Goal: Task Accomplishment & Management: Use online tool/utility

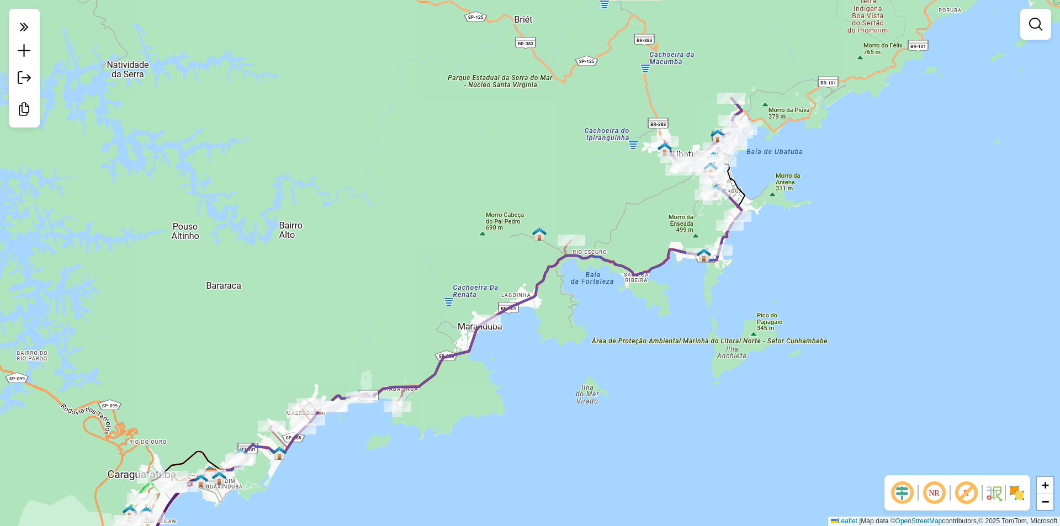
click at [430, 267] on div "Janela de atendimento Grade de atendimento Capacidade Transportadoras Veículos …" at bounding box center [530, 263] width 1060 height 526
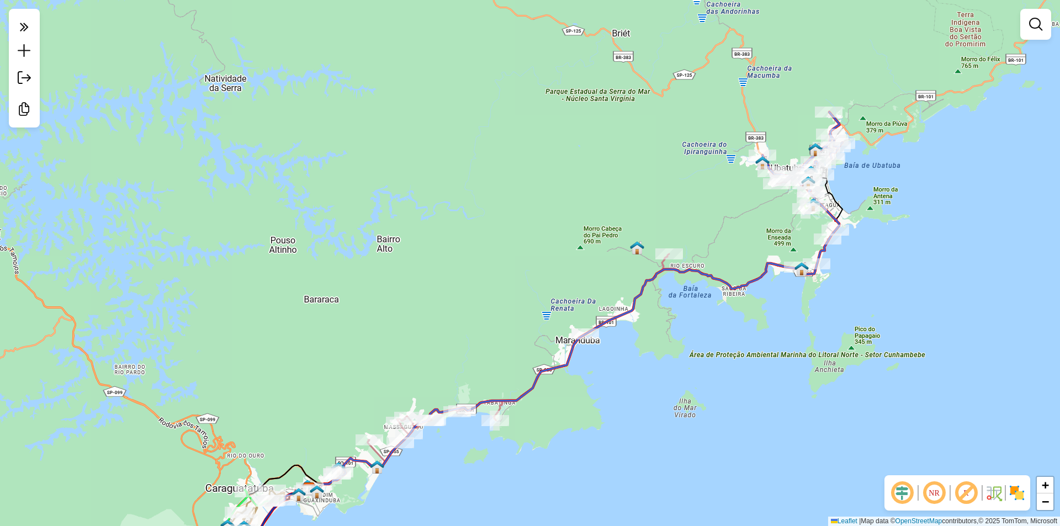
click at [419, 237] on div "Janela de atendimento Grade de atendimento Capacidade Transportadoras Veículos …" at bounding box center [530, 263] width 1060 height 526
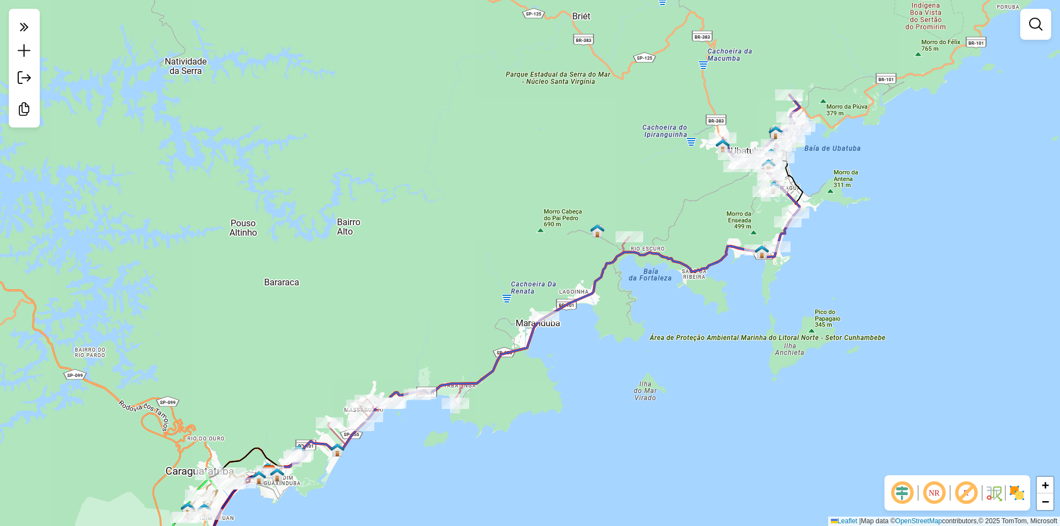
drag, startPoint x: 374, startPoint y: 252, endPoint x: 473, endPoint y: 69, distance: 207.7
click at [475, 24] on div "Janela de atendimento Grade de atendimento Capacidade Transportadoras Veículos …" at bounding box center [530, 263] width 1060 height 526
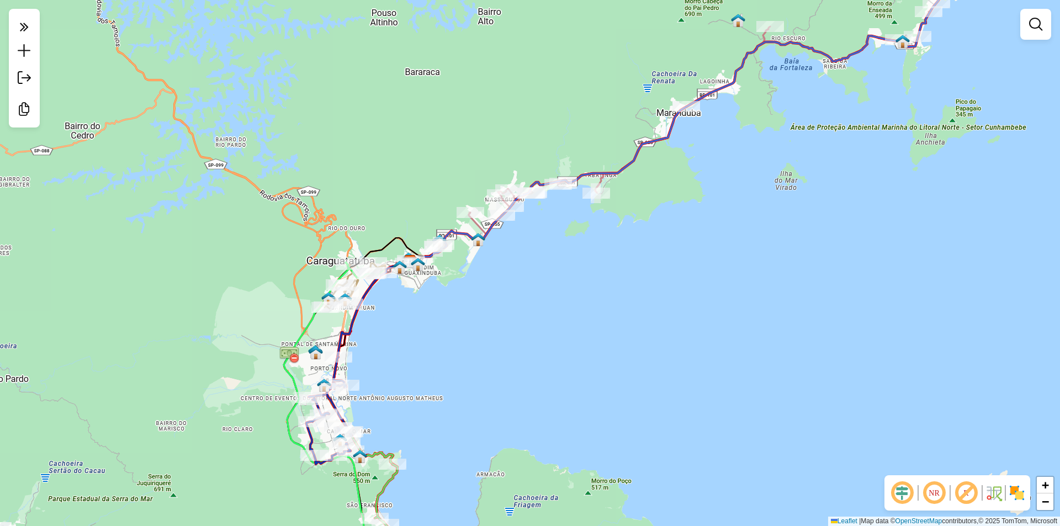
click at [581, 345] on div "Janela de atendimento Grade de atendimento Capacidade Transportadoras Veículos …" at bounding box center [530, 263] width 1060 height 526
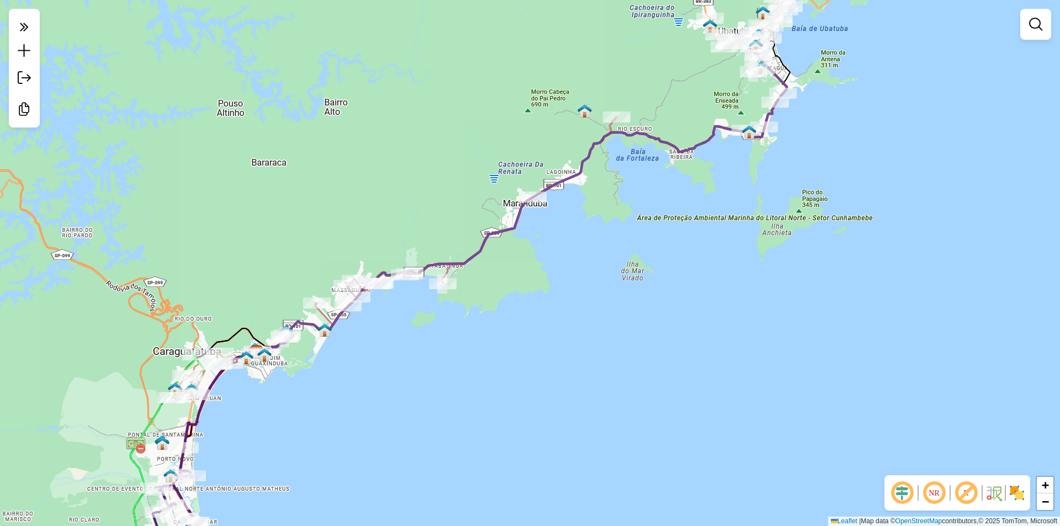
drag, startPoint x: 635, startPoint y: 384, endPoint x: 596, endPoint y: 212, distance: 175.9
click at [597, 212] on div "Janela de atendimento Grade de atendimento Capacidade Transportadoras Veículos …" at bounding box center [530, 263] width 1060 height 526
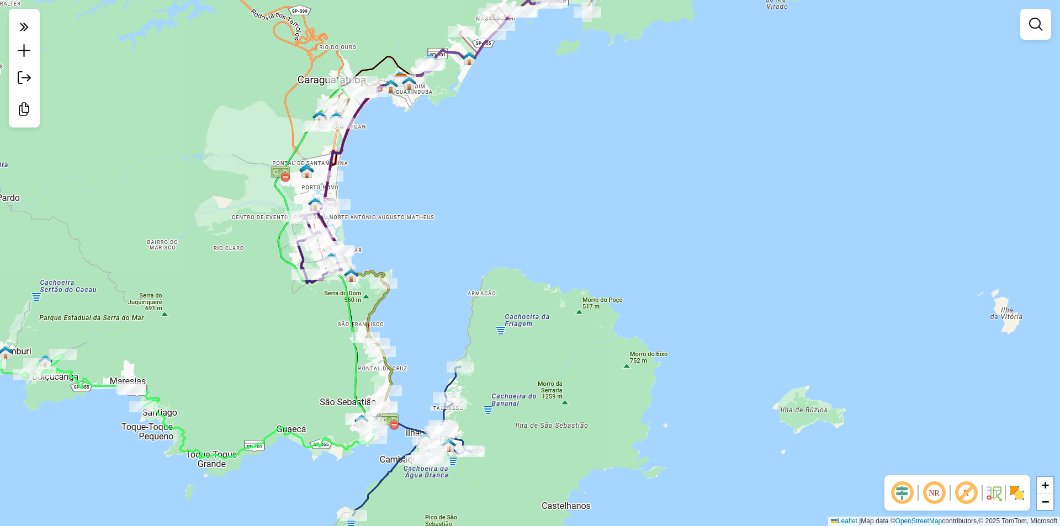
drag, startPoint x: 440, startPoint y: 301, endPoint x: 656, endPoint y: 170, distance: 252.3
click at [656, 170] on div "Janela de atendimento Grade de atendimento Capacidade Transportadoras Veículos …" at bounding box center [530, 263] width 1060 height 526
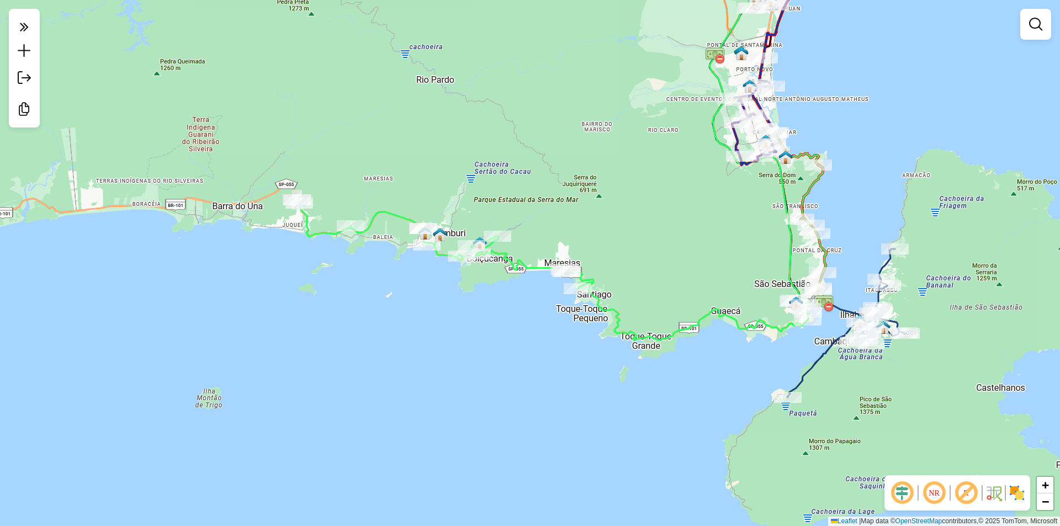
drag, startPoint x: 448, startPoint y: 224, endPoint x: 671, endPoint y: 223, distance: 222.9
click at [671, 223] on div "Janela de atendimento Grade de atendimento Capacidade Transportadoras Veículos …" at bounding box center [530, 263] width 1060 height 526
drag, startPoint x: 390, startPoint y: 332, endPoint x: 401, endPoint y: 332, distance: 11.1
click at [402, 336] on div "Rota 7 - Placa GGV3573 18525 - ANA CAROLINA Rota 7 - Placa GGV3573 15932 - CHEG…" at bounding box center [530, 263] width 1060 height 526
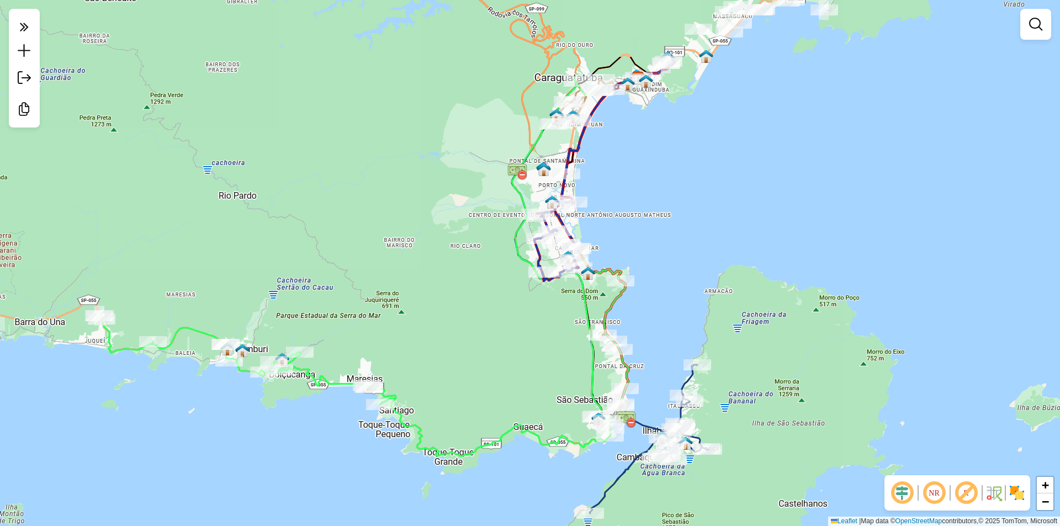
drag, startPoint x: 544, startPoint y: 142, endPoint x: 264, endPoint y: 278, distance: 310.2
click at [264, 278] on div "Janela de atendimento Grade de atendimento Capacidade Transportadoras Veículos …" at bounding box center [530, 263] width 1060 height 526
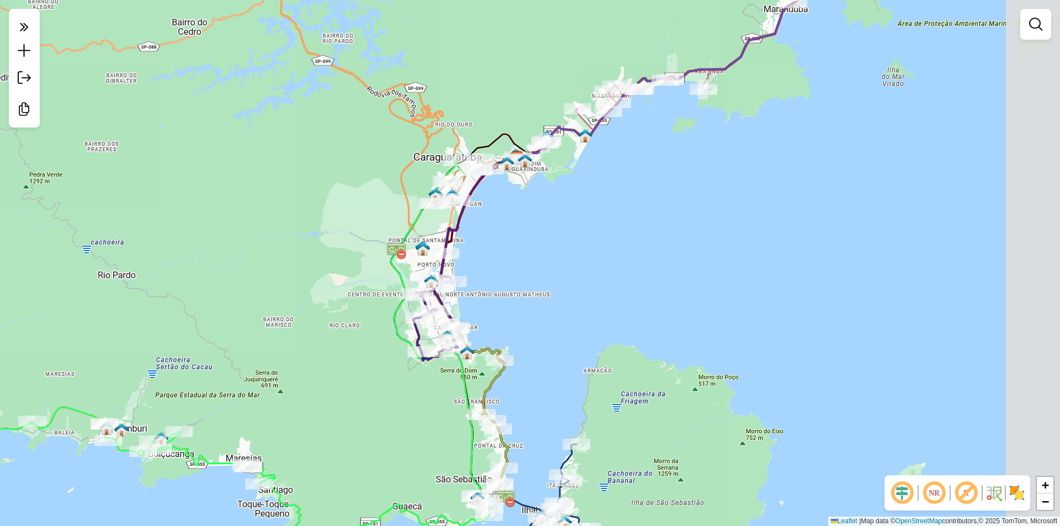
drag, startPoint x: 269, startPoint y: 274, endPoint x: 237, endPoint y: 309, distance: 47.3
click at [237, 309] on div "Janela de atendimento Grade de atendimento Capacidade Transportadoras Veículos …" at bounding box center [530, 263] width 1060 height 526
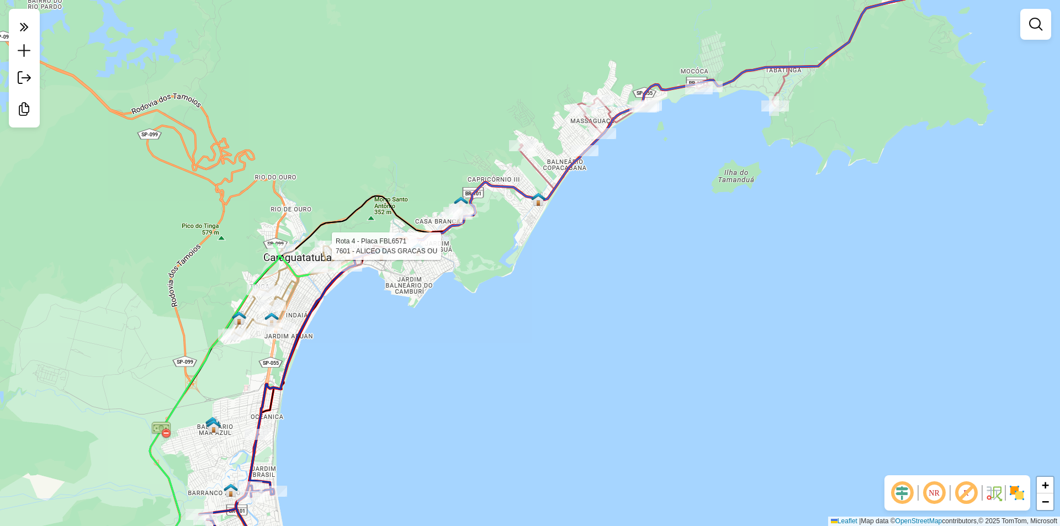
select select "**********"
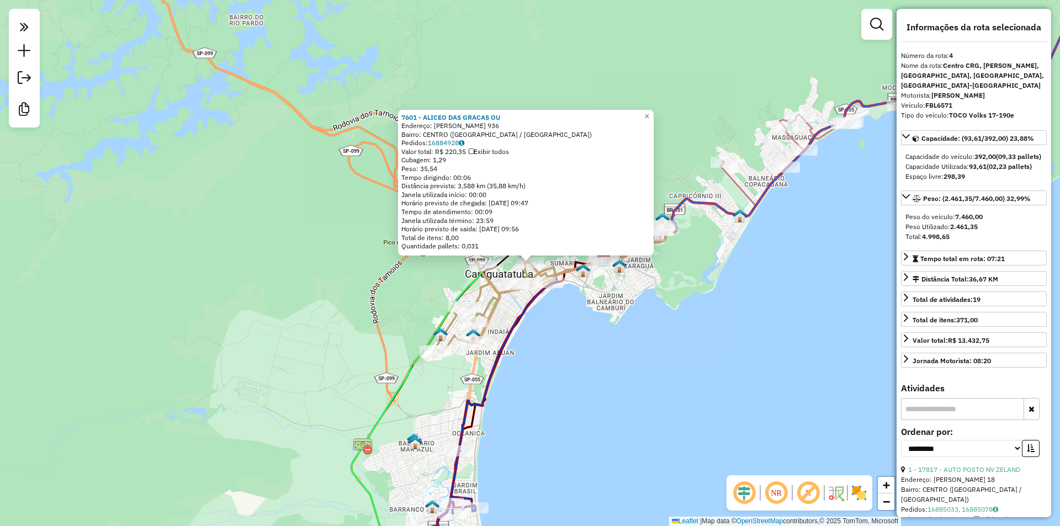
click at [302, 202] on div "7601 - ALICEO DAS GRACAS OU Endereço: R SEBASTIAO MARIANO NEPOMUCENO 936 Bairro…" at bounding box center [530, 263] width 1060 height 526
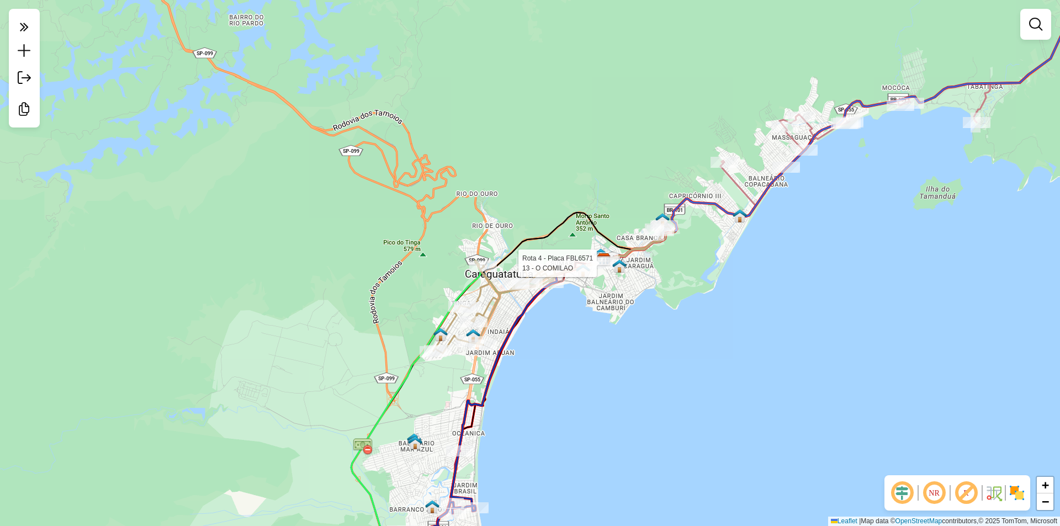
select select "**********"
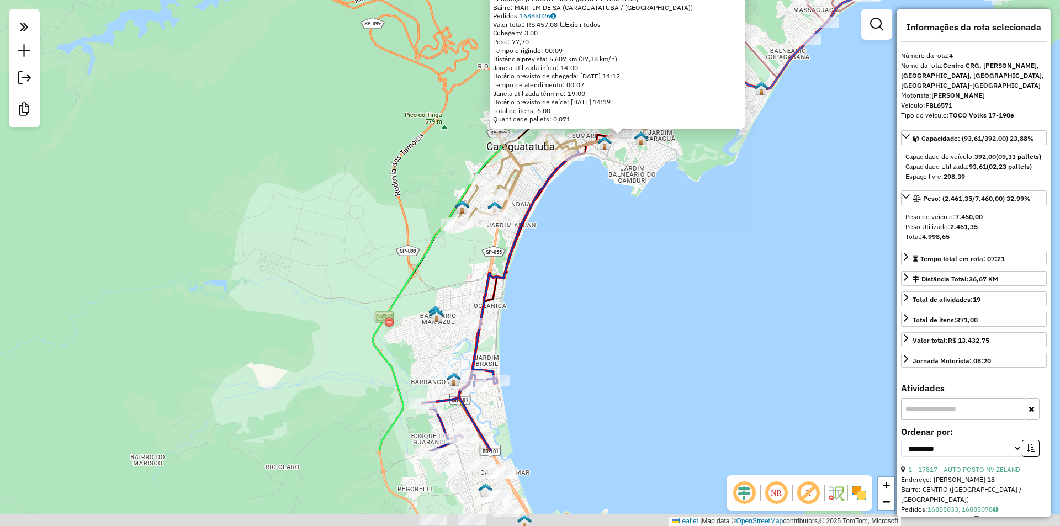
drag, startPoint x: 631, startPoint y: 278, endPoint x: 745, endPoint y: 2, distance: 298.1
click at [745, 2] on div "Rota 4 - Placa FBL6571 13 - O COMILAO 13 - O COMILAO Endereço: Manoel Henrique …" at bounding box center [530, 263] width 1060 height 526
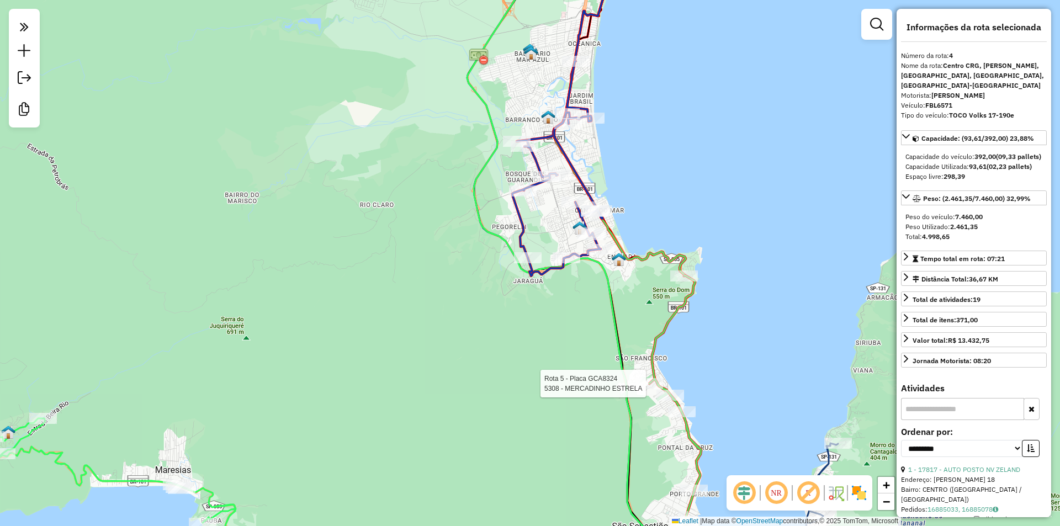
click at [644, 389] on div at bounding box center [649, 383] width 28 height 11
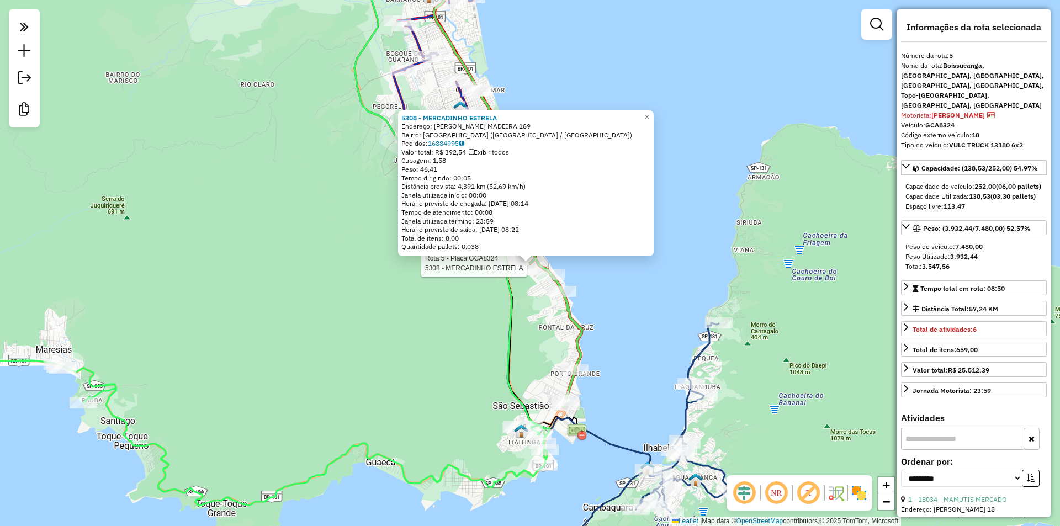
click at [485, 381] on div "Rota 5 - Placa GCA8324 5308 - MERCADINHO ESTRELA 5308 - MERCADINHO ESTRELA Ende…" at bounding box center [530, 263] width 1060 height 526
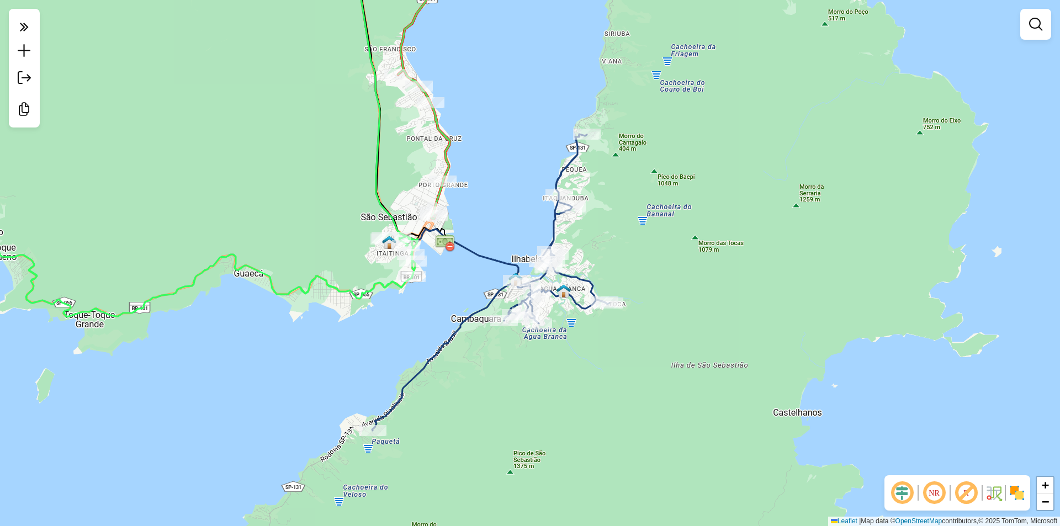
click at [563, 424] on div "Janela de atendimento Grade de atendimento Capacidade Transportadoras Veículos …" at bounding box center [530, 263] width 1060 height 526
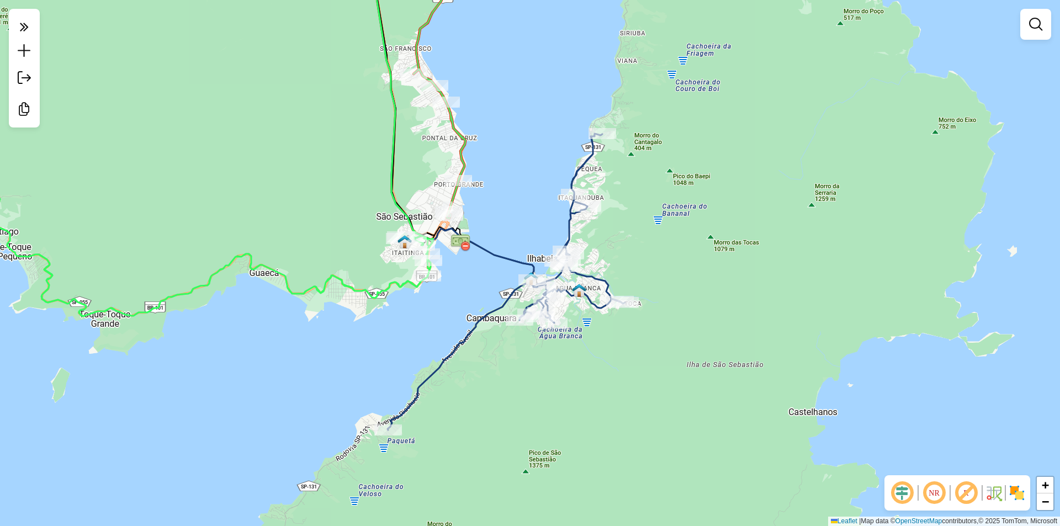
drag, startPoint x: 551, startPoint y: 401, endPoint x: 512, endPoint y: 386, distance: 42.1
click at [587, 390] on div "Janela de atendimento Grade de atendimento Capacidade Transportadoras Veículos …" at bounding box center [530, 263] width 1060 height 526
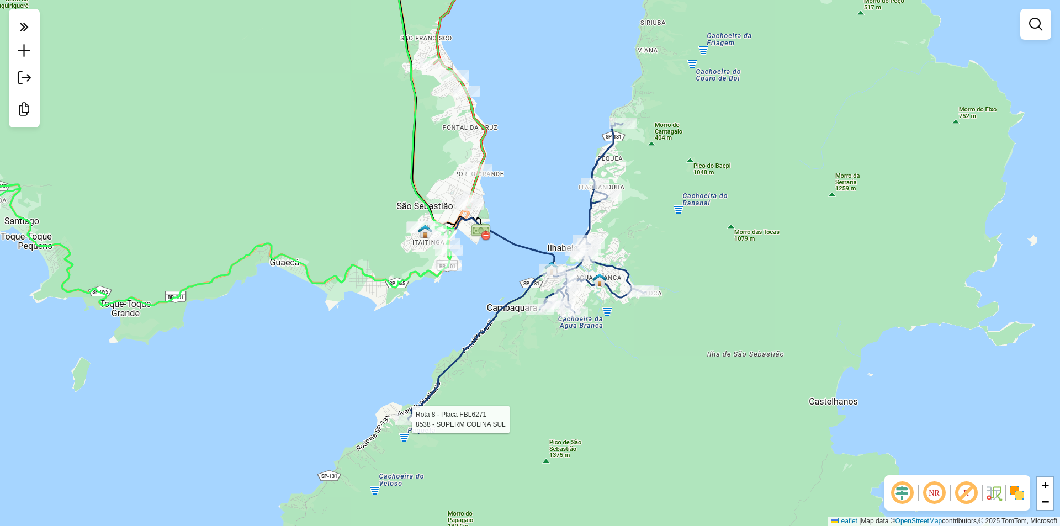
select select "**********"
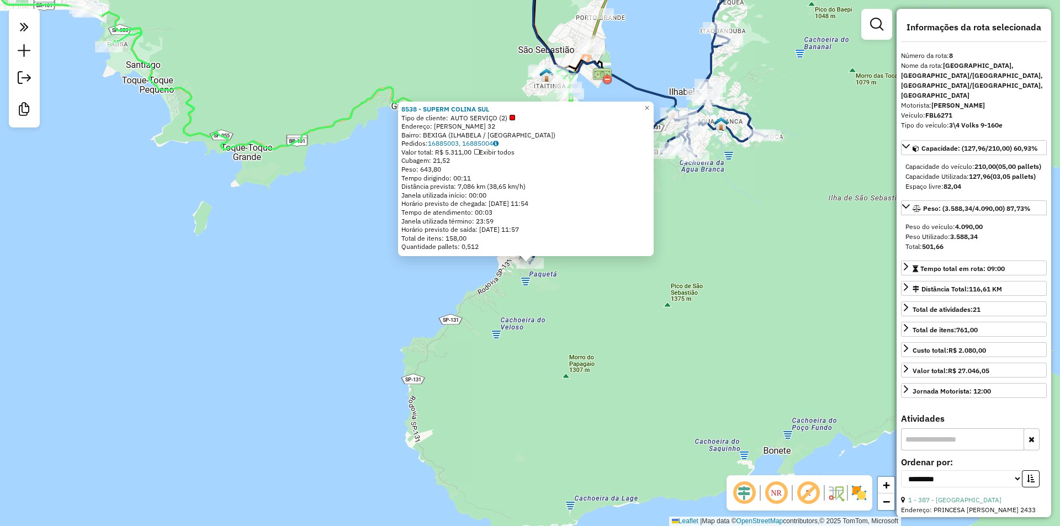
click at [626, 344] on div "8538 - SUPERM COLINA SUL Tipo de cliente: AUTO SERVIÇO (2) Endereço: BENEDITO L…" at bounding box center [530, 263] width 1060 height 526
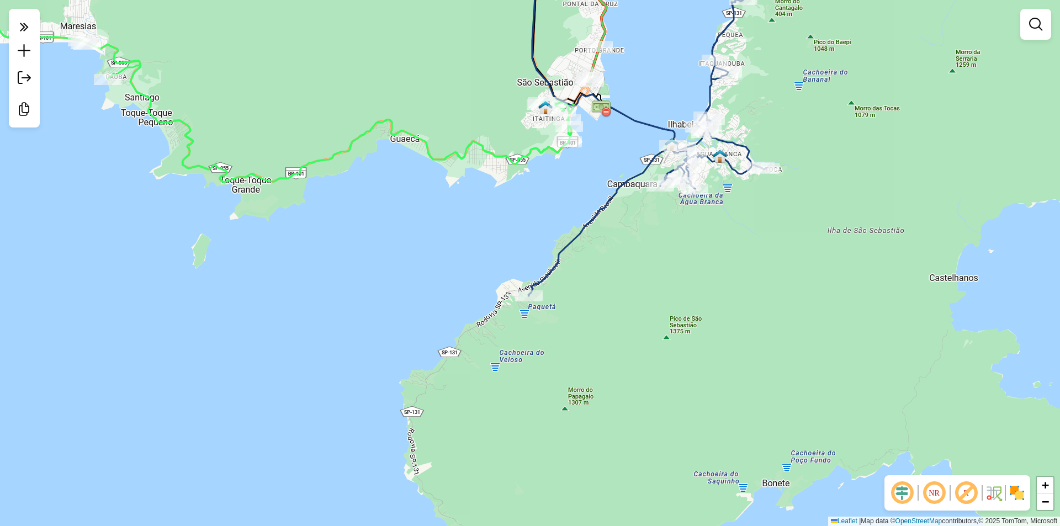
drag, startPoint x: 568, startPoint y: 364, endPoint x: 563, endPoint y: 403, distance: 39.5
click at [556, 409] on div "Janela de atendimento Grade de atendimento Capacidade Transportadoras Veículos …" at bounding box center [530, 263] width 1060 height 526
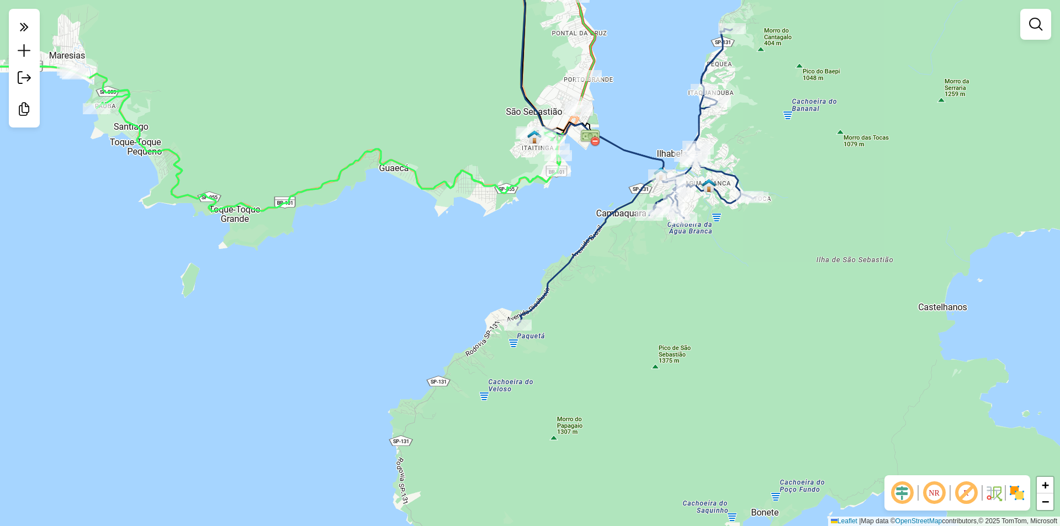
click at [610, 329] on div "Janela de atendimento Grade de atendimento Capacidade Transportadoras Veículos …" at bounding box center [530, 263] width 1060 height 526
select select "**********"
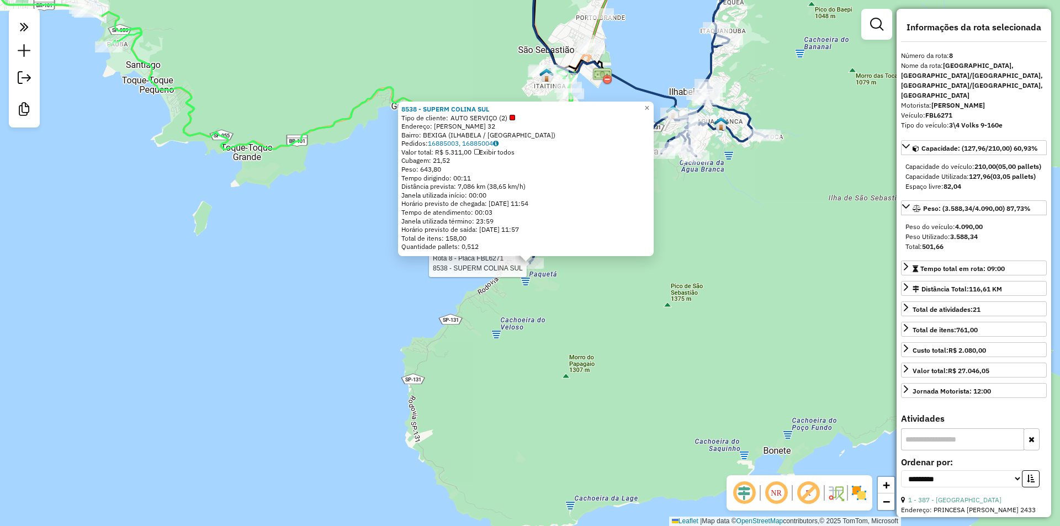
click at [411, 400] on div "Rota 8 - Placa FBL6271 8538 - SUPERM COLINA SUL 8538 - SUPERM COLINA SUL Tipo d…" at bounding box center [530, 263] width 1060 height 526
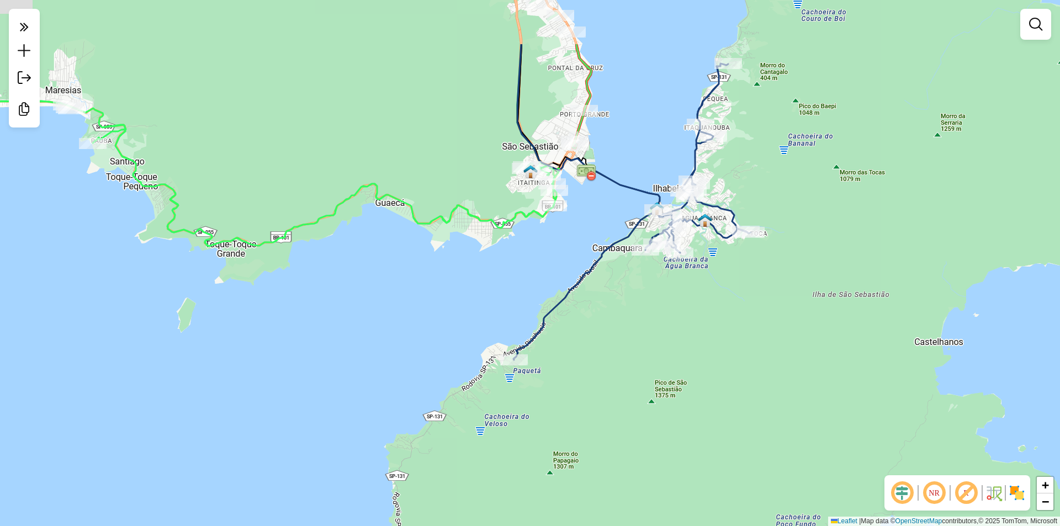
drag, startPoint x: 365, startPoint y: 321, endPoint x: 349, endPoint y: 417, distance: 97.9
click at [349, 417] on div "Janela de atendimento Grade de atendimento Capacidade Transportadoras Veículos …" at bounding box center [530, 263] width 1060 height 526
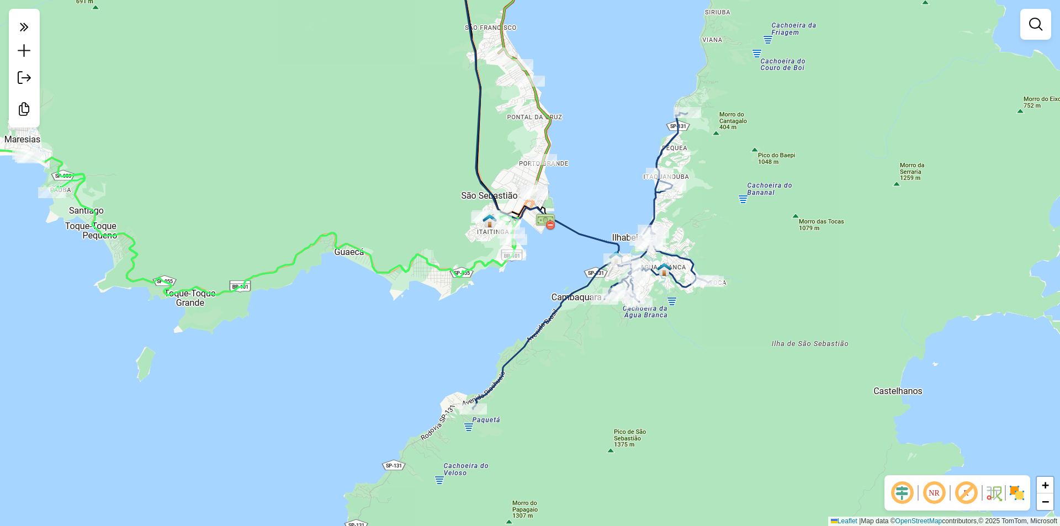
drag, startPoint x: 435, startPoint y: 354, endPoint x: 396, endPoint y: 345, distance: 40.3
click at [406, 387] on div "Janela de atendimento Grade de atendimento Capacidade Transportadoras Veículos …" at bounding box center [530, 263] width 1060 height 526
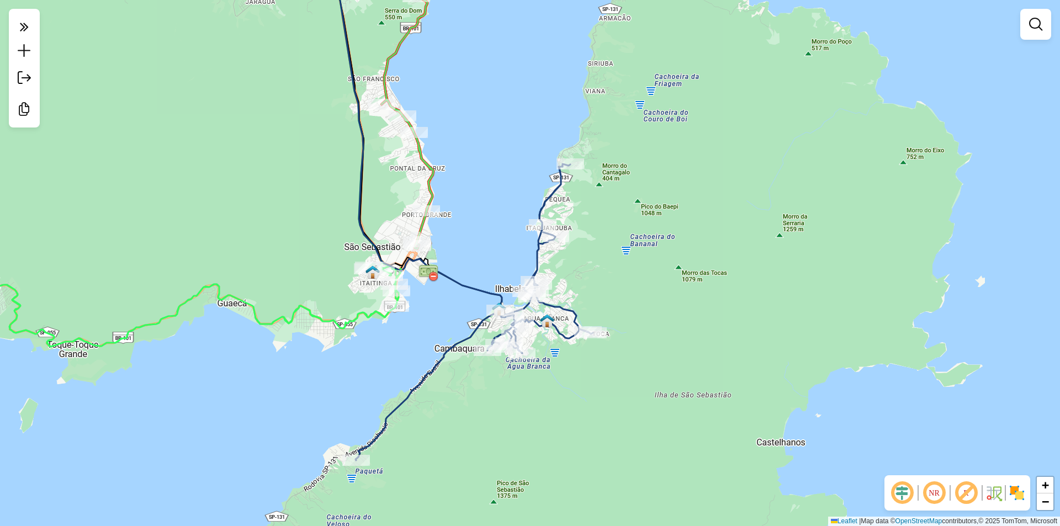
drag, startPoint x: 561, startPoint y: 352, endPoint x: 457, endPoint y: 387, distance: 109.8
click at [457, 387] on div "Janela de atendimento Grade de atendimento Capacidade Transportadoras Veículos …" at bounding box center [530, 263] width 1060 height 526
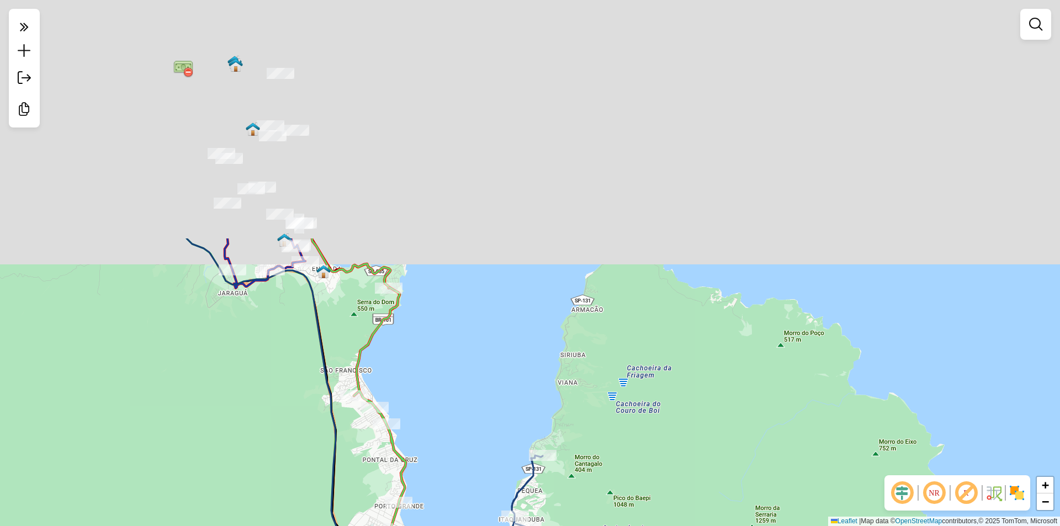
drag, startPoint x: 624, startPoint y: 206, endPoint x: 549, endPoint y: 437, distance: 242.4
click at [551, 437] on div "Janela de atendimento Grade de atendimento Capacidade Transportadoras Veículos …" at bounding box center [530, 263] width 1060 height 526
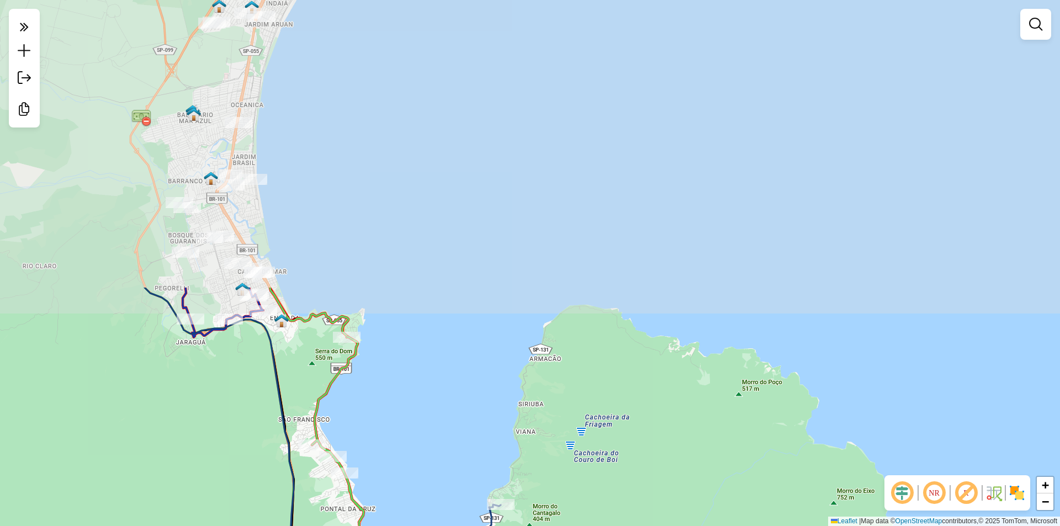
drag, startPoint x: 467, startPoint y: 443, endPoint x: 460, endPoint y: 475, distance: 32.8
click at [460, 476] on div "Janela de atendimento Grade de atendimento Capacidade Transportadoras Veículos …" at bounding box center [530, 263] width 1060 height 526
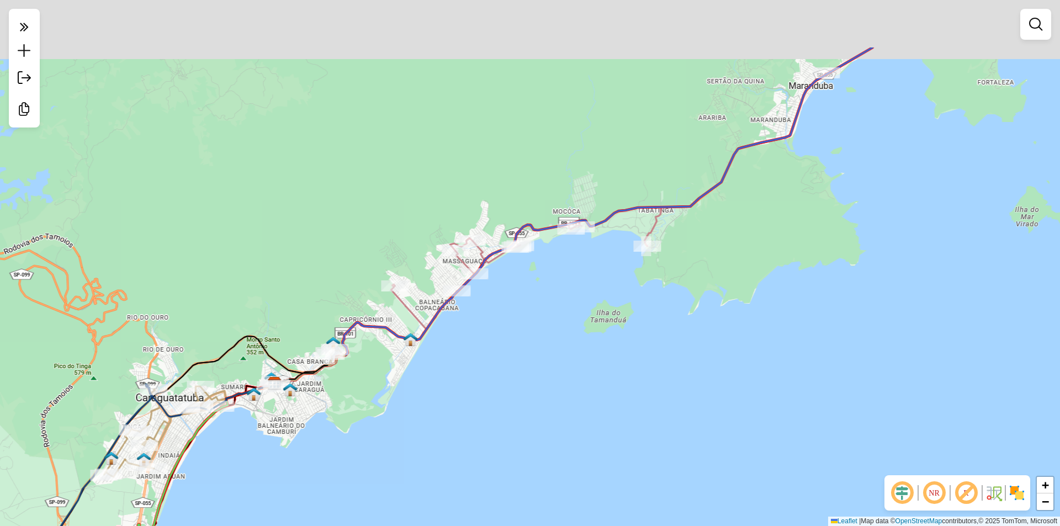
drag, startPoint x: 510, startPoint y: 301, endPoint x: 374, endPoint y: 446, distance: 199.1
click at [341, 478] on div "Janela de atendimento Grade de atendimento Capacidade Transportadoras Veículos …" at bounding box center [530, 263] width 1060 height 526
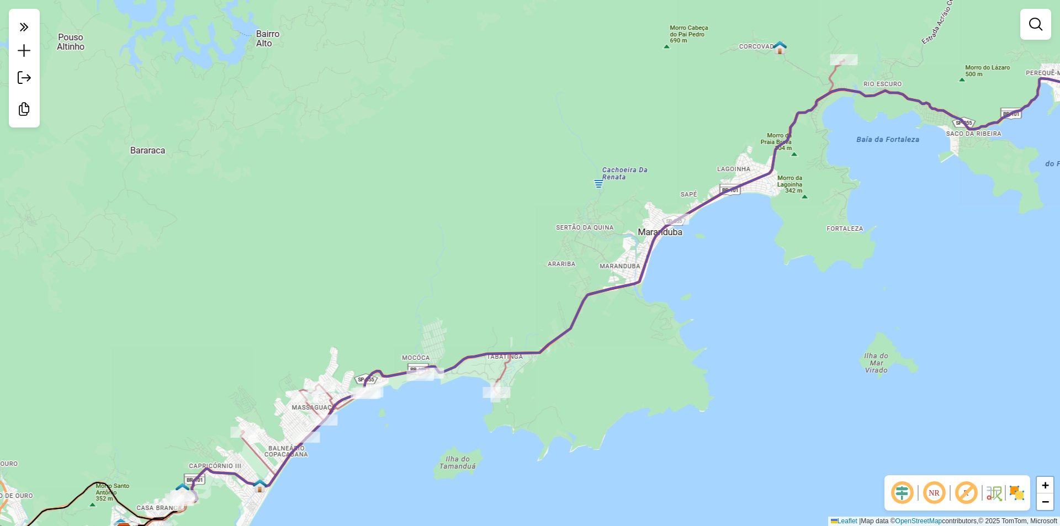
drag, startPoint x: 700, startPoint y: 305, endPoint x: 339, endPoint y: 547, distance: 435.0
click at [339, 525] on html "Aguarde... Pop-up bloqueado! Seu navegador bloqueou automáticamente a abertura …" at bounding box center [530, 263] width 1060 height 526
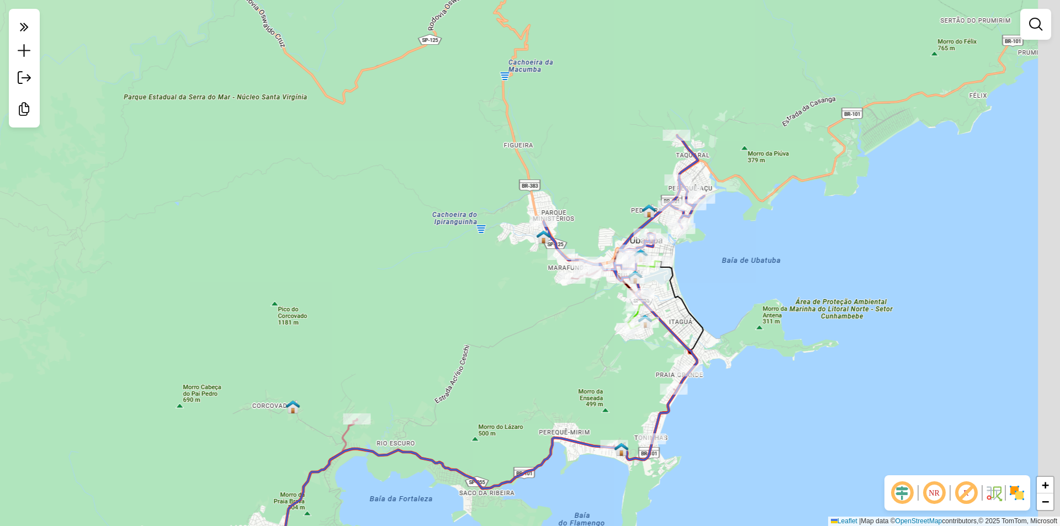
drag, startPoint x: 635, startPoint y: 275, endPoint x: 520, endPoint y: 381, distance: 156.2
click at [520, 381] on div "Janela de atendimento Grade de atendimento Capacidade Transportadoras Veículos …" at bounding box center [530, 263] width 1060 height 526
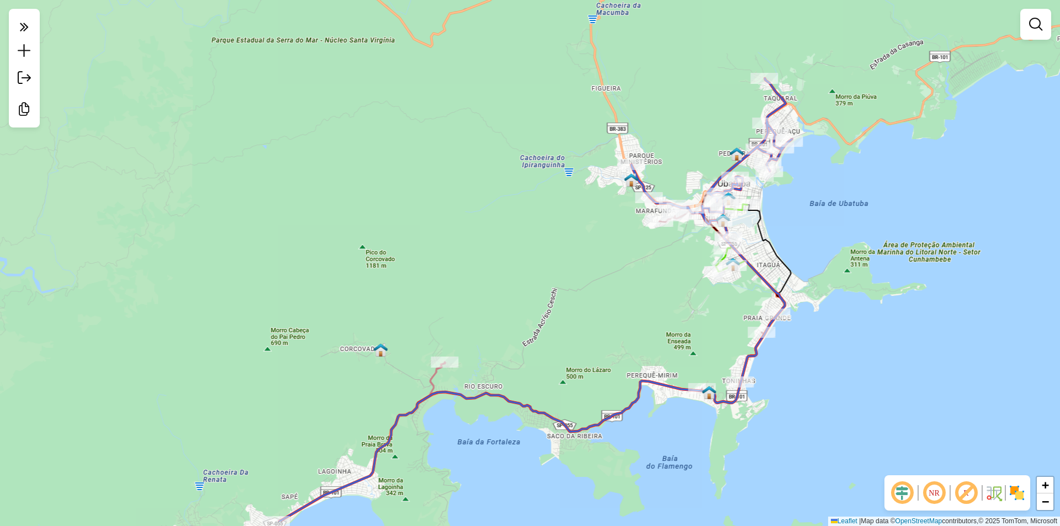
drag, startPoint x: 507, startPoint y: 331, endPoint x: 567, endPoint y: 270, distance: 85.1
click at [568, 272] on div "Janela de atendimento Grade de atendimento Capacidade Transportadoras Veículos …" at bounding box center [530, 263] width 1060 height 526
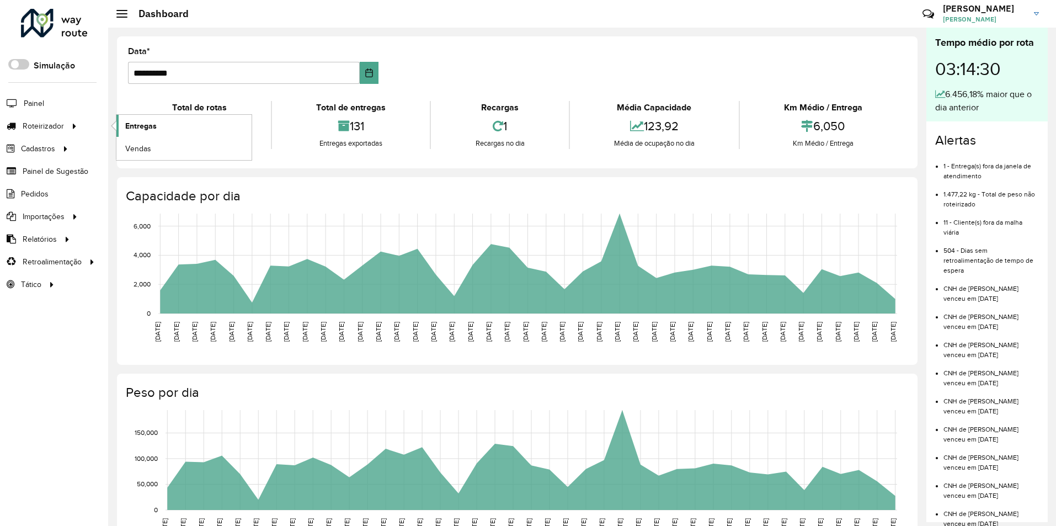
click at [131, 129] on span "Entregas" at bounding box center [140, 126] width 31 height 12
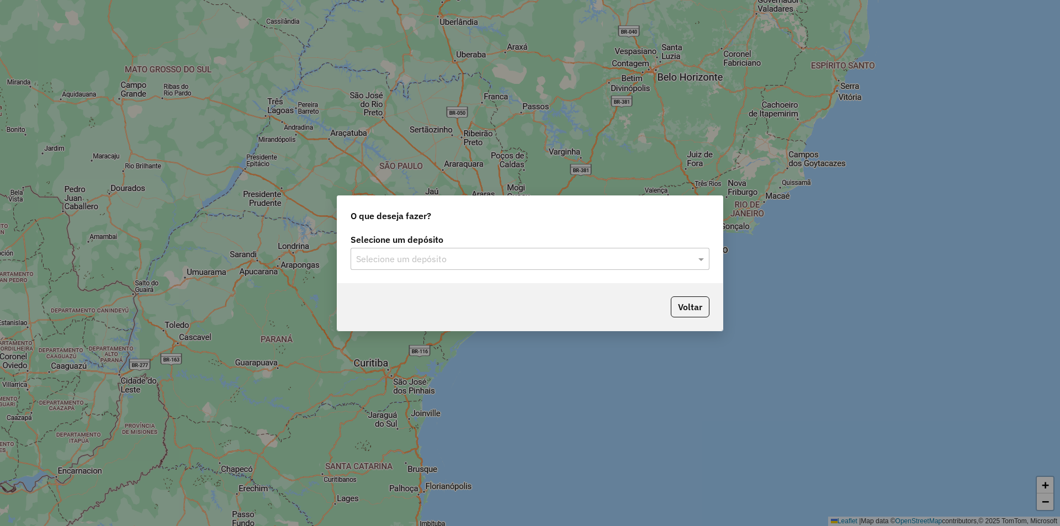
click at [534, 262] on input "text" at bounding box center [519, 259] width 326 height 13
click at [481, 302] on ng-dropdown-panel "IMARUI Litoral Norte" at bounding box center [529, 290] width 359 height 31
click at [429, 296] on div "IMARUI Litoral Norte" at bounding box center [530, 290] width 358 height 19
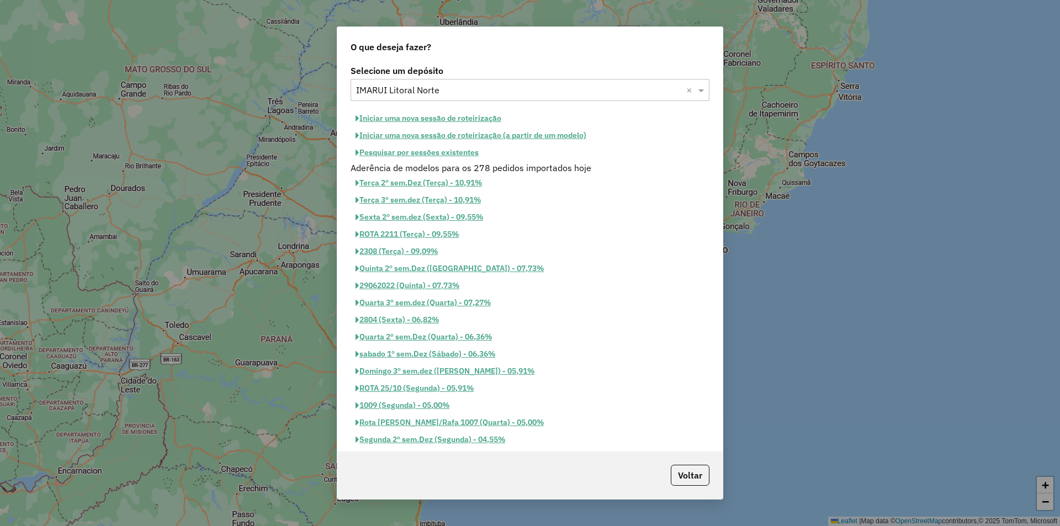
click at [408, 122] on button "Iniciar uma nova sessão de roteirização" at bounding box center [428, 118] width 156 height 17
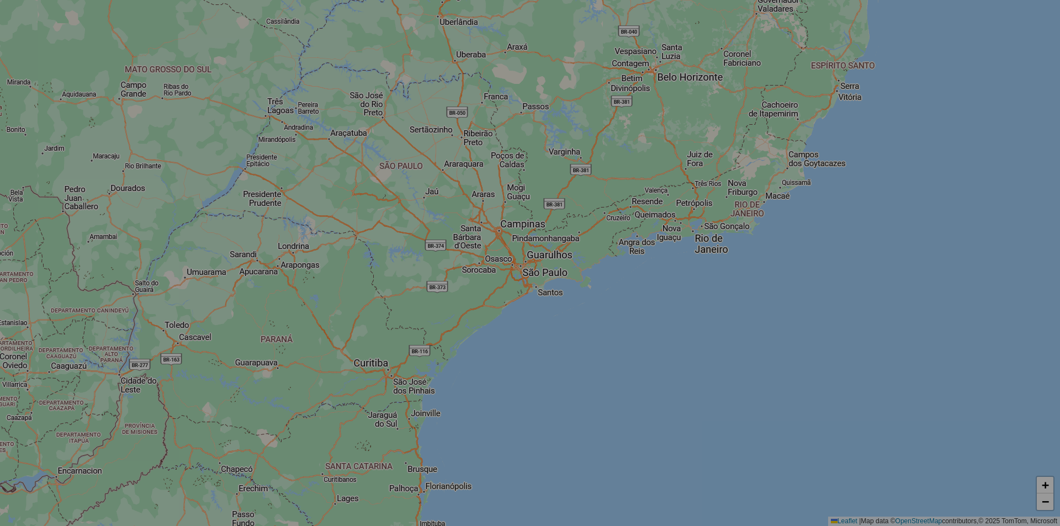
select select "*"
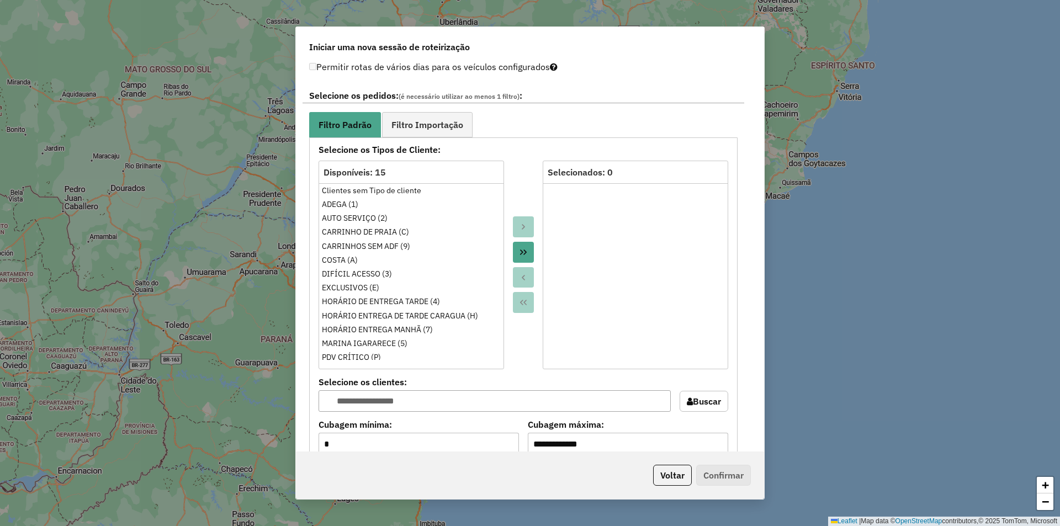
scroll to position [938, 0]
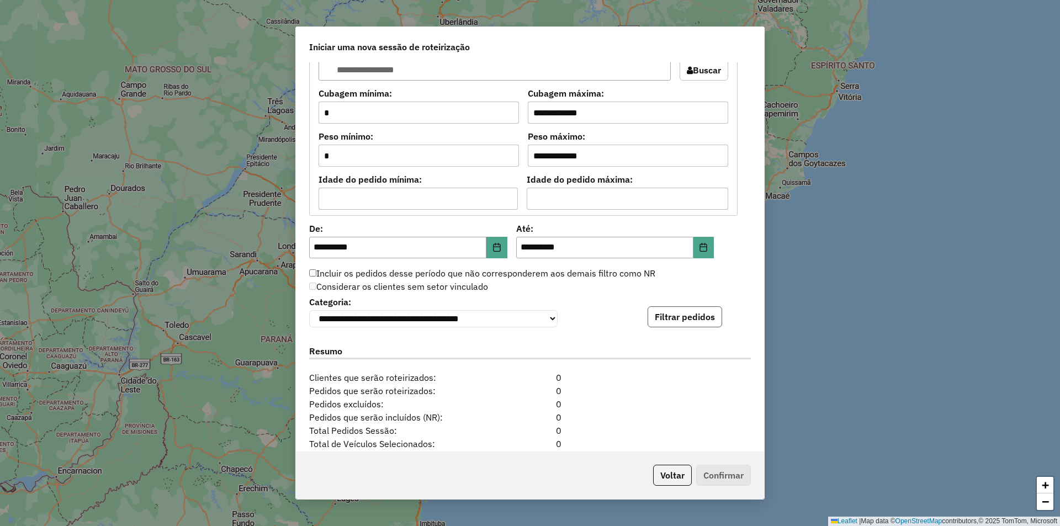
click at [694, 312] on button "Filtrar pedidos" at bounding box center [684, 316] width 74 height 21
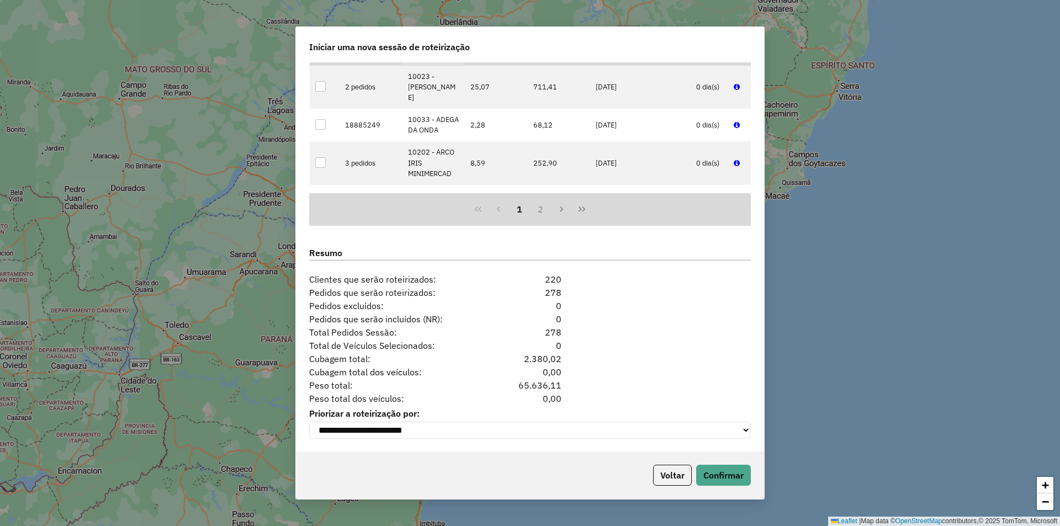
scroll to position [1270, 0]
click at [721, 477] on button "Confirmar" at bounding box center [723, 475] width 55 height 21
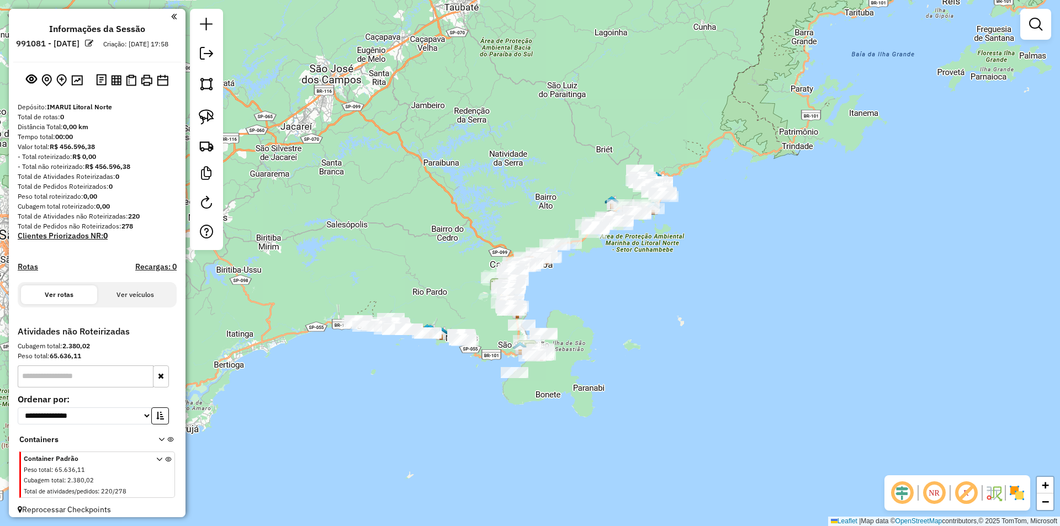
click at [585, 374] on div "Janela de atendimento Grade de atendimento Capacidade Transportadoras Veículos …" at bounding box center [530, 263] width 1060 height 526
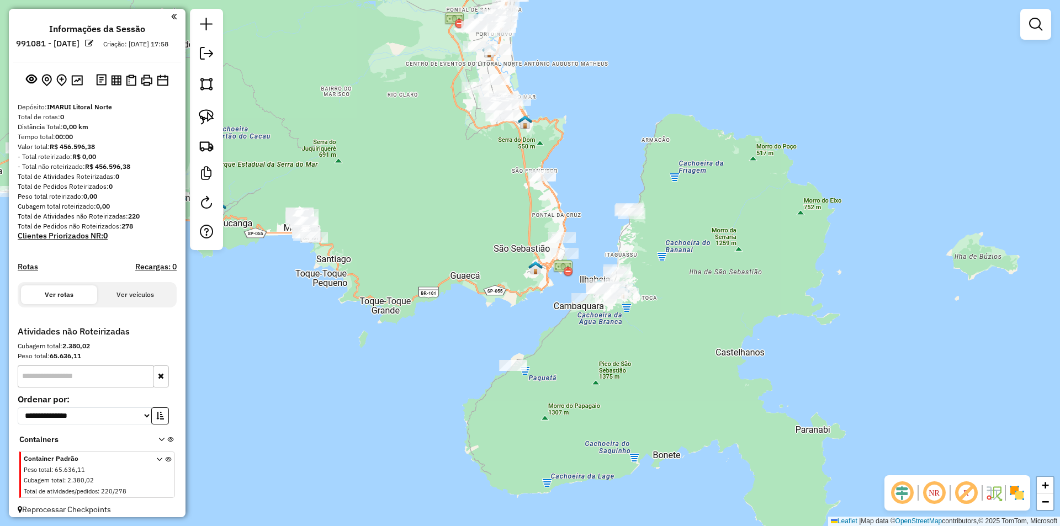
drag, startPoint x: 515, startPoint y: 413, endPoint x: 517, endPoint y: 455, distance: 42.5
click at [517, 455] on div "Janela de atendimento Grade de atendimento Capacidade Transportadoras Veículos …" at bounding box center [530, 263] width 1060 height 526
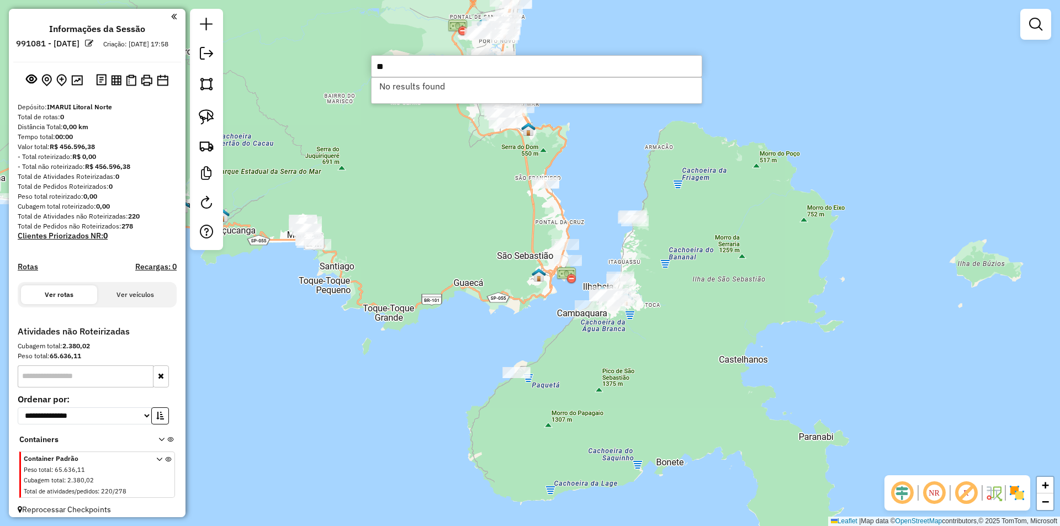
type input "*"
type input "****"
click at [470, 89] on li "7351 - SUP BARRA DO UNA (Não roteirizado)" at bounding box center [536, 86] width 330 height 17
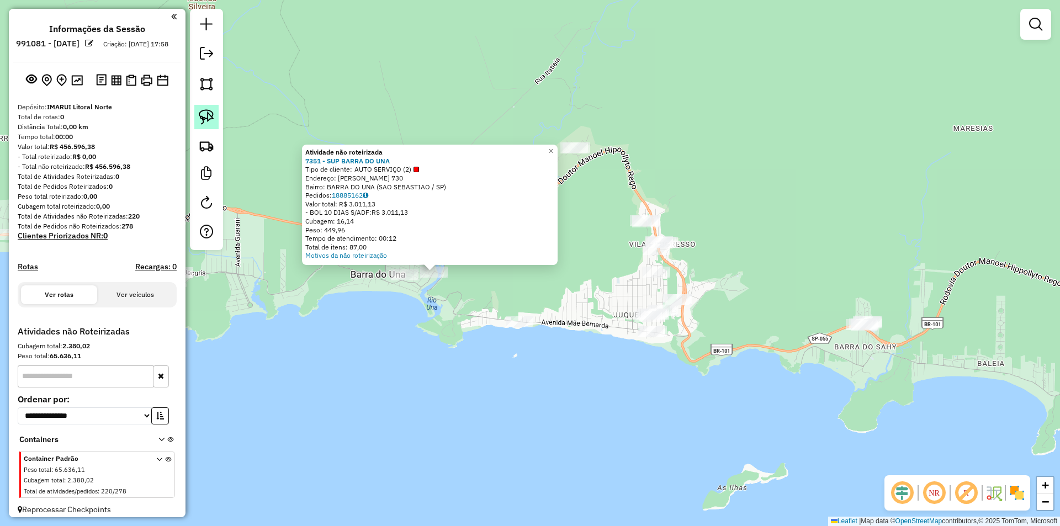
click at [213, 123] on img at bounding box center [206, 116] width 15 height 15
drag, startPoint x: 489, startPoint y: 283, endPoint x: 434, endPoint y: 258, distance: 60.2
click at [434, 258] on div "Atividade não roteirizada 7351 - SUP BARRA DO UNA Tipo de cliente: AUTO SERVIÇO…" at bounding box center [530, 263] width 1060 height 526
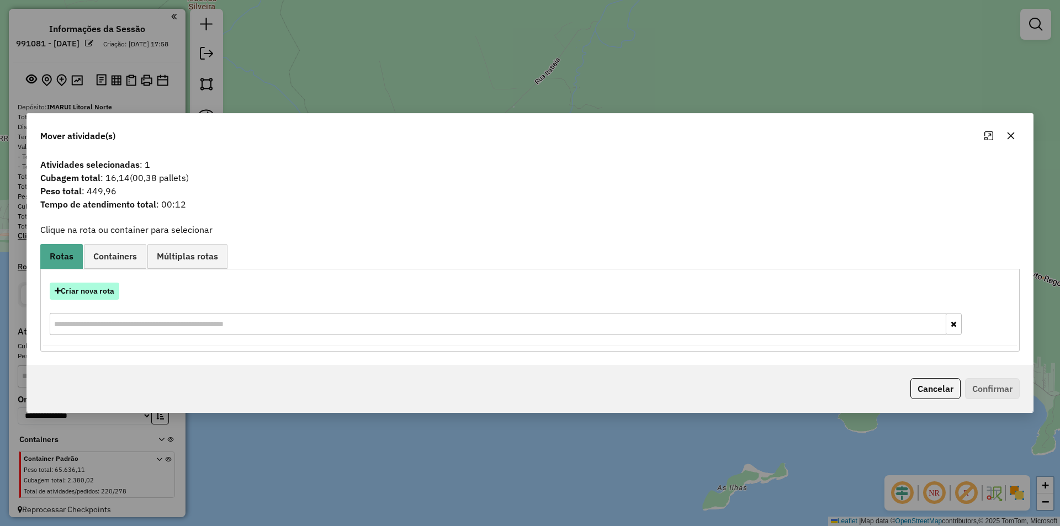
click at [97, 292] on button "Criar nova rota" at bounding box center [85, 291] width 70 height 17
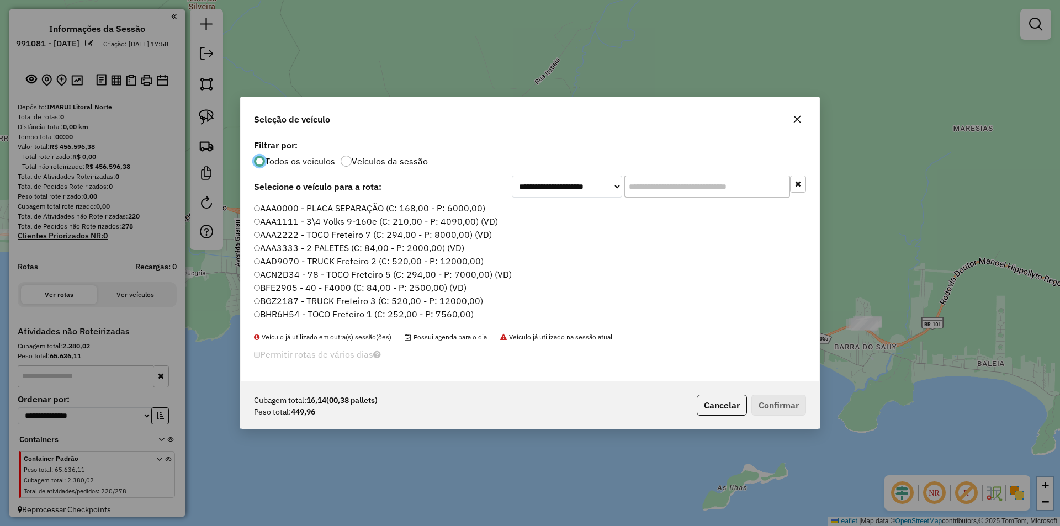
scroll to position [6, 3]
click at [727, 189] on input "text" at bounding box center [707, 186] width 166 height 22
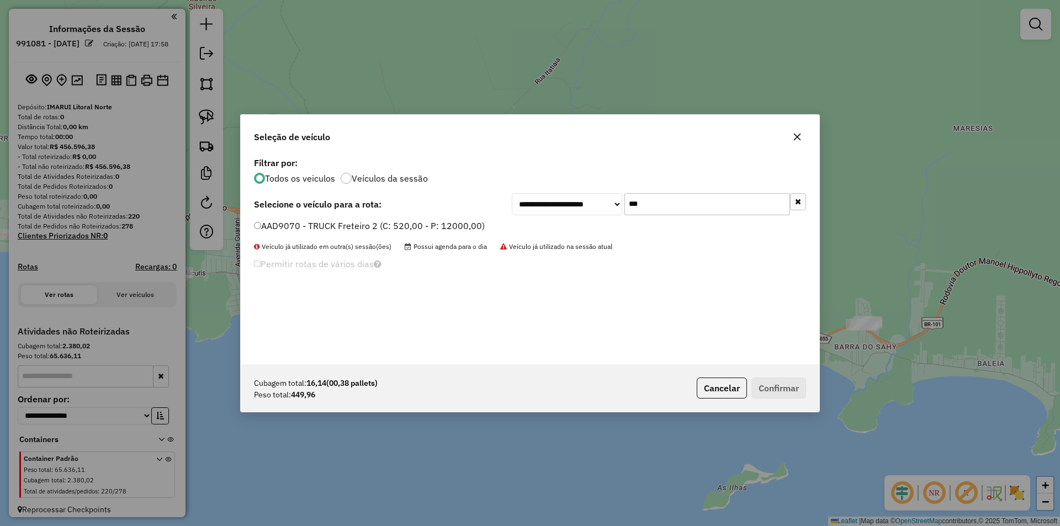
type input "***"
click at [317, 223] on label "AAD9070 - TRUCK Freteiro 2 (C: 520,00 - P: 12000,00)" at bounding box center [369, 225] width 231 height 13
click at [773, 386] on button "Confirmar" at bounding box center [778, 387] width 55 height 21
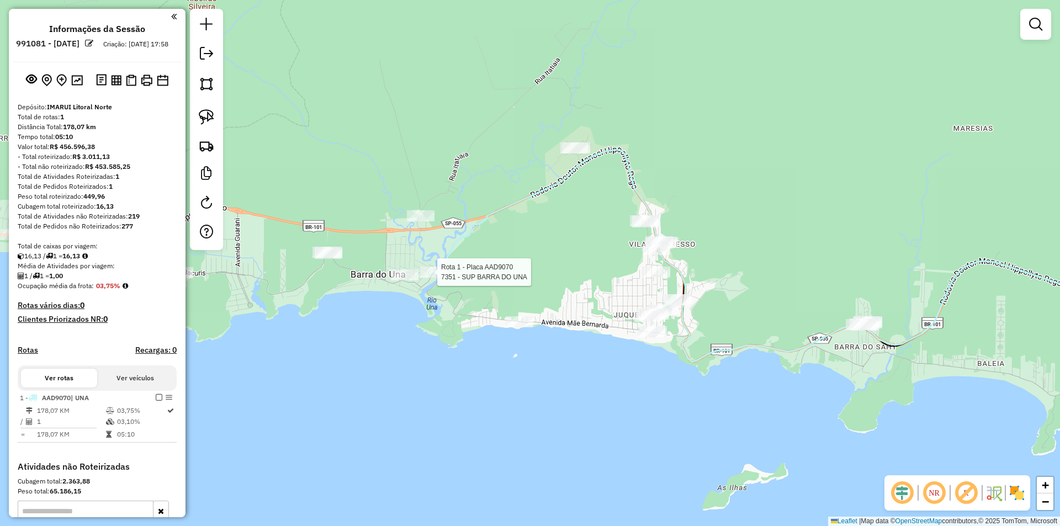
scroll to position [152, 0]
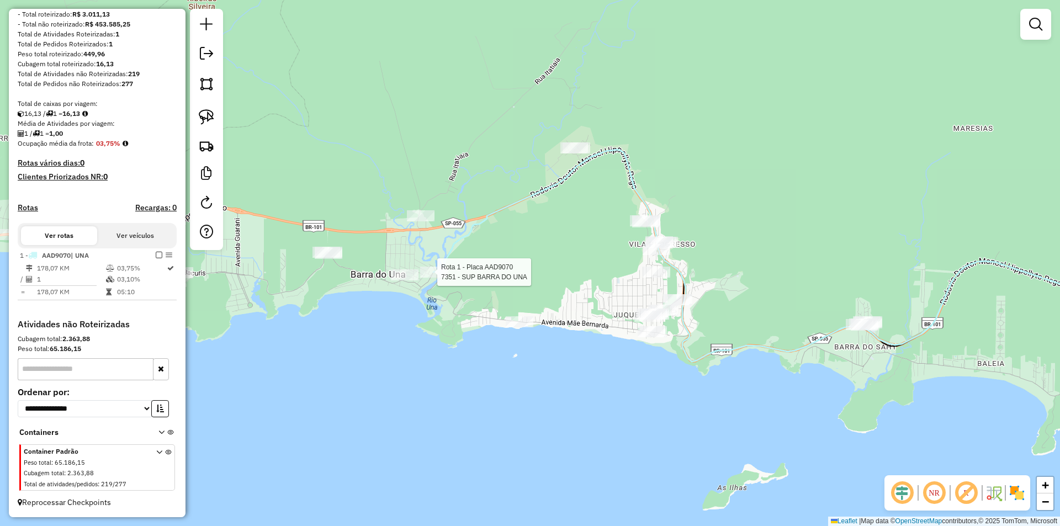
select select "**********"
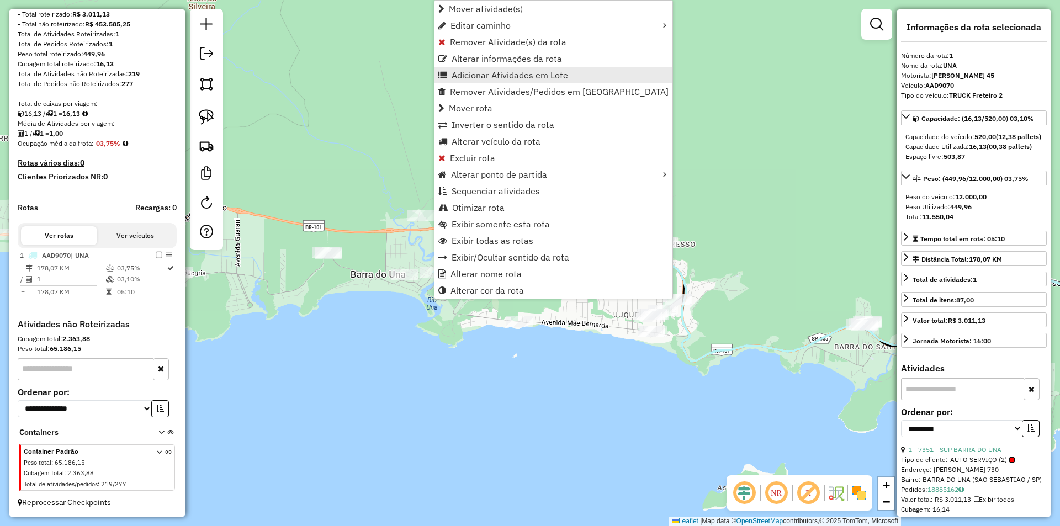
click at [461, 74] on span "Adicionar Atividades em Lote" at bounding box center [509, 75] width 116 height 9
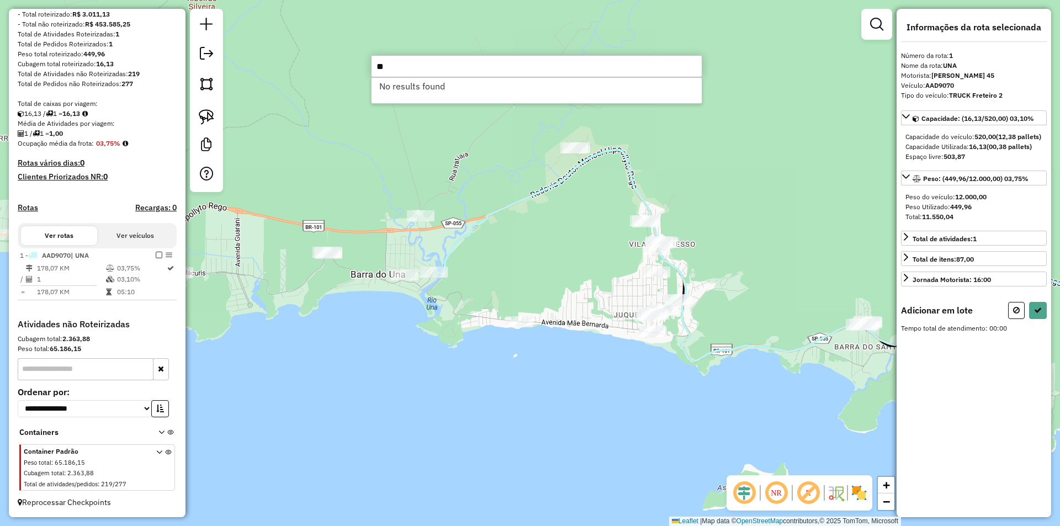
type input "*"
type input "****"
click at [491, 195] on div "Janela de atendimento Grade de atendimento Capacidade Transportadoras Veículos …" at bounding box center [530, 263] width 1060 height 526
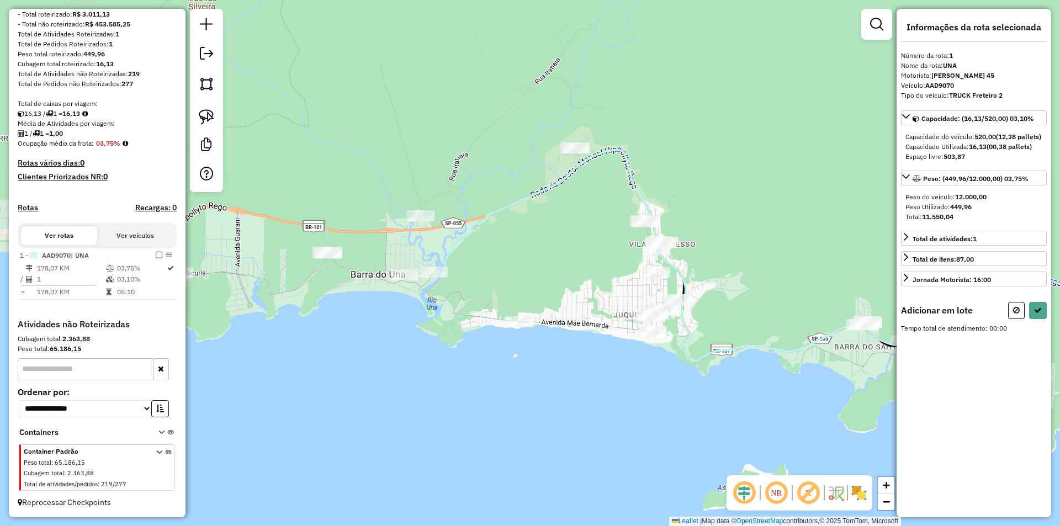
click at [550, 247] on div "Janela de atendimento Grade de atendimento Capacidade Transportadoras Veículos …" at bounding box center [530, 263] width 1060 height 526
select select "**********"
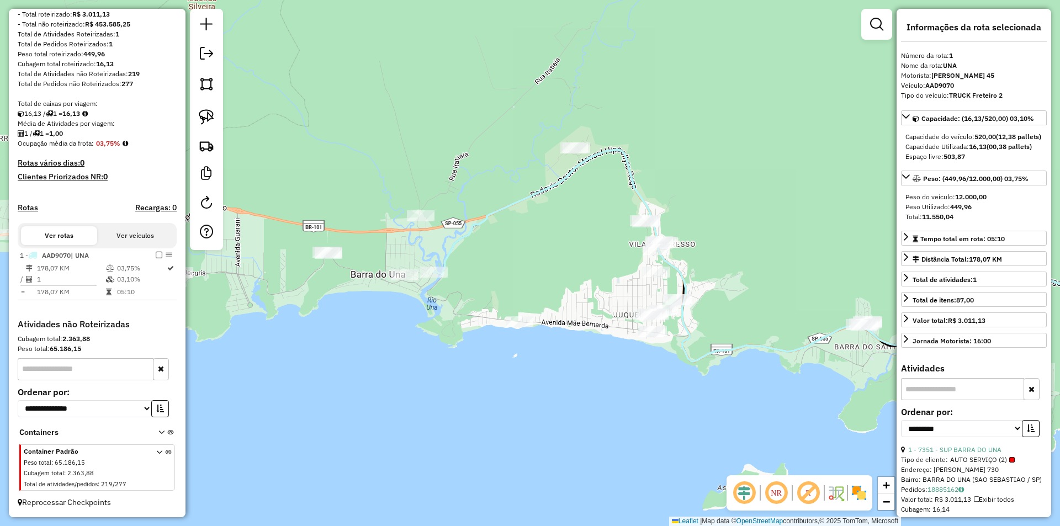
drag, startPoint x: 531, startPoint y: 394, endPoint x: 462, endPoint y: 340, distance: 87.3
click at [530, 394] on div "Janela de atendimento Grade de atendimento Capacidade Transportadoras Veículos …" at bounding box center [530, 263] width 1060 height 526
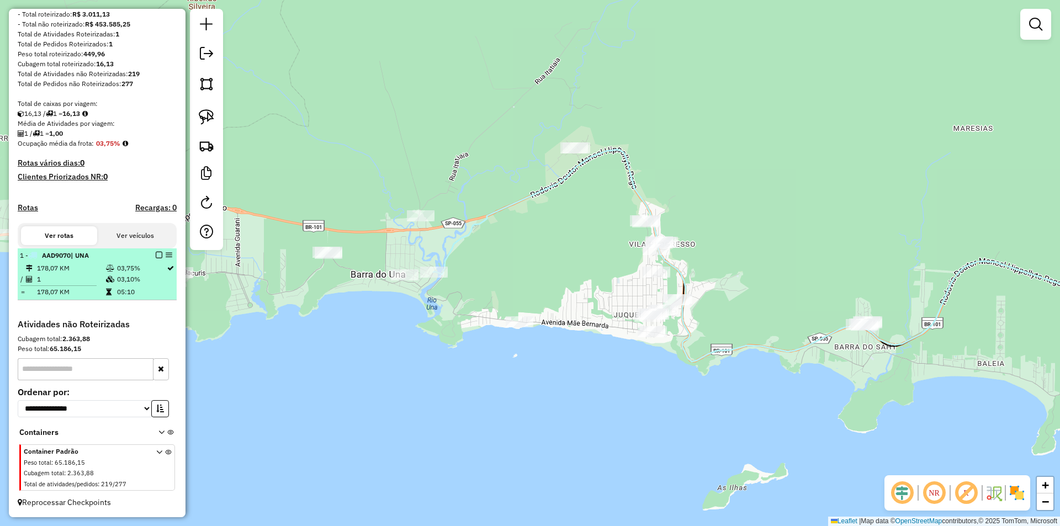
click at [156, 253] on em at bounding box center [159, 255] width 7 height 7
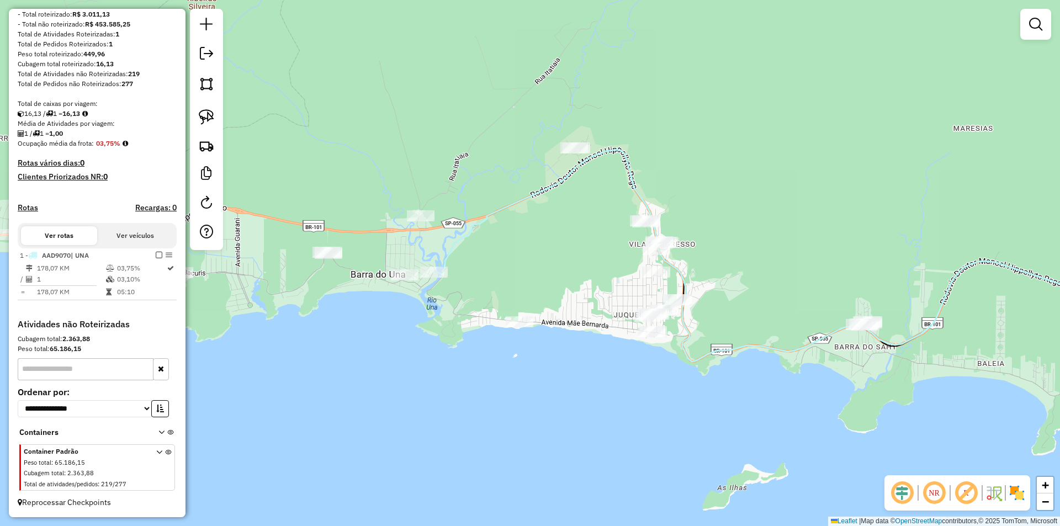
scroll to position [115, 0]
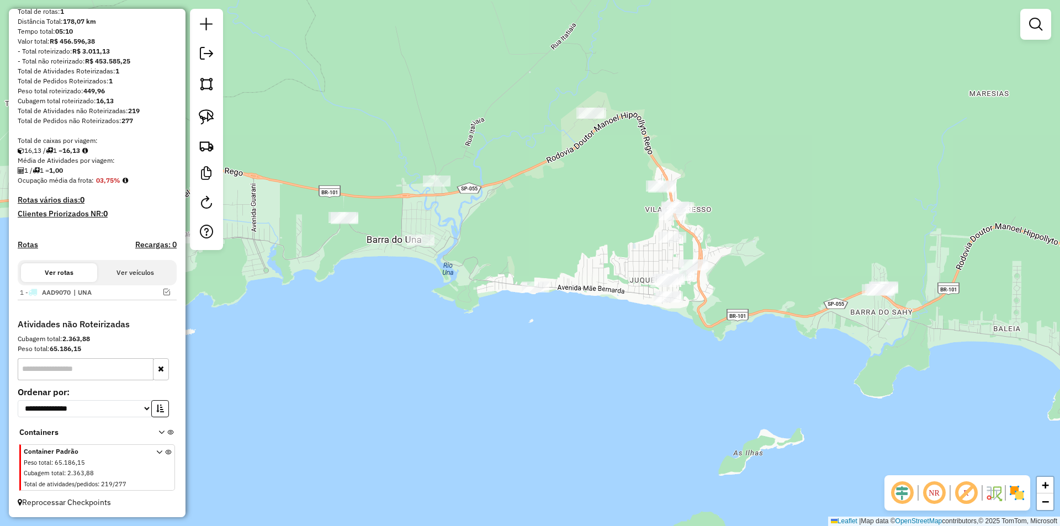
drag, startPoint x: 341, startPoint y: 359, endPoint x: 355, endPoint y: 315, distance: 45.7
click at [355, 320] on div "Janela de atendimento Grade de atendimento Capacidade Transportadoras Veículos …" at bounding box center [530, 263] width 1060 height 526
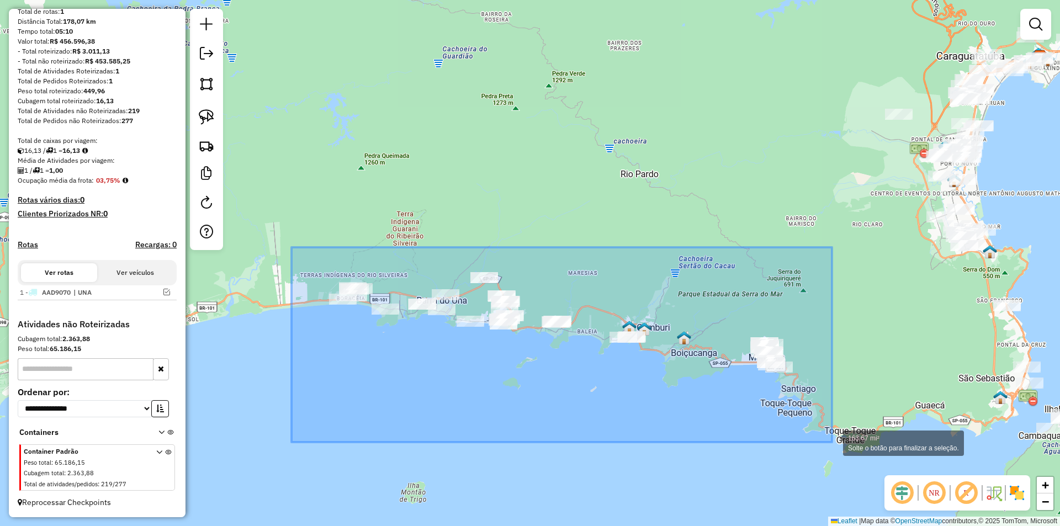
drag, startPoint x: 355, startPoint y: 284, endPoint x: 832, endPoint y: 442, distance: 501.7
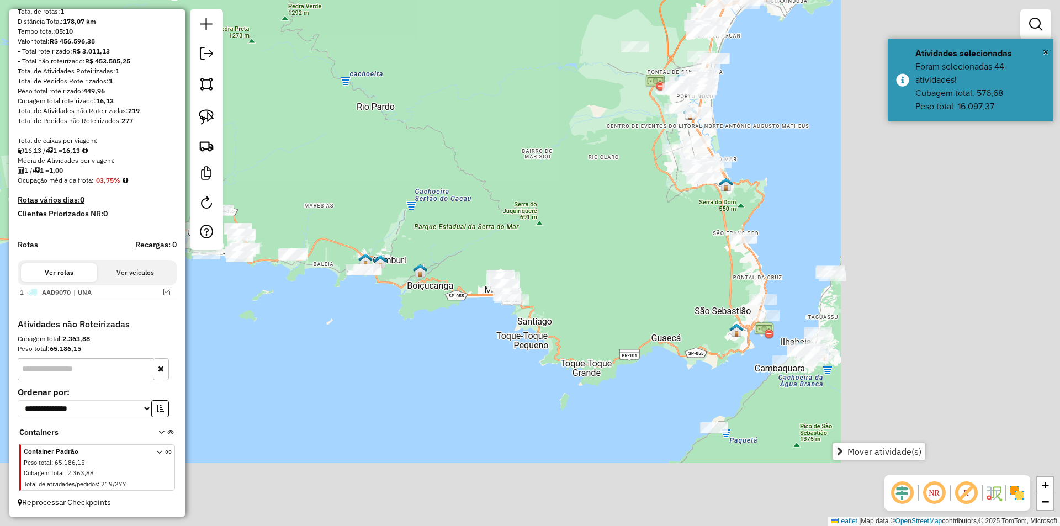
drag, startPoint x: 803, startPoint y: 370, endPoint x: 468, endPoint y: 290, distance: 344.9
click at [468, 290] on div "Janela de atendimento Grade de atendimento Capacidade Transportadoras Veículos …" at bounding box center [530, 263] width 1060 height 526
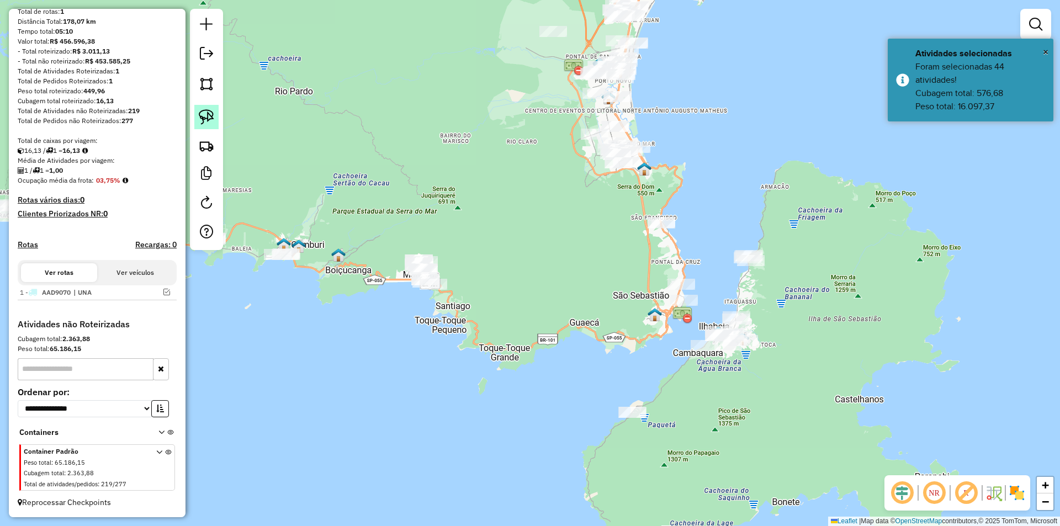
click at [205, 112] on img at bounding box center [206, 116] width 15 height 15
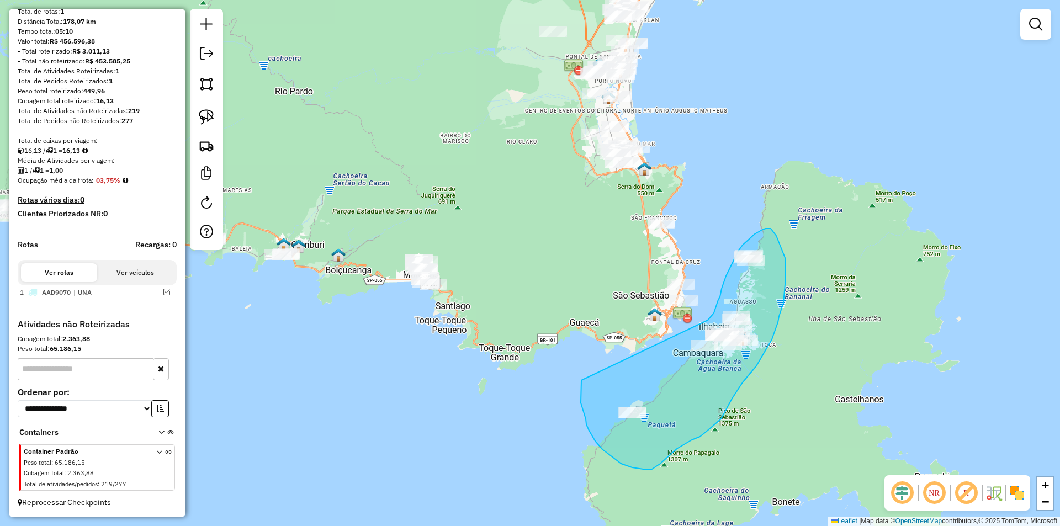
drag, startPoint x: 581, startPoint y: 384, endPoint x: 707, endPoint y: 320, distance: 142.2
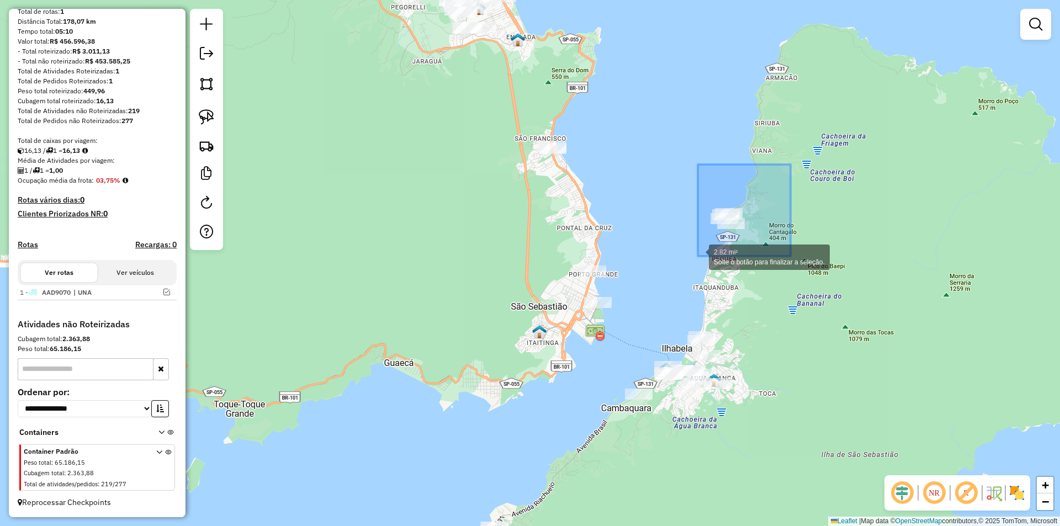
drag, startPoint x: 784, startPoint y: 169, endPoint x: 677, endPoint y: 275, distance: 150.6
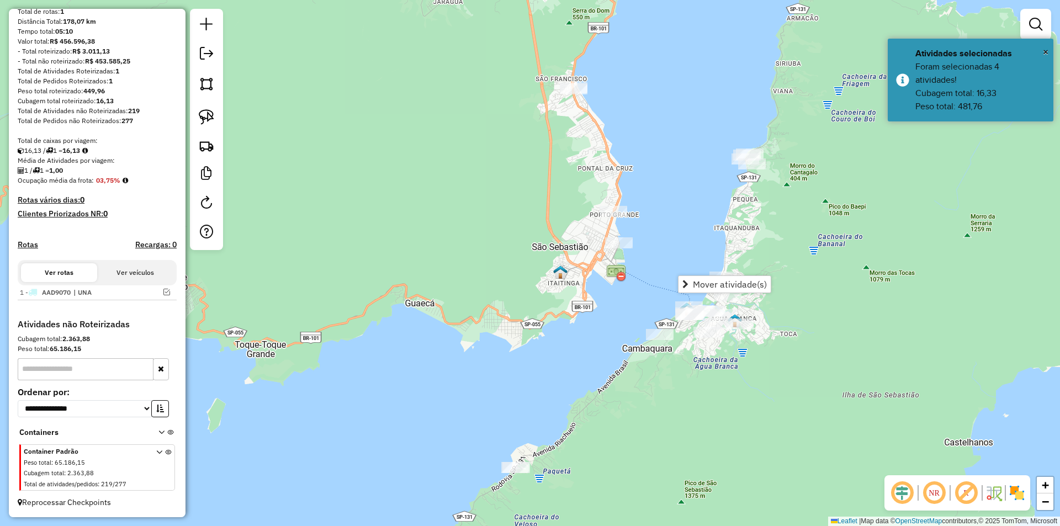
drag, startPoint x: 788, startPoint y: 357, endPoint x: 813, endPoint y: 286, distance: 75.6
click at [813, 286] on div "Janela de atendimento Grade de atendimento Capacidade Transportadoras Veículos …" at bounding box center [530, 263] width 1060 height 526
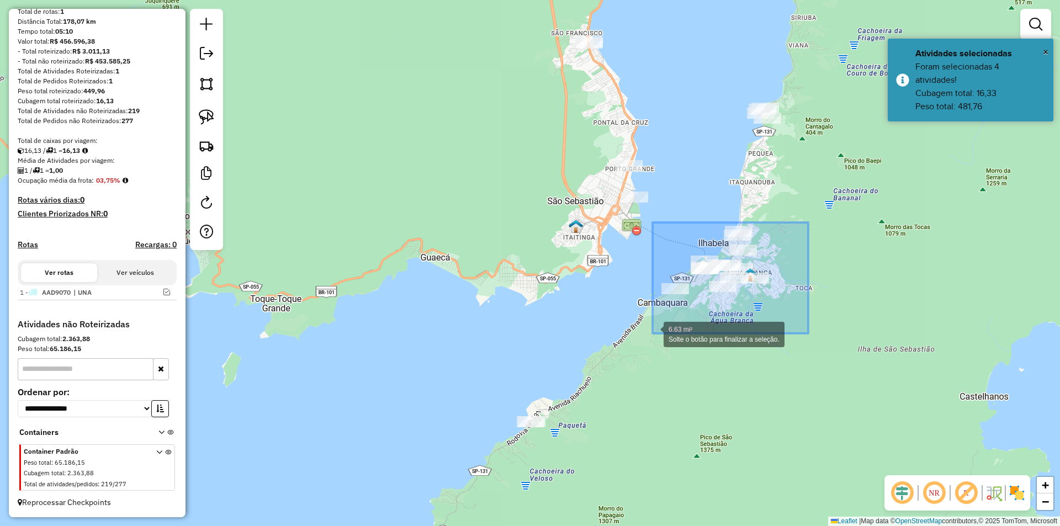
drag, startPoint x: 778, startPoint y: 240, endPoint x: 652, endPoint y: 333, distance: 156.9
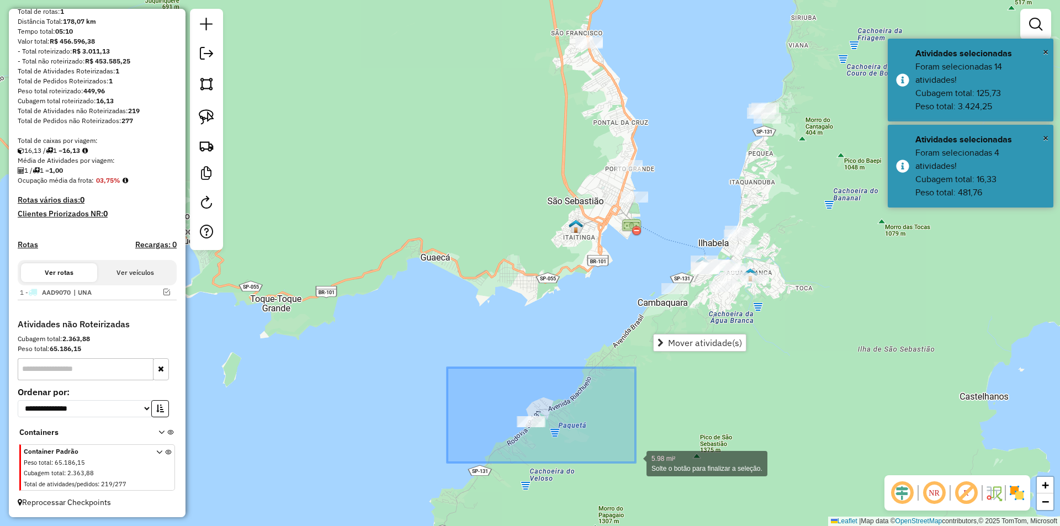
drag, startPoint x: 621, startPoint y: 456, endPoint x: 638, endPoint y: 463, distance: 18.9
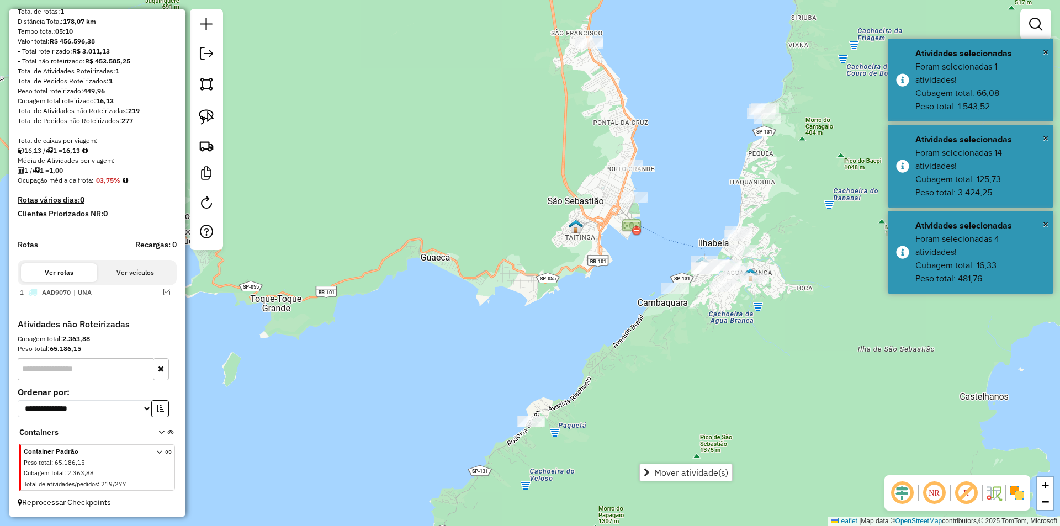
click at [573, 368] on div "Janela de atendimento Grade de atendimento Capacidade Transportadoras Veículos …" at bounding box center [530, 263] width 1060 height 526
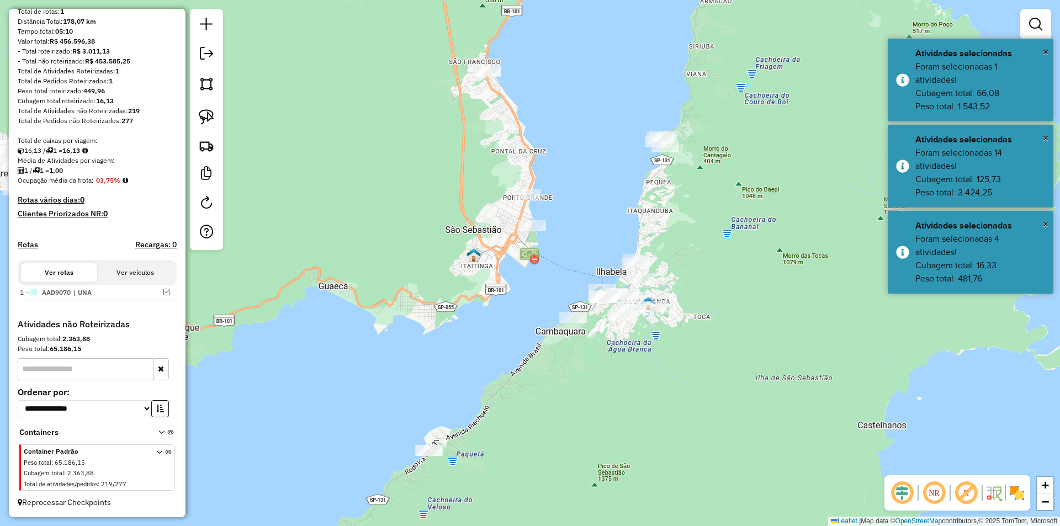
drag, startPoint x: 585, startPoint y: 359, endPoint x: 483, endPoint y: 387, distance: 106.0
click at [483, 387] on div "Janela de atendimento Grade de atendimento Capacidade Transportadoras Veículos …" at bounding box center [530, 263] width 1060 height 526
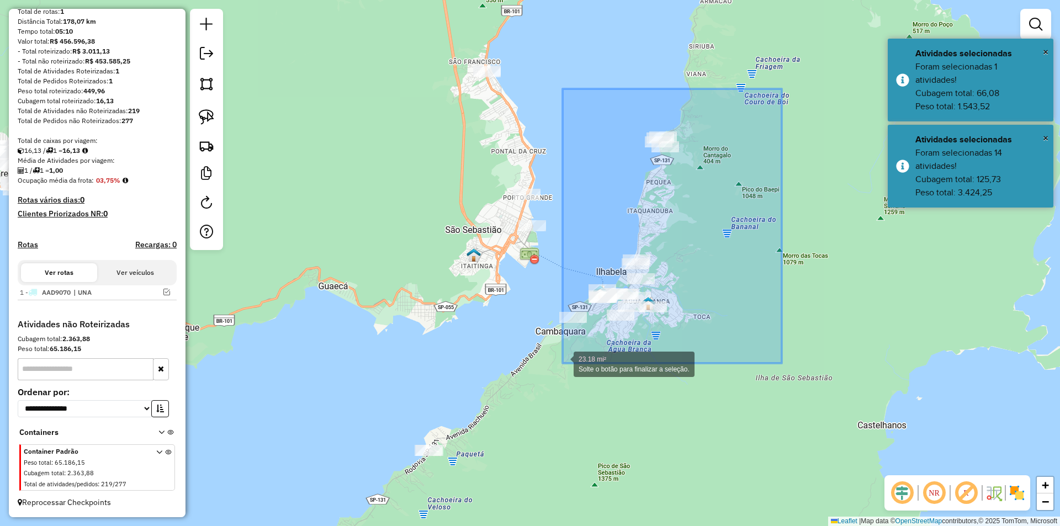
drag, startPoint x: 781, startPoint y: 89, endPoint x: 562, endPoint y: 363, distance: 351.0
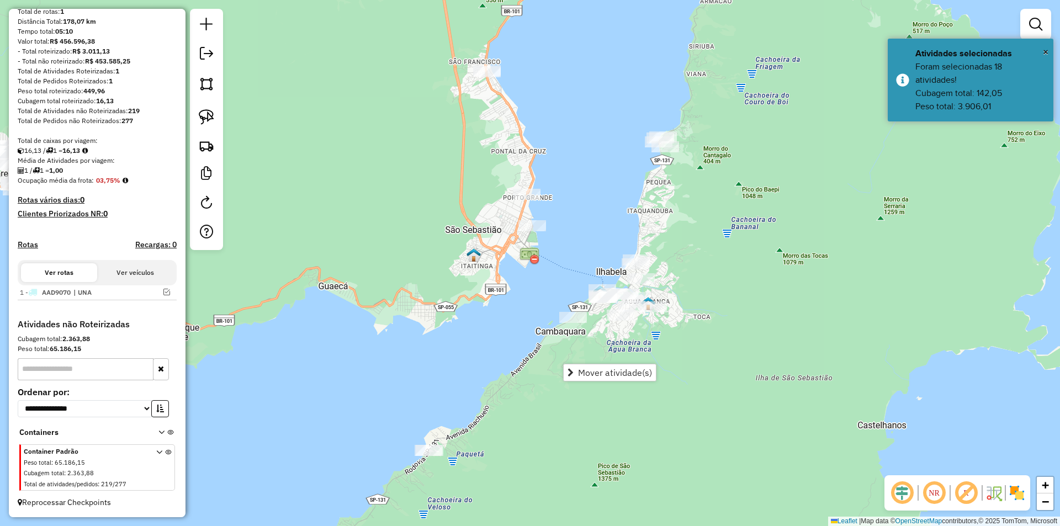
click at [742, 230] on div "Janela de atendimento Grade de atendimento Capacidade Transportadoras Veículos …" at bounding box center [530, 263] width 1060 height 526
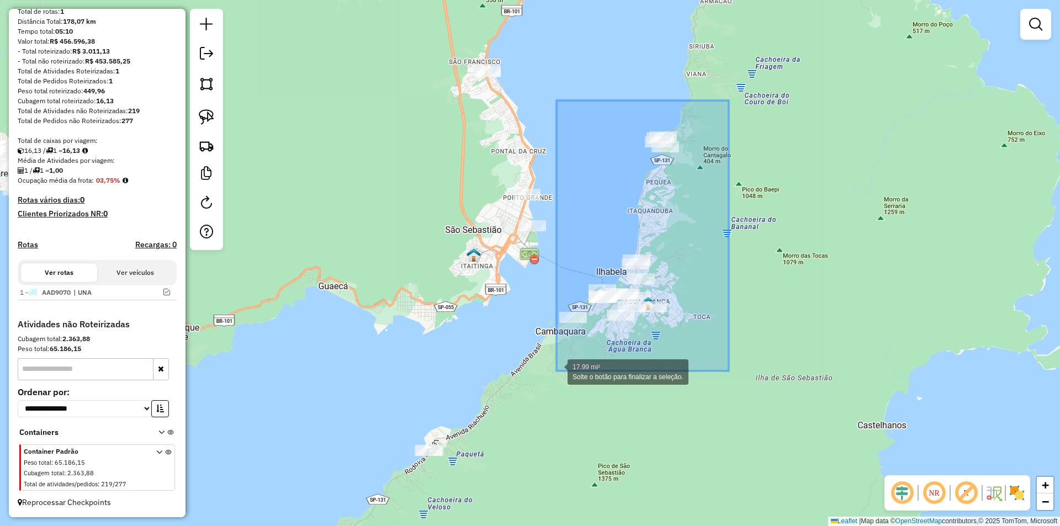
drag, startPoint x: 728, startPoint y: 100, endPoint x: 556, endPoint y: 371, distance: 320.6
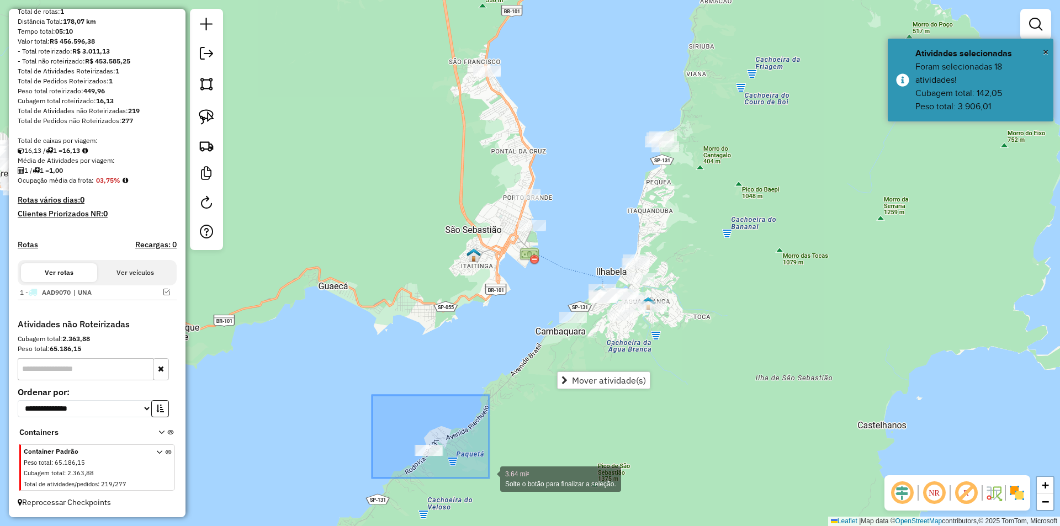
drag, startPoint x: 425, startPoint y: 432, endPoint x: 498, endPoint y: 488, distance: 91.6
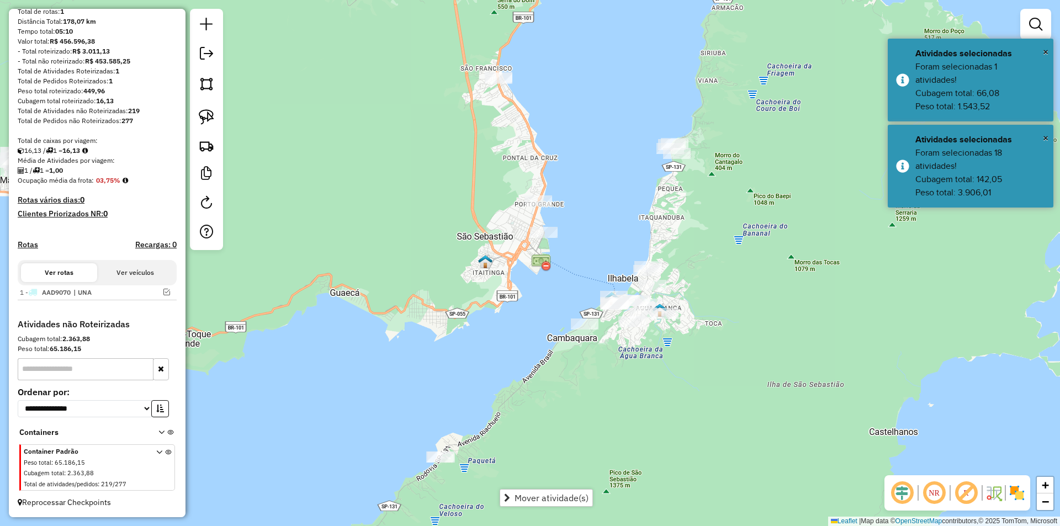
drag, startPoint x: 401, startPoint y: 264, endPoint x: 467, endPoint y: 308, distance: 79.3
click at [467, 308] on div "Janela de atendimento Grade de atendimento Capacidade Transportadoras Veículos …" at bounding box center [530, 263] width 1060 height 526
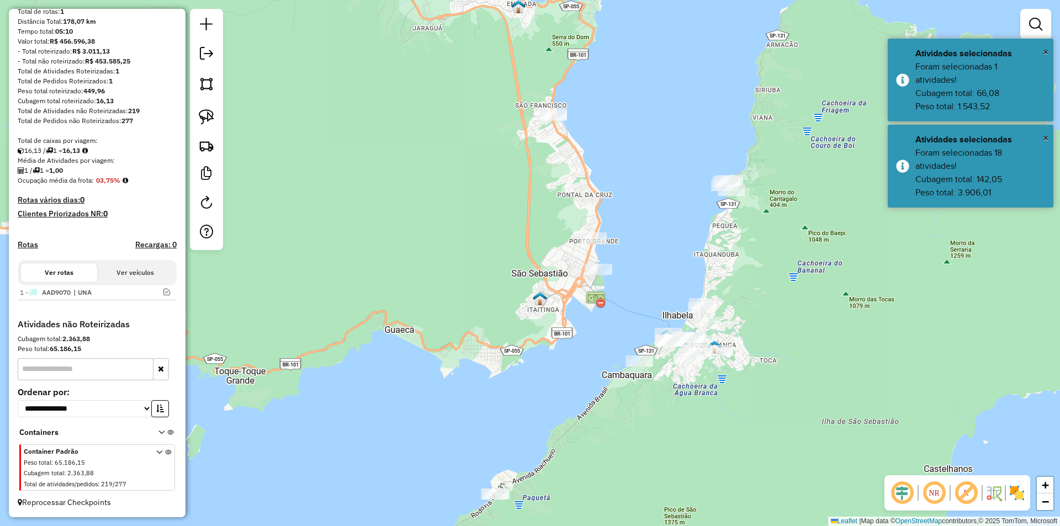
click at [464, 254] on div "Janela de atendimento Grade de atendimento Capacidade Transportadoras Veículos …" at bounding box center [530, 263] width 1060 height 526
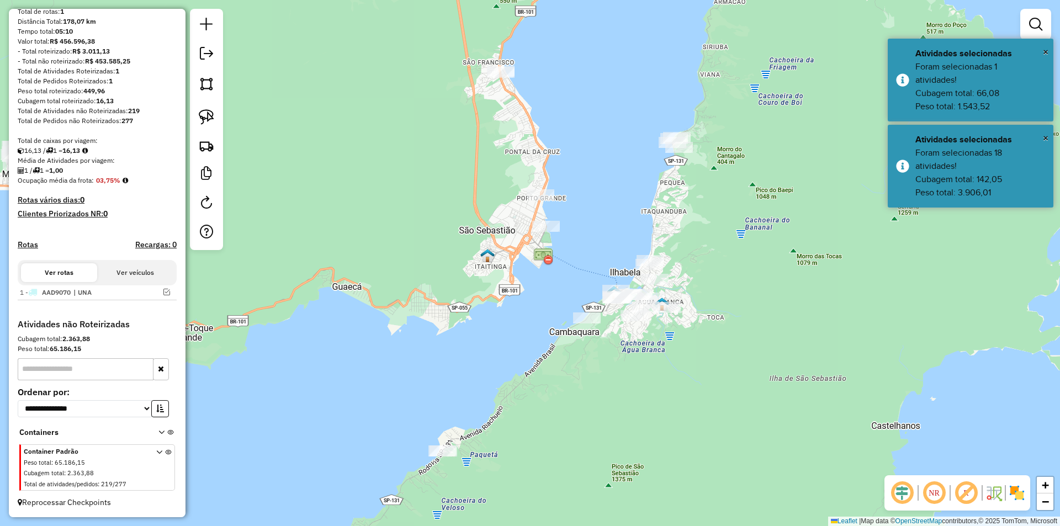
click at [427, 253] on div "Janela de atendimento Grade de atendimento Capacidade Transportadoras Veículos …" at bounding box center [530, 263] width 1060 height 526
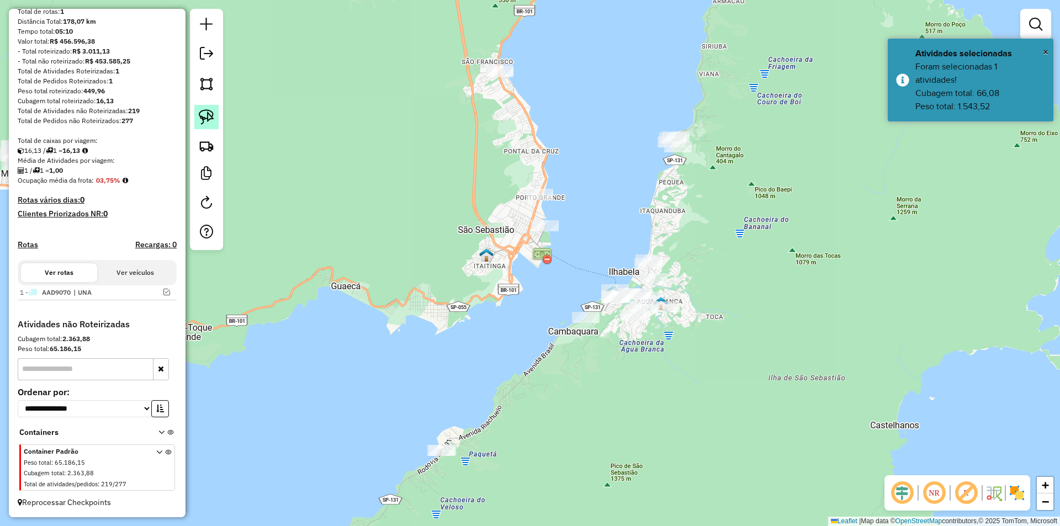
click at [208, 121] on img at bounding box center [206, 116] width 15 height 15
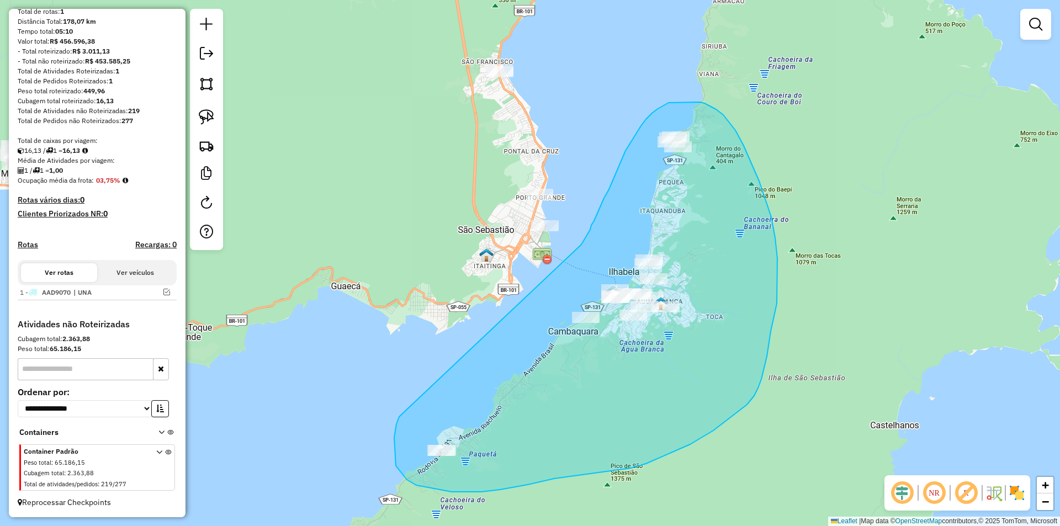
drag, startPoint x: 396, startPoint y: 466, endPoint x: 577, endPoint y: 251, distance: 281.1
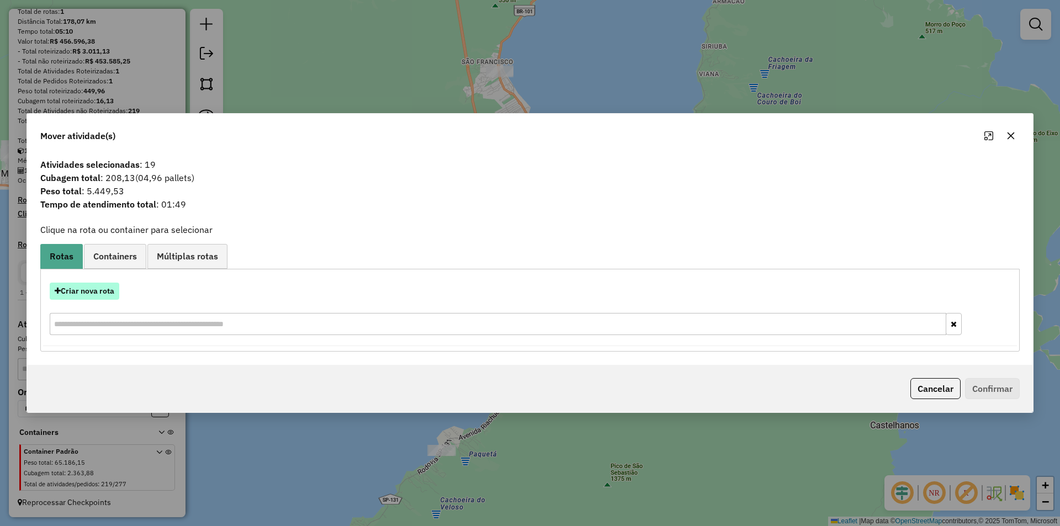
click at [78, 292] on button "Criar nova rota" at bounding box center [85, 291] width 70 height 17
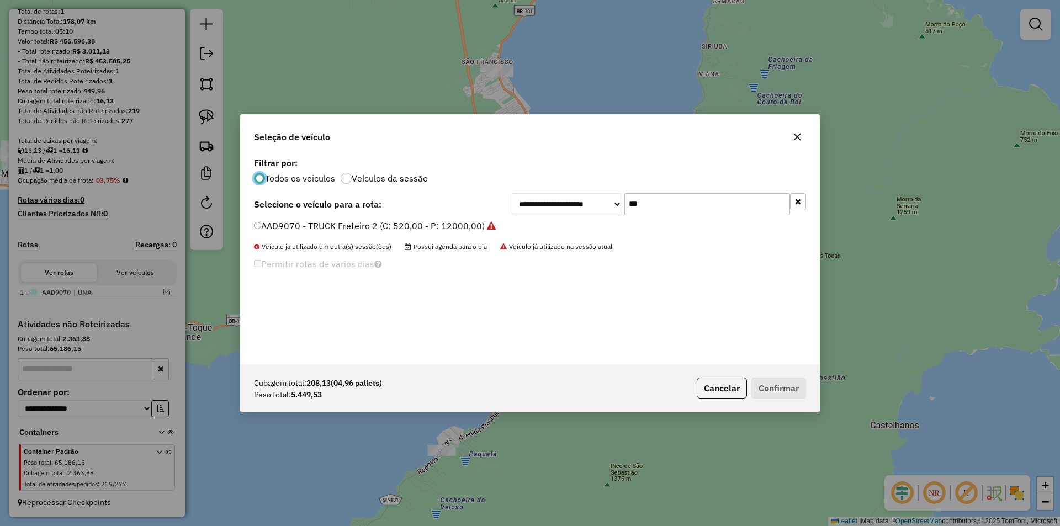
scroll to position [6, 3]
click at [648, 212] on input "***" at bounding box center [707, 204] width 166 height 22
type input "***"
click at [347, 223] on label "SUN7I72 - 30 - TOCO Volks 17230 - 8b (C: 322,00 - P: 8310,00) (VD)" at bounding box center [397, 225] width 286 height 13
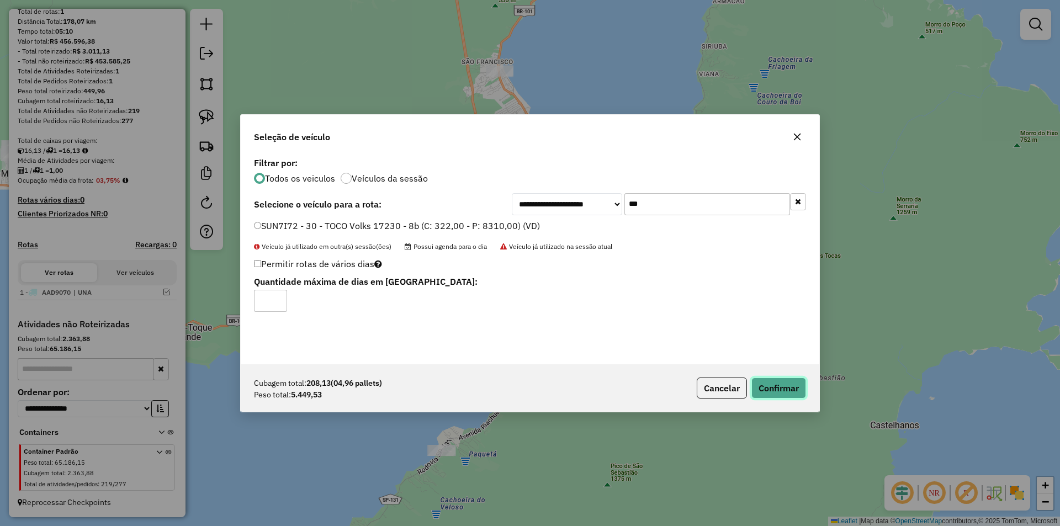
click at [776, 388] on button "Confirmar" at bounding box center [778, 387] width 55 height 21
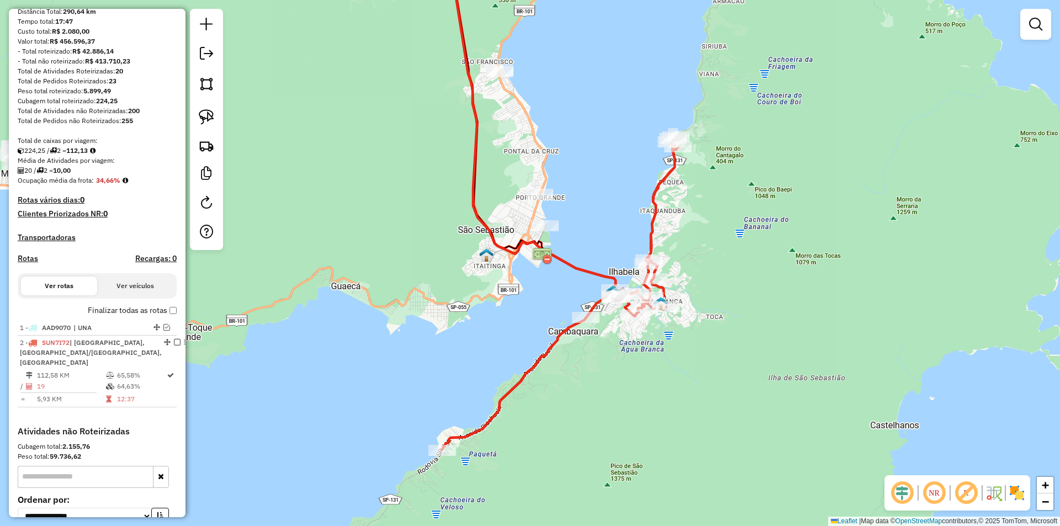
scroll to position [162, 0]
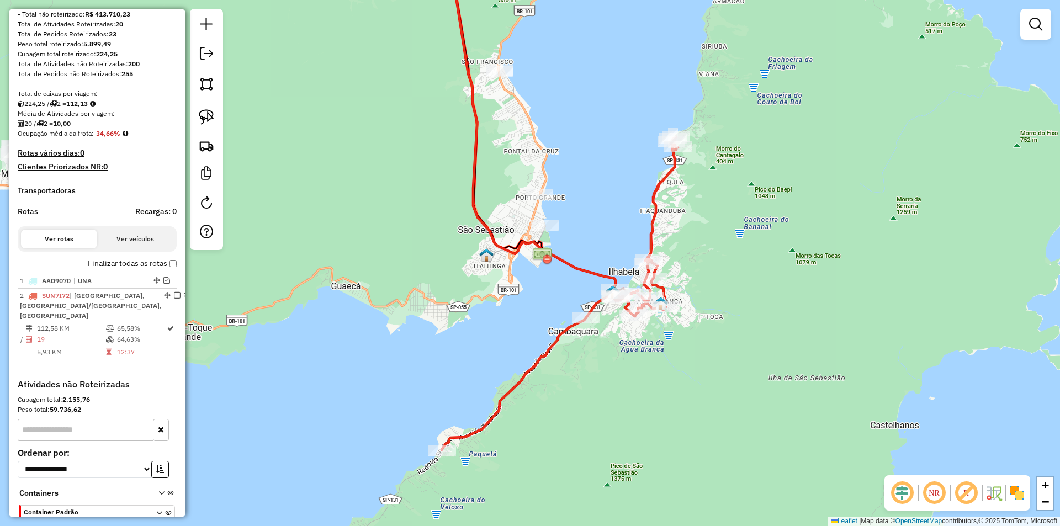
select select "**********"
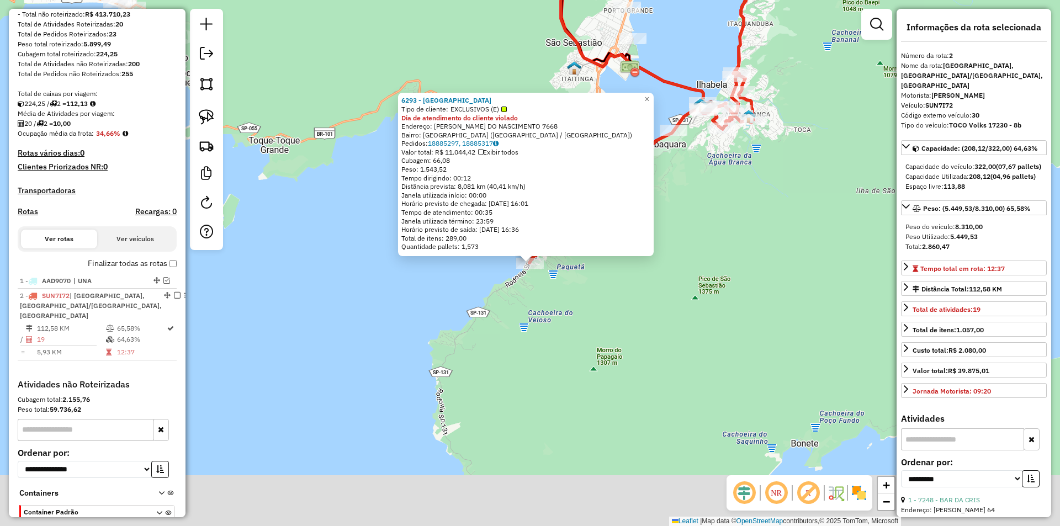
scroll to position [223, 0]
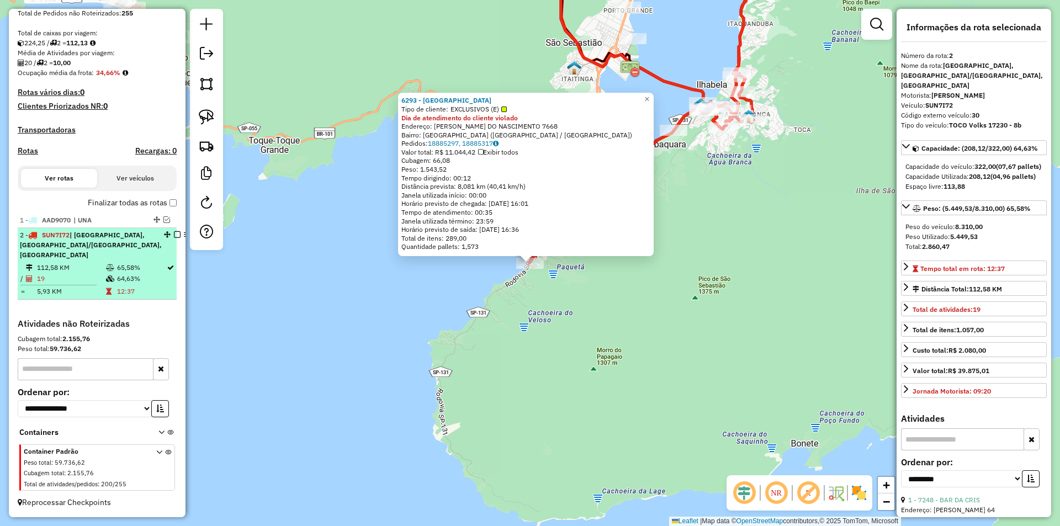
click at [174, 238] on em at bounding box center [177, 234] width 7 height 7
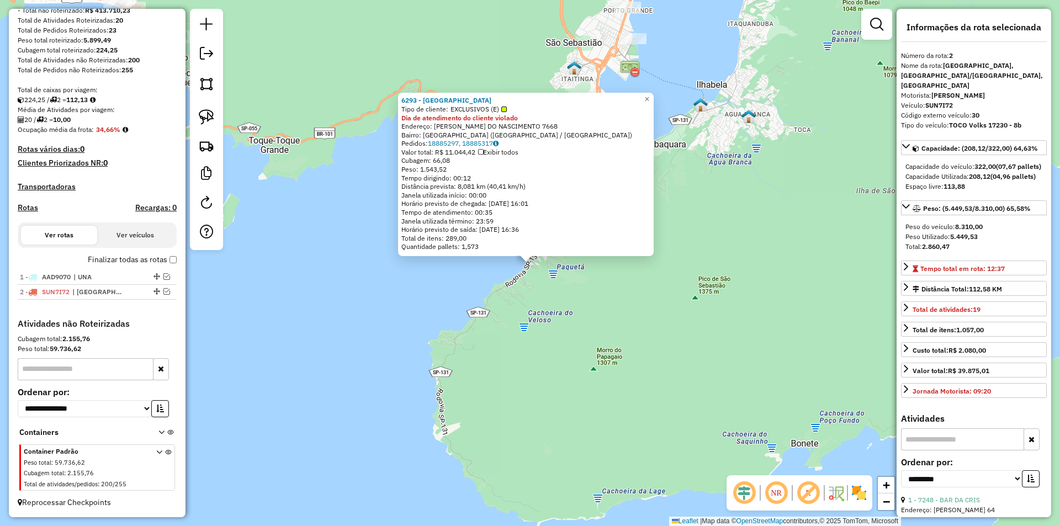
scroll to position [176, 0]
click at [537, 347] on div "6293 - DPNY HOTEL Tipo de cliente: EXCLUSIVOS (E) Dia de atendimento do cliente…" at bounding box center [530, 263] width 1060 height 526
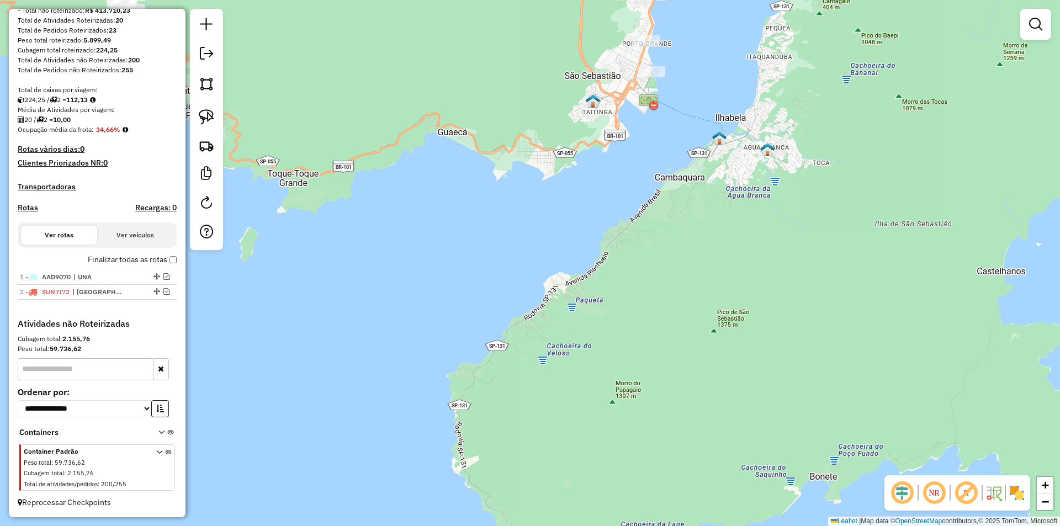
drag, startPoint x: 462, startPoint y: 361, endPoint x: 481, endPoint y: 395, distance: 38.1
click at [481, 395] on div "Janela de atendimento Grade de atendimento Capacidade Transportadoras Veículos …" at bounding box center [530, 263] width 1060 height 526
click at [166, 292] on em at bounding box center [166, 291] width 7 height 7
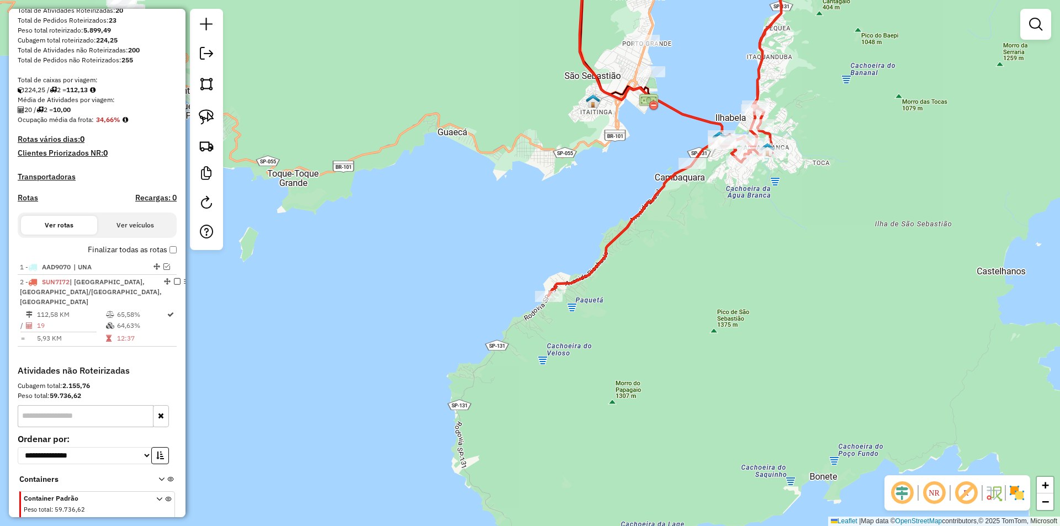
scroll to position [223, 0]
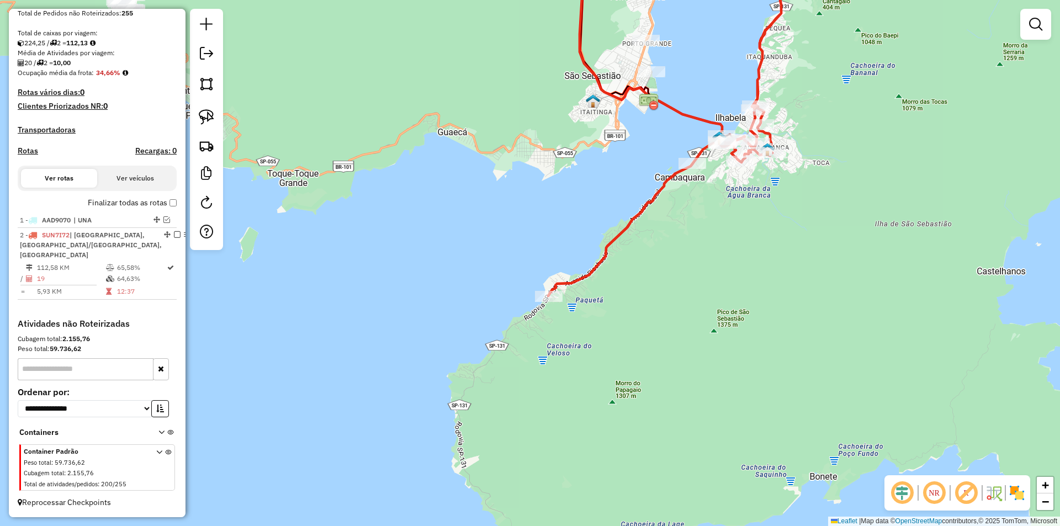
select select "**********"
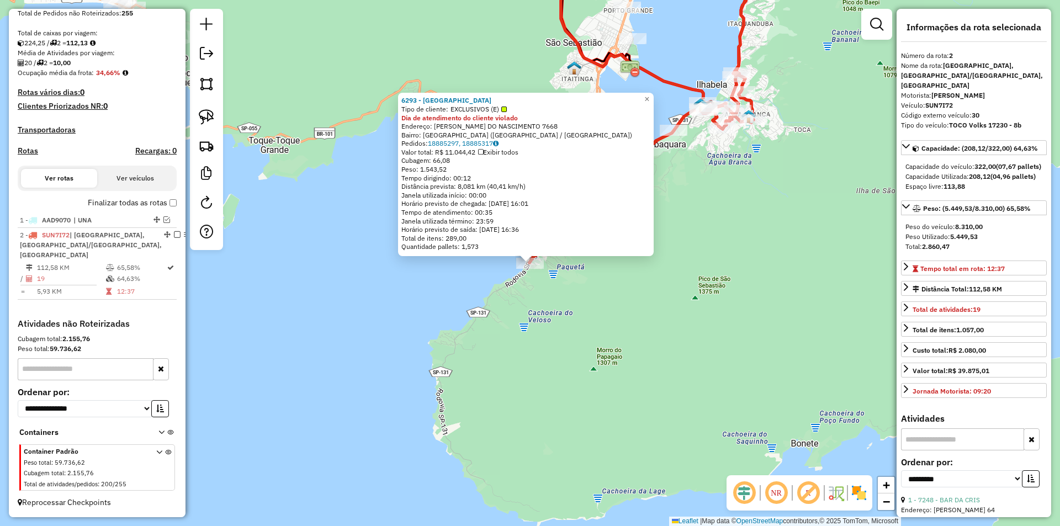
drag, startPoint x: 721, startPoint y: 253, endPoint x: 697, endPoint y: 369, distance: 118.4
click at [697, 369] on div "6293 - DPNY HOTEL Tipo de cliente: EXCLUSIVOS (E) Dia de atendimento do cliente…" at bounding box center [530, 263] width 1060 height 526
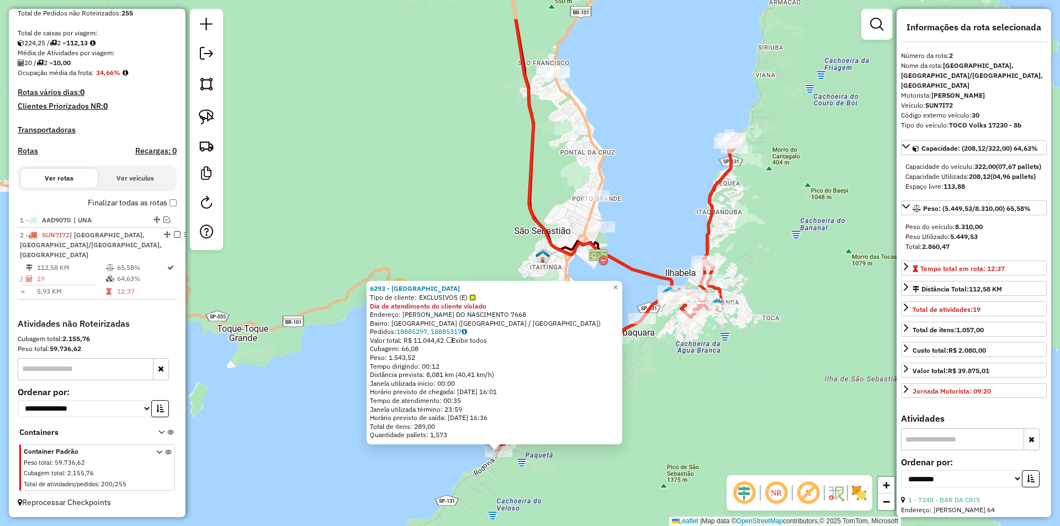
drag, startPoint x: 781, startPoint y: 141, endPoint x: 769, endPoint y: 246, distance: 105.6
click at [769, 246] on div "6293 - DPNY HOTEL Tipo de cliente: EXCLUSIVOS (E) Dia de atendimento do cliente…" at bounding box center [530, 263] width 1060 height 526
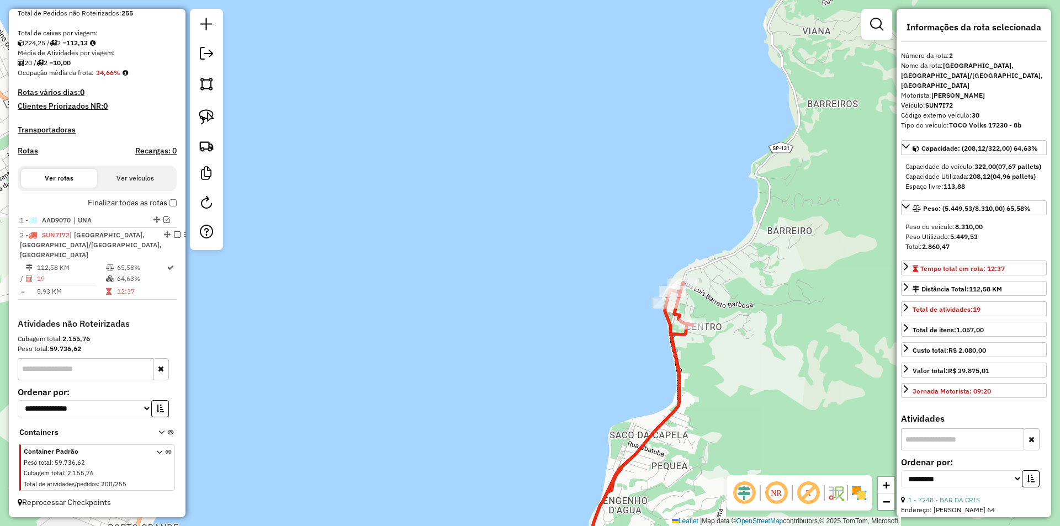
drag, startPoint x: 731, startPoint y: 358, endPoint x: 771, endPoint y: 275, distance: 92.1
click at [781, 263] on div "6293 - DPNY HOTEL Tipo de cliente: EXCLUSIVOS (E) Dia de atendimento do cliente…" at bounding box center [530, 263] width 1060 height 526
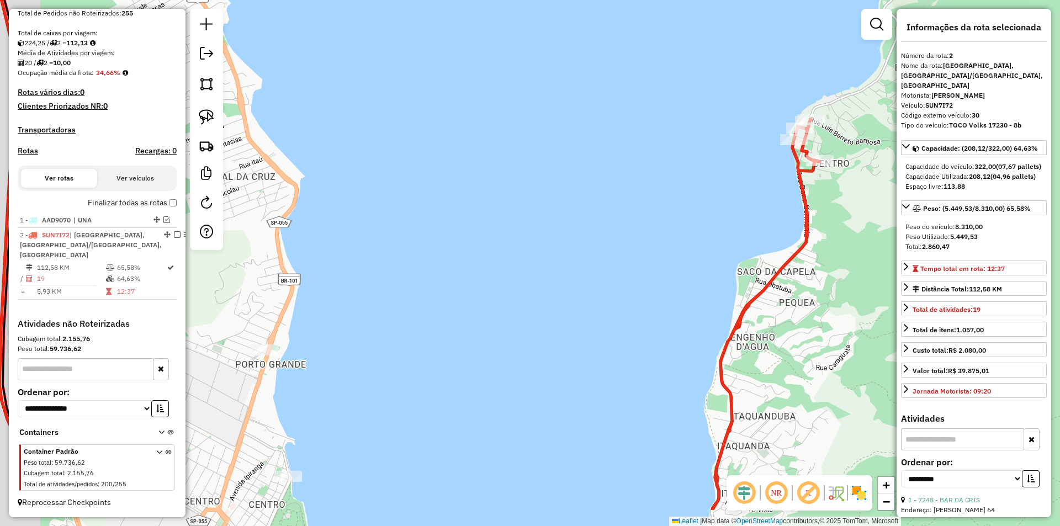
drag, startPoint x: 505, startPoint y: 393, endPoint x: 601, endPoint y: 315, distance: 123.9
click at [600, 315] on div "6293 - DPNY HOTEL Tipo de cliente: EXCLUSIVOS (E) Dia de atendimento do cliente…" at bounding box center [530, 263] width 1060 height 526
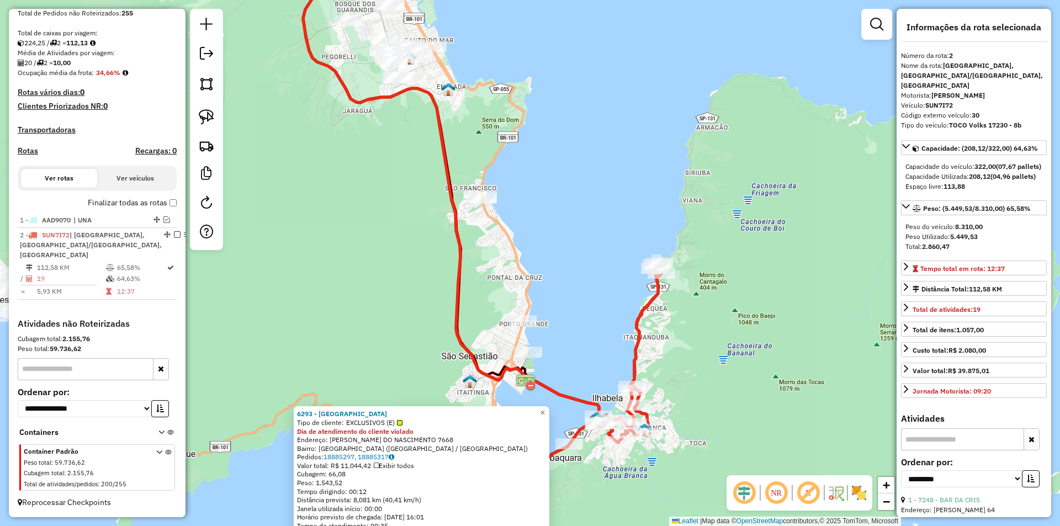
click at [705, 388] on div "6293 - DPNY HOTEL Tipo de cliente: EXCLUSIVOS (E) Dia de atendimento do cliente…" at bounding box center [530, 263] width 1060 height 526
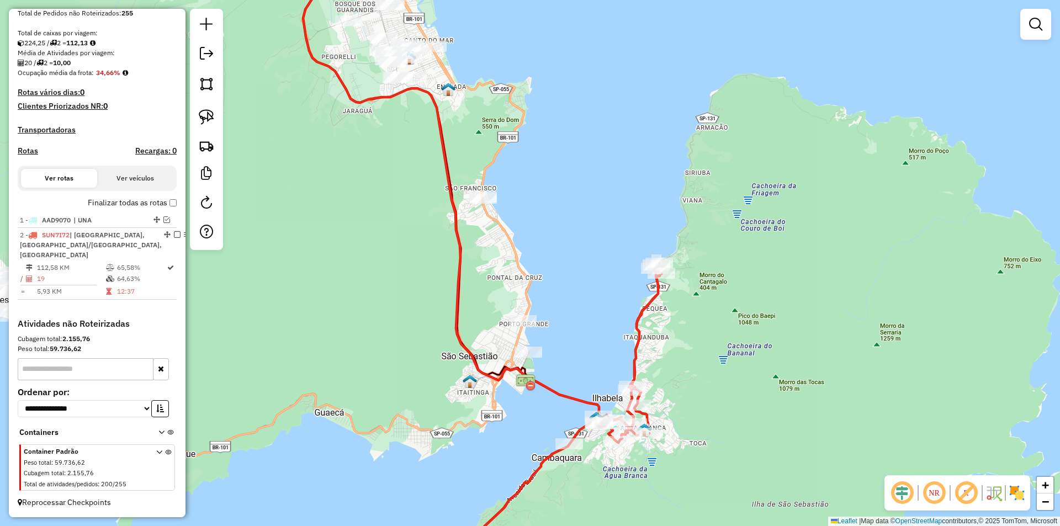
drag, startPoint x: 441, startPoint y: 418, endPoint x: 494, endPoint y: 327, distance: 105.3
click at [494, 327] on div "Janela de atendimento Grade de atendimento Capacidade Transportadoras Veículos …" at bounding box center [530, 263] width 1060 height 526
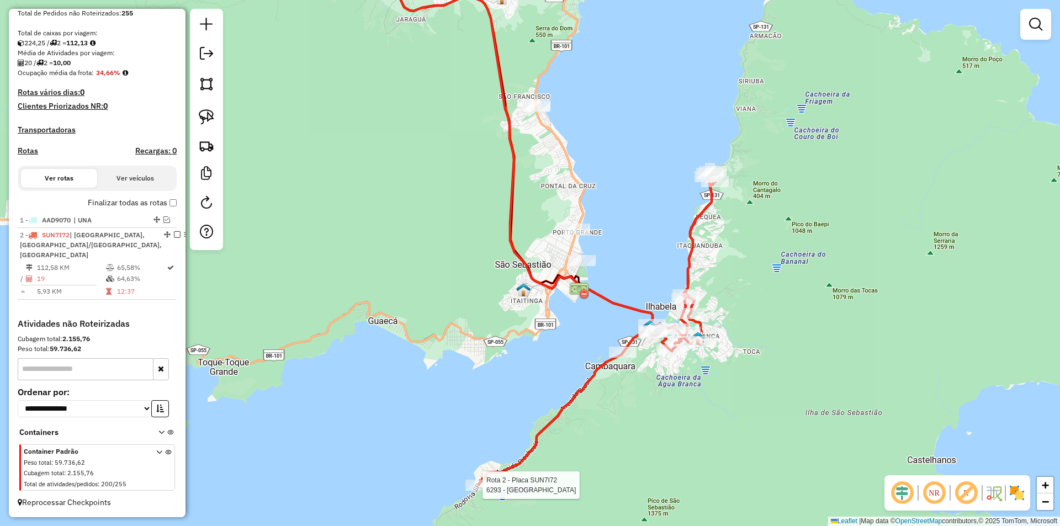
select select "**********"
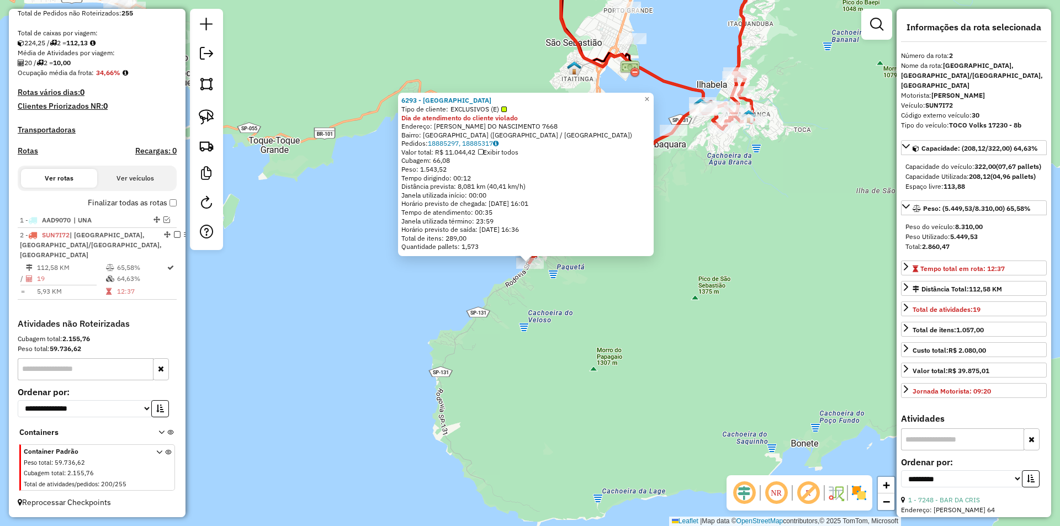
click at [691, 306] on div "6293 - DPNY HOTEL Tipo de cliente: EXCLUSIVOS (E) Dia de atendimento do cliente…" at bounding box center [530, 263] width 1060 height 526
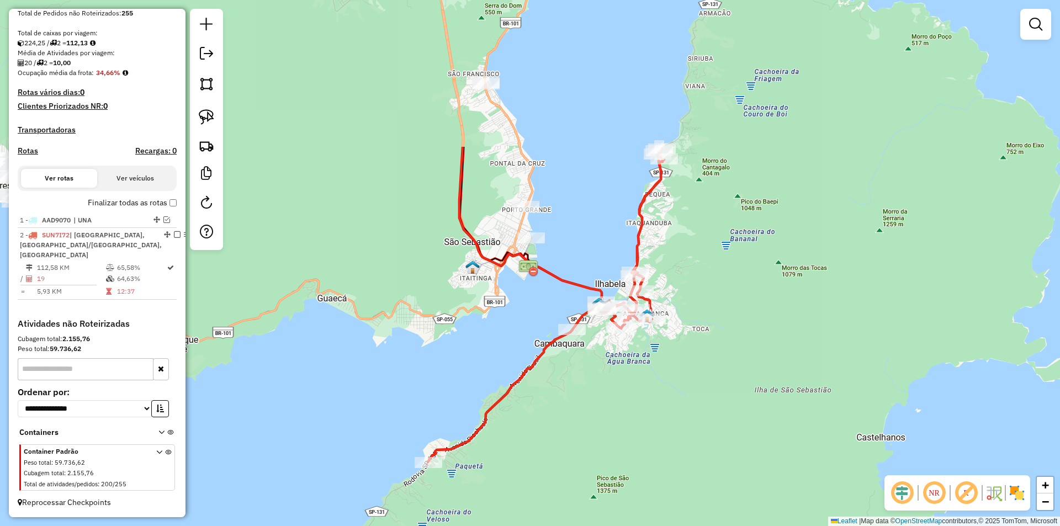
drag, startPoint x: 668, startPoint y: 297, endPoint x: 598, endPoint y: 457, distance: 174.9
click at [598, 457] on div "Janela de atendimento Grade de atendimento Capacidade Transportadoras Veículos …" at bounding box center [530, 263] width 1060 height 526
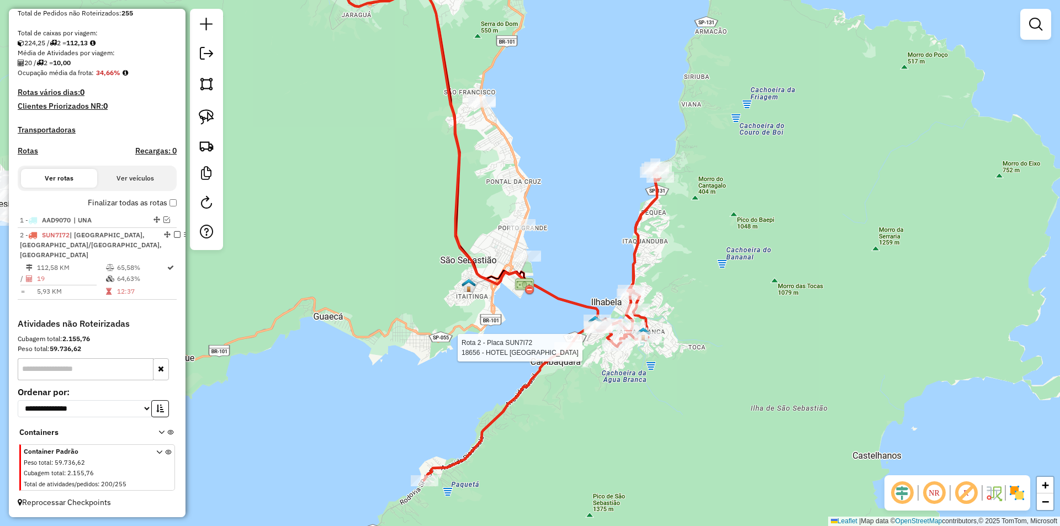
select select "**********"
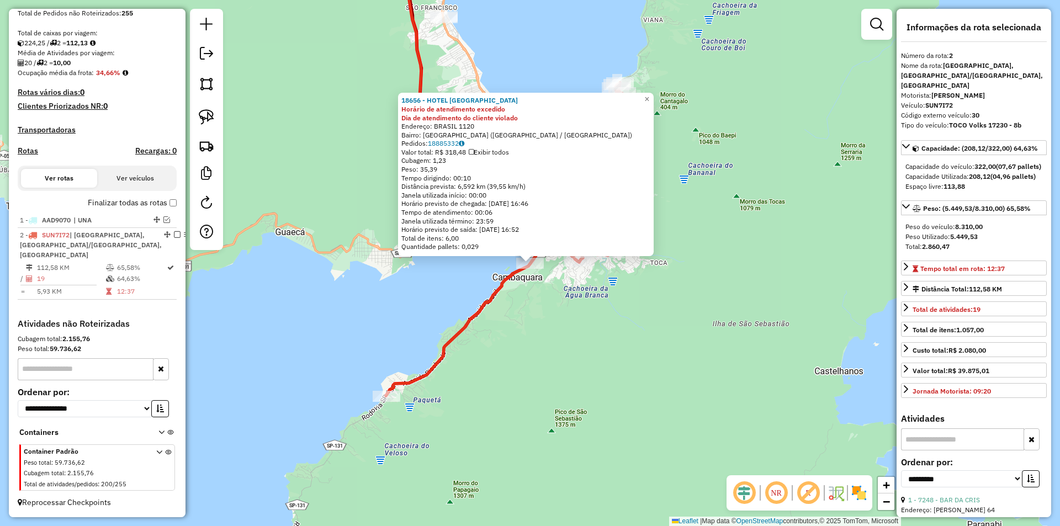
click at [529, 387] on div "18656 - HOTEL BARRA DO PIUV Horário de atendimento excedido Dia de atendimento …" at bounding box center [530, 263] width 1060 height 526
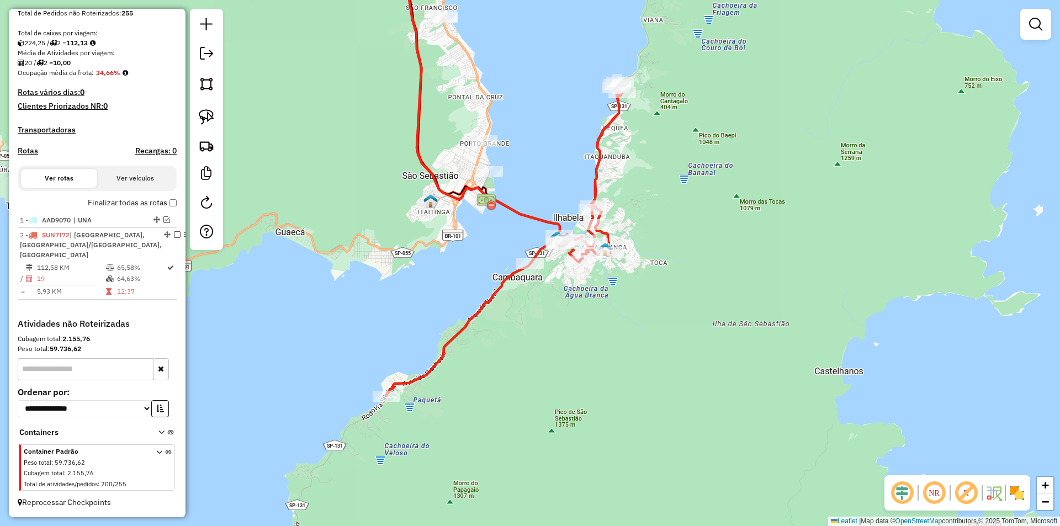
drag, startPoint x: 550, startPoint y: 337, endPoint x: 574, endPoint y: 355, distance: 30.0
click at [574, 355] on div "Janela de atendimento Grade de atendimento Capacidade Transportadoras Veículos …" at bounding box center [530, 263] width 1060 height 526
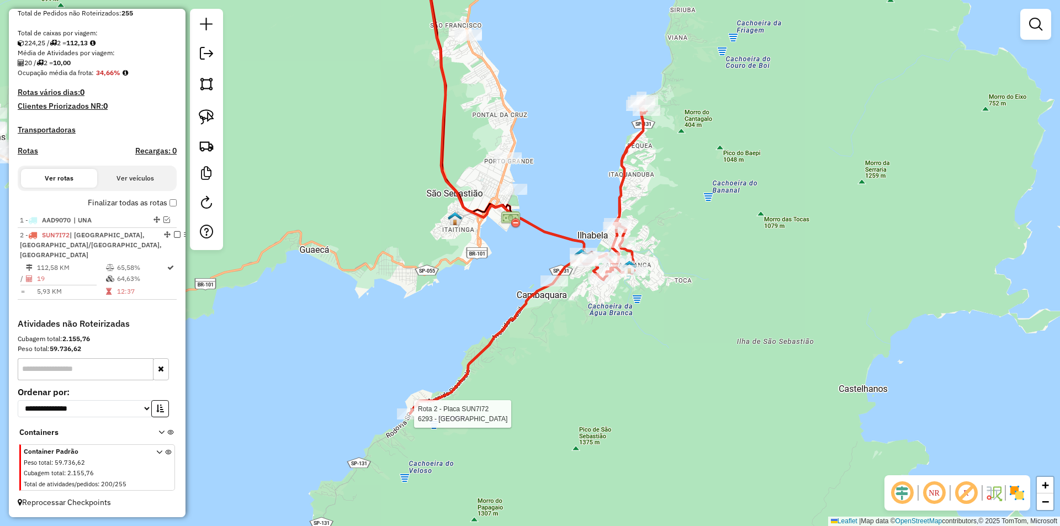
select select "**********"
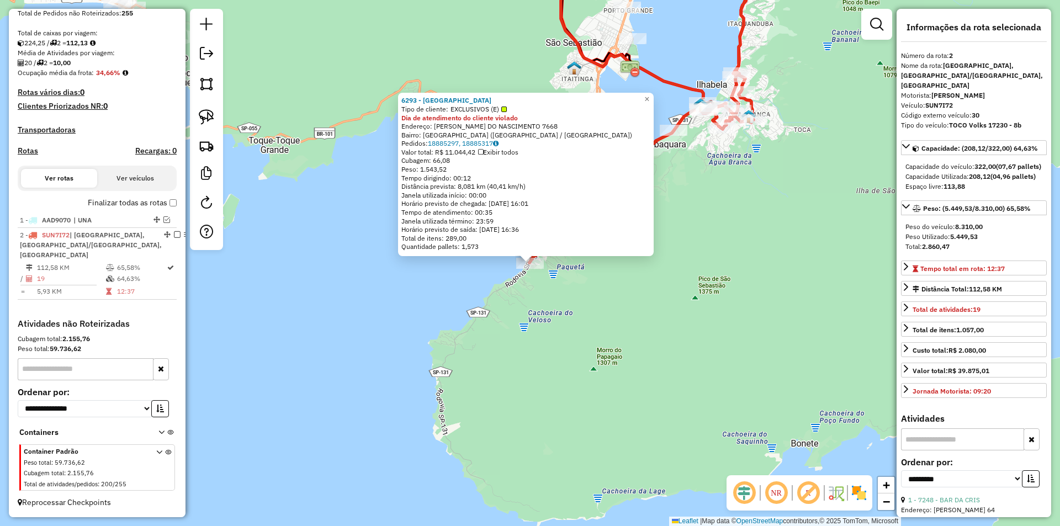
click at [547, 389] on div "6293 - DPNY HOTEL Tipo de cliente: EXCLUSIVOS (E) Dia de atendimento do cliente…" at bounding box center [530, 263] width 1060 height 526
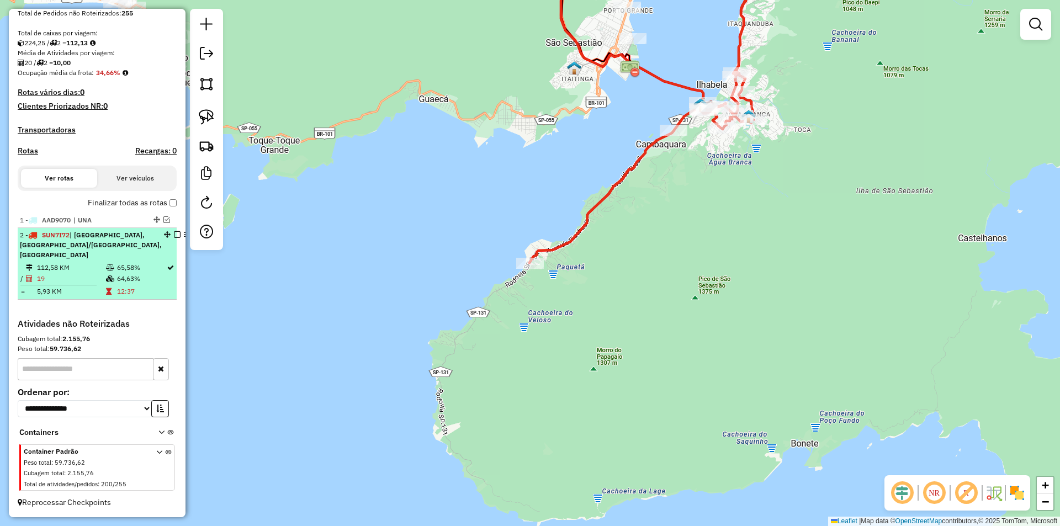
click at [174, 238] on em at bounding box center [177, 234] width 7 height 7
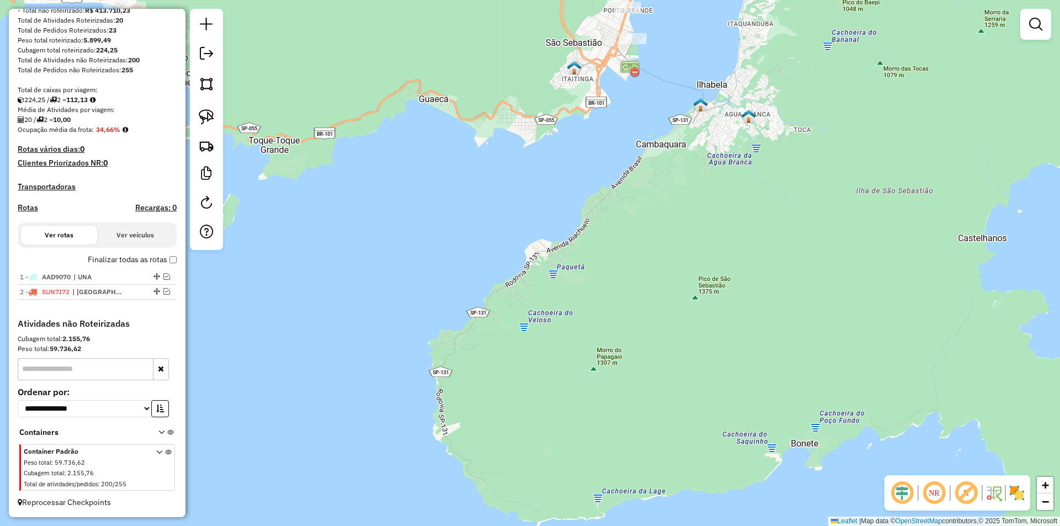
scroll to position [176, 0]
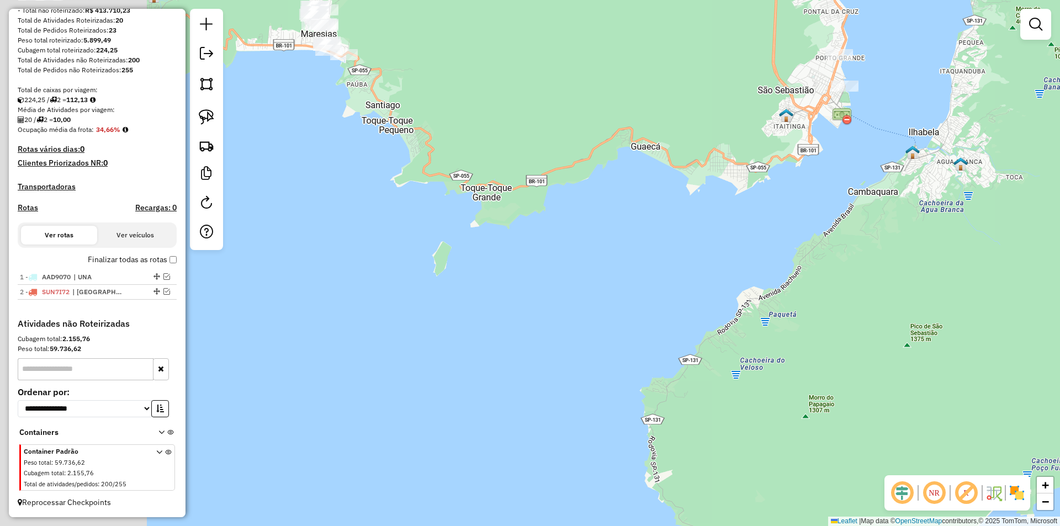
drag, startPoint x: 552, startPoint y: 310, endPoint x: 764, endPoint y: 358, distance: 217.7
click at [764, 358] on div "Janela de atendimento Grade de atendimento Capacidade Transportadoras Veículos …" at bounding box center [530, 263] width 1060 height 526
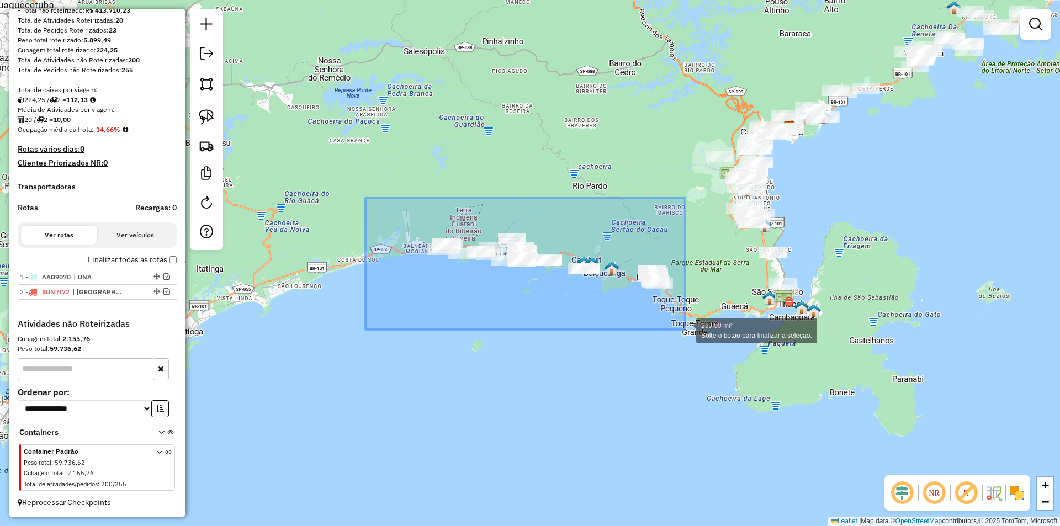
drag, startPoint x: 388, startPoint y: 219, endPoint x: 685, endPoint y: 329, distance: 316.2
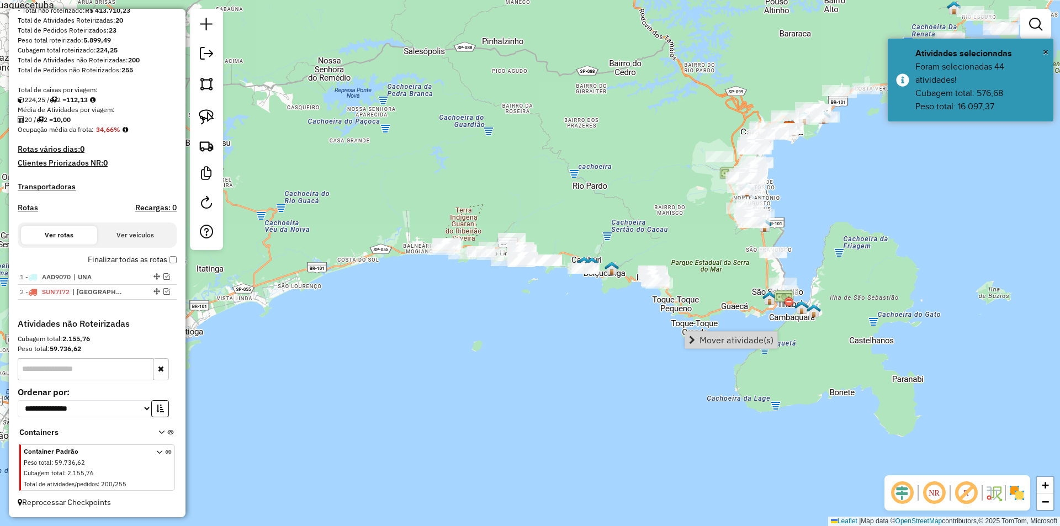
click at [850, 312] on div "Janela de atendimento Grade de atendimento Capacidade Transportadoras Veículos …" at bounding box center [530, 263] width 1060 height 526
click at [203, 109] on link at bounding box center [206, 117] width 24 height 24
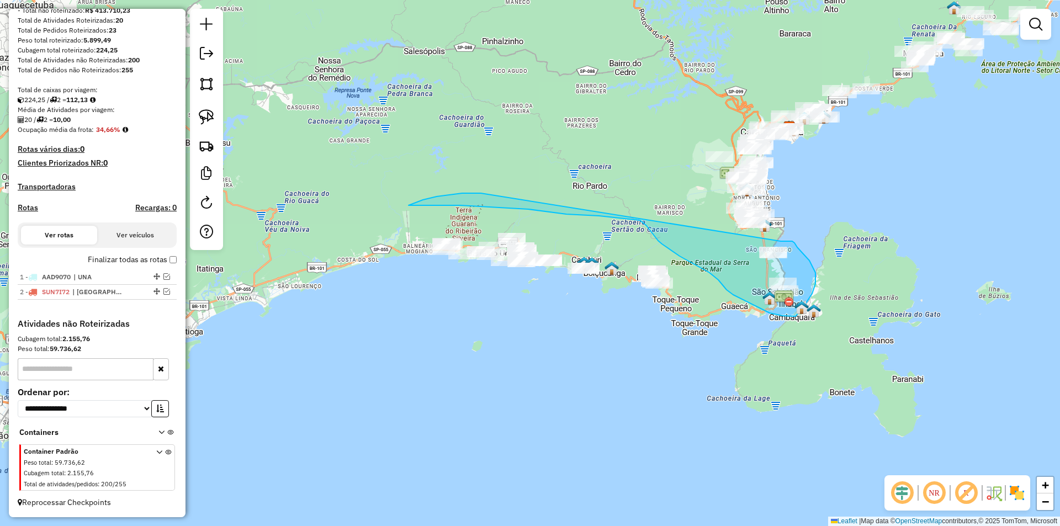
drag, startPoint x: 481, startPoint y: 193, endPoint x: 780, endPoint y: 241, distance: 303.5
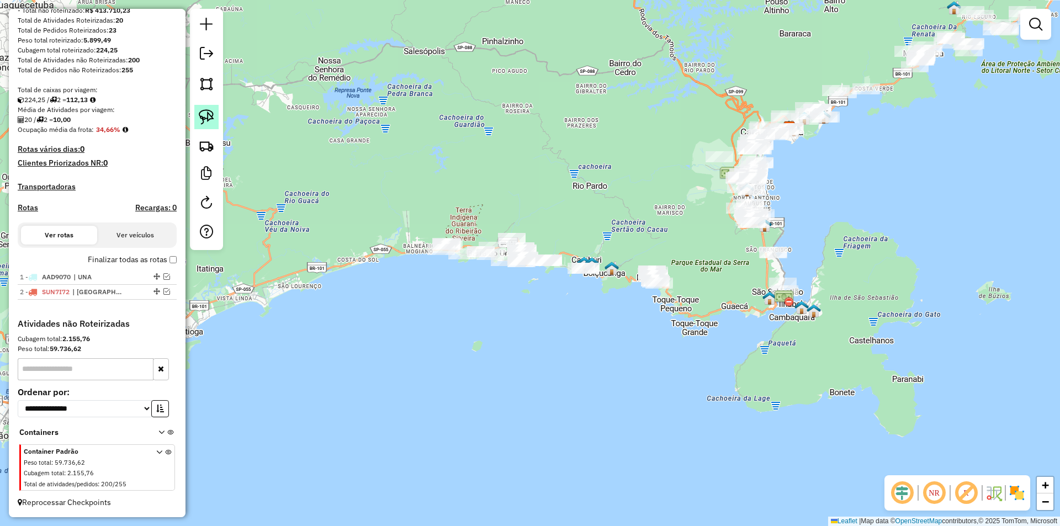
click at [207, 120] on img at bounding box center [206, 116] width 15 height 15
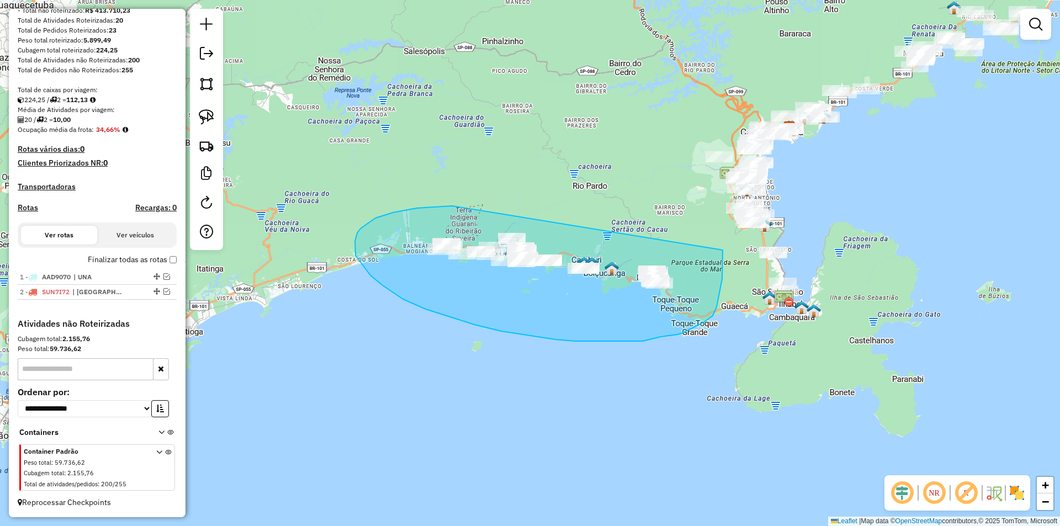
drag, startPoint x: 452, startPoint y: 206, endPoint x: 722, endPoint y: 250, distance: 274.0
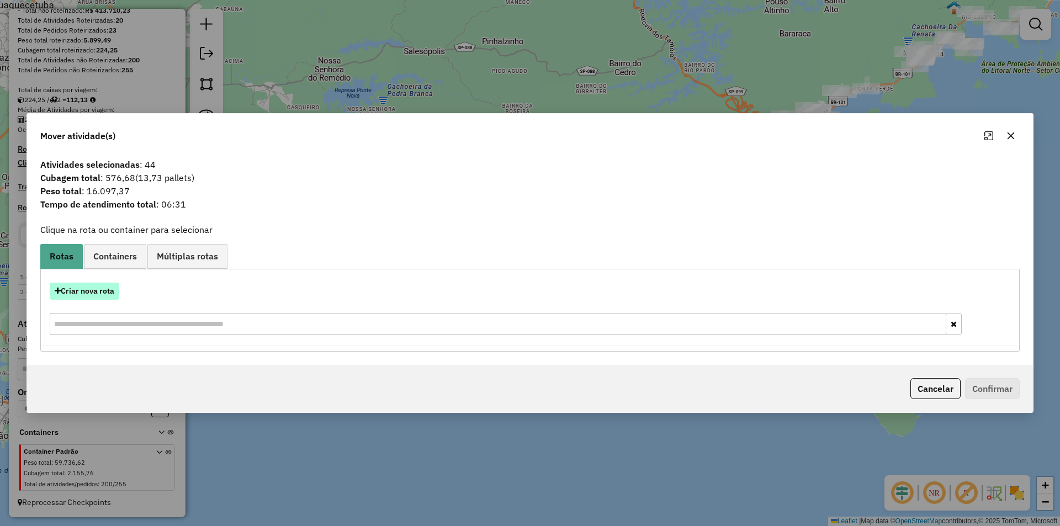
click at [89, 291] on button "Criar nova rota" at bounding box center [85, 291] width 70 height 17
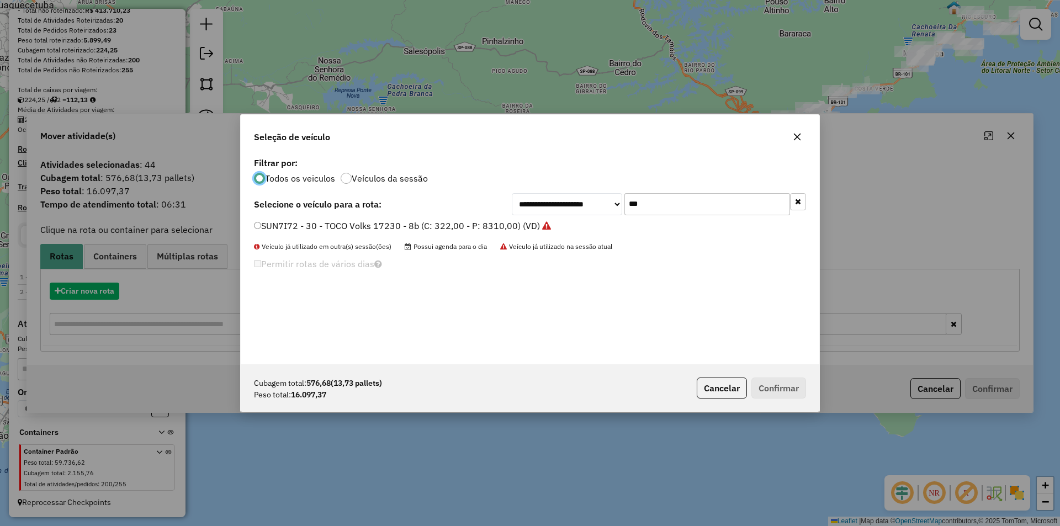
scroll to position [6, 3]
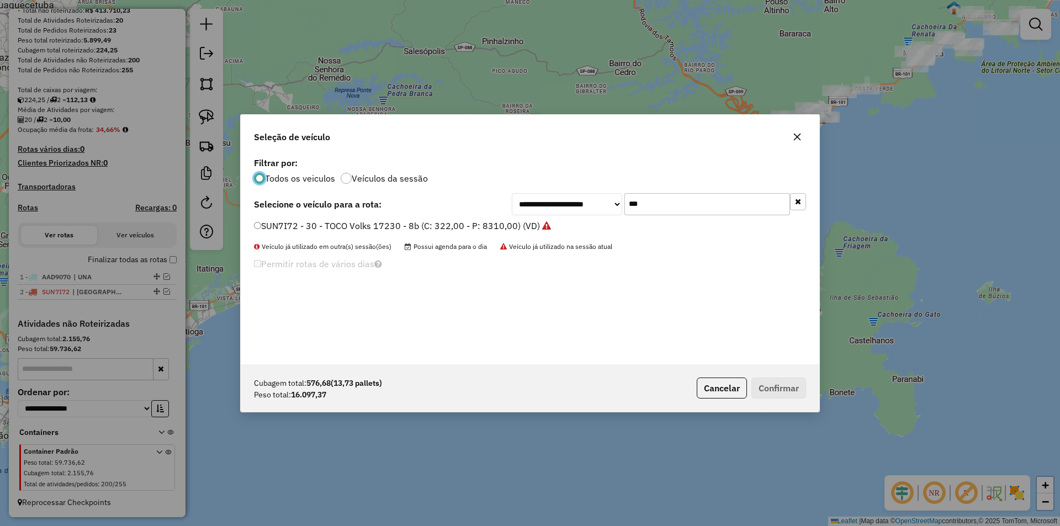
click at [643, 206] on input "***" at bounding box center [707, 204] width 166 height 22
type input "***"
click at [306, 225] on label "CUL2155 - 01 - VULC TRUCK 13180 6x2 (C: 252,00 - P: 7480,00)" at bounding box center [390, 225] width 272 height 13
click at [770, 389] on button "Confirmar" at bounding box center [778, 387] width 55 height 21
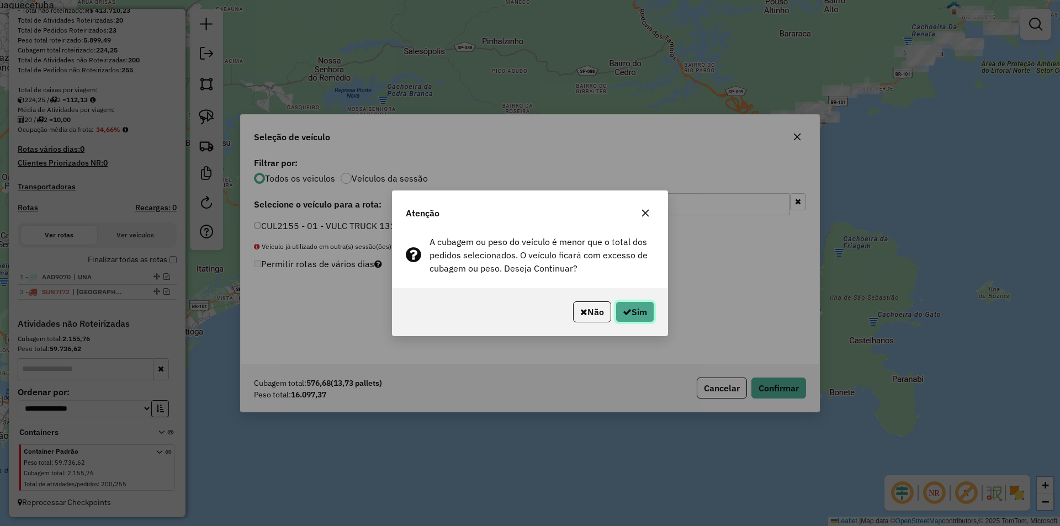
click at [628, 312] on icon "button" at bounding box center [626, 311] width 9 height 9
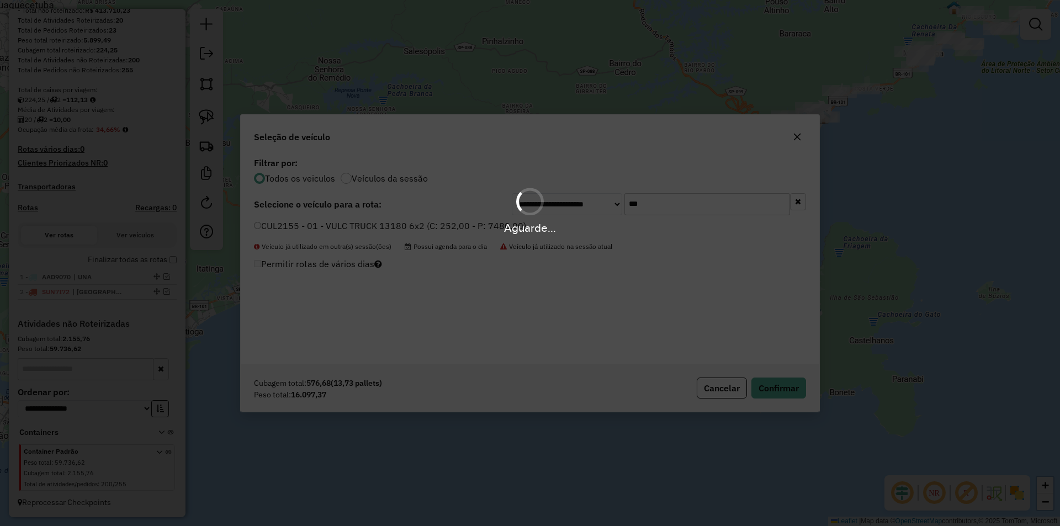
scroll to position [223, 0]
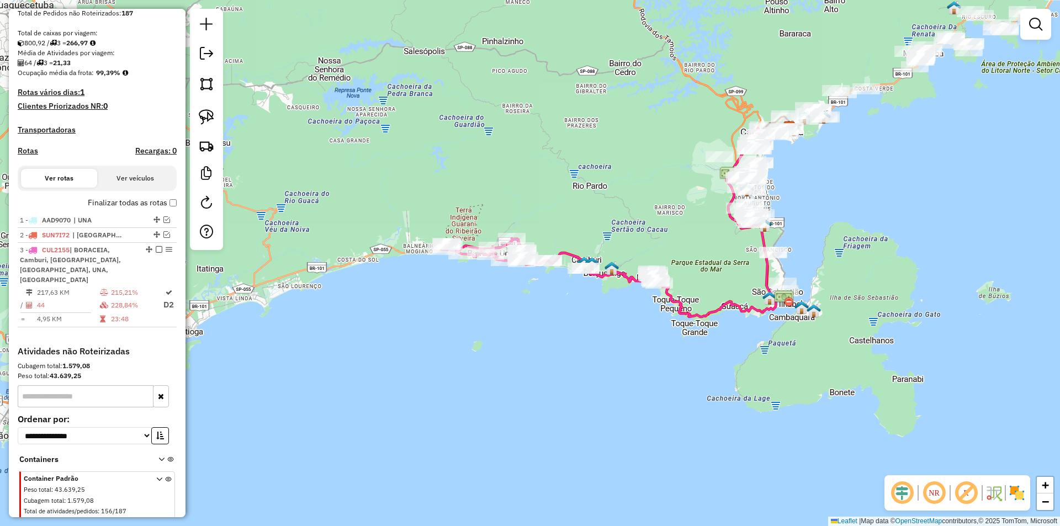
click at [553, 322] on div "Janela de atendimento Grade de atendimento Capacidade Transportadoras Veículos …" at bounding box center [530, 263] width 1060 height 526
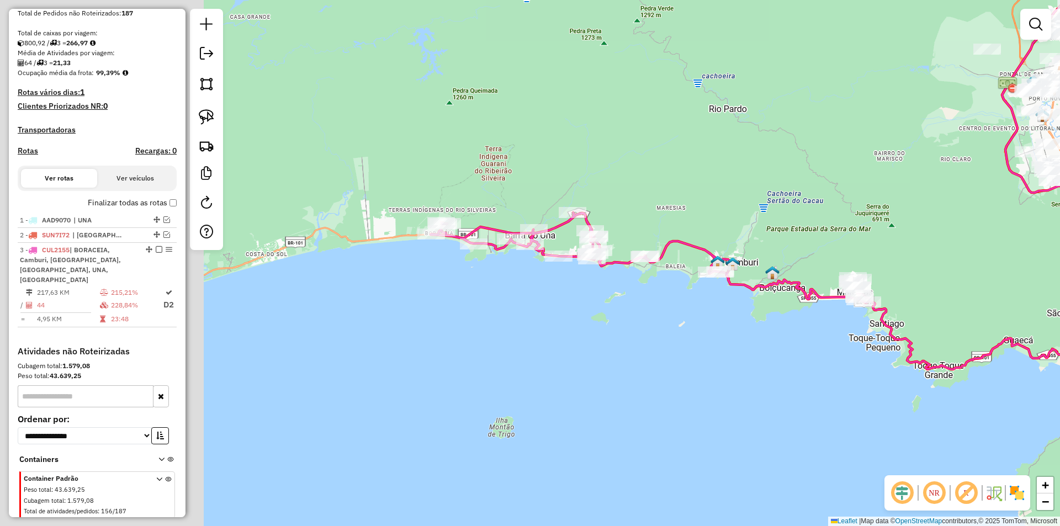
drag, startPoint x: 428, startPoint y: 335, endPoint x: 662, endPoint y: 335, distance: 233.4
click at [662, 335] on div "Janela de atendimento Grade de atendimento Capacidade Transportadoras Veículos …" at bounding box center [530, 263] width 1060 height 526
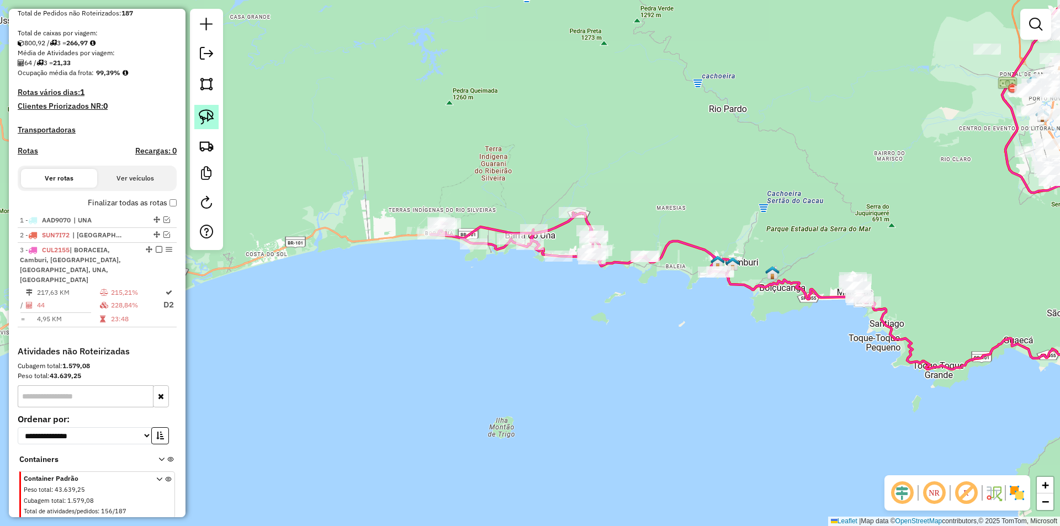
click at [207, 114] on img at bounding box center [206, 116] width 15 height 15
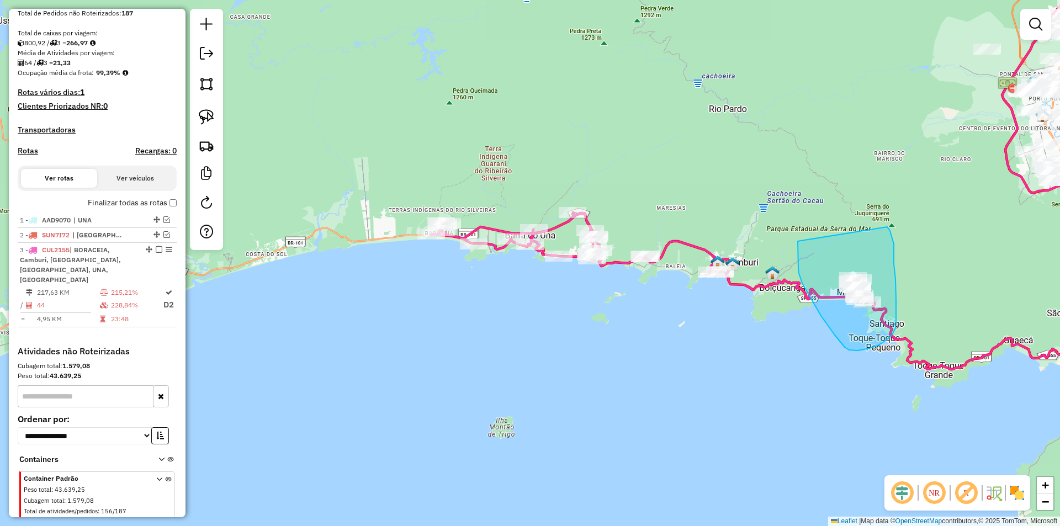
drag, startPoint x: 895, startPoint y: 279, endPoint x: 797, endPoint y: 241, distance: 104.8
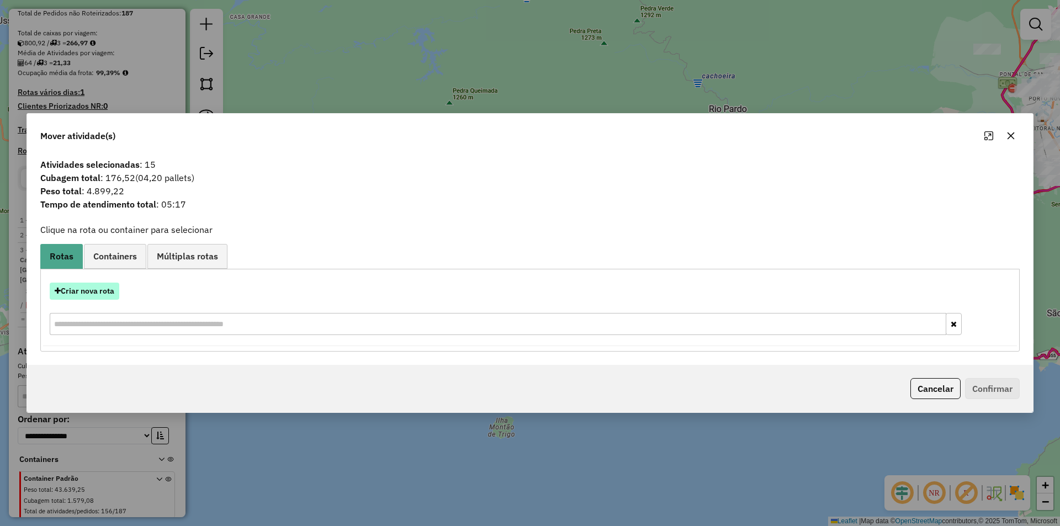
click at [80, 292] on button "Criar nova rota" at bounding box center [85, 291] width 70 height 17
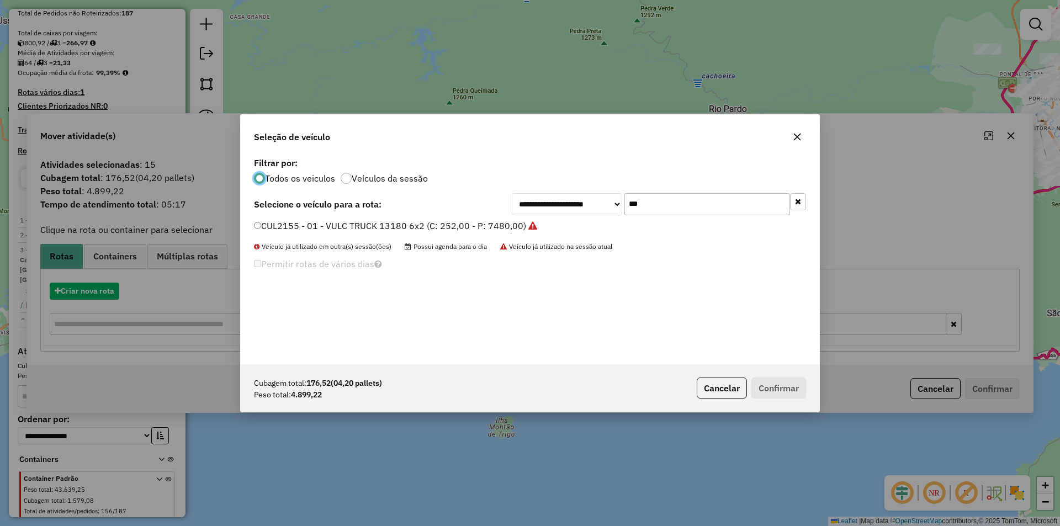
scroll to position [6, 3]
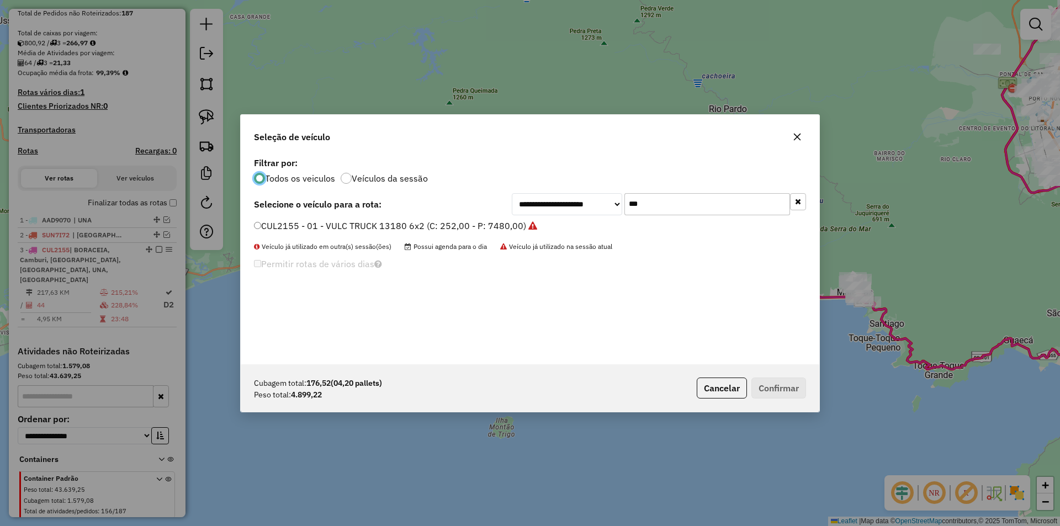
click at [706, 203] on input "***" at bounding box center [707, 204] width 166 height 22
type input "***"
click at [316, 218] on div "**********" at bounding box center [530, 260] width 578 height 210
click at [384, 227] on label "GCW7J36 - 29 - TOCO VW Delivery 11180 (C: 210,00 - P: 5350,00) (VD)" at bounding box center [402, 225] width 297 height 13
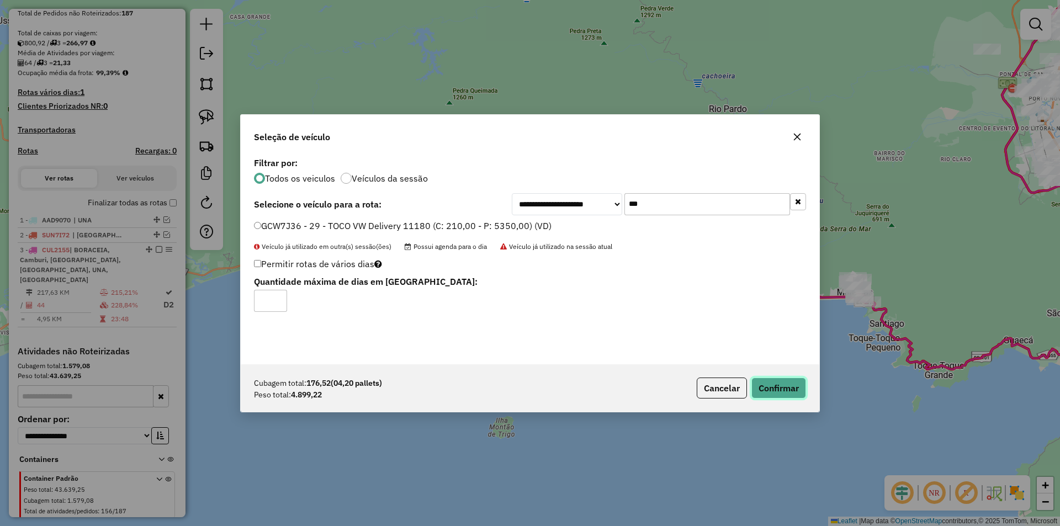
click at [784, 396] on button "Confirmar" at bounding box center [778, 387] width 55 height 21
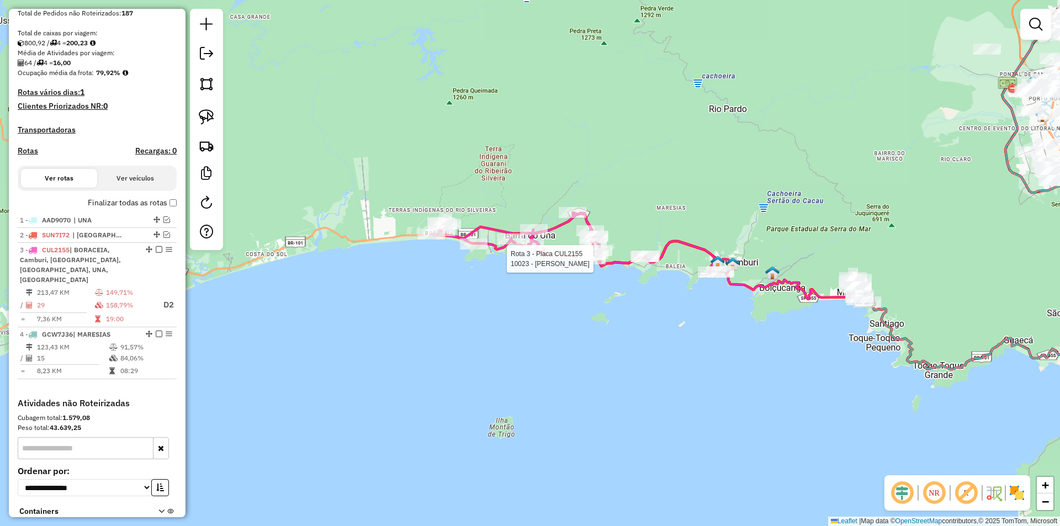
scroll to position [302, 0]
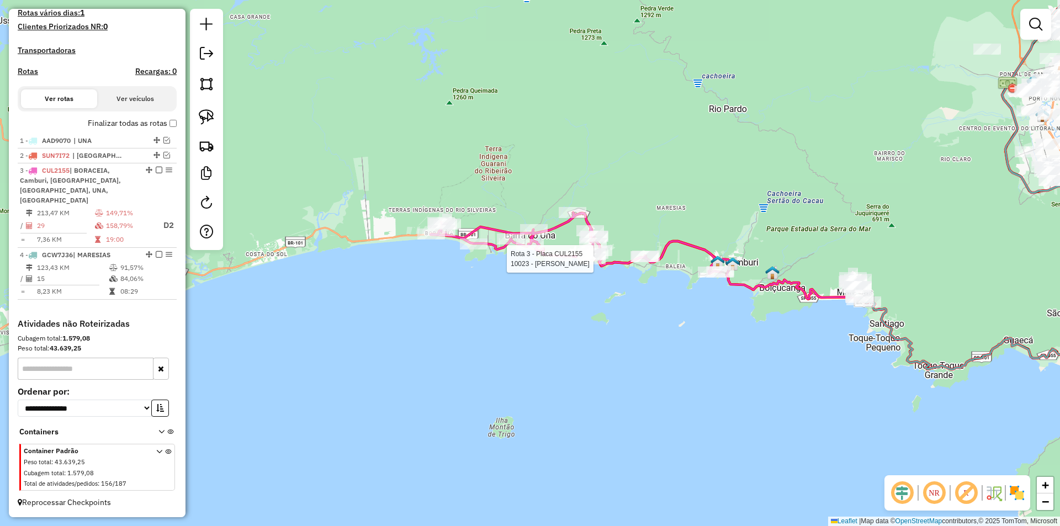
select select "**********"
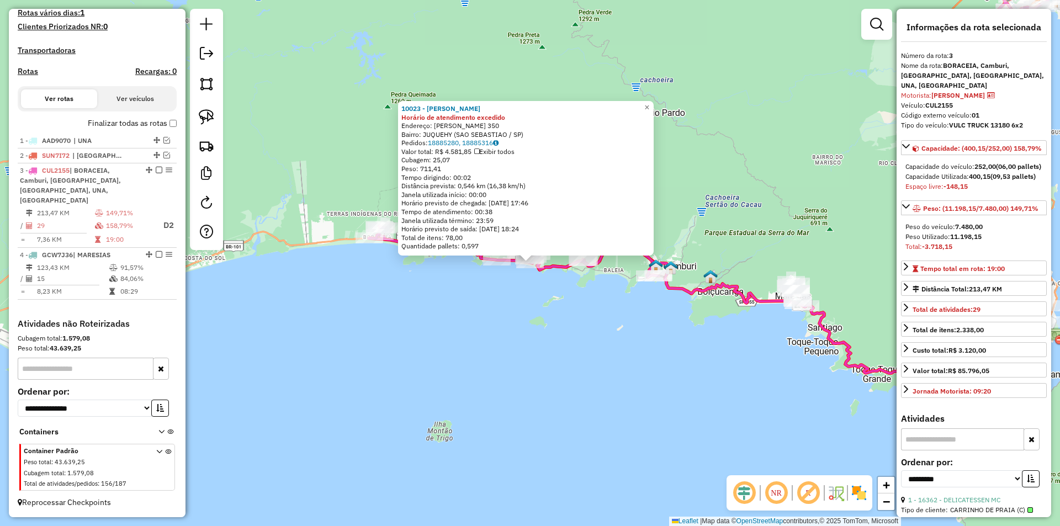
click at [629, 361] on div "10023 - JAO GRANFINO Horário de atendimento excedido Endereço: ABELARDO DE MORA…" at bounding box center [530, 263] width 1060 height 526
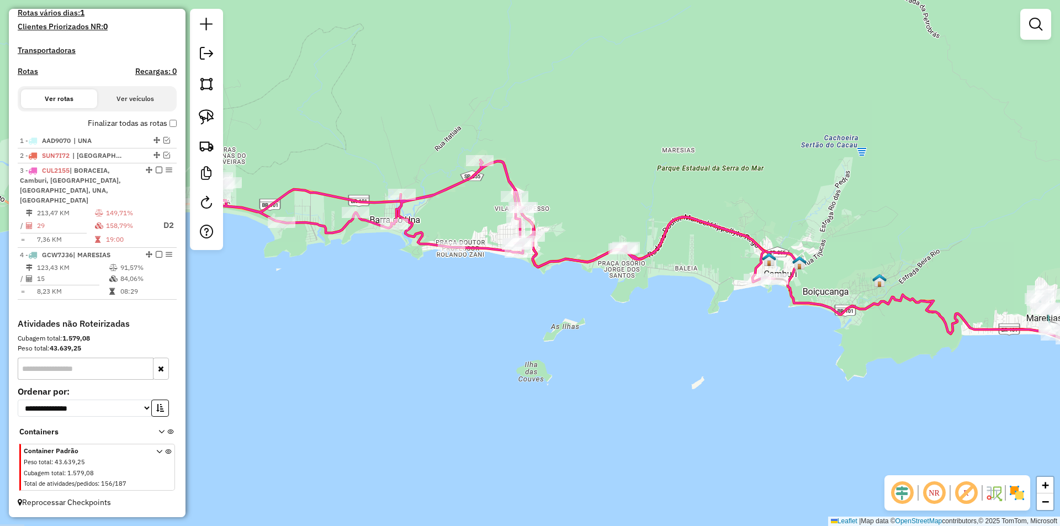
drag, startPoint x: 522, startPoint y: 320, endPoint x: 621, endPoint y: 366, distance: 109.1
click at [621, 365] on div "Janela de atendimento Grade de atendimento Capacidade Transportadoras Veículos …" at bounding box center [530, 263] width 1060 height 526
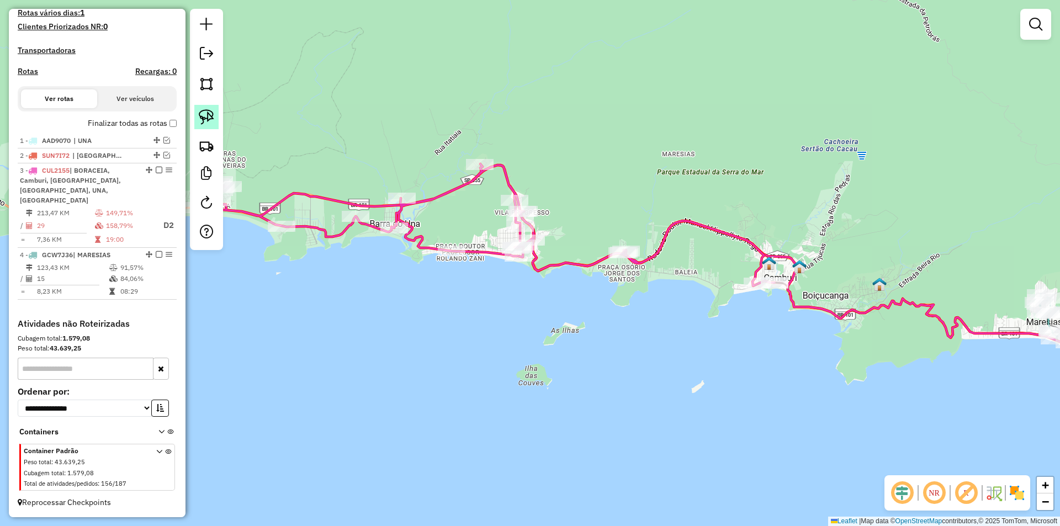
click at [212, 124] on img at bounding box center [206, 116] width 15 height 15
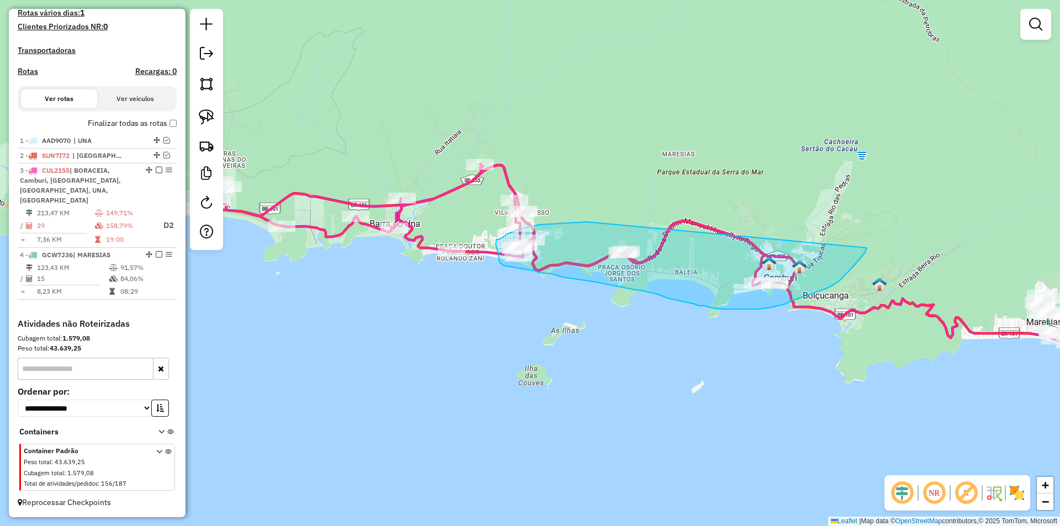
drag, startPoint x: 866, startPoint y: 248, endPoint x: 587, endPoint y: 222, distance: 281.0
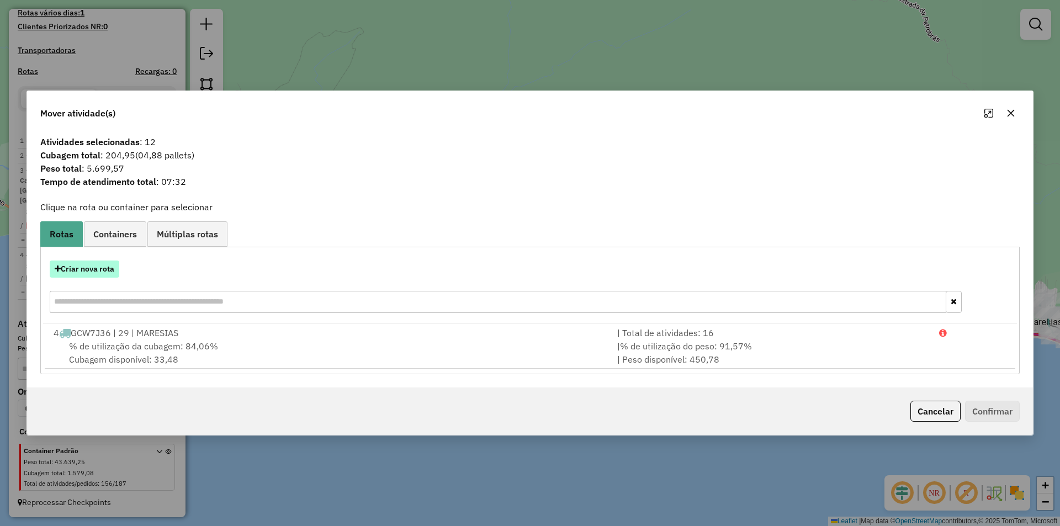
click at [83, 269] on button "Criar nova rota" at bounding box center [85, 268] width 70 height 17
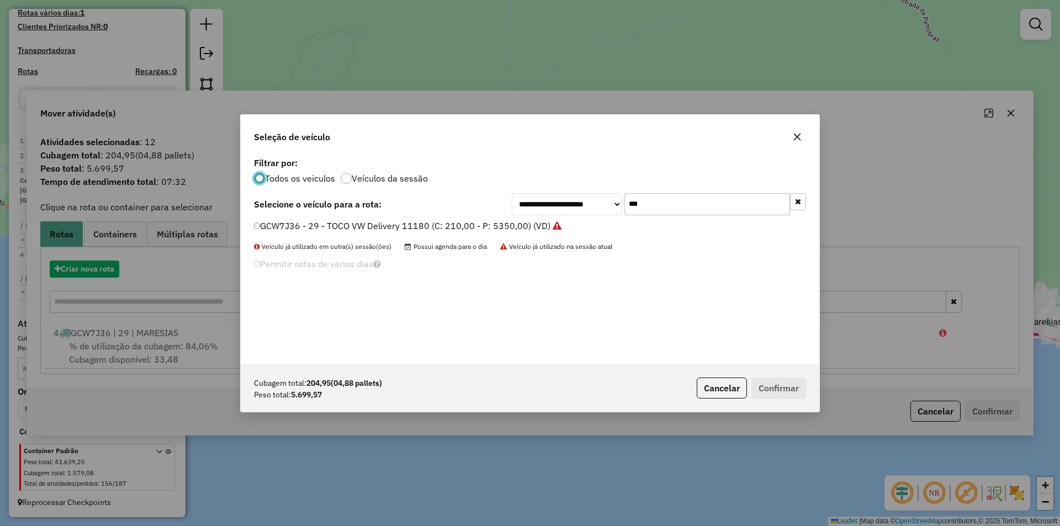
scroll to position [6, 3]
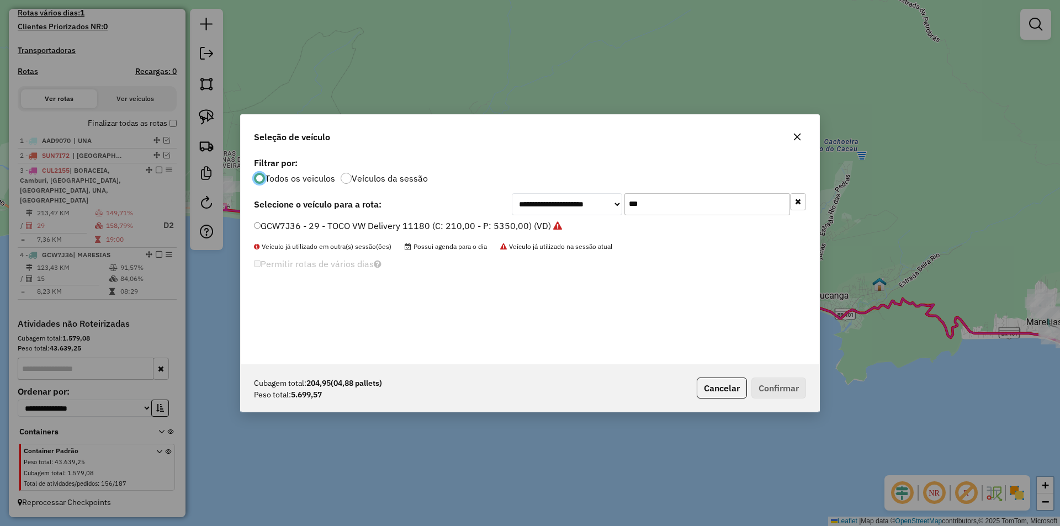
click at [657, 203] on input "***" at bounding box center [707, 204] width 166 height 22
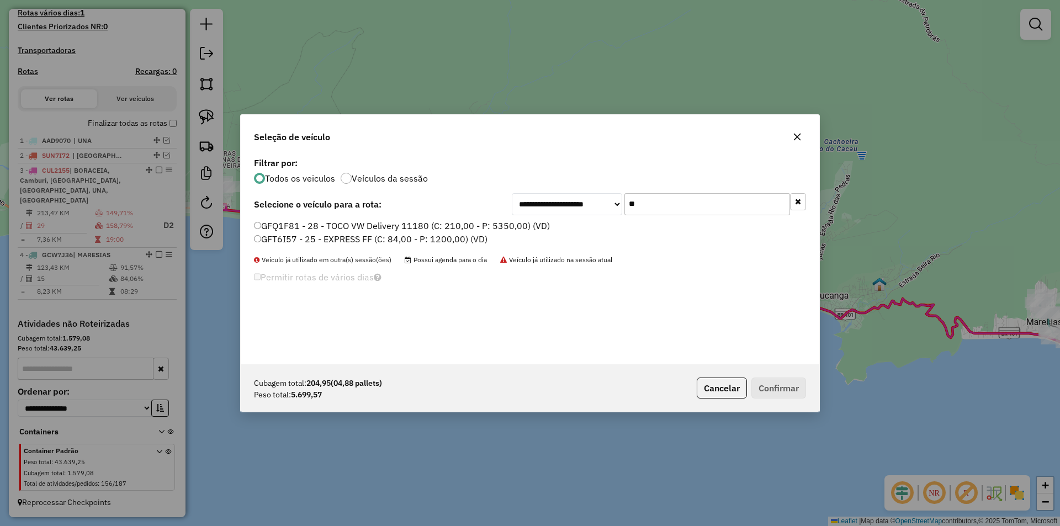
type input "*"
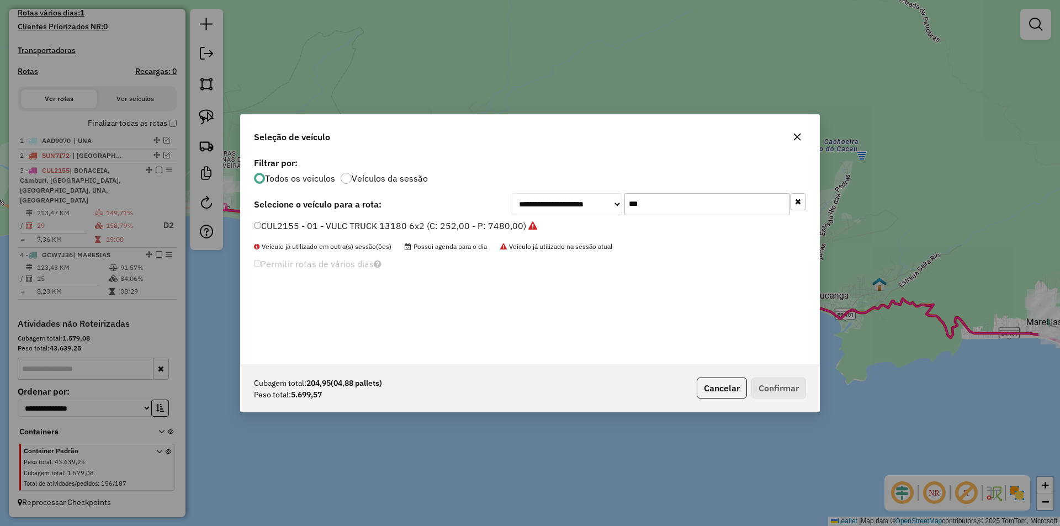
type input "***"
drag, startPoint x: 338, startPoint y: 226, endPoint x: 353, endPoint y: 228, distance: 15.1
click at [338, 226] on label "CUL2155 - 01 - VULC TRUCK 13180 6x2 (C: 252,00 - P: 7480,00)" at bounding box center [395, 225] width 283 height 13
click at [779, 384] on button "Confirmar" at bounding box center [778, 387] width 55 height 21
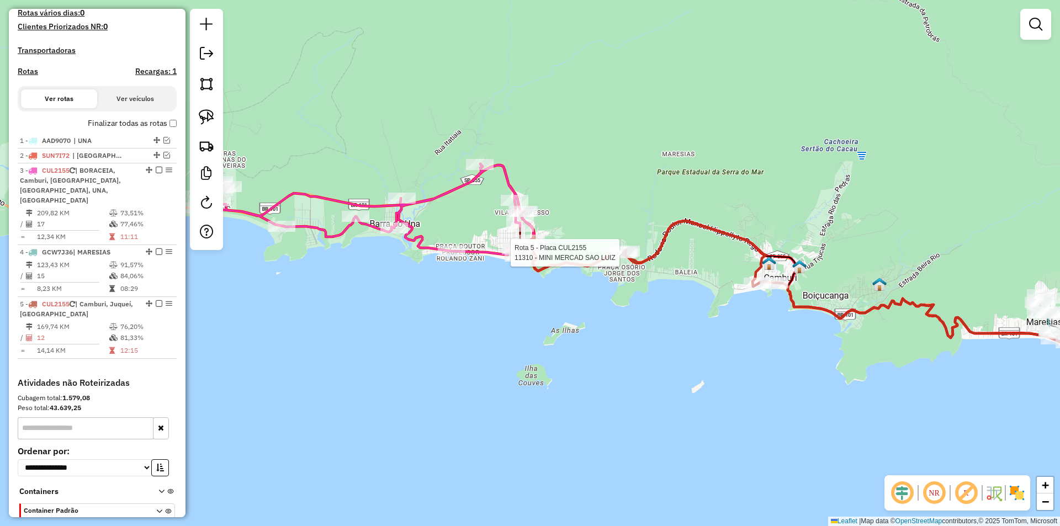
scroll to position [361, 0]
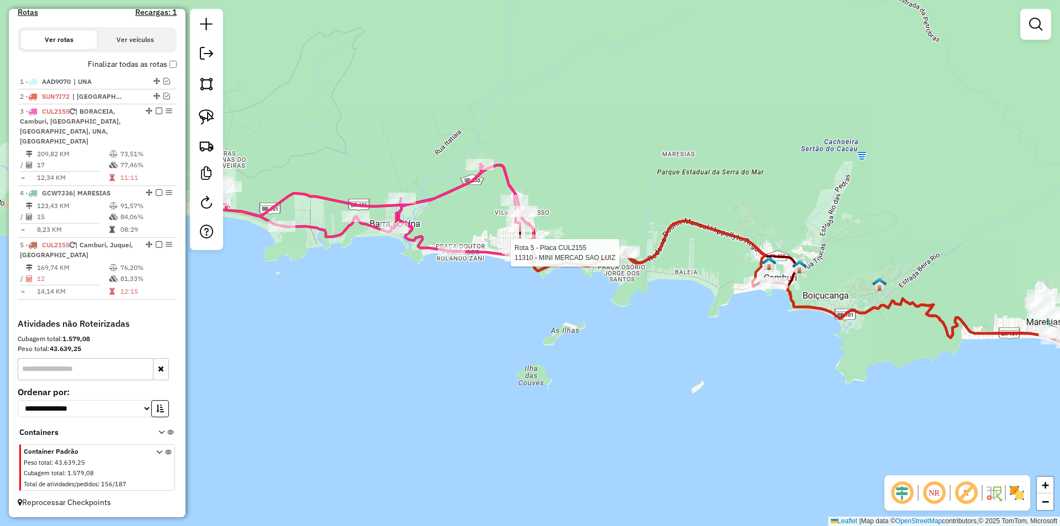
select select "**********"
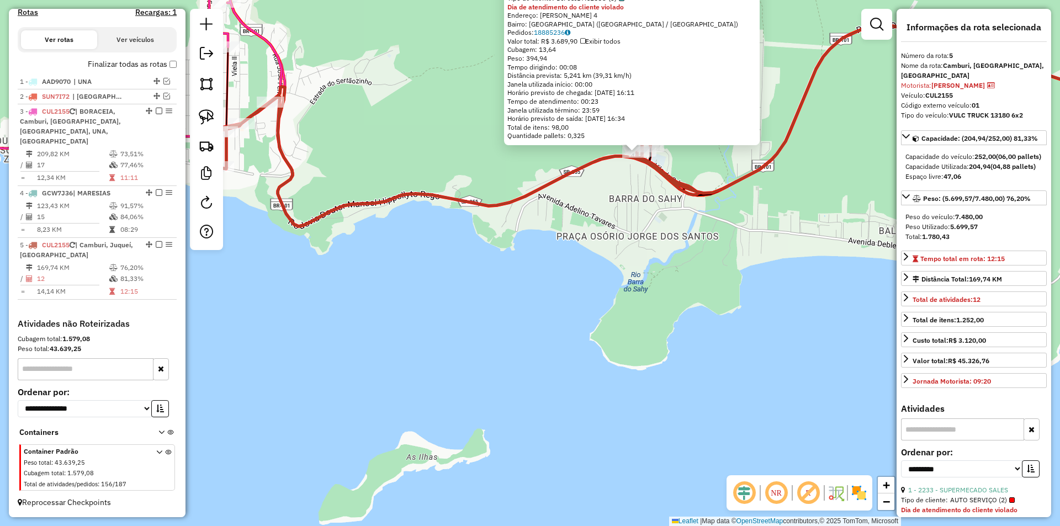
drag, startPoint x: 644, startPoint y: 192, endPoint x: 517, endPoint y: 308, distance: 171.9
click at [517, 308] on div "11310 - MINI MERCAD SAO LUIZ Tipo de cliente: DIFÍCIL ACESSO (3) Dia de atendim…" at bounding box center [530, 263] width 1060 height 526
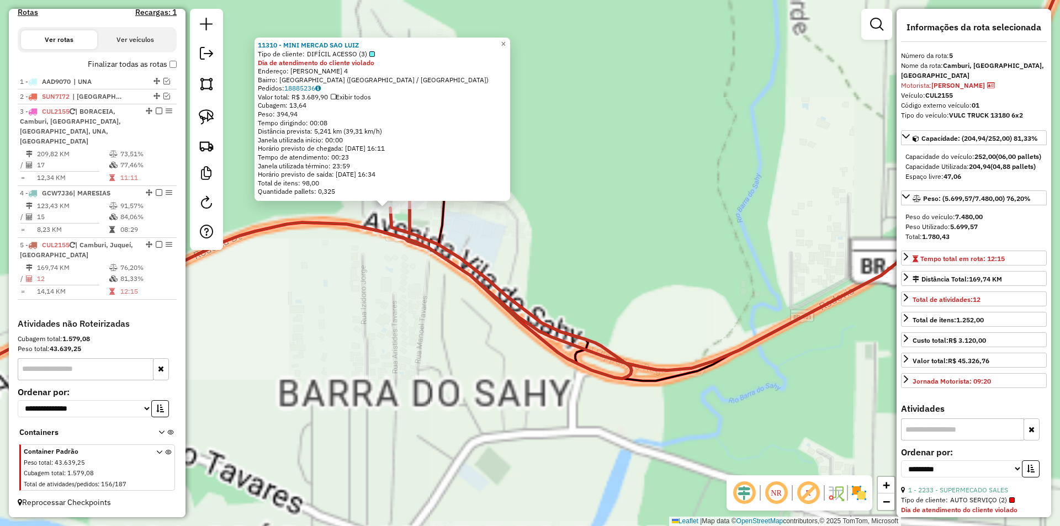
click at [535, 240] on div "11310 - MINI MERCAD SAO LUIZ Tipo de cliente: DIFÍCIL ACESSO (3) Dia de atendim…" at bounding box center [530, 263] width 1060 height 526
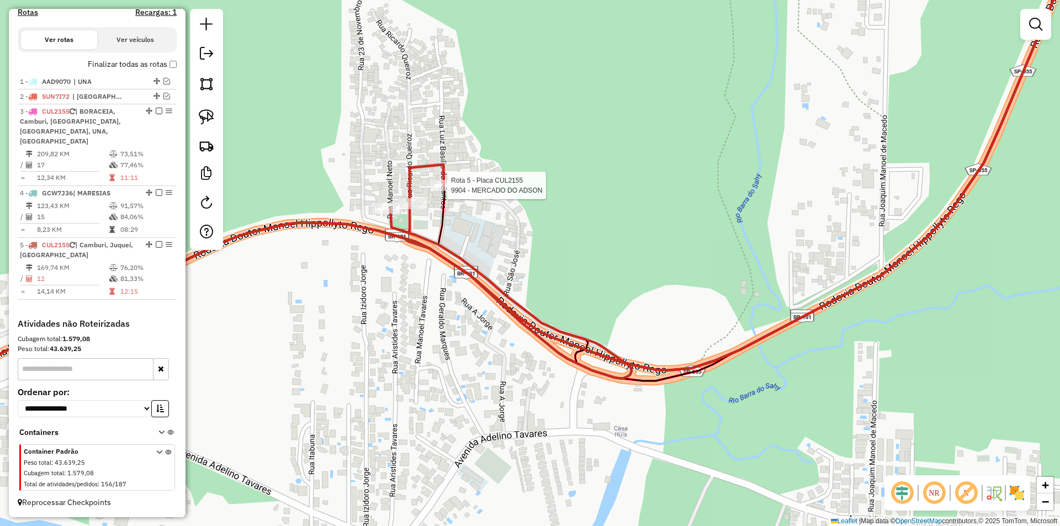
select select "**********"
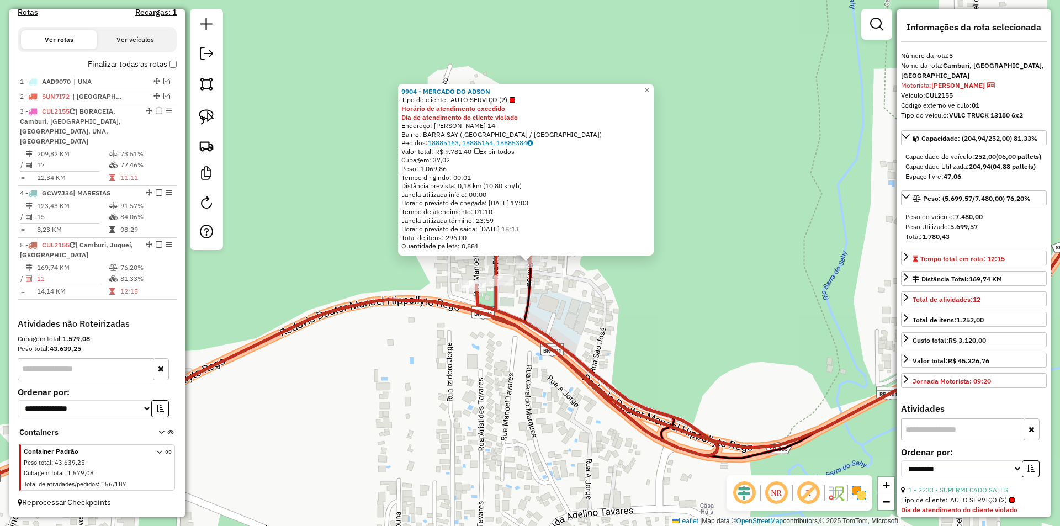
click at [522, 416] on div "9904 - MERCADO DO ADSON Tipo de cliente: AUTO SERVIÇO (2) Horário de atendiment…" at bounding box center [530, 263] width 1060 height 526
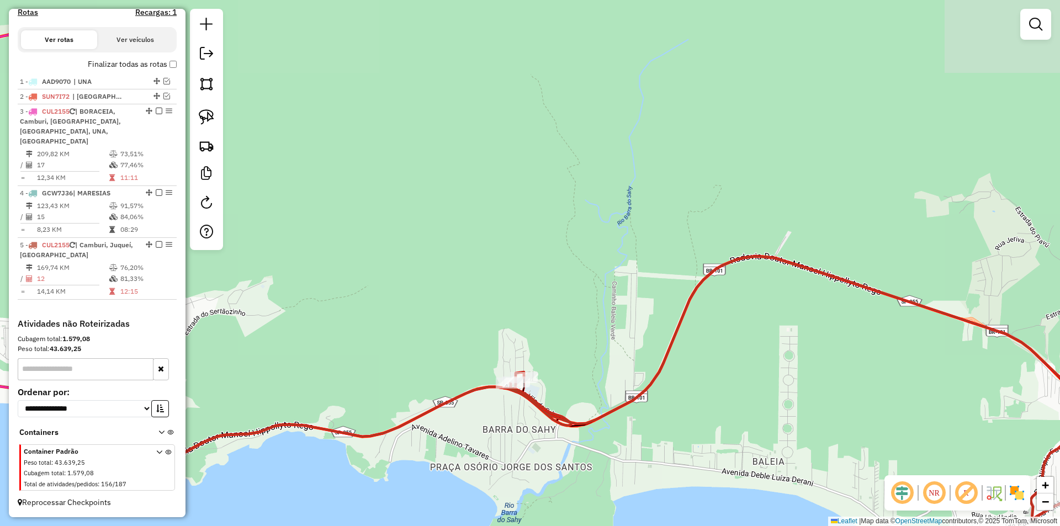
drag, startPoint x: 771, startPoint y: 442, endPoint x: 366, endPoint y: 320, distance: 423.0
click at [374, 328] on div "Janela de atendimento Grade de atendimento Capacidade Transportadoras Veículos …" at bounding box center [530, 263] width 1060 height 526
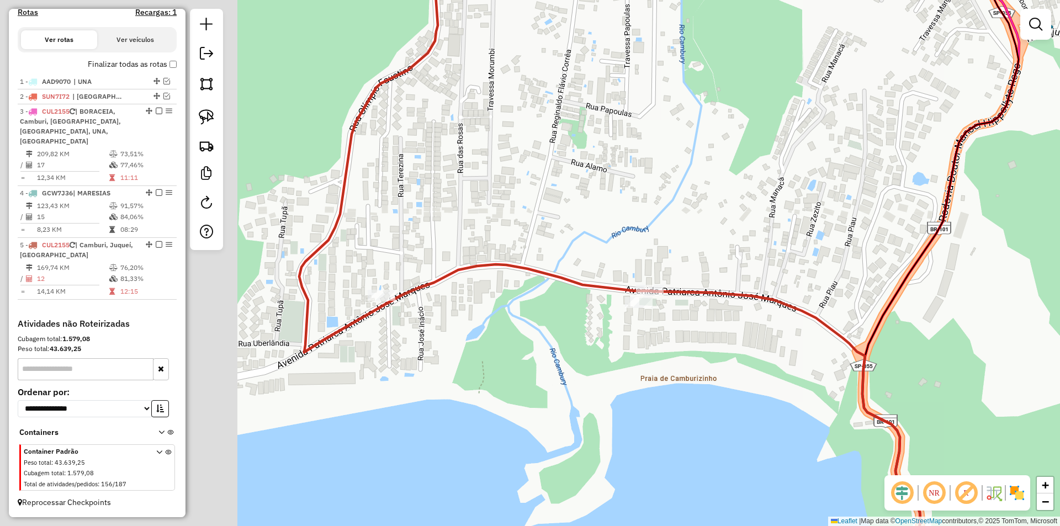
drag, startPoint x: 307, startPoint y: 383, endPoint x: 563, endPoint y: 369, distance: 255.9
click at [563, 369] on div "Janela de atendimento Grade de atendimento Capacidade Transportadoras Veículos …" at bounding box center [530, 263] width 1060 height 526
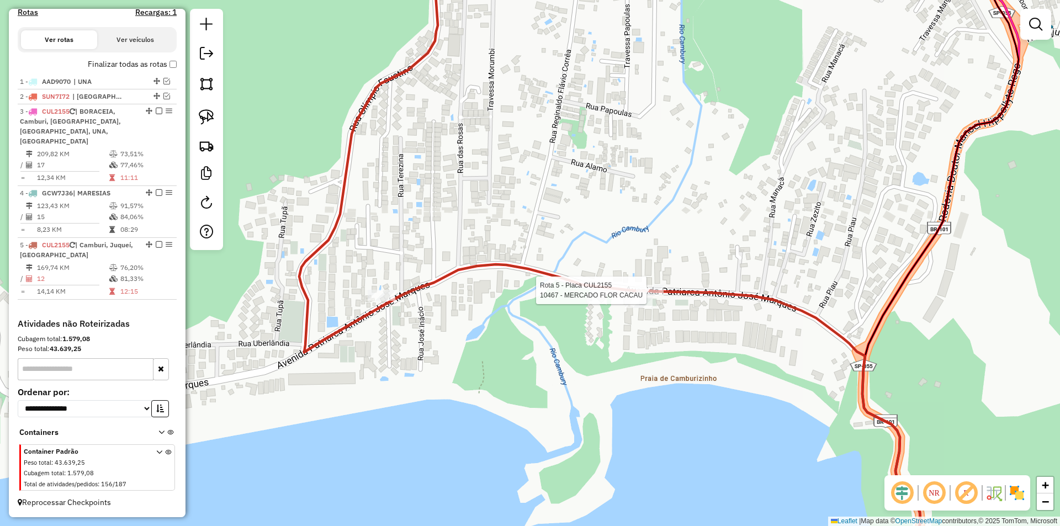
select select "**********"
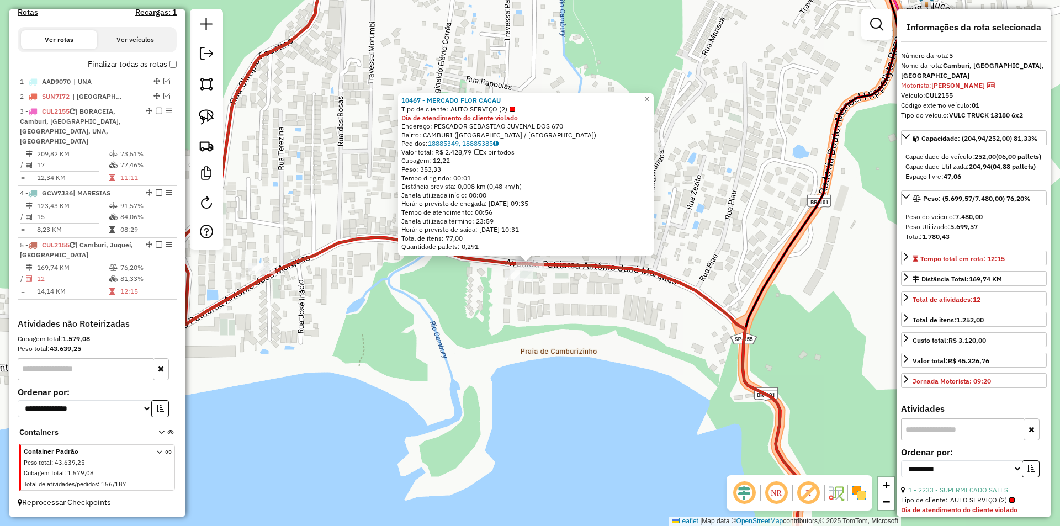
click at [423, 353] on div "10467 - MERCADO FLOR CACAU Tipo de cliente: AUTO SERVIÇO (2) Dia de atendimento…" at bounding box center [530, 263] width 1060 height 526
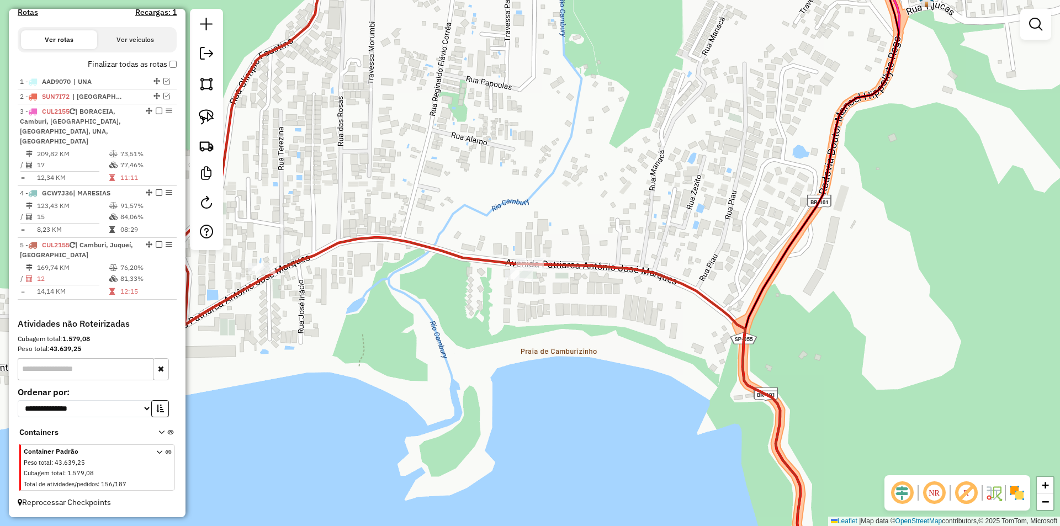
drag, startPoint x: 387, startPoint y: 363, endPoint x: 760, endPoint y: 363, distance: 373.6
click at [759, 364] on div "Janela de atendimento Grade de atendimento Capacidade Transportadoras Veículos …" at bounding box center [530, 263] width 1060 height 526
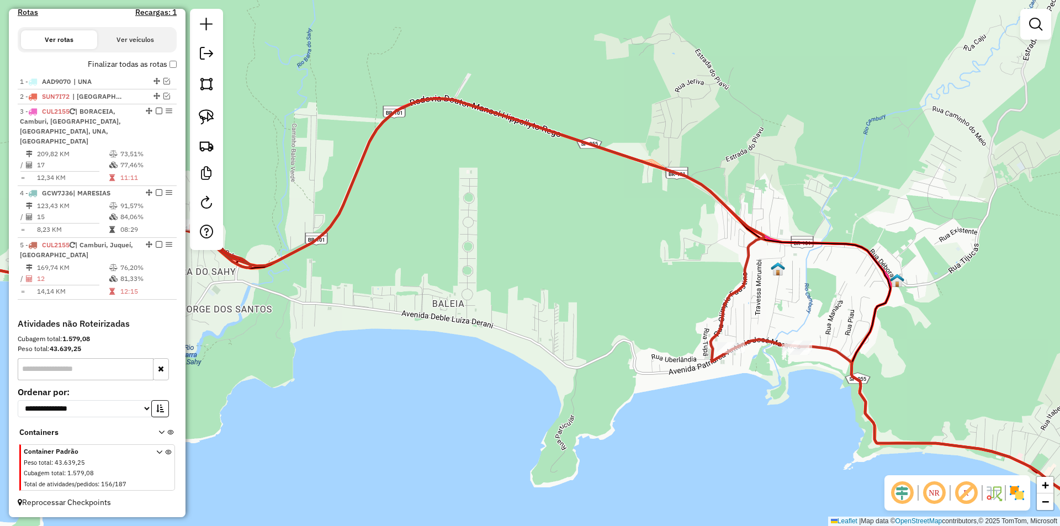
drag, startPoint x: 588, startPoint y: 376, endPoint x: 860, endPoint y: 375, distance: 272.1
click at [860, 375] on div "Janela de atendimento Grade de atendimento Capacidade Transportadoras Veículos …" at bounding box center [530, 263] width 1060 height 526
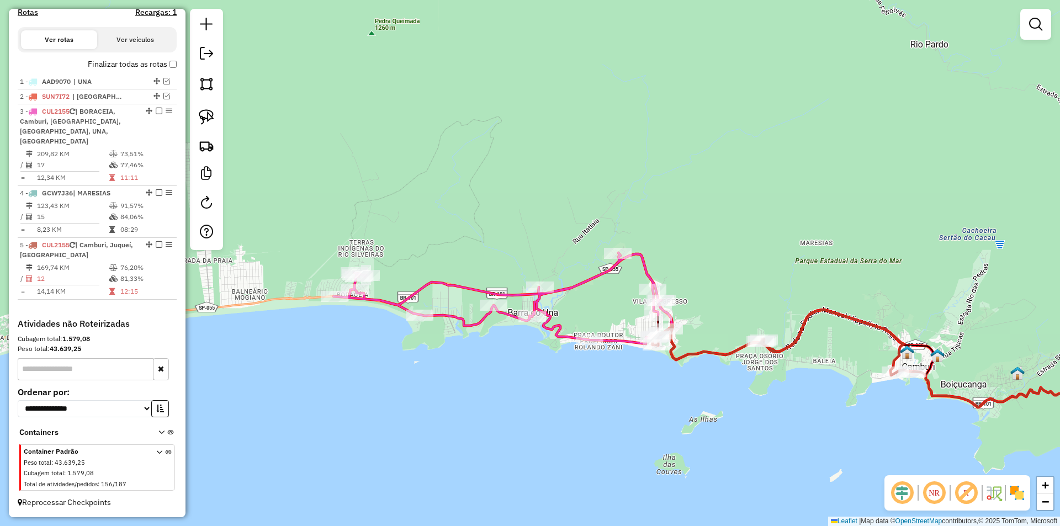
drag, startPoint x: 633, startPoint y: 390, endPoint x: 723, endPoint y: 432, distance: 99.5
click at [723, 432] on div "Janela de atendimento Grade de atendimento Capacidade Transportadoras Veículos …" at bounding box center [530, 263] width 1060 height 526
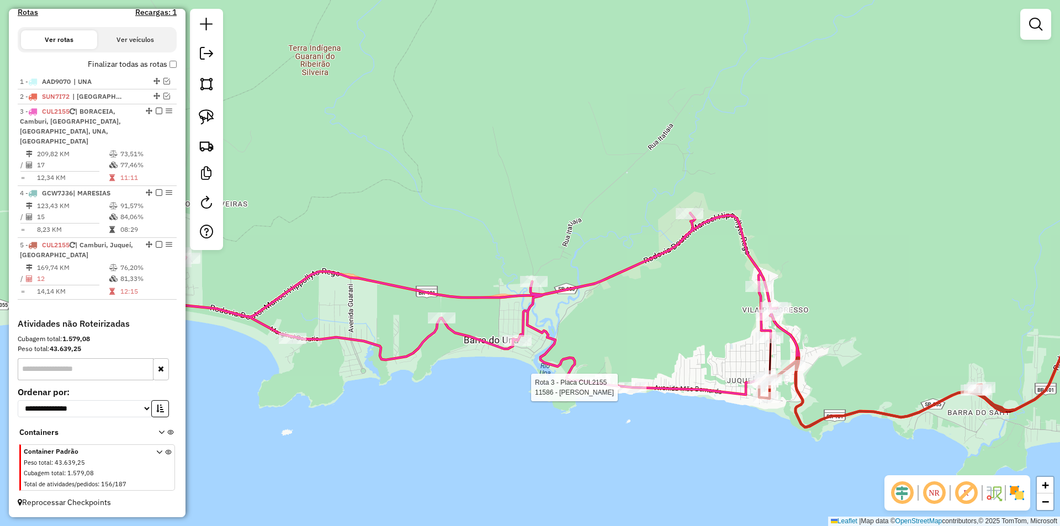
select select "**********"
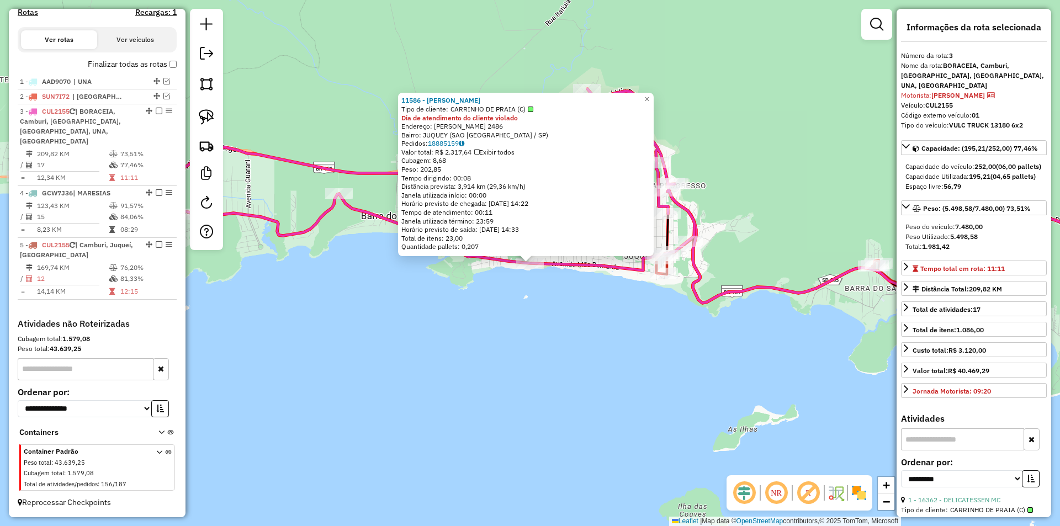
click at [620, 404] on div "11586 - CRISTINA GERMANO Tipo de cliente: CARRINHO DE PRAIA (C) Dia de atendime…" at bounding box center [530, 263] width 1060 height 526
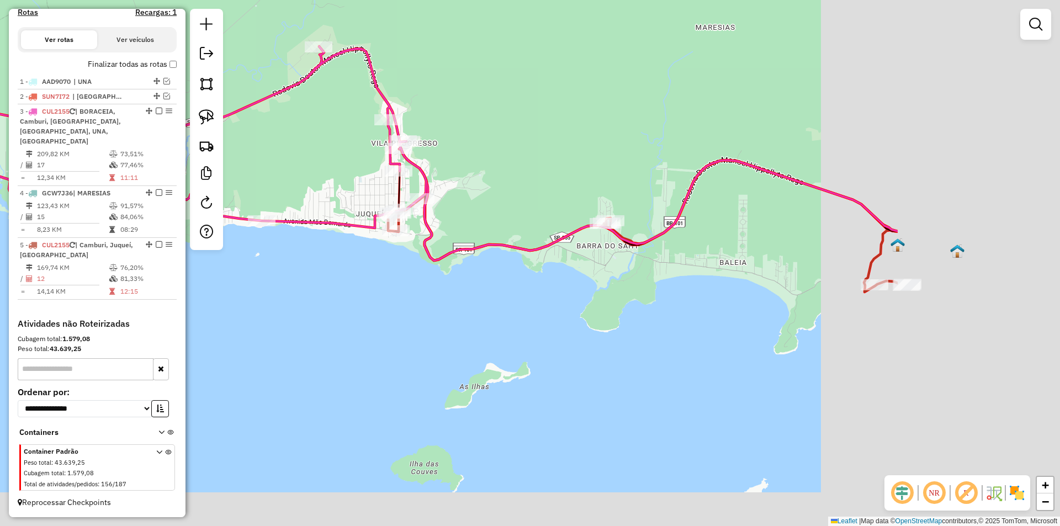
drag, startPoint x: 792, startPoint y: 432, endPoint x: 501, endPoint y: 369, distance: 297.5
click at [517, 376] on div "Janela de atendimento Grade de atendimento Capacidade Transportadoras Veículos …" at bounding box center [530, 263] width 1060 height 526
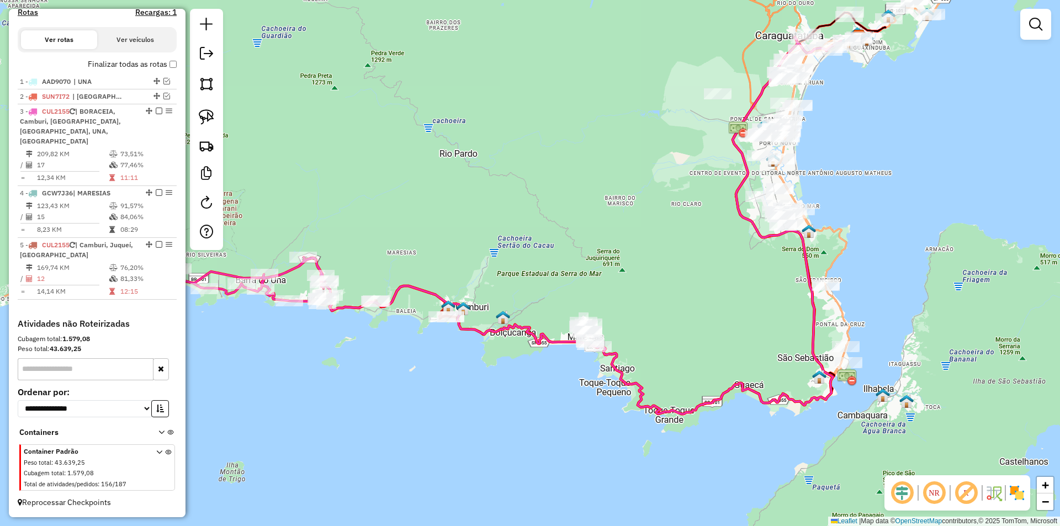
drag, startPoint x: 780, startPoint y: 332, endPoint x: 658, endPoint y: 317, distance: 122.3
click at [658, 317] on div "Janela de atendimento Grade de atendimento Capacidade Transportadoras Veículos …" at bounding box center [530, 263] width 1060 height 526
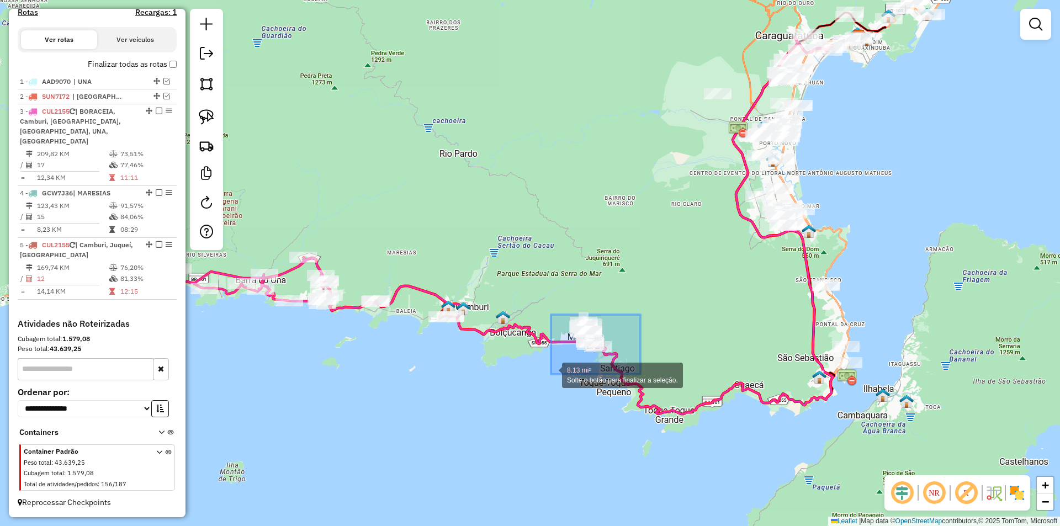
drag, startPoint x: 624, startPoint y: 326, endPoint x: 551, endPoint y: 374, distance: 87.5
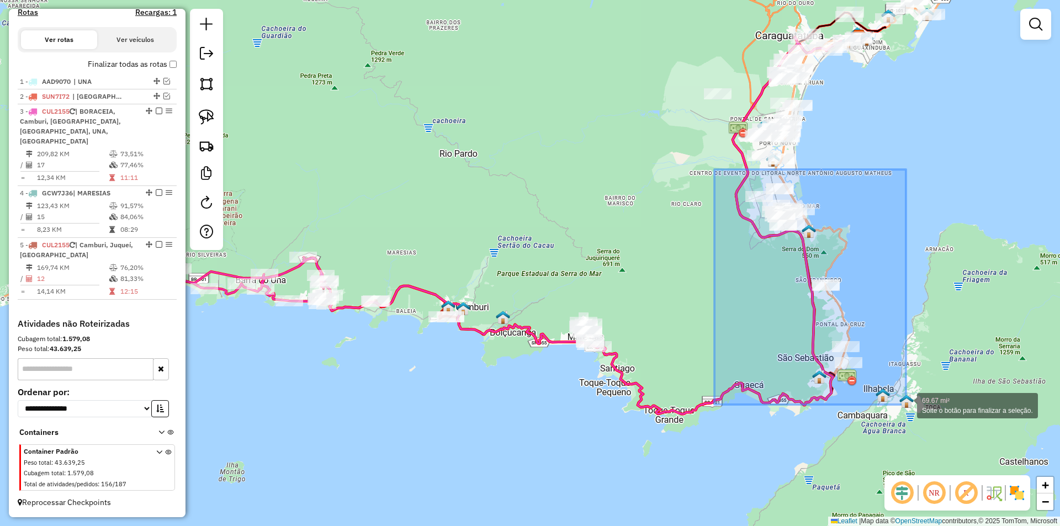
drag, startPoint x: 721, startPoint y: 173, endPoint x: 906, endPoint y: 405, distance: 296.1
click at [906, 405] on div "69.67 mi² Solte o botão para finalizar a seleção. Janela de atendimento Grade d…" at bounding box center [530, 263] width 1060 height 526
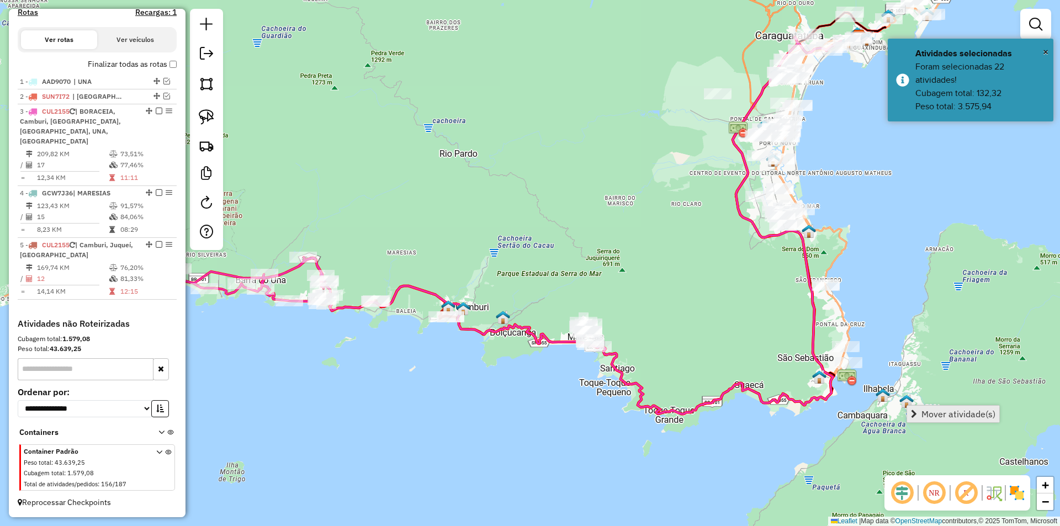
click at [938, 416] on span "Mover atividade(s)" at bounding box center [958, 413] width 74 height 9
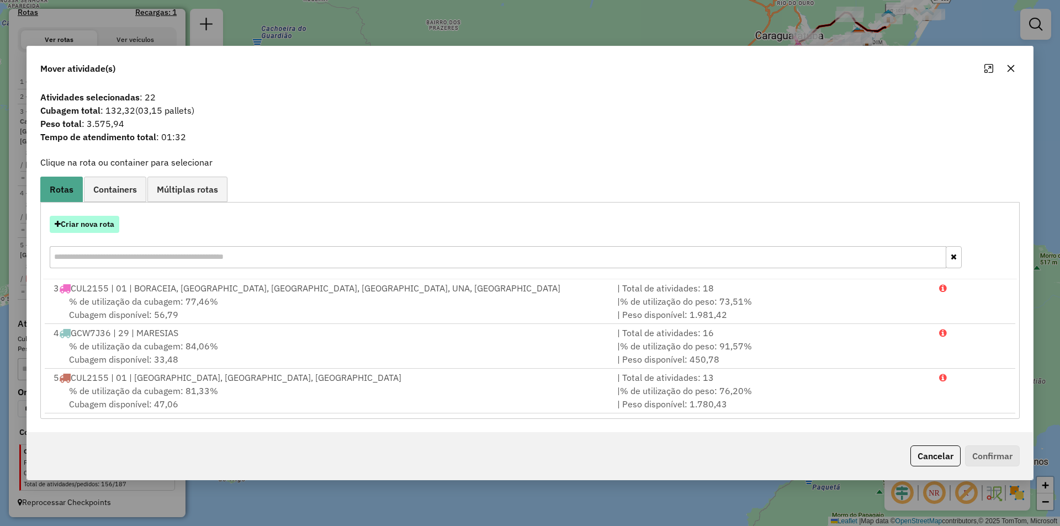
click at [83, 223] on button "Criar nova rota" at bounding box center [85, 224] width 70 height 17
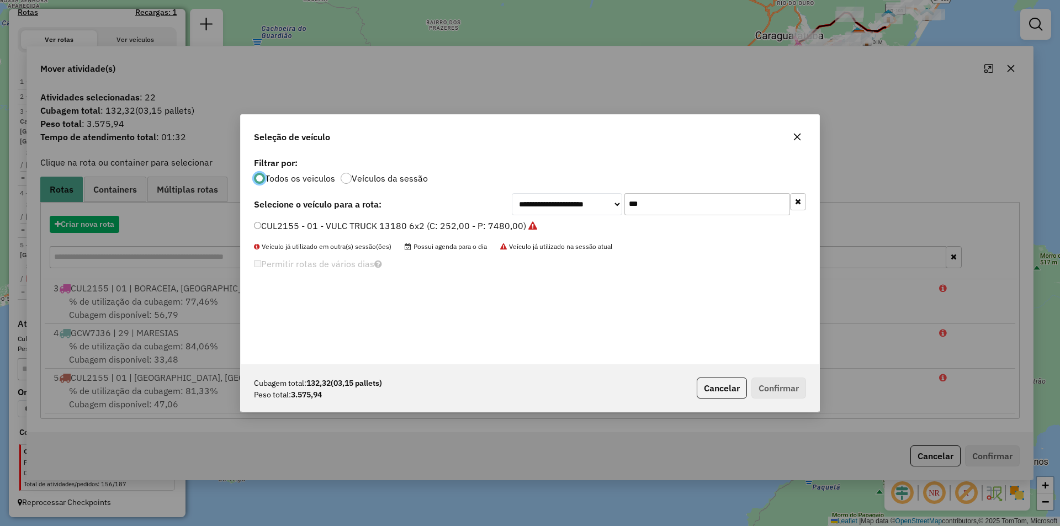
scroll to position [6, 3]
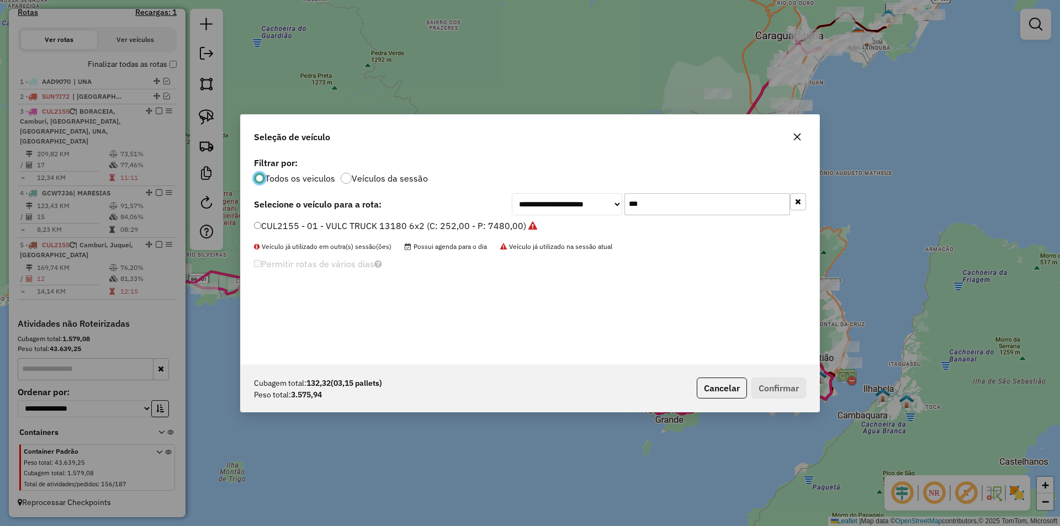
click at [653, 206] on input "***" at bounding box center [707, 204] width 166 height 22
type input "****"
click at [366, 227] on label "FBL6271 - 3\4 Volks 9-160e (C: 210,00 - P: 4090,00) (VD)" at bounding box center [375, 225] width 243 height 13
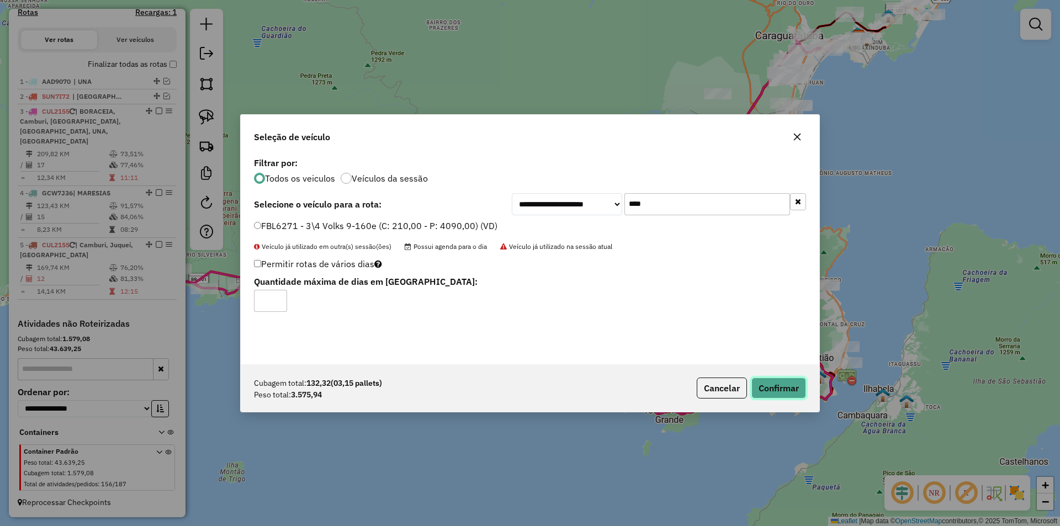
click at [786, 386] on button "Confirmar" at bounding box center [778, 387] width 55 height 21
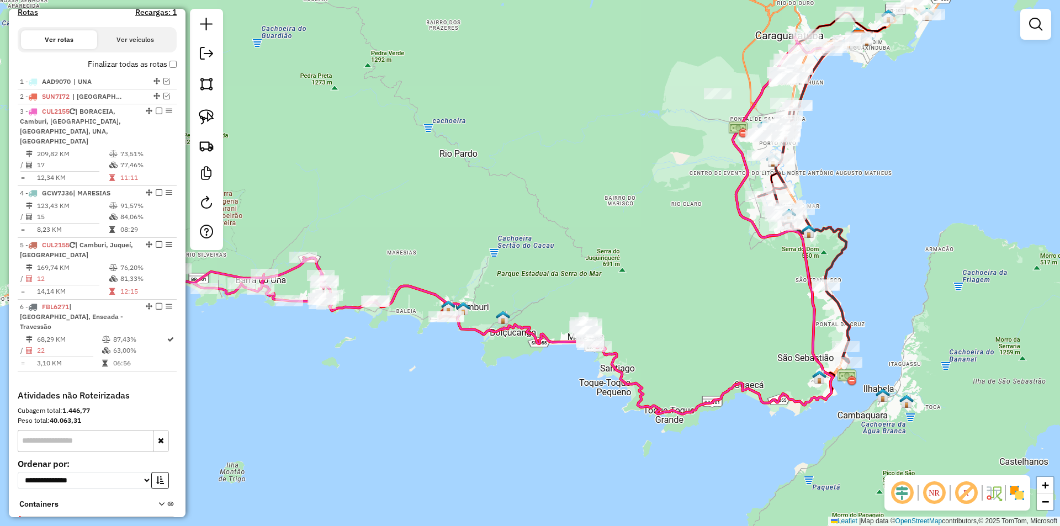
click at [861, 352] on div "Rota 6 - Placa FBL6271 2896 - POSTO SALLES SHOP Janela de atendimento Grade de …" at bounding box center [530, 263] width 1060 height 526
select select "**********"
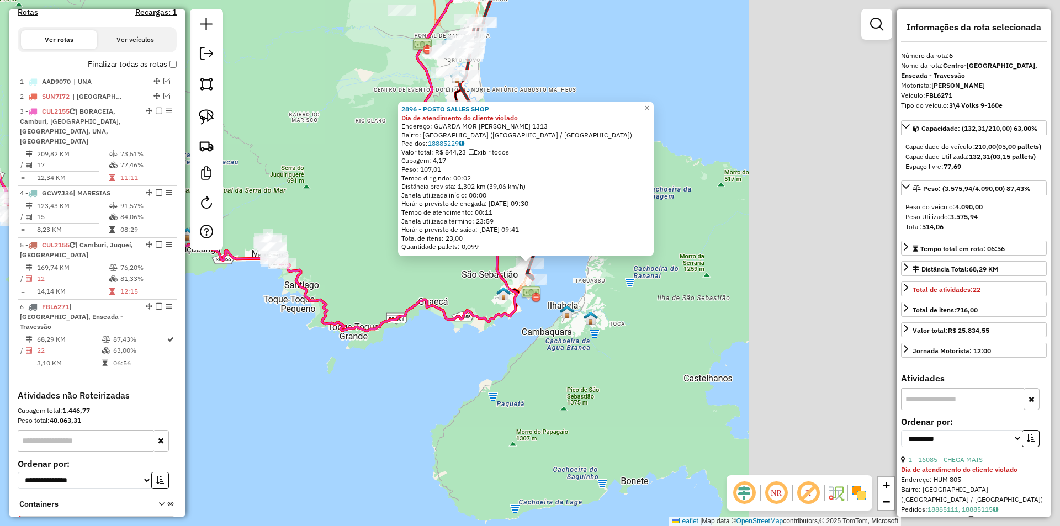
scroll to position [423, 0]
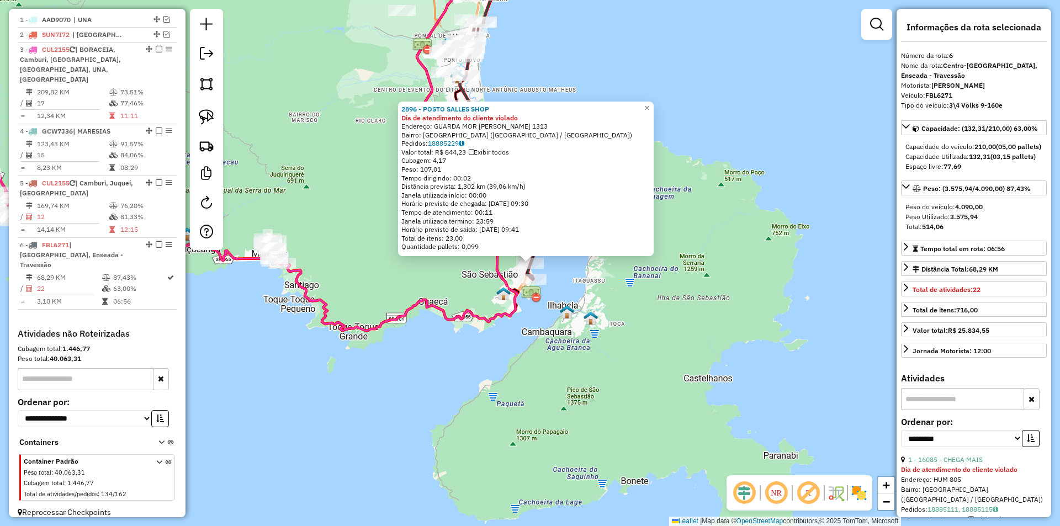
click at [638, 314] on div "2896 - POSTO SALLES SHOP Dia de atendimento do cliente violado Endereço: GUARDA…" at bounding box center [530, 263] width 1060 height 526
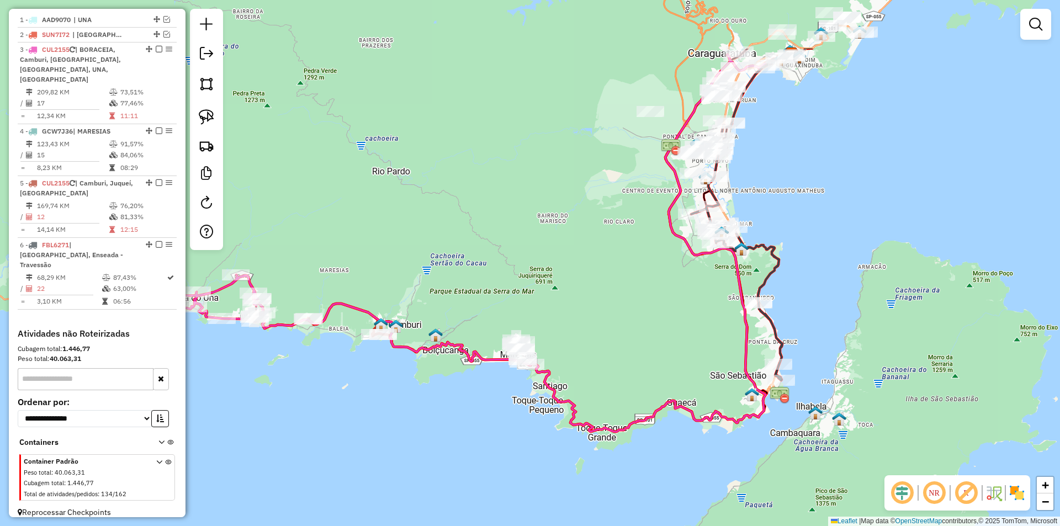
drag, startPoint x: 453, startPoint y: 286, endPoint x: 704, endPoint y: 387, distance: 271.1
click at [702, 387] on div "Janela de atendimento Grade de atendimento Capacidade Transportadoras Veículos …" at bounding box center [530, 263] width 1060 height 526
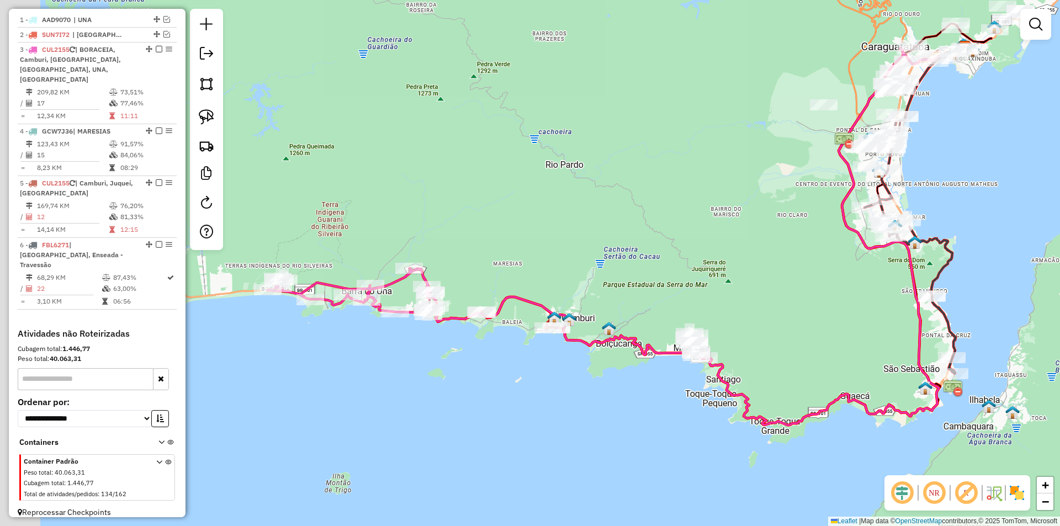
drag, startPoint x: 642, startPoint y: 337, endPoint x: 813, endPoint y: 329, distance: 171.2
click at [816, 329] on div "Janela de atendimento Grade de atendimento Capacidade Transportadoras Veículos …" at bounding box center [530, 263] width 1060 height 526
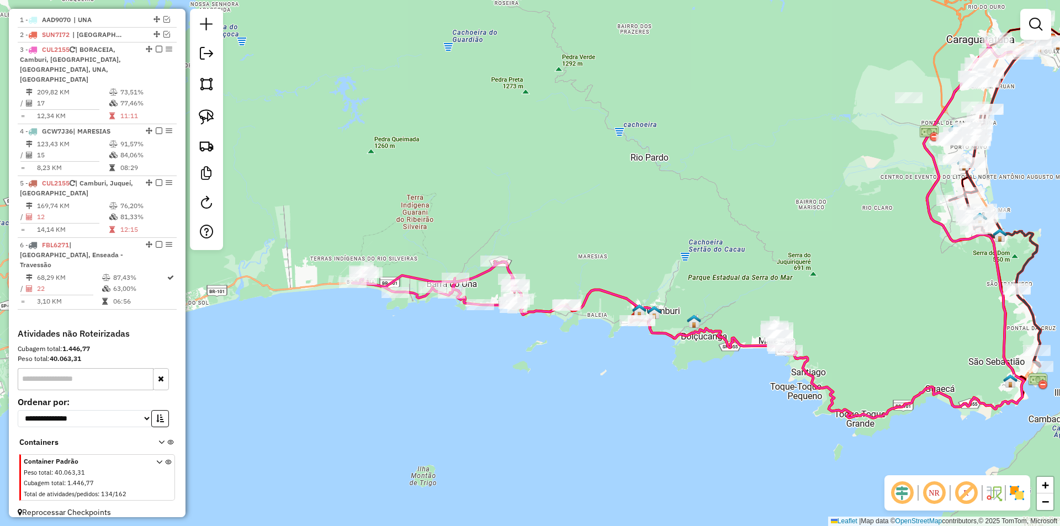
drag, startPoint x: 581, startPoint y: 410, endPoint x: 648, endPoint y: 408, distance: 67.4
click at [648, 408] on div "Janela de atendimento Grade de atendimento Capacidade Transportadoras Veículos …" at bounding box center [530, 263] width 1060 height 526
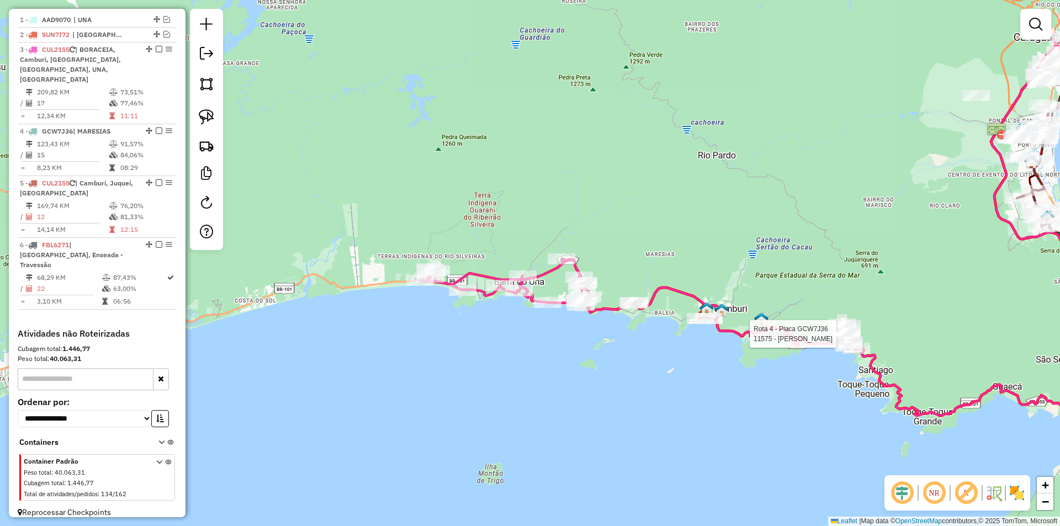
select select "**********"
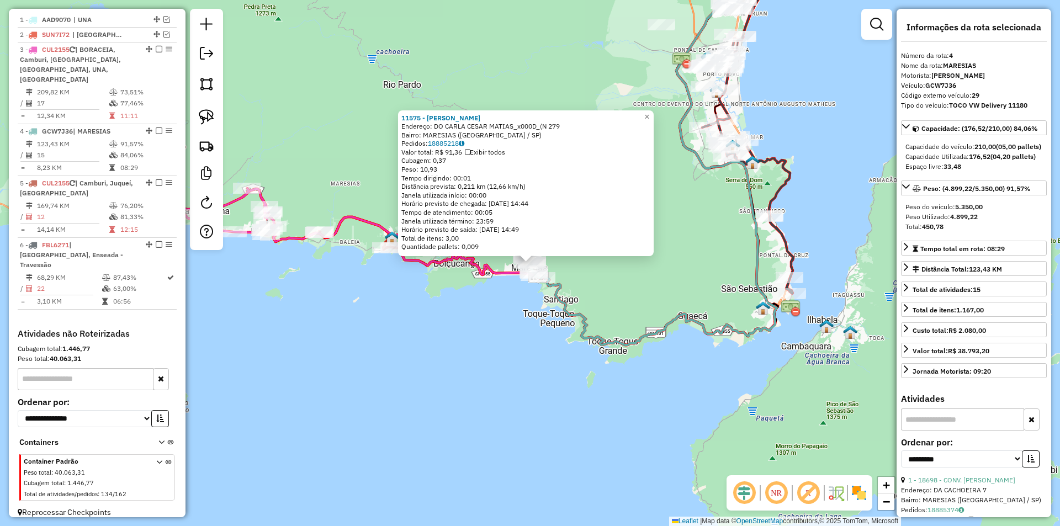
click at [429, 395] on div "11575 - HEITOR ACOUGUE Endereço: DO CARLA CESAR MATIAS_x000D_(N 279 Bairro: MAR…" at bounding box center [530, 263] width 1060 height 526
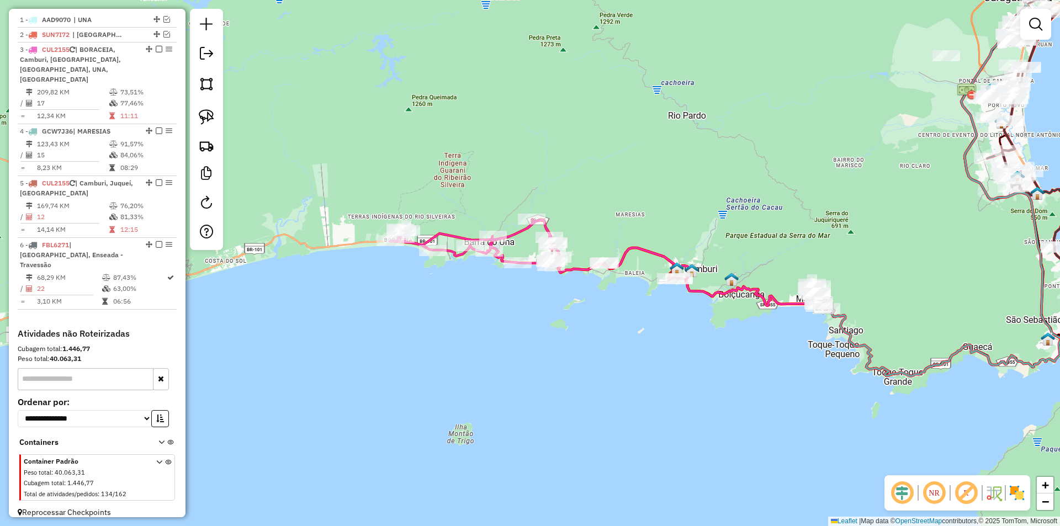
drag, startPoint x: 431, startPoint y: 371, endPoint x: 716, endPoint y: 402, distance: 286.4
click at [716, 402] on div "Janela de atendimento Grade de atendimento Capacidade Transportadoras Veículos …" at bounding box center [530, 263] width 1060 height 526
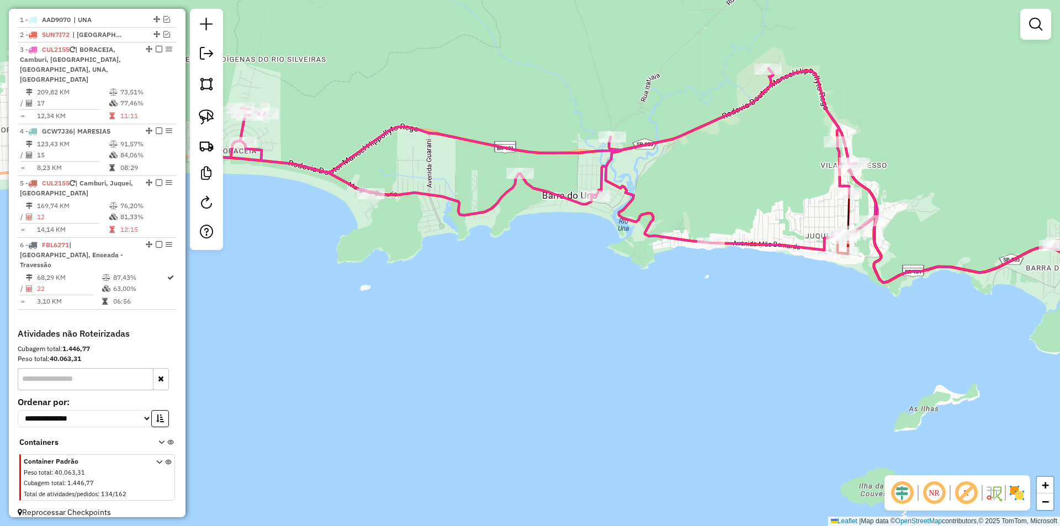
click at [733, 306] on div "Janela de atendimento Grade de atendimento Capacidade Transportadoras Veículos …" at bounding box center [530, 263] width 1060 height 526
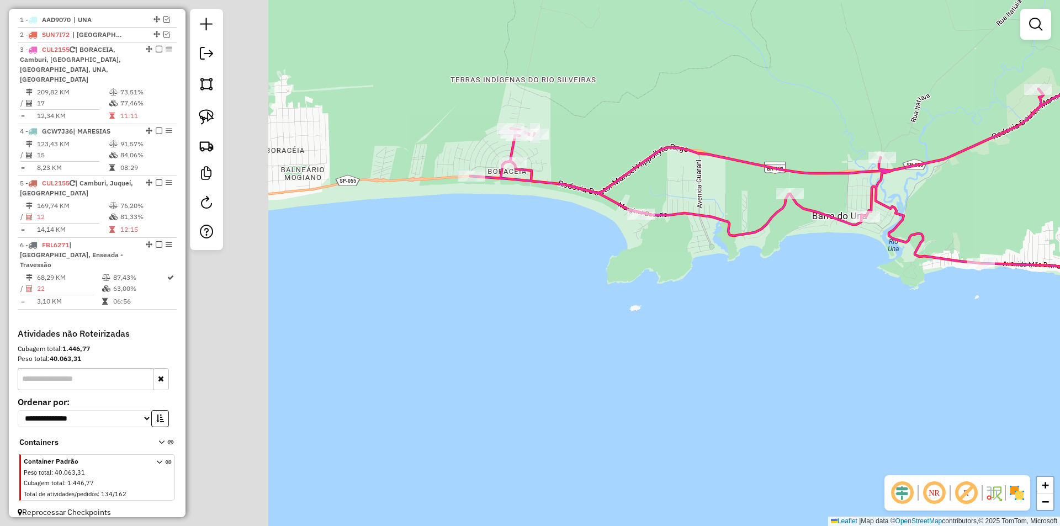
click at [827, 328] on div "Janela de atendimento Grade de atendimento Capacidade Transportadoras Veículos …" at bounding box center [530, 263] width 1060 height 526
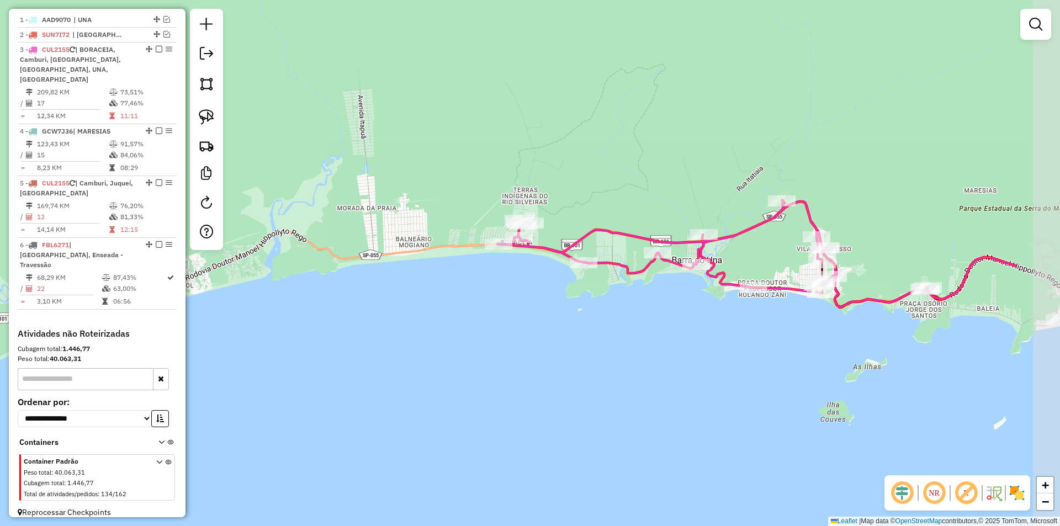
drag, startPoint x: 834, startPoint y: 326, endPoint x: 684, endPoint y: 319, distance: 149.7
click at [684, 319] on div "Janela de atendimento Grade de atendimento Capacidade Transportadoras Veículos …" at bounding box center [530, 263] width 1060 height 526
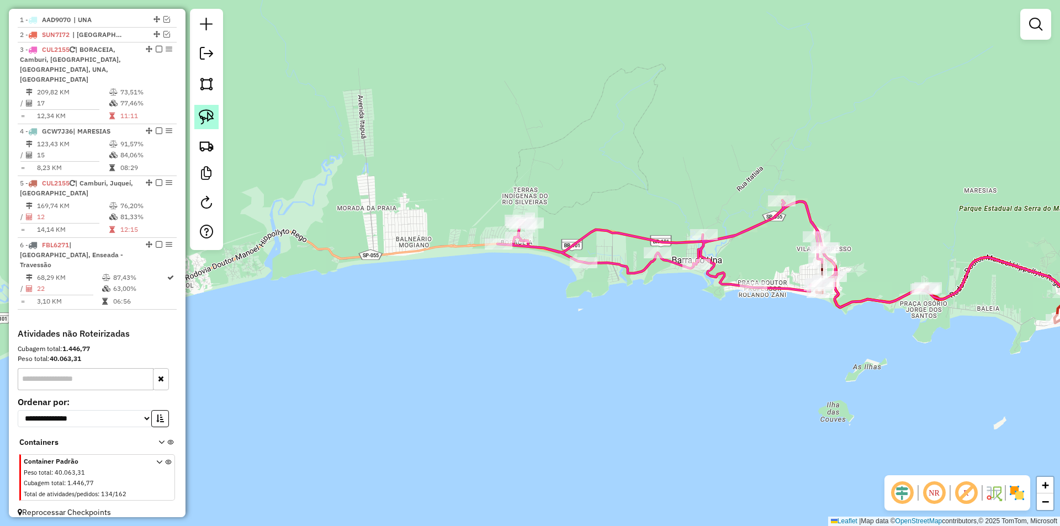
click at [200, 114] on img at bounding box center [206, 116] width 15 height 15
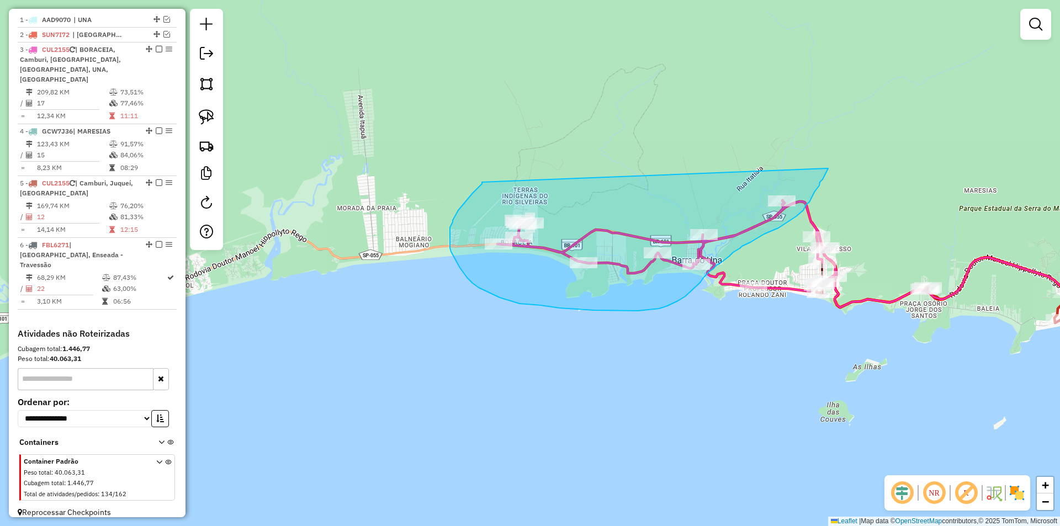
drag, startPoint x: 482, startPoint y: 182, endPoint x: 828, endPoint y: 168, distance: 346.3
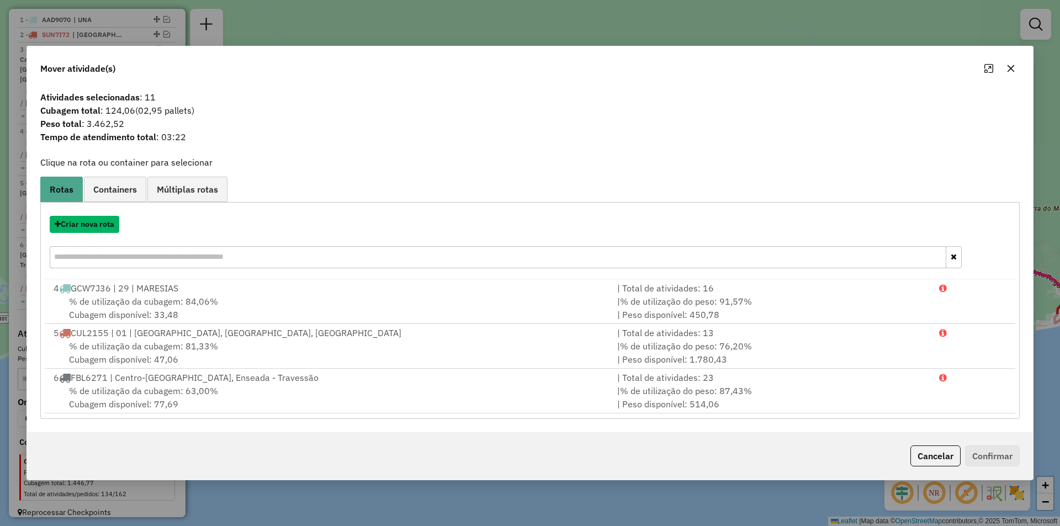
click at [82, 223] on button "Criar nova rota" at bounding box center [85, 224] width 70 height 17
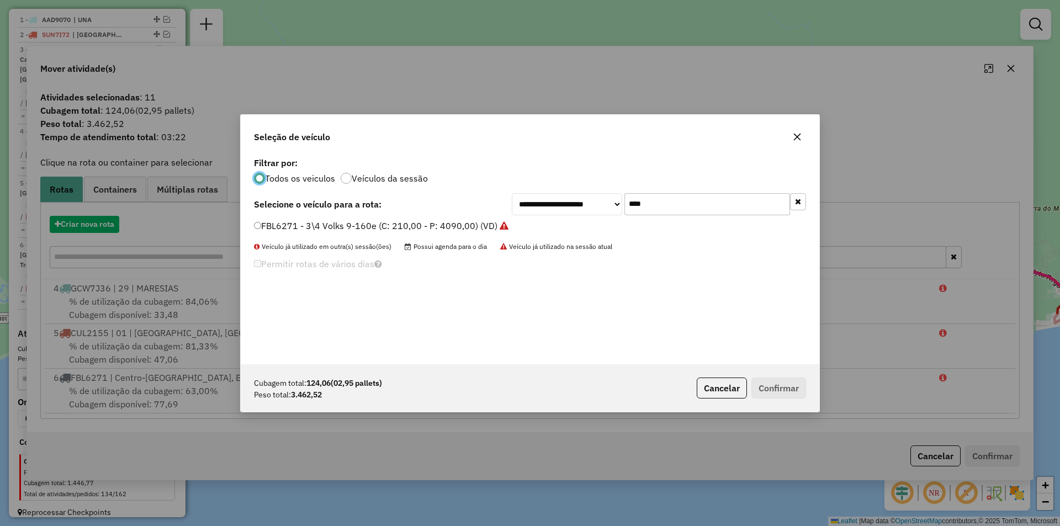
scroll to position [6, 3]
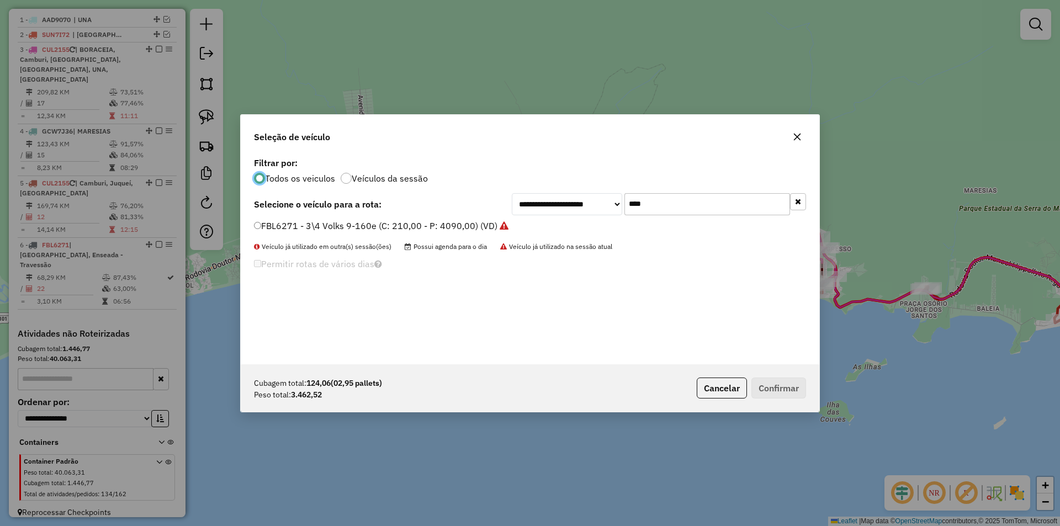
click at [651, 199] on input "****" at bounding box center [707, 204] width 166 height 22
type input "***"
drag, startPoint x: 279, startPoint y: 227, endPoint x: 292, endPoint y: 231, distance: 14.5
click at [279, 227] on label "CUL2155 - 01 - VULC TRUCK 13180 6x2 (C: 252,00 - P: 7480,00)" at bounding box center [395, 225] width 283 height 13
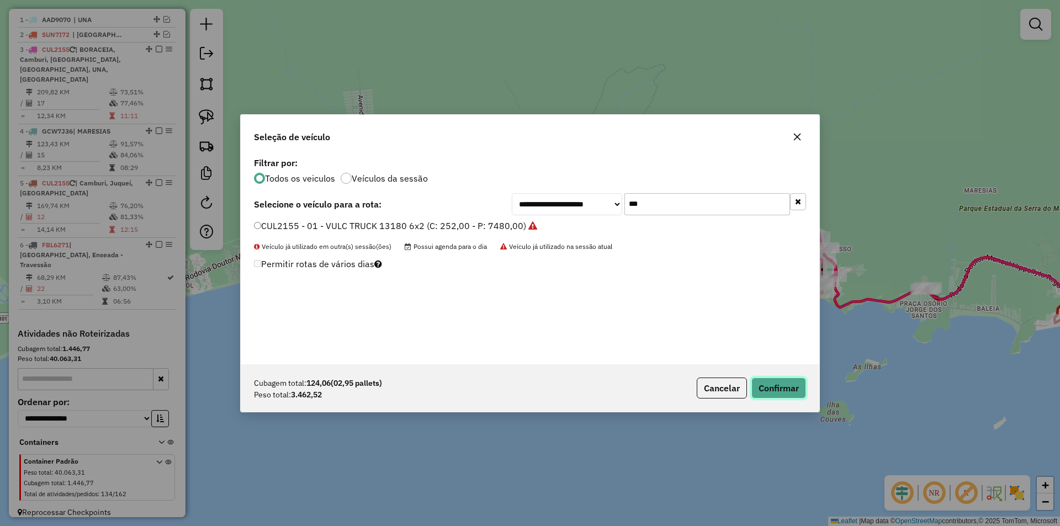
click at [775, 390] on button "Confirmar" at bounding box center [778, 387] width 55 height 21
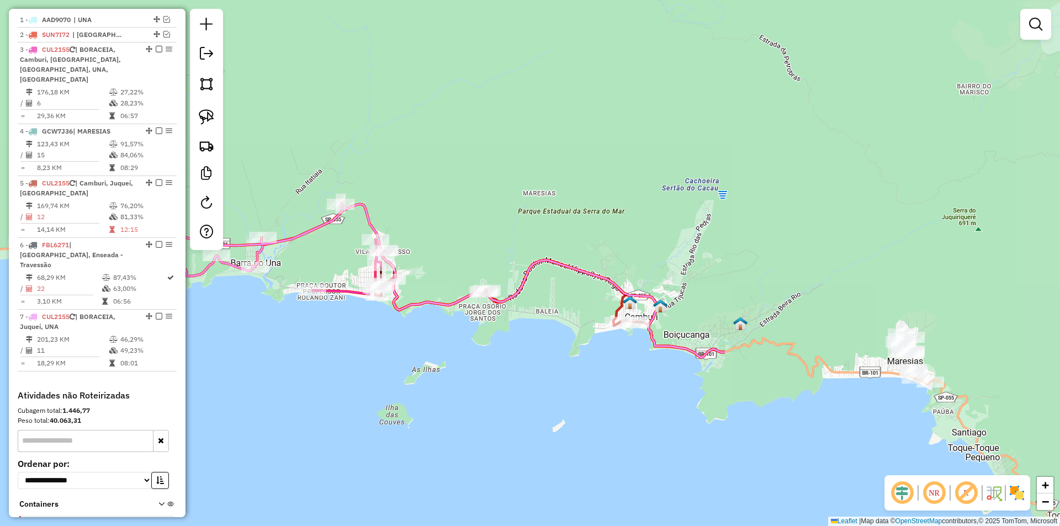
drag, startPoint x: 794, startPoint y: 345, endPoint x: 353, endPoint y: 348, distance: 440.9
click at [353, 348] on div "Janela de atendimento Grade de atendimento Capacidade Transportadoras Veículos …" at bounding box center [530, 263] width 1060 height 526
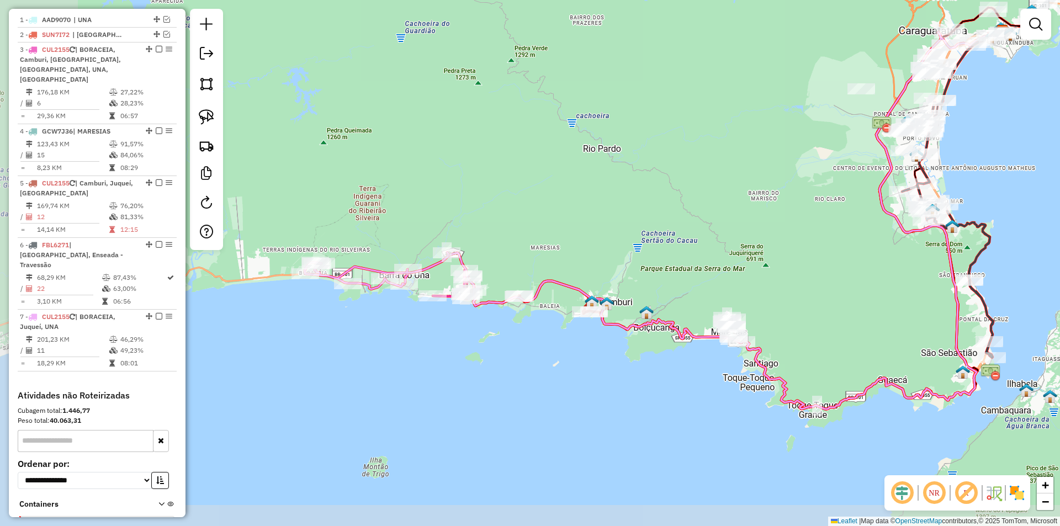
drag, startPoint x: 375, startPoint y: 363, endPoint x: 473, endPoint y: 339, distance: 101.1
click at [473, 339] on div "Janela de atendimento Grade de atendimento Capacidade Transportadoras Veículos …" at bounding box center [530, 263] width 1060 height 526
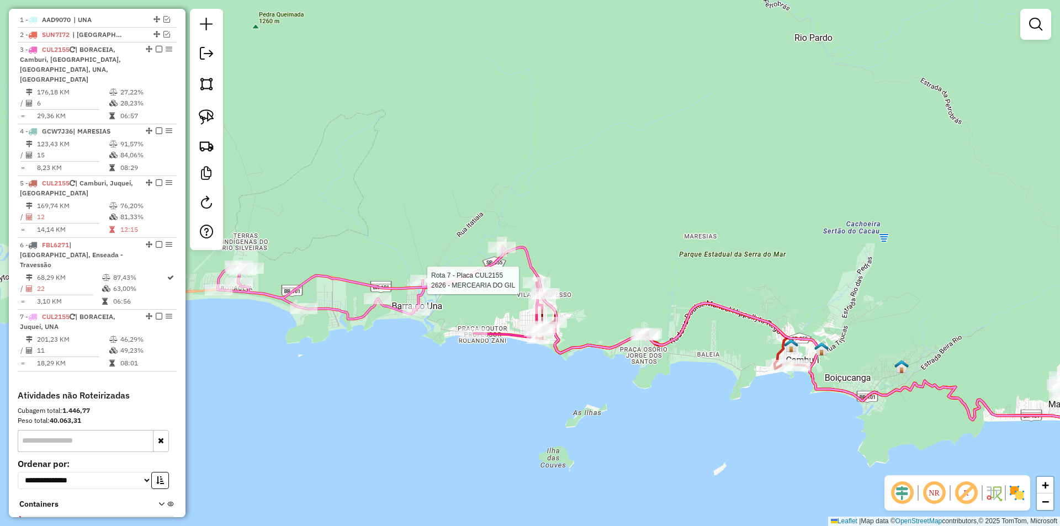
select select "**********"
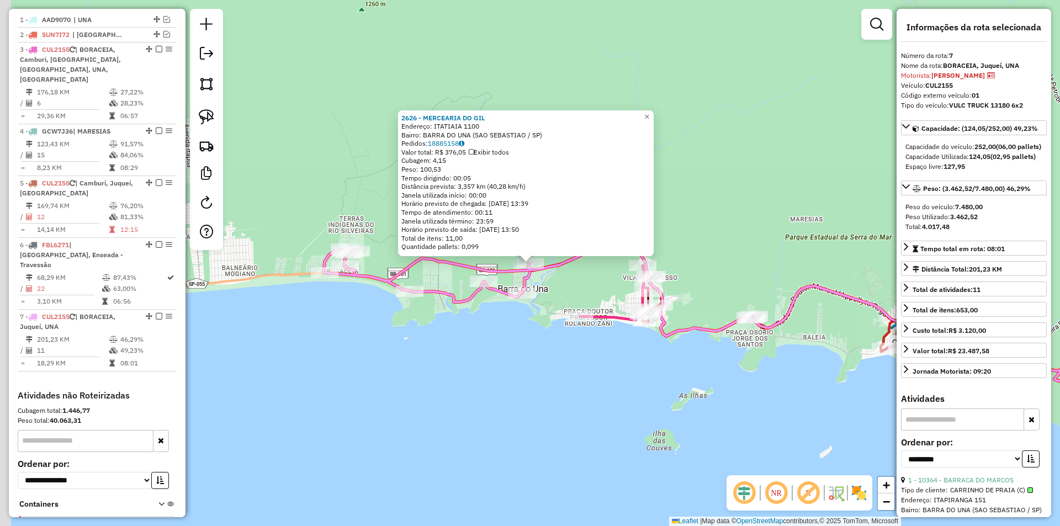
scroll to position [485, 0]
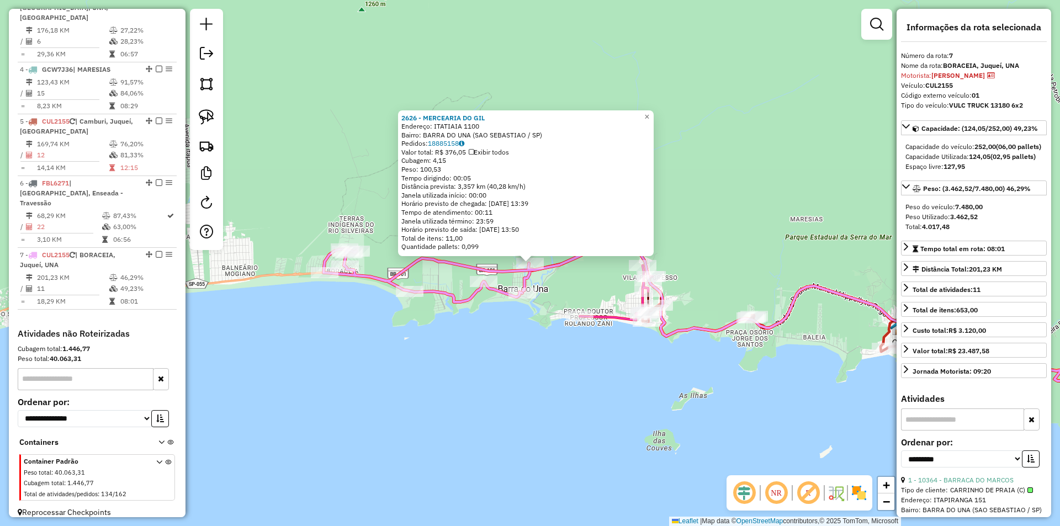
click at [461, 387] on div "2626 - MERCEARIA DO GIL Endereço: ITATIAIA 1100 Bairro: BARRA DO UNA (SAO SEBAS…" at bounding box center [530, 263] width 1060 height 526
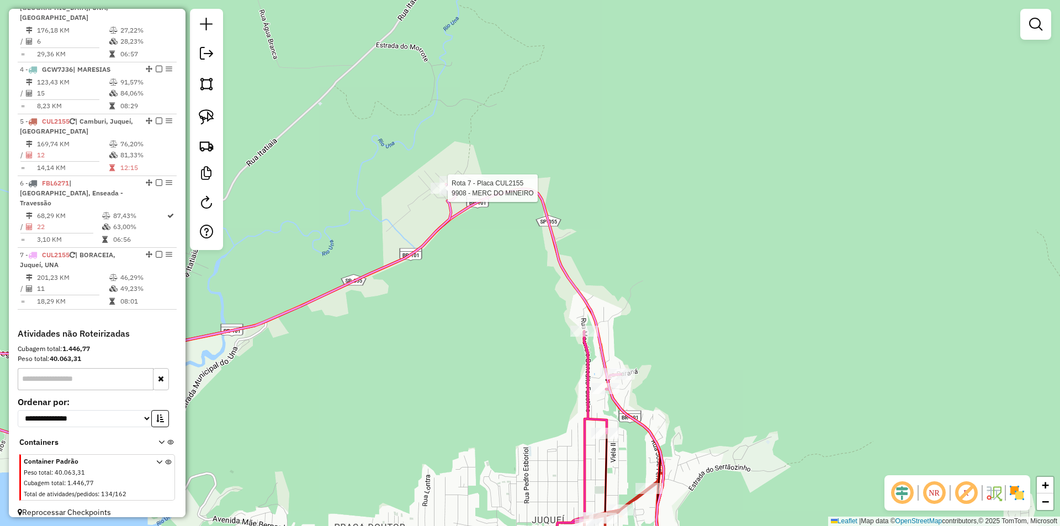
select select "**********"
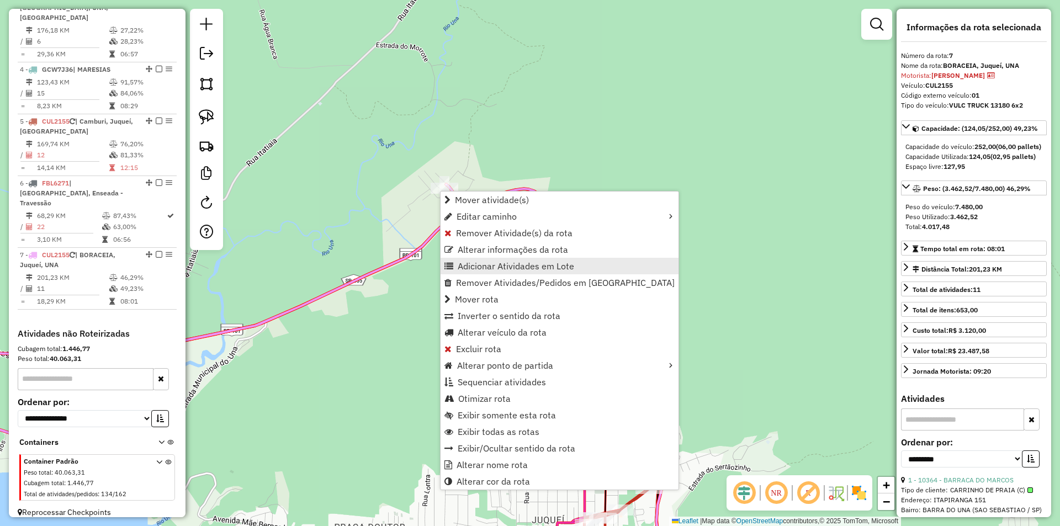
click at [498, 265] on span "Adicionar Atividades em Lote" at bounding box center [515, 266] width 116 height 9
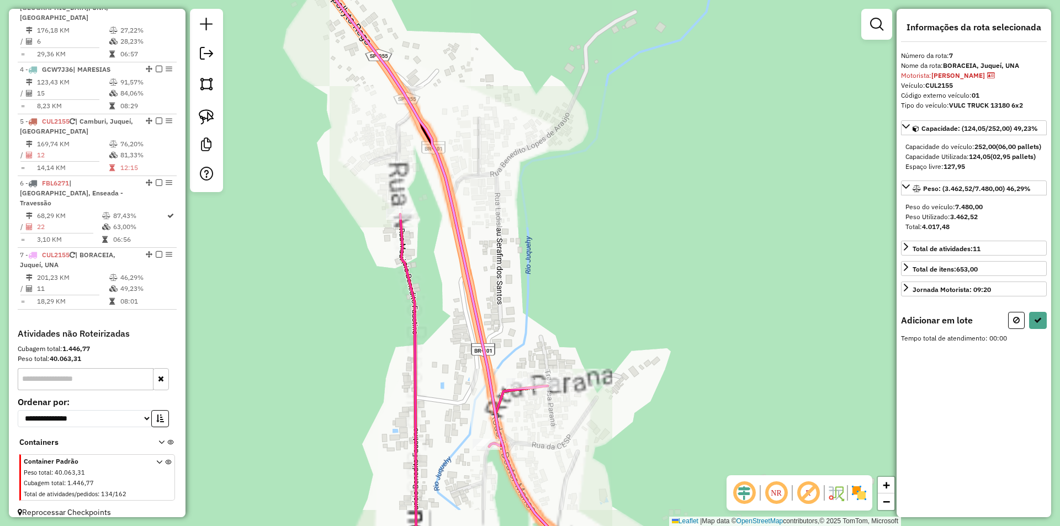
drag, startPoint x: 638, startPoint y: 389, endPoint x: 609, endPoint y: 382, distance: 30.7
click at [651, 388] on div "Janela de atendimento Grade de atendimento Capacidade Transportadoras Veículos …" at bounding box center [530, 263] width 1060 height 526
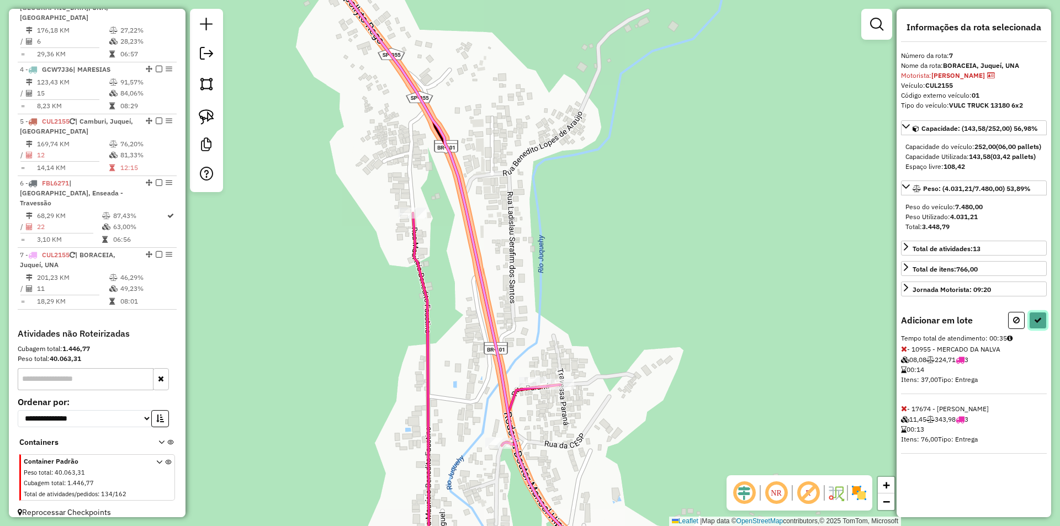
click at [1035, 324] on icon at bounding box center [1038, 320] width 8 height 8
select select "**********"
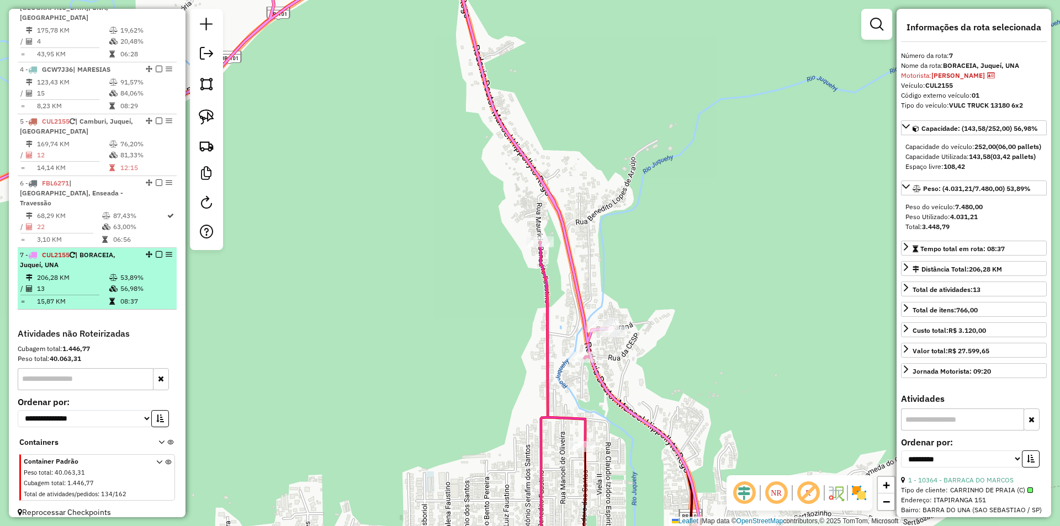
click at [156, 251] on em at bounding box center [159, 254] width 7 height 7
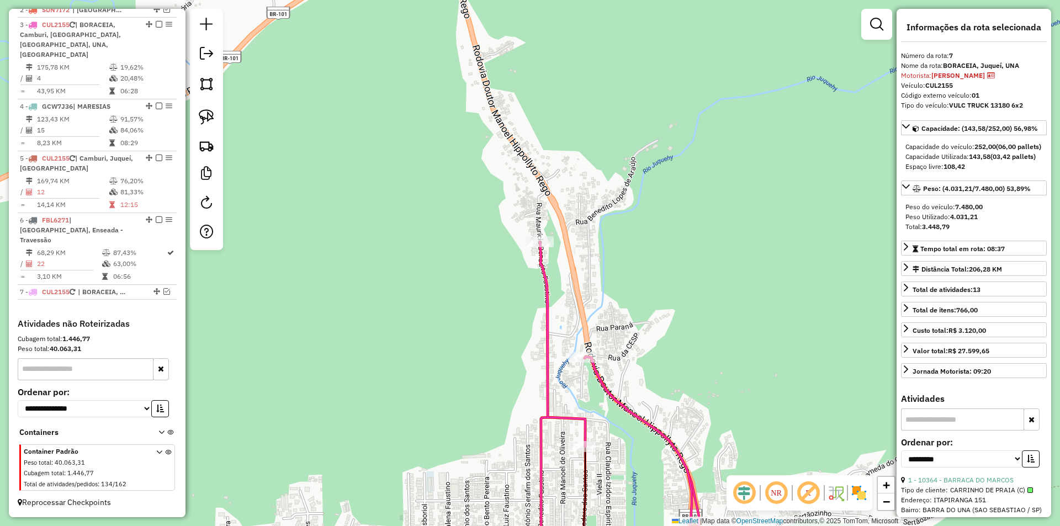
scroll to position [438, 0]
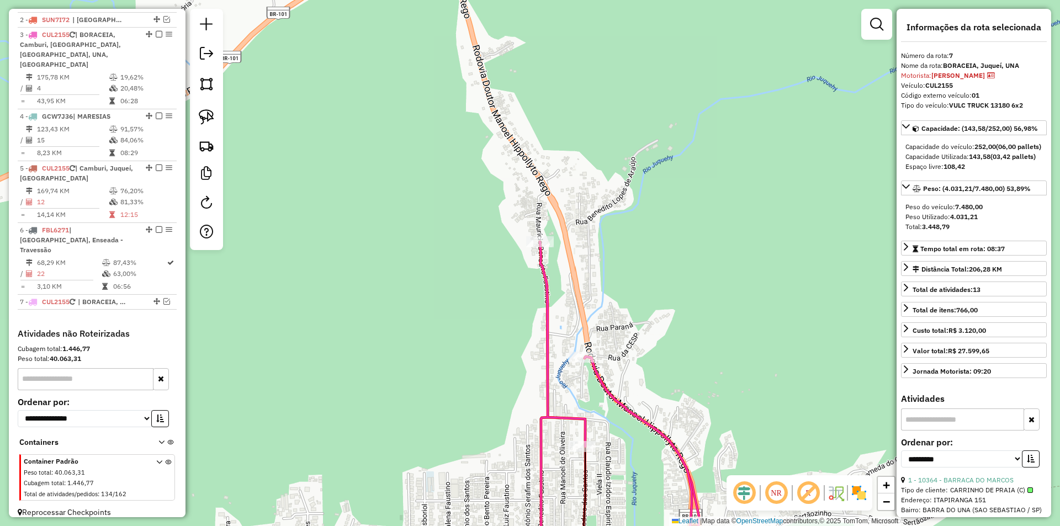
drag, startPoint x: 363, startPoint y: 222, endPoint x: 367, endPoint y: 214, distance: 9.9
click at [364, 218] on div "Janela de atendimento Grade de atendimento Capacidade Transportadoras Veículos …" at bounding box center [530, 263] width 1060 height 526
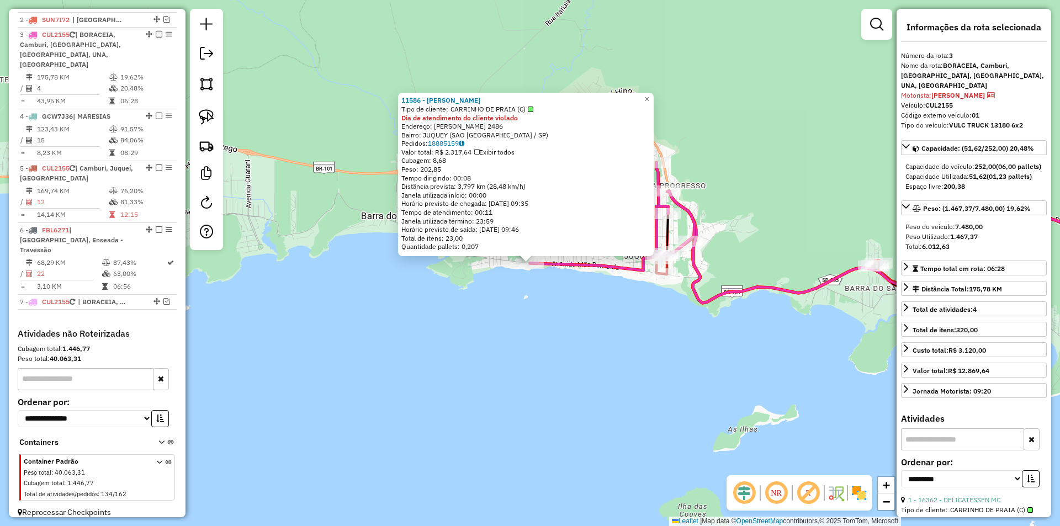
click at [478, 340] on div "11586 - CRISTINA GERMANO Tipo de cliente: CARRINHO DE PRAIA (C) Dia de atendime…" at bounding box center [530, 263] width 1060 height 526
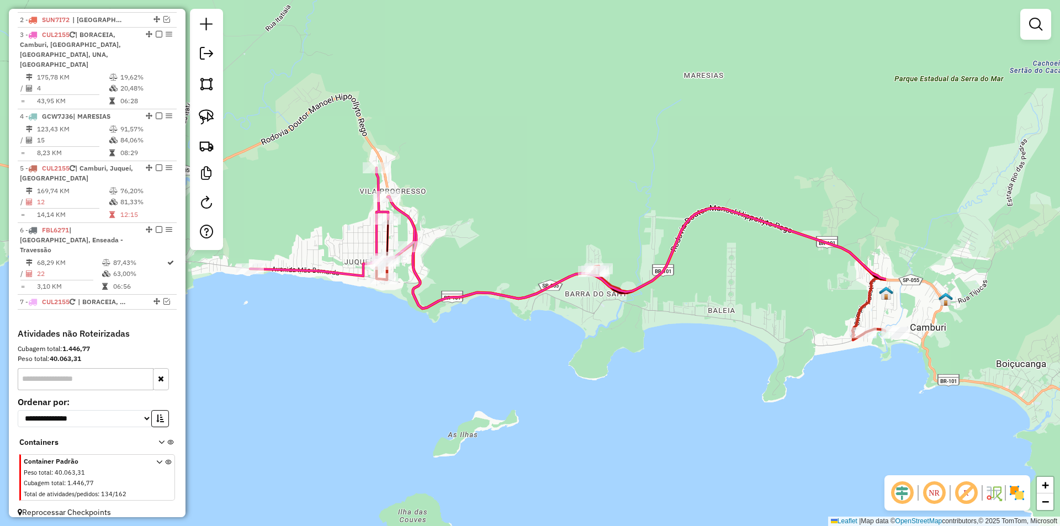
drag, startPoint x: 702, startPoint y: 334, endPoint x: 424, endPoint y: 340, distance: 278.2
click at [424, 340] on div "Janela de atendimento Grade de atendimento Capacidade Transportadoras Veículos …" at bounding box center [530, 263] width 1060 height 526
click at [207, 118] on img at bounding box center [206, 116] width 15 height 15
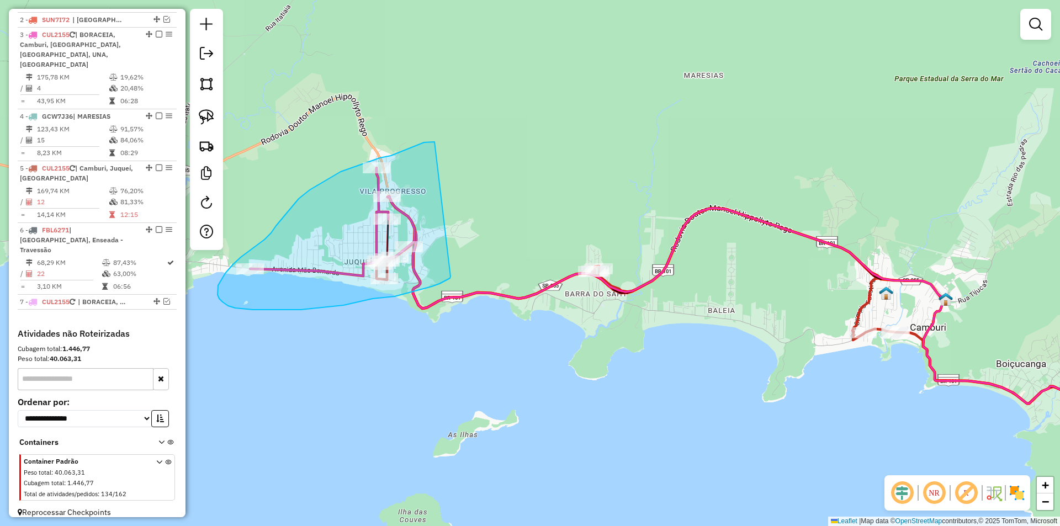
drag, startPoint x: 434, startPoint y: 142, endPoint x: 423, endPoint y: 292, distance: 151.1
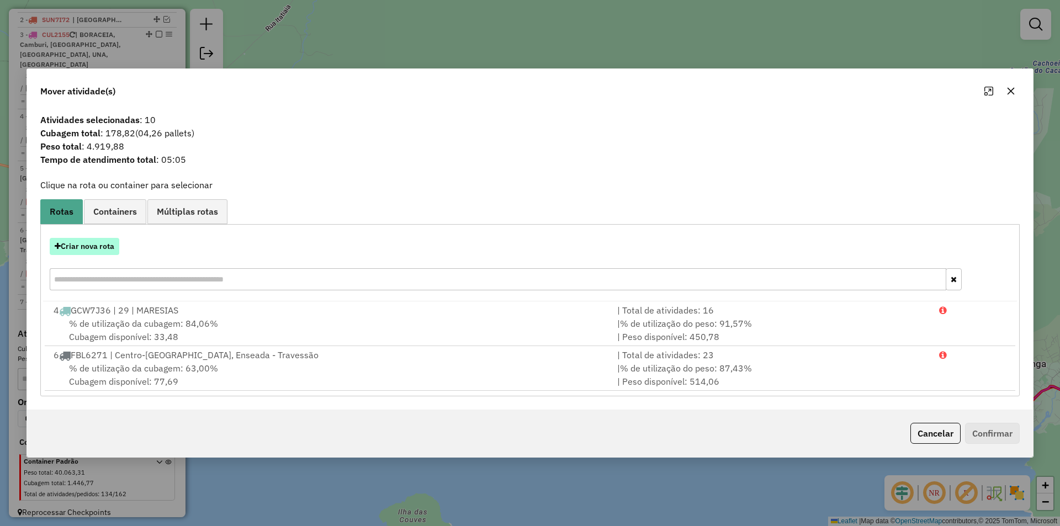
click at [93, 248] on button "Criar nova rota" at bounding box center [85, 246] width 70 height 17
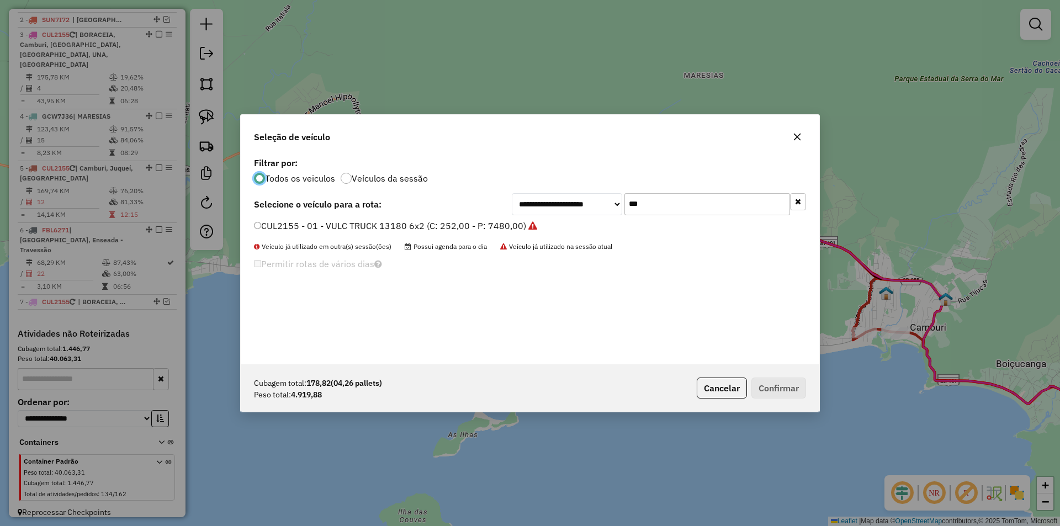
scroll to position [6, 3]
click at [667, 208] on input "***" at bounding box center [707, 204] width 166 height 22
type input "*"
type input "***"
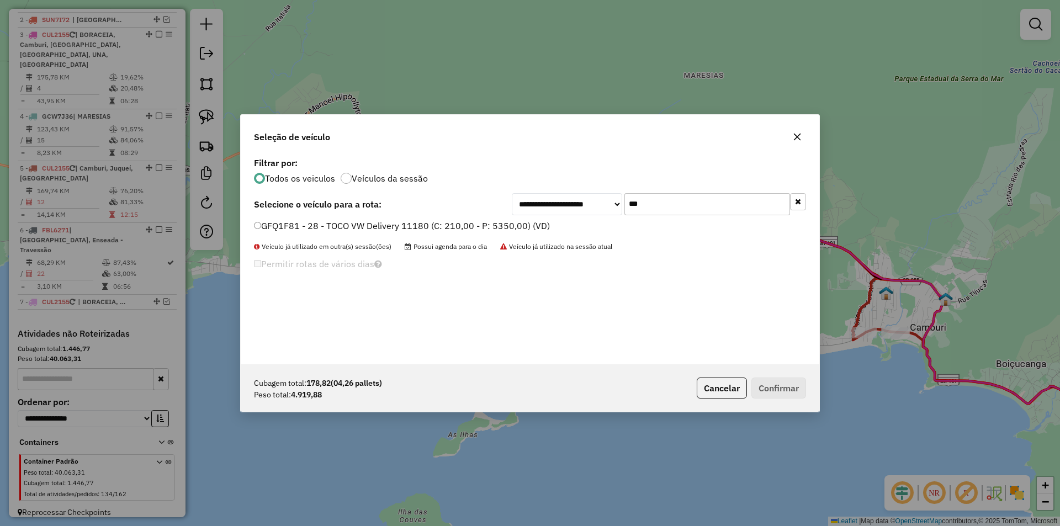
click at [344, 221] on label "GFQ1F81 - 28 - TOCO VW Delivery 11180 (C: 210,00 - P: 5350,00) (VD)" at bounding box center [402, 225] width 296 height 13
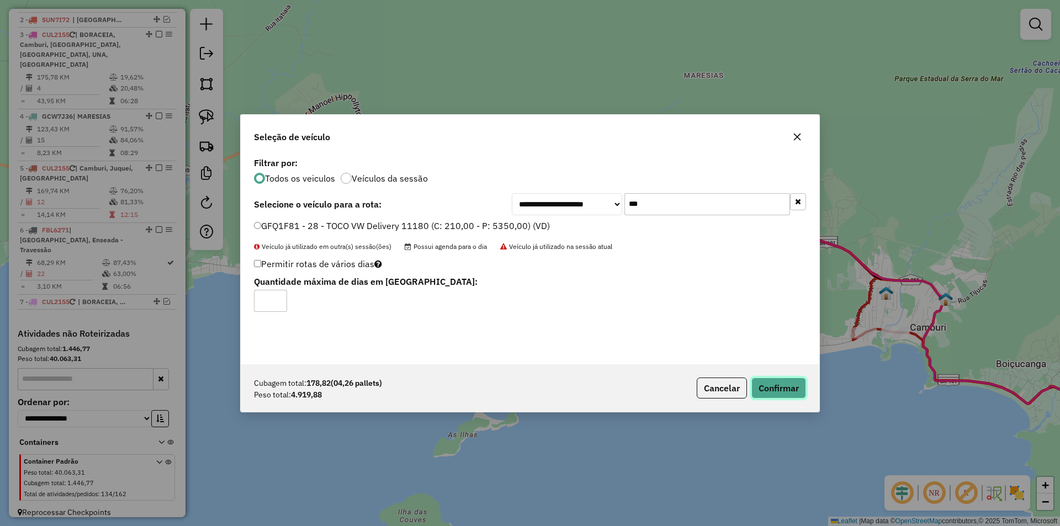
click at [768, 386] on button "Confirmar" at bounding box center [778, 387] width 55 height 21
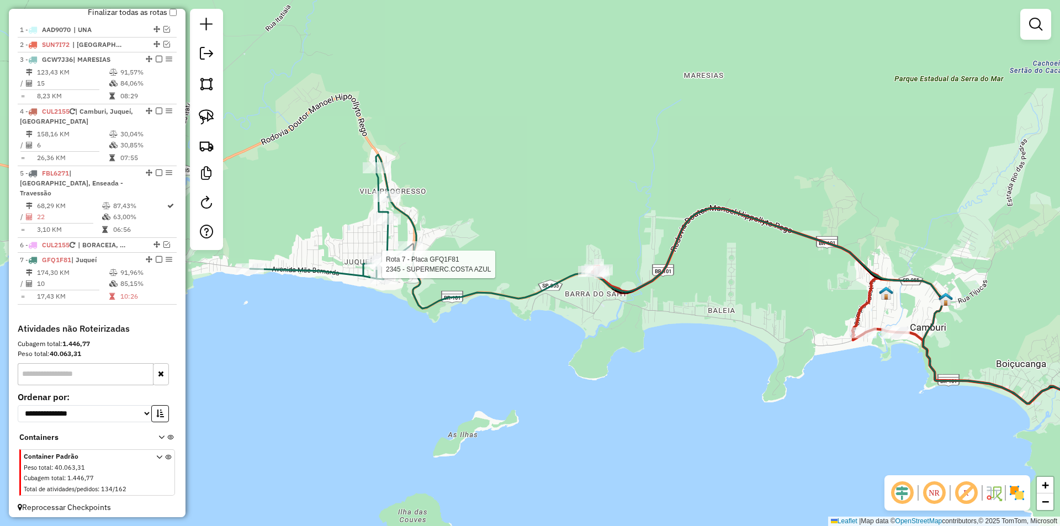
scroll to position [418, 0]
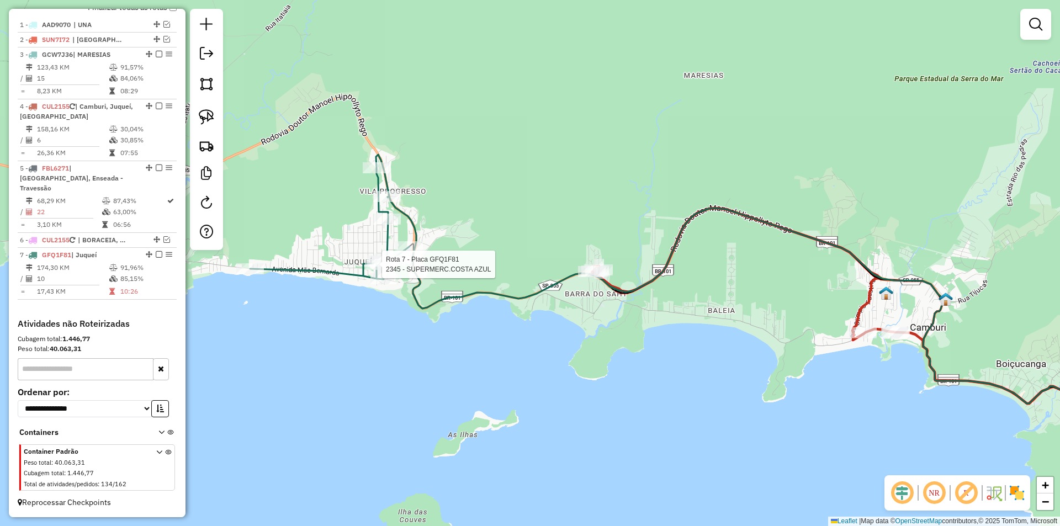
select select "**********"
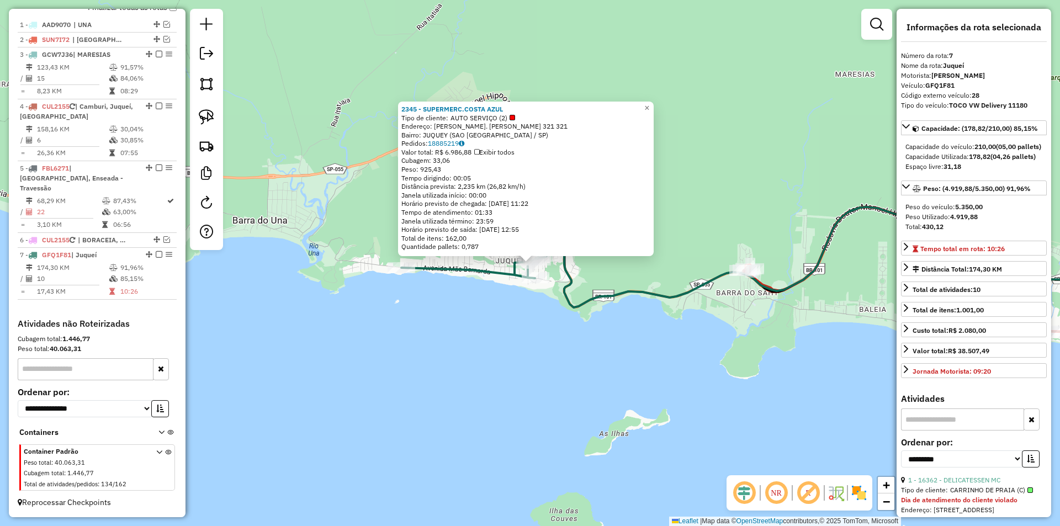
click at [661, 370] on div "2345 - SUPERMERC.COSTA AZUL Tipo de cliente: AUTO SERVIÇO (2) Endereço: BENEDIT…" at bounding box center [530, 263] width 1060 height 526
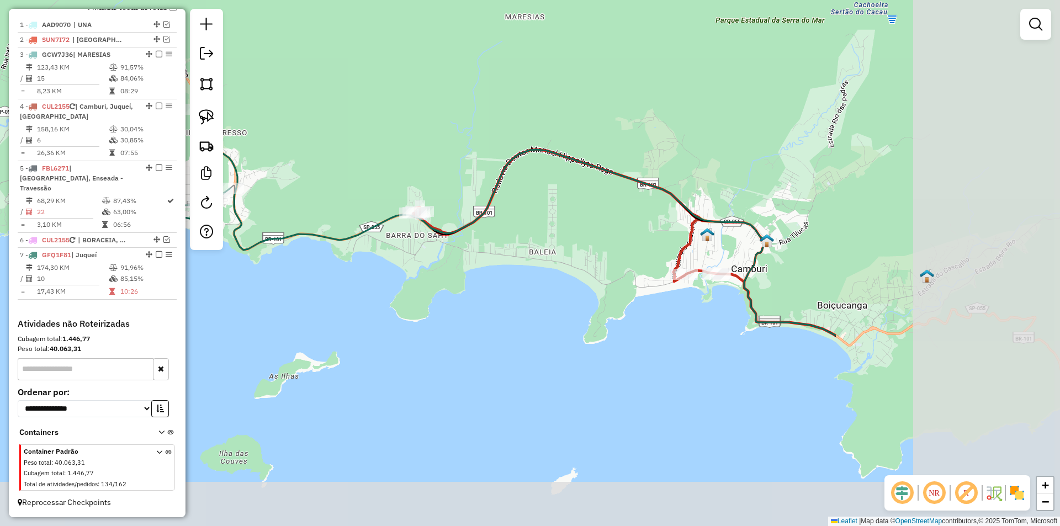
drag, startPoint x: 748, startPoint y: 372, endPoint x: 427, endPoint y: 315, distance: 325.7
click at [415, 313] on div "Janela de atendimento Grade de atendimento Capacidade Transportadoras Veículos …" at bounding box center [530, 263] width 1060 height 526
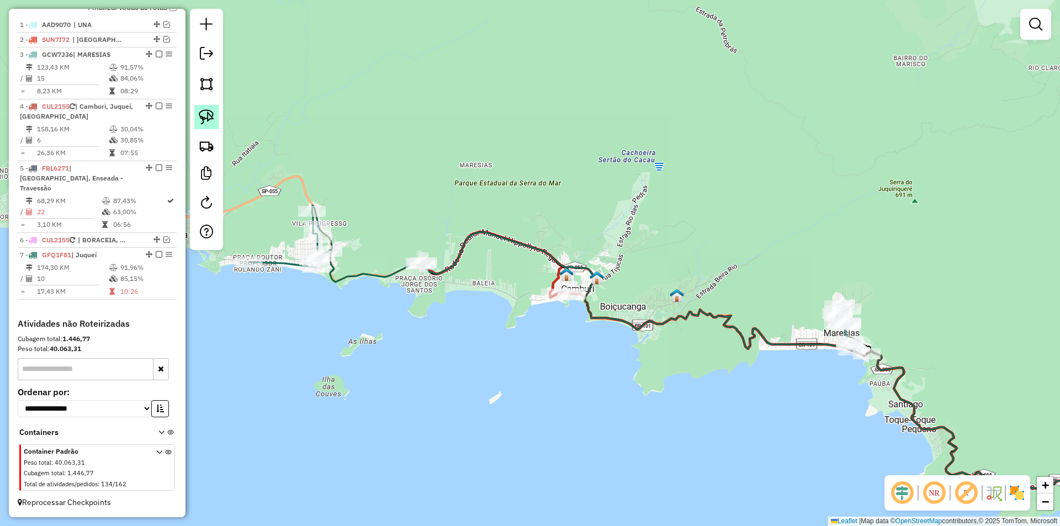
click at [211, 115] on img at bounding box center [206, 116] width 15 height 15
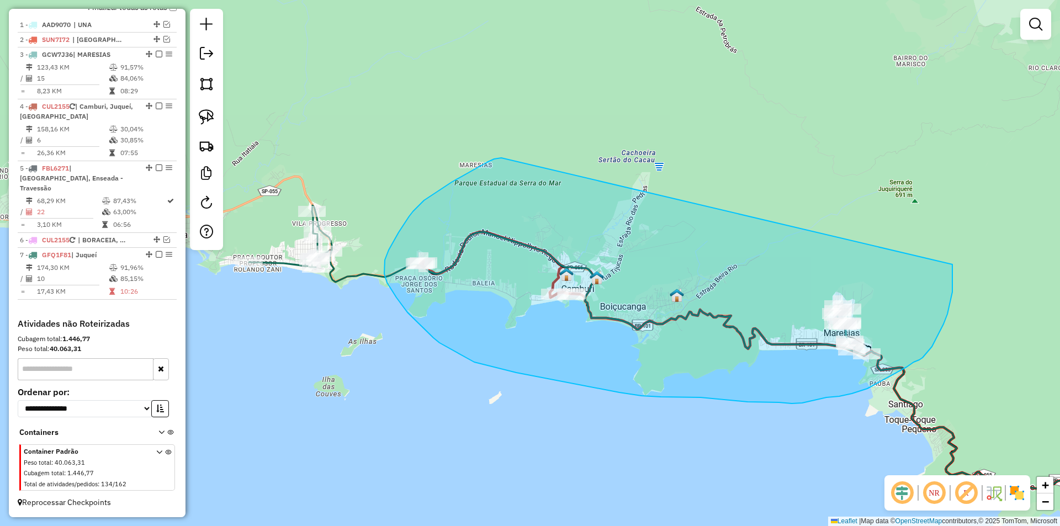
drag, startPoint x: 494, startPoint y: 159, endPoint x: 952, endPoint y: 262, distance: 469.9
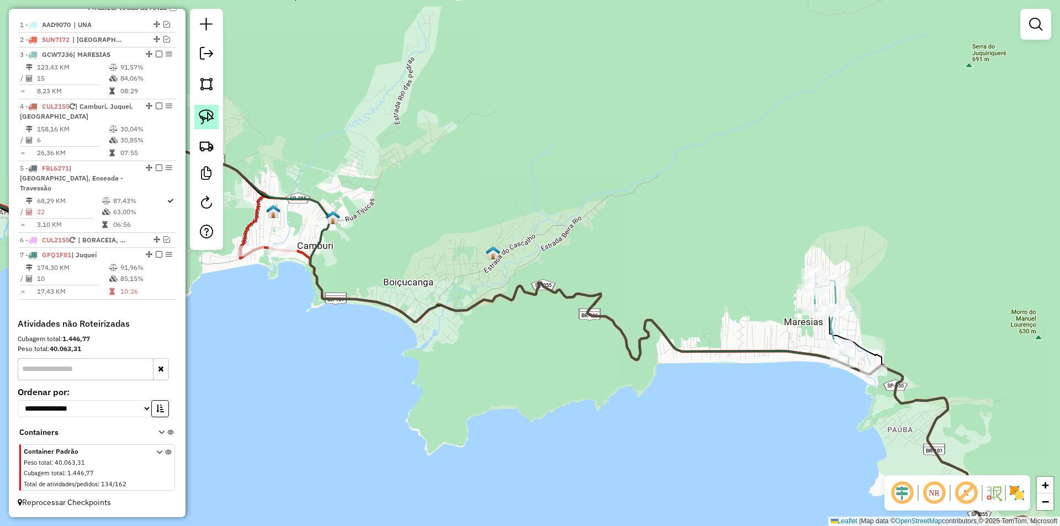
click at [210, 111] on img at bounding box center [206, 116] width 15 height 15
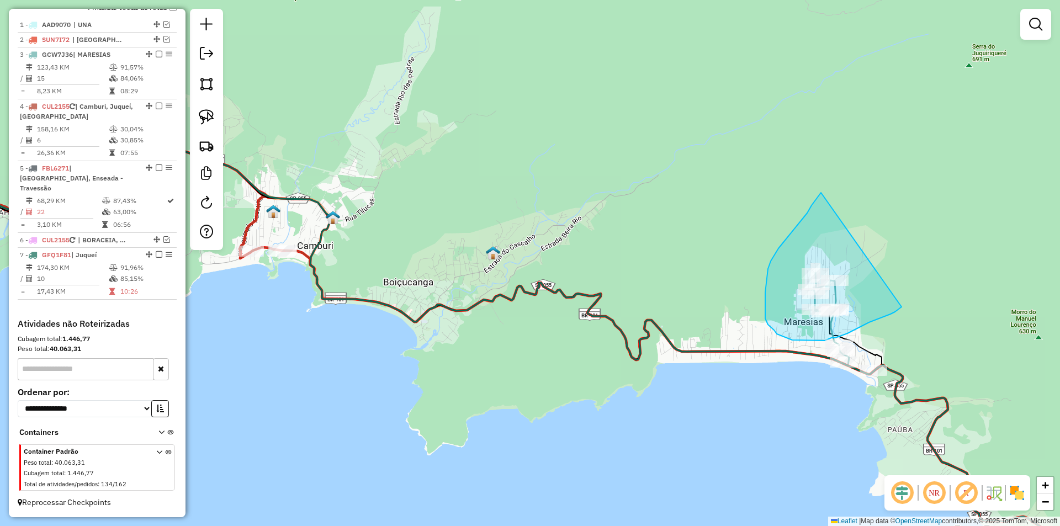
drag, startPoint x: 807, startPoint y: 213, endPoint x: 938, endPoint y: 283, distance: 148.9
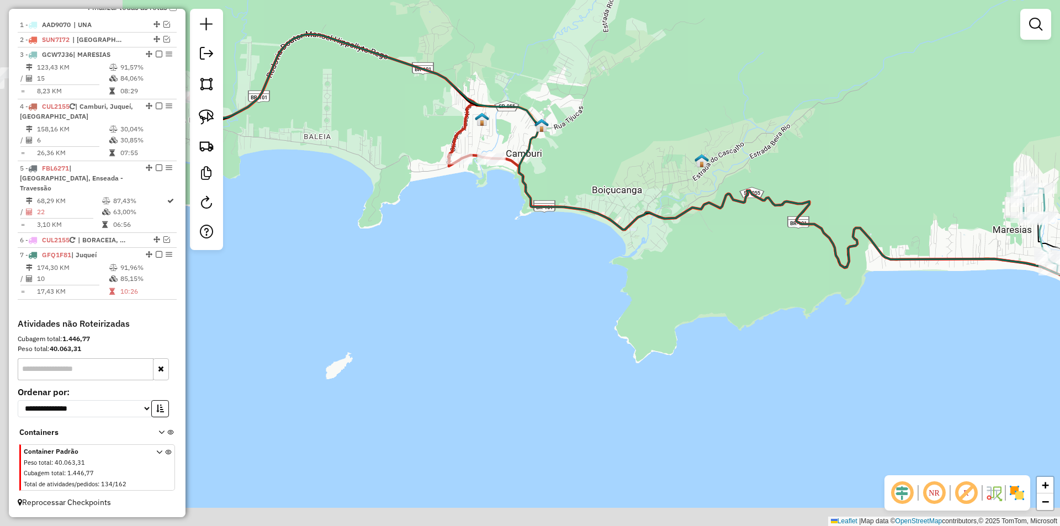
drag, startPoint x: 564, startPoint y: 315, endPoint x: 592, endPoint y: 280, distance: 44.4
click at [605, 293] on div "Janela de atendimento Grade de atendimento Capacidade Transportadoras Veículos …" at bounding box center [530, 263] width 1060 height 526
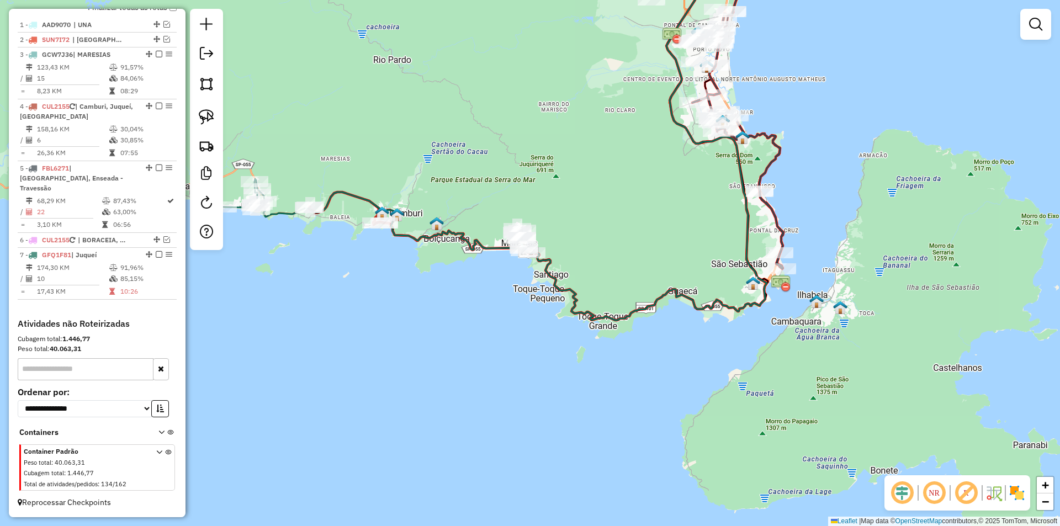
drag, startPoint x: 613, startPoint y: 327, endPoint x: 583, endPoint y: 325, distance: 30.4
click at [583, 325] on div "Janela de atendimento Grade de atendimento Capacidade Transportadoras Veículos …" at bounding box center [530, 263] width 1060 height 526
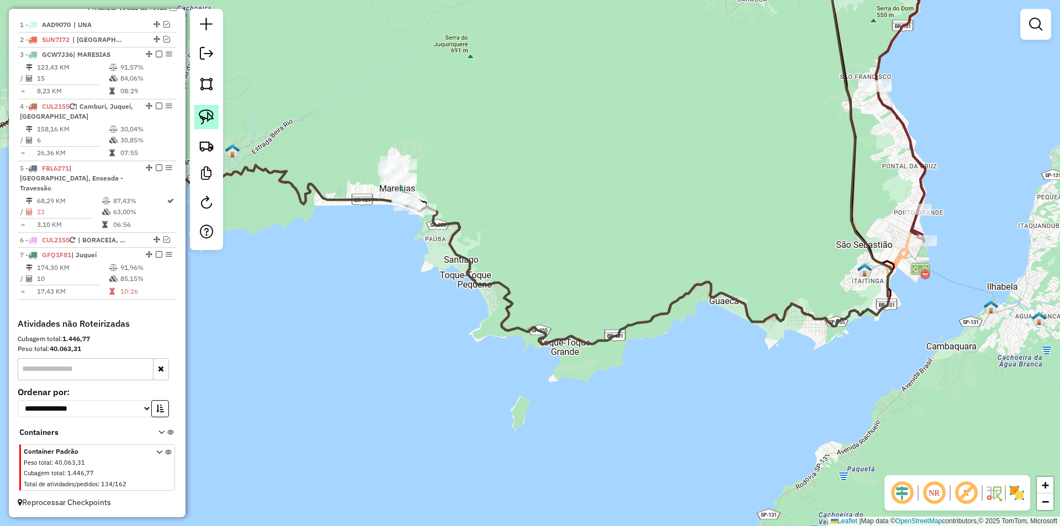
click at [204, 114] on img at bounding box center [206, 116] width 15 height 15
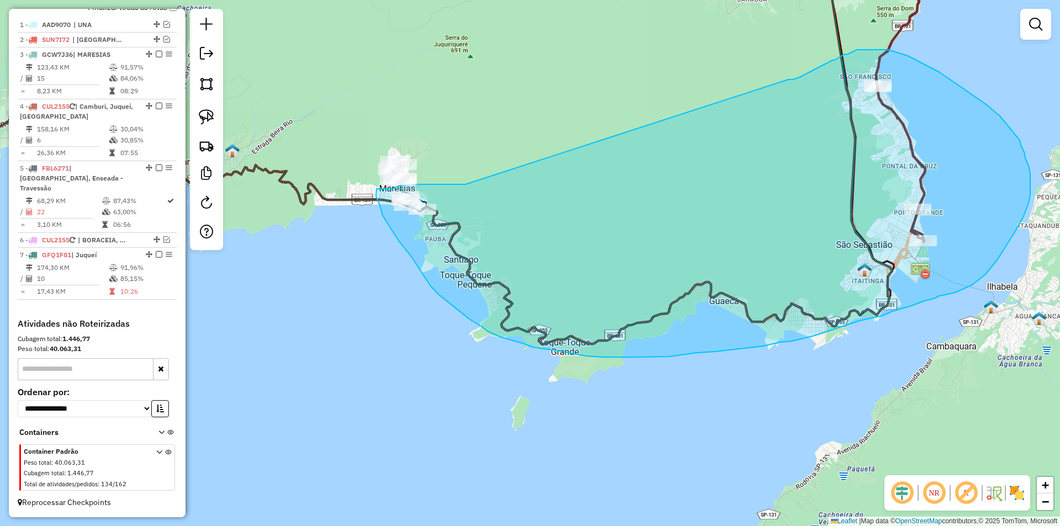
drag, startPoint x: 802, startPoint y: 75, endPoint x: 466, endPoint y: 184, distance: 353.4
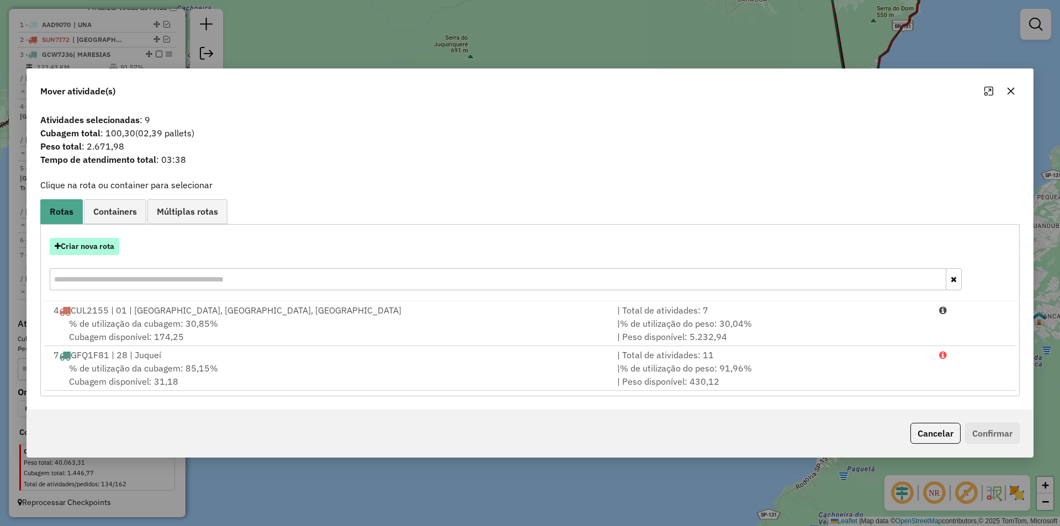
click at [98, 244] on button "Criar nova rota" at bounding box center [85, 246] width 70 height 17
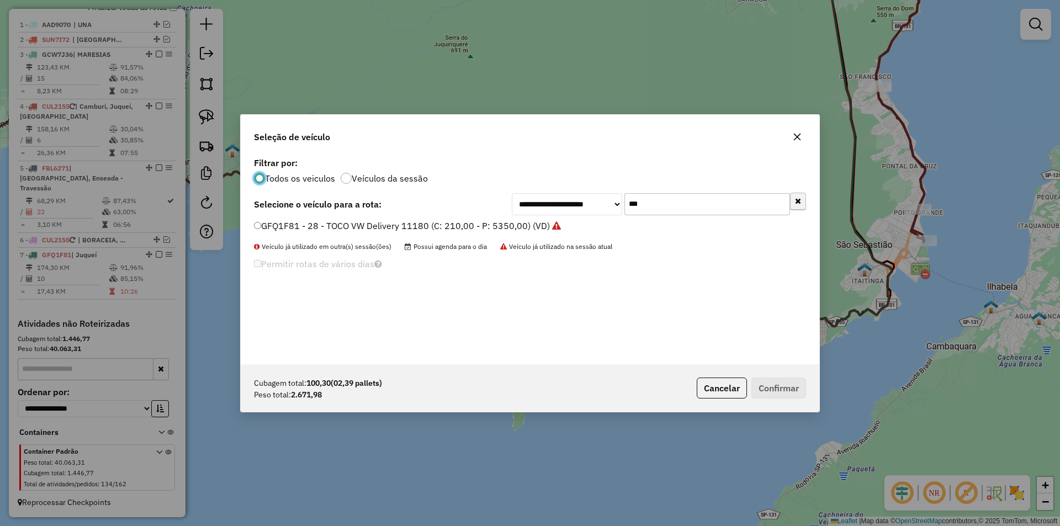
scroll to position [6, 3]
click at [686, 201] on input "***" at bounding box center [707, 204] width 166 height 22
type input "*"
type input "***"
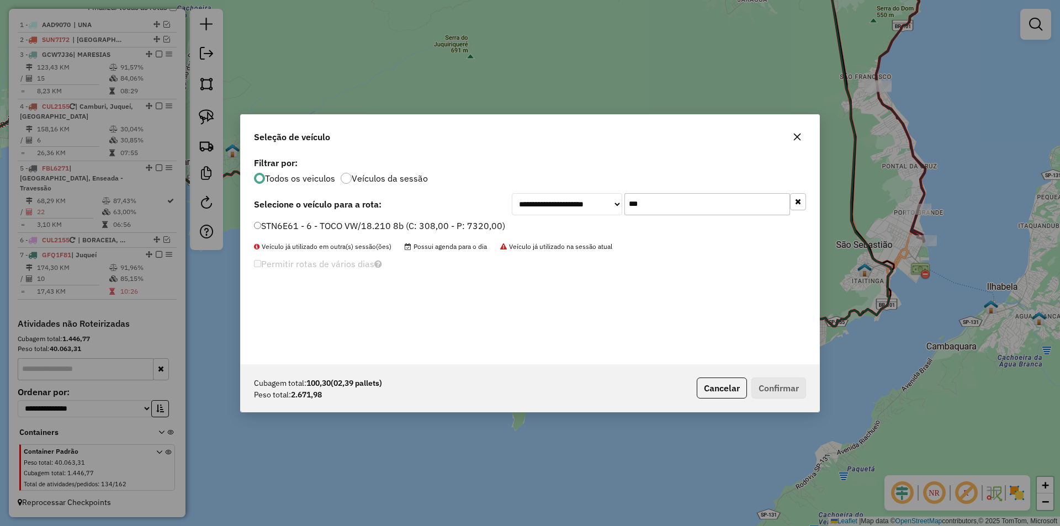
click at [333, 225] on label "STN6E61 - 6 - TOCO VW/18.210 8b (C: 308,00 - P: 7320,00)" at bounding box center [379, 225] width 251 height 13
click at [773, 387] on button "Confirmar" at bounding box center [778, 387] width 55 height 21
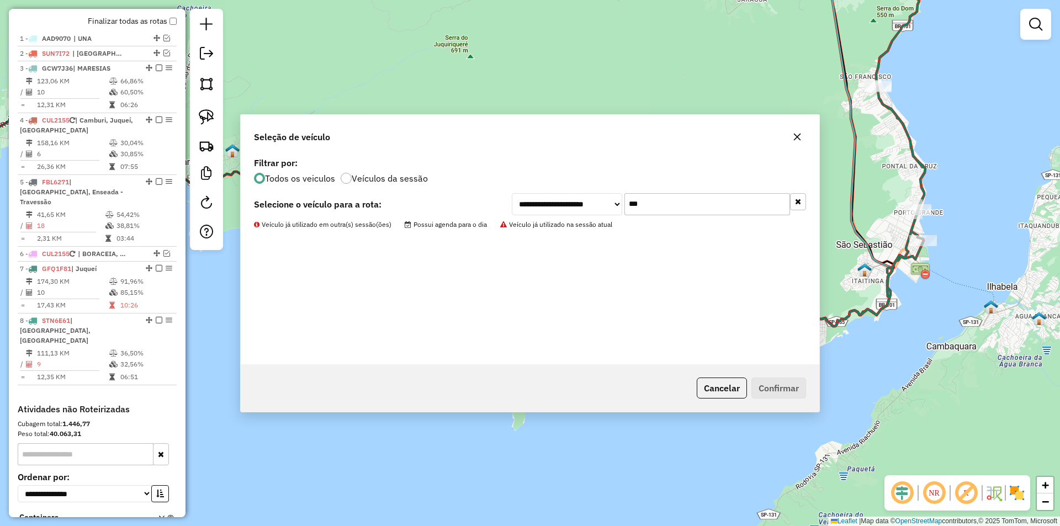
scroll to position [432, 0]
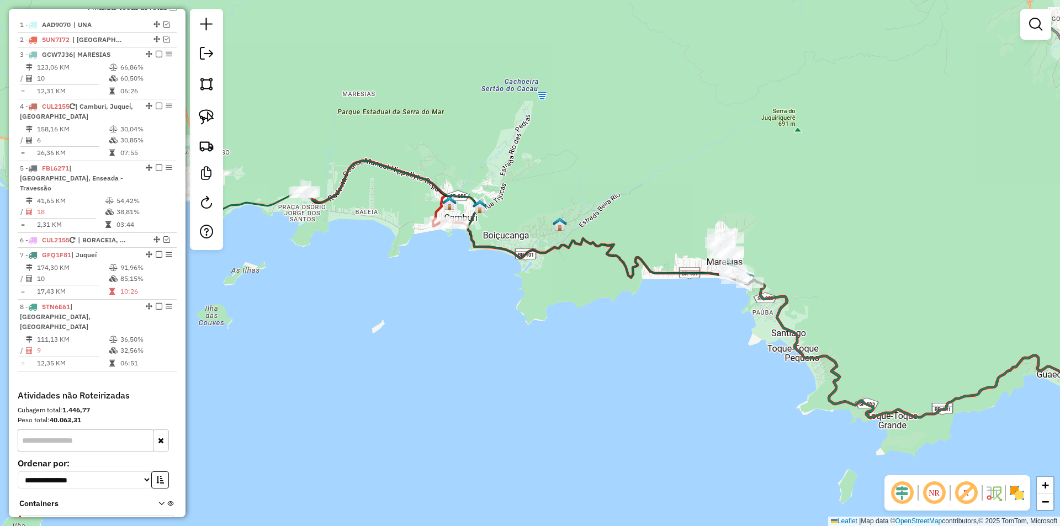
drag, startPoint x: 503, startPoint y: 200, endPoint x: 821, endPoint y: 271, distance: 325.1
click at [821, 271] on div "Janela de atendimento Grade de atendimento Capacidade Transportadoras Veículos …" at bounding box center [530, 263] width 1060 height 526
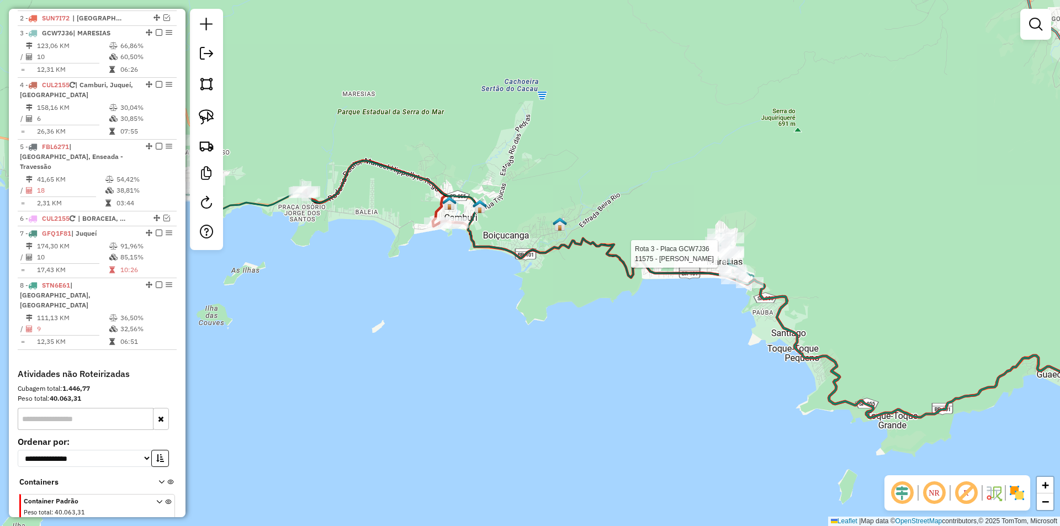
select select "**********"
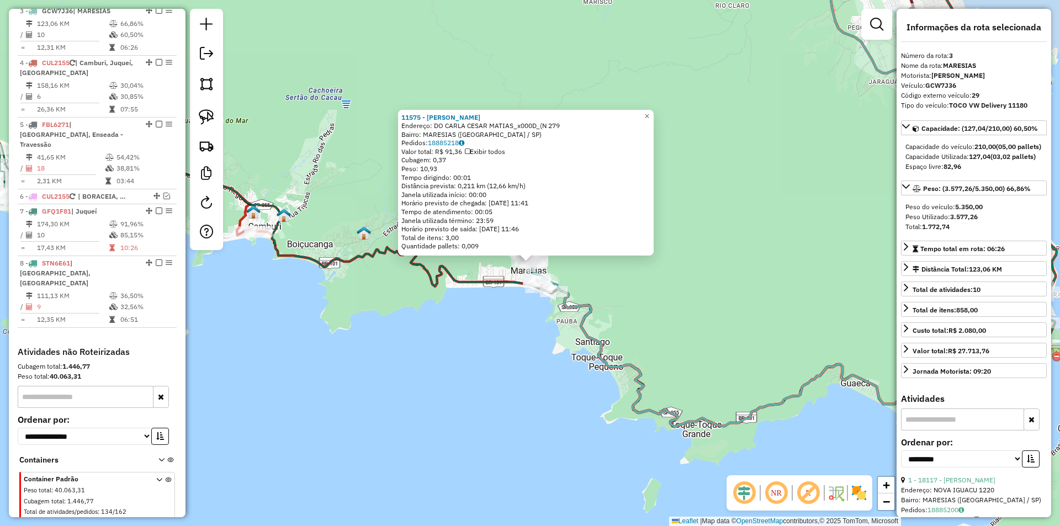
scroll to position [481, 0]
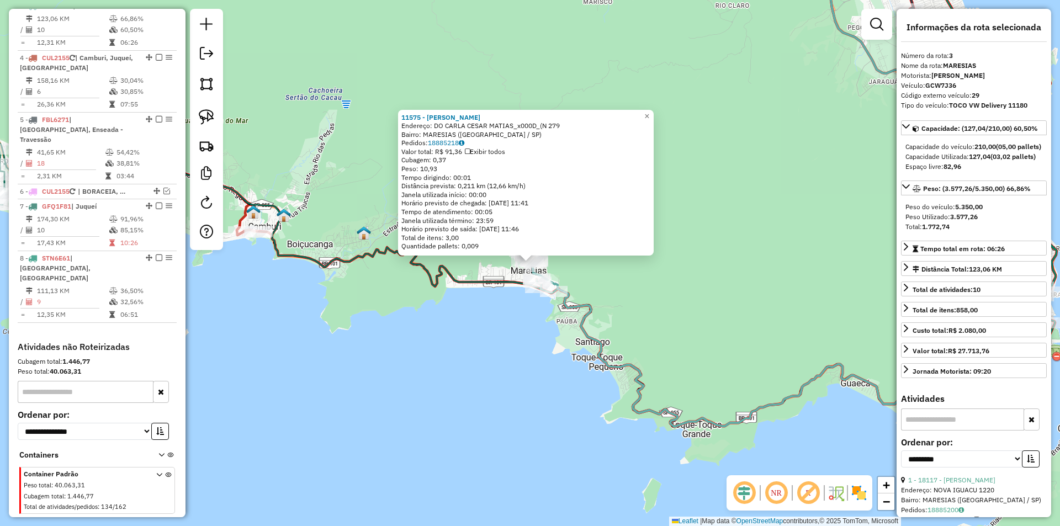
click at [437, 360] on div "11575 - HEITOR ACOUGUE Endereço: DO CARLA CESAR MATIAS_x000D_(N 279 Bairro: MAR…" at bounding box center [530, 263] width 1060 height 526
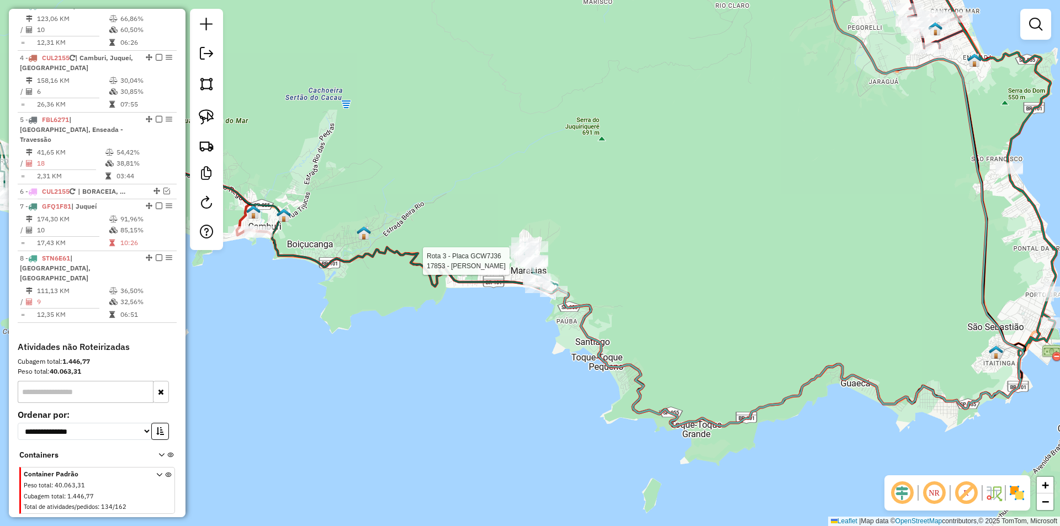
select select "**********"
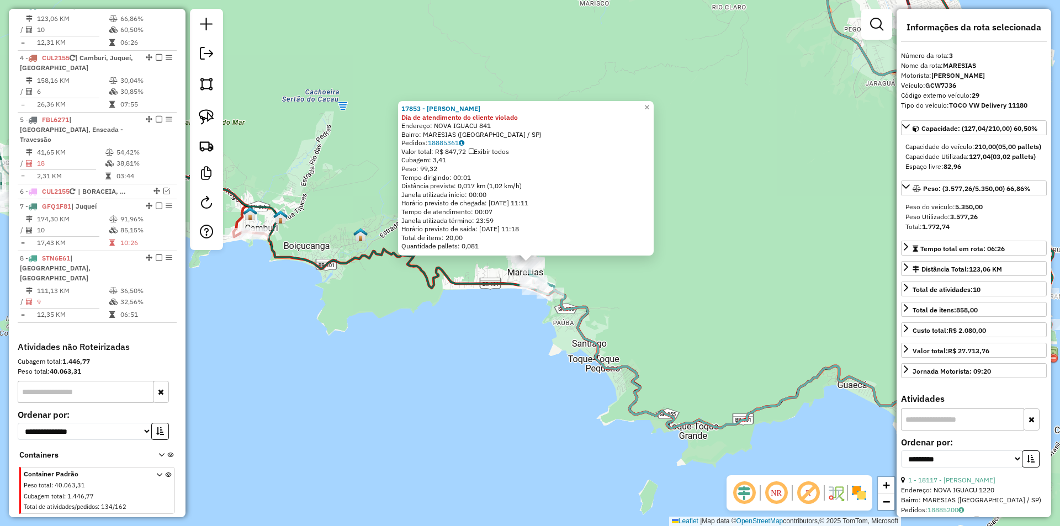
click at [514, 384] on div "17853 - DANIELLE VIEIRA BARB Dia de atendimento do cliente violado Endereço: NO…" at bounding box center [530, 263] width 1060 height 526
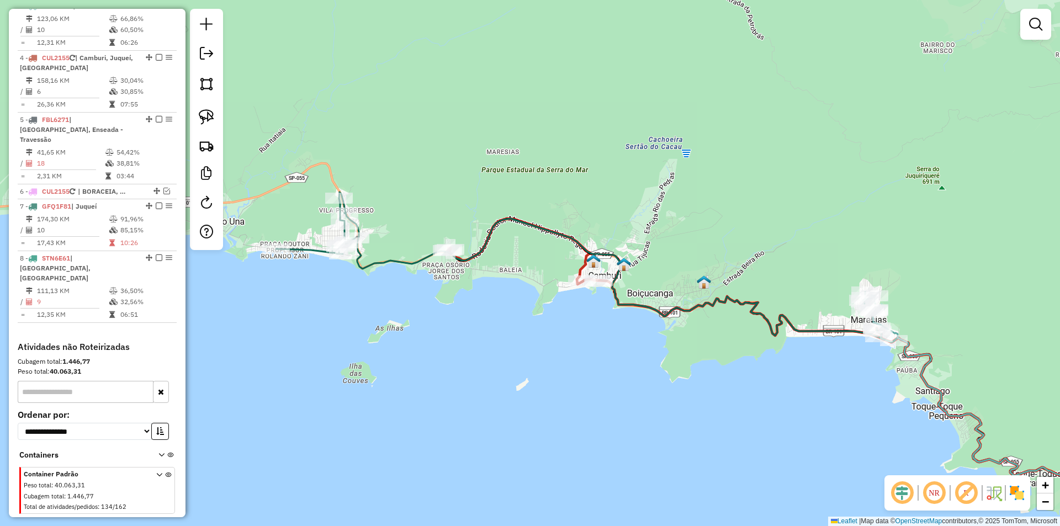
click at [740, 401] on div "Janela de atendimento Grade de atendimento Capacidade Transportadoras Veículos …" at bounding box center [530, 263] width 1060 height 526
click at [207, 115] on img at bounding box center [206, 116] width 15 height 15
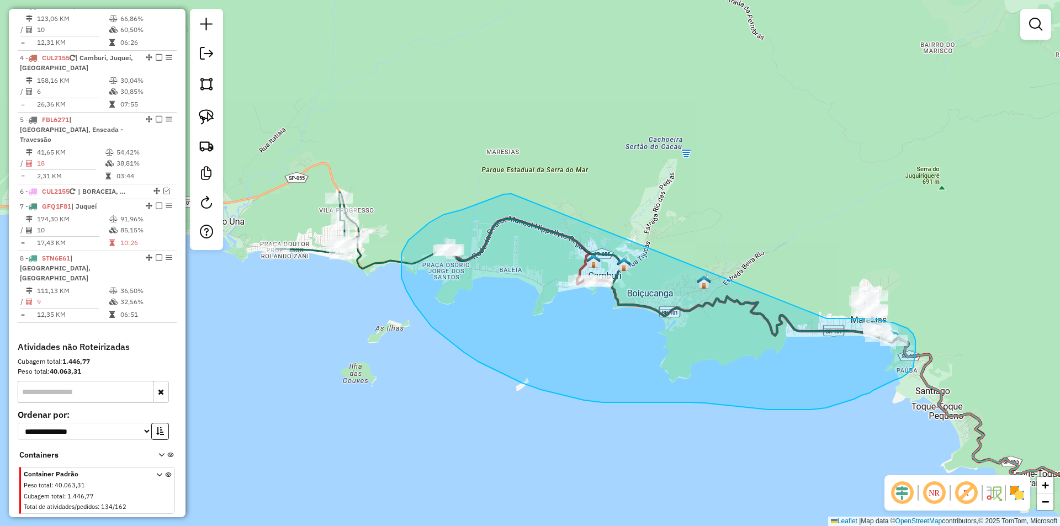
drag, startPoint x: 511, startPoint y: 194, endPoint x: 826, endPoint y: 318, distance: 338.9
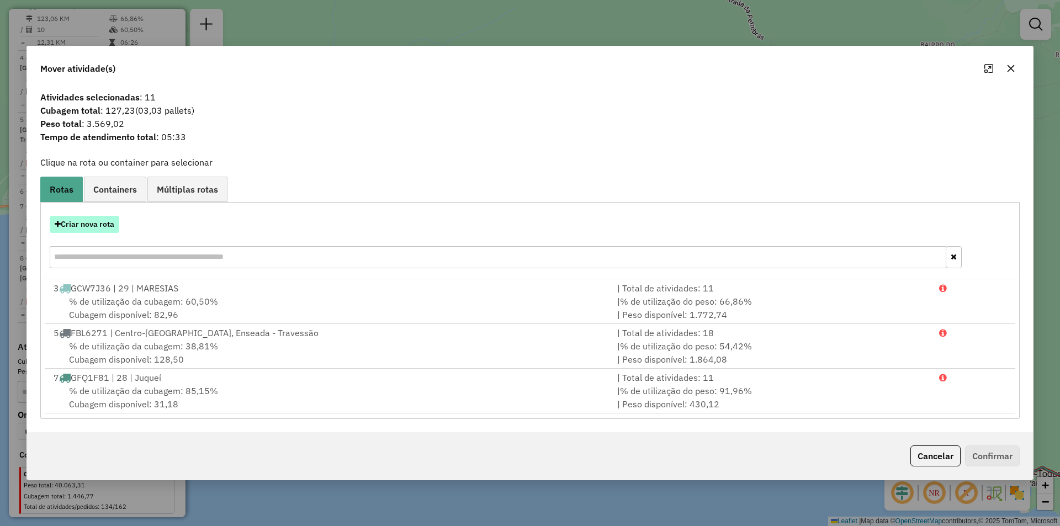
click at [91, 223] on button "Criar nova rota" at bounding box center [85, 224] width 70 height 17
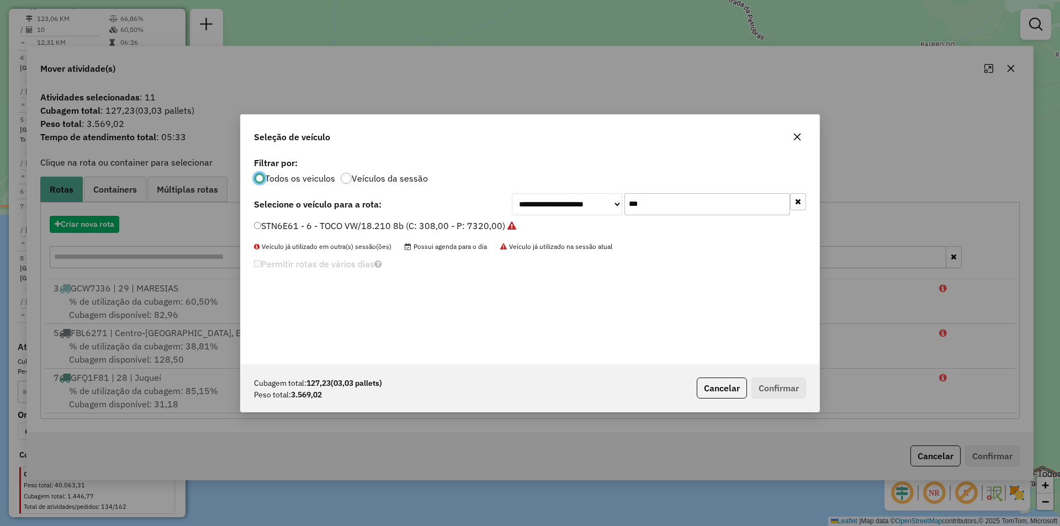
scroll to position [6, 3]
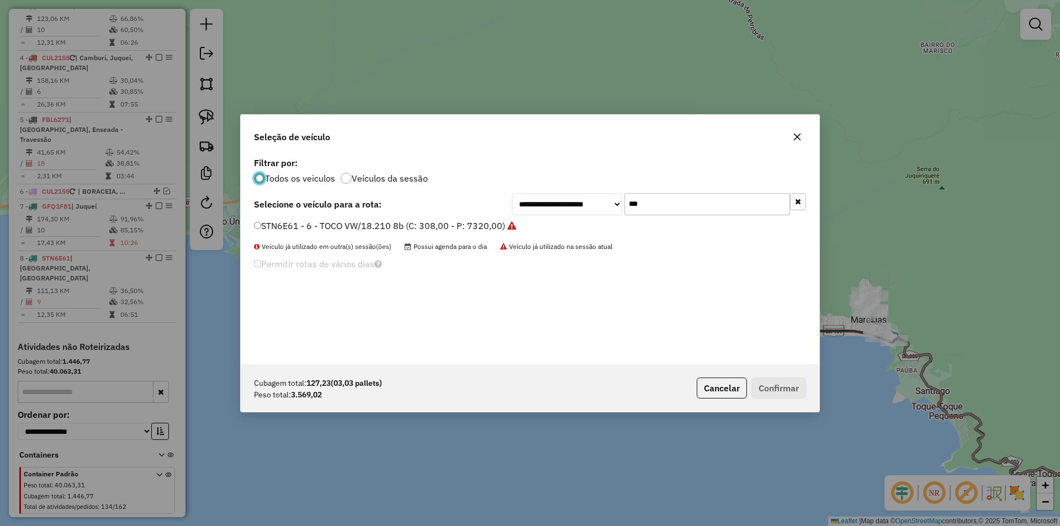
click at [305, 229] on label "STN6E61 - 6 - TOCO VW/18.210 8b (C: 308,00 - P: 7320,00)" at bounding box center [385, 225] width 262 height 13
click at [778, 390] on button "Confirmar" at bounding box center [778, 387] width 55 height 21
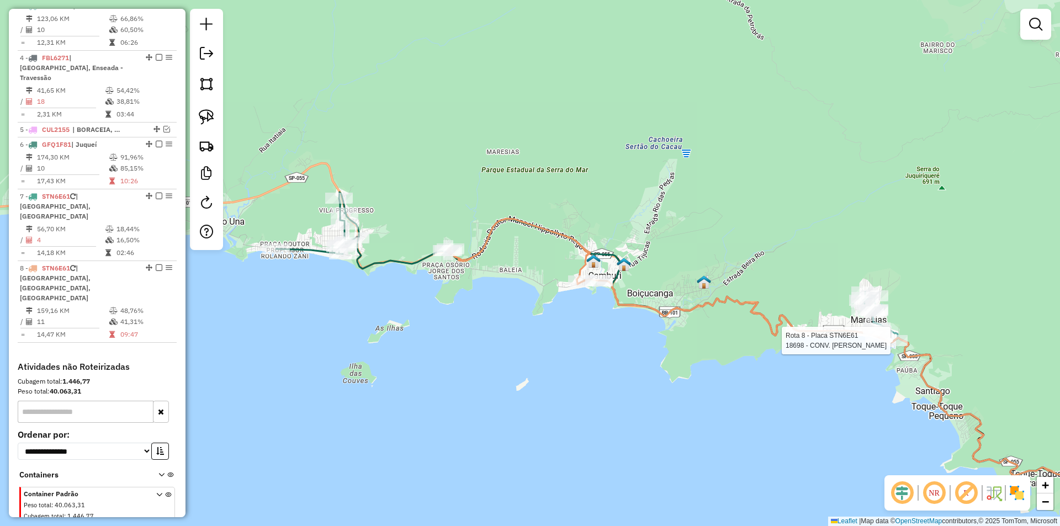
select select "**********"
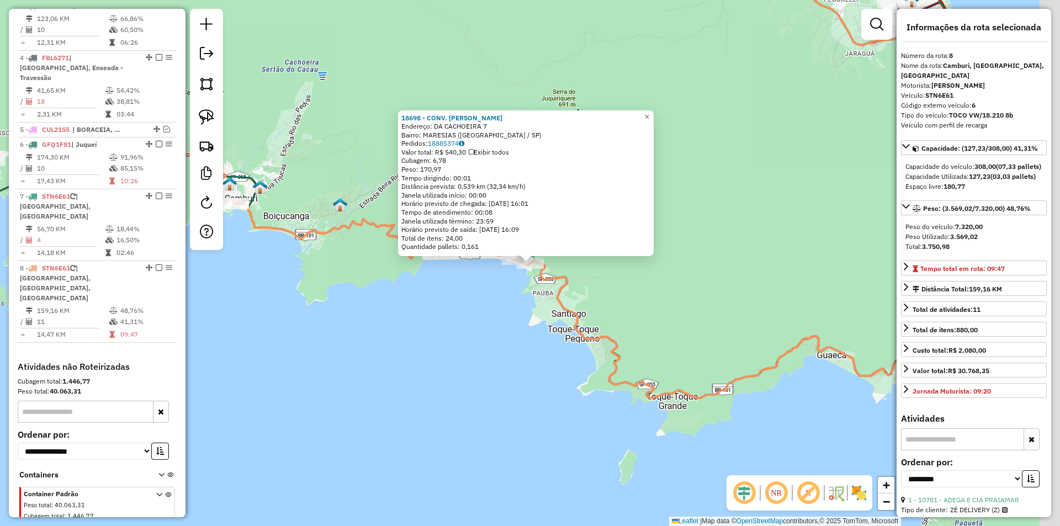
scroll to position [494, 0]
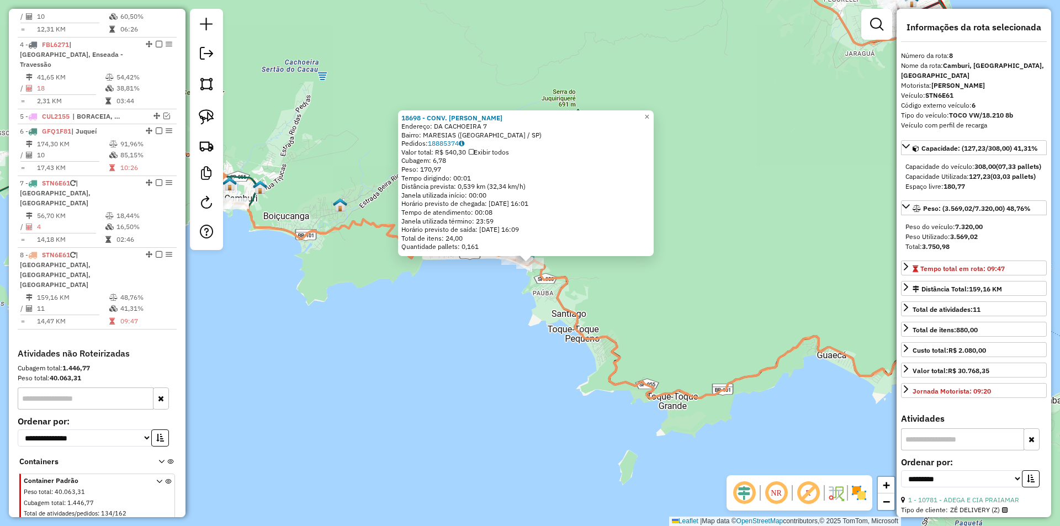
click at [699, 299] on div "18698 - CONV. AJ DE MARESIAS Endereço: DA CACHOEIRA 7 Bairro: MARESIAS (SAO SEB…" at bounding box center [530, 263] width 1060 height 526
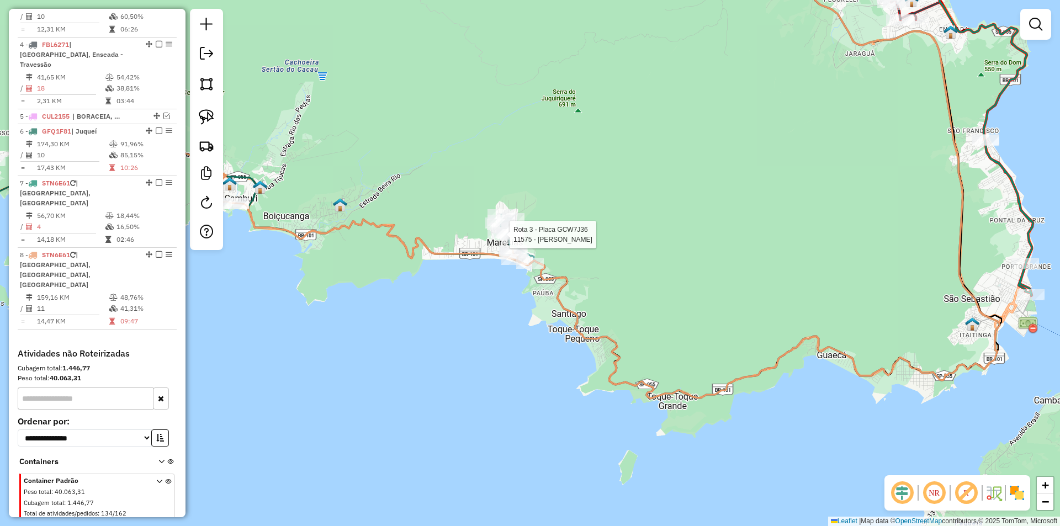
select select "**********"
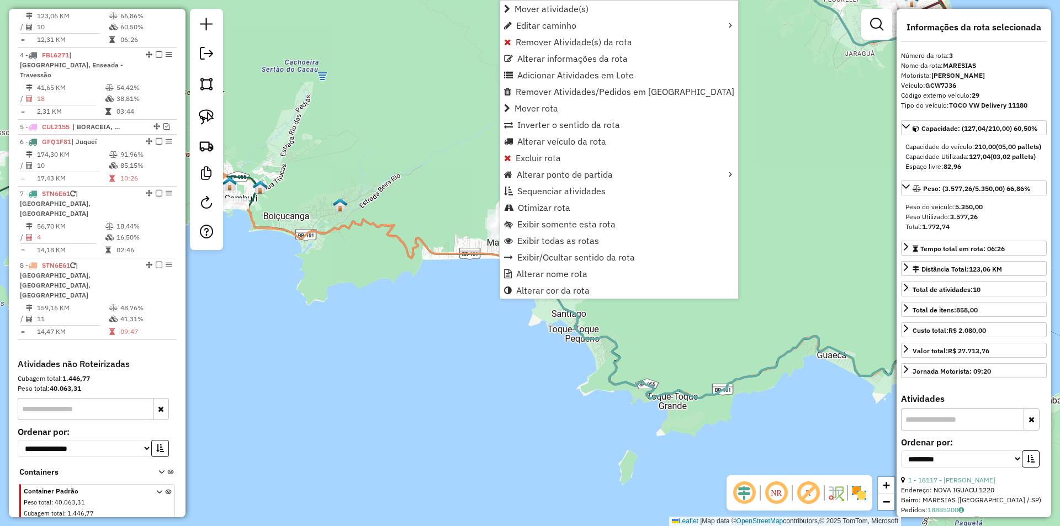
scroll to position [481, 0]
click at [513, 74] on link "Adicionar Atividades em Lote" at bounding box center [619, 75] width 238 height 17
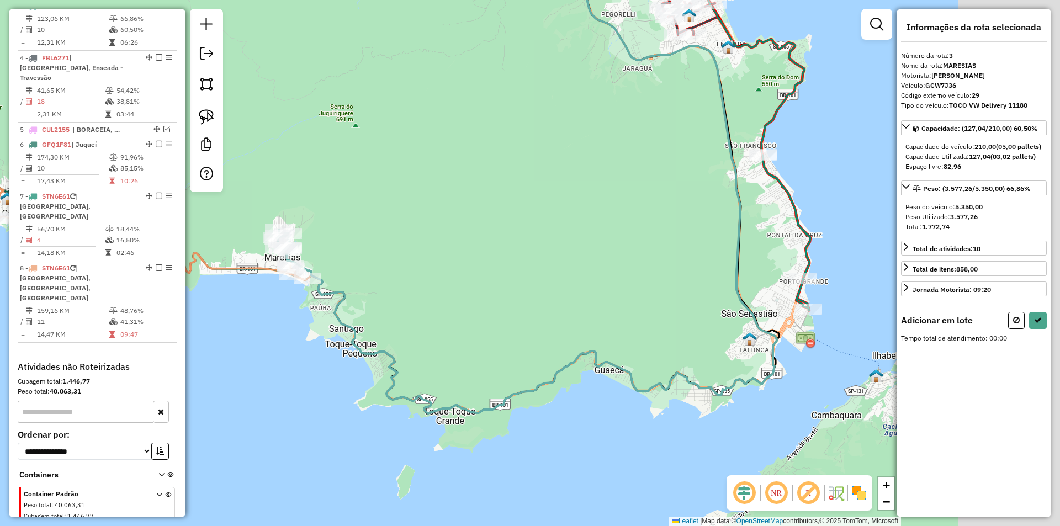
drag, startPoint x: 632, startPoint y: 173, endPoint x: 236, endPoint y: 153, distance: 396.7
click at [236, 153] on div "Janela de atendimento Grade de atendimento Capacidade Transportadoras Veículos …" at bounding box center [530, 263] width 1060 height 526
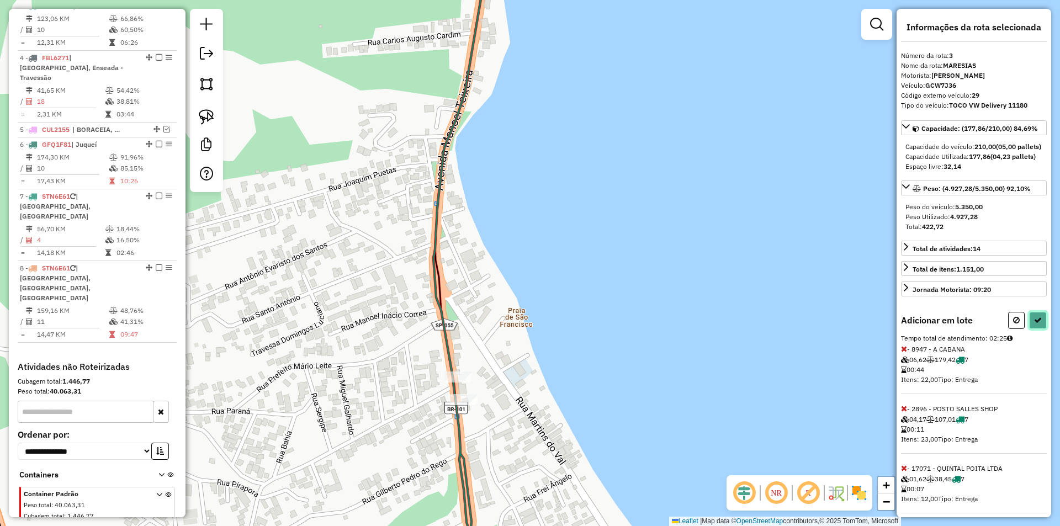
click at [1038, 329] on button at bounding box center [1038, 320] width 18 height 17
select select "**********"
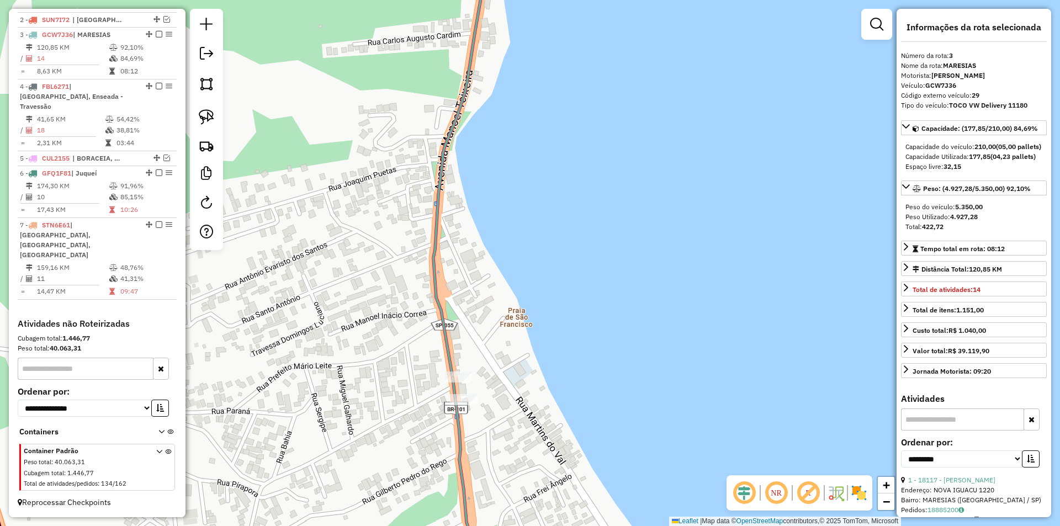
scroll to position [432, 0]
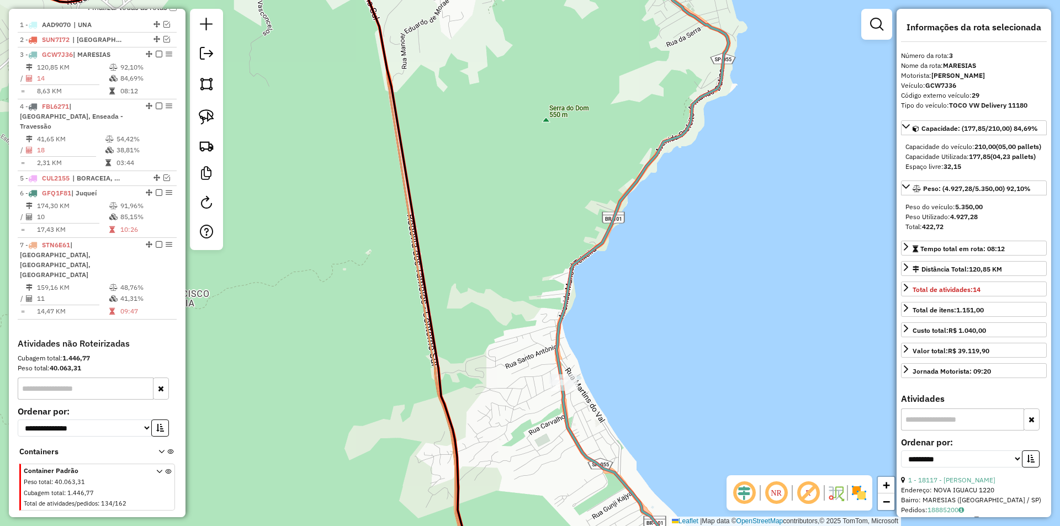
drag, startPoint x: 597, startPoint y: 441, endPoint x: 757, endPoint y: 295, distance: 216.0
click at [755, 297] on div "Janela de atendimento Grade de atendimento Capacidade Transportadoras Veículos …" at bounding box center [530, 263] width 1060 height 526
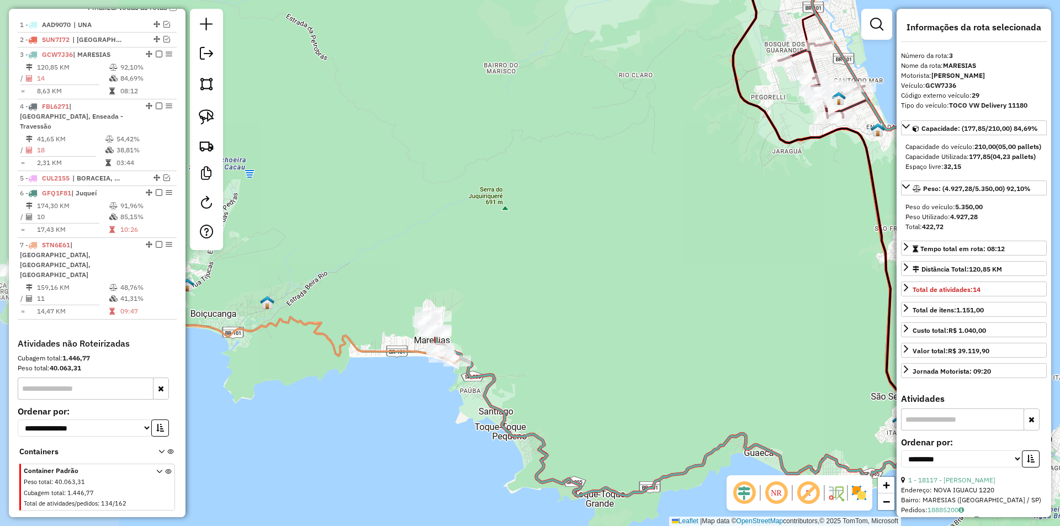
drag, startPoint x: 569, startPoint y: 326, endPoint x: 731, endPoint y: 285, distance: 167.3
click at [731, 285] on div "Janela de atendimento Grade de atendimento Capacidade Transportadoras Veículos …" at bounding box center [530, 263] width 1060 height 526
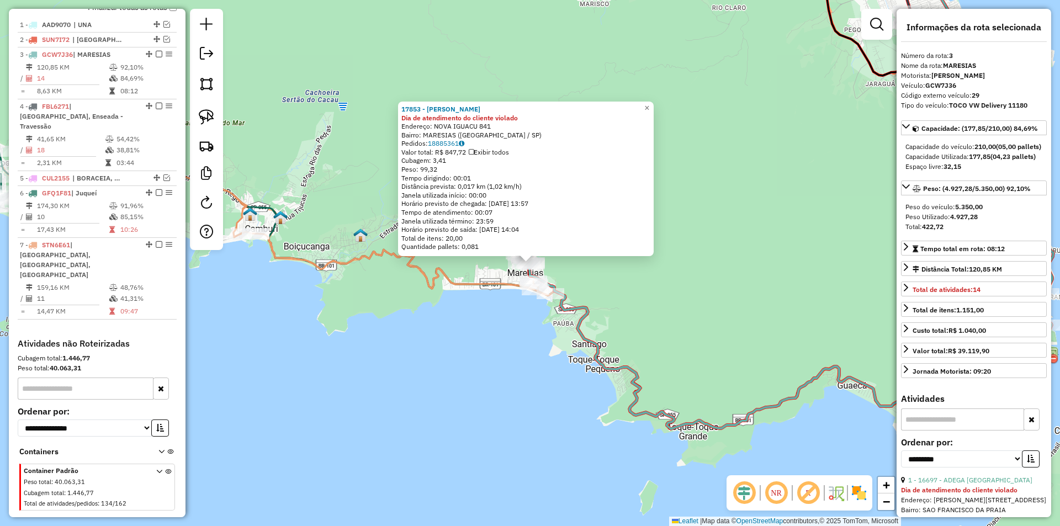
click at [465, 380] on div "17853 - DANIELLE VIEIRA BARB Dia de atendimento do cliente violado Endereço: NO…" at bounding box center [530, 263] width 1060 height 526
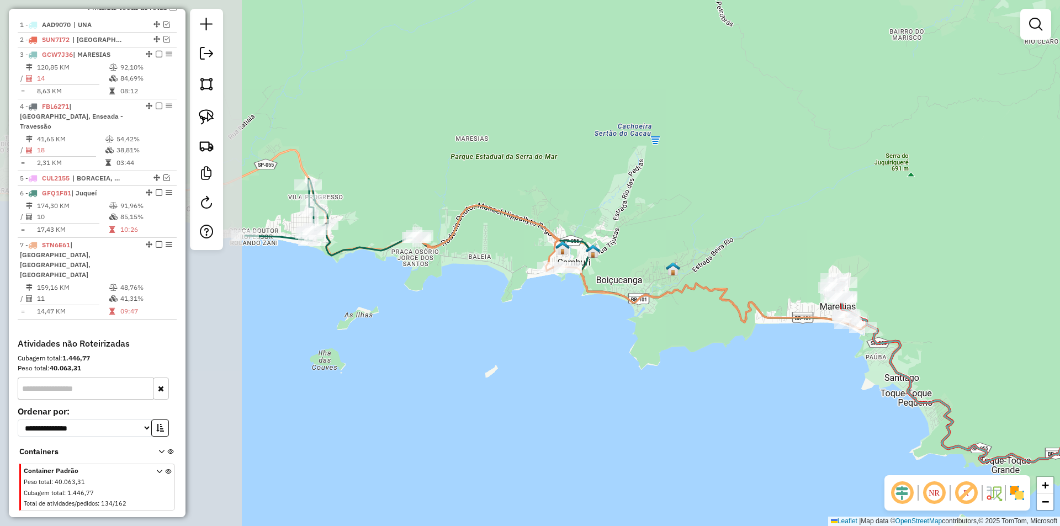
drag, startPoint x: 425, startPoint y: 328, endPoint x: 736, endPoint y: 362, distance: 312.5
click at [737, 362] on div "Janela de atendimento Grade de atendimento Capacidade Transportadoras Veículos …" at bounding box center [530, 263] width 1060 height 526
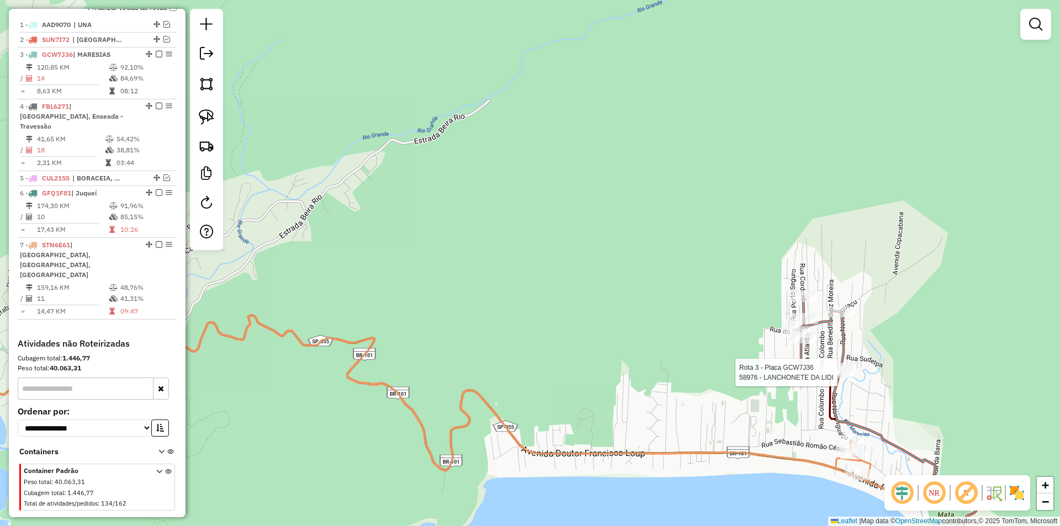
select select "**********"
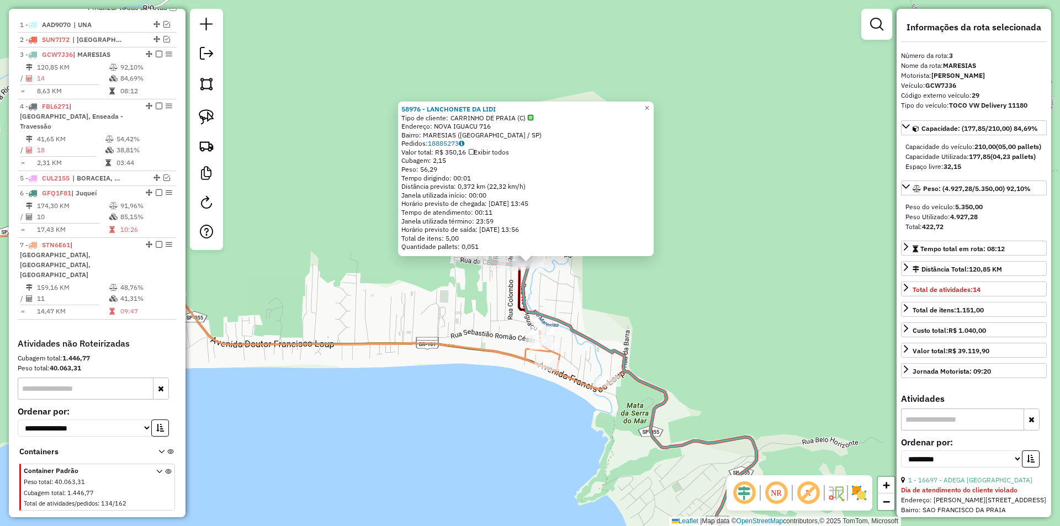
click at [718, 310] on div "58976 - LANCHONETE DA LIDI Tipo de cliente: CARRINHO DE PRAIA (C) Endereço: NOV…" at bounding box center [530, 263] width 1060 height 526
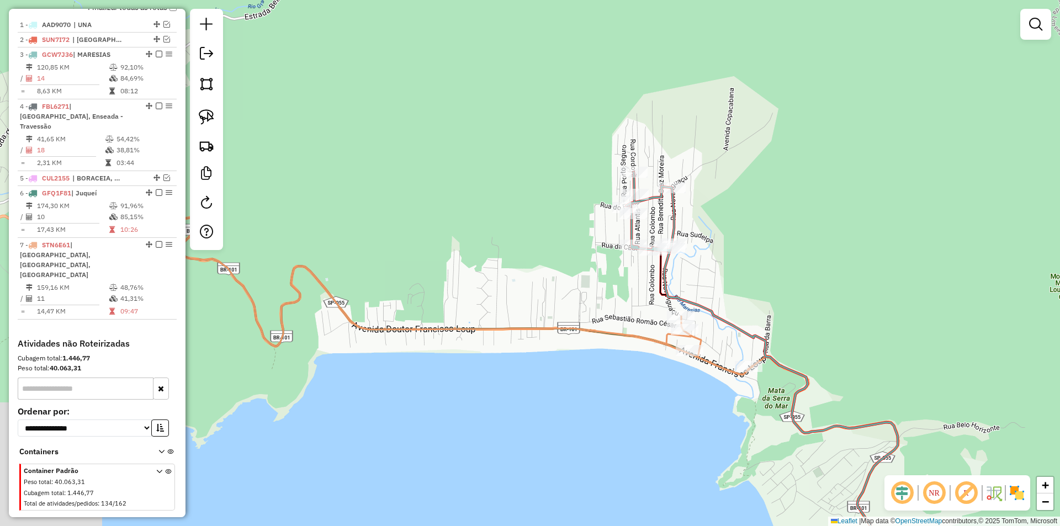
drag, startPoint x: 659, startPoint y: 289, endPoint x: 800, endPoint y: 274, distance: 142.1
click at [800, 274] on div "Janela de atendimento Grade de atendimento Capacidade Transportadoras Veículos …" at bounding box center [530, 263] width 1060 height 526
select select "**********"
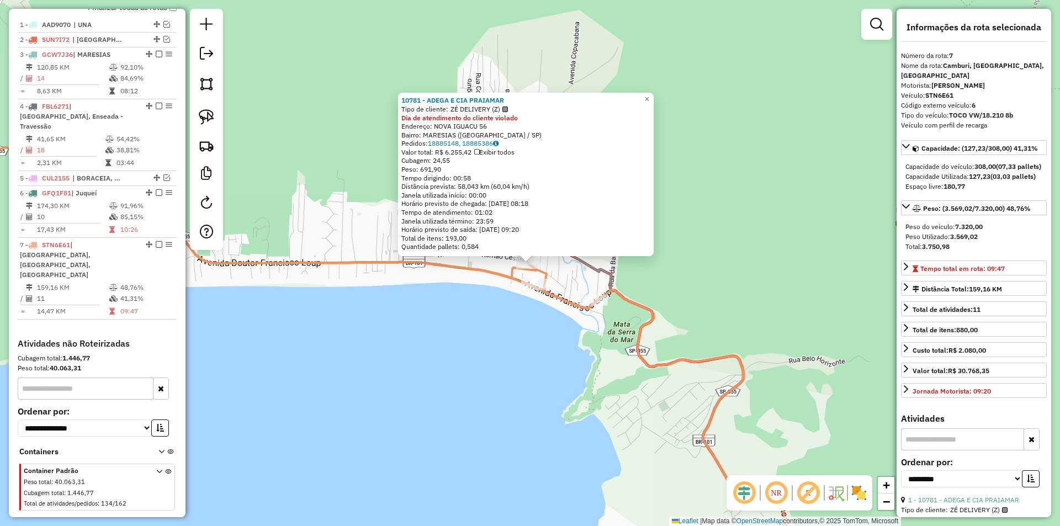
click at [530, 369] on div "10781 - ADEGA E CIA PRAIAMAR Tipo de cliente: ZÉ DELIVERY (Z) Dia de atendiment…" at bounding box center [530, 263] width 1060 height 526
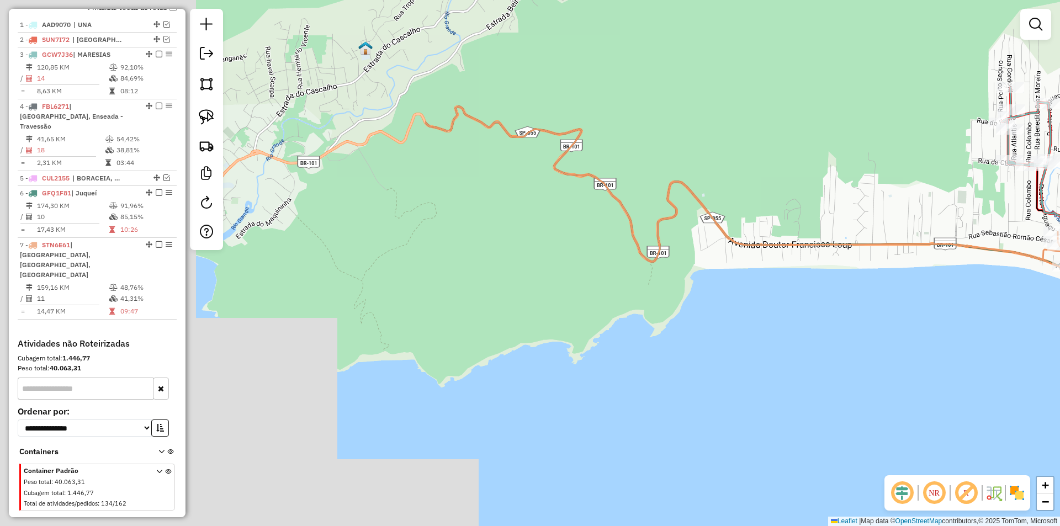
drag, startPoint x: 747, startPoint y: 350, endPoint x: 999, endPoint y: 345, distance: 252.3
click at [999, 345] on div "Janela de atendimento Grade de atendimento Capacidade Transportadoras Veículos …" at bounding box center [530, 263] width 1060 height 526
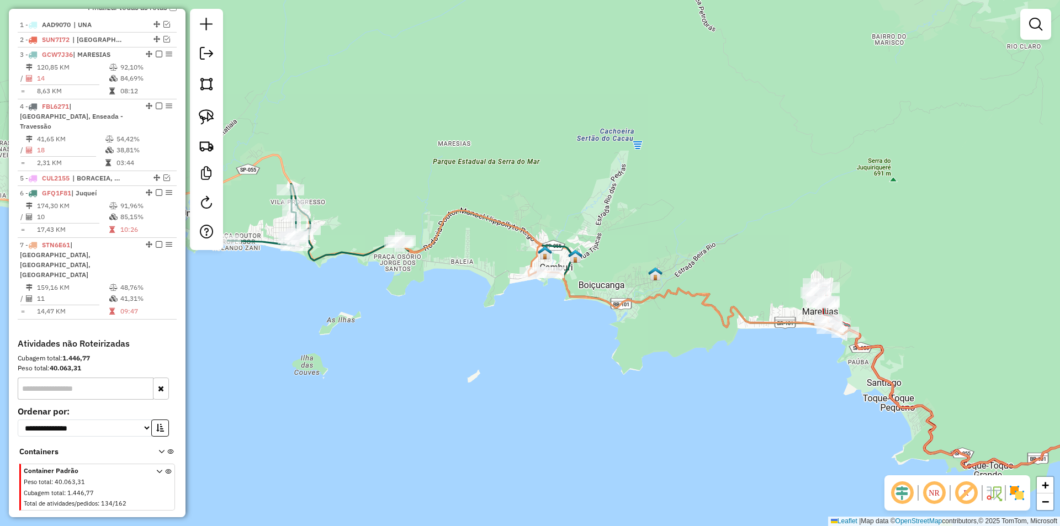
select select "**********"
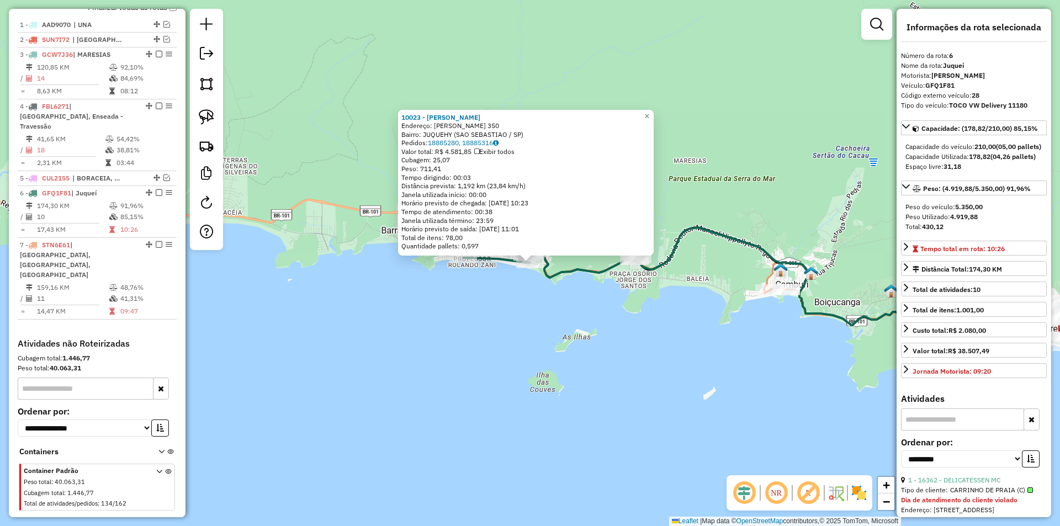
click at [352, 320] on div "10023 - JAO GRANFINO Endereço: ABELARDO DE MORAES 350 Bairro: JUQUEHY (SAO SEBA…" at bounding box center [530, 263] width 1060 height 526
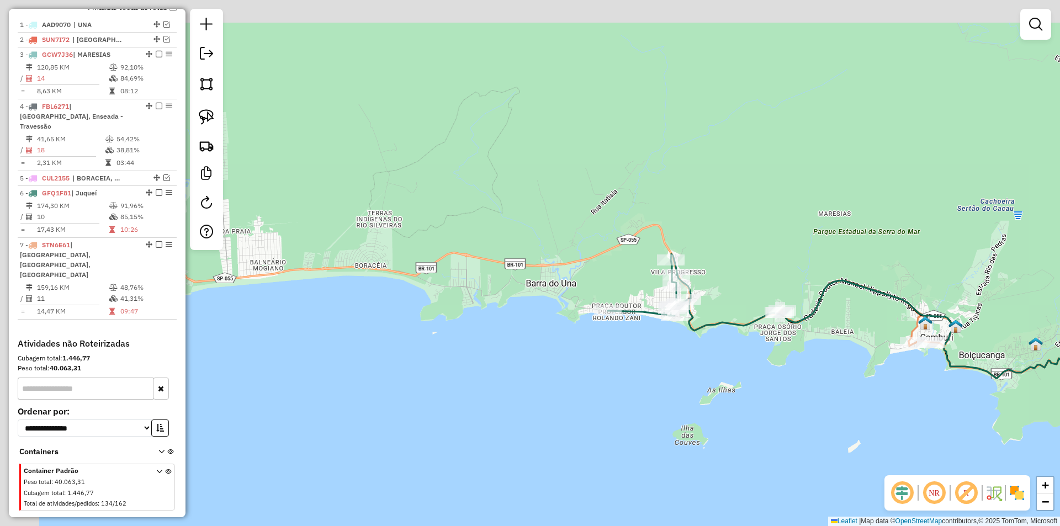
drag, startPoint x: 540, startPoint y: 349, endPoint x: 566, endPoint y: 356, distance: 26.8
click at [565, 356] on div "Janela de atendimento Grade de atendimento Capacidade Transportadoras Veículos …" at bounding box center [530, 263] width 1060 height 526
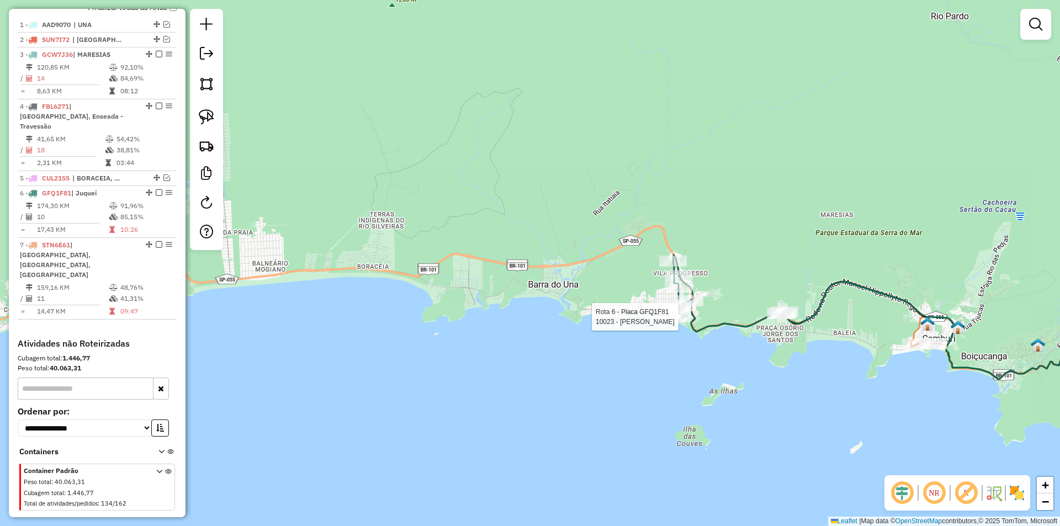
select select "**********"
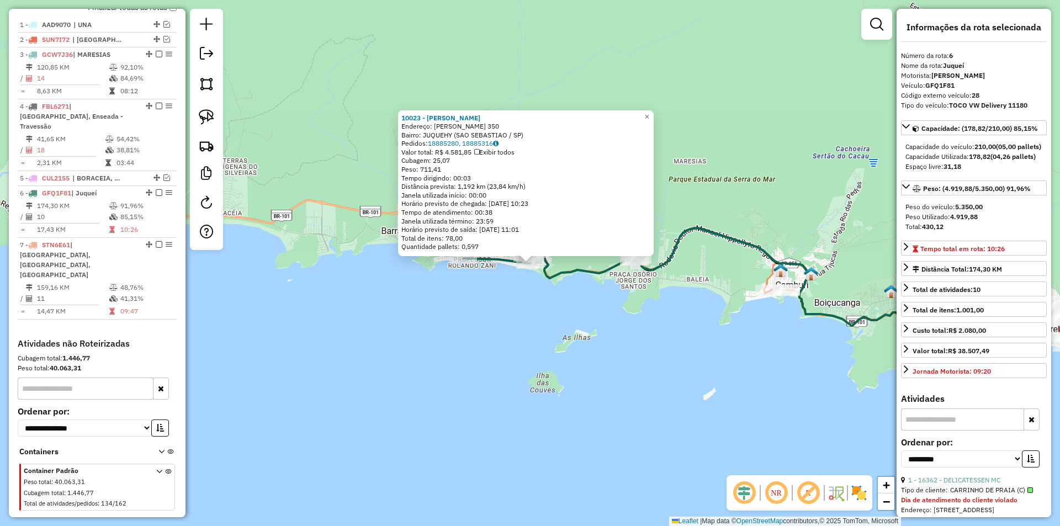
click at [558, 367] on div "10023 - JAO GRANFINO Endereço: ABELARDO DE MORAES 350 Bairro: JUQUEHY (SAO SEBA…" at bounding box center [530, 263] width 1060 height 526
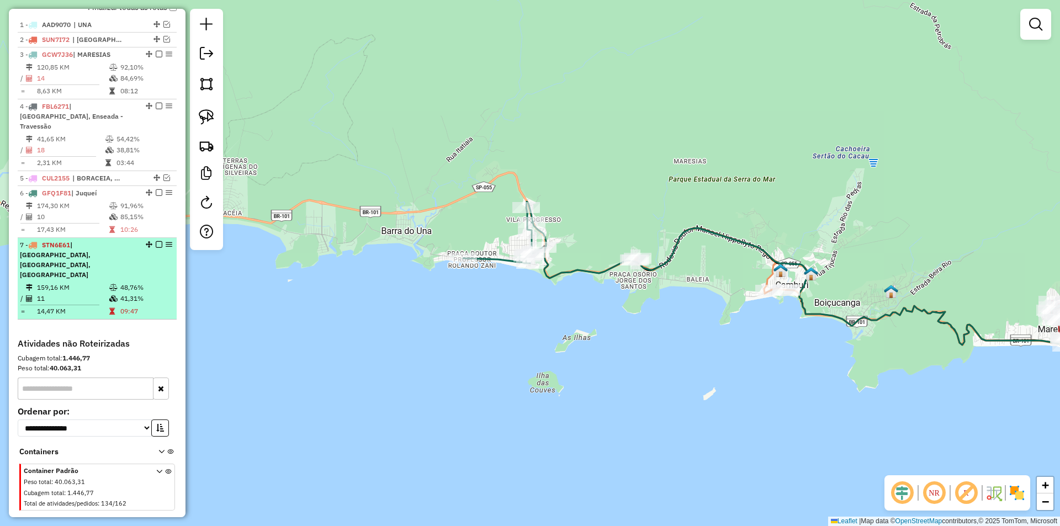
click at [156, 244] on em at bounding box center [159, 244] width 7 height 7
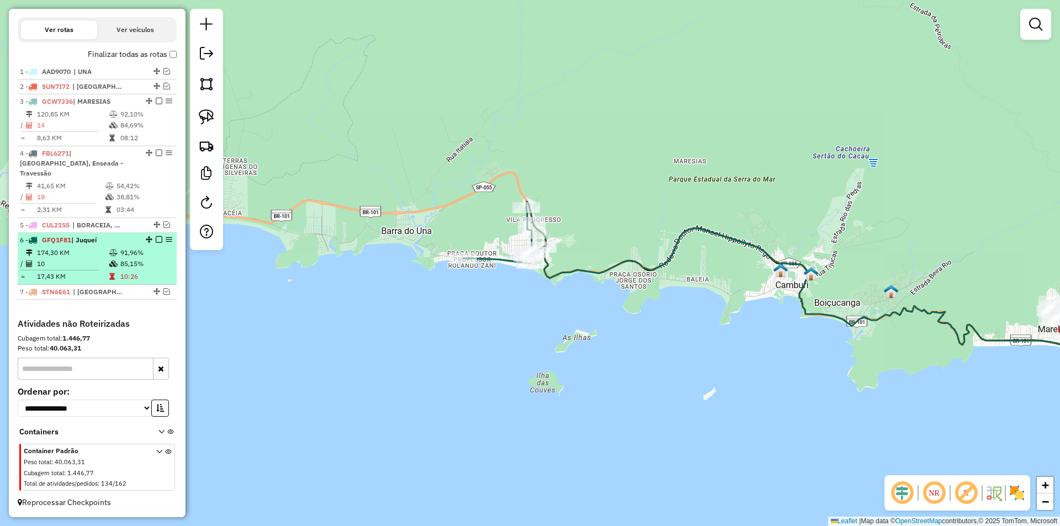
click at [156, 240] on em at bounding box center [159, 239] width 7 height 7
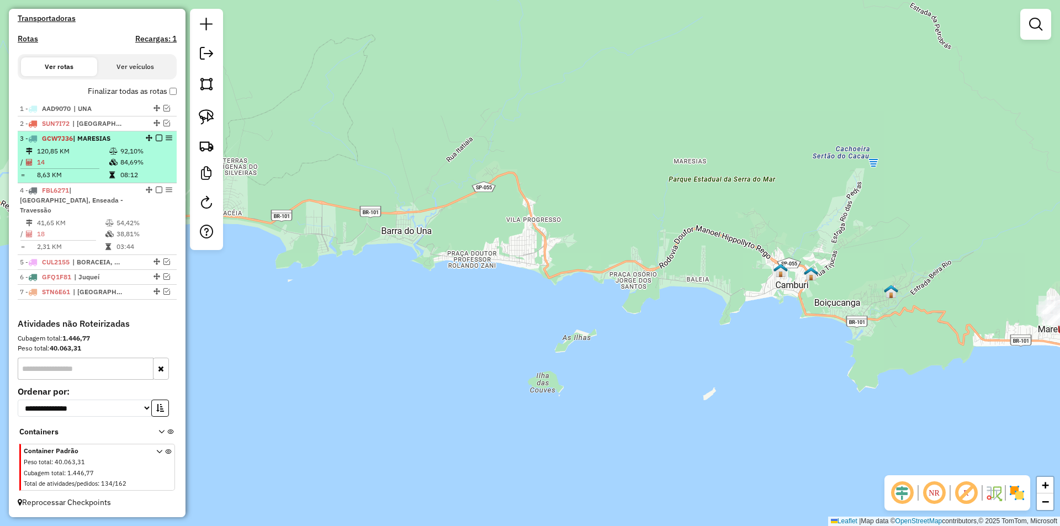
click at [156, 141] on em at bounding box center [159, 138] width 7 height 7
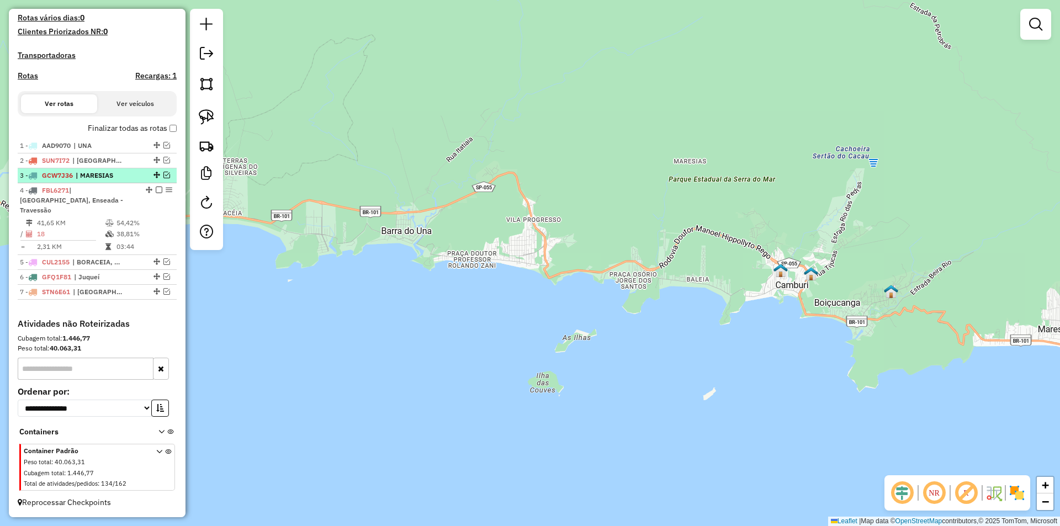
scroll to position [311, 0]
drag, startPoint x: 614, startPoint y: 247, endPoint x: 175, endPoint y: 183, distance: 442.7
click at [288, 194] on div "Janela de atendimento Grade de atendimento Capacidade Transportadoras Veículos …" at bounding box center [530, 263] width 1060 height 526
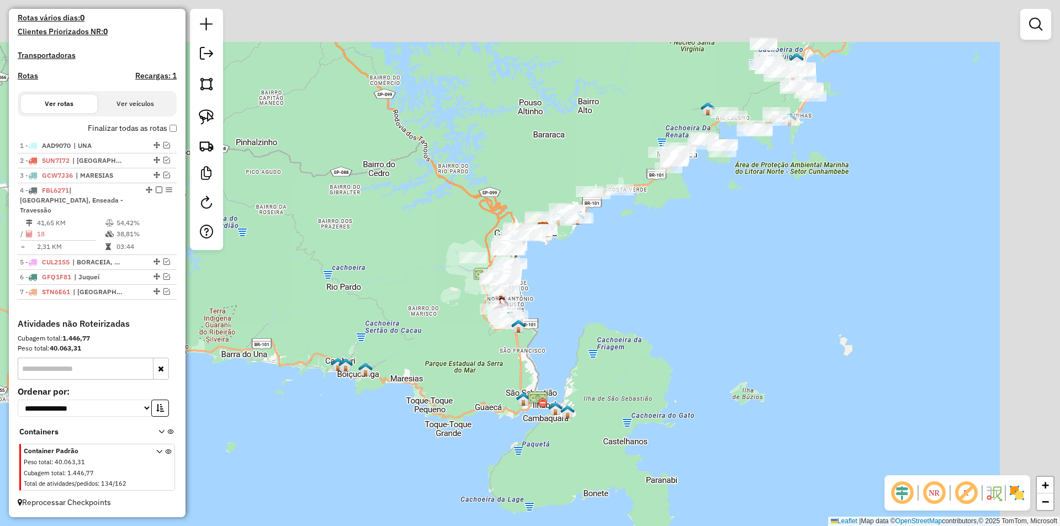
drag, startPoint x: 512, startPoint y: 235, endPoint x: 482, endPoint y: 365, distance: 134.1
click at [439, 397] on div "Janela de atendimento Grade de atendimento Capacidade Transportadoras Veículos …" at bounding box center [530, 263] width 1060 height 526
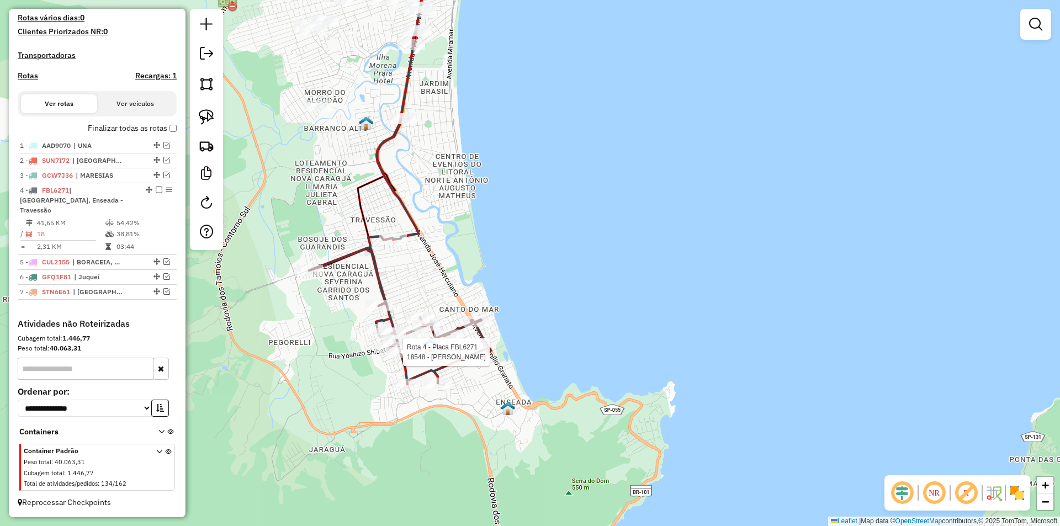
select select "**********"
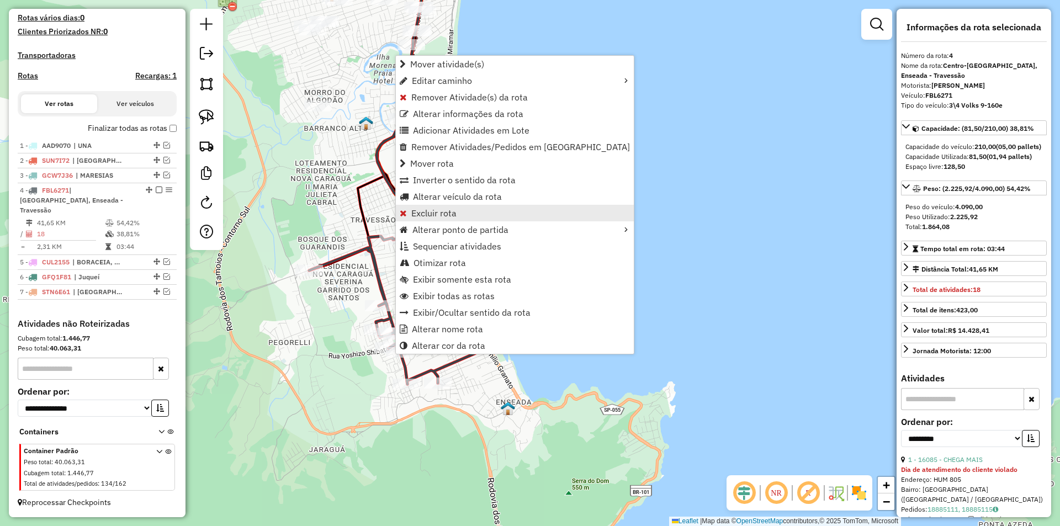
click at [416, 214] on span "Excluir rota" at bounding box center [433, 213] width 45 height 9
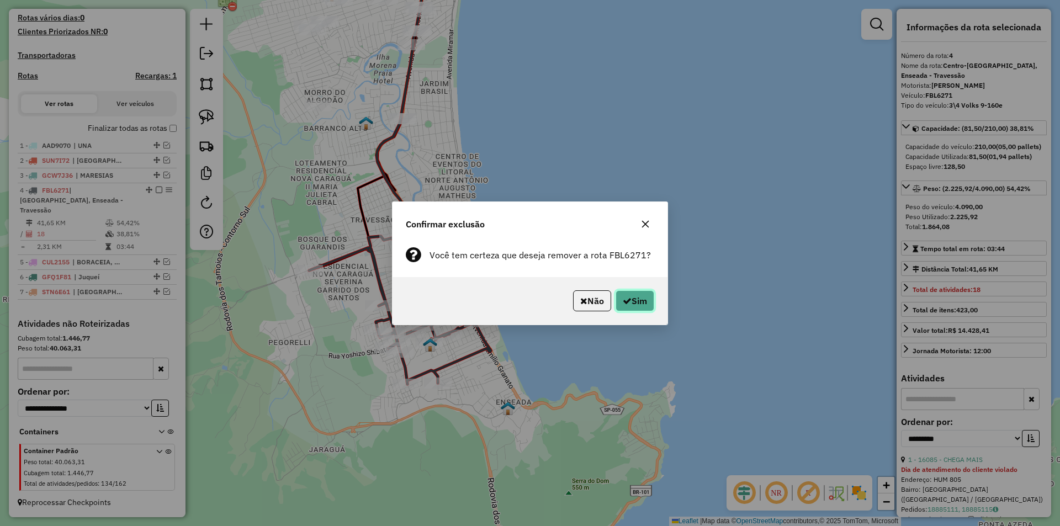
click at [626, 304] on icon "button" at bounding box center [626, 300] width 9 height 9
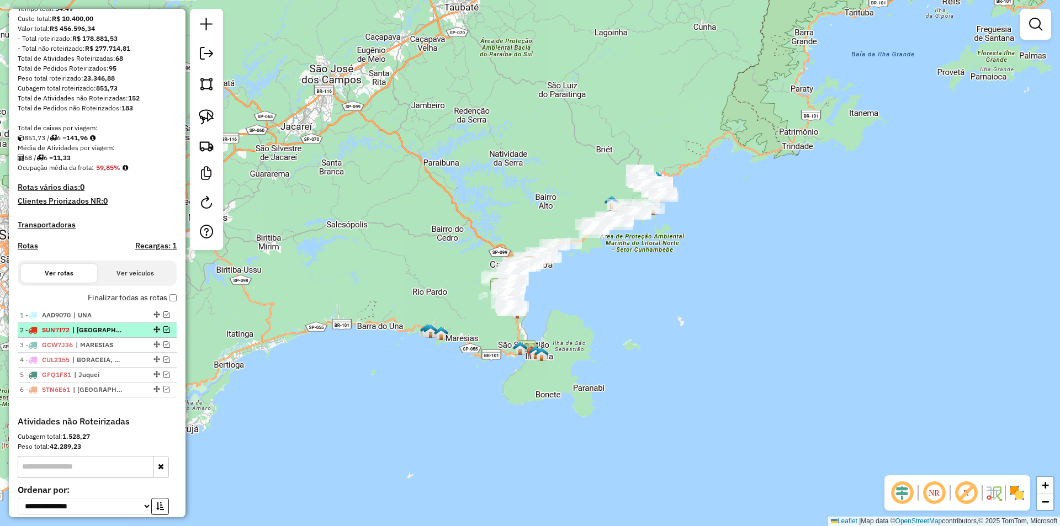
scroll to position [125, 0]
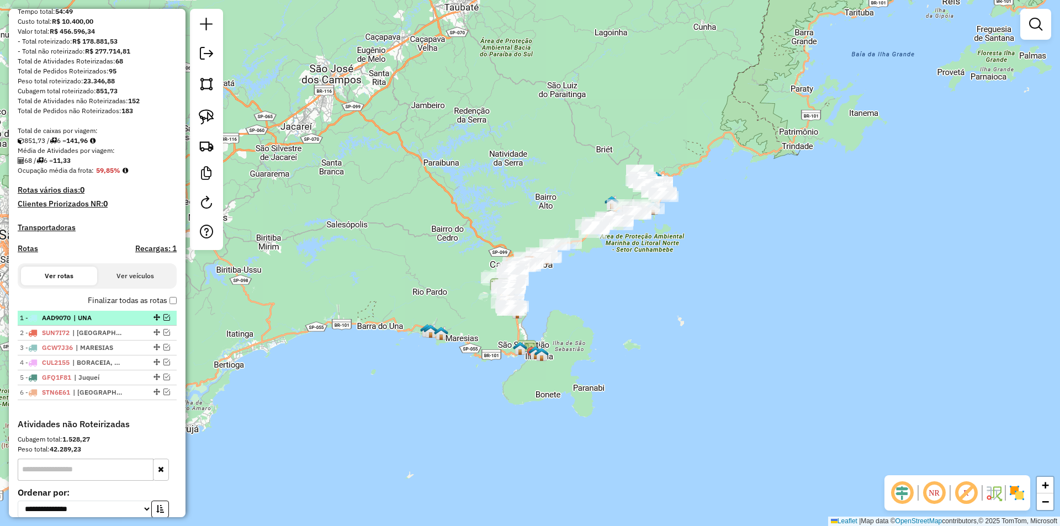
click at [164, 321] on em at bounding box center [166, 317] width 7 height 7
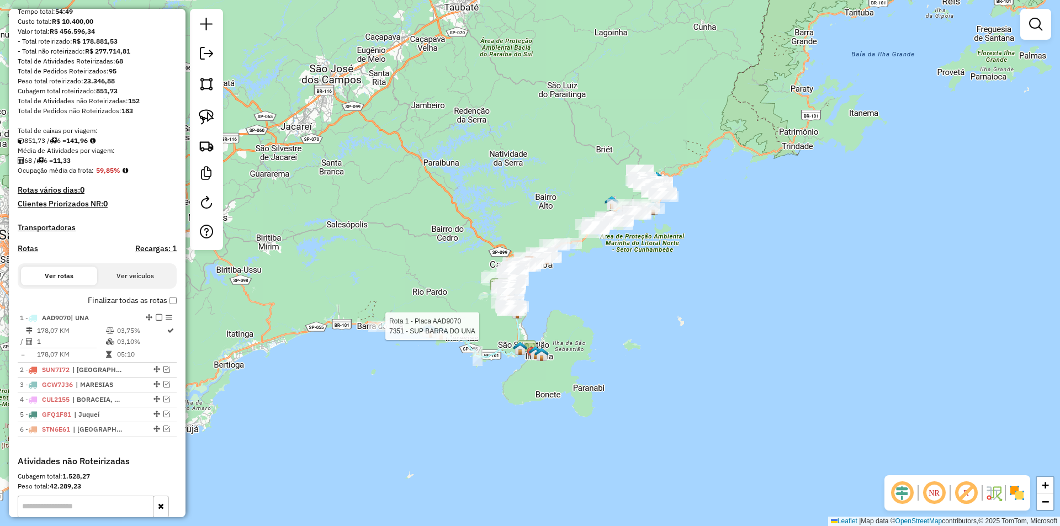
scroll to position [273, 0]
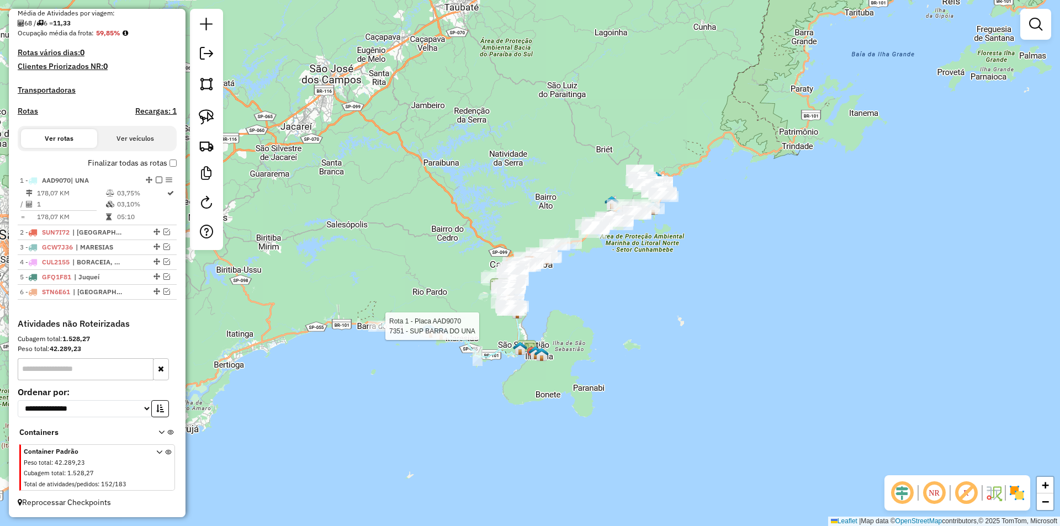
select select "**********"
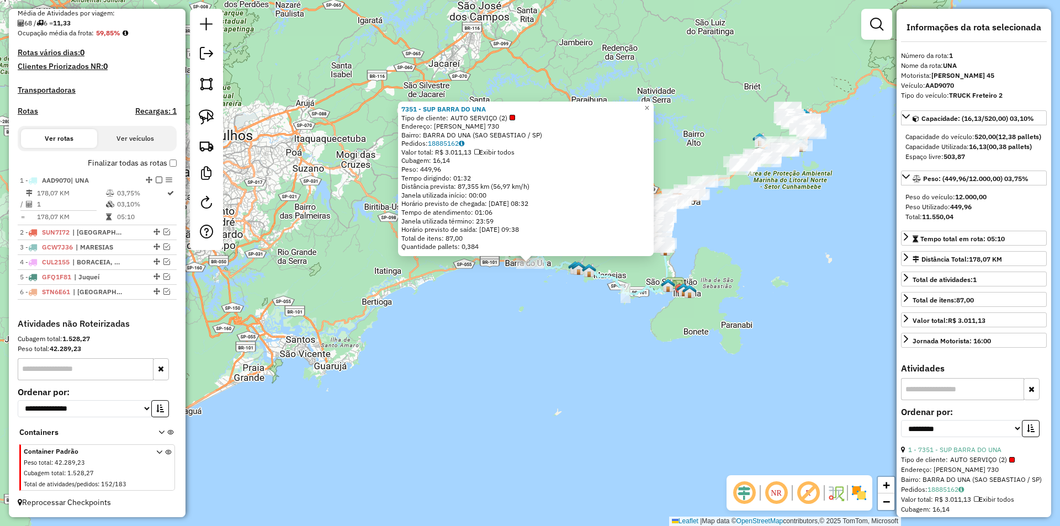
click at [421, 339] on div "7351 - SUP BARRA DO UNA Tipo de cliente: AUTO SERVIÇO (2) Endereço: MAGNO PASSO…" at bounding box center [530, 263] width 1060 height 526
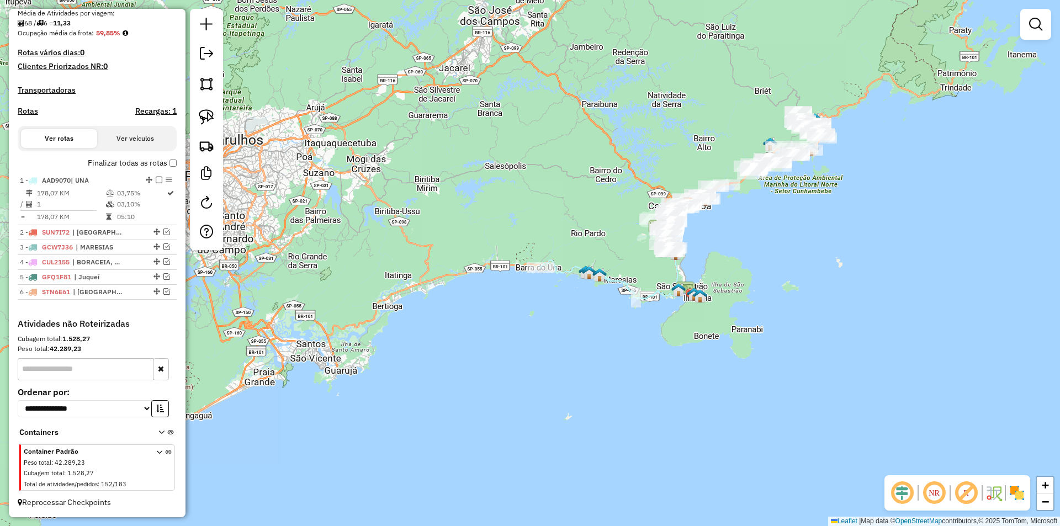
click at [451, 331] on div "Janela de atendimento Grade de atendimento Capacidade Transportadoras Veículos …" at bounding box center [530, 263] width 1060 height 526
select select "**********"
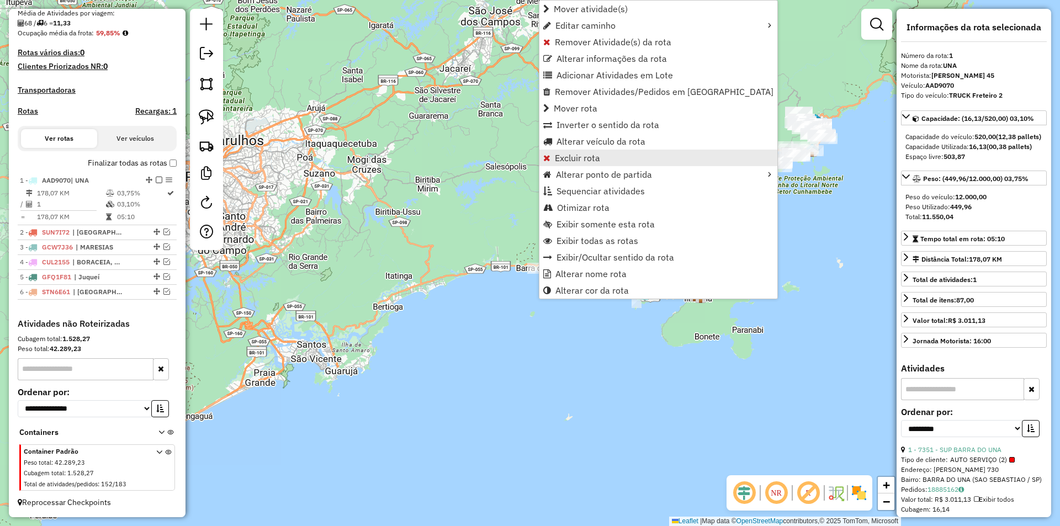
click at [570, 162] on span "Excluir rota" at bounding box center [577, 157] width 45 height 9
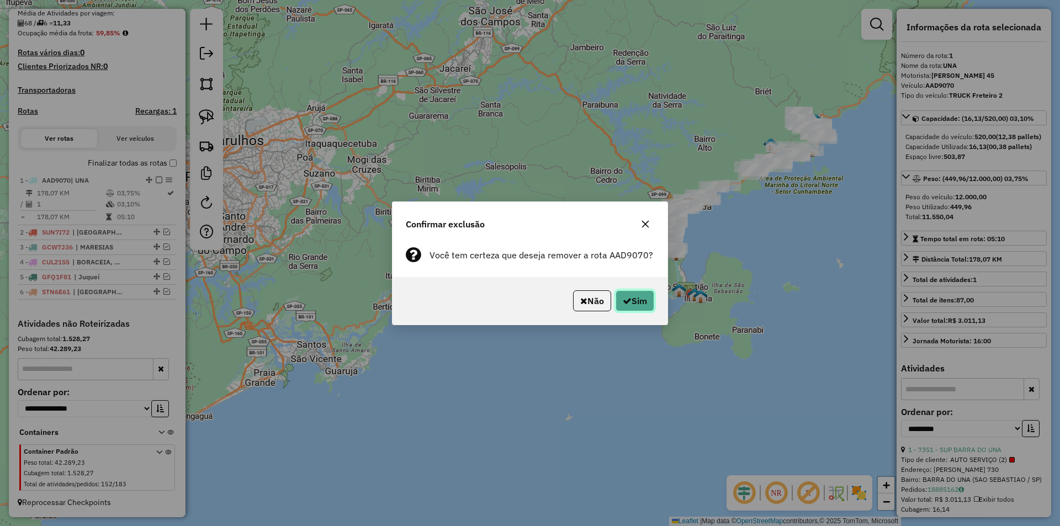
click at [632, 301] on button "Sim" at bounding box center [634, 300] width 39 height 21
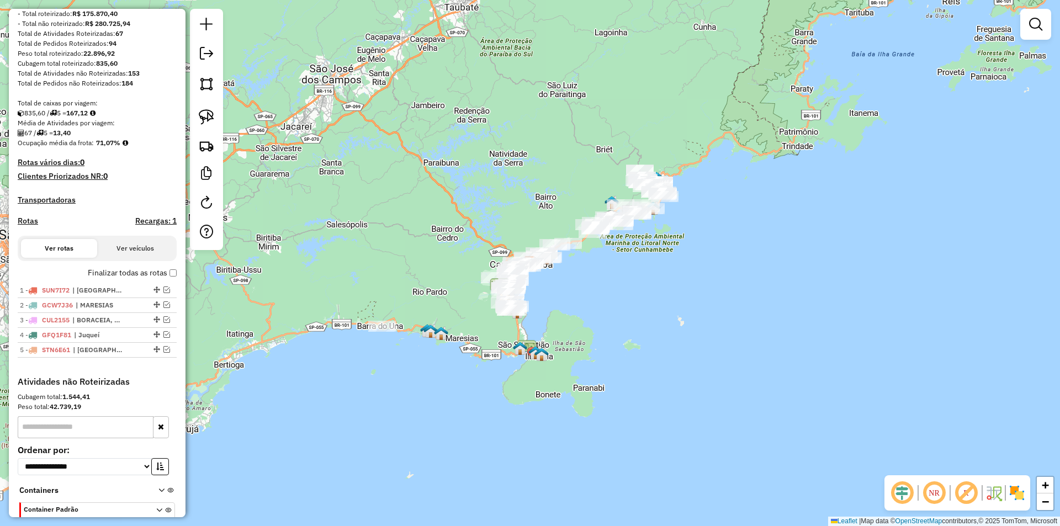
scroll to position [110, 0]
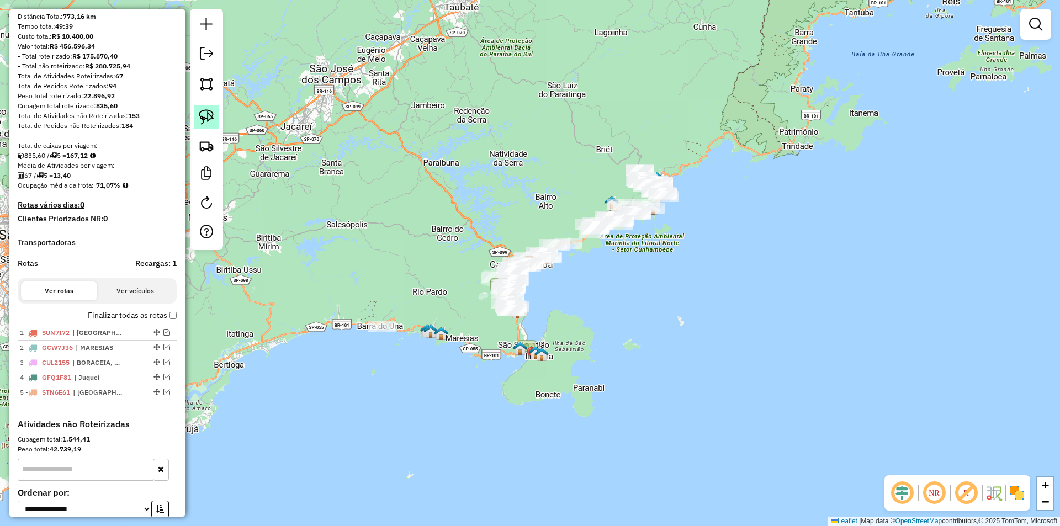
click at [210, 112] on img at bounding box center [206, 116] width 15 height 15
drag, startPoint x: 379, startPoint y: 300, endPoint x: 418, endPoint y: 316, distance: 43.0
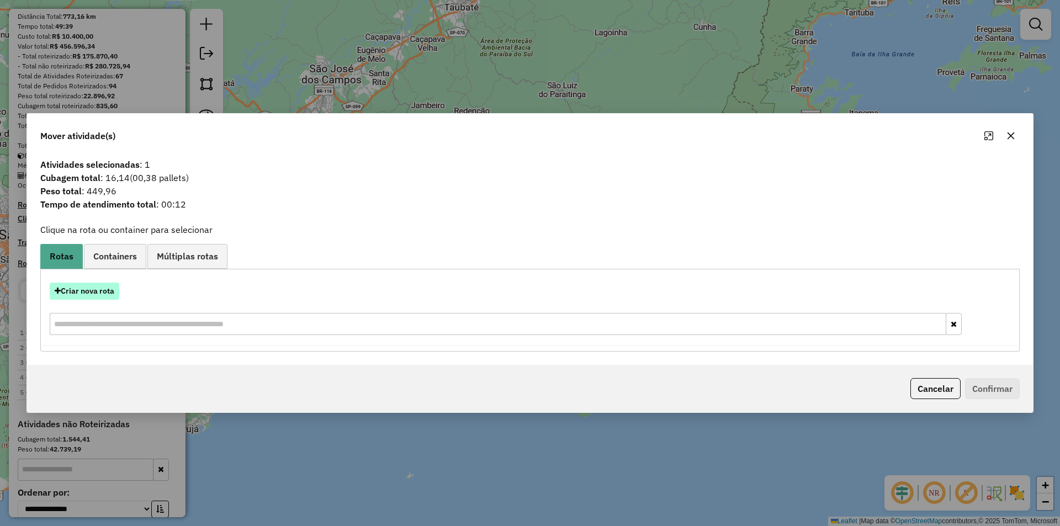
click at [95, 291] on button "Criar nova rota" at bounding box center [85, 291] width 70 height 17
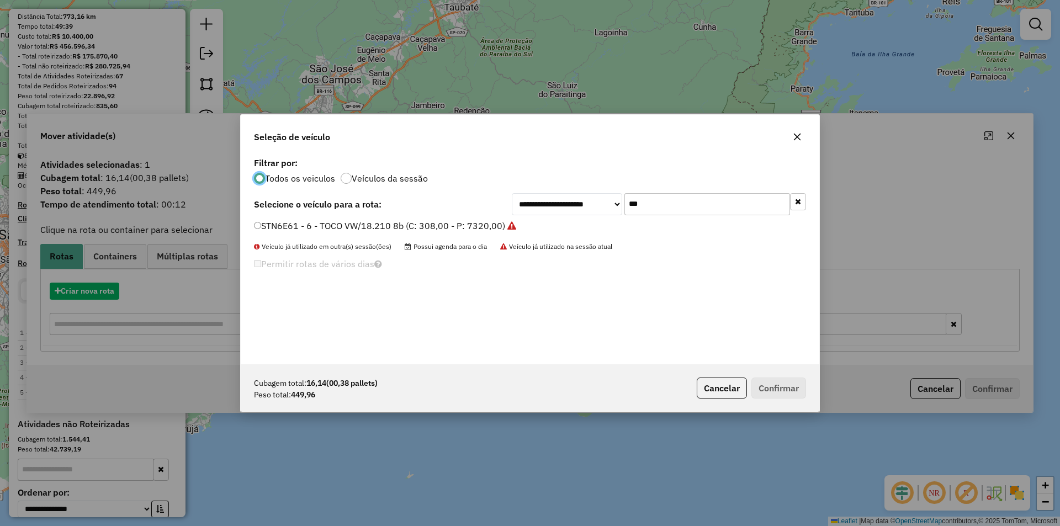
scroll to position [6, 3]
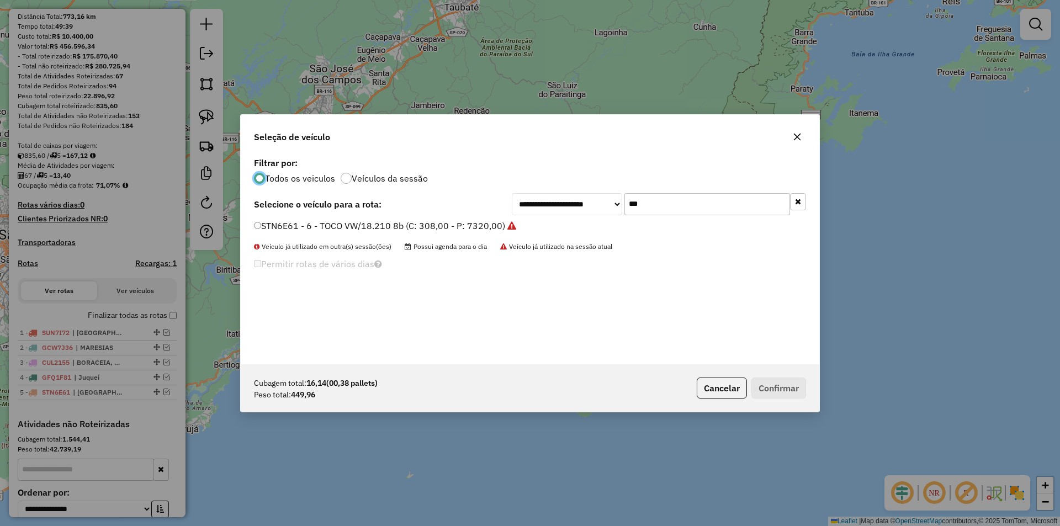
click at [652, 203] on input "***" at bounding box center [707, 204] width 166 height 22
type input "***"
click at [311, 226] on label "AAD9070 - TRUCK Freteiro 2 (C: 520,00 - P: 12000,00)" at bounding box center [369, 225] width 231 height 13
click at [778, 386] on button "Confirmar" at bounding box center [778, 387] width 55 height 21
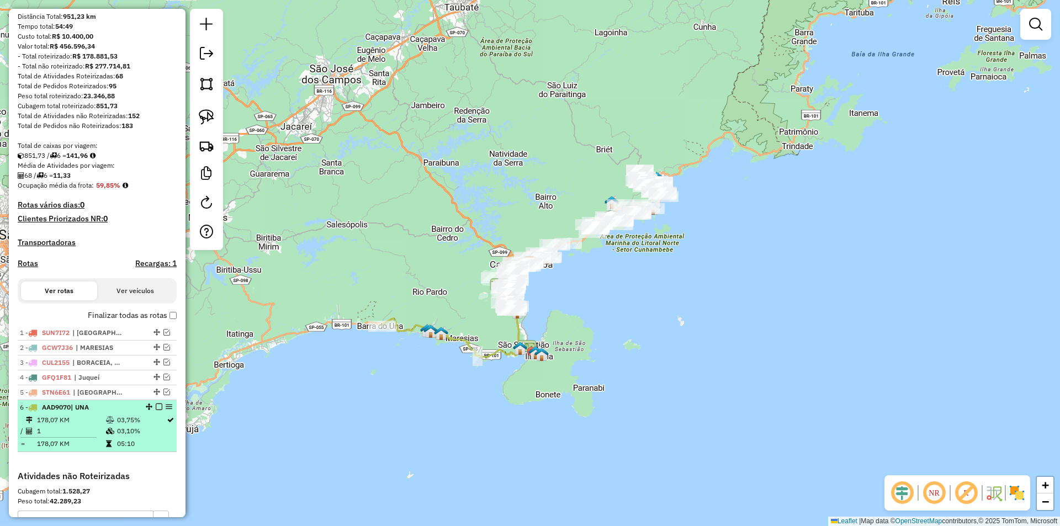
click at [156, 410] on em at bounding box center [159, 406] width 7 height 7
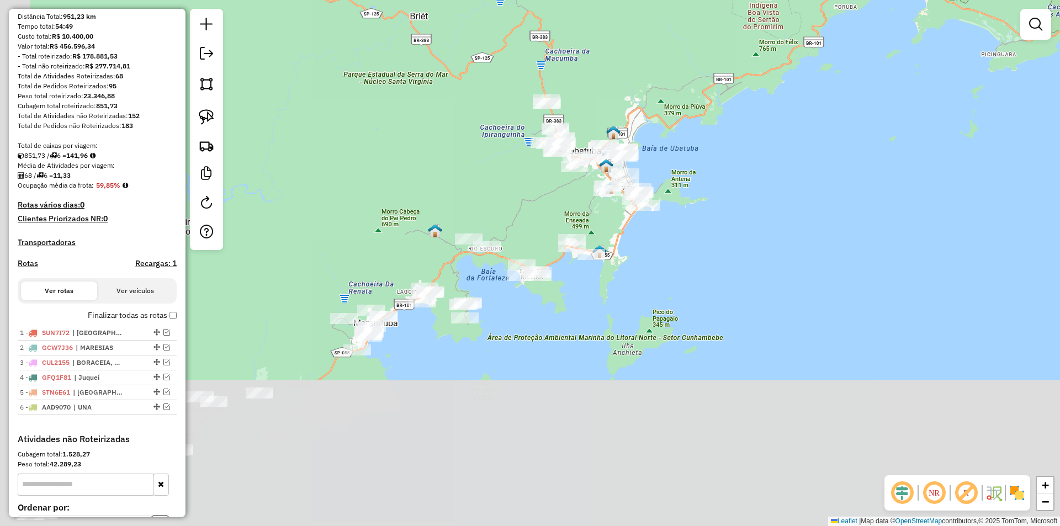
drag, startPoint x: 656, startPoint y: 343, endPoint x: 717, endPoint y: 162, distance: 191.1
click at [717, 162] on div "Janela de atendimento Grade de atendimento Capacidade Transportadoras Veículos …" at bounding box center [530, 263] width 1060 height 526
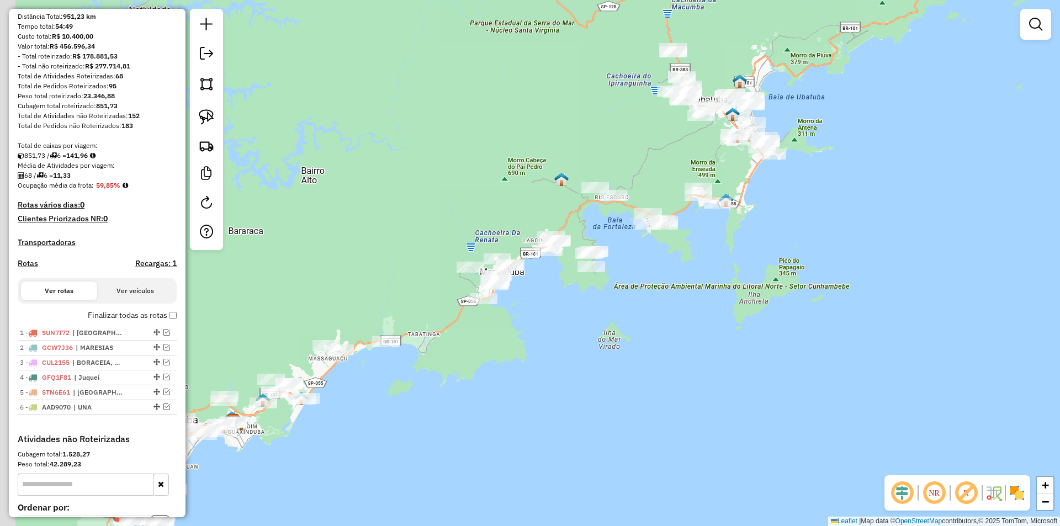
drag, startPoint x: 675, startPoint y: 233, endPoint x: 720, endPoint y: 215, distance: 49.0
click at [720, 215] on div "Janela de atendimento Grade de atendimento Capacidade Transportadoras Veículos …" at bounding box center [530, 263] width 1060 height 526
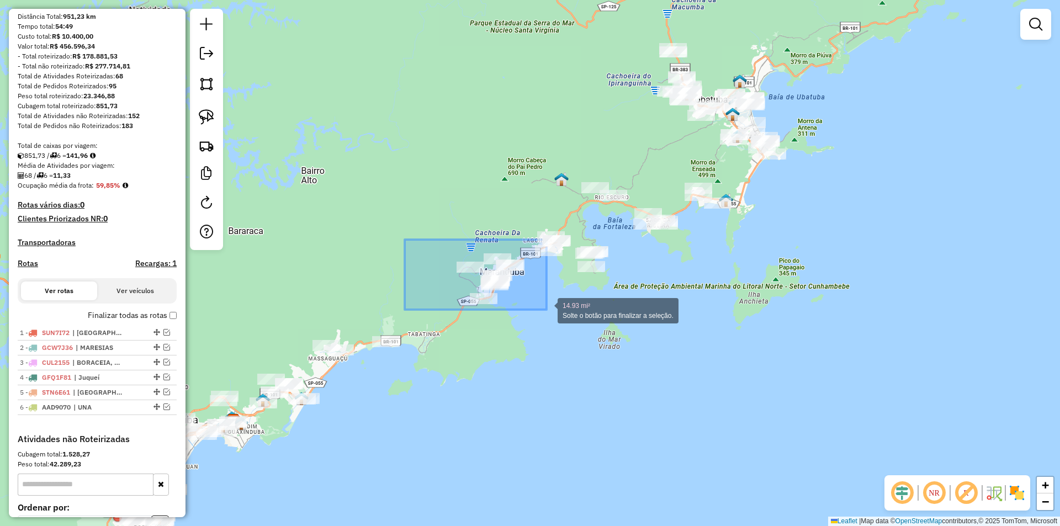
drag, startPoint x: 405, startPoint y: 240, endPoint x: 544, endPoint y: 310, distance: 156.5
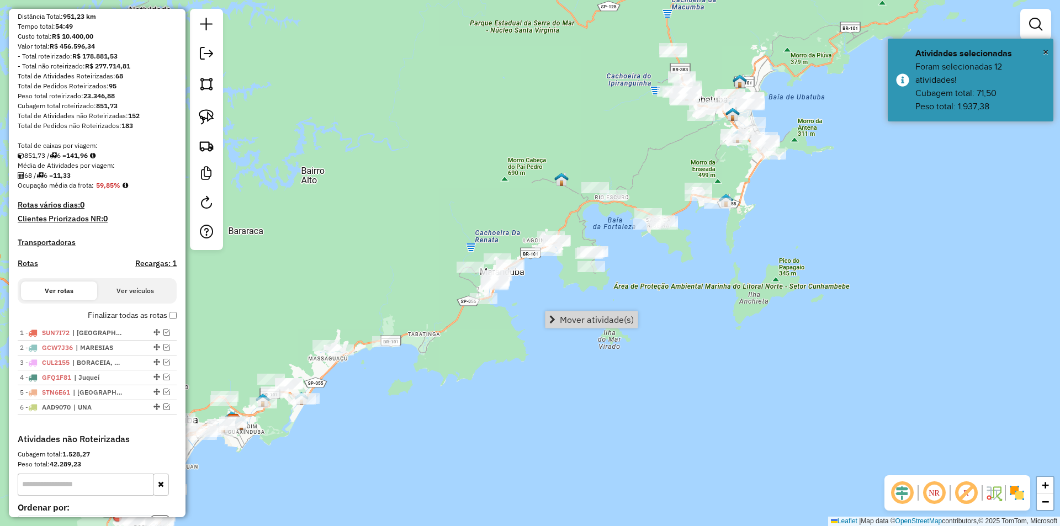
click at [785, 183] on div "Janela de atendimento Grade de atendimento Capacidade Transportadoras Veículos …" at bounding box center [530, 263] width 1060 height 526
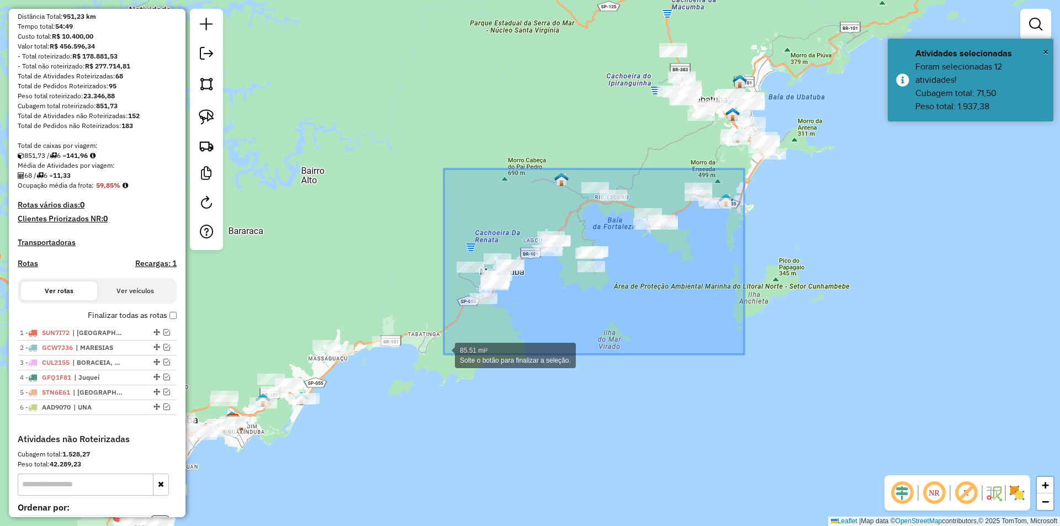
drag, startPoint x: 722, startPoint y: 189, endPoint x: 425, endPoint y: 361, distance: 342.7
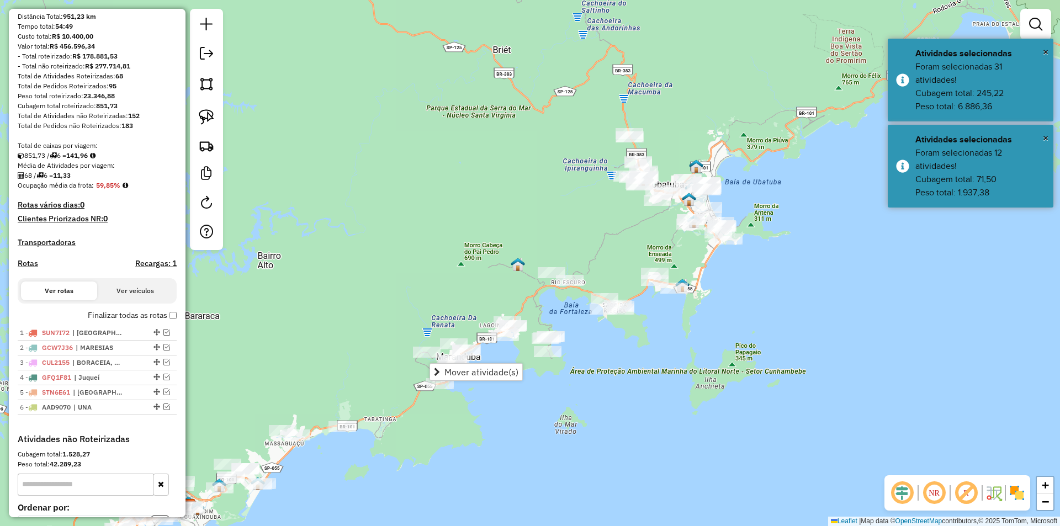
drag, startPoint x: 693, startPoint y: 316, endPoint x: 653, endPoint y: 373, distance: 69.0
click at [653, 373] on div "Janela de atendimento Grade de atendimento Capacidade Transportadoras Veículos …" at bounding box center [530, 263] width 1060 height 526
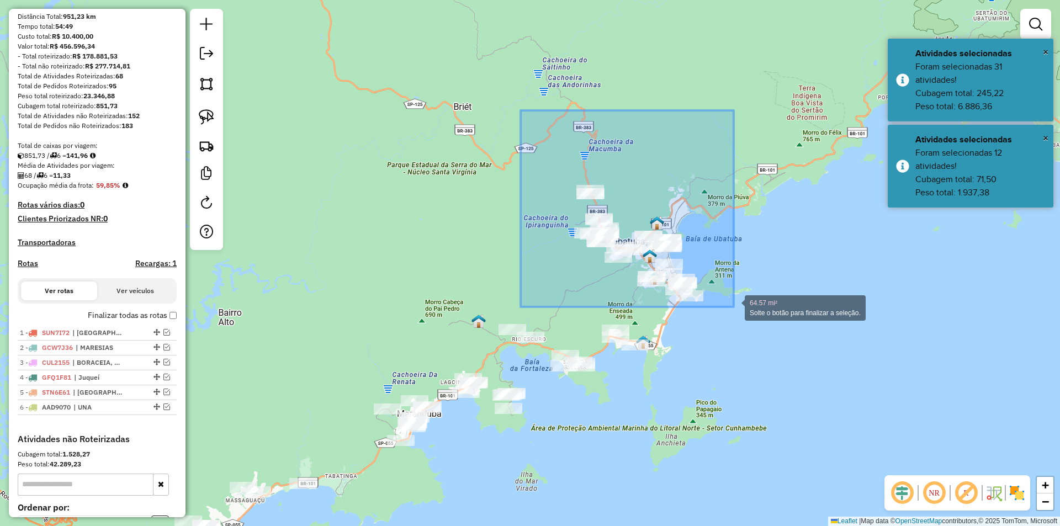
drag, startPoint x: 545, startPoint y: 151, endPoint x: 735, endPoint y: 307, distance: 246.2
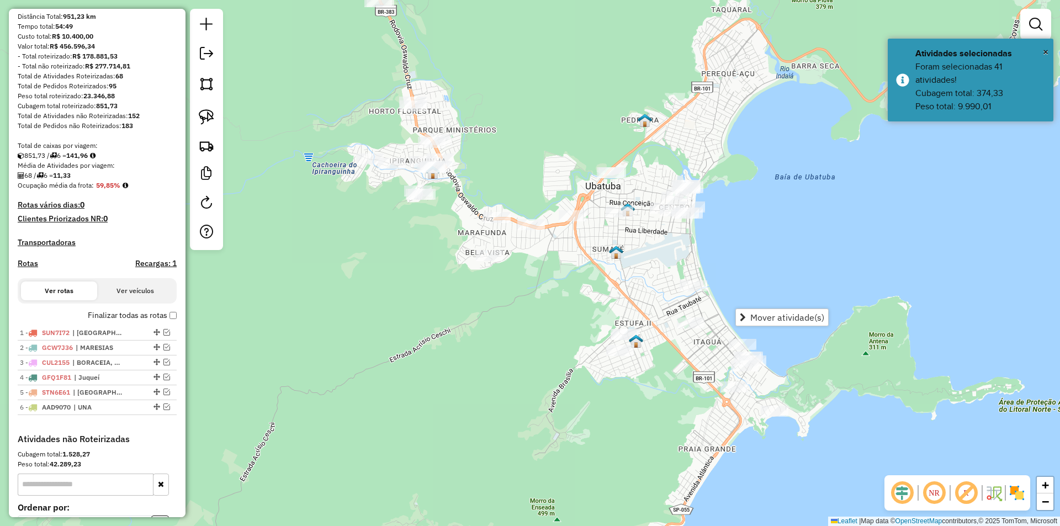
drag, startPoint x: 620, startPoint y: 270, endPoint x: 470, endPoint y: 379, distance: 185.3
click at [467, 379] on div "Janela de atendimento Grade de atendimento Capacidade Transportadoras Veículos …" at bounding box center [530, 263] width 1060 height 526
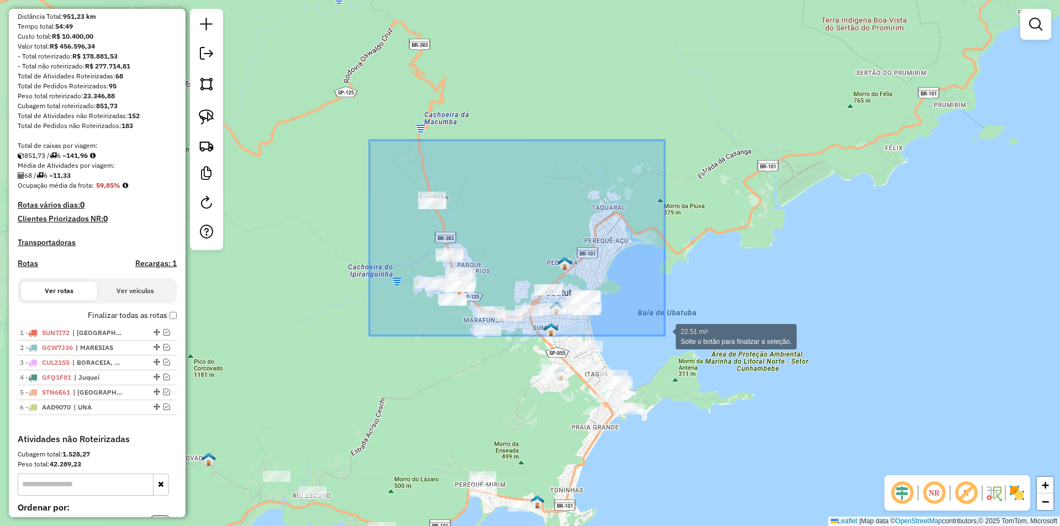
drag, startPoint x: 531, startPoint y: 269, endPoint x: 664, endPoint y: 336, distance: 149.1
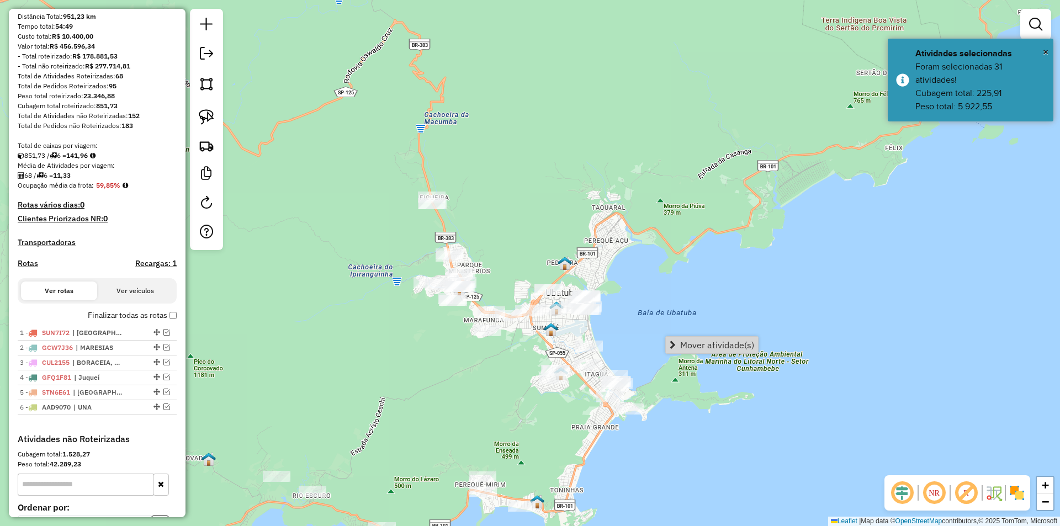
click at [467, 363] on div "Janela de atendimento Grade de atendimento Capacidade Transportadoras Veículos …" at bounding box center [530, 263] width 1060 height 526
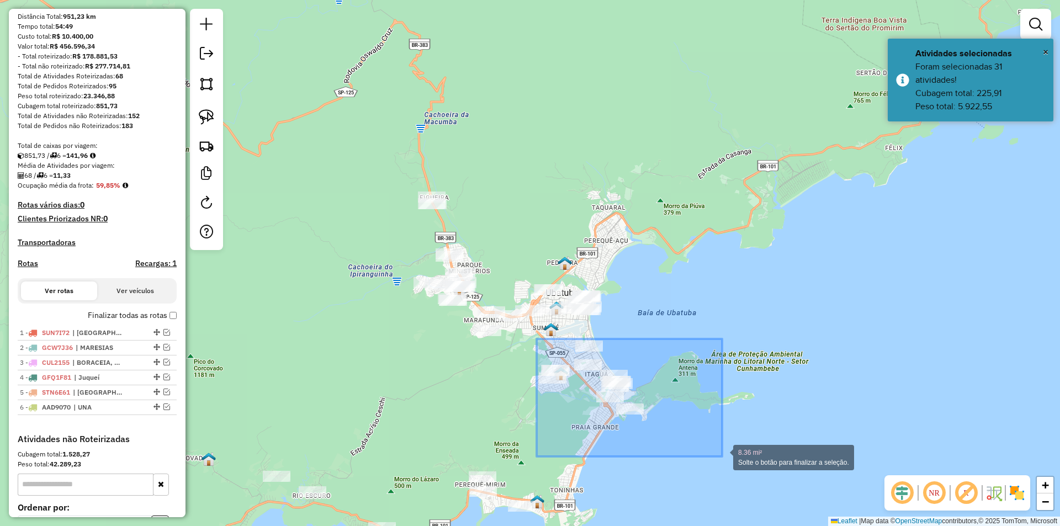
drag, startPoint x: 536, startPoint y: 339, endPoint x: 722, endPoint y: 456, distance: 219.5
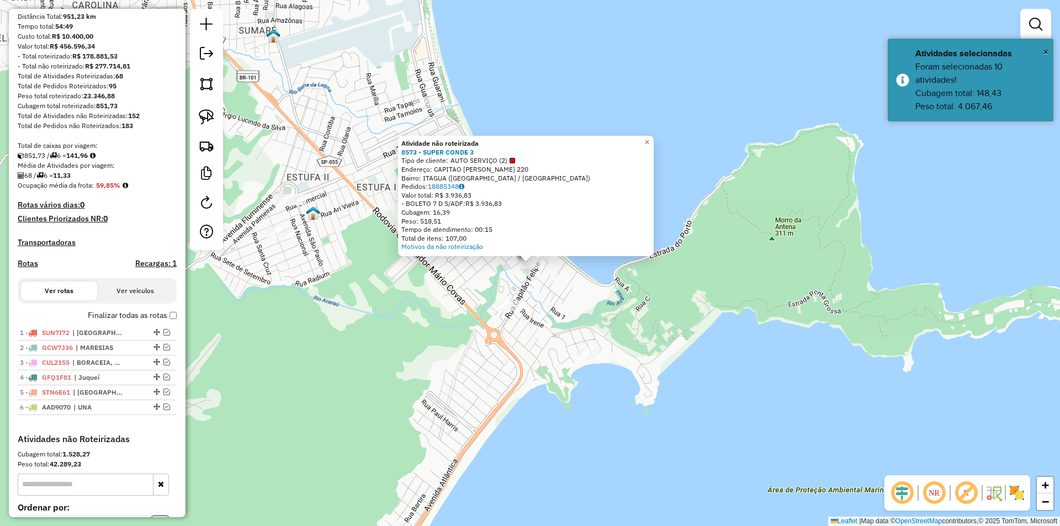
click at [432, 397] on div "Atividade não roteirizada 8573 - SUPER CONDE 3 Tipo de cliente: AUTO SERVIÇO (2…" at bounding box center [530, 263] width 1060 height 526
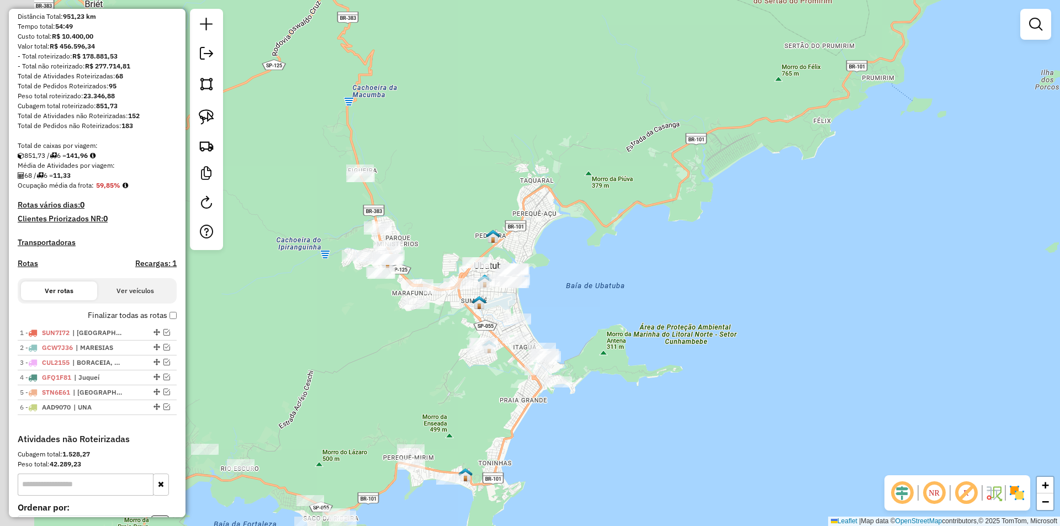
drag, startPoint x: 445, startPoint y: 366, endPoint x: 480, endPoint y: 374, distance: 36.2
click at [478, 374] on div "Janela de atendimento Grade de atendimento Capacidade Transportadoras Veículos …" at bounding box center [530, 263] width 1060 height 526
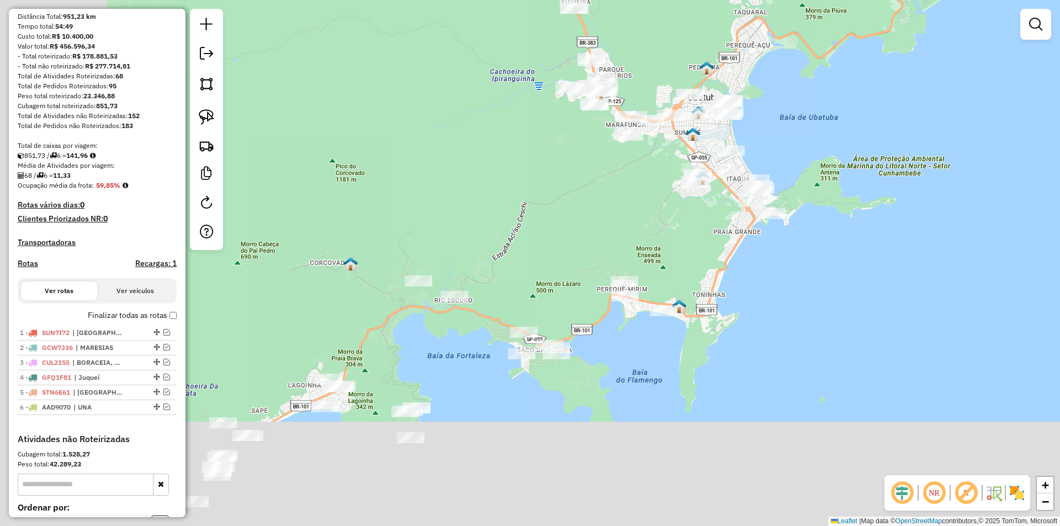
drag, startPoint x: 486, startPoint y: 327, endPoint x: 648, endPoint y: 184, distance: 216.2
click at [648, 184] on div "Janela de atendimento Grade de atendimento Capacidade Transportadoras Veículos …" at bounding box center [530, 263] width 1060 height 526
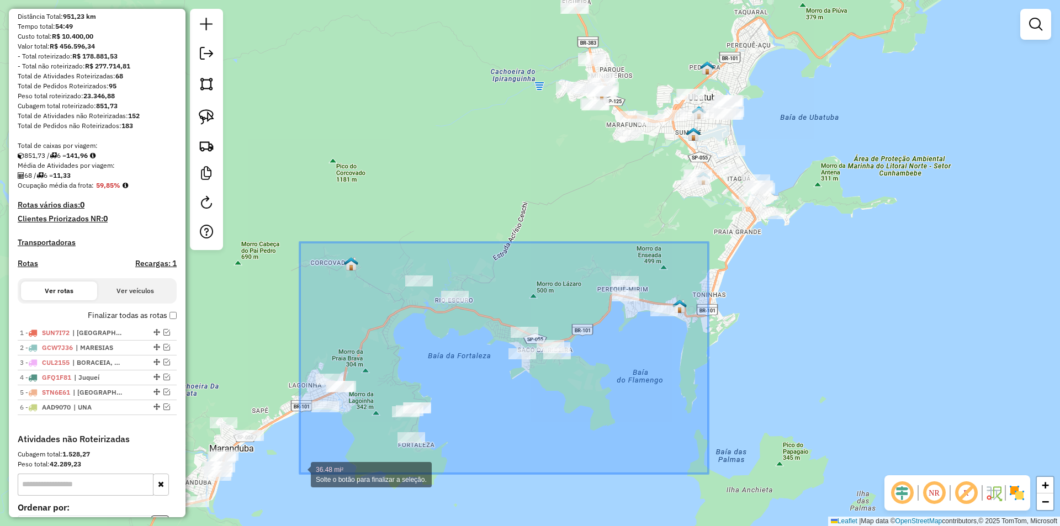
drag, startPoint x: 706, startPoint y: 242, endPoint x: 300, endPoint y: 473, distance: 467.8
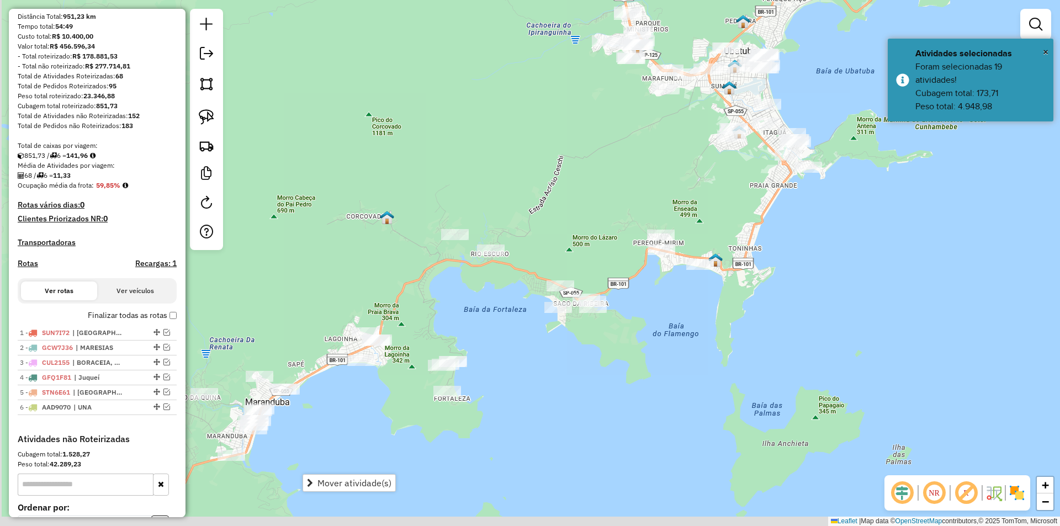
drag, startPoint x: 619, startPoint y: 370, endPoint x: 669, endPoint y: 305, distance: 82.3
click at [669, 305] on div "Janela de atendimento Grade de atendimento Capacidade Transportadoras Veículos …" at bounding box center [530, 263] width 1060 height 526
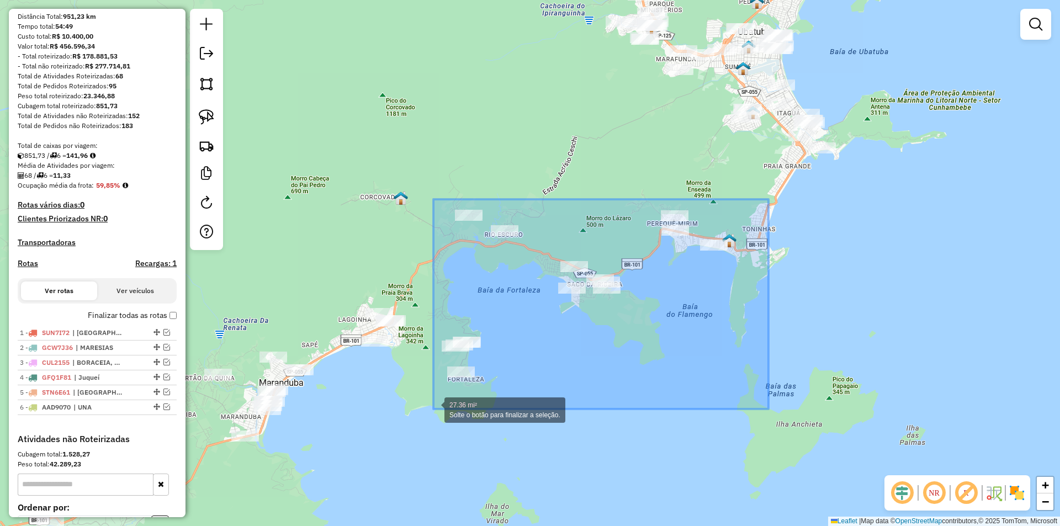
drag, startPoint x: 768, startPoint y: 199, endPoint x: 435, endPoint y: 409, distance: 393.8
click at [435, 409] on div "27.36 mi² Solte o botão para finalizar a seleção. Janela de atendimento Grade d…" at bounding box center [530, 263] width 1060 height 526
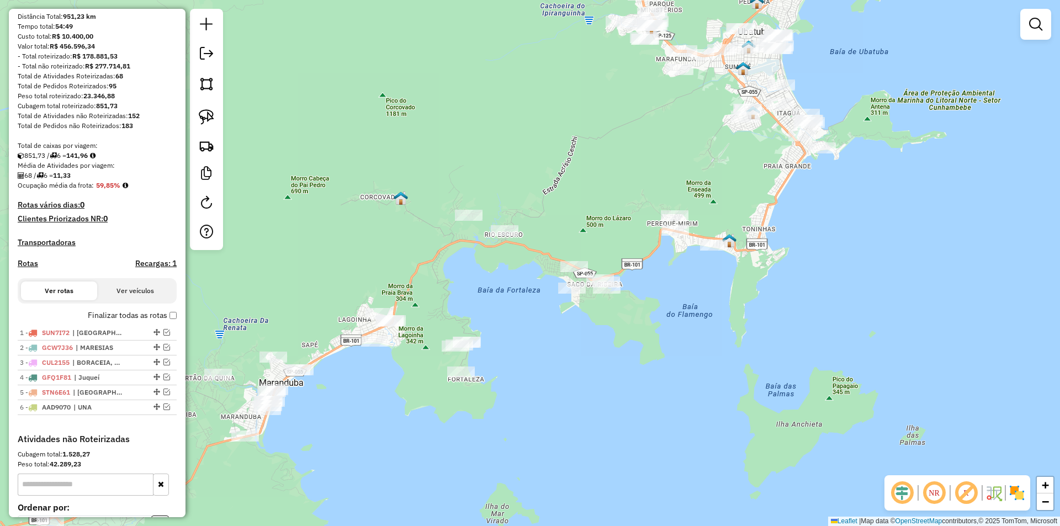
click at [735, 216] on div "Janela de atendimento Grade de atendimento Capacidade Transportadoras Veículos …" at bounding box center [530, 263] width 1060 height 526
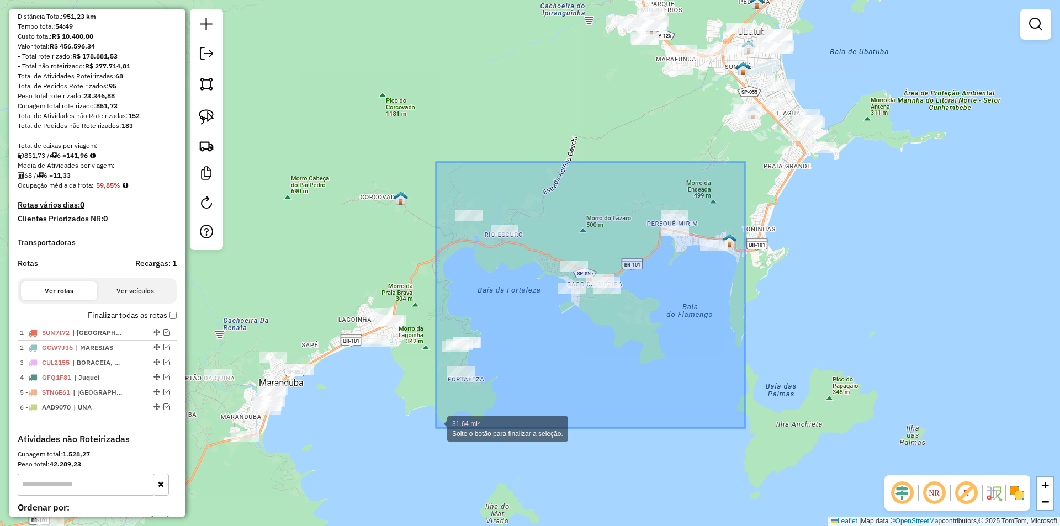
drag, startPoint x: 737, startPoint y: 181, endPoint x: 422, endPoint y: 434, distance: 404.3
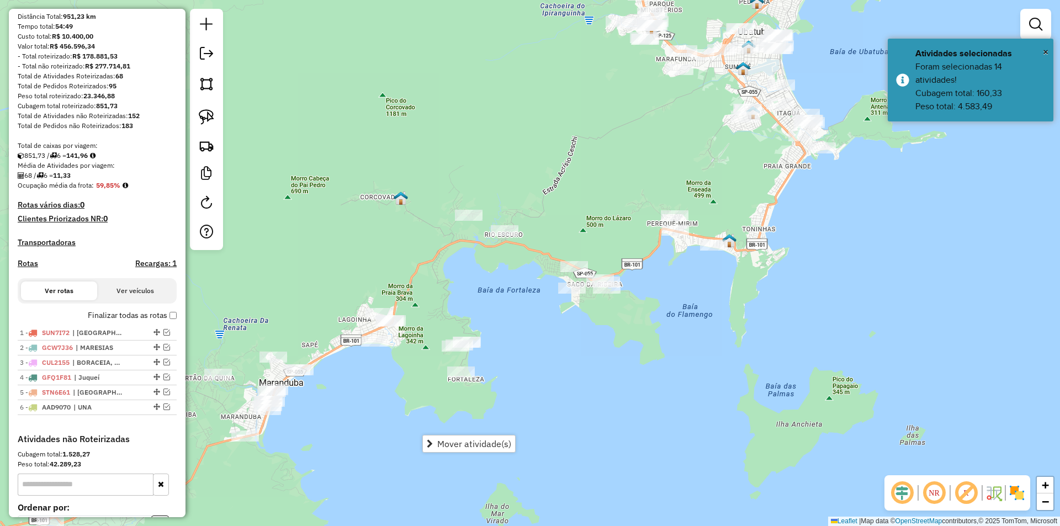
click at [728, 337] on div "Janela de atendimento Grade de atendimento Capacidade Transportadoras Veículos …" at bounding box center [530, 263] width 1060 height 526
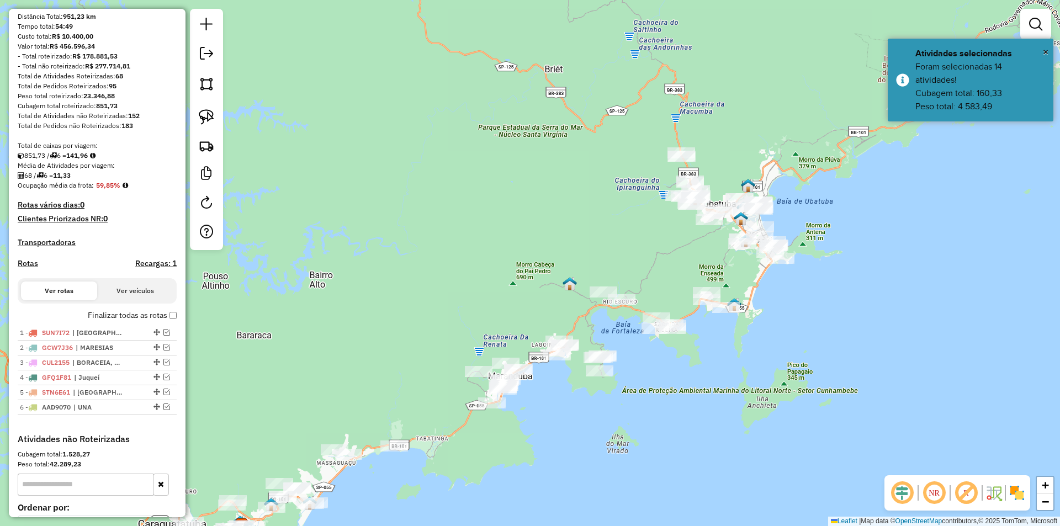
click at [643, 456] on div "Janela de atendimento Grade de atendimento Capacidade Transportadoras Veículos …" at bounding box center [530, 263] width 1060 height 526
drag, startPoint x: 201, startPoint y: 119, endPoint x: 352, endPoint y: 253, distance: 202.1
click at [202, 119] on img at bounding box center [206, 116] width 15 height 15
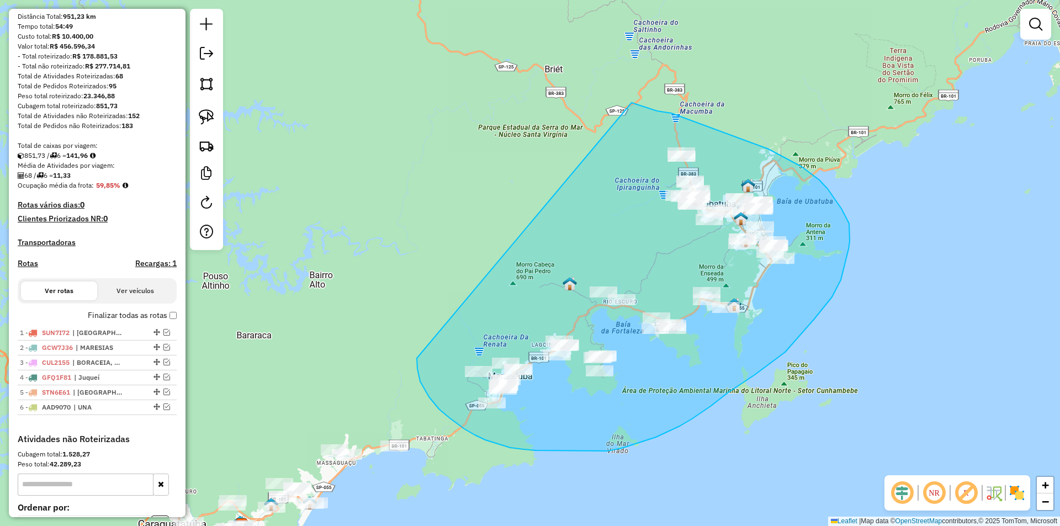
drag, startPoint x: 417, startPoint y: 358, endPoint x: 610, endPoint y: 99, distance: 323.4
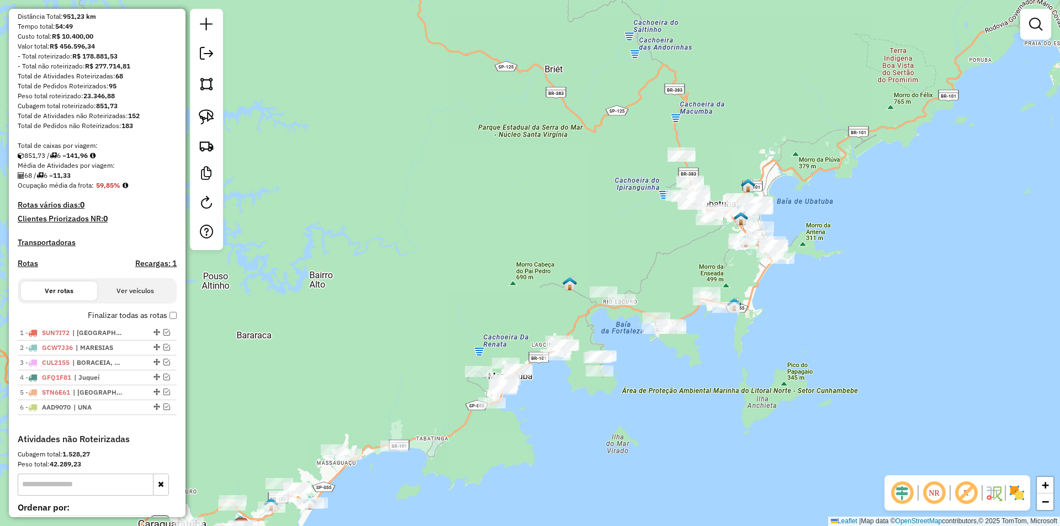
click at [645, 416] on div "Janela de atendimento Grade de atendimento Capacidade Transportadoras Veículos …" at bounding box center [530, 263] width 1060 height 526
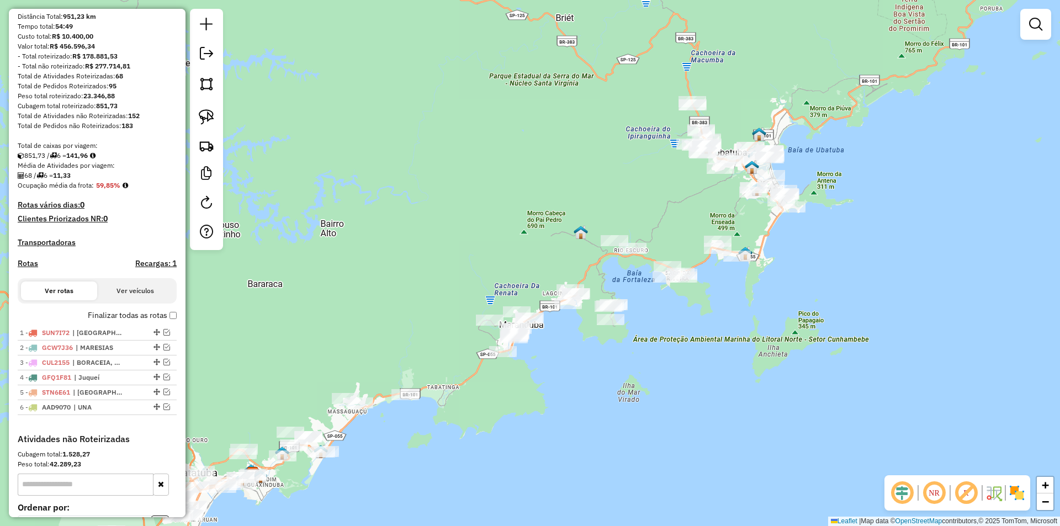
drag, startPoint x: 584, startPoint y: 444, endPoint x: 592, endPoint y: 403, distance: 41.0
click at [592, 403] on div "Janela de atendimento Grade de atendimento Capacidade Transportadoras Veículos …" at bounding box center [530, 263] width 1060 height 526
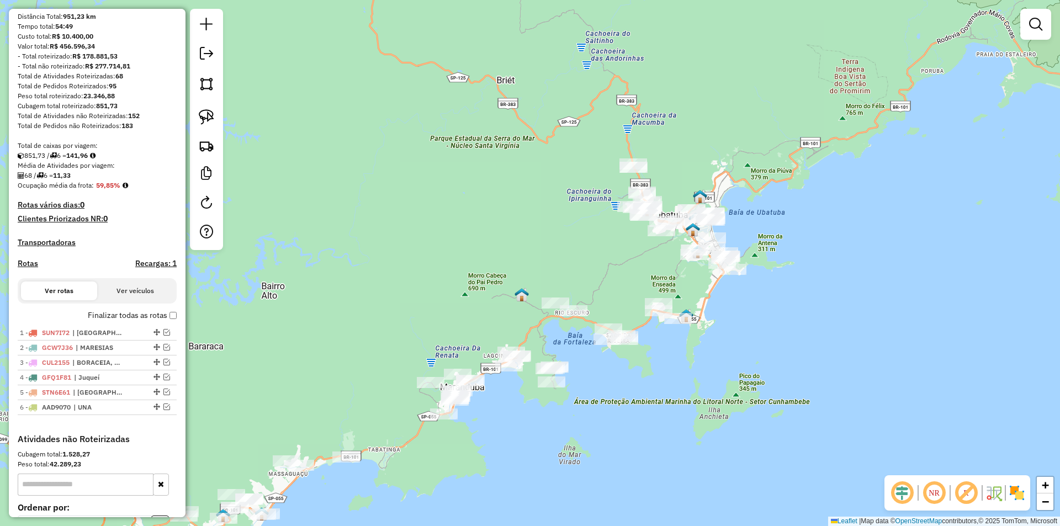
drag, startPoint x: 643, startPoint y: 388, endPoint x: 584, endPoint y: 450, distance: 85.5
click at [584, 450] on div "Janela de atendimento Grade de atendimento Capacidade Transportadoras Veículos …" at bounding box center [530, 263] width 1060 height 526
click at [1032, 25] on em at bounding box center [1035, 24] width 13 height 13
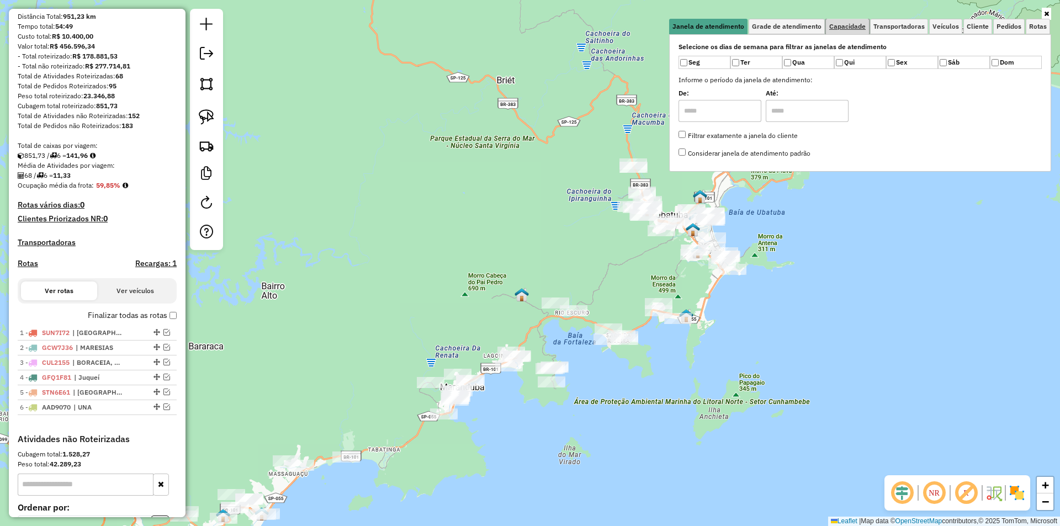
click at [846, 29] on span "Capacidade" at bounding box center [847, 26] width 36 height 7
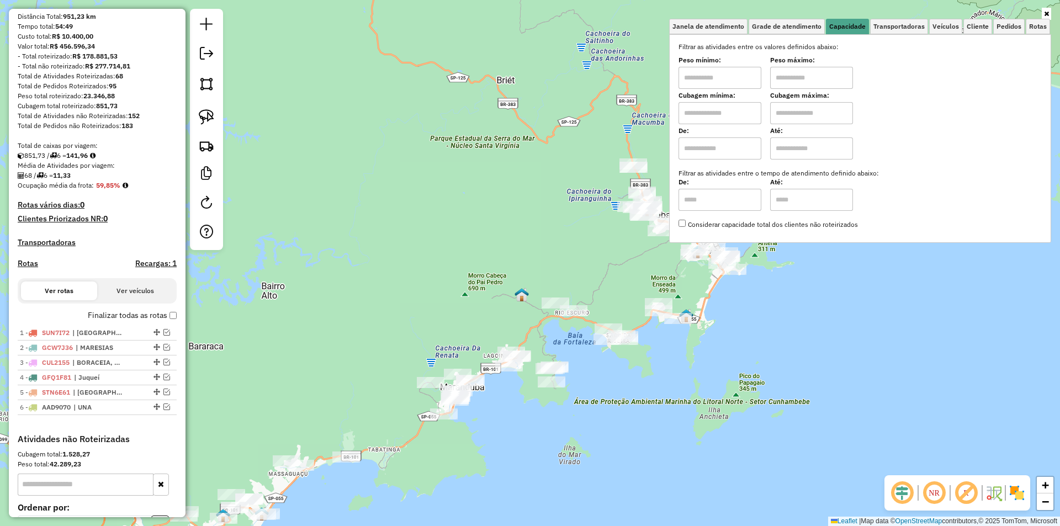
click at [693, 107] on input "text" at bounding box center [719, 113] width 83 height 22
type input "****"
type input "*****"
click at [564, 278] on div "Limpar filtros Janela de atendimento Grade de atendimento Capacidade Transporta…" at bounding box center [530, 263] width 1060 height 526
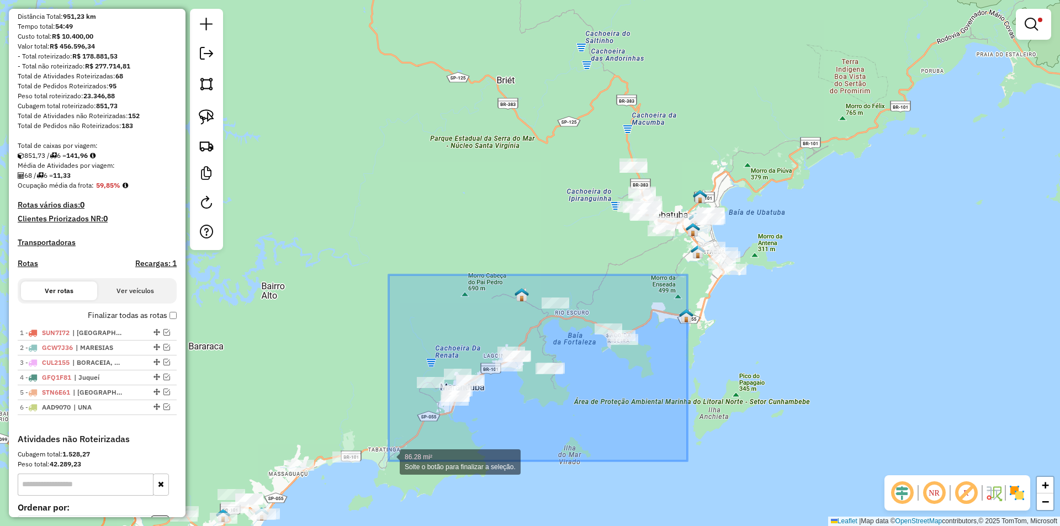
drag, startPoint x: 687, startPoint y: 275, endPoint x: 388, endPoint y: 461, distance: 351.7
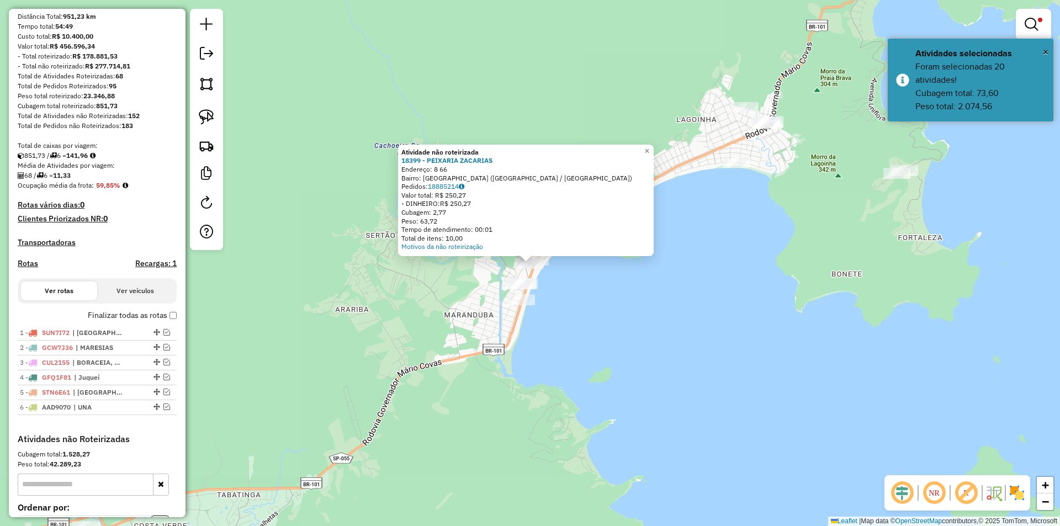
click at [541, 385] on div "Atividade não roteirizada 18399 - PEIXARIA ZACARIAS Endereço: 8 66 Bairro: PRAI…" at bounding box center [530, 263] width 1060 height 526
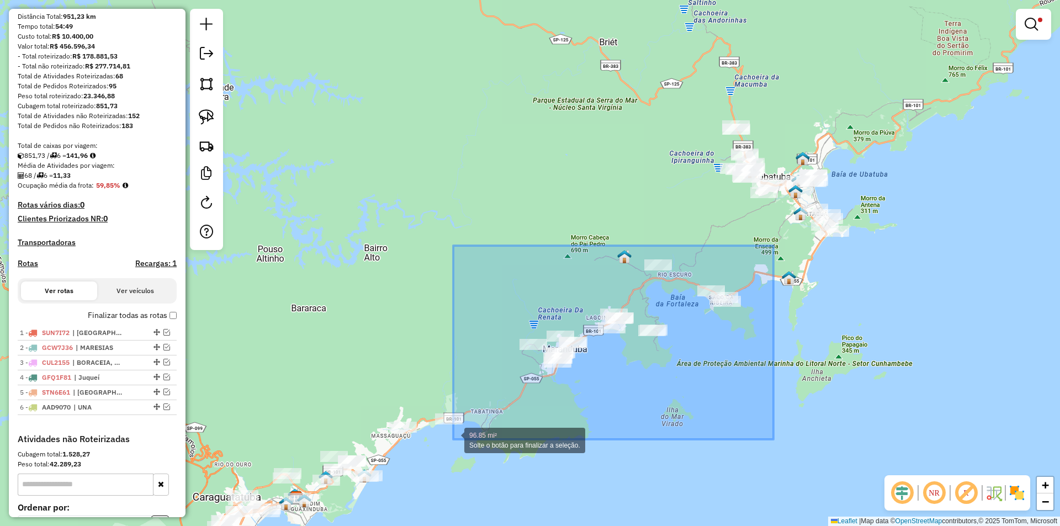
drag, startPoint x: 773, startPoint y: 246, endPoint x: 453, endPoint y: 439, distance: 374.1
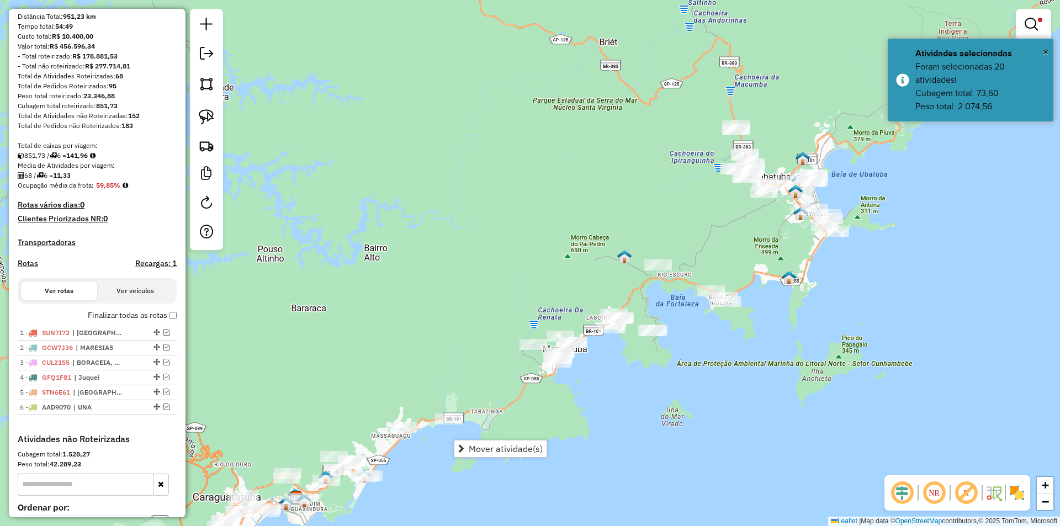
click at [667, 382] on div "Limpar filtros Janela de atendimento Grade de atendimento Capacidade Transporta…" at bounding box center [530, 263] width 1060 height 526
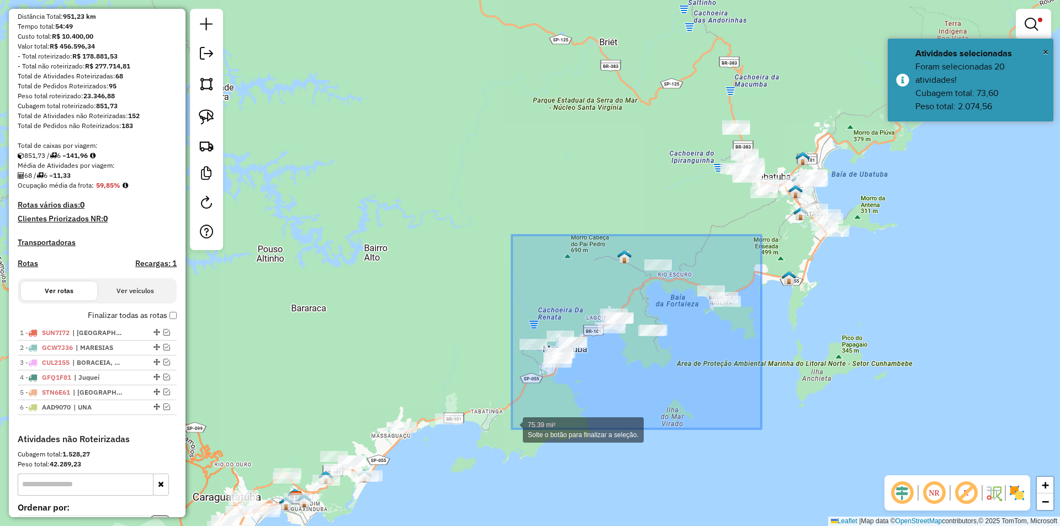
drag, startPoint x: 761, startPoint y: 235, endPoint x: 512, endPoint y: 429, distance: 315.8
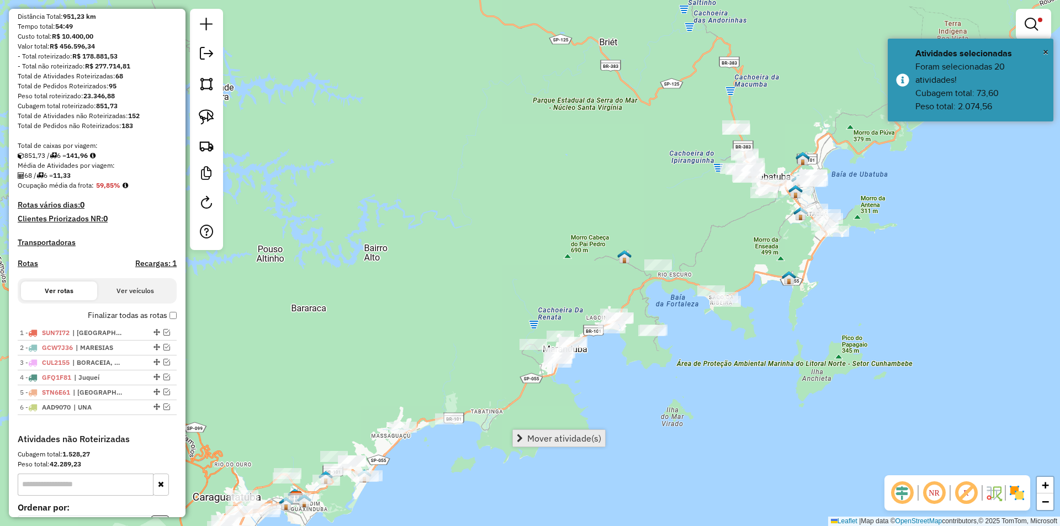
click at [546, 439] on span "Mover atividade(s)" at bounding box center [564, 438] width 74 height 9
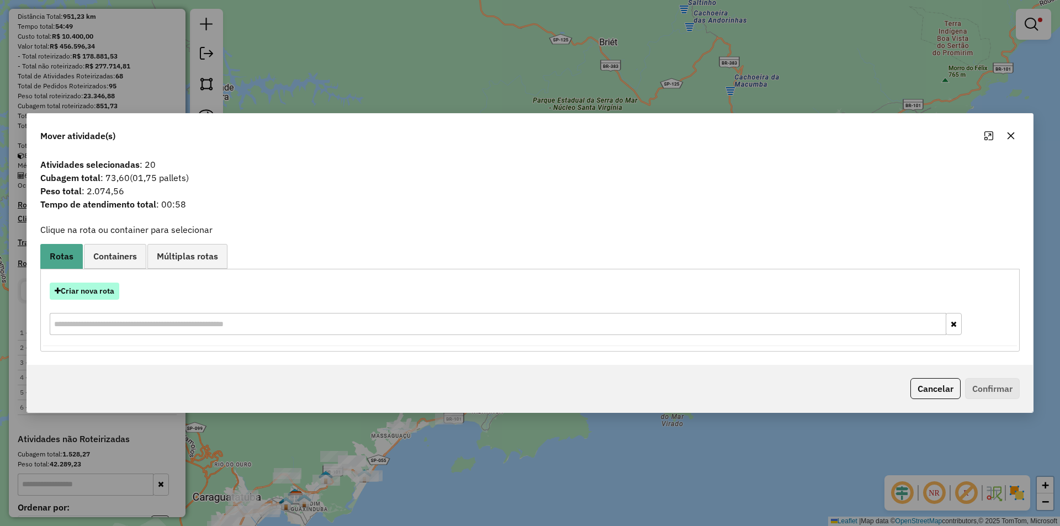
click at [95, 292] on button "Criar nova rota" at bounding box center [85, 291] width 70 height 17
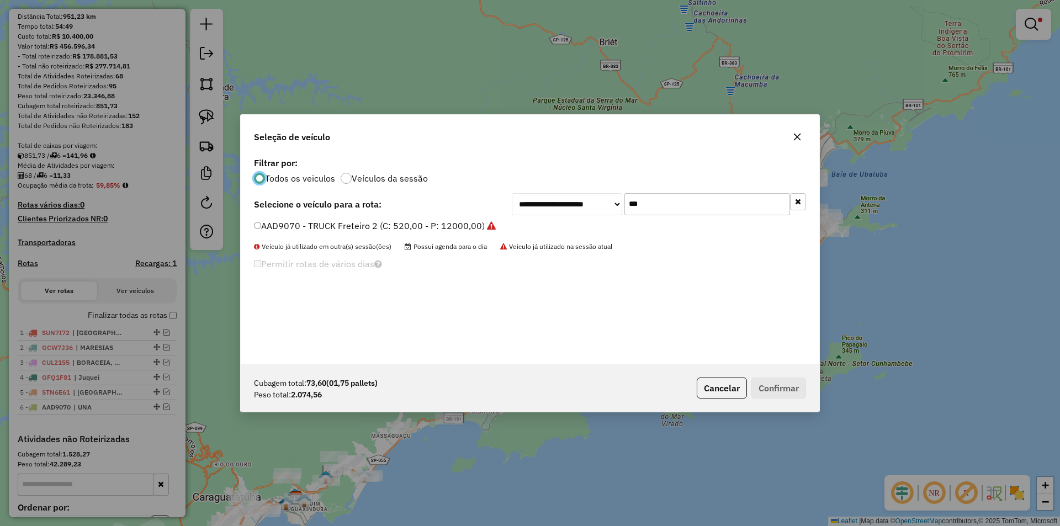
click at [690, 206] on input "***" at bounding box center [707, 204] width 166 height 22
type input "***"
click at [268, 222] on label "OHG0C98 - 3/4 2800 (C: 180,00 - P: 2800,00) (VD)" at bounding box center [361, 225] width 215 height 13
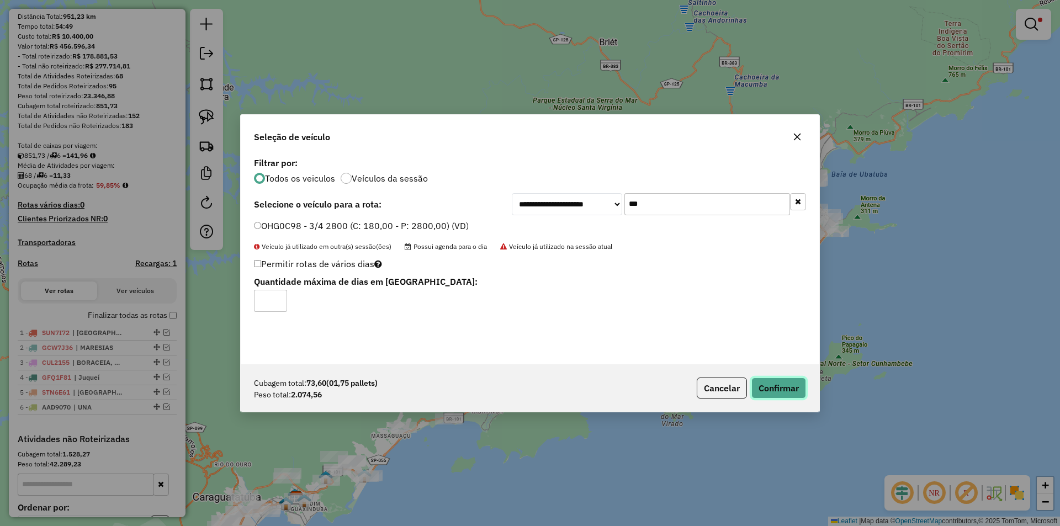
click at [778, 388] on button "Confirmar" at bounding box center [778, 387] width 55 height 21
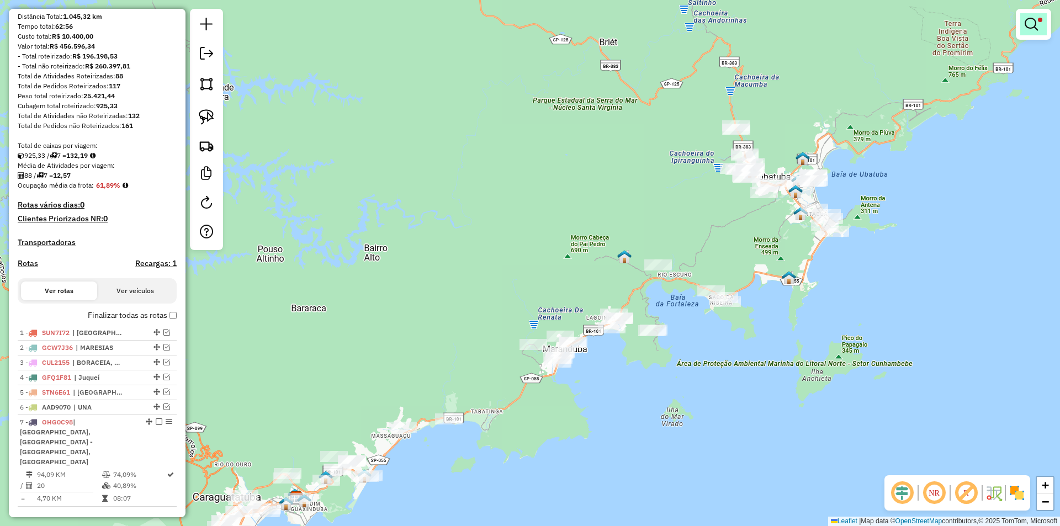
click at [1030, 23] on em at bounding box center [1030, 24] width 13 height 13
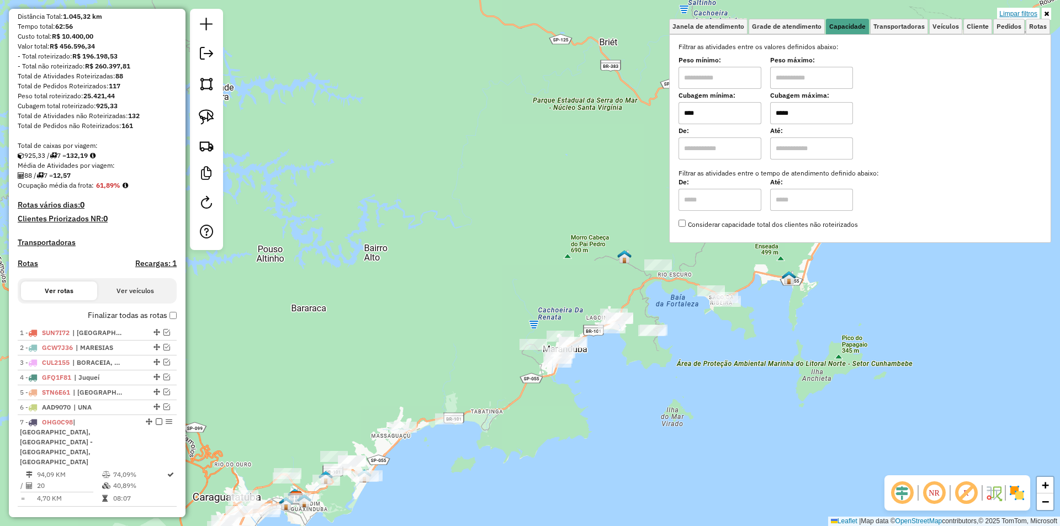
click at [1014, 14] on link "Limpar filtros" at bounding box center [1018, 14] width 42 height 12
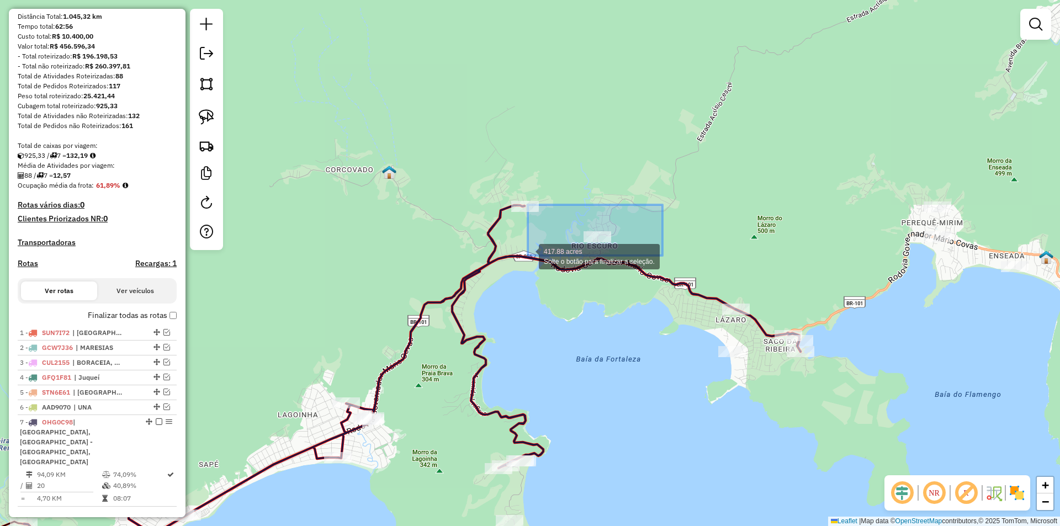
drag, startPoint x: 600, startPoint y: 230, endPoint x: 528, endPoint y: 256, distance: 76.6
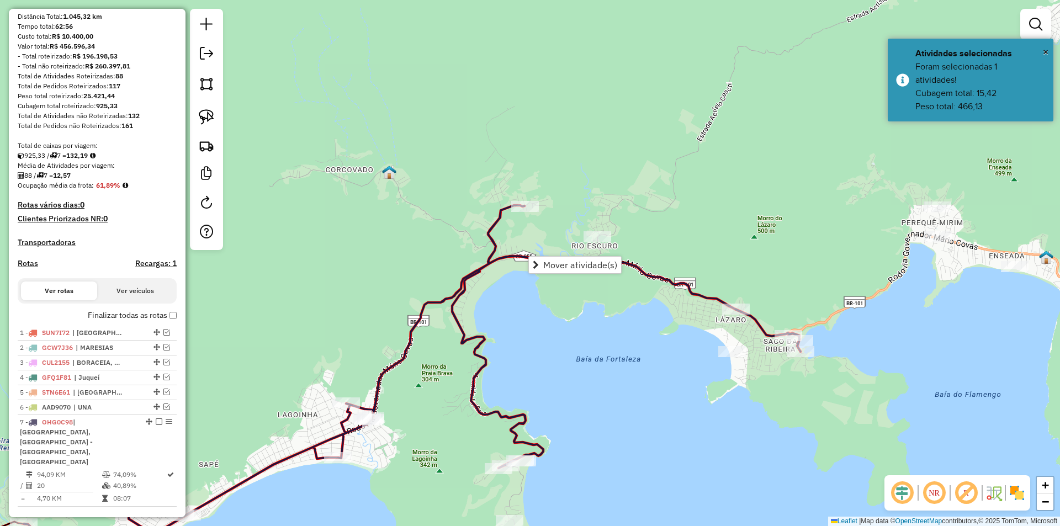
click at [396, 216] on div "Janela de atendimento Grade de atendimento Capacidade Transportadoras Veículos …" at bounding box center [530, 263] width 1060 height 526
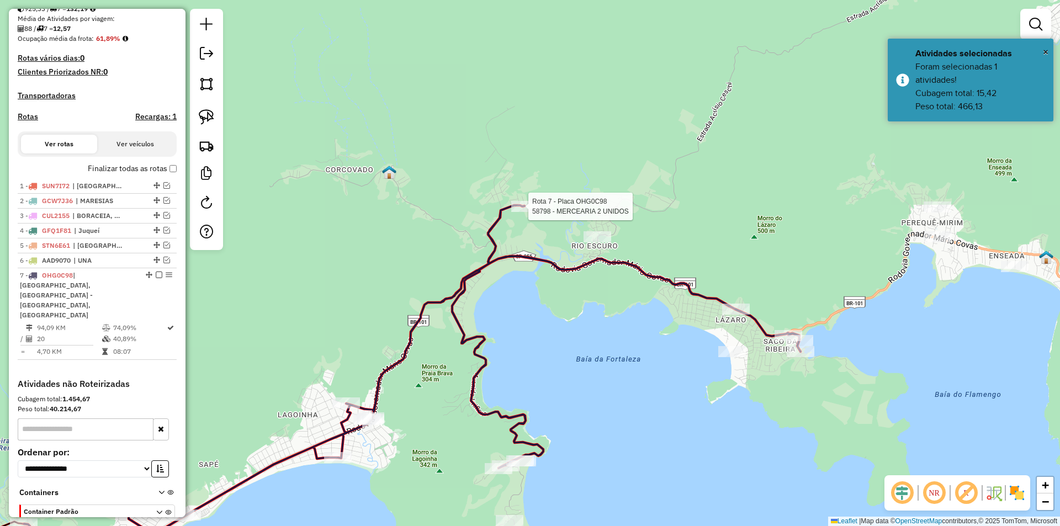
select select "**********"
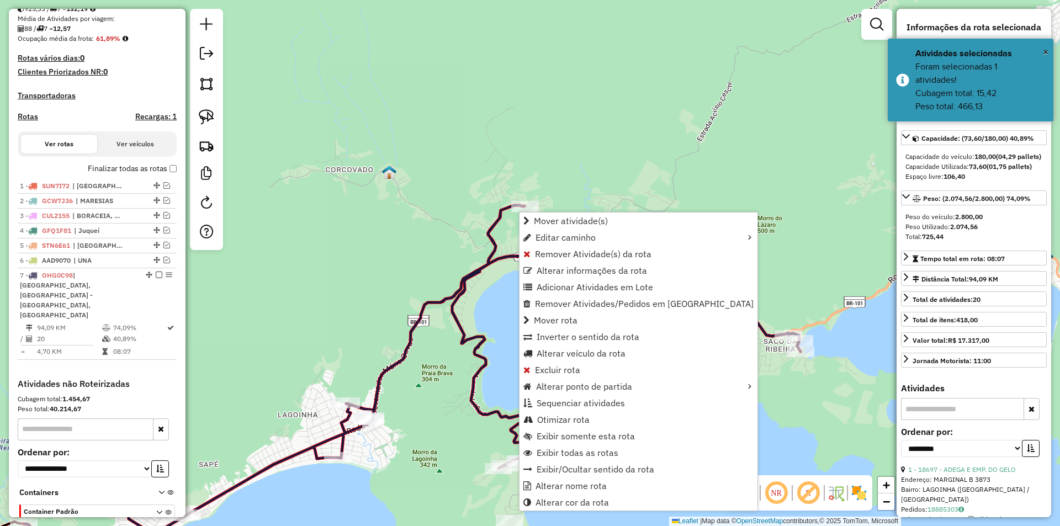
scroll to position [307, 0]
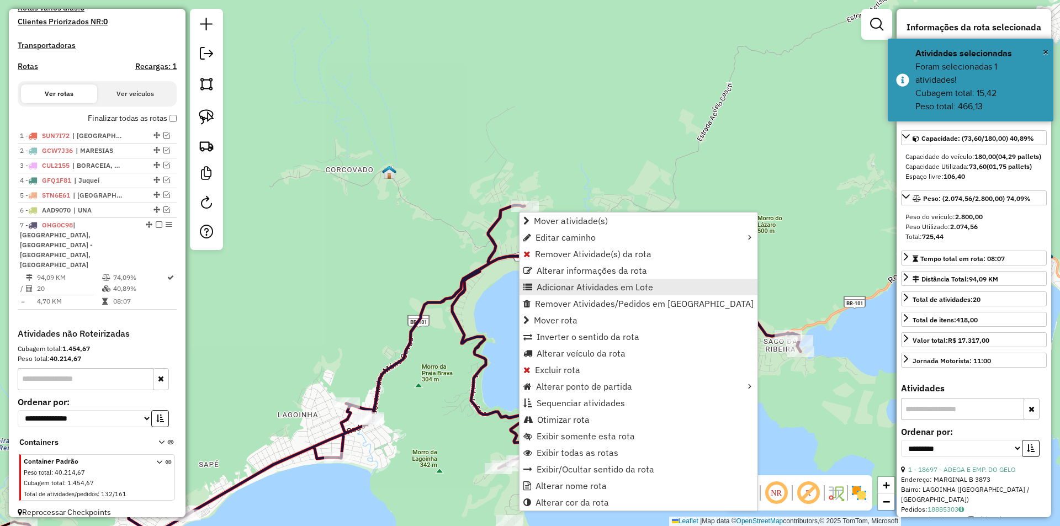
click at [549, 287] on span "Adicionar Atividades em Lote" at bounding box center [594, 287] width 116 height 9
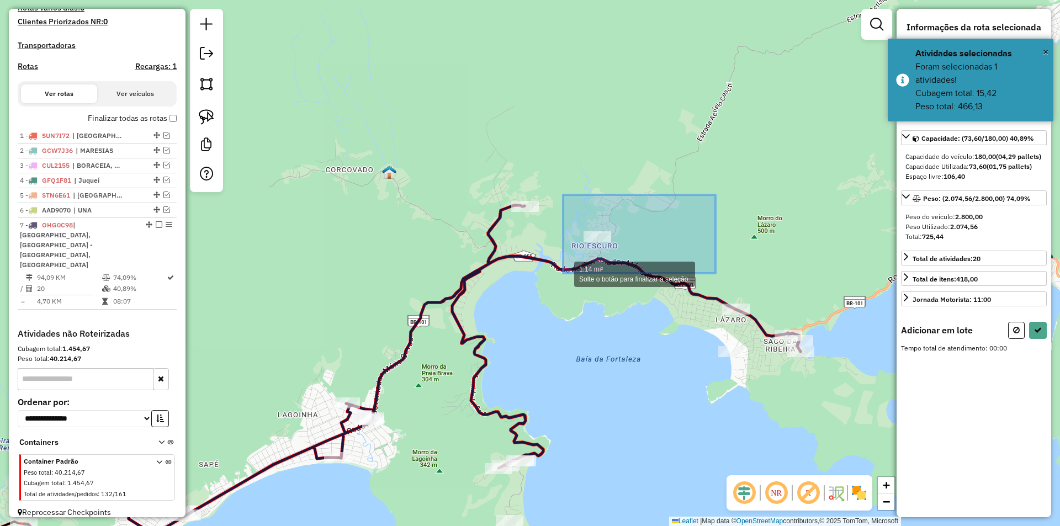
drag, startPoint x: 708, startPoint y: 201, endPoint x: 563, endPoint y: 273, distance: 162.1
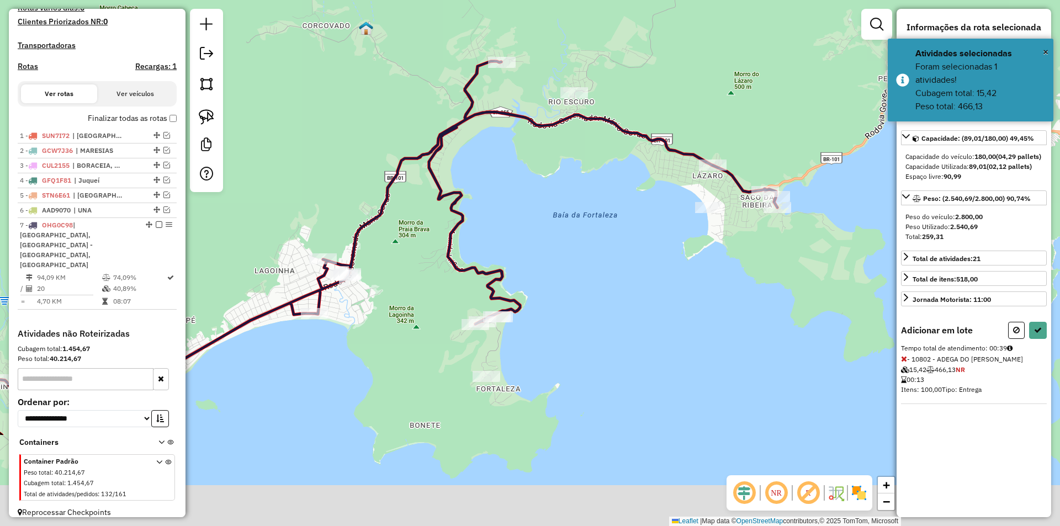
drag, startPoint x: 583, startPoint y: 368, endPoint x: 560, endPoint y: 220, distance: 150.2
click at [560, 220] on div "Janela de atendimento Grade de atendimento Capacidade Transportadoras Veículos …" at bounding box center [530, 263] width 1060 height 526
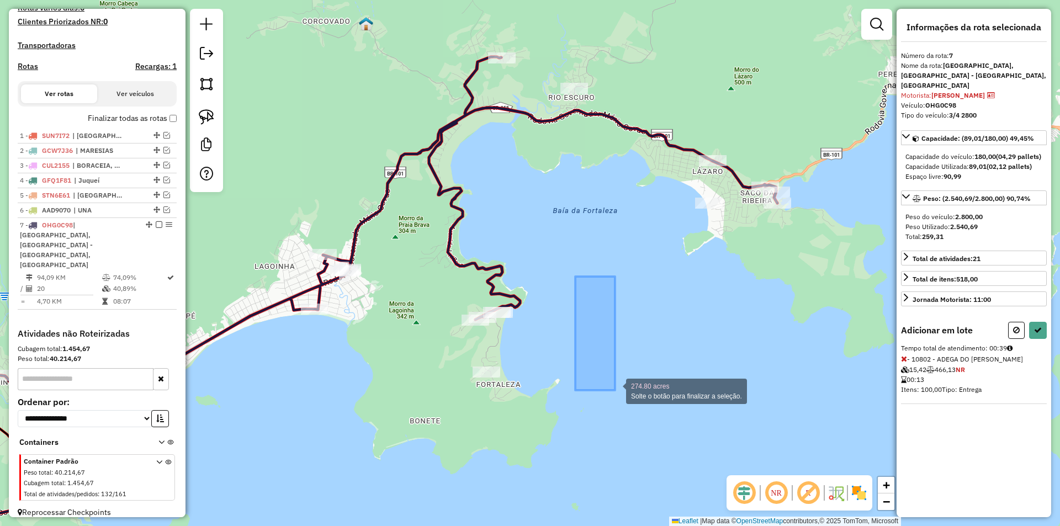
drag, startPoint x: 492, startPoint y: 377, endPoint x: 615, endPoint y: 390, distance: 124.2
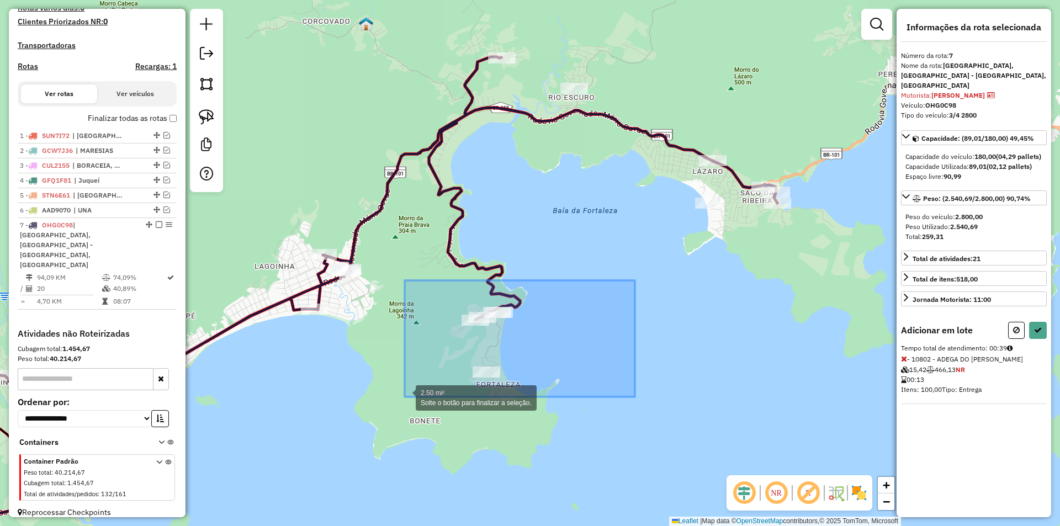
drag, startPoint x: 627, startPoint y: 286, endPoint x: 402, endPoint y: 397, distance: 251.5
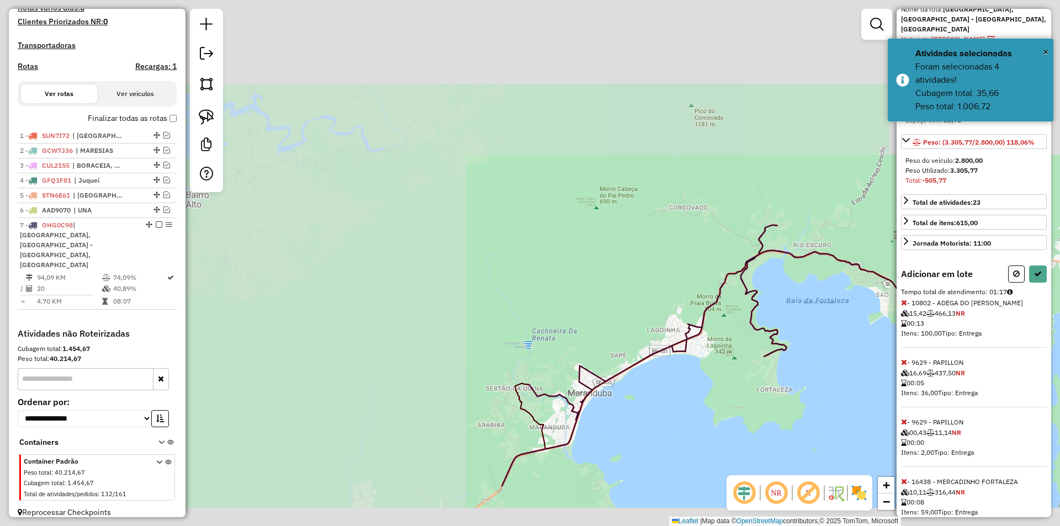
scroll to position [89, 0]
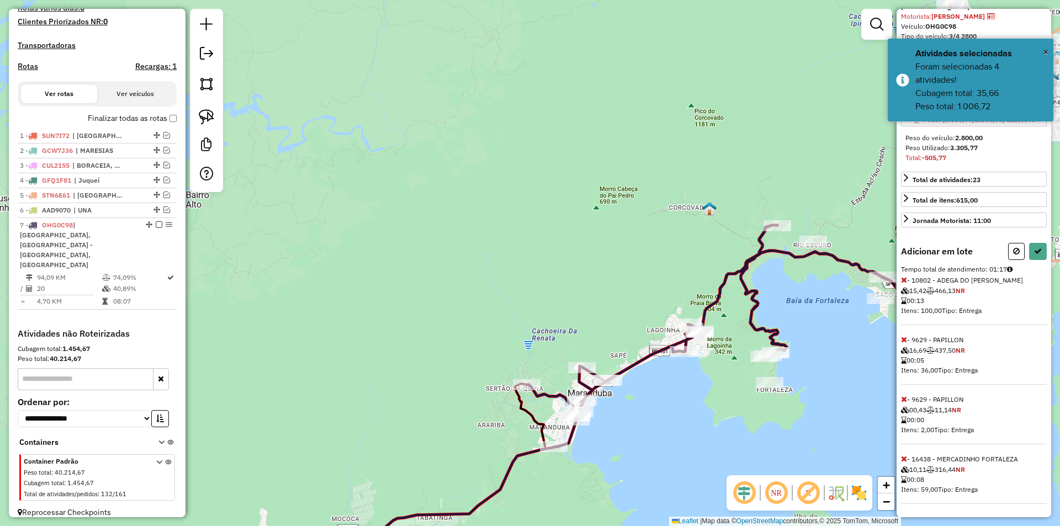
click at [903, 458] on icon at bounding box center [904, 459] width 6 height 8
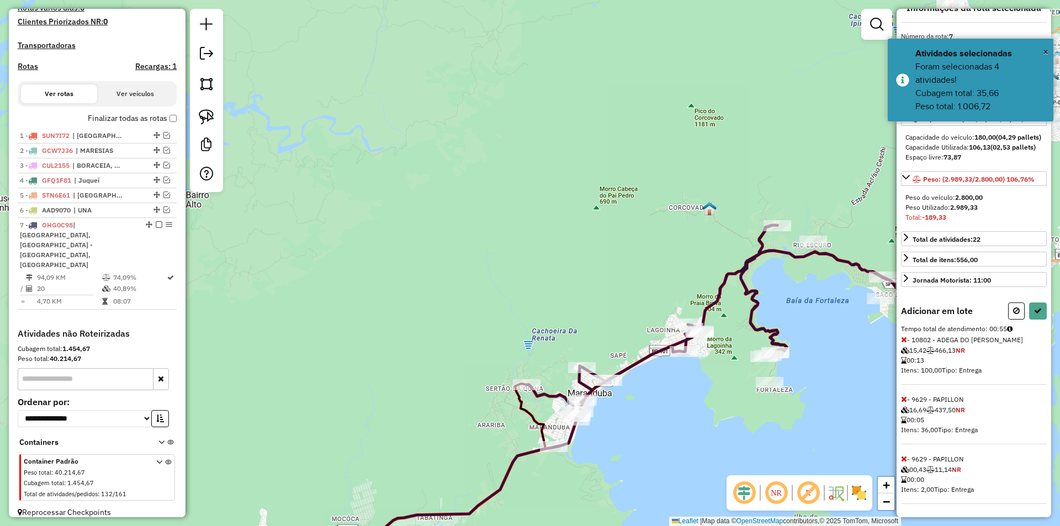
scroll to position [29, 0]
click at [903, 459] on icon at bounding box center [904, 459] width 6 height 8
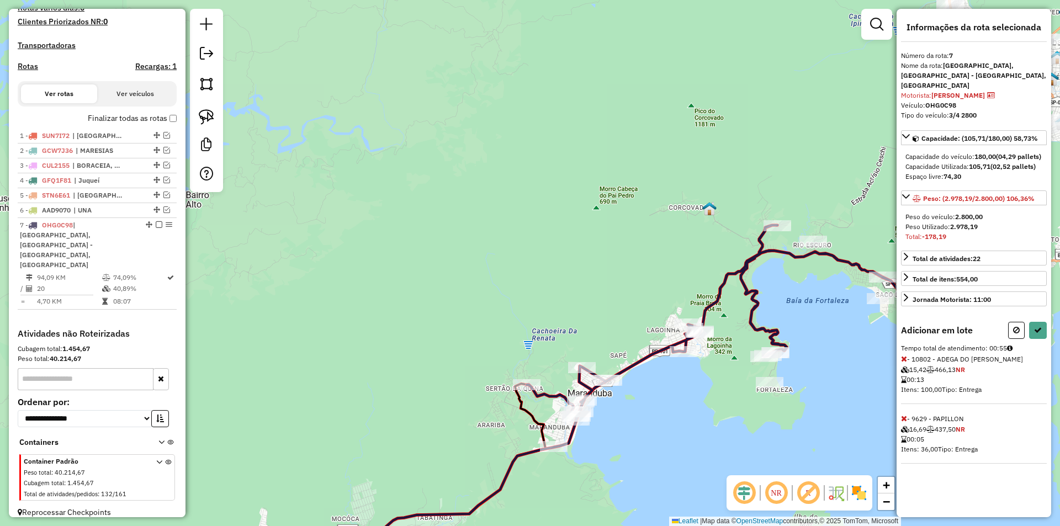
click at [903, 416] on icon at bounding box center [904, 418] width 6 height 8
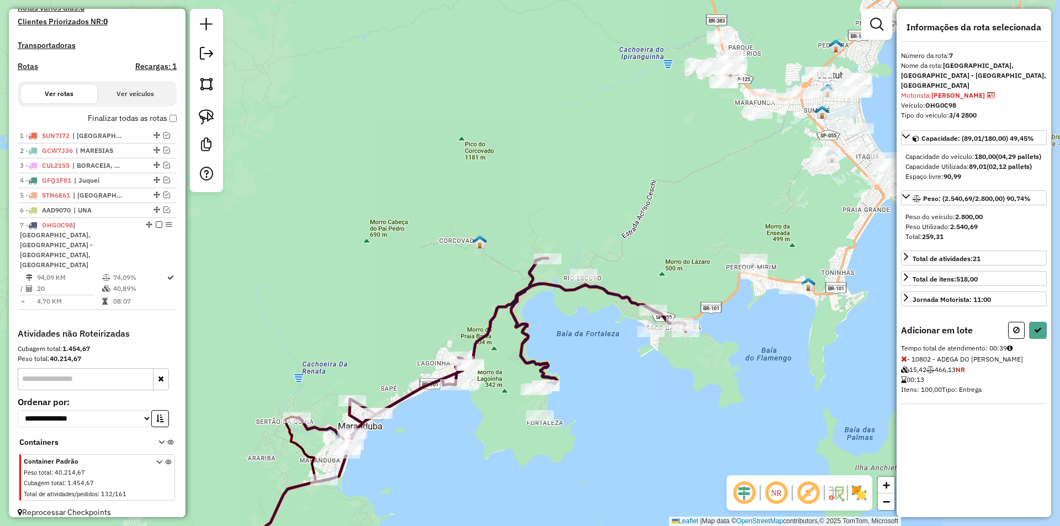
drag, startPoint x: 838, startPoint y: 331, endPoint x: 608, endPoint y: 364, distance: 231.9
click at [608, 364] on div "Janela de atendimento Grade de atendimento Capacidade Transportadoras Veículos …" at bounding box center [530, 263] width 1060 height 526
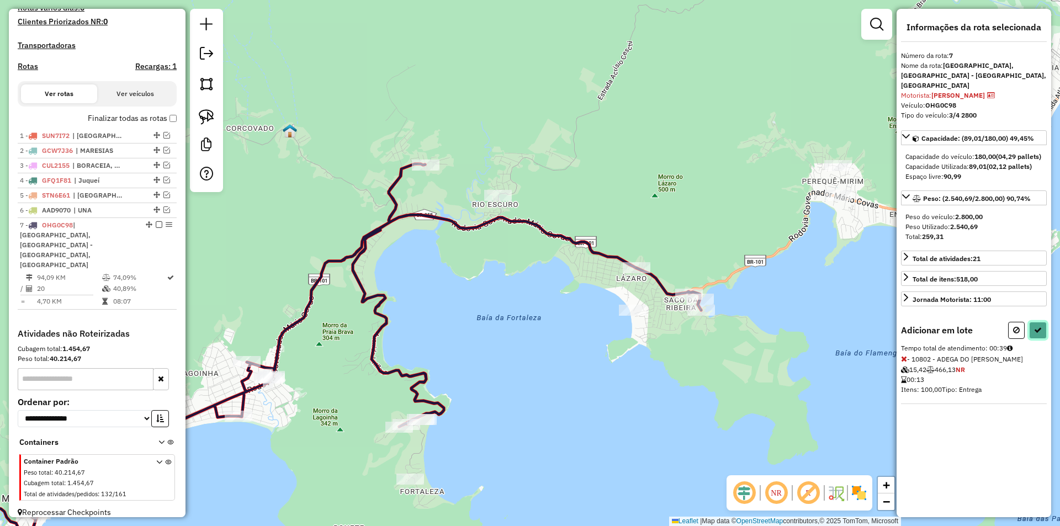
click at [1042, 331] on button at bounding box center [1038, 330] width 18 height 17
select select "**********"
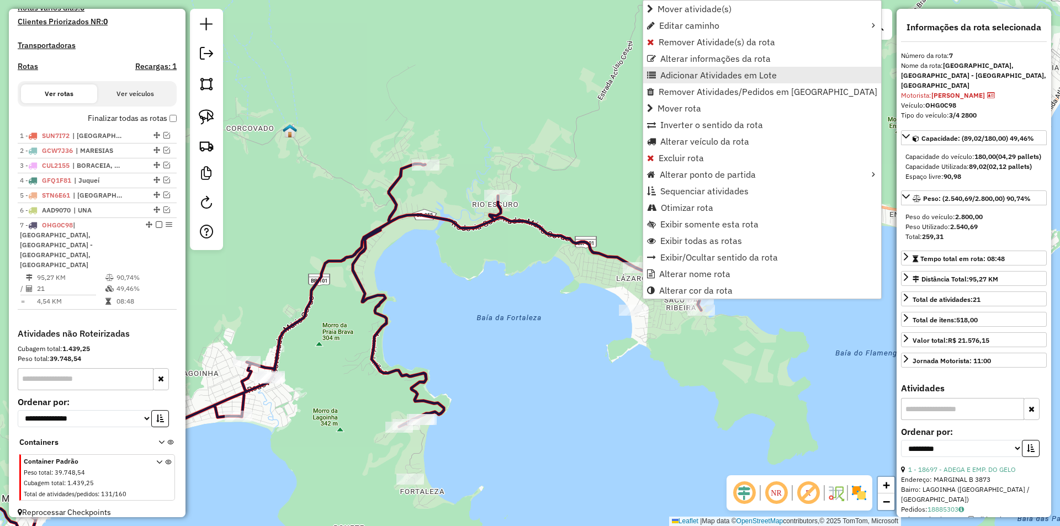
click at [678, 79] on span "Adicionar Atividades em Lote" at bounding box center [718, 75] width 116 height 9
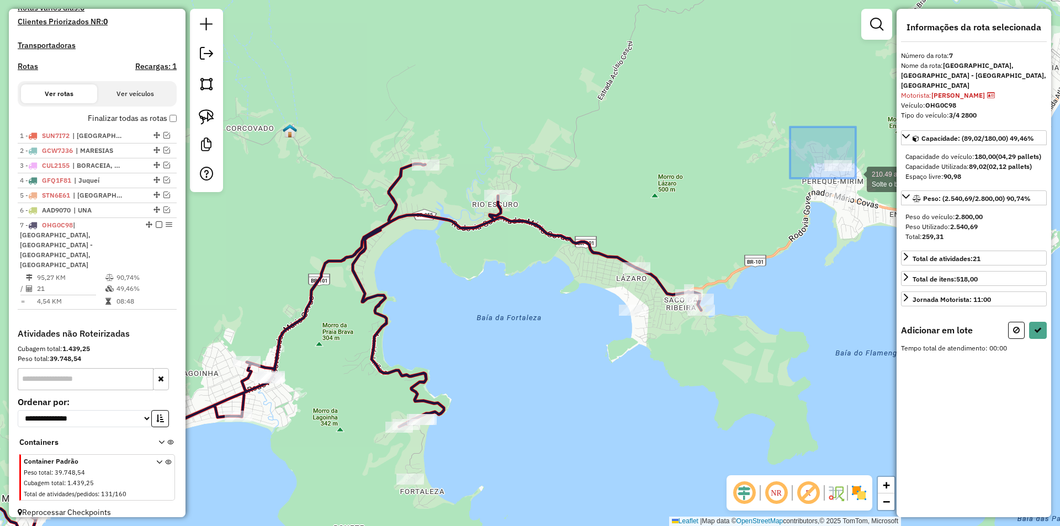
drag, startPoint x: 790, startPoint y: 127, endPoint x: 855, endPoint y: 178, distance: 83.3
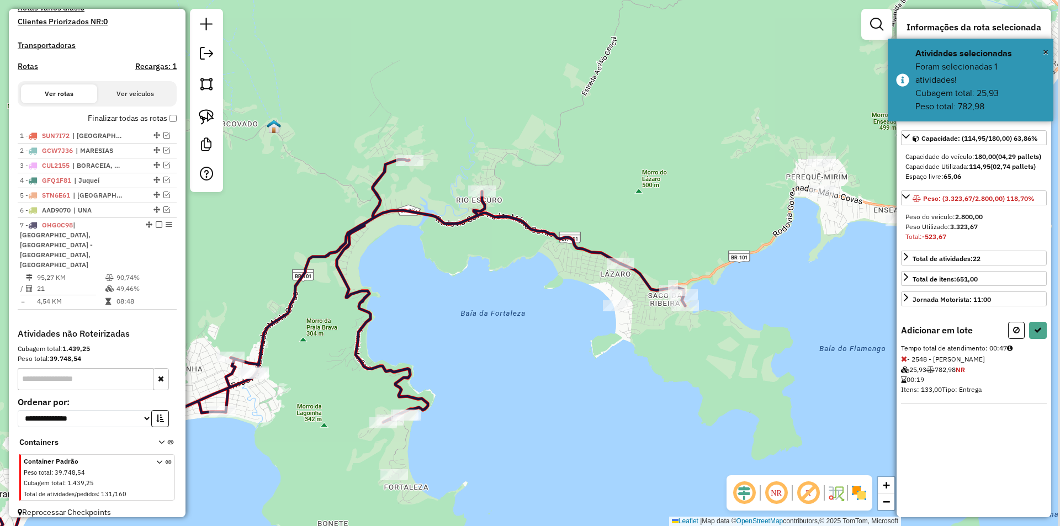
drag, startPoint x: 764, startPoint y: 274, endPoint x: 694, endPoint y: 269, distance: 70.8
click at [694, 269] on div "Janela de atendimento Grade de atendimento Capacidade Transportadoras Veículos …" at bounding box center [530, 263] width 1060 height 526
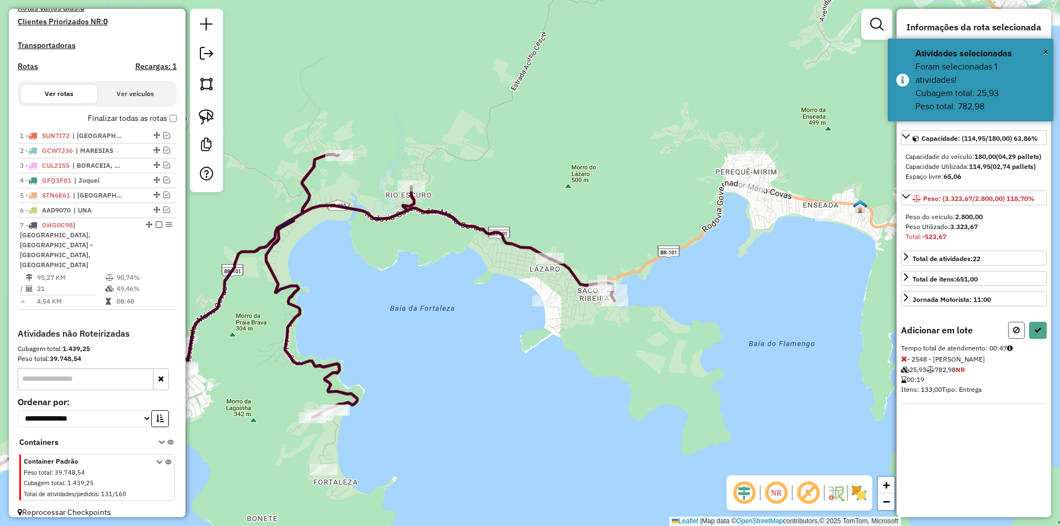
drag, startPoint x: 1016, startPoint y: 328, endPoint x: 1010, endPoint y: 330, distance: 5.9
click at [1015, 328] on icon at bounding box center [1016, 330] width 7 height 8
select select "**********"
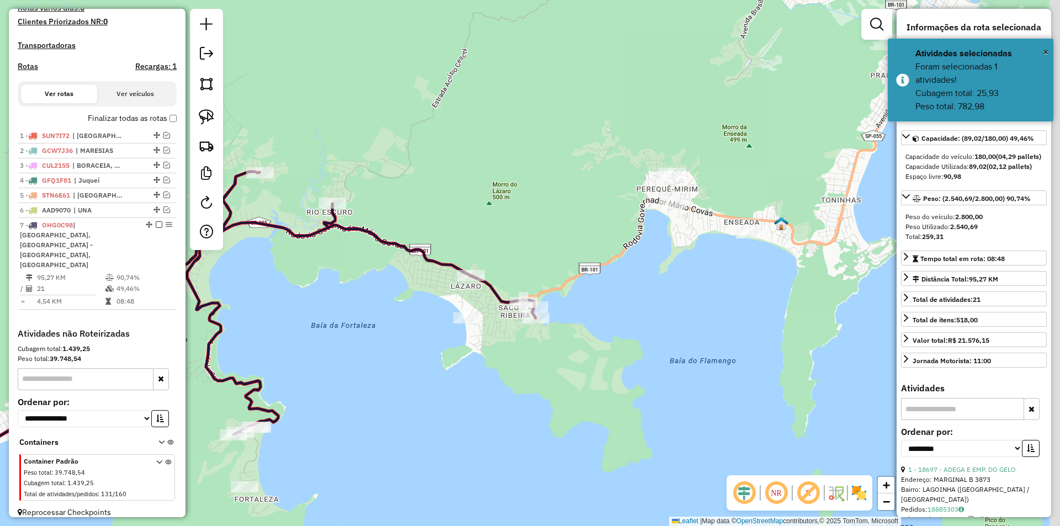
drag, startPoint x: 767, startPoint y: 305, endPoint x: 659, endPoint y: 256, distance: 118.8
click at [712, 317] on div "Janela de atendimento Grade de atendimento Capacidade Transportadoras Veículos …" at bounding box center [530, 263] width 1060 height 526
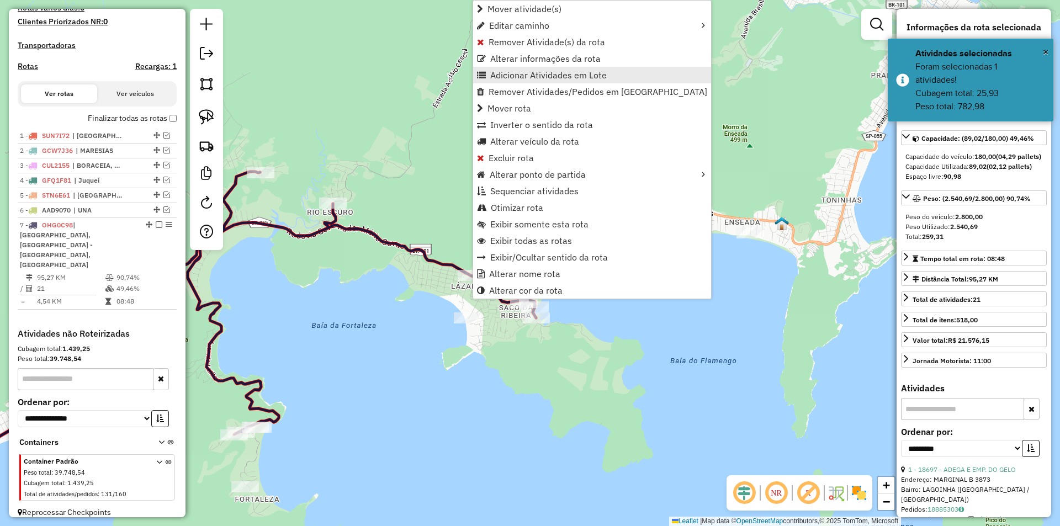
click at [513, 74] on span "Adicionar Atividades em Lote" at bounding box center [548, 75] width 116 height 9
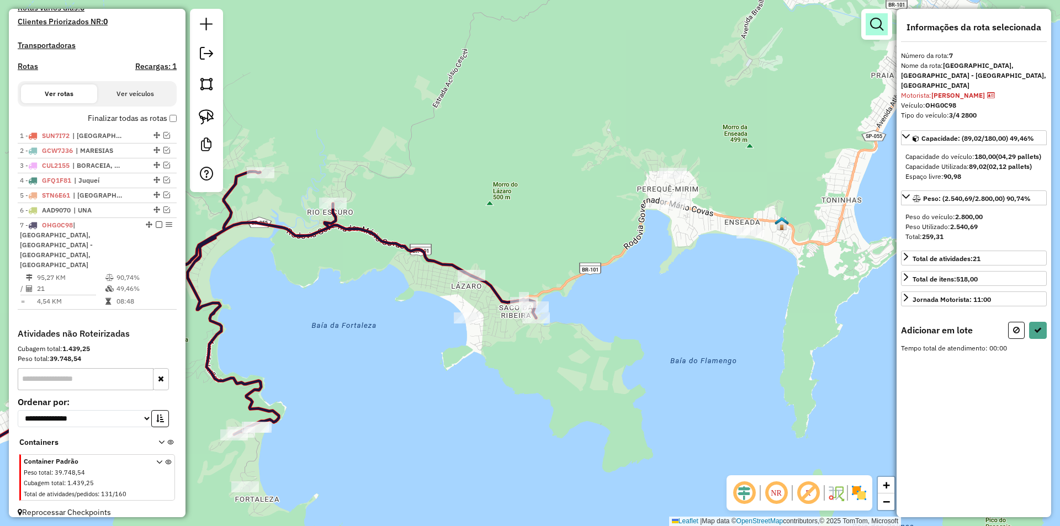
click at [879, 24] on em at bounding box center [876, 24] width 13 height 13
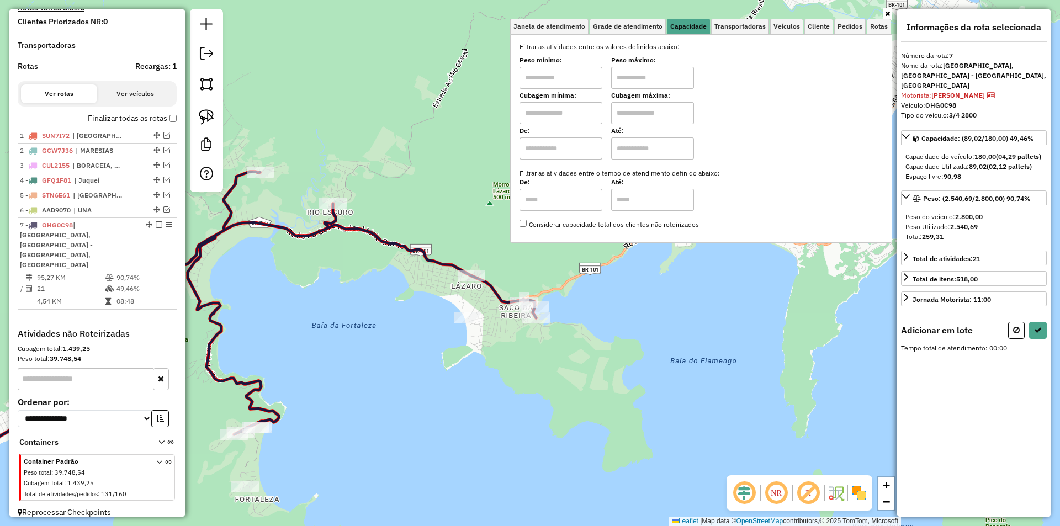
click at [545, 77] on input "text" at bounding box center [560, 78] width 83 height 22
type input "****"
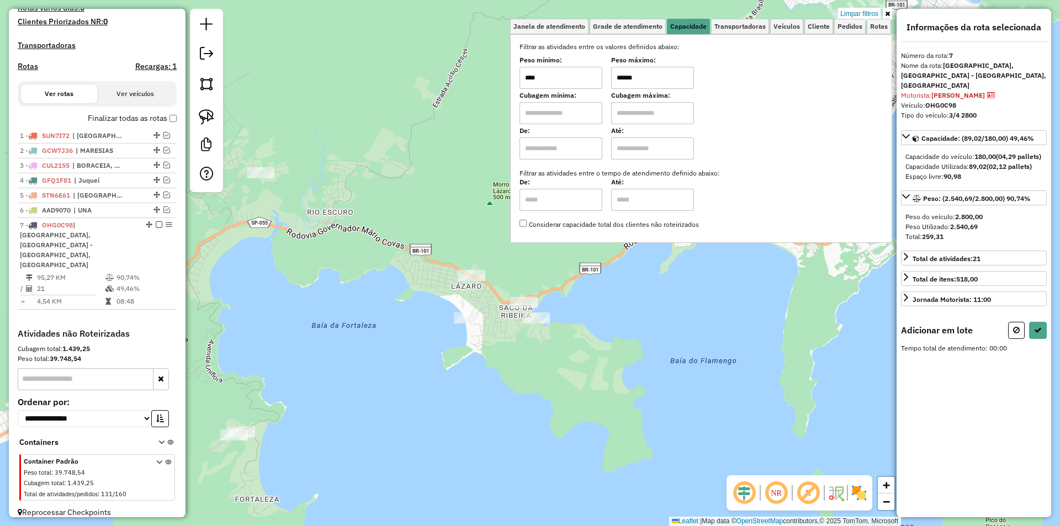
type input "******"
click at [610, 343] on div "Limpar filtros Janela de atendimento Grade de atendimento Capacidade Transporta…" at bounding box center [530, 263] width 1060 height 526
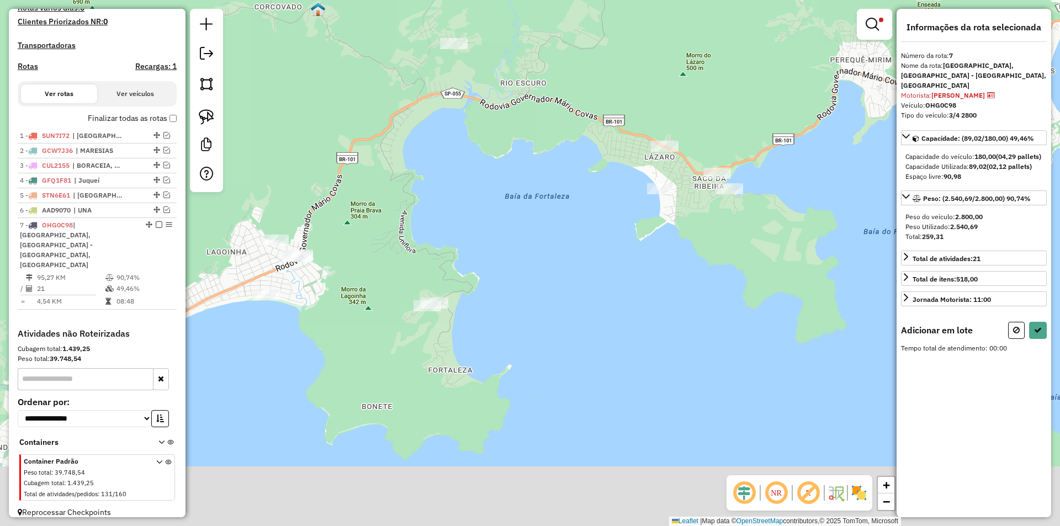
drag, startPoint x: 626, startPoint y: 355, endPoint x: 819, endPoint y: 218, distance: 236.3
click at [821, 222] on div "Limpar filtros Janela de atendimento Grade de atendimento Capacidade Transporta…" at bounding box center [530, 263] width 1060 height 526
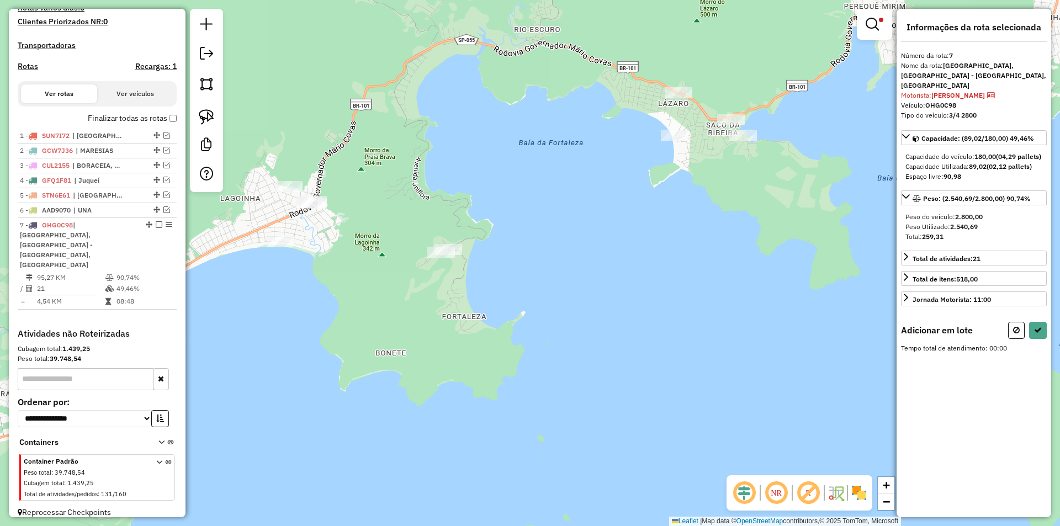
drag, startPoint x: 746, startPoint y: 273, endPoint x: 672, endPoint y: 268, distance: 73.6
click at [736, 321] on div "Limpar filtros Janela de atendimento Grade de atendimento Capacidade Transporta…" at bounding box center [530, 263] width 1060 height 526
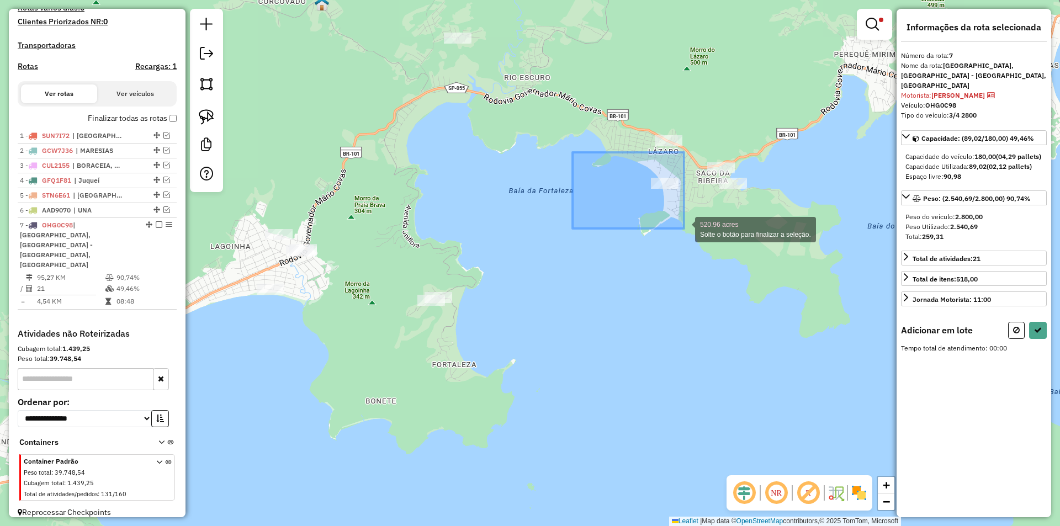
drag, startPoint x: 584, startPoint y: 160, endPoint x: 684, endPoint y: 228, distance: 121.1
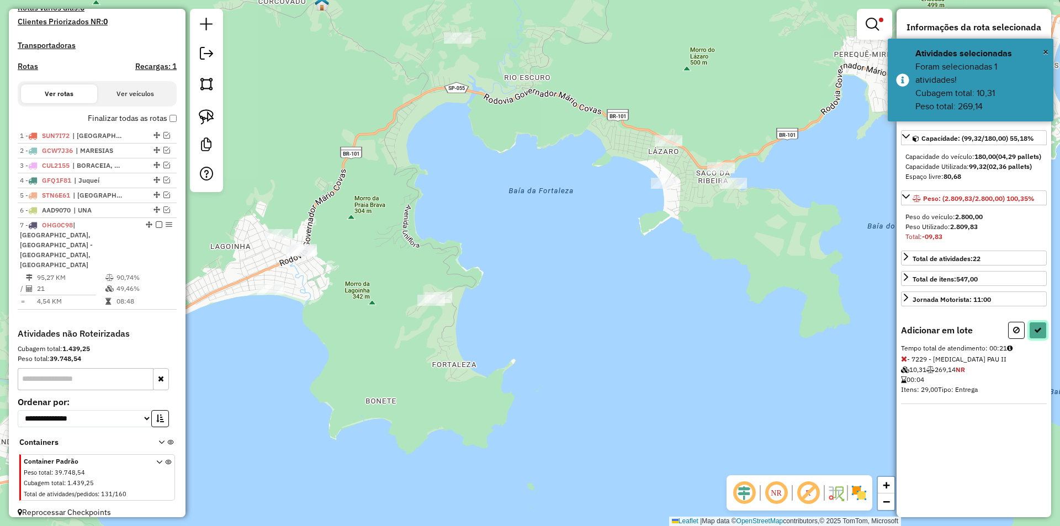
click at [1036, 333] on icon at bounding box center [1038, 330] width 8 height 8
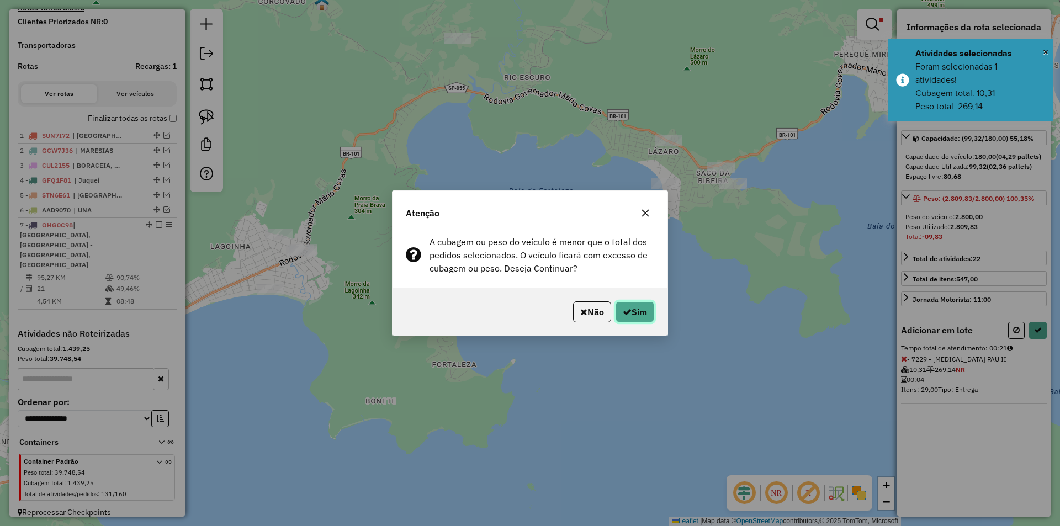
click at [631, 311] on button "Sim" at bounding box center [634, 311] width 39 height 21
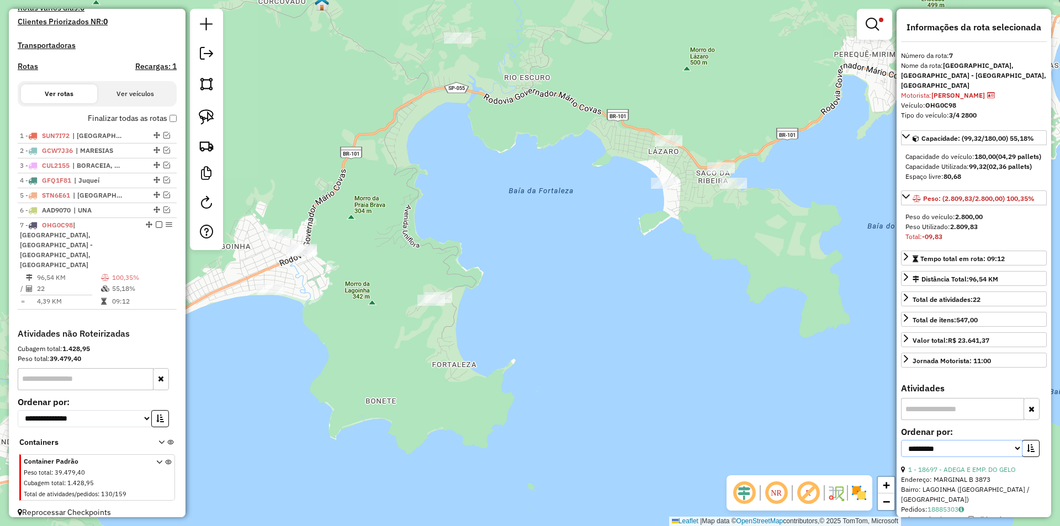
click at [1010, 446] on select "**********" at bounding box center [961, 448] width 121 height 17
select select "*********"
click at [901, 440] on select "**********" at bounding box center [961, 448] width 121 height 17
click at [876, 14] on link at bounding box center [874, 24] width 26 height 22
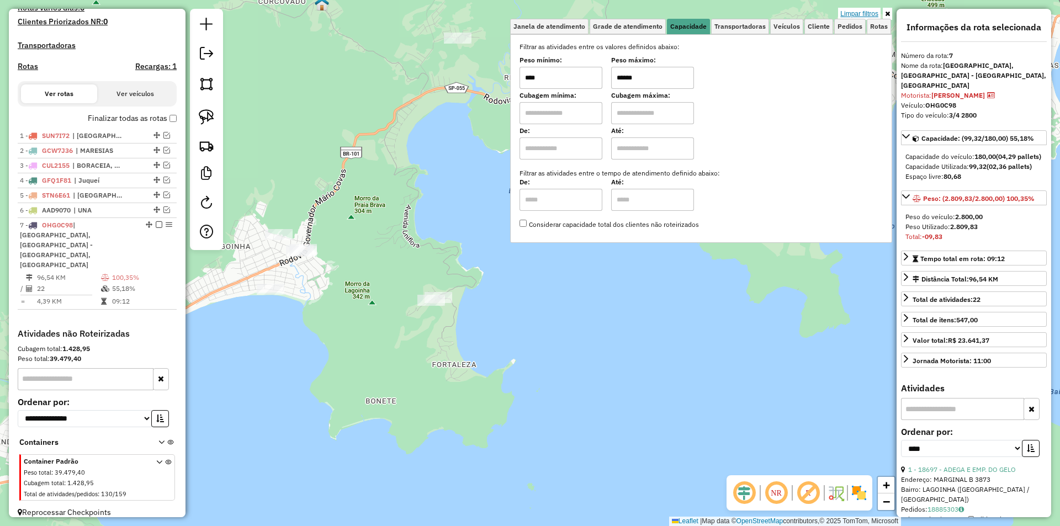
click at [870, 12] on link "Limpar filtros" at bounding box center [859, 14] width 42 height 12
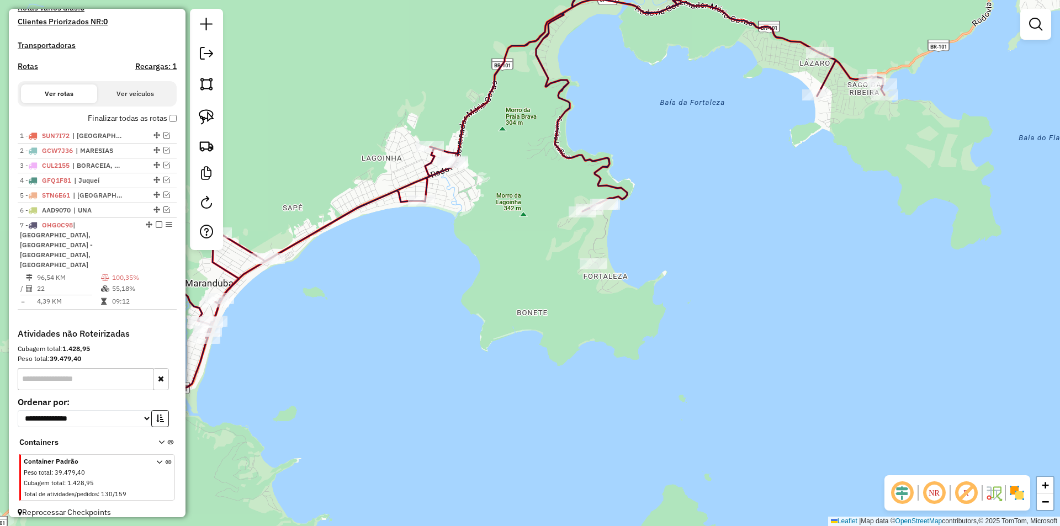
drag, startPoint x: 791, startPoint y: 210, endPoint x: 821, endPoint y: 189, distance: 35.7
click at [820, 193] on div "Janela de atendimento Grade de atendimento Capacidade Transportadoras Veículos …" at bounding box center [530, 263] width 1060 height 526
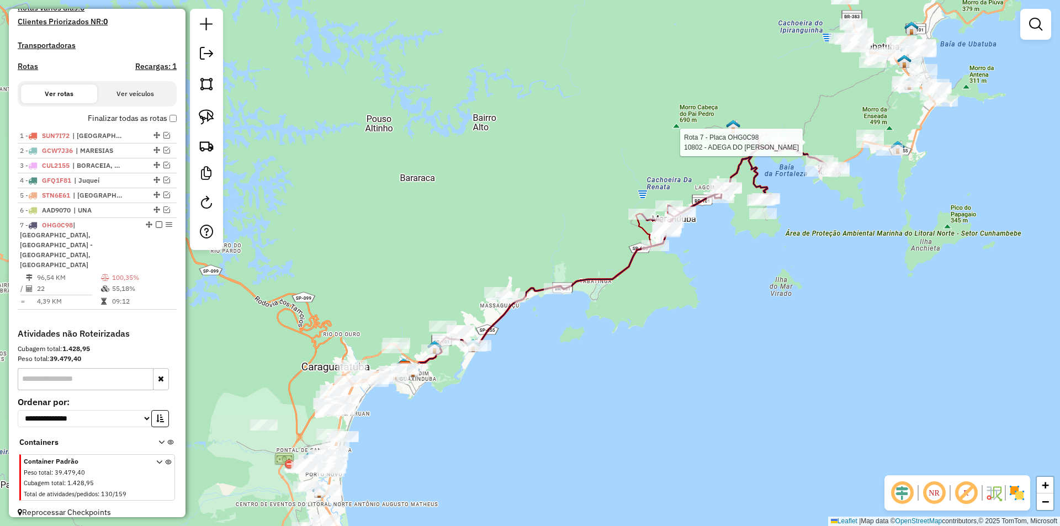
select select "*********"
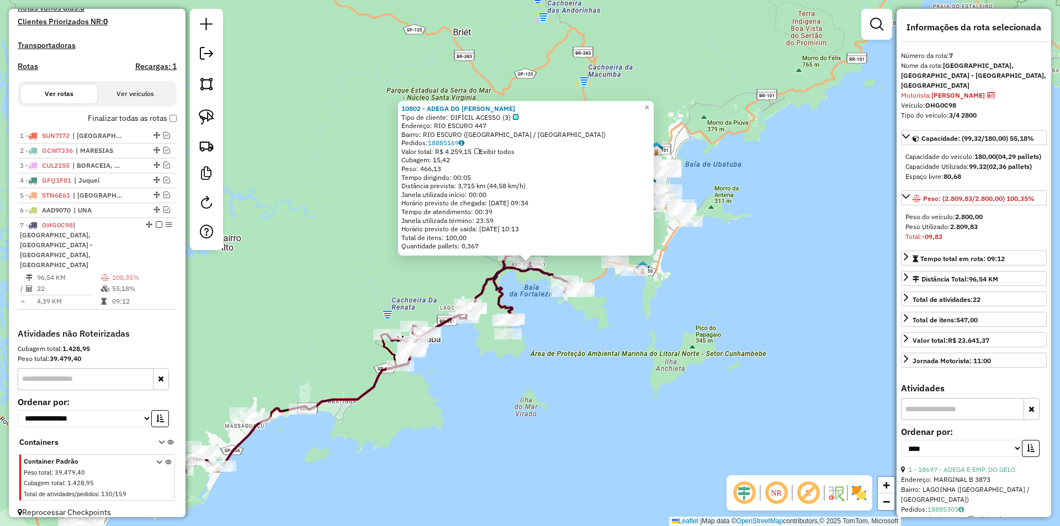
click at [774, 314] on div "10802 - ADEGA DO GILBERTO Tipo de cliente: DIFÍCIL ACESSO (3) Endereço: RIO ESC…" at bounding box center [530, 263] width 1060 height 526
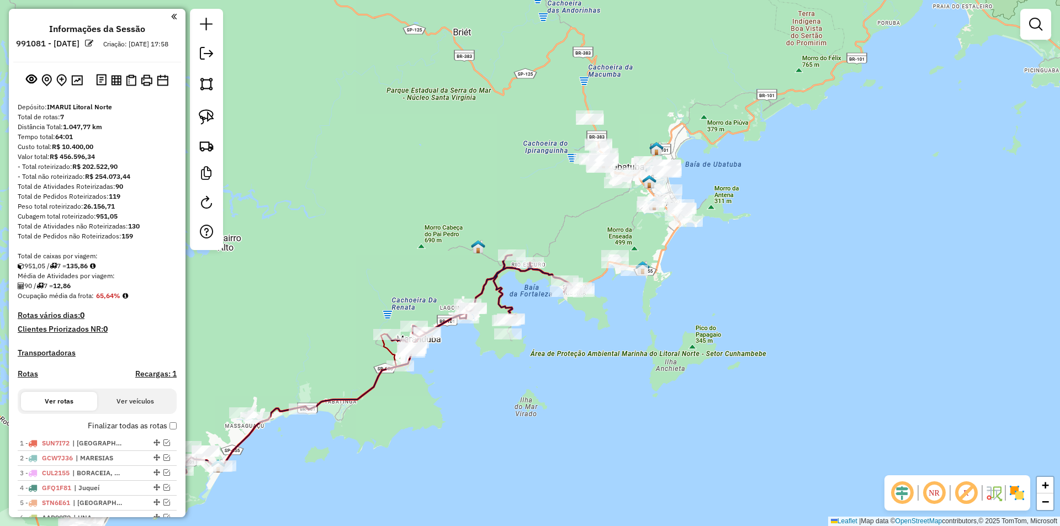
scroll to position [307, 0]
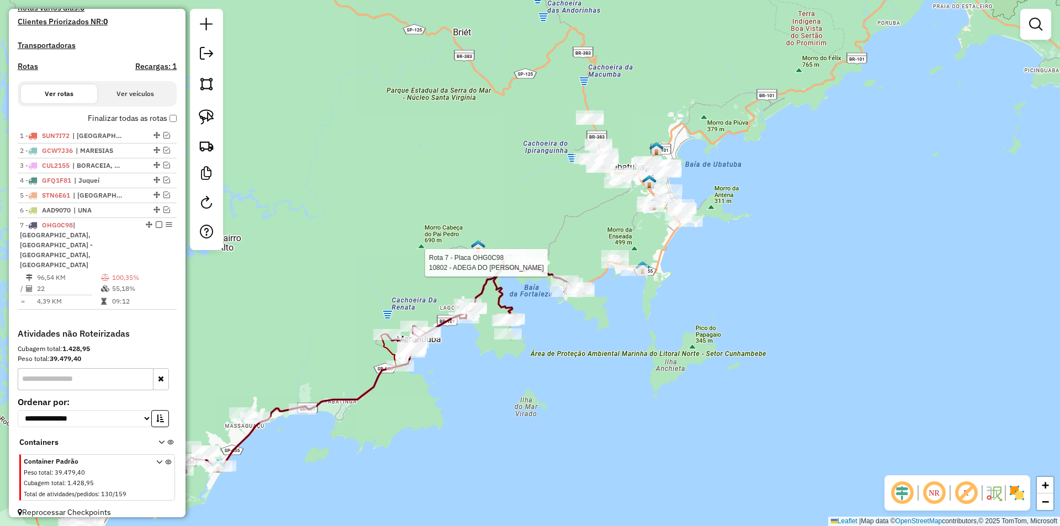
select select "*********"
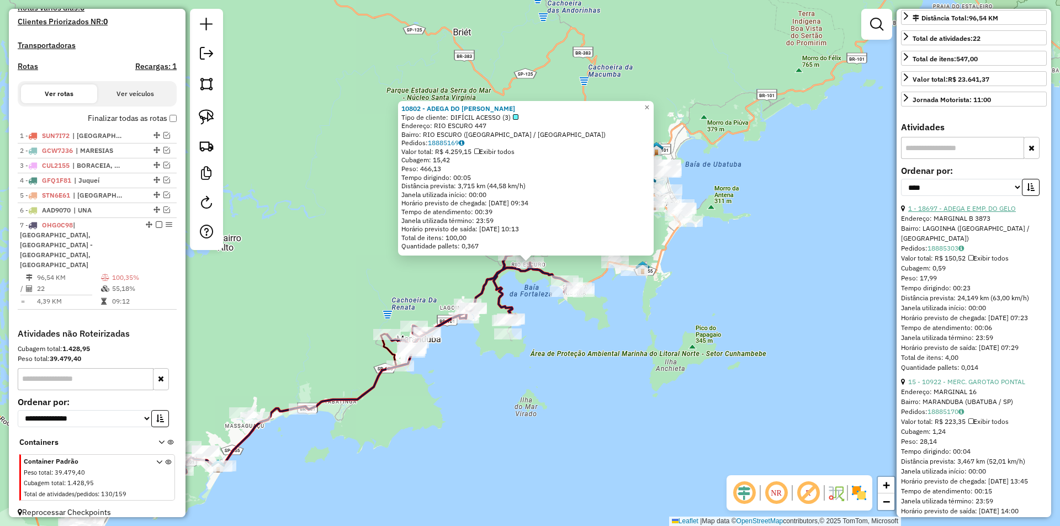
scroll to position [221, 0]
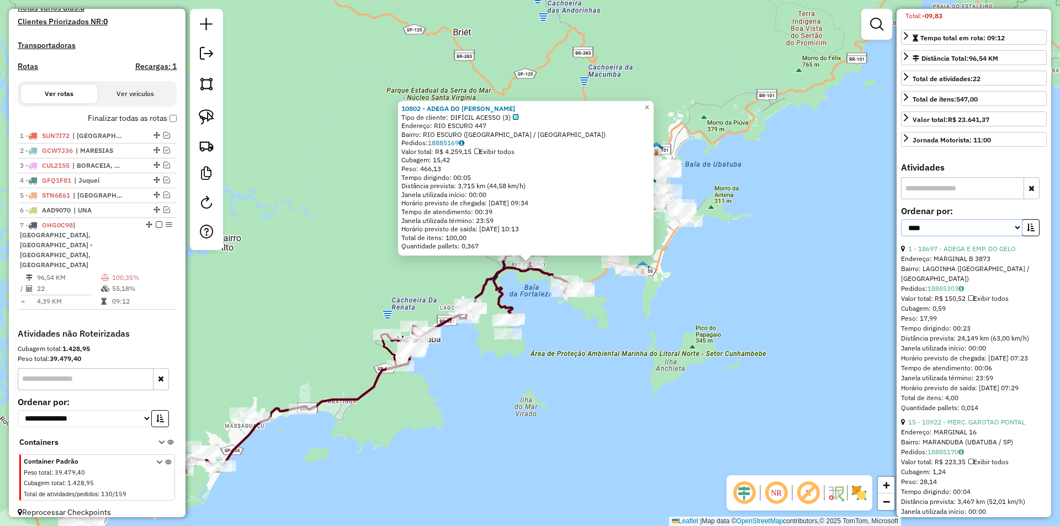
click at [1014, 226] on select "**********" at bounding box center [961, 227] width 121 height 17
click at [901, 219] on select "**********" at bounding box center [961, 227] width 121 height 17
click at [1028, 227] on button "button" at bounding box center [1030, 227] width 18 height 17
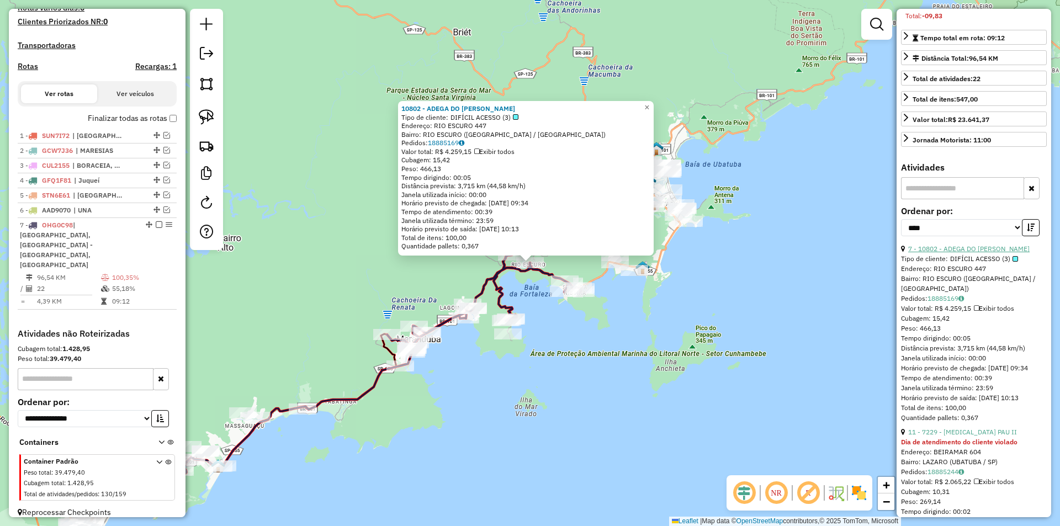
click at [990, 249] on link "7 - 10802 - ADEGA DO GILBERTO" at bounding box center [968, 248] width 121 height 8
click at [1026, 220] on button "button" at bounding box center [1030, 227] width 18 height 17
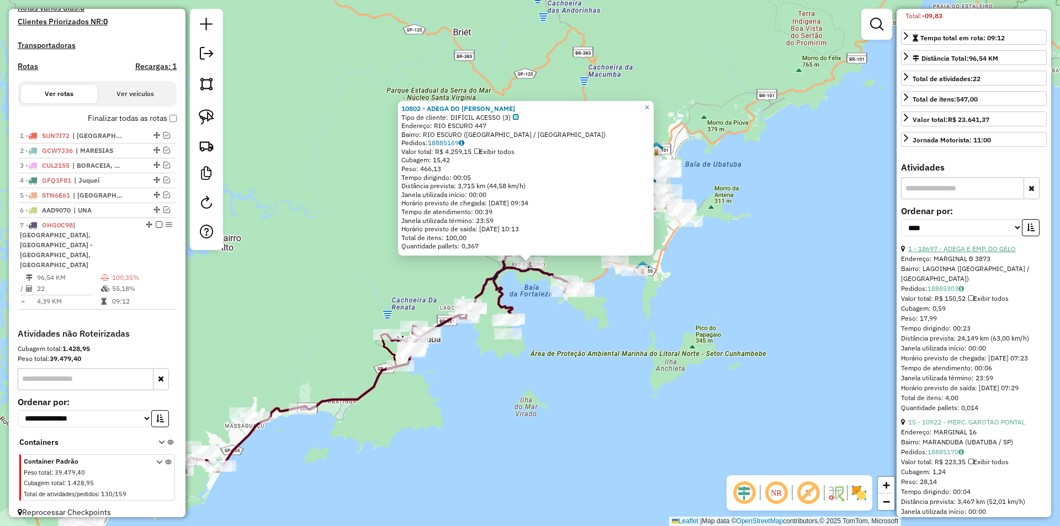
click at [975, 251] on link "1 - 18697 - ADEGA E EMP. DO GELO" at bounding box center [962, 248] width 108 height 8
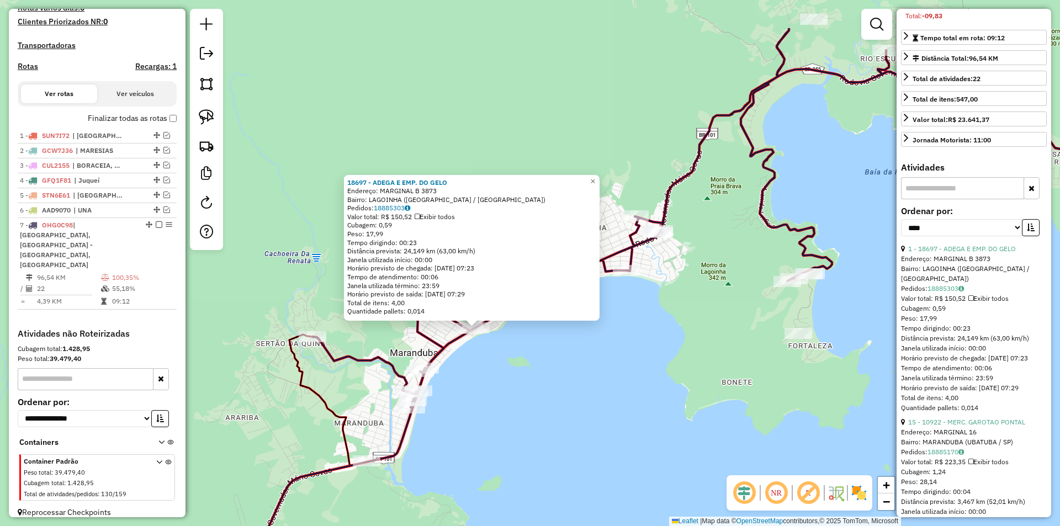
drag, startPoint x: 339, startPoint y: 324, endPoint x: 547, endPoint y: 405, distance: 223.1
click at [547, 405] on div "18697 - ADEGA E EMP. DO GELO Endereço: MARGINAL B 3873 Bairro: LAGOINHA (UBATUB…" at bounding box center [530, 263] width 1060 height 526
click at [475, 401] on div "18697 - ADEGA E EMP. DO GELO Endereço: MARGINAL B 3873 Bairro: LAGOINHA (UBATUB…" at bounding box center [530, 263] width 1060 height 526
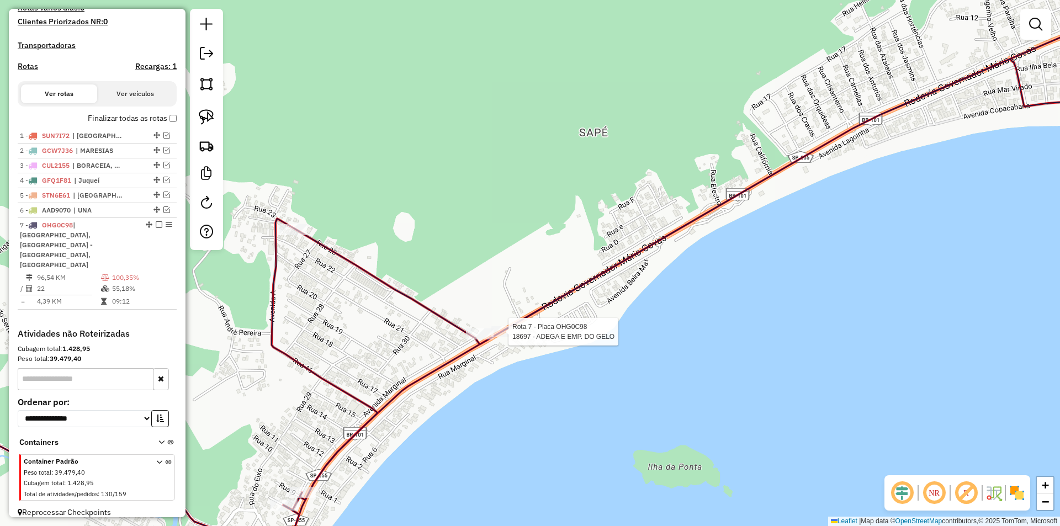
select select "*********"
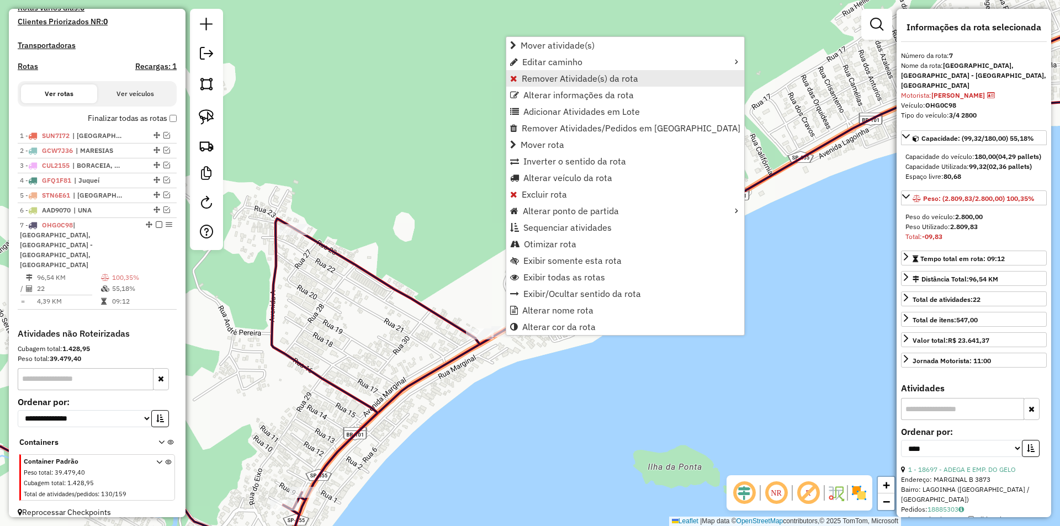
click at [539, 78] on span "Remover Atividade(s) da rota" at bounding box center [579, 78] width 116 height 9
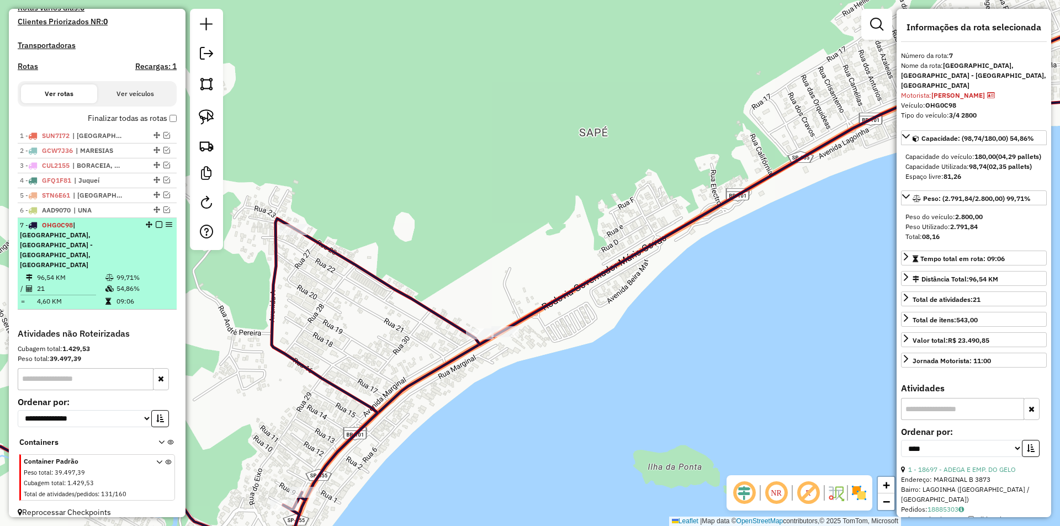
click at [156, 228] on em at bounding box center [159, 224] width 7 height 7
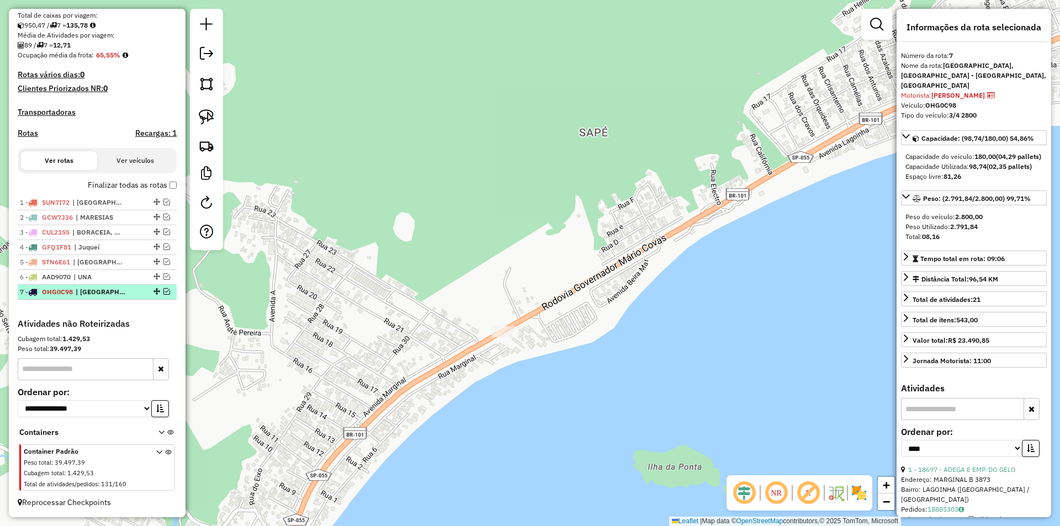
scroll to position [251, 0]
click at [603, 402] on div "Janela de atendimento Grade de atendimento Capacidade Transportadoras Veículos …" at bounding box center [530, 263] width 1060 height 526
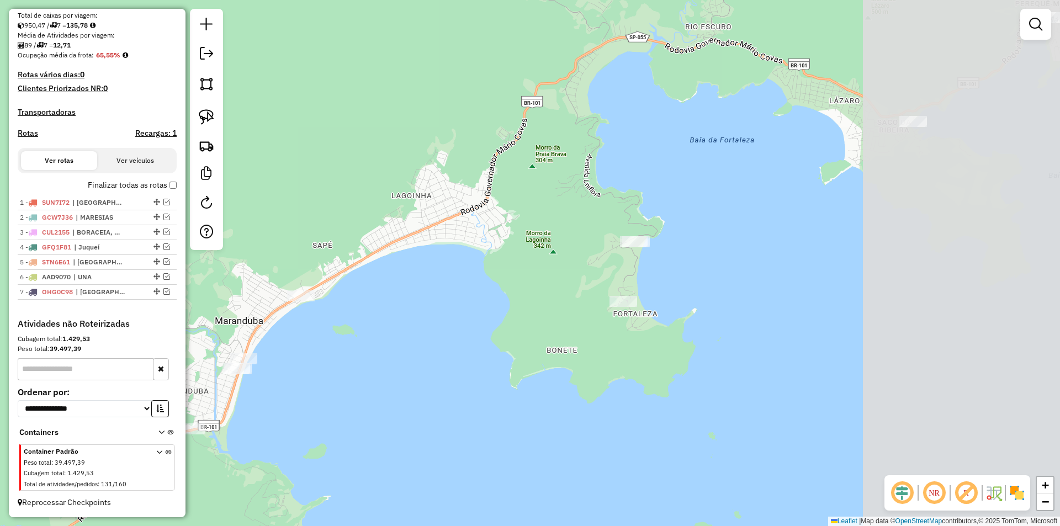
drag, startPoint x: 715, startPoint y: 430, endPoint x: 470, endPoint y: 347, distance: 259.5
click at [470, 347] on div "Janela de atendimento Grade de atendimento Capacidade Transportadoras Veículos …" at bounding box center [530, 263] width 1060 height 526
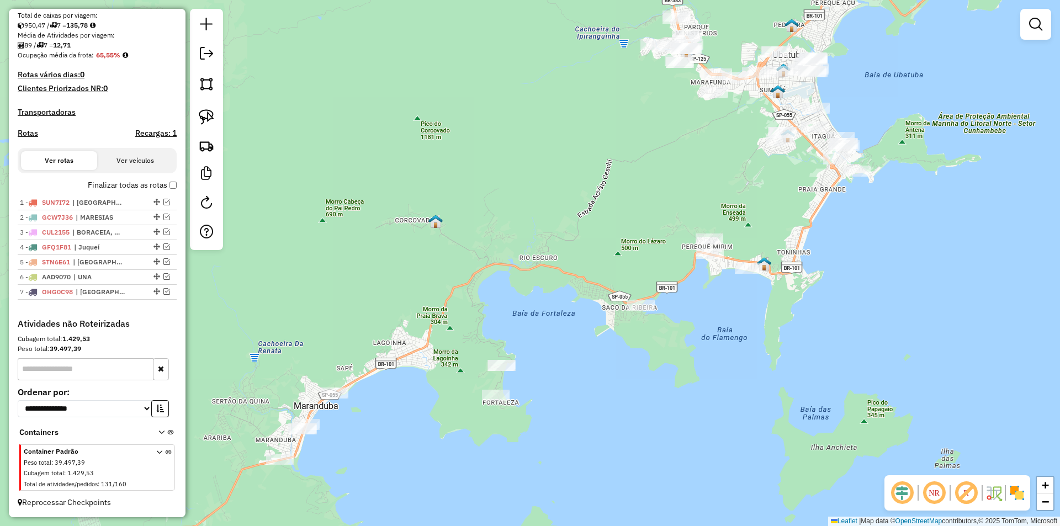
drag, startPoint x: 582, startPoint y: 360, endPoint x: 544, endPoint y: 412, distance: 63.6
click at [544, 414] on div "Janela de atendimento Grade de atendimento Capacidade Transportadoras Veículos …" at bounding box center [530, 263] width 1060 height 526
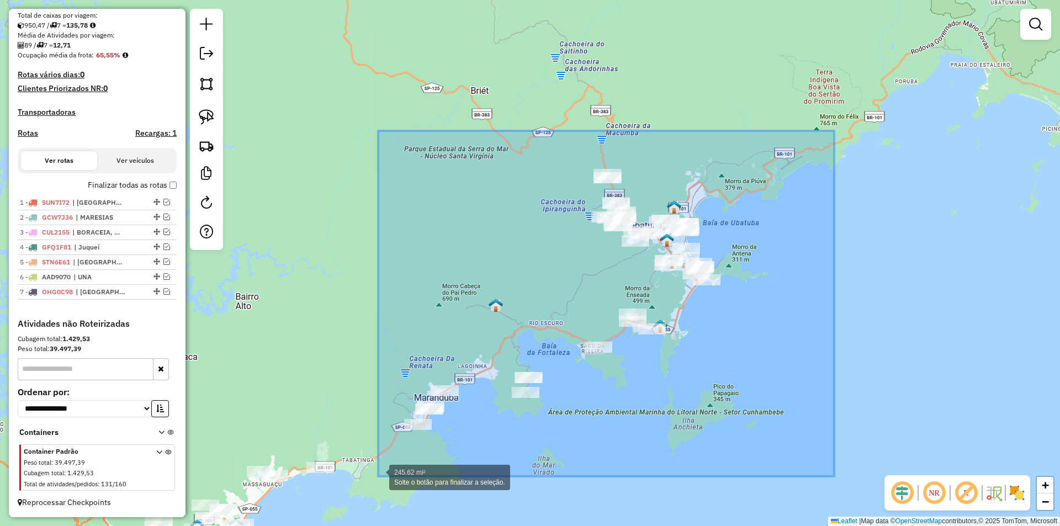
drag, startPoint x: 830, startPoint y: 132, endPoint x: 378, endPoint y: 476, distance: 567.9
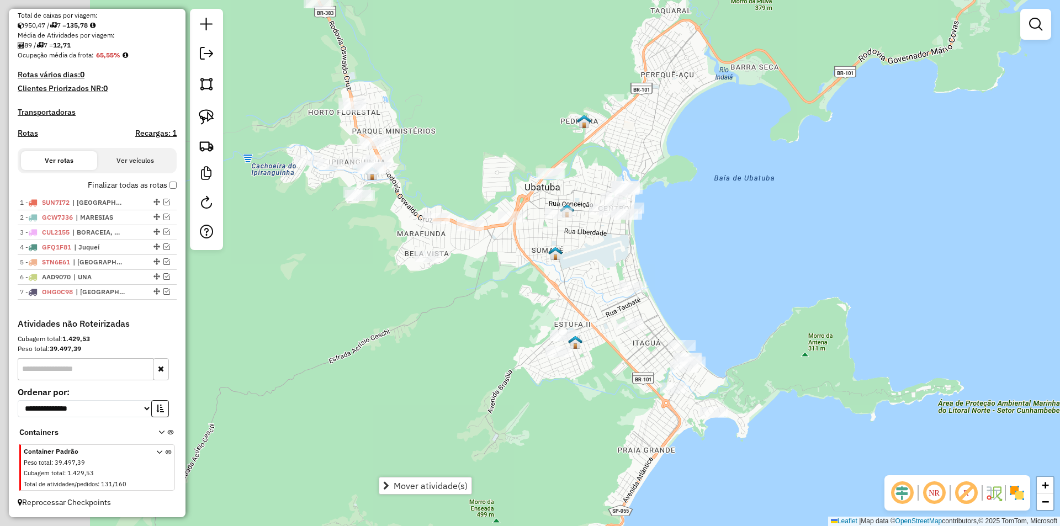
drag, startPoint x: 798, startPoint y: 260, endPoint x: 877, endPoint y: 293, distance: 86.1
click at [877, 293] on div "Janela de atendimento Grade de atendimento Capacidade Transportadoras Veículos …" at bounding box center [530, 263] width 1060 height 526
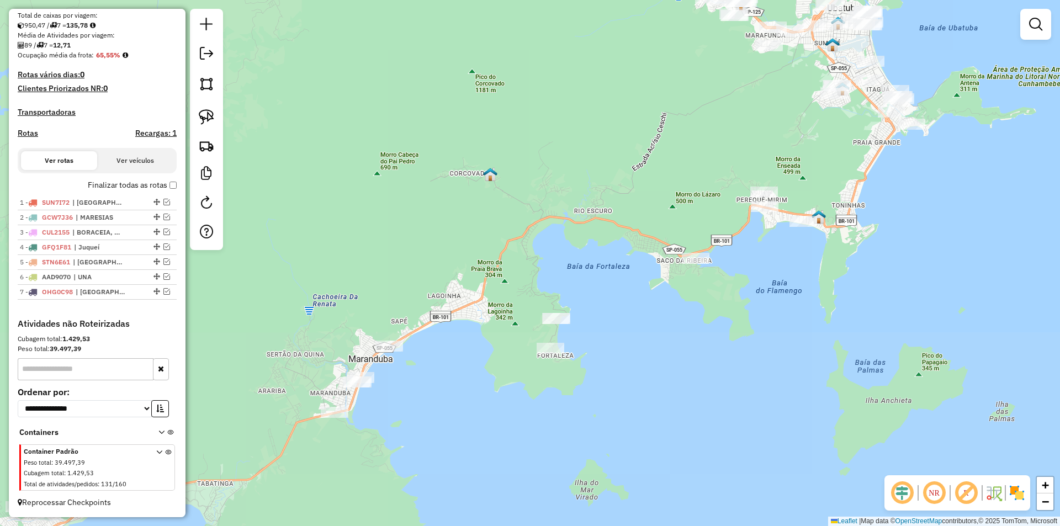
drag, startPoint x: 864, startPoint y: 368, endPoint x: 920, endPoint y: 216, distance: 161.7
click at [920, 216] on div "Janela de atendimento Grade de atendimento Capacidade Transportadoras Veículos …" at bounding box center [530, 263] width 1060 height 526
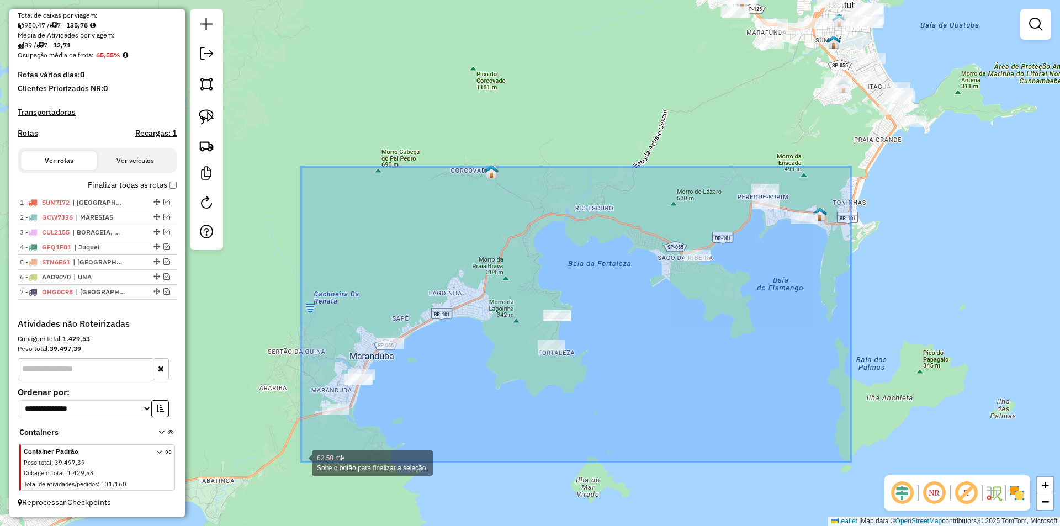
drag, startPoint x: 851, startPoint y: 167, endPoint x: 301, endPoint y: 462, distance: 624.4
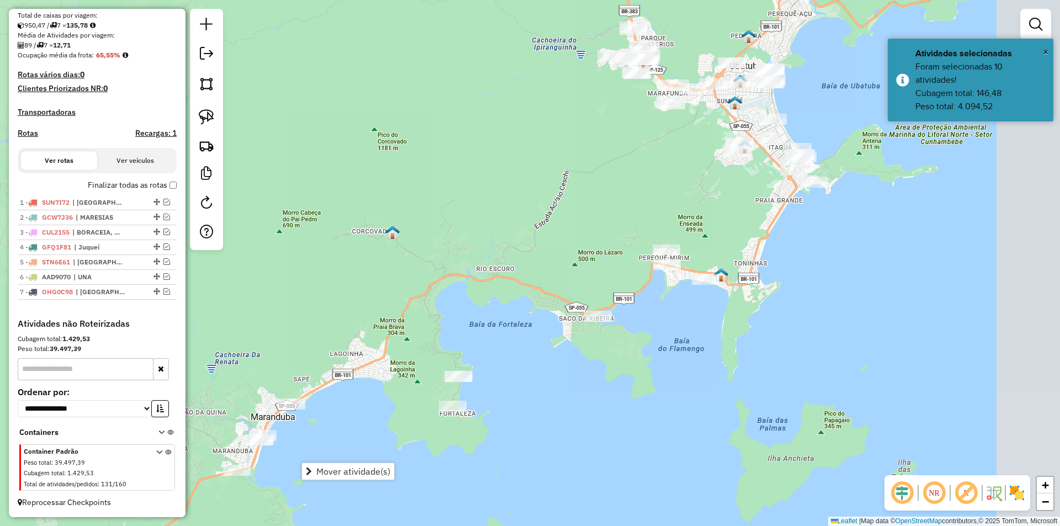
drag, startPoint x: 570, startPoint y: 388, endPoint x: 468, endPoint y: 449, distance: 118.6
click at [468, 449] on div "Janela de atendimento Grade de atendimento Capacidade Transportadoras Veículos …" at bounding box center [530, 263] width 1060 height 526
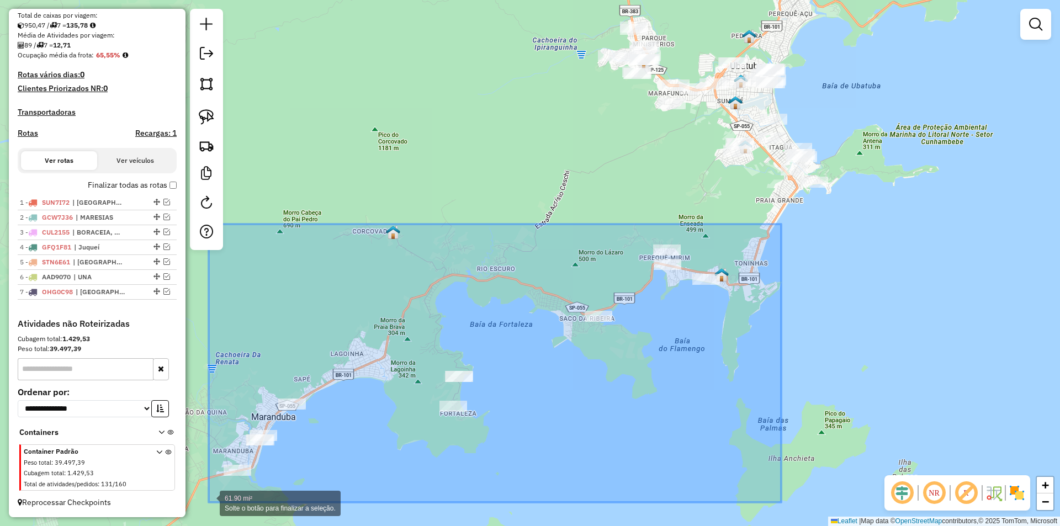
drag, startPoint x: 781, startPoint y: 224, endPoint x: 209, endPoint y: 502, distance: 636.3
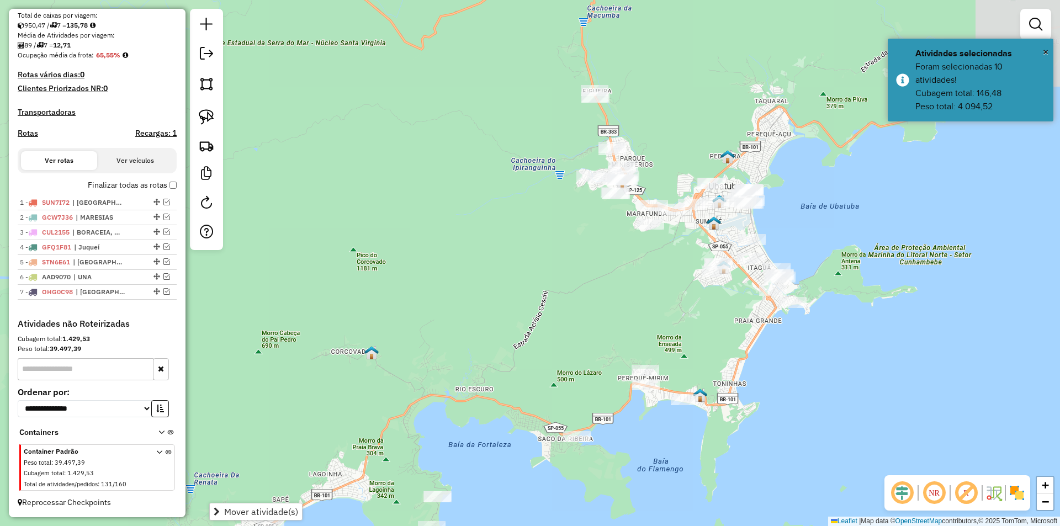
drag, startPoint x: 752, startPoint y: 290, endPoint x: 730, endPoint y: 405, distance: 116.8
click at [730, 405] on div "Janela de atendimento Grade de atendimento Capacidade Transportadoras Veículos …" at bounding box center [530, 263] width 1060 height 526
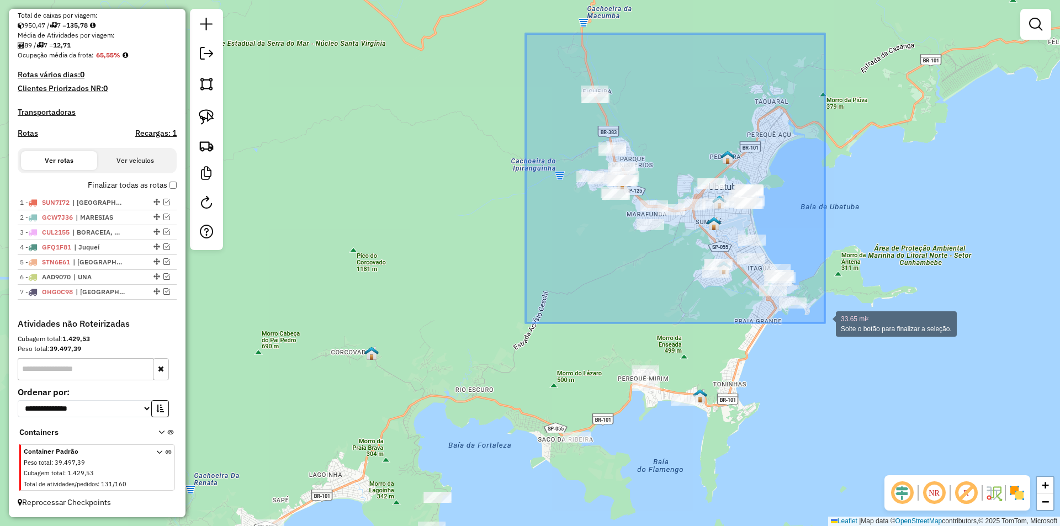
drag, startPoint x: 533, startPoint y: 43, endPoint x: 824, endPoint y: 323, distance: 404.0
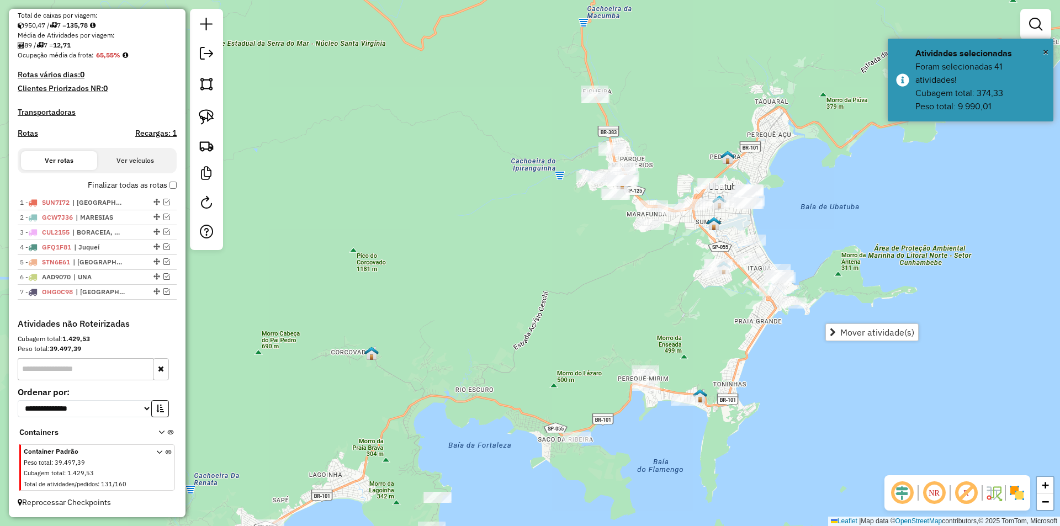
click at [742, 412] on div "Janela de atendimento Grade de atendimento Capacidade Transportadoras Veículos …" at bounding box center [530, 263] width 1060 height 526
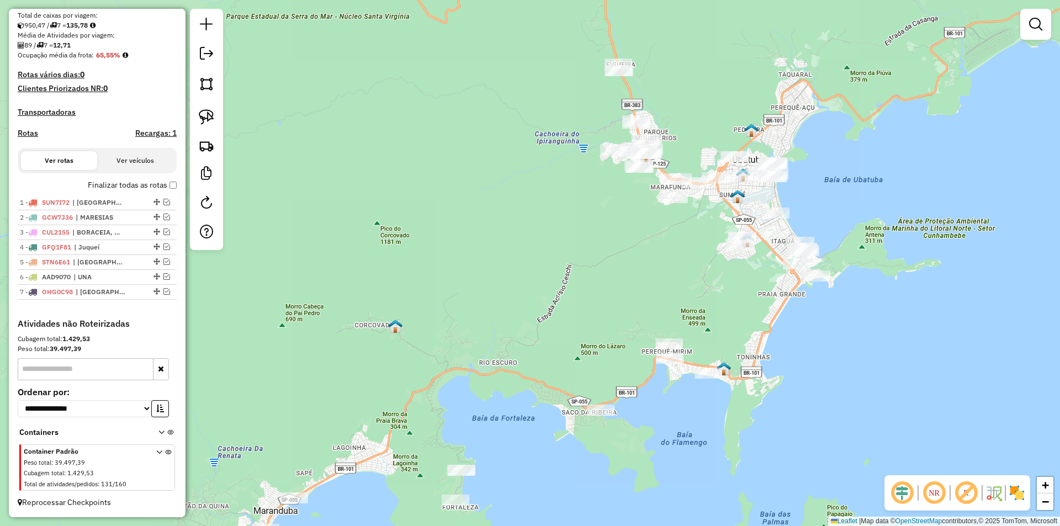
drag, startPoint x: 848, startPoint y: 315, endPoint x: 867, endPoint y: 288, distance: 32.5
click at [867, 295] on div "Janela de atendimento Grade de atendimento Capacidade Transportadoras Veículos …" at bounding box center [530, 263] width 1060 height 526
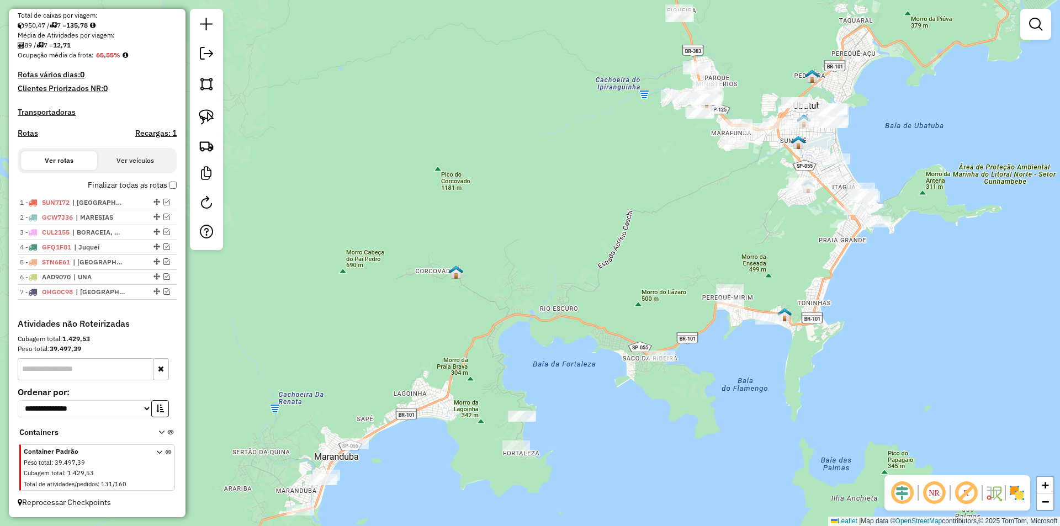
drag, startPoint x: 874, startPoint y: 283, endPoint x: 918, endPoint y: 247, distance: 56.8
click at [918, 247] on div "Janela de atendimento Grade de atendimento Capacidade Transportadoras Veículos …" at bounding box center [530, 263] width 1060 height 526
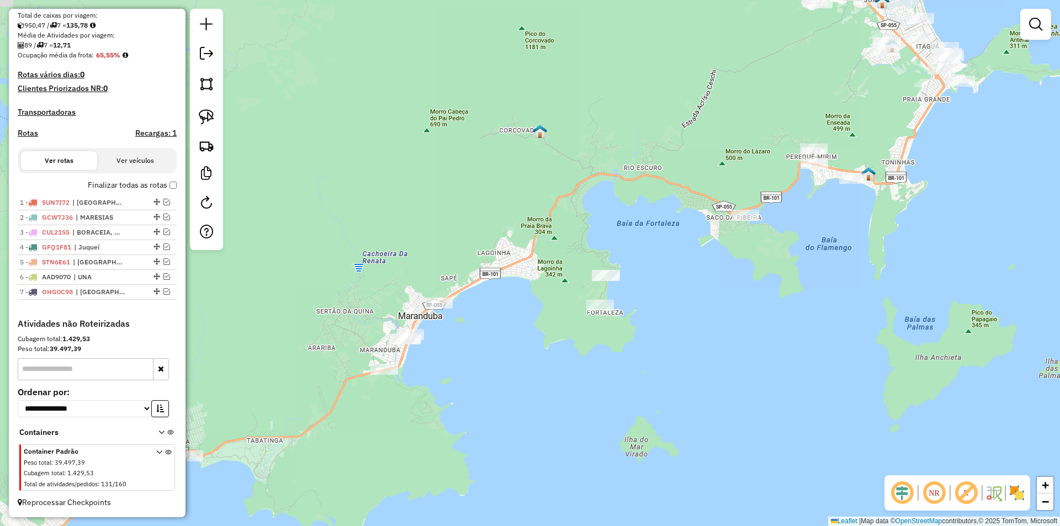
drag, startPoint x: 807, startPoint y: 342, endPoint x: 891, endPoint y: 201, distance: 163.8
click at [891, 201] on div "Janela de atendimento Grade de atendimento Capacidade Transportadoras Veículos …" at bounding box center [530, 263] width 1060 height 526
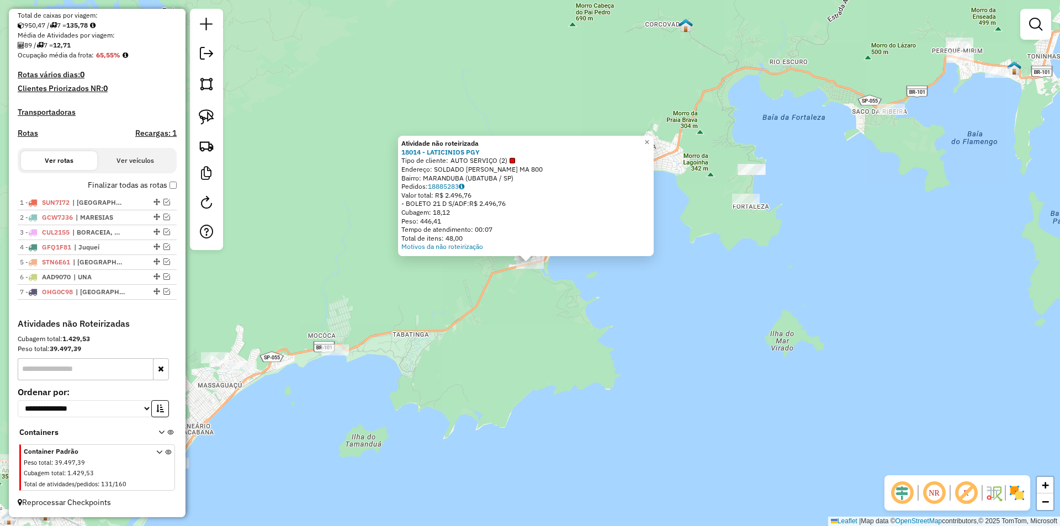
click at [503, 347] on div "Atividade não roteirizada 18014 - LATICINIOS PGY Tipo de cliente: AUTO SERVIÇO …" at bounding box center [530, 263] width 1060 height 526
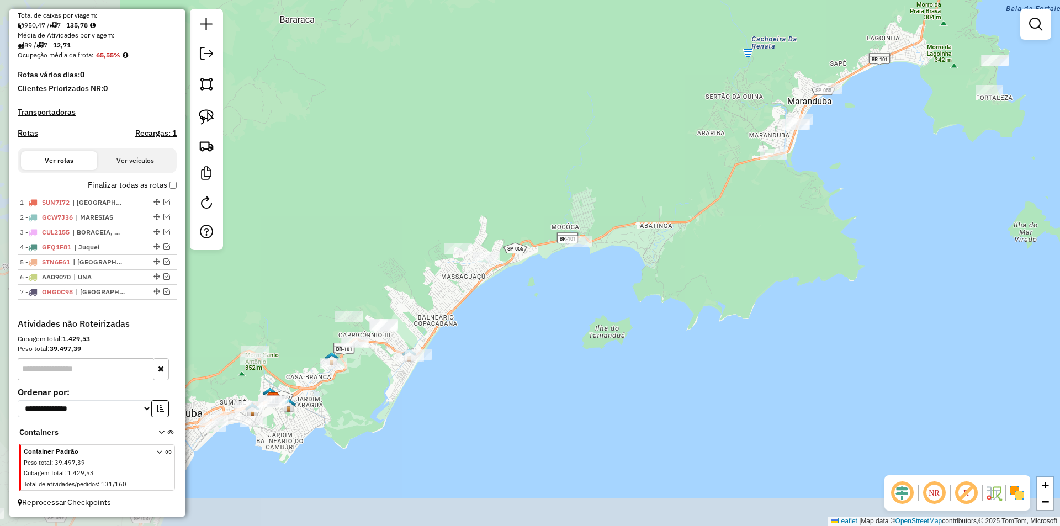
drag, startPoint x: 503, startPoint y: 348, endPoint x: 728, endPoint y: 246, distance: 247.7
click at [728, 246] on div "Janela de atendimento Grade de atendimento Capacidade Transportadoras Veículos …" at bounding box center [530, 263] width 1060 height 526
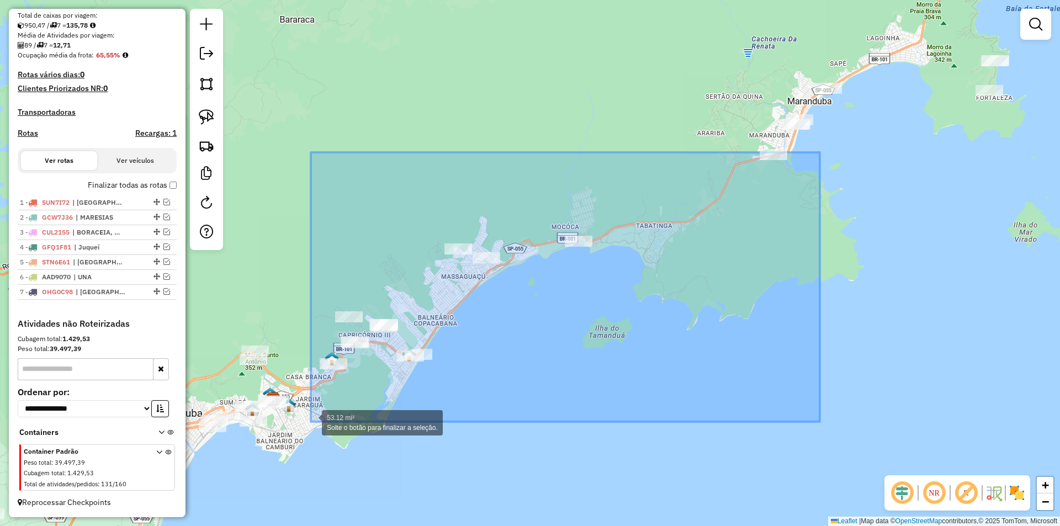
drag, startPoint x: 819, startPoint y: 152, endPoint x: 311, endPoint y: 422, distance: 575.7
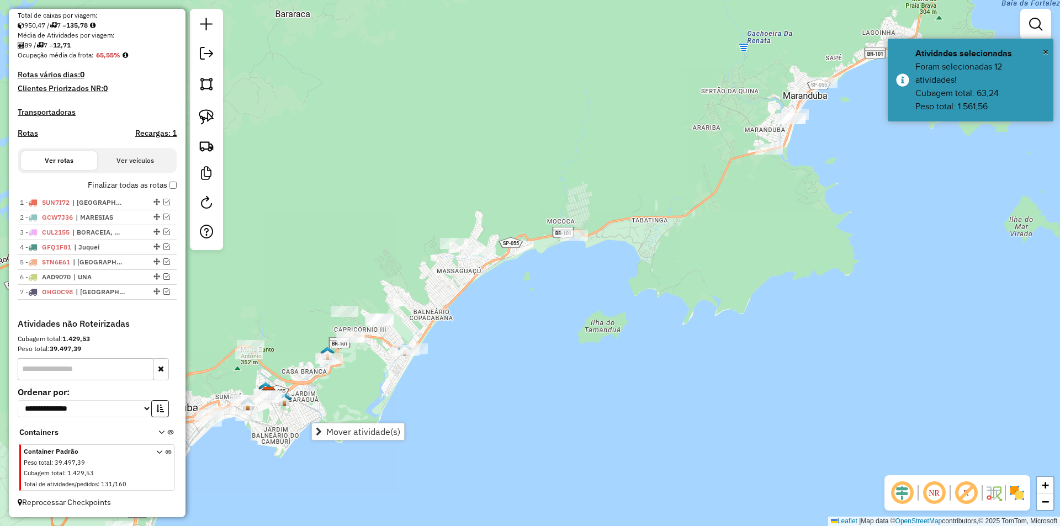
drag, startPoint x: 595, startPoint y: 302, endPoint x: 588, endPoint y: 297, distance: 8.6
click at [588, 297] on div "Janela de atendimento Grade de atendimento Capacidade Transportadoras Veículos …" at bounding box center [530, 263] width 1060 height 526
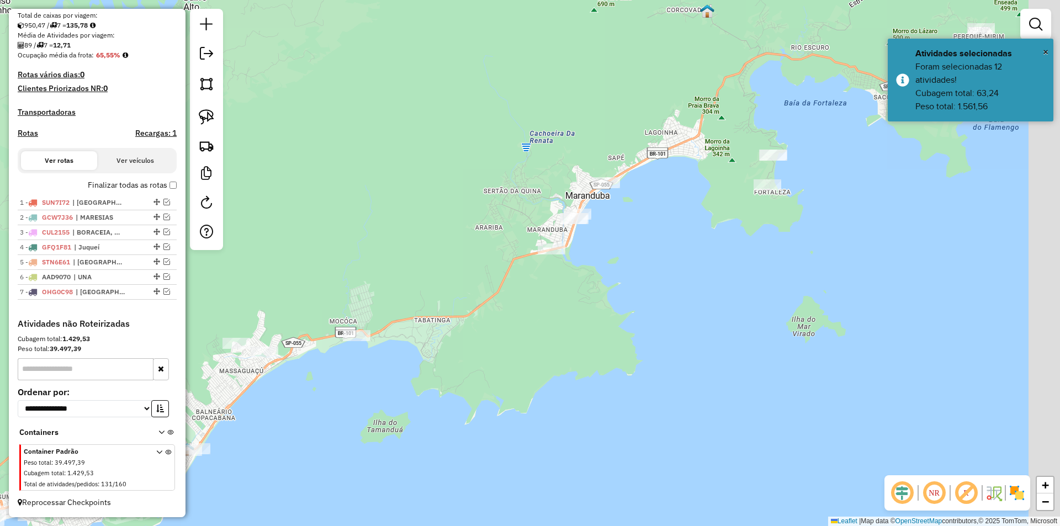
drag, startPoint x: 520, startPoint y: 363, endPoint x: 483, endPoint y: 371, distance: 37.8
click at [481, 375] on div "Janela de atendimento Grade de atendimento Capacidade Transportadoras Veículos …" at bounding box center [530, 263] width 1060 height 526
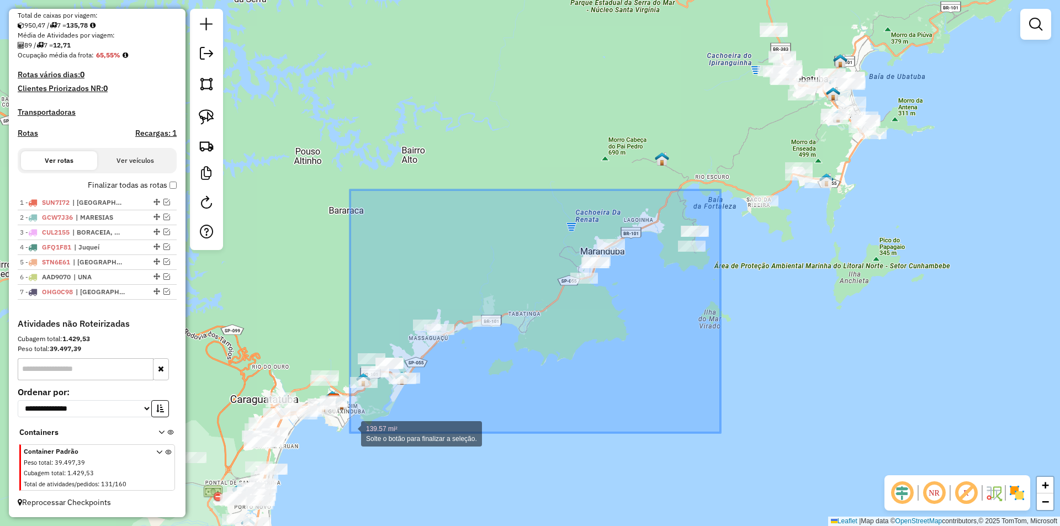
drag, startPoint x: 720, startPoint y: 190, endPoint x: 350, endPoint y: 433, distance: 442.8
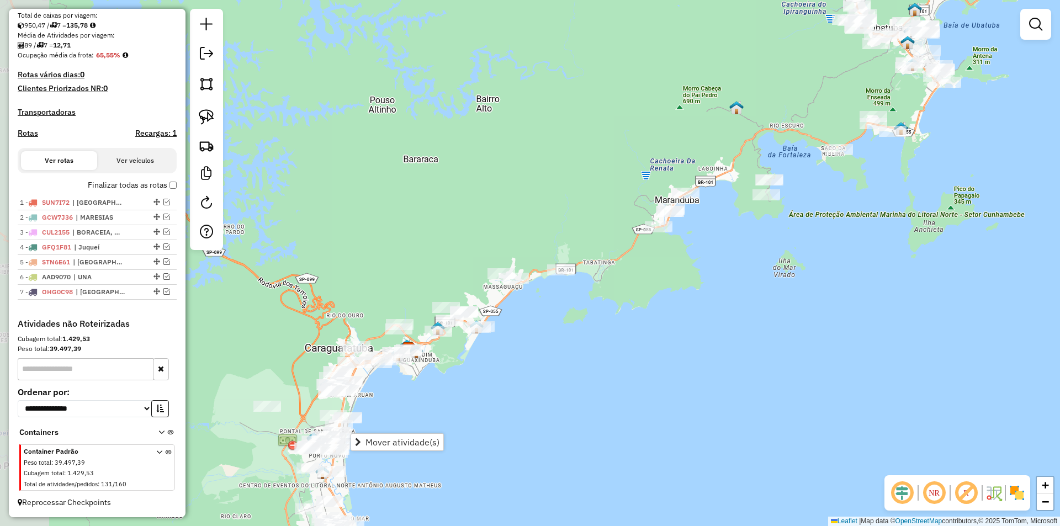
drag, startPoint x: 711, startPoint y: 181, endPoint x: 789, endPoint y: 115, distance: 101.8
click at [789, 116] on div "Janela de atendimento Grade de atendimento Capacidade Transportadoras Veículos …" at bounding box center [530, 263] width 1060 height 526
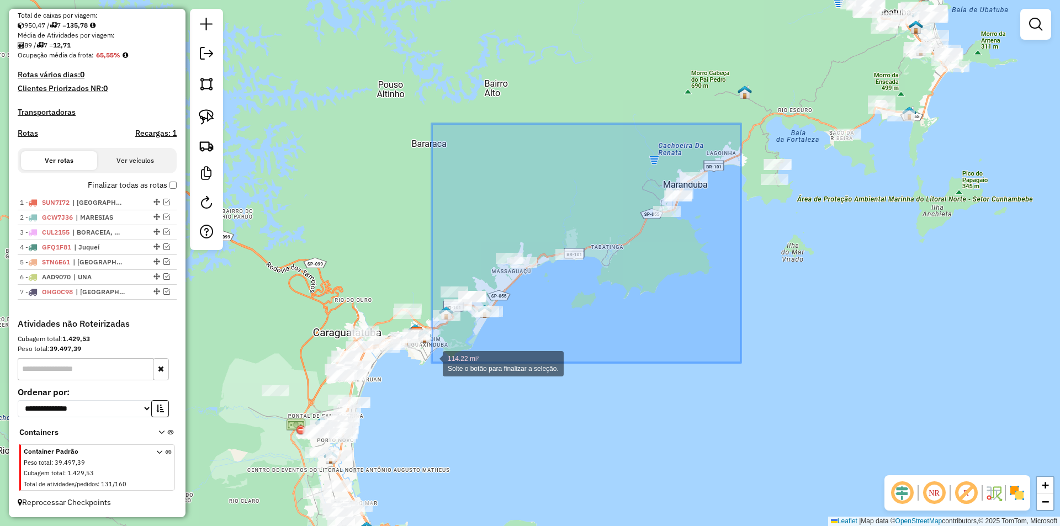
drag, startPoint x: 738, startPoint y: 131, endPoint x: 432, endPoint y: 363, distance: 384.2
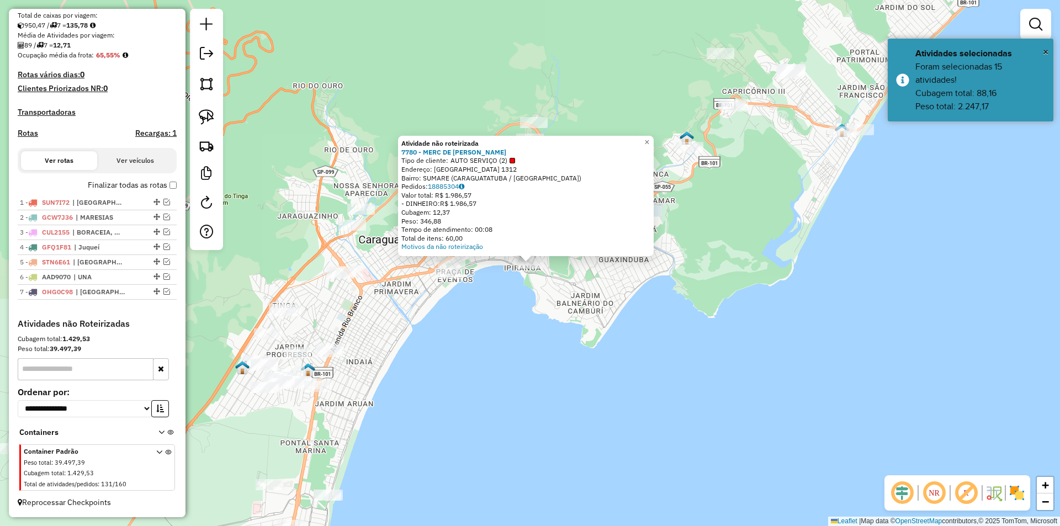
click at [505, 358] on div "Atividade não roteirizada 7780 - MERC DE LIMA SANTOS Tipo de cliente: AUTO SERV…" at bounding box center [530, 263] width 1060 height 526
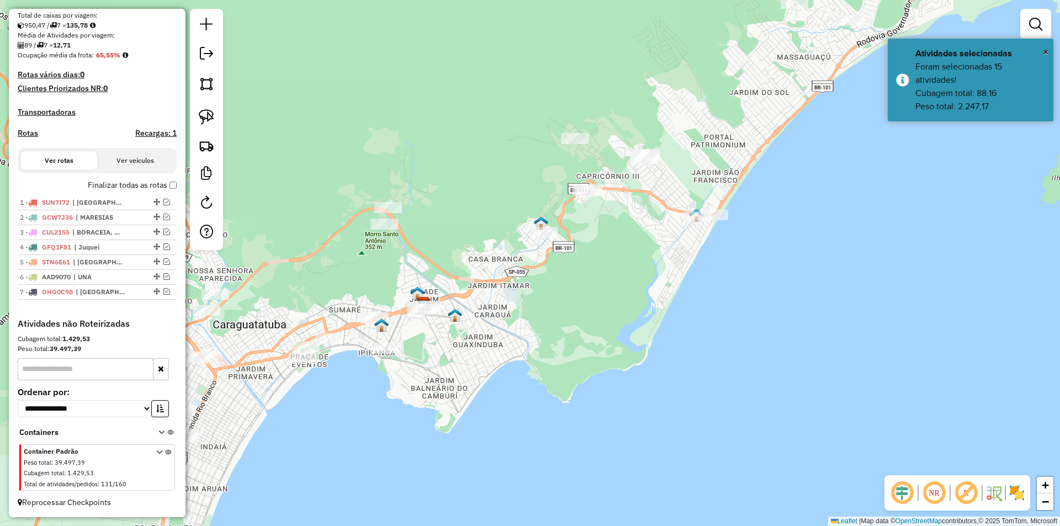
drag, startPoint x: 645, startPoint y: 289, endPoint x: 502, endPoint y: 372, distance: 165.9
click at [502, 372] on div "Janela de atendimento Grade de atendimento Capacidade Transportadoras Veículos …" at bounding box center [530, 263] width 1060 height 526
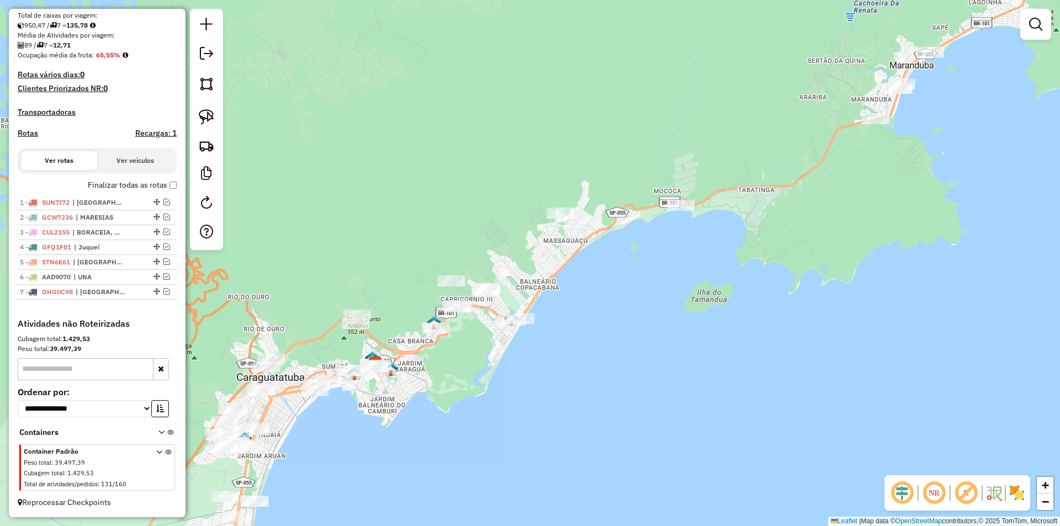
drag, startPoint x: 491, startPoint y: 374, endPoint x: 457, endPoint y: 383, distance: 34.8
click at [457, 383] on div "Janela de atendimento Grade de atendimento Capacidade Transportadoras Veículos …" at bounding box center [530, 263] width 1060 height 526
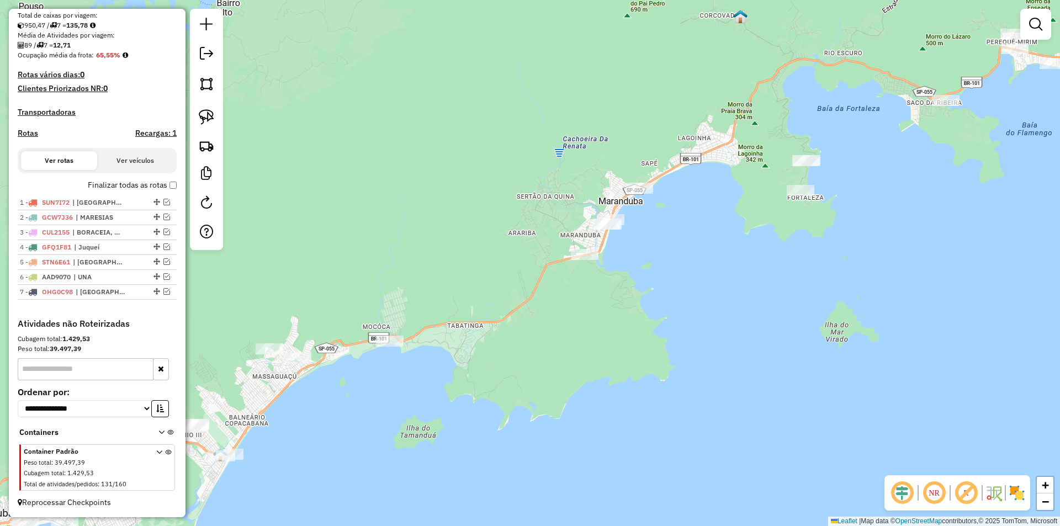
drag, startPoint x: 499, startPoint y: 381, endPoint x: 335, endPoint y: 449, distance: 177.6
click at [335, 449] on div "Janela de atendimento Grade de atendimento Capacidade Transportadoras Veículos …" at bounding box center [530, 263] width 1060 height 526
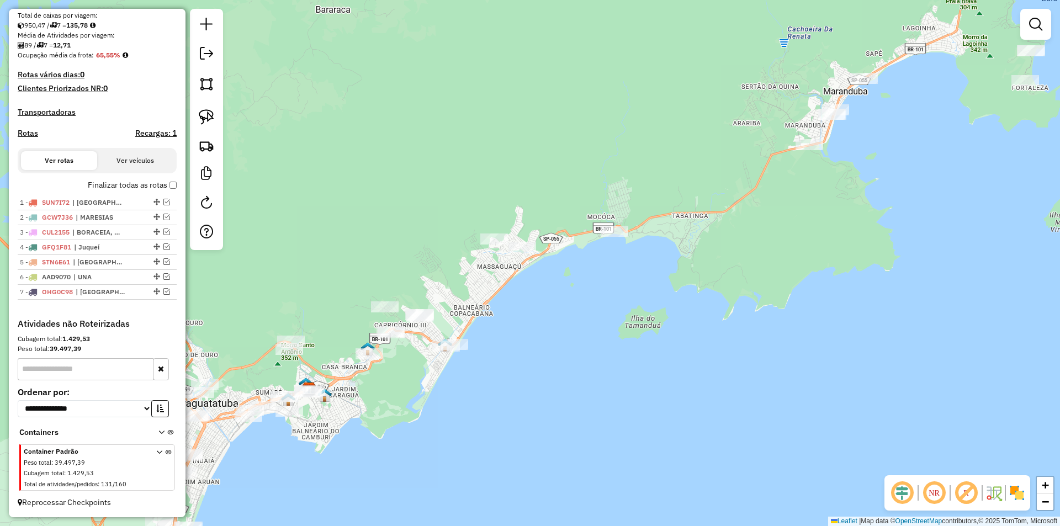
drag, startPoint x: 686, startPoint y: 272, endPoint x: 871, endPoint y: 200, distance: 198.3
click at [871, 200] on div "Janela de atendimento Grade de atendimento Capacidade Transportadoras Veículos …" at bounding box center [530, 263] width 1060 height 526
click at [215, 116] on link at bounding box center [206, 117] width 24 height 24
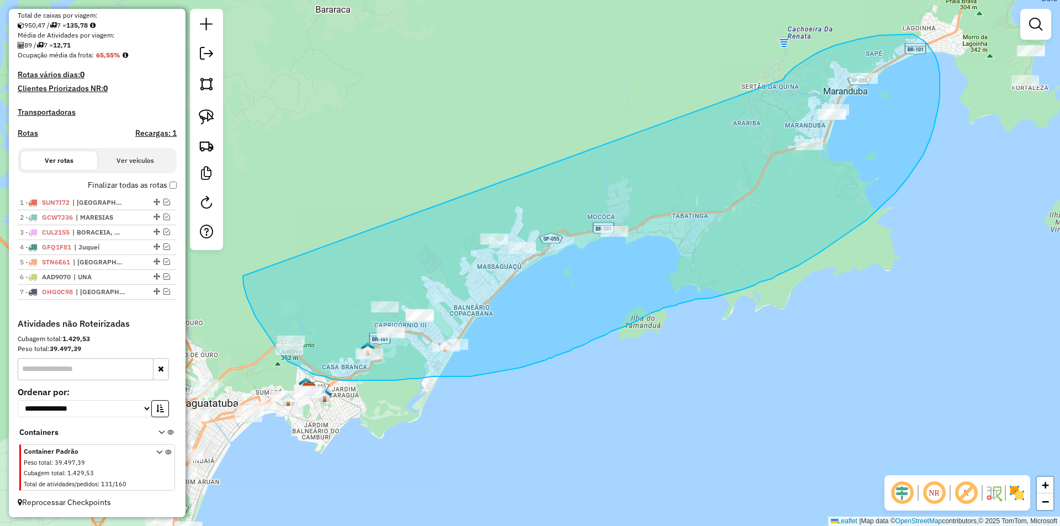
drag, startPoint x: 795, startPoint y: 67, endPoint x: 243, endPoint y: 276, distance: 590.1
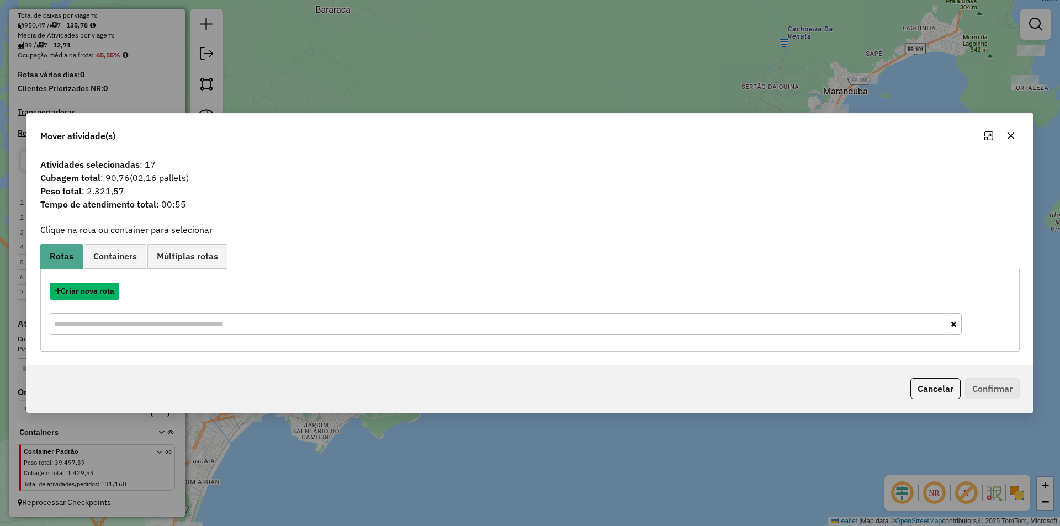
click at [87, 290] on button "Criar nova rota" at bounding box center [85, 291] width 70 height 17
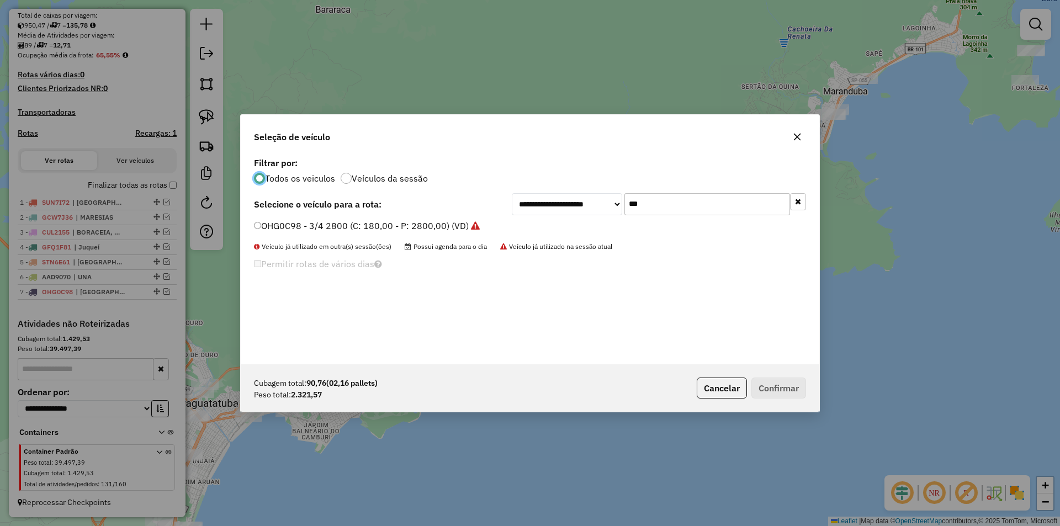
scroll to position [6, 3]
click at [674, 199] on input "***" at bounding box center [707, 204] width 166 height 22
type input "***"
click at [329, 227] on label "FEQ5994 - TOCO Volks 17-190e (C: 392,00 - P: 7460,00) (VD)" at bounding box center [383, 225] width 258 height 13
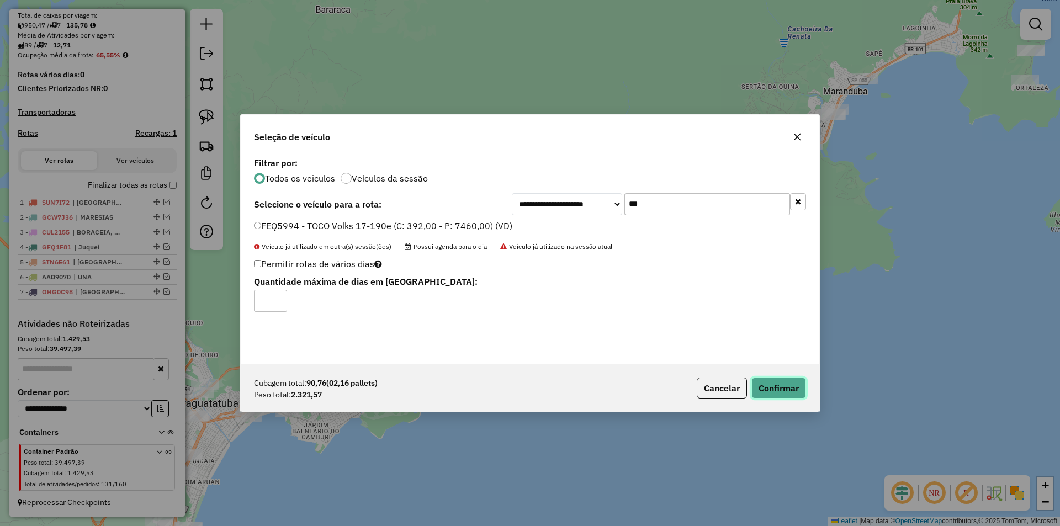
click at [791, 388] on button "Confirmar" at bounding box center [778, 387] width 55 height 21
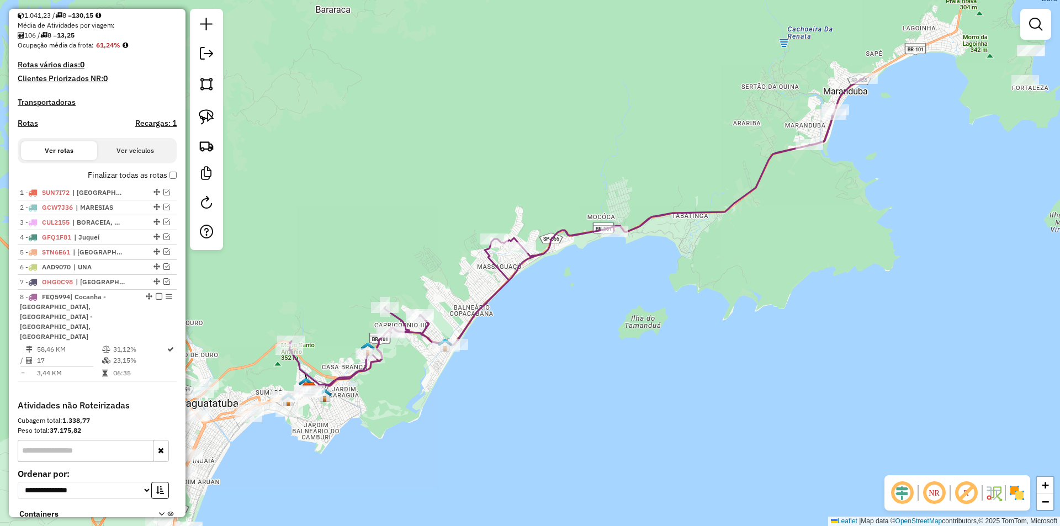
scroll to position [307, 0]
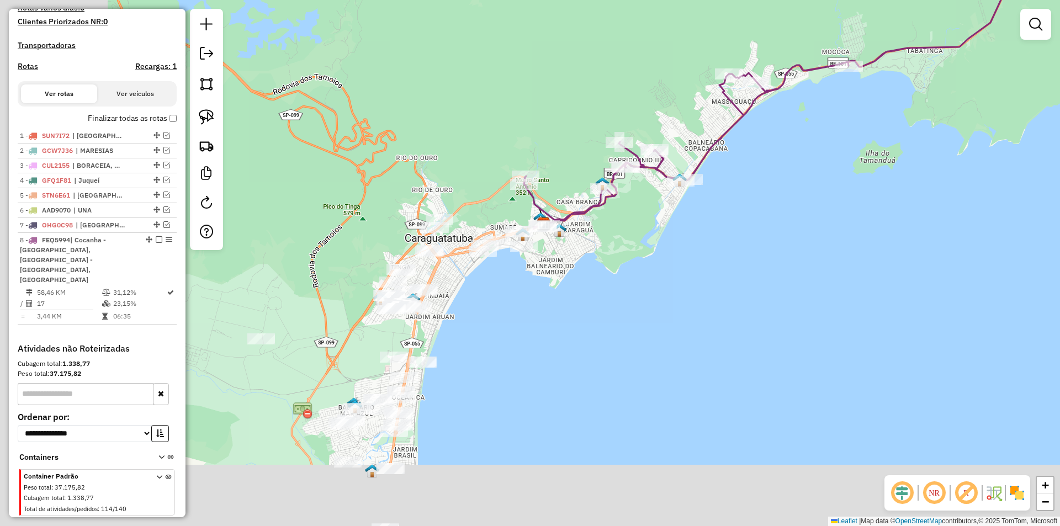
drag, startPoint x: 534, startPoint y: 350, endPoint x: 622, endPoint y: 285, distance: 110.5
click at [622, 285] on div "Janela de atendimento Grade de atendimento Capacidade Transportadoras Veículos …" at bounding box center [530, 263] width 1060 height 526
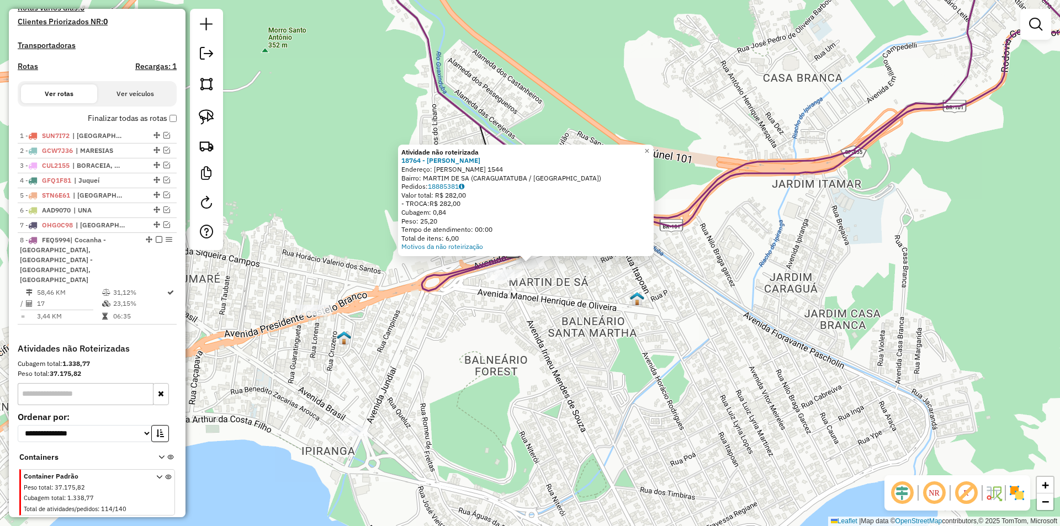
click at [657, 312] on div "Atividade não roteirizada 18764 - ALBERTO CUNHA Endereço: Manoel Henrique de Ol…" at bounding box center [530, 263] width 1060 height 526
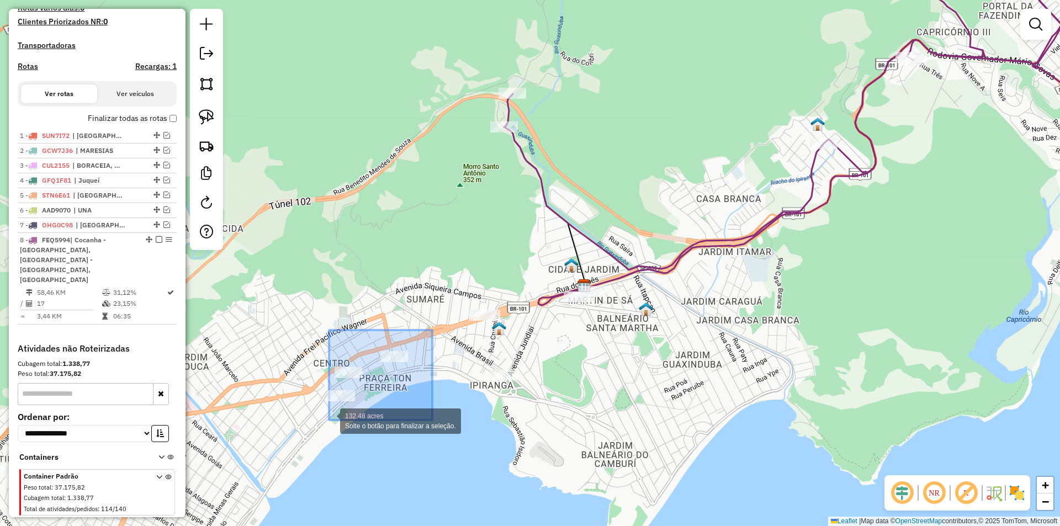
drag, startPoint x: 430, startPoint y: 334, endPoint x: 316, endPoint y: 428, distance: 147.8
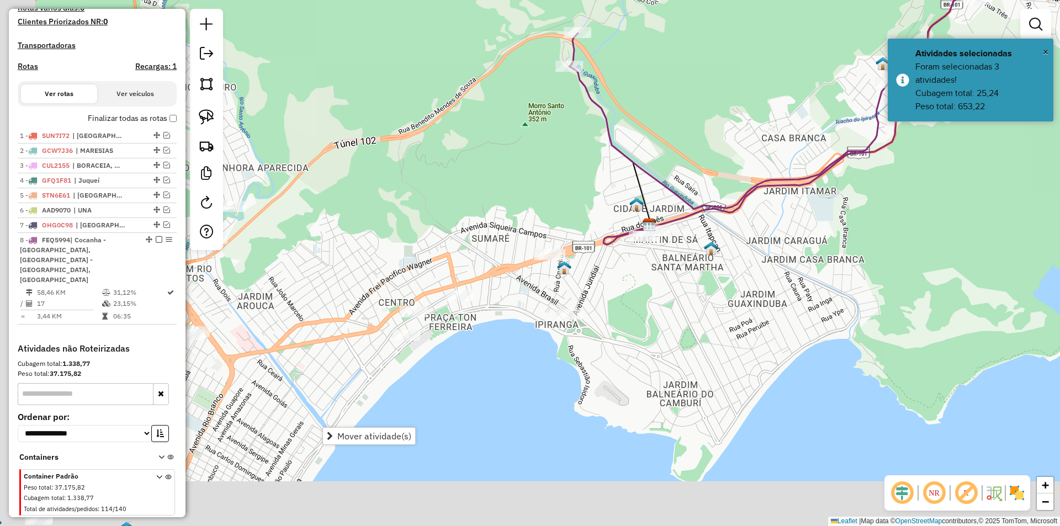
drag, startPoint x: 716, startPoint y: 351, endPoint x: 763, endPoint y: 298, distance: 70.8
click at [763, 298] on div "Janela de atendimento Grade de atendimento Capacidade Transportadoras Veículos …" at bounding box center [530, 263] width 1060 height 526
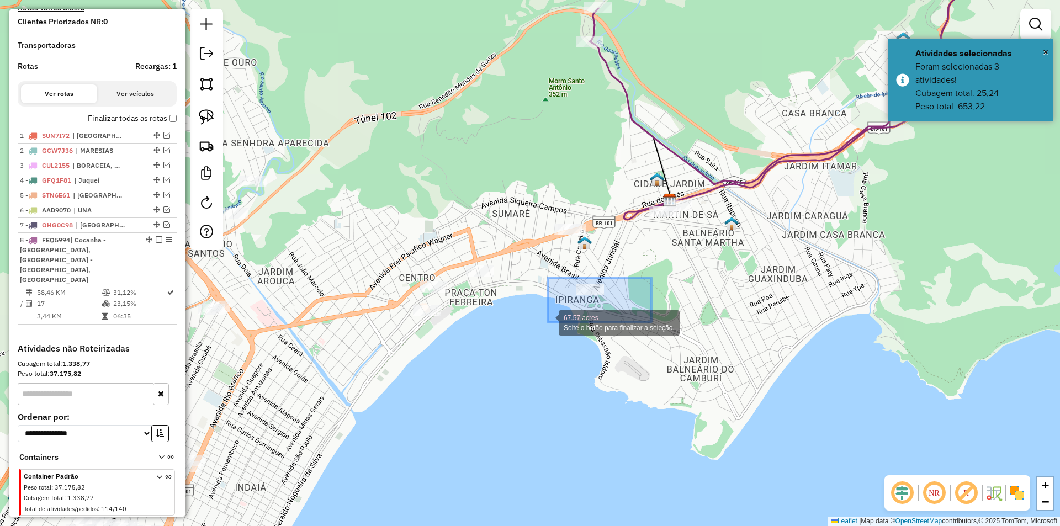
drag, startPoint x: 622, startPoint y: 291, endPoint x: 547, endPoint y: 322, distance: 81.2
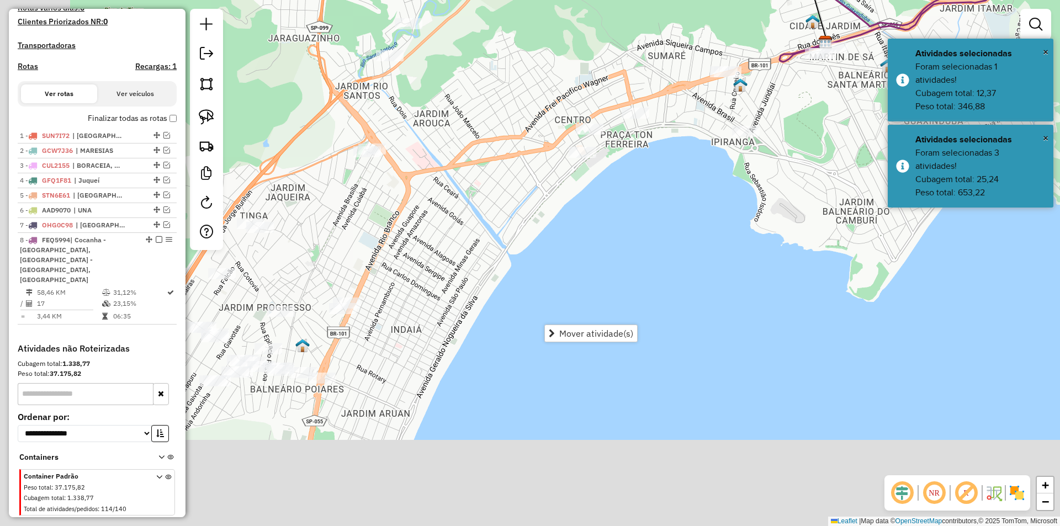
click at [654, 172] on div "Janela de atendimento Grade de atendimento Capacidade Transportadoras Veículos …" at bounding box center [530, 263] width 1060 height 526
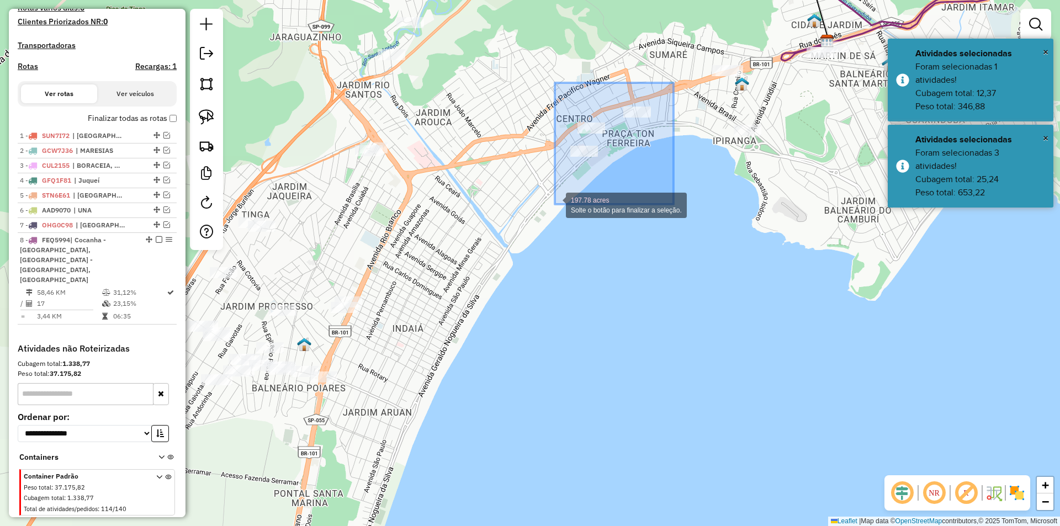
drag, startPoint x: 643, startPoint y: 121, endPoint x: 544, endPoint y: 207, distance: 131.4
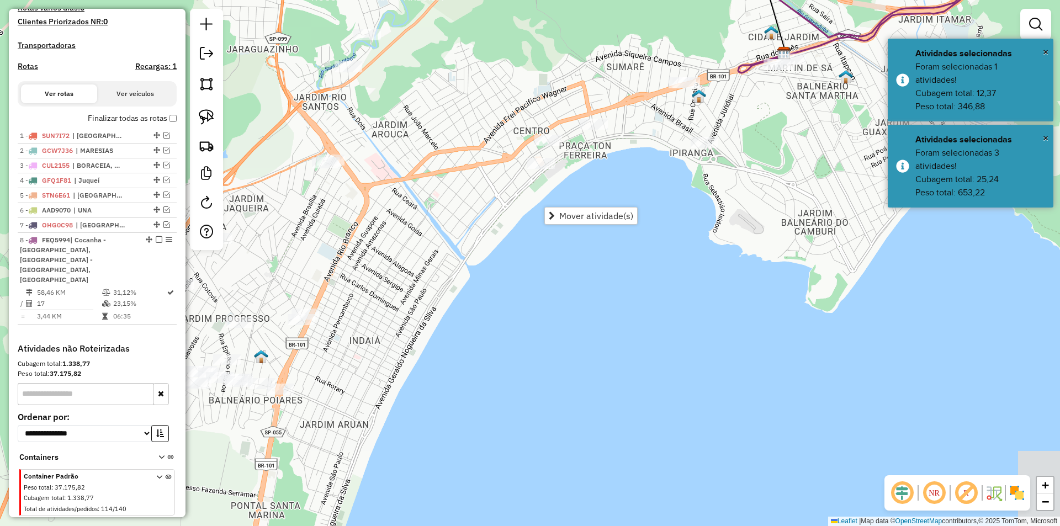
drag, startPoint x: 668, startPoint y: 290, endPoint x: 483, endPoint y: 336, distance: 191.0
click at [483, 336] on div "Janela de atendimento Grade de atendimento Capacidade Transportadoras Veículos …" at bounding box center [530, 263] width 1060 height 526
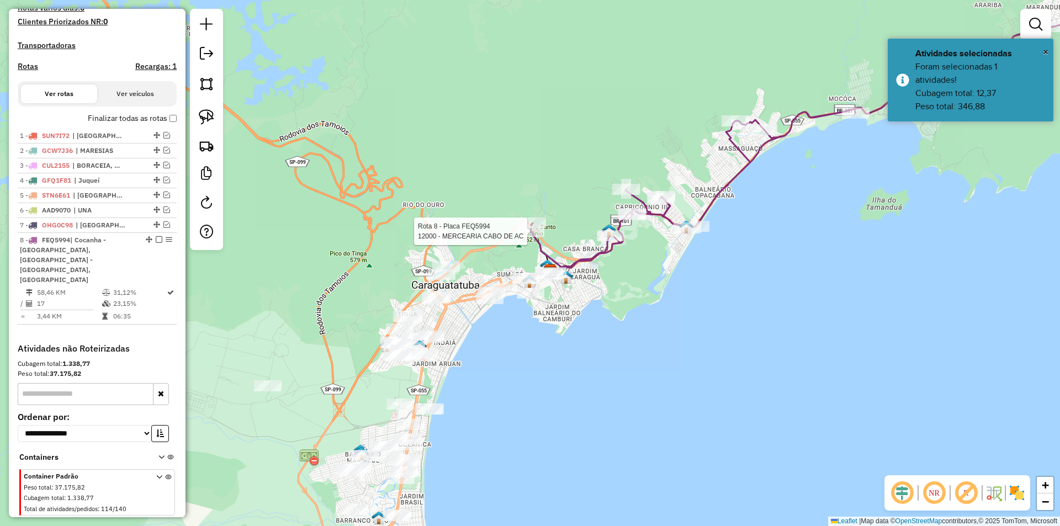
select select "*********"
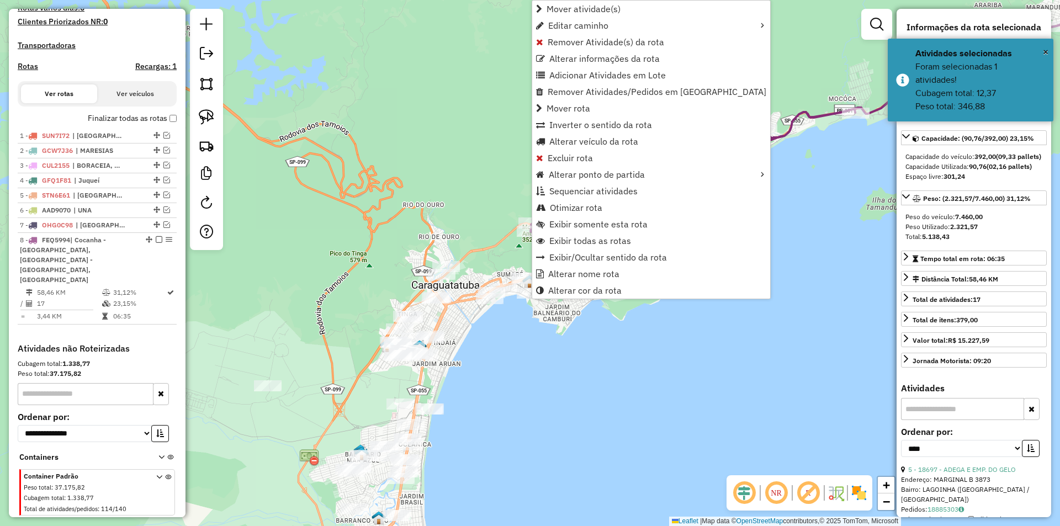
scroll to position [322, 0]
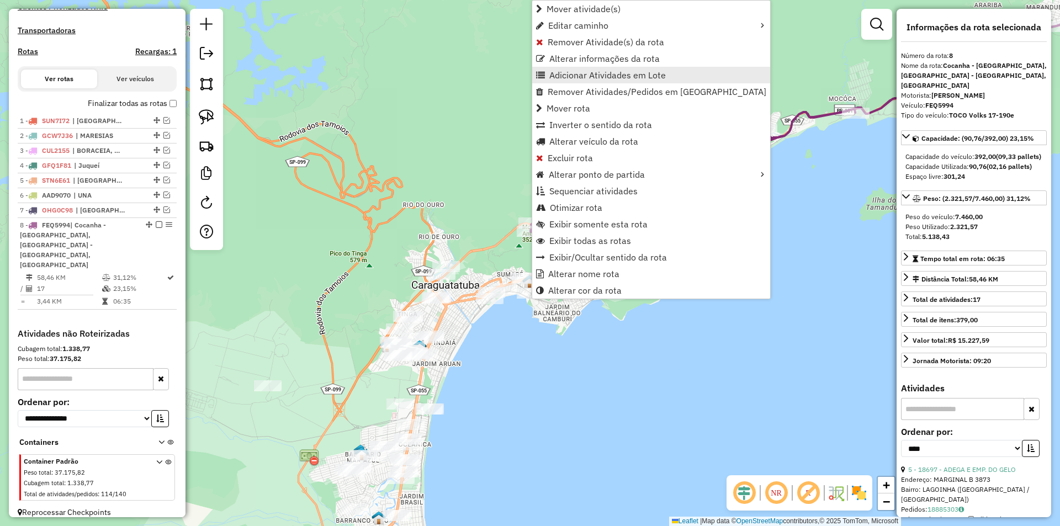
click at [568, 75] on span "Adicionar Atividades em Lote" at bounding box center [607, 75] width 116 height 9
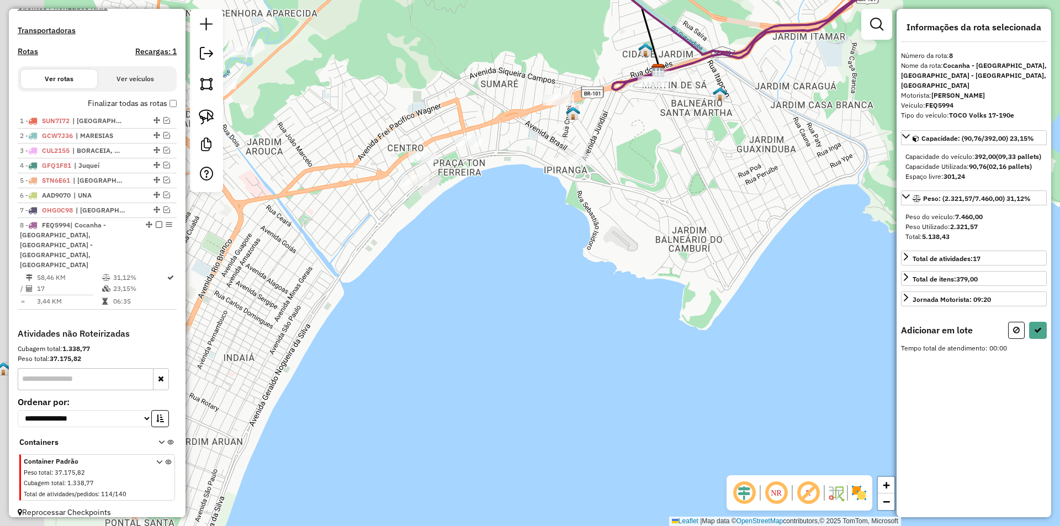
drag, startPoint x: 448, startPoint y: 264, endPoint x: 487, endPoint y: 219, distance: 59.4
click at [453, 264] on div "Janela de atendimento Grade de atendimento Capacidade Transportadoras Veículos …" at bounding box center [530, 263] width 1060 height 526
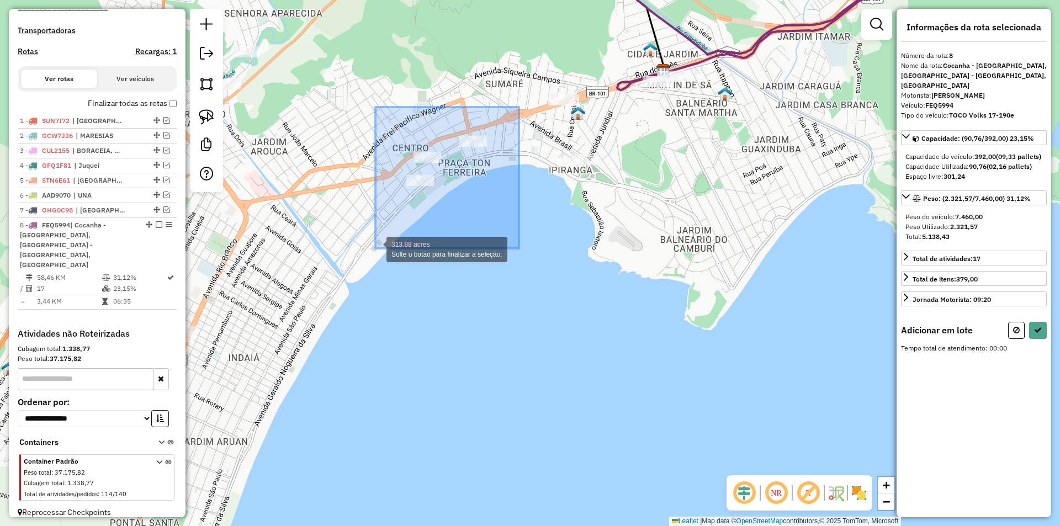
drag, startPoint x: 519, startPoint y: 107, endPoint x: 375, endPoint y: 248, distance: 201.4
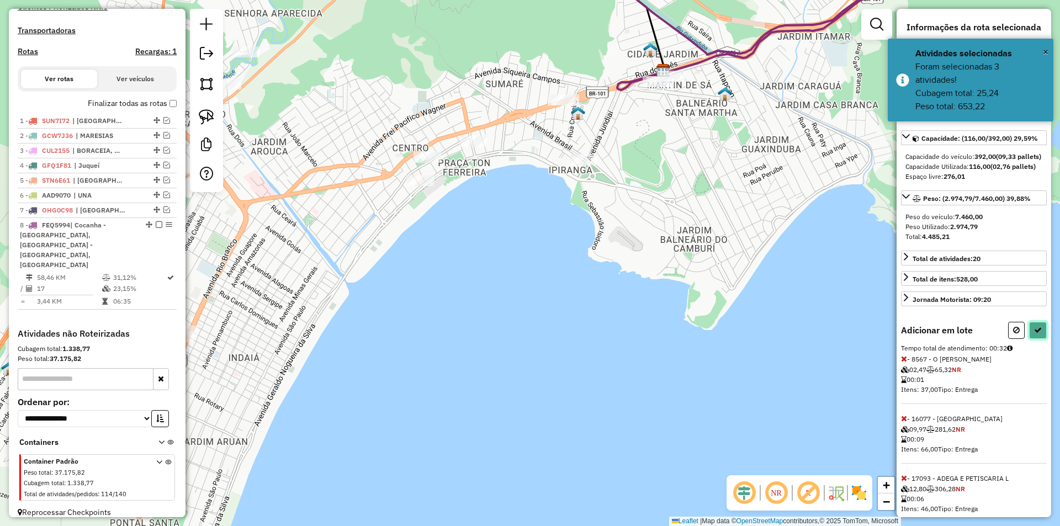
click at [1037, 334] on icon at bounding box center [1038, 330] width 8 height 8
select select "*********"
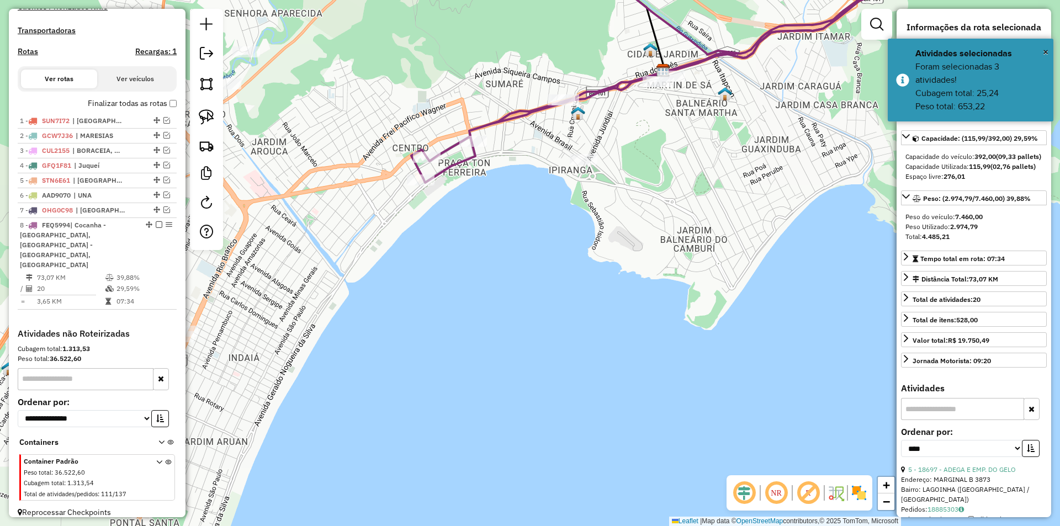
drag, startPoint x: 584, startPoint y: 343, endPoint x: 573, endPoint y: 360, distance: 20.1
click at [573, 360] on div "Janela de atendimento Grade de atendimento Capacidade Transportadoras Veículos …" at bounding box center [530, 263] width 1060 height 526
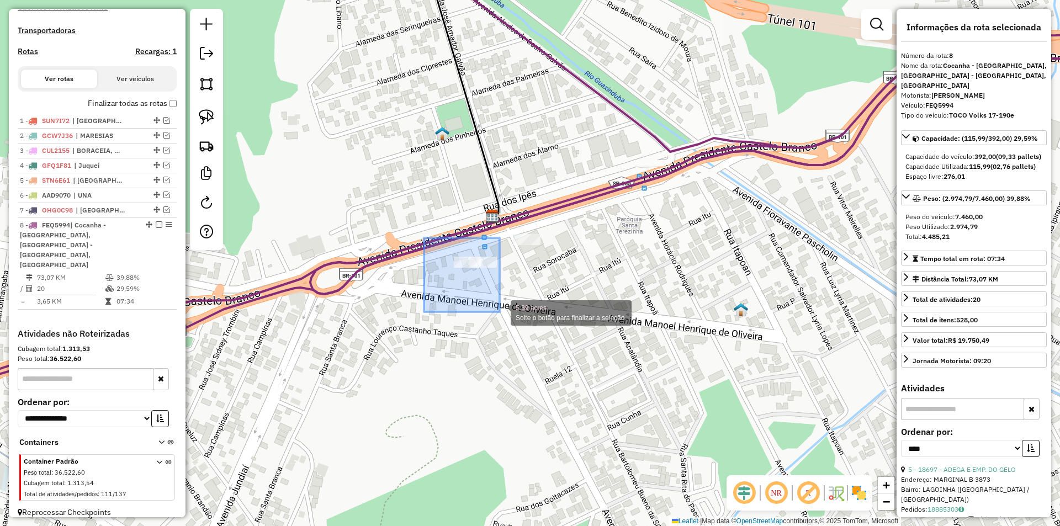
drag, startPoint x: 533, startPoint y: 296, endPoint x: 499, endPoint y: 312, distance: 36.8
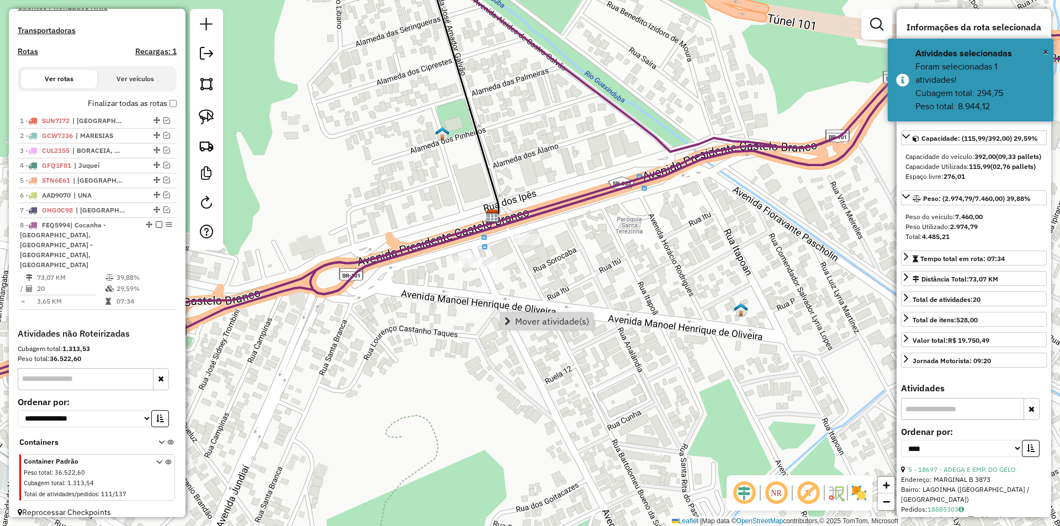
click at [654, 247] on div "Janela de atendimento Grade de atendimento Capacidade Transportadoras Veículos …" at bounding box center [530, 263] width 1060 height 526
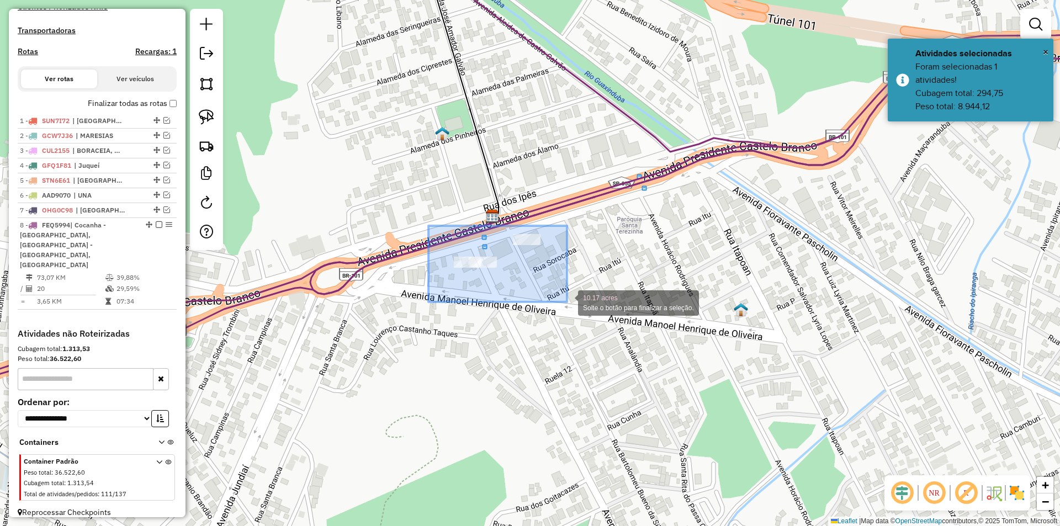
drag, startPoint x: 442, startPoint y: 240, endPoint x: 565, endPoint y: 304, distance: 138.7
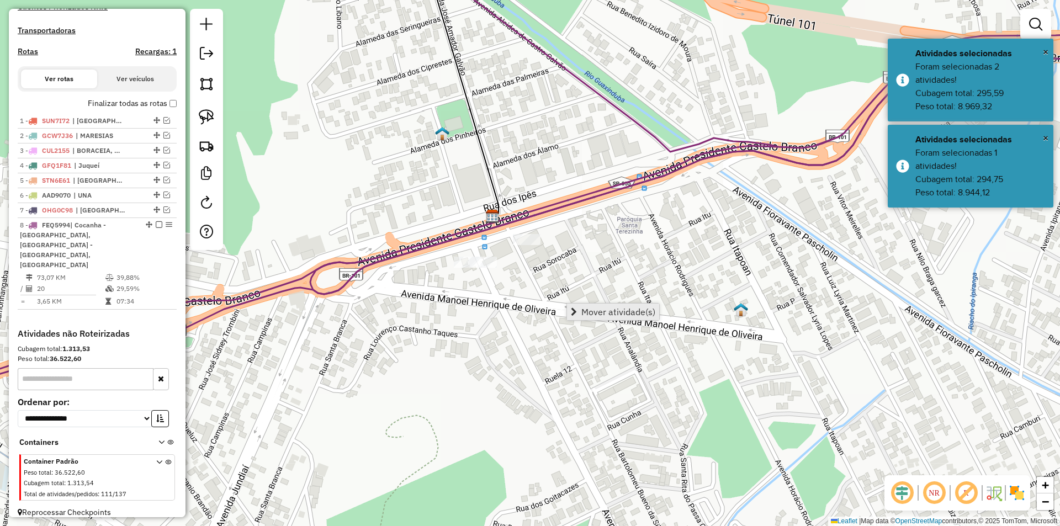
click at [597, 310] on span "Mover atividade(s)" at bounding box center [618, 311] width 74 height 9
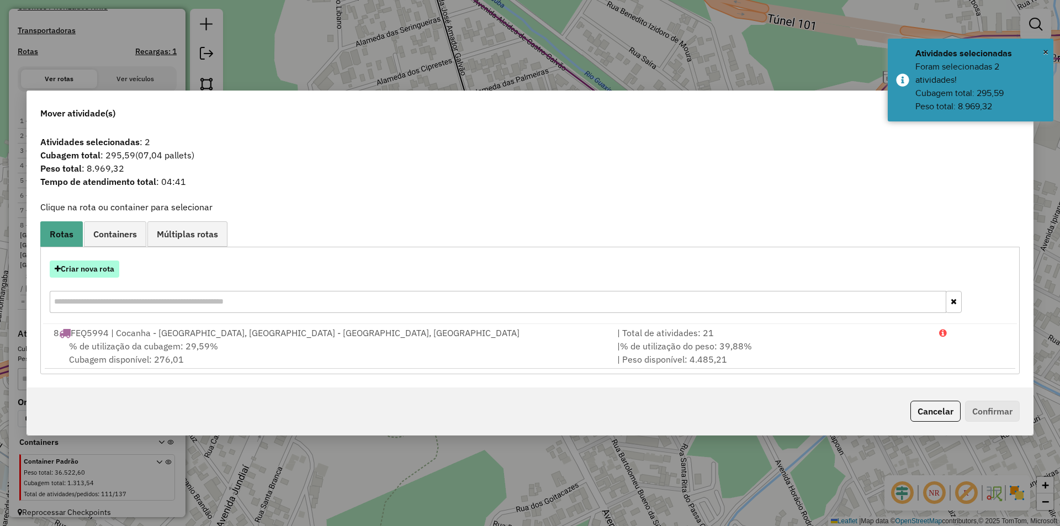
click at [92, 270] on button "Criar nova rota" at bounding box center [85, 268] width 70 height 17
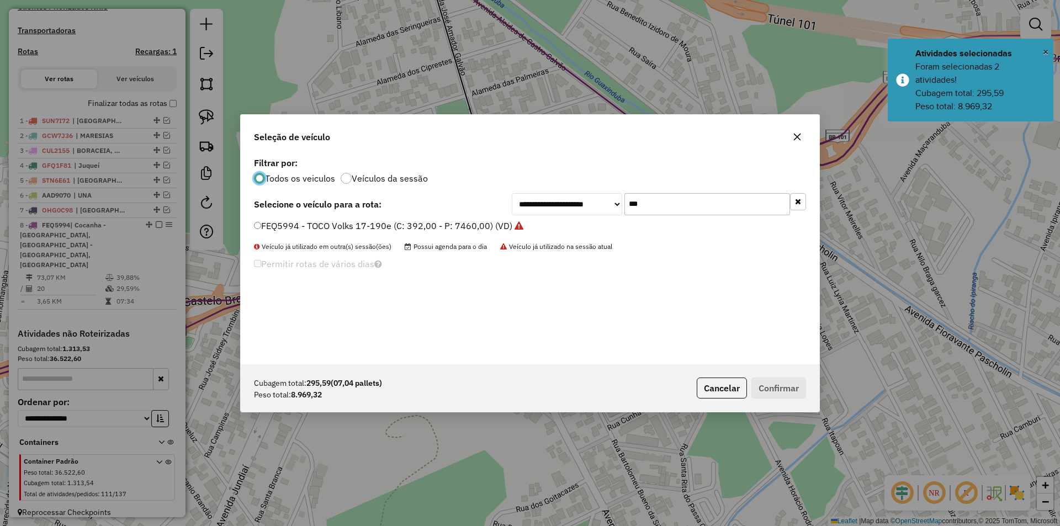
scroll to position [6, 3]
click at [640, 207] on input "***" at bounding box center [707, 204] width 166 height 22
type input "*"
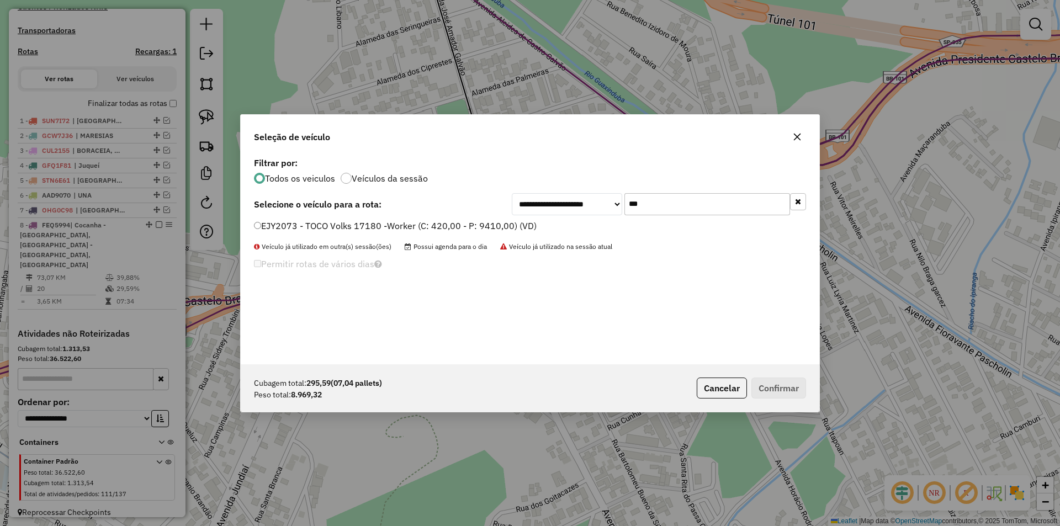
type input "***"
drag, startPoint x: 313, startPoint y: 227, endPoint x: 329, endPoint y: 230, distance: 16.2
click at [313, 227] on label "EJY2073 - TOCO Volks 17180 -Worker (C: 420,00 - P: 9410,00) (VD)" at bounding box center [395, 225] width 283 height 13
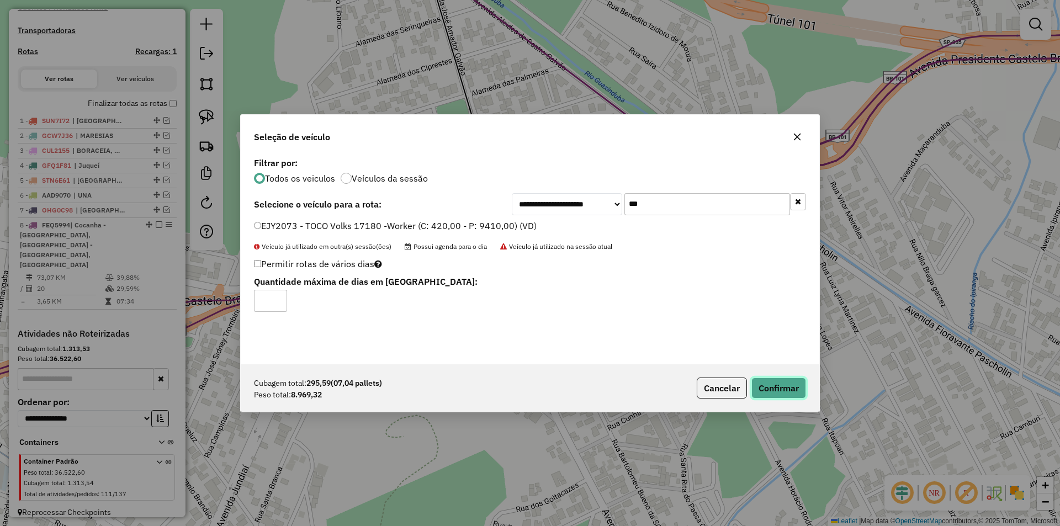
click at [757, 386] on button "Confirmar" at bounding box center [778, 387] width 55 height 21
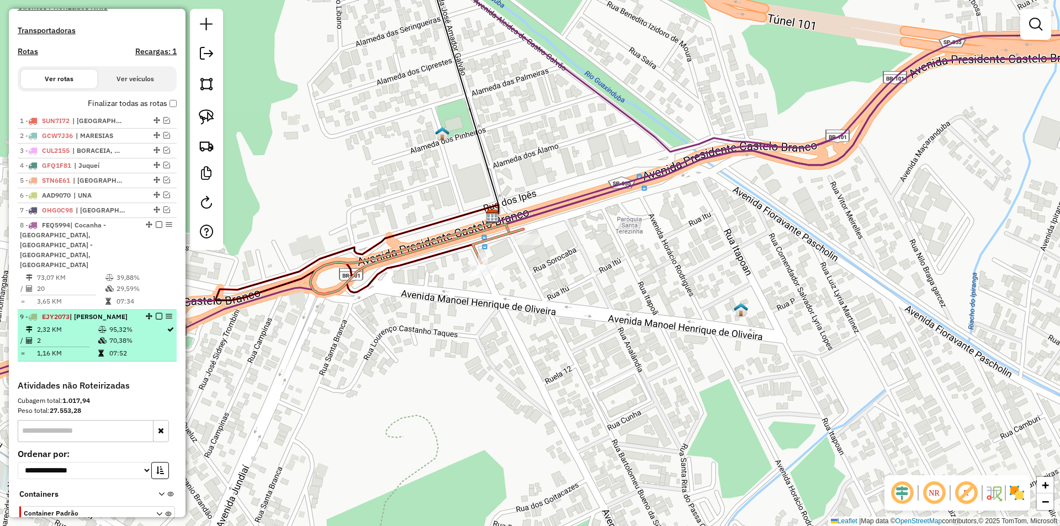
click at [156, 313] on em at bounding box center [159, 316] width 7 height 7
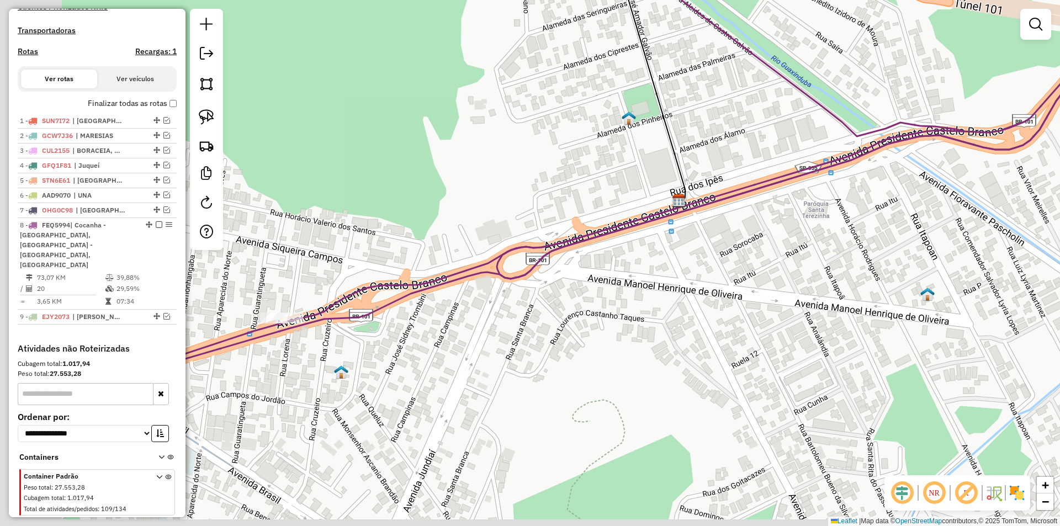
drag, startPoint x: 452, startPoint y: 342, endPoint x: 639, endPoint y: 325, distance: 187.8
click at [639, 326] on div "Janela de atendimento Grade de atendimento Capacidade Transportadoras Veículos …" at bounding box center [530, 263] width 1060 height 526
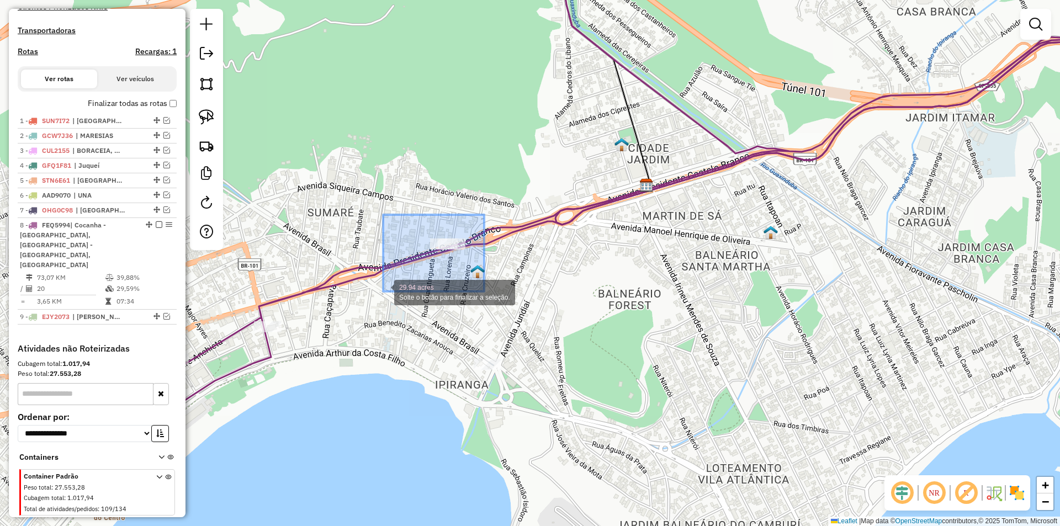
drag, startPoint x: 429, startPoint y: 258, endPoint x: 384, endPoint y: 291, distance: 56.5
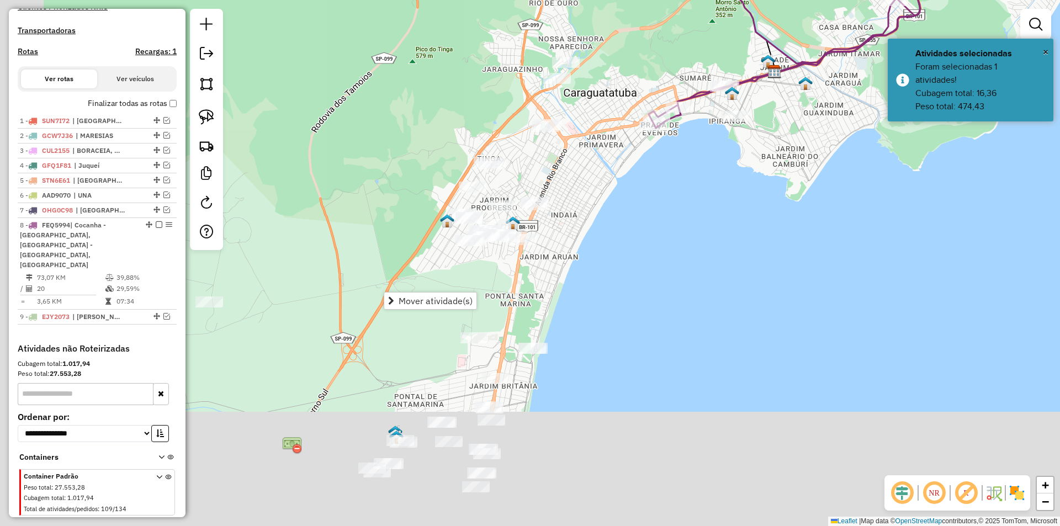
drag, startPoint x: 512, startPoint y: 379, endPoint x: 624, endPoint y: 162, distance: 243.9
click at [624, 168] on div "Janela de atendimento Grade de atendimento Capacidade Transportadoras Veículos …" at bounding box center [530, 263] width 1060 height 526
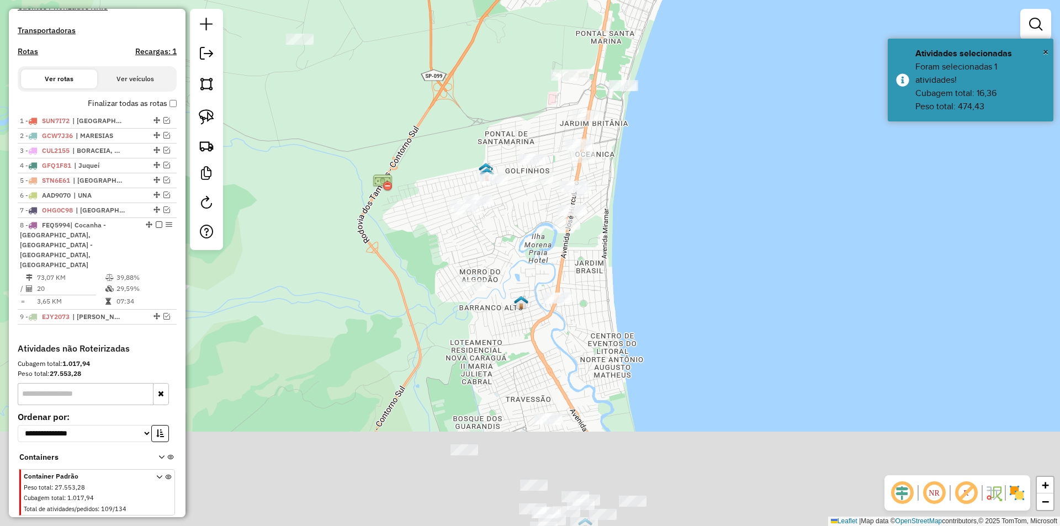
drag, startPoint x: 627, startPoint y: 310, endPoint x: 689, endPoint y: 88, distance: 230.3
click at [689, 88] on div "Janela de atendimento Grade de atendimento Capacidade Transportadoras Veículos …" at bounding box center [530, 263] width 1060 height 526
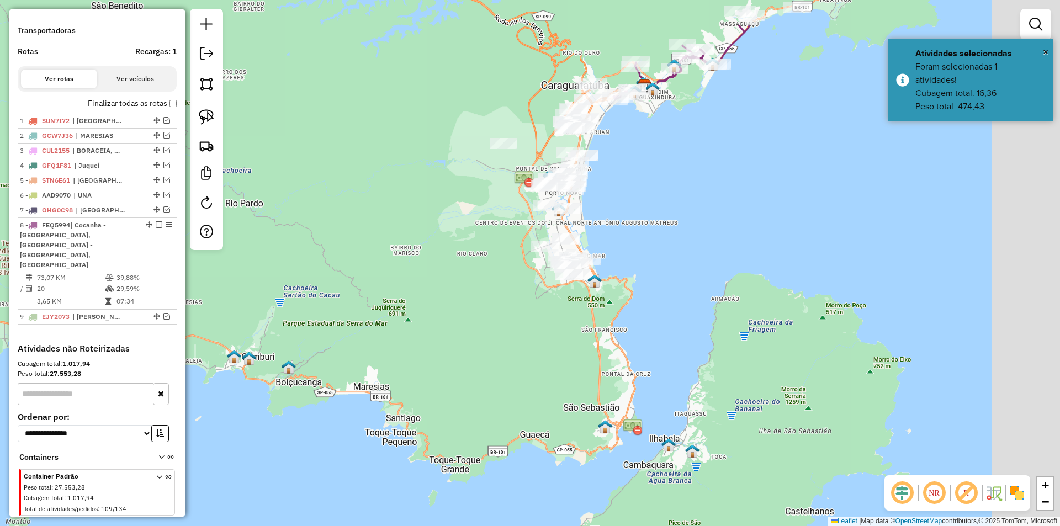
drag, startPoint x: 732, startPoint y: 141, endPoint x: 881, endPoint y: 81, distance: 160.2
click at [643, 217] on div "Janela de atendimento Grade de atendimento Capacidade Transportadoras Veículos …" at bounding box center [530, 263] width 1060 height 526
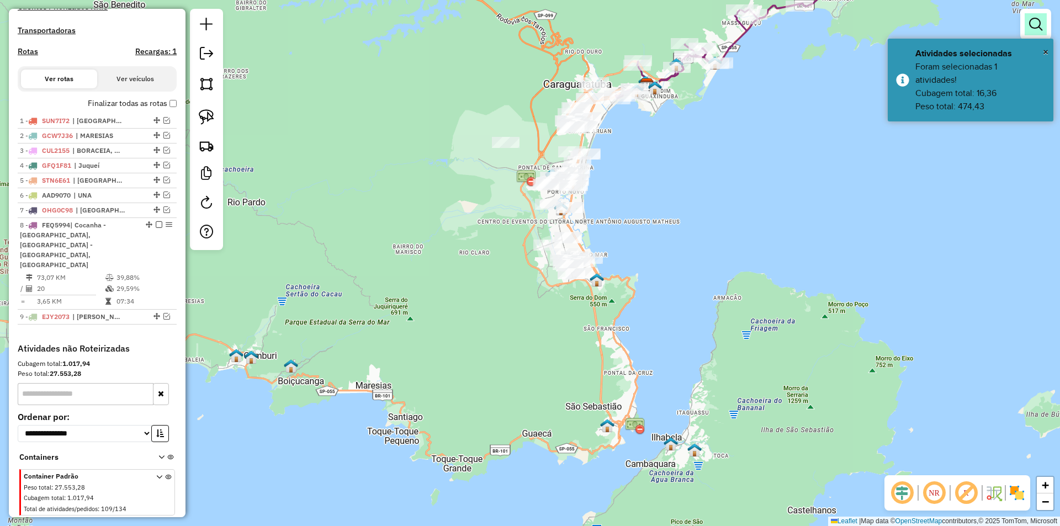
click at [1039, 19] on em at bounding box center [1035, 24] width 13 height 13
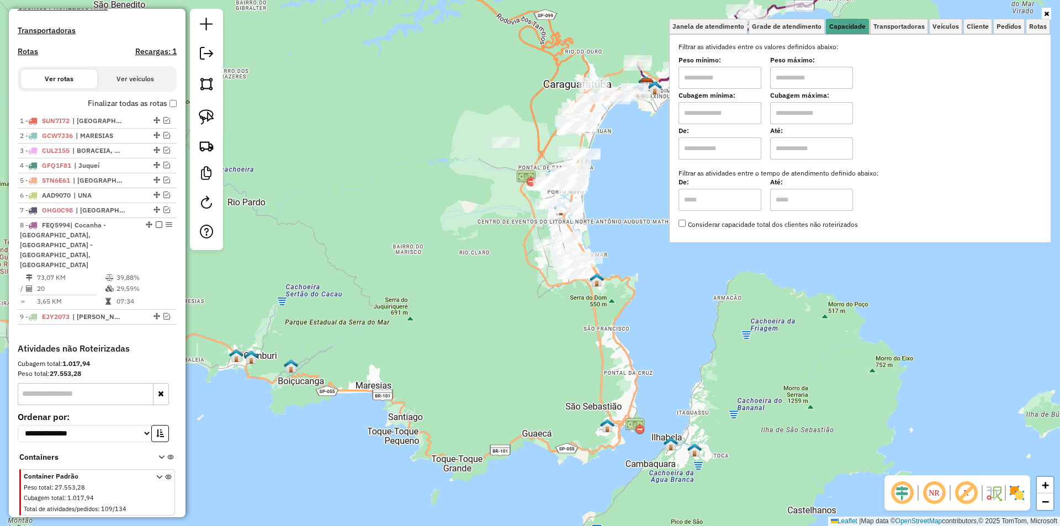
click at [694, 109] on input "text" at bounding box center [719, 113] width 83 height 22
type input "****"
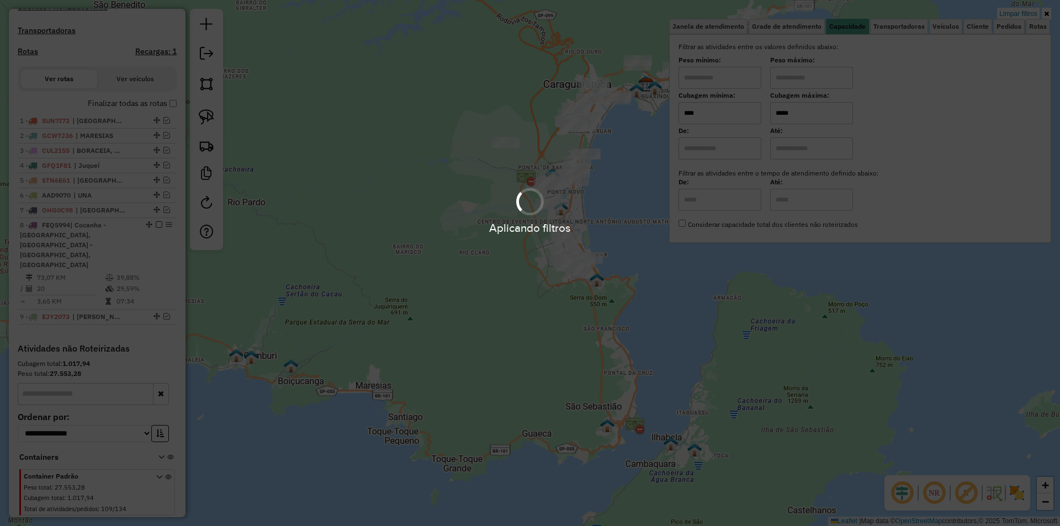
type input "*****"
click at [619, 275] on div "Limpar filtros Janela de atendimento Grade de atendimento Capacidade Transporta…" at bounding box center [530, 263] width 1060 height 526
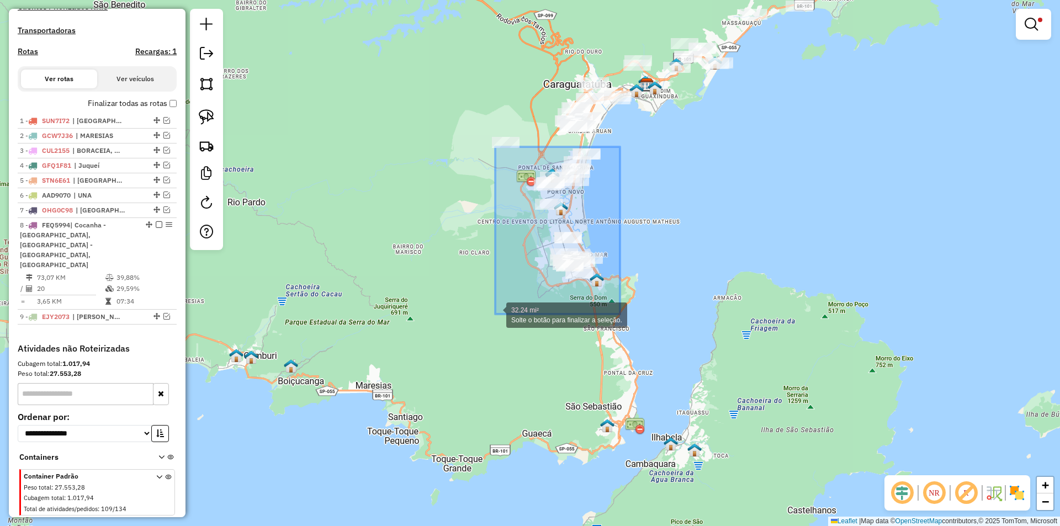
drag, startPoint x: 620, startPoint y: 147, endPoint x: 495, endPoint y: 314, distance: 208.6
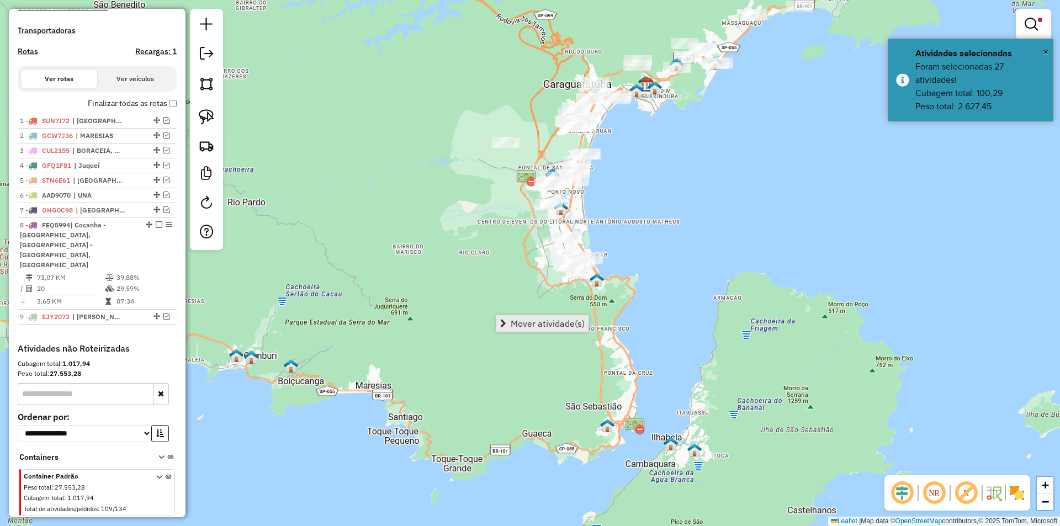
click at [541, 323] on span "Mover atividade(s)" at bounding box center [547, 323] width 74 height 9
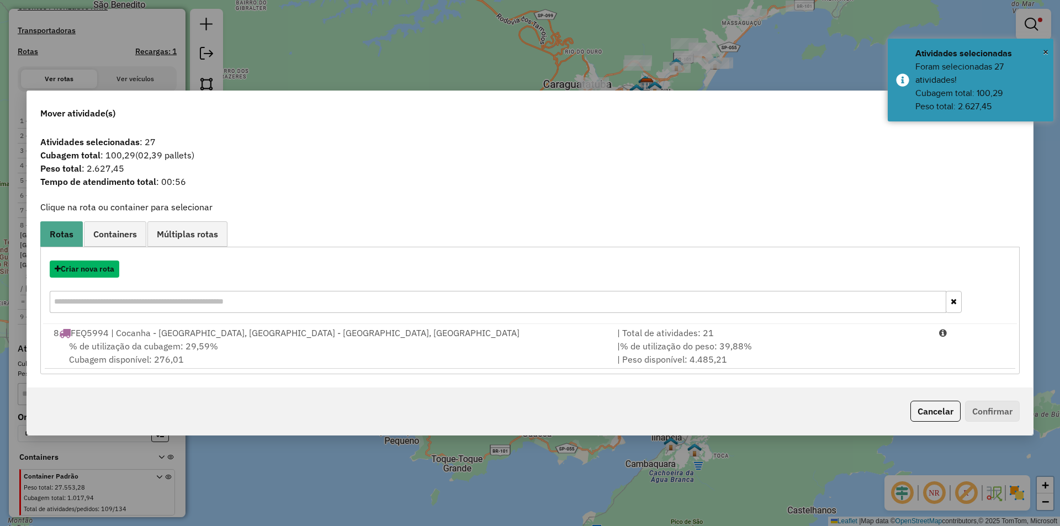
click at [76, 268] on button "Criar nova rota" at bounding box center [85, 268] width 70 height 17
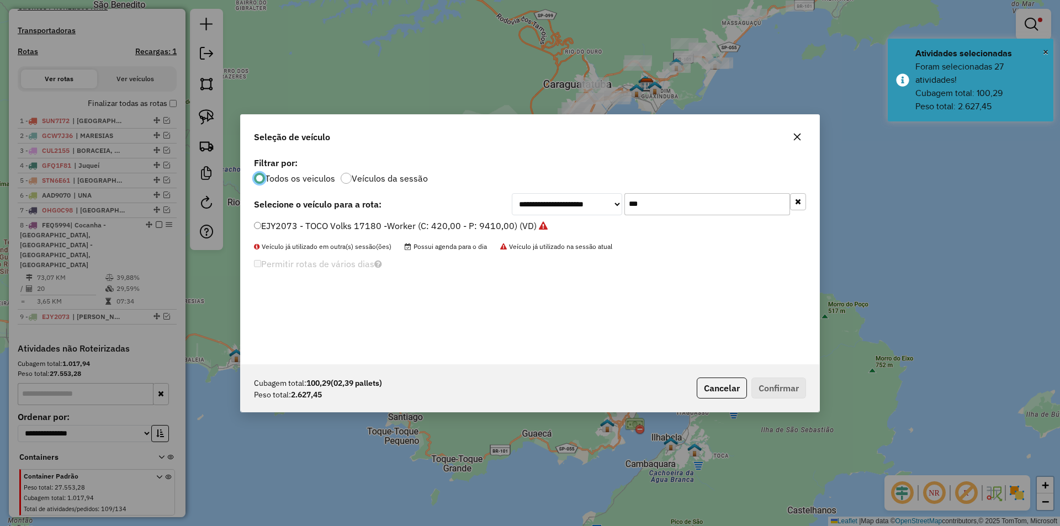
click at [632, 206] on input "***" at bounding box center [707, 204] width 166 height 22
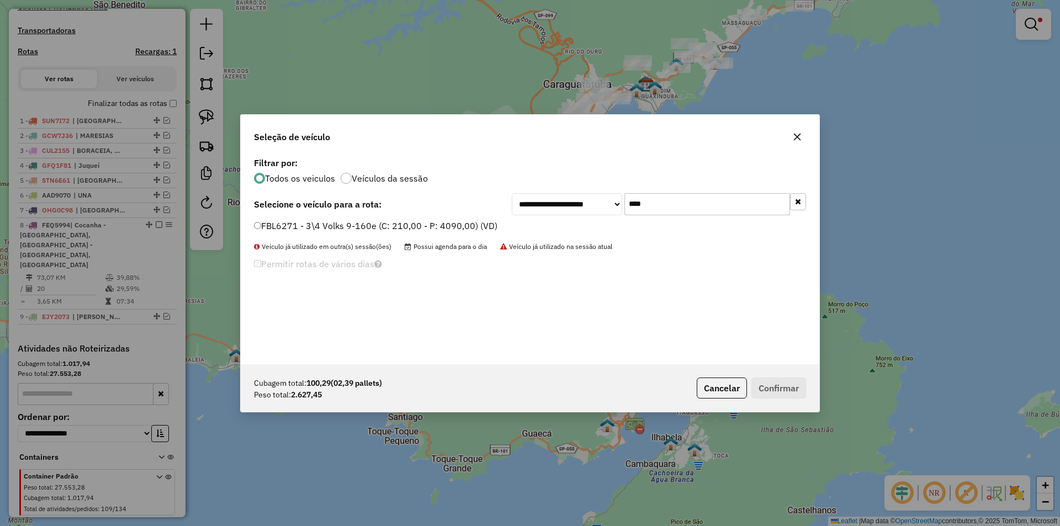
type input "****"
click at [301, 224] on label "FBL6271 - 3\4 Volks 9-160e (C: 210,00 - P: 4090,00) (VD)" at bounding box center [375, 225] width 243 height 13
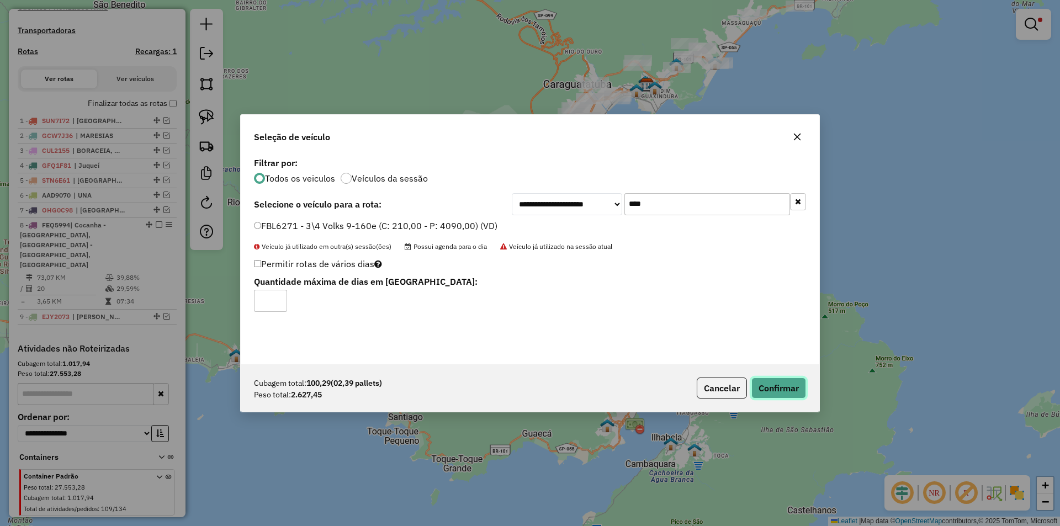
click at [779, 382] on button "Confirmar" at bounding box center [778, 387] width 55 height 21
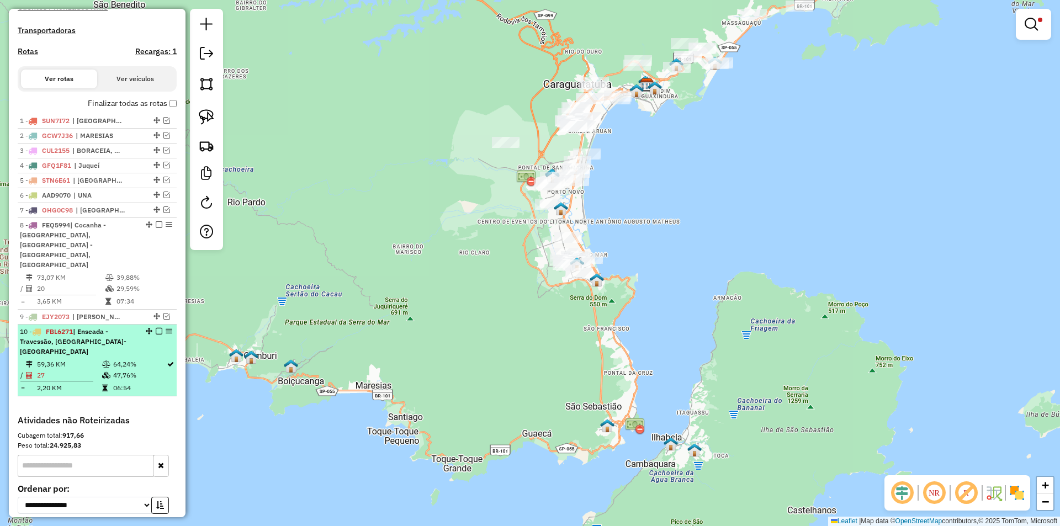
click at [156, 328] on em at bounding box center [159, 331] width 7 height 7
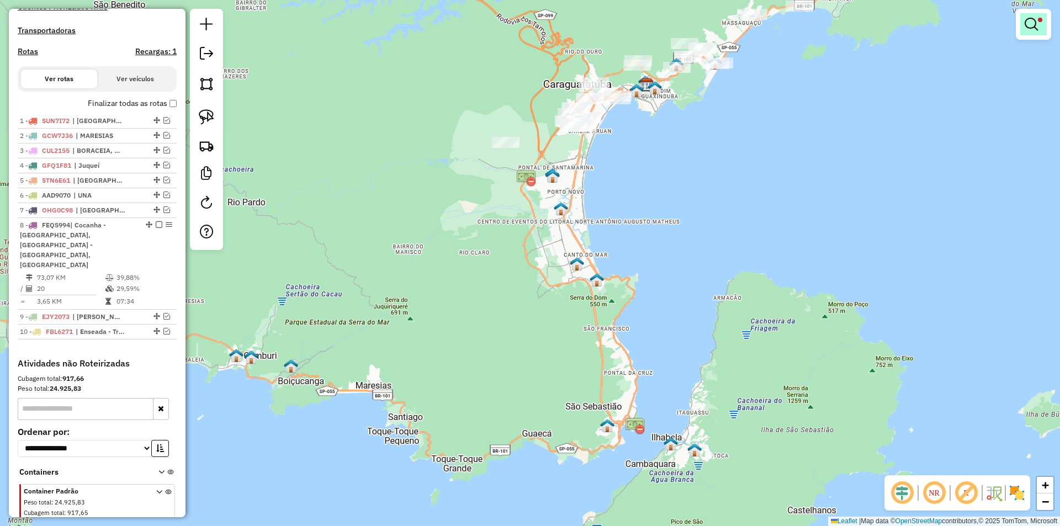
click at [1031, 25] on em at bounding box center [1030, 24] width 13 height 13
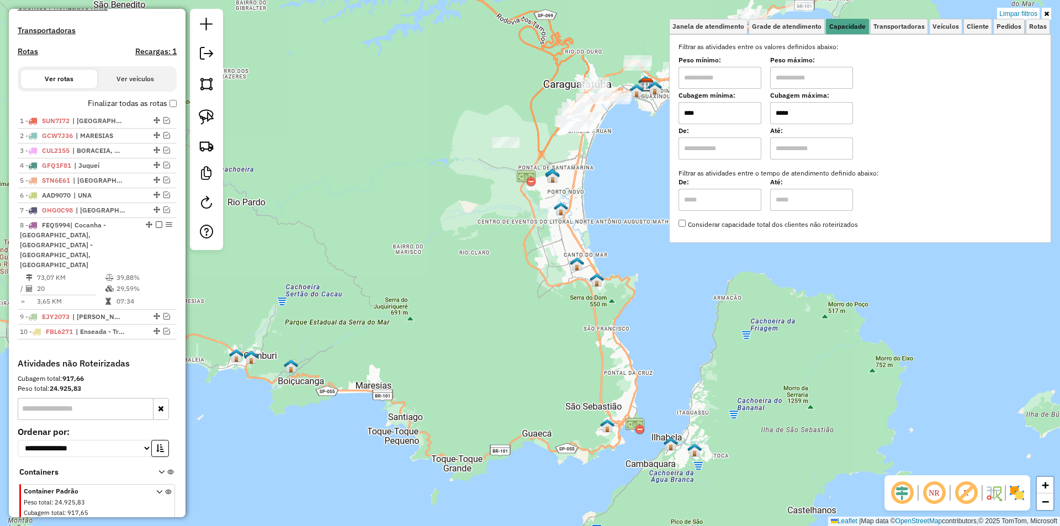
click at [1017, 10] on link "Limpar filtros" at bounding box center [1018, 14] width 42 height 12
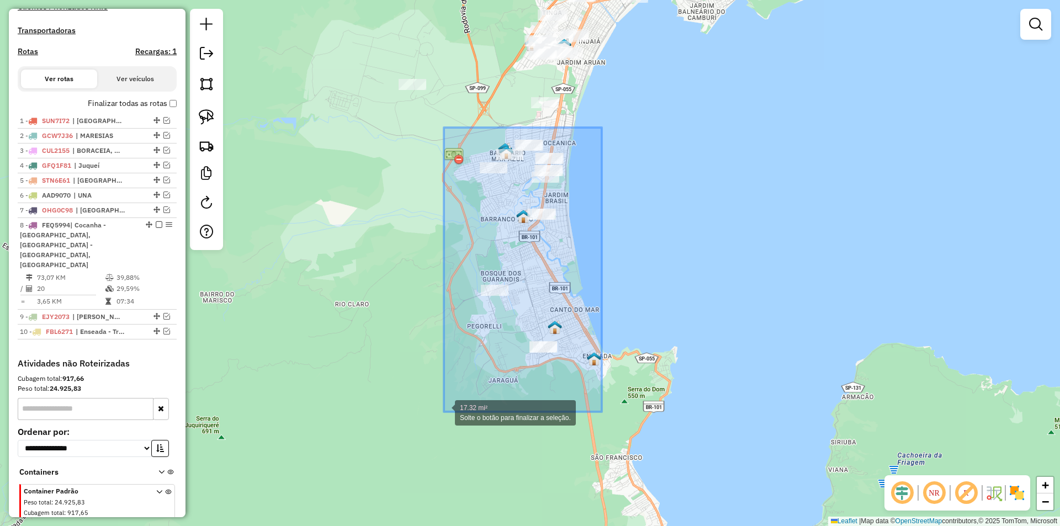
drag, startPoint x: 592, startPoint y: 189, endPoint x: 444, endPoint y: 412, distance: 267.4
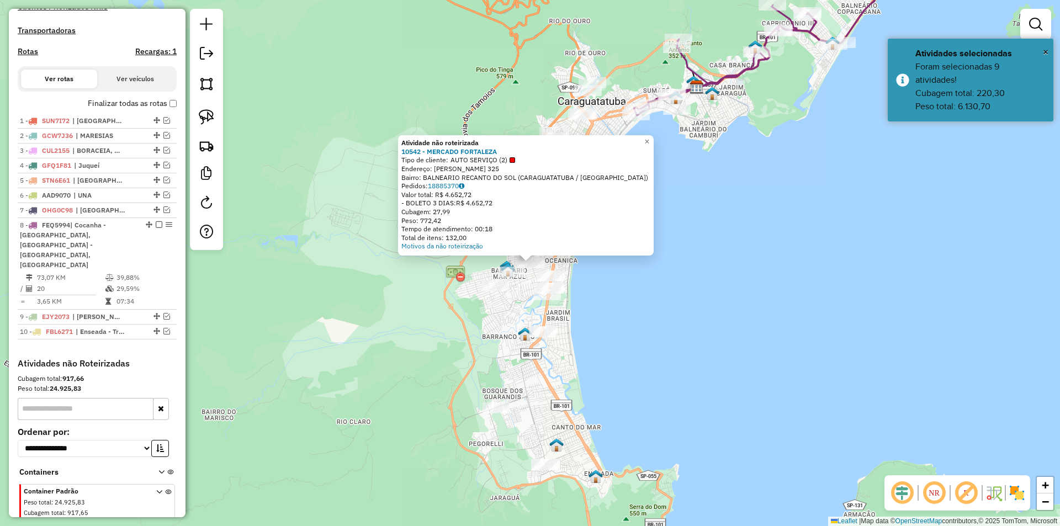
drag, startPoint x: 605, startPoint y: 322, endPoint x: 592, endPoint y: 312, distance: 16.1
click at [604, 321] on div "Atividade não roteirizada 10542 - MERCADO FORTALEZA Tipo de cliente: AUTO SERVI…" at bounding box center [530, 263] width 1060 height 526
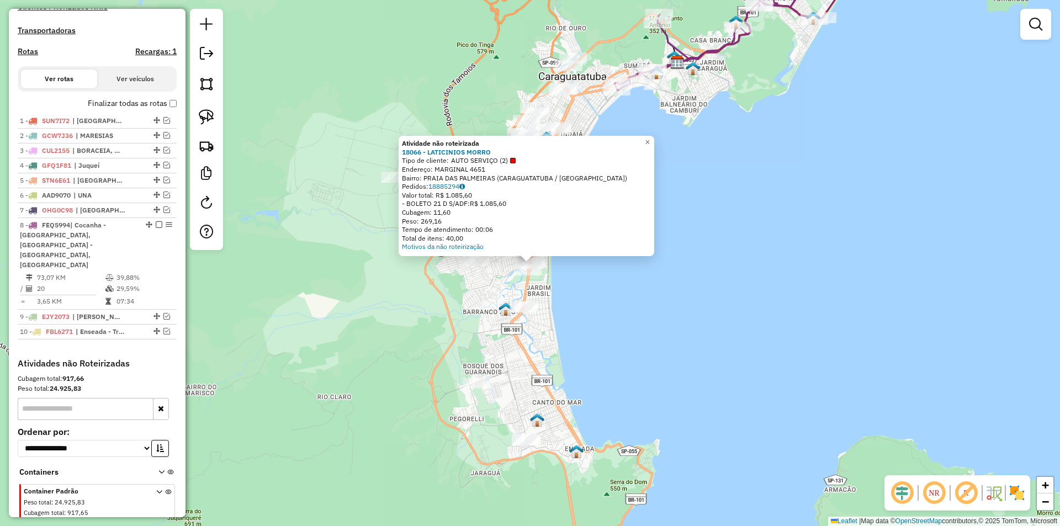
click at [562, 311] on div "Atividade não roteirizada 18066 - LATICINIOS MORRO Tipo de cliente: AUTO SERVIÇ…" at bounding box center [530, 263] width 1060 height 526
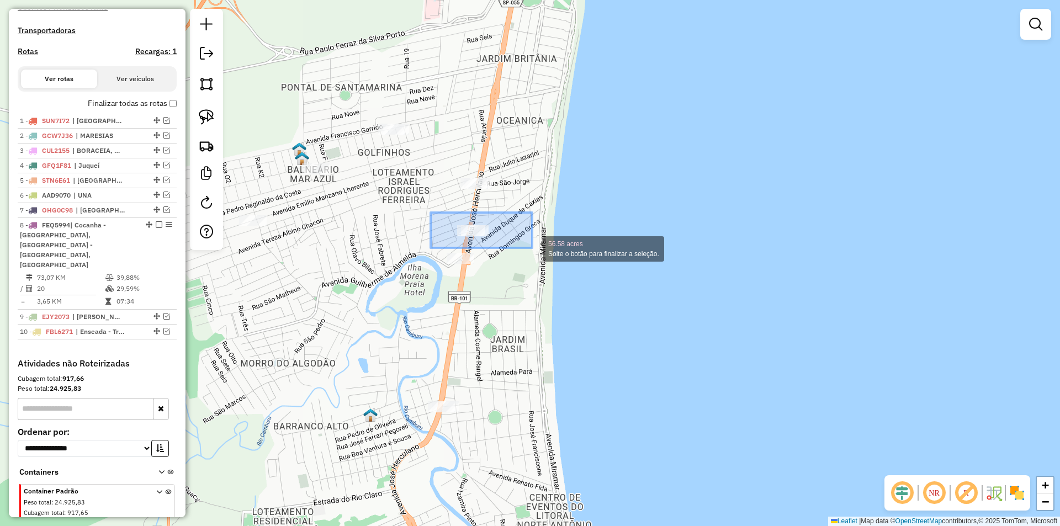
drag, startPoint x: 444, startPoint y: 224, endPoint x: 528, endPoint y: 246, distance: 86.7
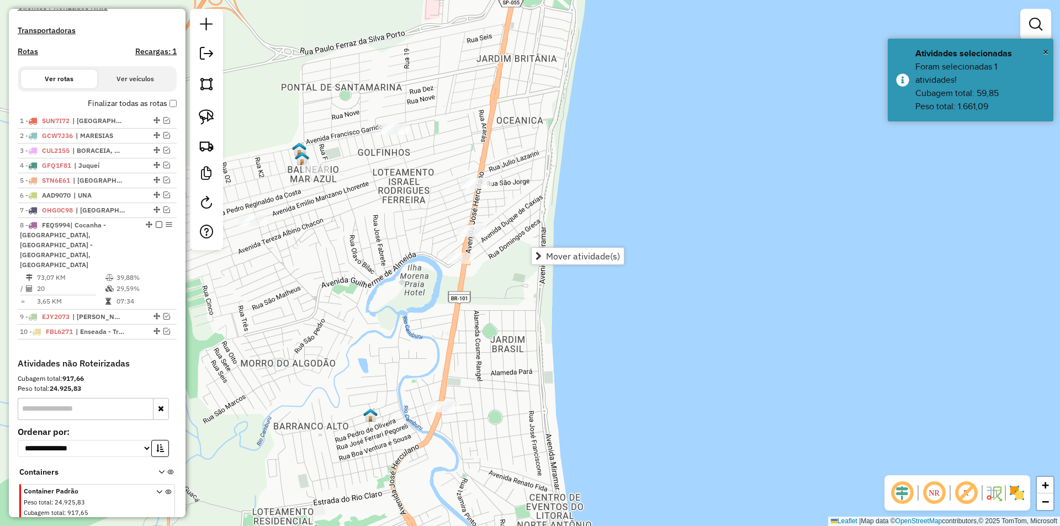
click at [528, 363] on div "Janela de atendimento Grade de atendimento Capacidade Transportadoras Veículos …" at bounding box center [530, 263] width 1060 height 526
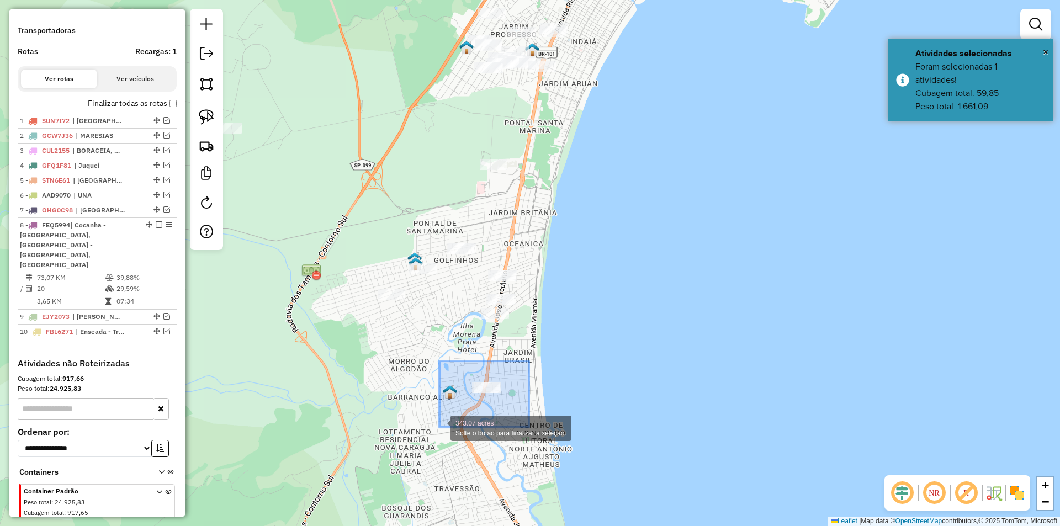
drag, startPoint x: 519, startPoint y: 376, endPoint x: 439, endPoint y: 428, distance: 95.4
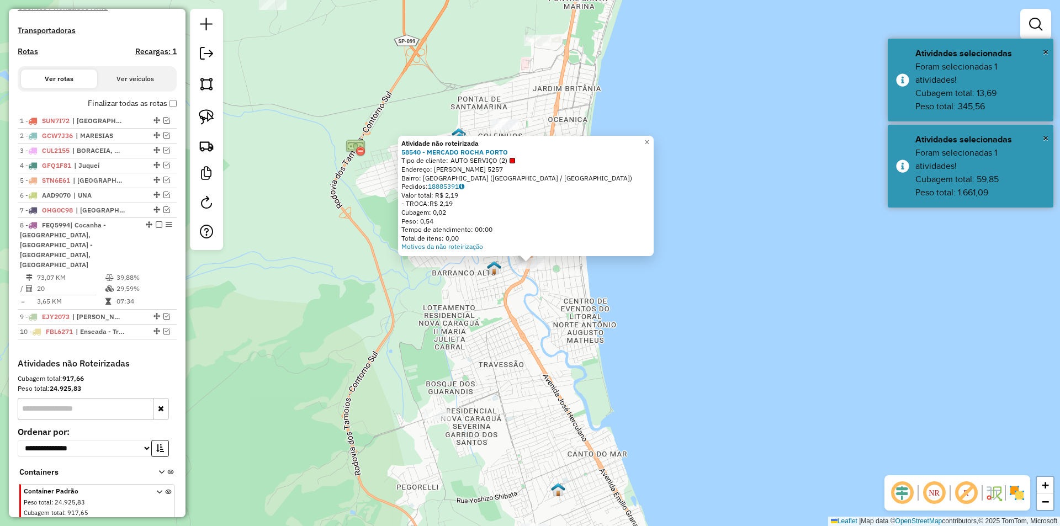
click at [474, 395] on div "Atividade não roteirizada 58540 - MERCADO ROCHA PORTO Tipo de cliente: AUTO SER…" at bounding box center [530, 263] width 1060 height 526
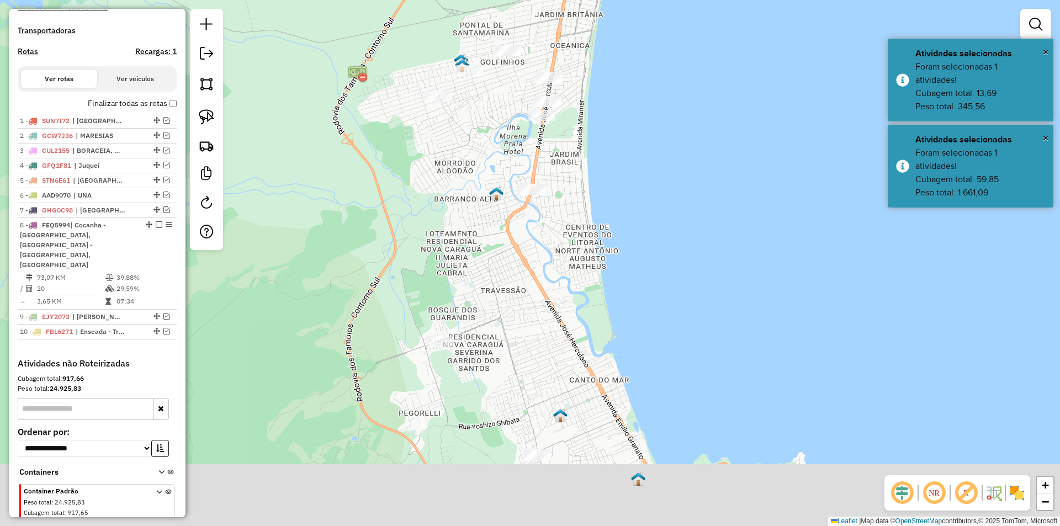
drag, startPoint x: 491, startPoint y: 358, endPoint x: 485, endPoint y: 230, distance: 128.1
click at [485, 230] on div "Janela de atendimento Grade de atendimento Capacidade Transportadoras Veículos …" at bounding box center [530, 263] width 1060 height 526
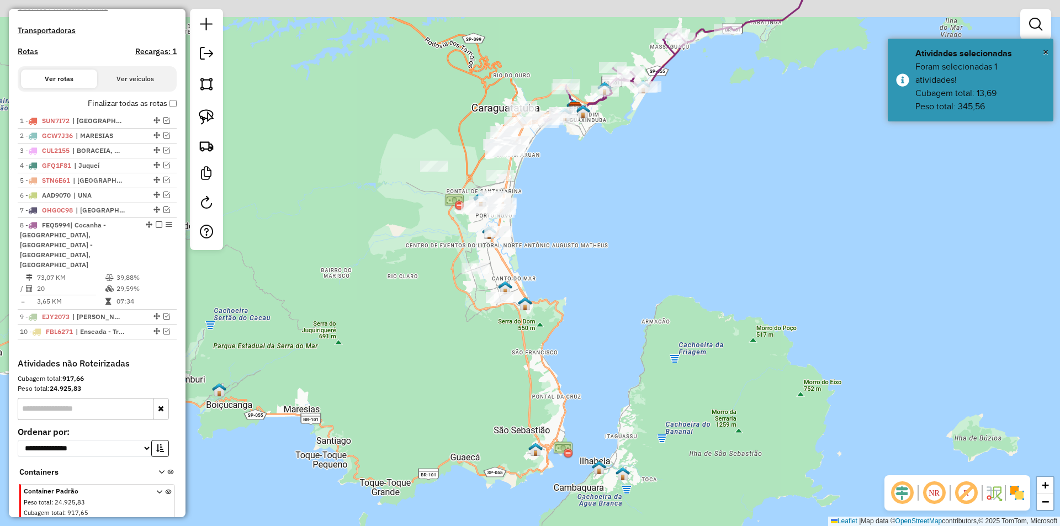
drag, startPoint x: 546, startPoint y: 272, endPoint x: 547, endPoint y: 293, distance: 21.0
click at [547, 293] on div "Janela de atendimento Grade de atendimento Capacidade Transportadoras Veículos …" at bounding box center [530, 263] width 1060 height 526
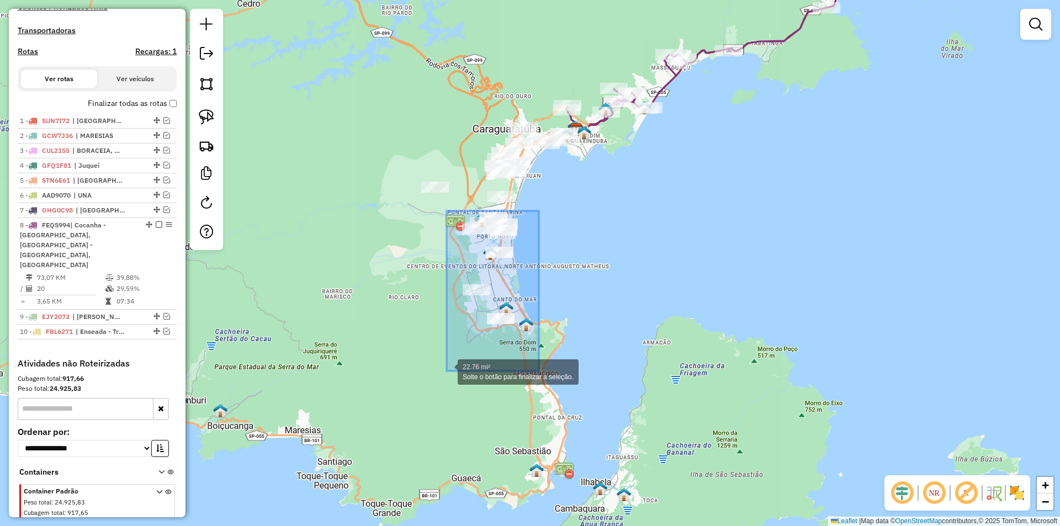
drag, startPoint x: 539, startPoint y: 211, endPoint x: 446, endPoint y: 371, distance: 184.7
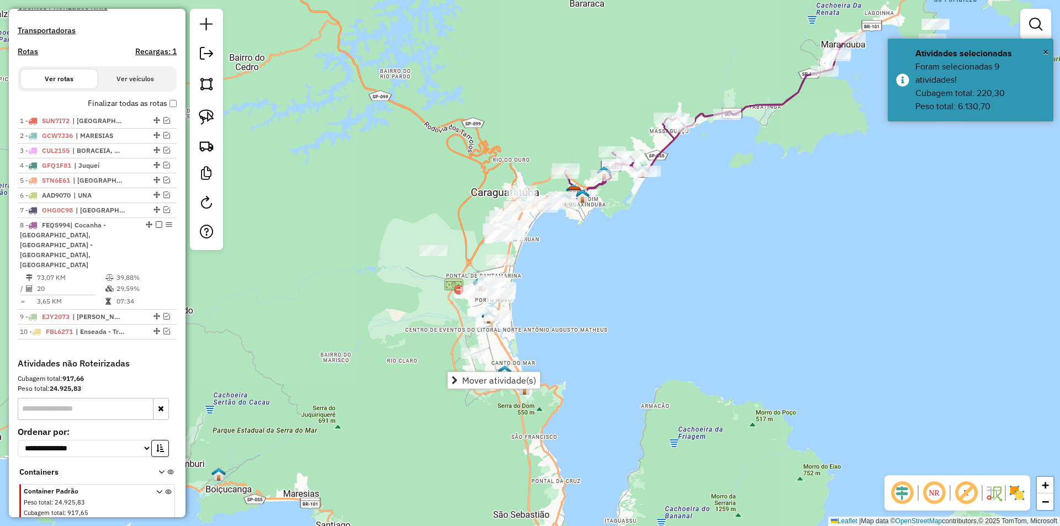
drag, startPoint x: 576, startPoint y: 267, endPoint x: 572, endPoint y: 314, distance: 47.6
click at [572, 314] on div "Janela de atendimento Grade de atendimento Capacidade Transportadoras Veículos …" at bounding box center [530, 263] width 1060 height 526
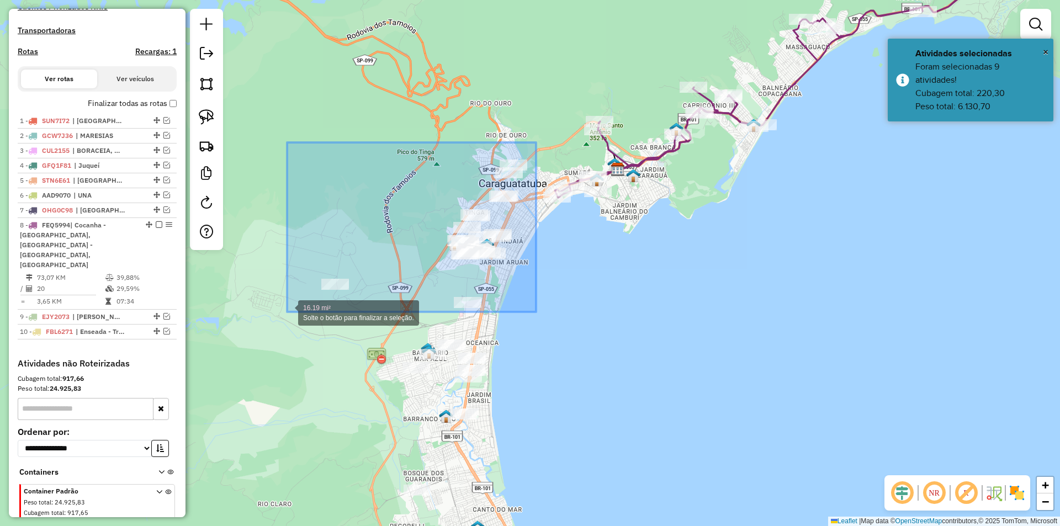
drag, startPoint x: 536, startPoint y: 142, endPoint x: 287, endPoint y: 312, distance: 301.1
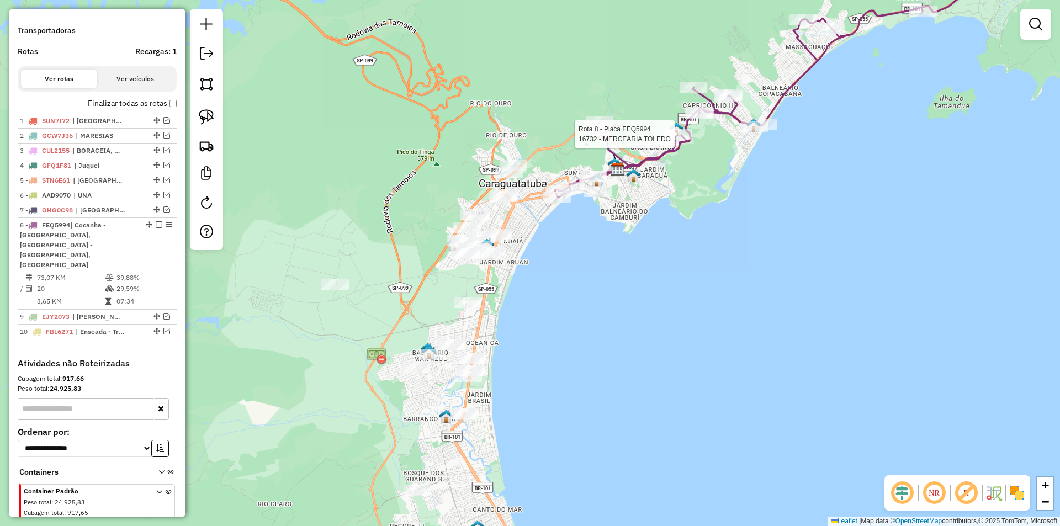
scroll to position [352, 0]
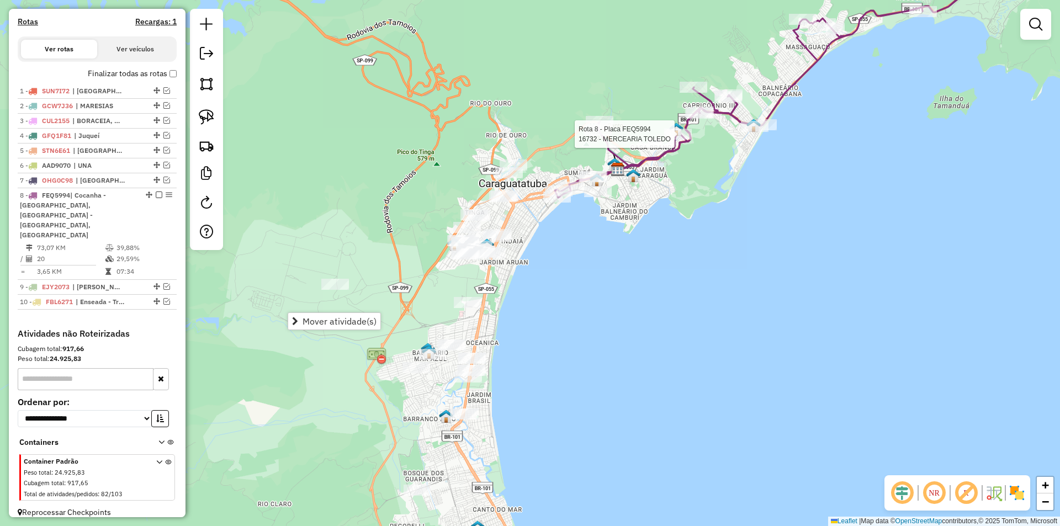
select select "*********"
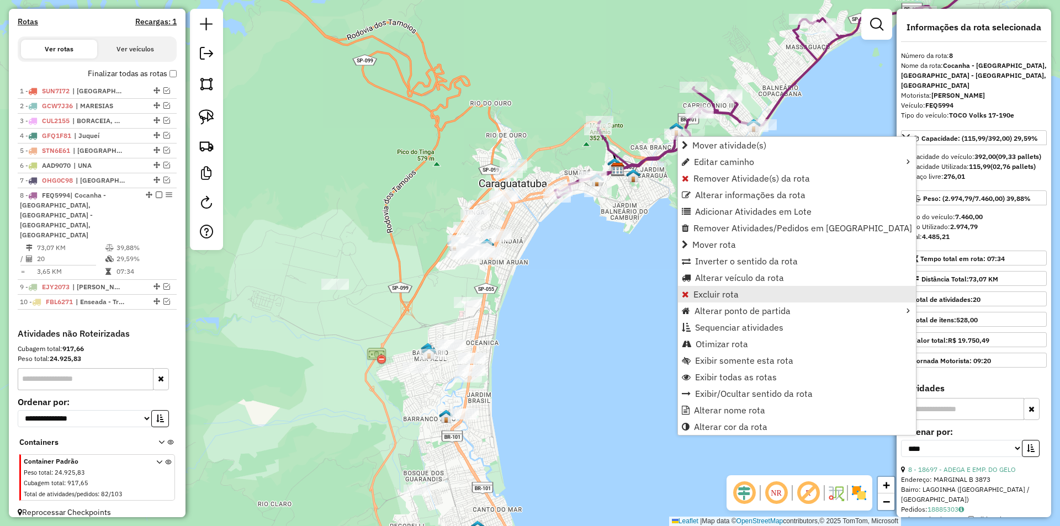
click at [721, 295] on span "Excluir rota" at bounding box center [715, 294] width 45 height 9
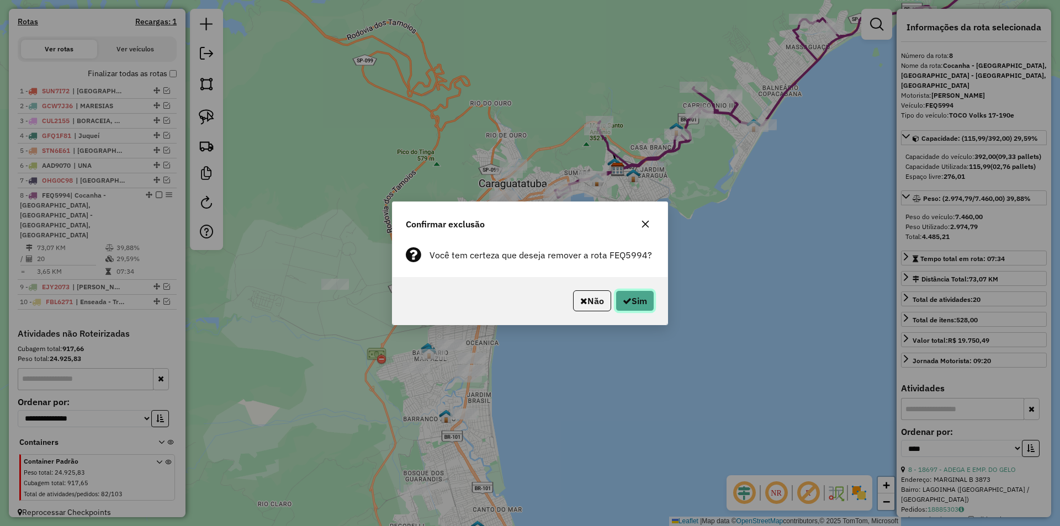
click at [638, 300] on button "Sim" at bounding box center [634, 300] width 39 height 21
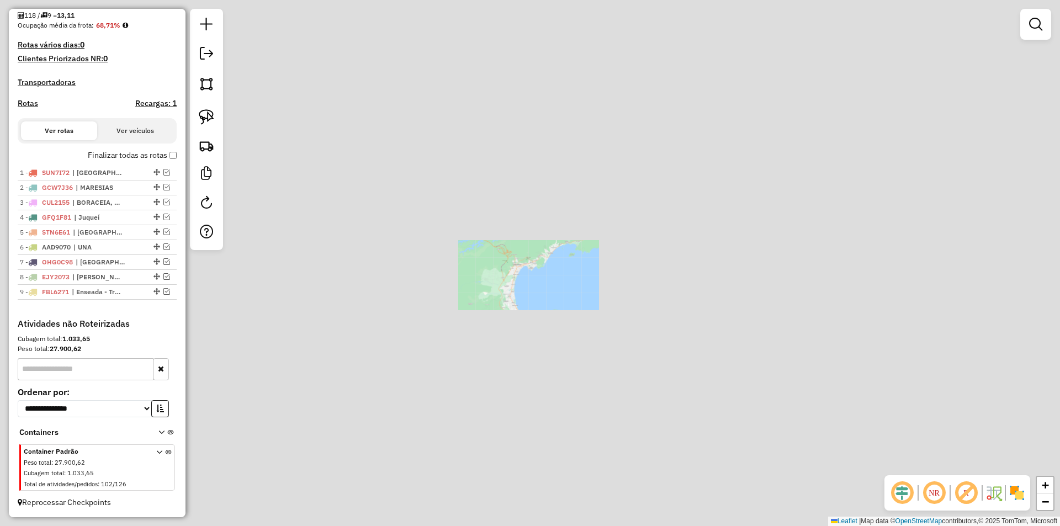
scroll to position [280, 0]
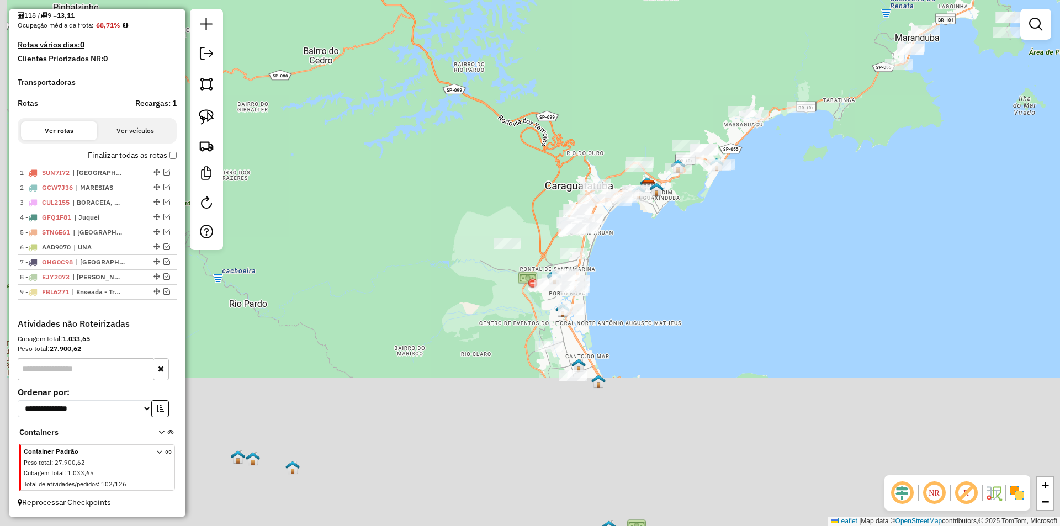
drag, startPoint x: 461, startPoint y: 205, endPoint x: 457, endPoint y: 157, distance: 48.1
click at [457, 157] on div "Janela de atendimento Grade de atendimento Capacidade Transportadoras Veículos …" at bounding box center [530, 263] width 1060 height 526
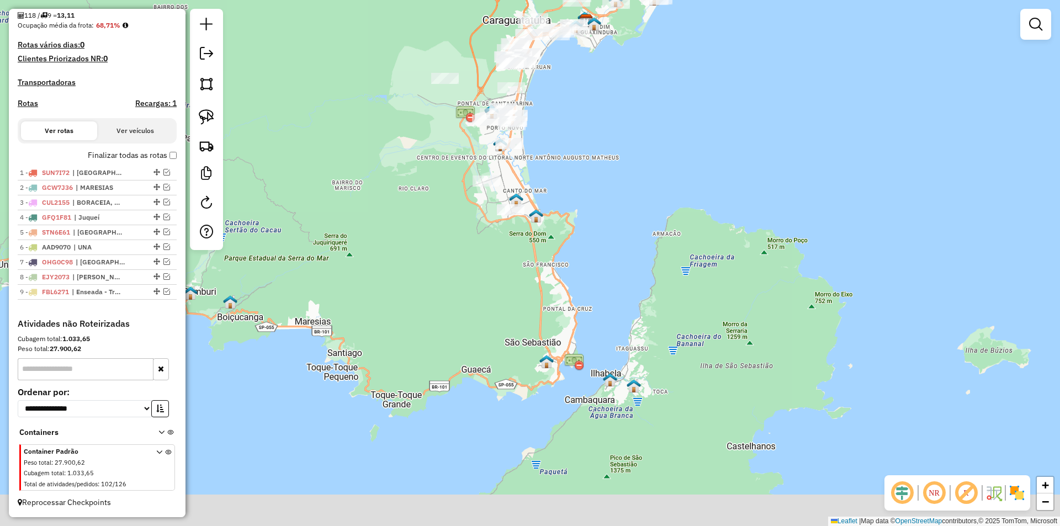
drag, startPoint x: 646, startPoint y: 388, endPoint x: 584, endPoint y: 222, distance: 176.9
click at [584, 222] on div "Janela de atendimento Grade de atendimento Capacidade Transportadoras Veículos …" at bounding box center [530, 263] width 1060 height 526
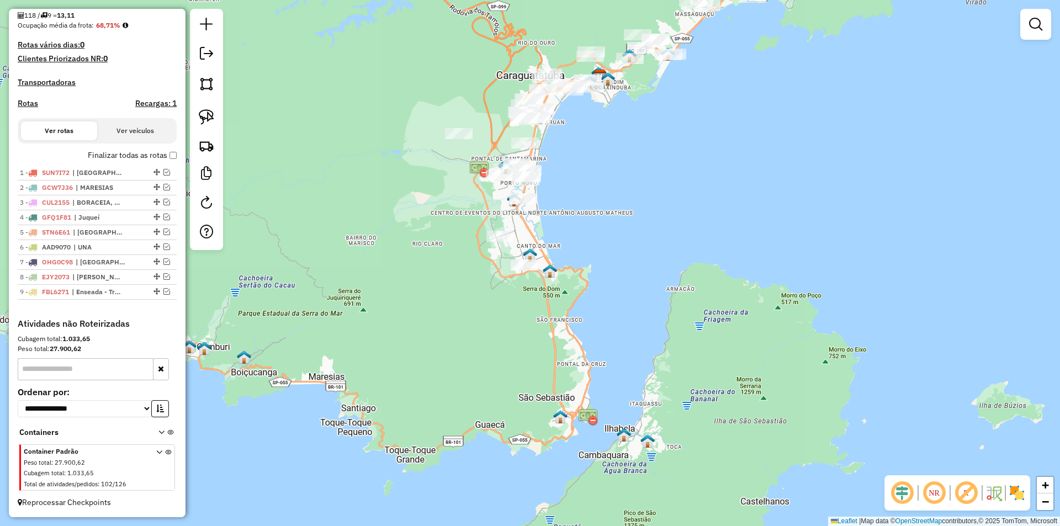
drag, startPoint x: 545, startPoint y: 262, endPoint x: 558, endPoint y: 317, distance: 56.9
click at [558, 317] on div "Janela de atendimento Grade de atendimento Capacidade Transportadoras Veículos …" at bounding box center [530, 263] width 1060 height 526
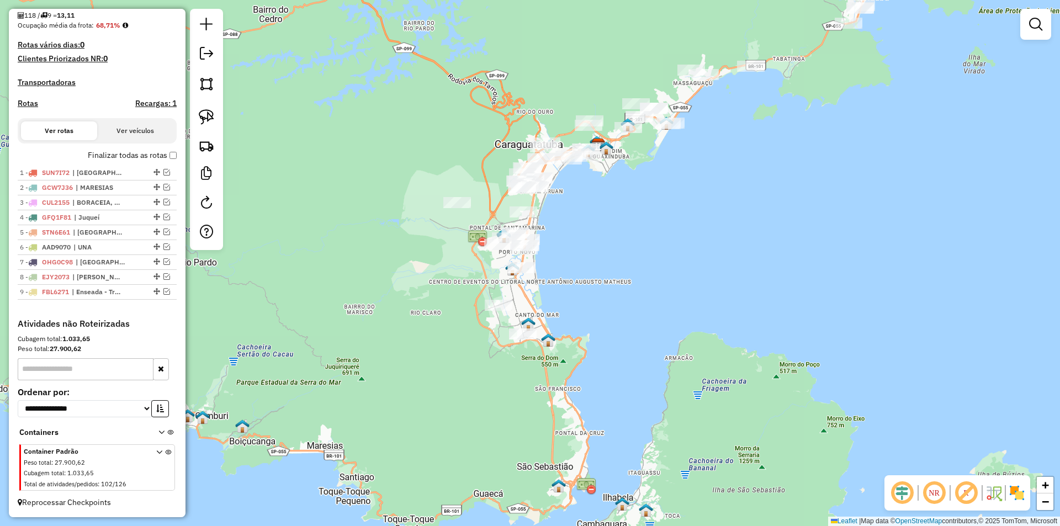
drag, startPoint x: 566, startPoint y: 259, endPoint x: 564, endPoint y: 328, distance: 69.0
click at [564, 328] on div "Janela de atendimento Grade de atendimento Capacidade Transportadoras Veículos …" at bounding box center [530, 263] width 1060 height 526
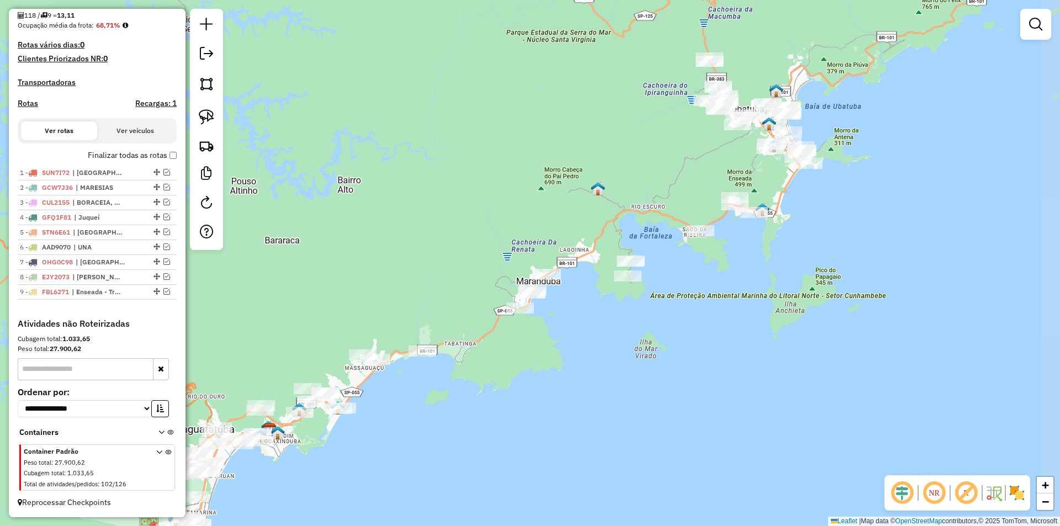
drag, startPoint x: 573, startPoint y: 209, endPoint x: 257, endPoint y: 491, distance: 423.3
click at [245, 494] on div "Janela de atendimento Grade de atendimento Capacidade Transportadoras Veículos …" at bounding box center [530, 263] width 1060 height 526
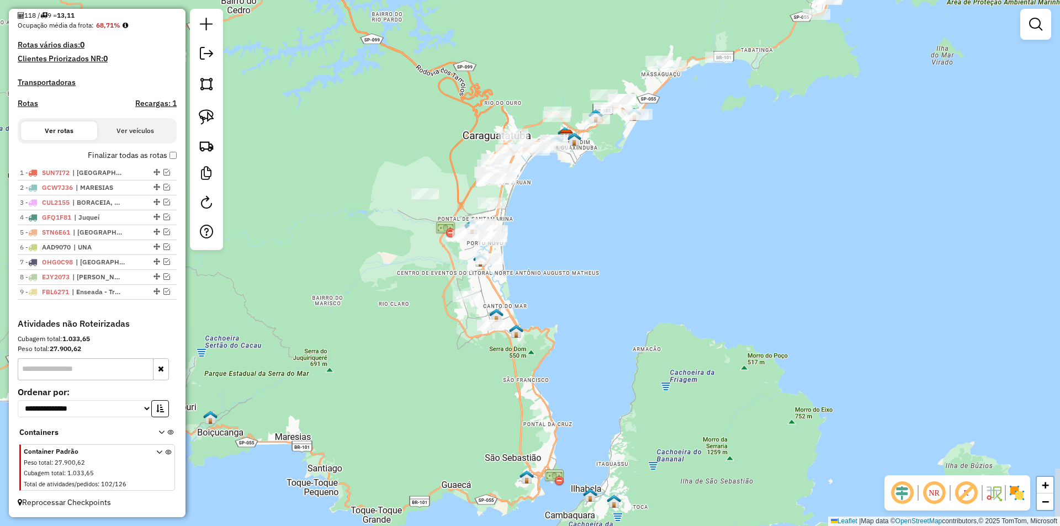
drag, startPoint x: 503, startPoint y: 472, endPoint x: 790, endPoint y: 187, distance: 404.3
click at [790, 187] on div "Janela de atendimento Grade de atendimento Capacidade Transportadoras Veículos …" at bounding box center [530, 263] width 1060 height 526
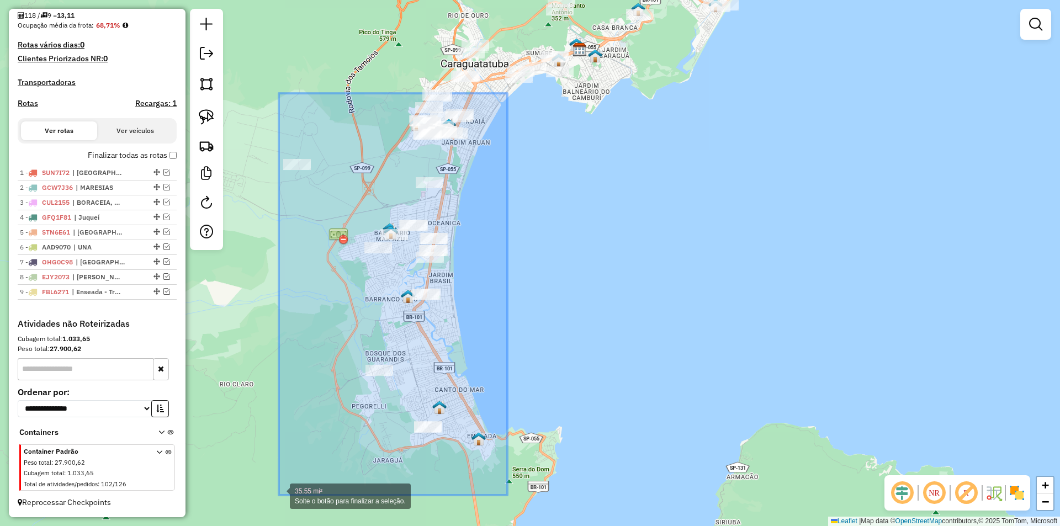
drag, startPoint x: 507, startPoint y: 93, endPoint x: 279, endPoint y: 495, distance: 462.2
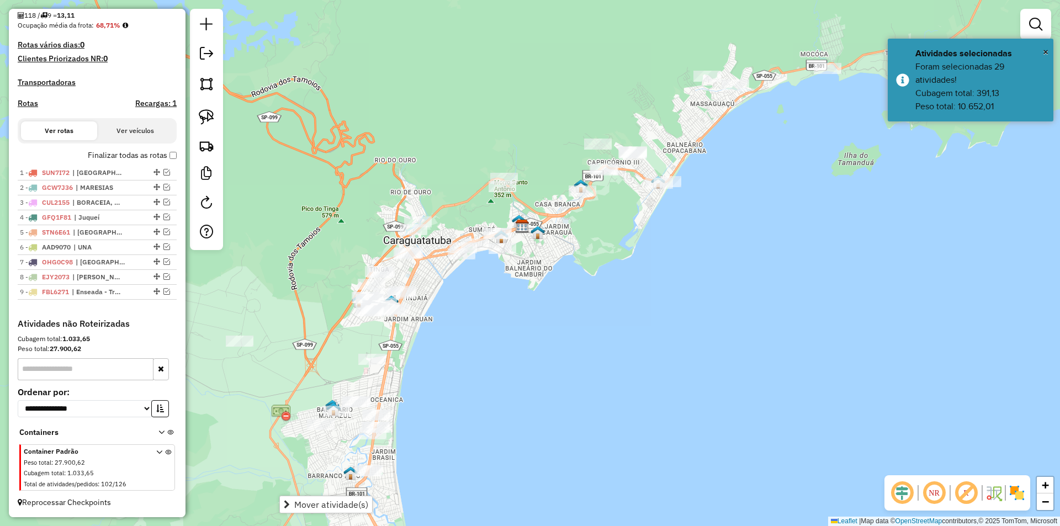
drag, startPoint x: 479, startPoint y: 184, endPoint x: 422, endPoint y: 360, distance: 185.7
click at [422, 360] on div "Janela de atendimento Grade de atendimento Capacidade Transportadoras Veículos …" at bounding box center [530, 263] width 1060 height 526
drag, startPoint x: 430, startPoint y: 380, endPoint x: 422, endPoint y: 380, distance: 8.8
click at [422, 380] on div "Janela de atendimento Grade de atendimento Capacidade Transportadoras Veículos …" at bounding box center [530, 263] width 1060 height 526
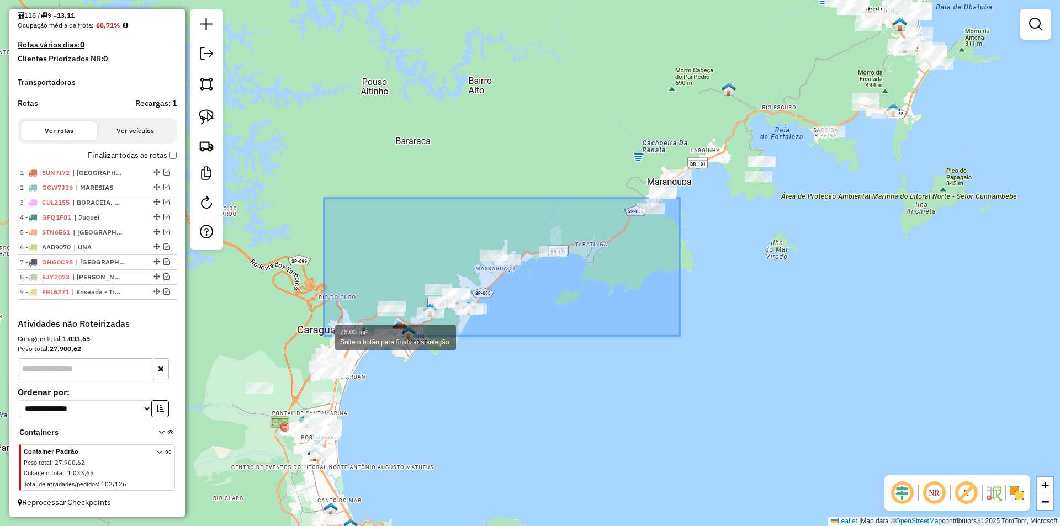
drag, startPoint x: 679, startPoint y: 198, endPoint x: 324, endPoint y: 336, distance: 381.2
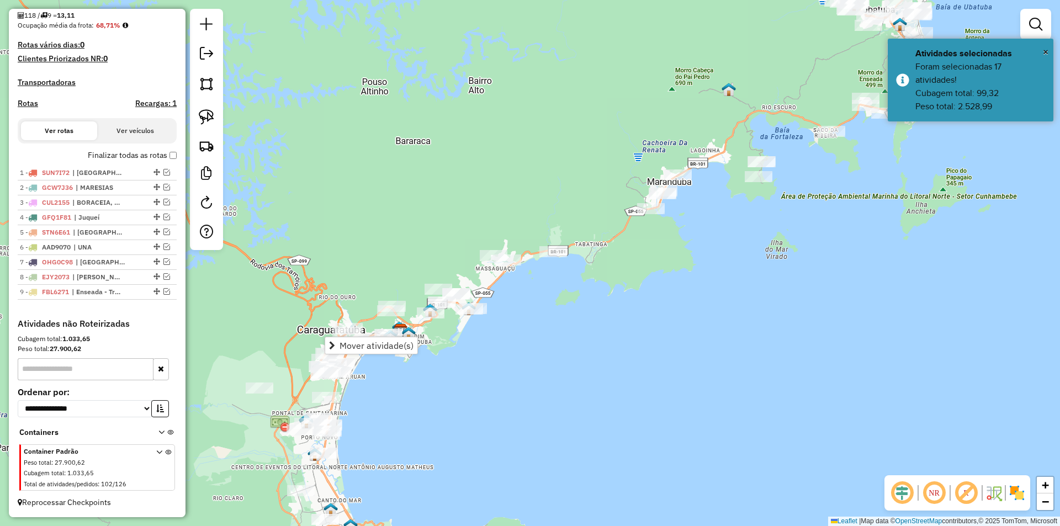
click at [586, 352] on div "Janela de atendimento Grade de atendimento Capacidade Transportadoras Veículos …" at bounding box center [530, 263] width 1060 height 526
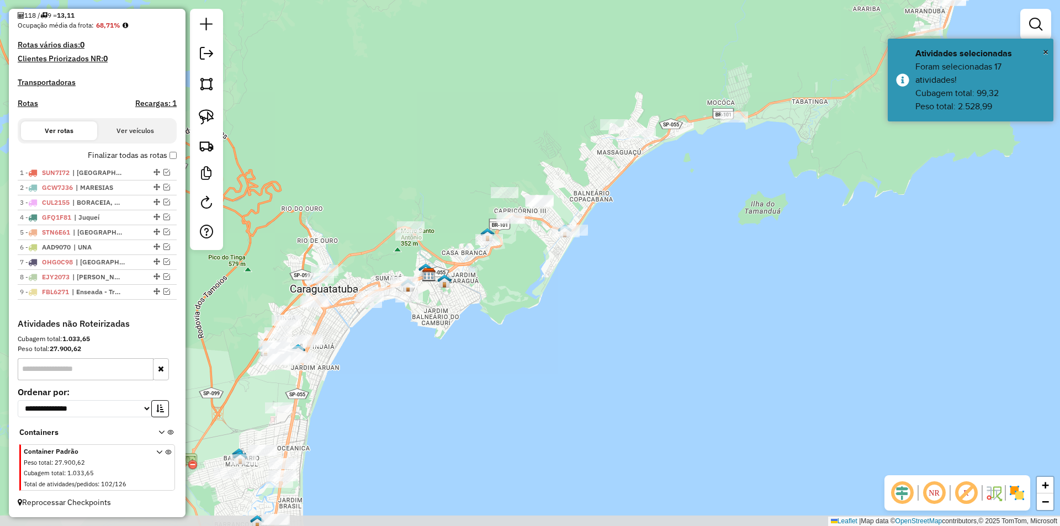
drag, startPoint x: 611, startPoint y: 300, endPoint x: 623, endPoint y: 289, distance: 16.0
click at [623, 289] on div "Janela de atendimento Grade de atendimento Capacidade Transportadoras Veículos …" at bounding box center [530, 263] width 1060 height 526
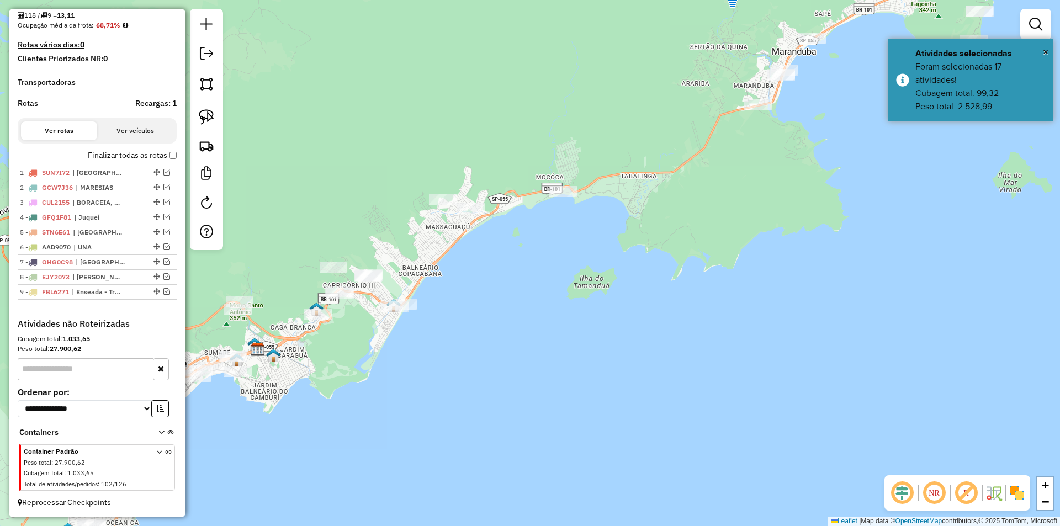
drag, startPoint x: 571, startPoint y: 332, endPoint x: 462, endPoint y: 371, distance: 116.1
click at [462, 371] on div "Janela de atendimento Grade de atendimento Capacidade Transportadoras Veículos …" at bounding box center [530, 263] width 1060 height 526
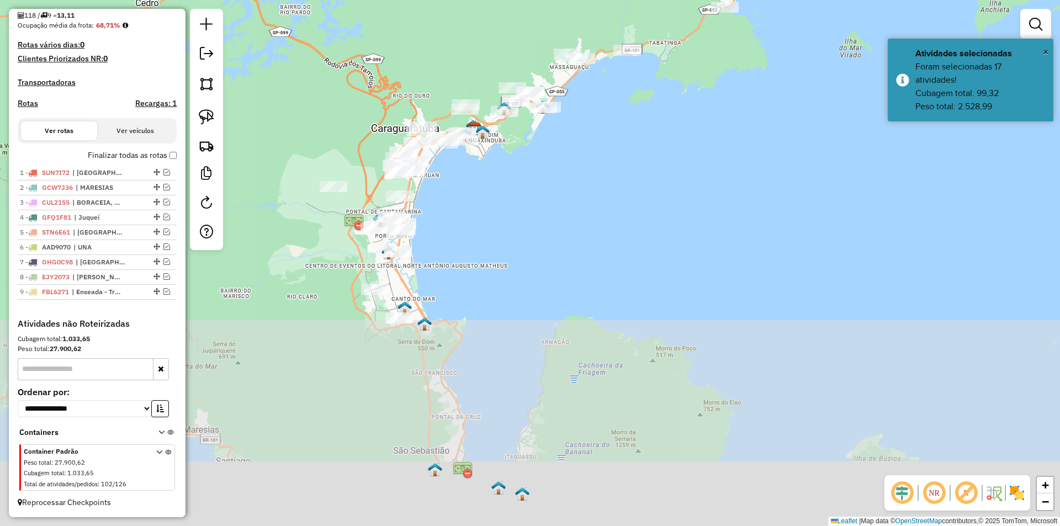
drag, startPoint x: 444, startPoint y: 375, endPoint x: 531, endPoint y: 179, distance: 213.9
click at [531, 179] on div "Janela de atendimento Grade de atendimento Capacidade Transportadoras Veículos …" at bounding box center [530, 263] width 1060 height 526
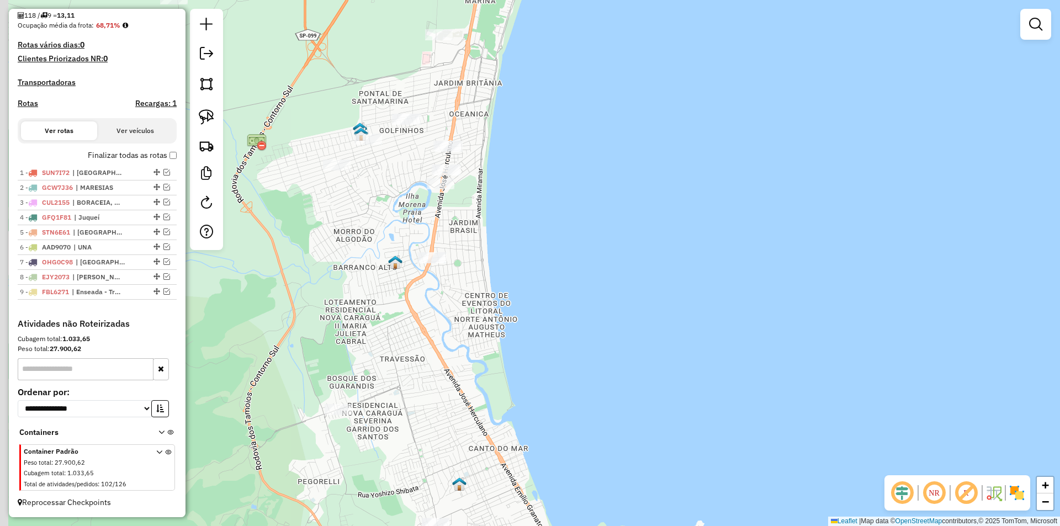
drag, startPoint x: 434, startPoint y: 232, endPoint x: 495, endPoint y: 215, distance: 62.9
click at [512, 214] on div "Janela de atendimento Grade de atendimento Capacidade Transportadoras Veículos …" at bounding box center [530, 263] width 1060 height 526
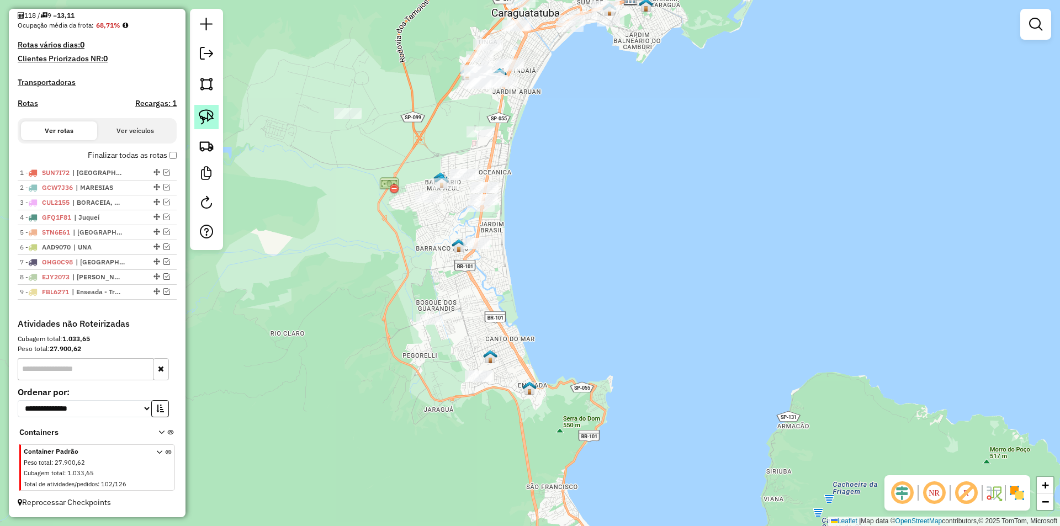
click at [206, 115] on img at bounding box center [206, 116] width 15 height 15
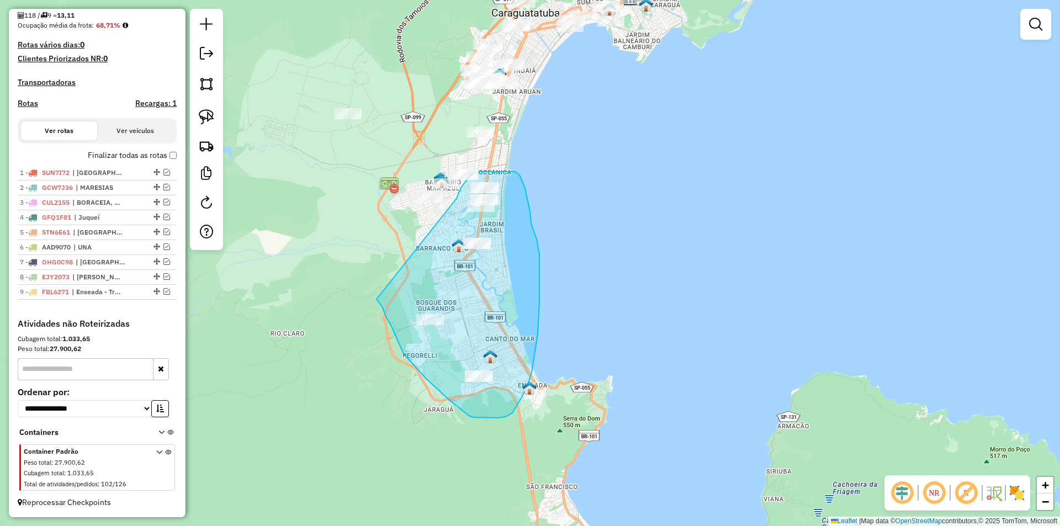
drag, startPoint x: 382, startPoint y: 307, endPoint x: 453, endPoint y: 204, distance: 125.1
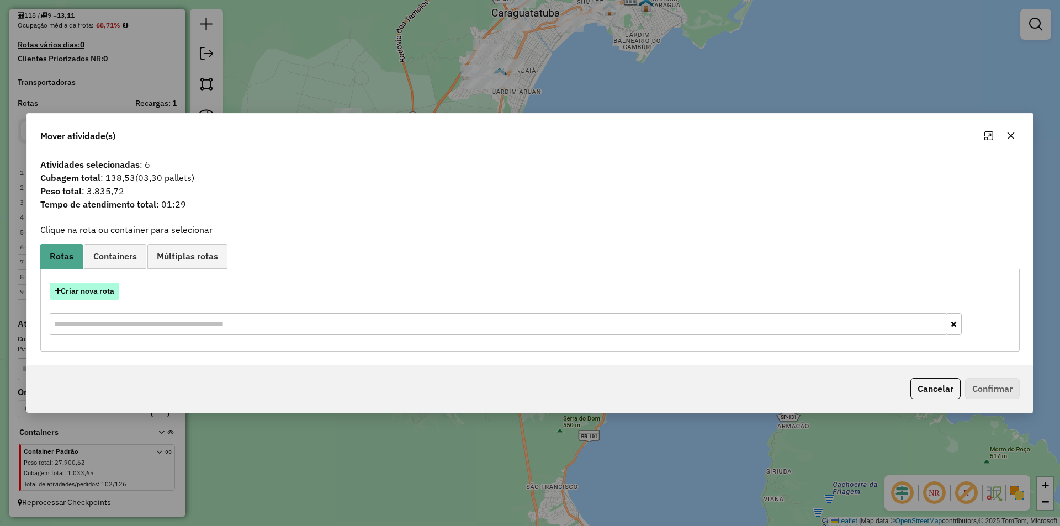
click at [92, 289] on button "Criar nova rota" at bounding box center [85, 291] width 70 height 17
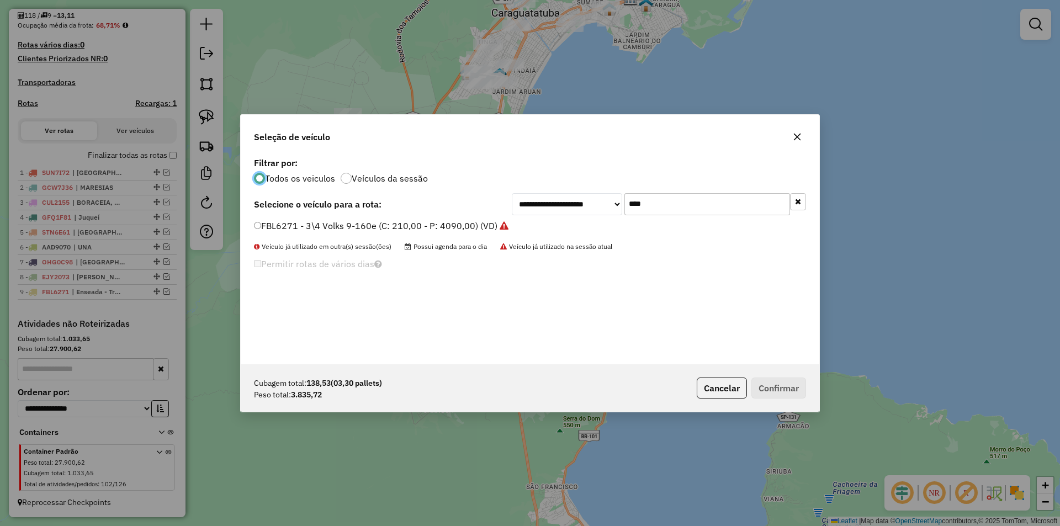
scroll to position [6, 3]
click at [669, 209] on input "****" at bounding box center [707, 204] width 166 height 22
click at [801, 136] on icon "button" at bounding box center [796, 136] width 9 height 9
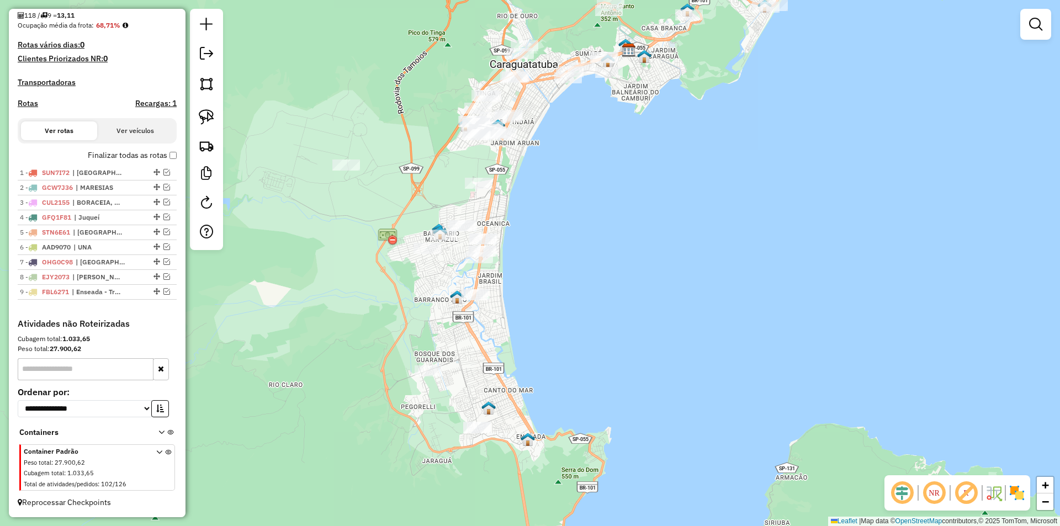
drag, startPoint x: 622, startPoint y: 262, endPoint x: 623, endPoint y: 300, distance: 38.1
click at [623, 300] on div "Janela de atendimento Grade de atendimento Capacidade Transportadoras Veículos …" at bounding box center [530, 263] width 1060 height 526
click at [207, 115] on img at bounding box center [206, 116] width 15 height 15
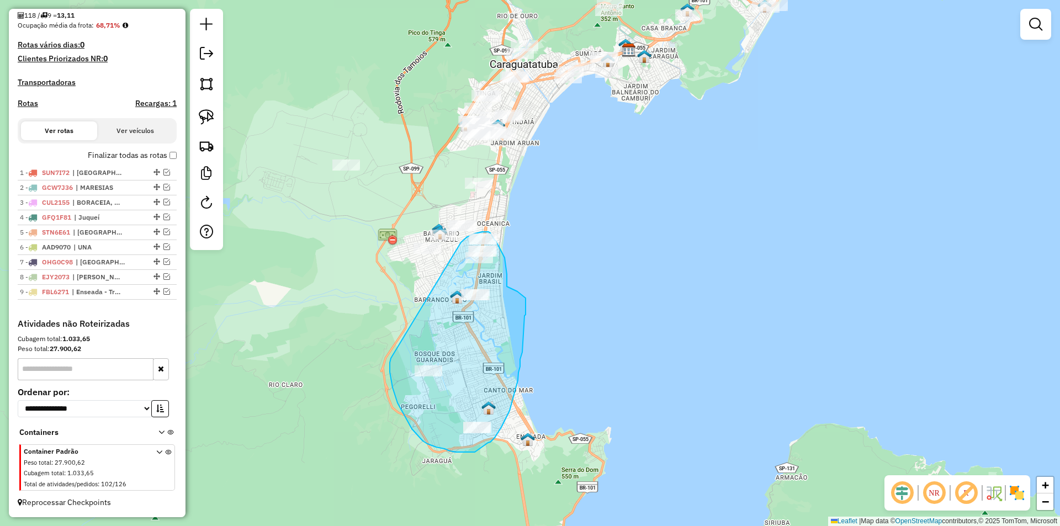
drag, startPoint x: 391, startPoint y: 358, endPoint x: 461, endPoint y: 242, distance: 135.4
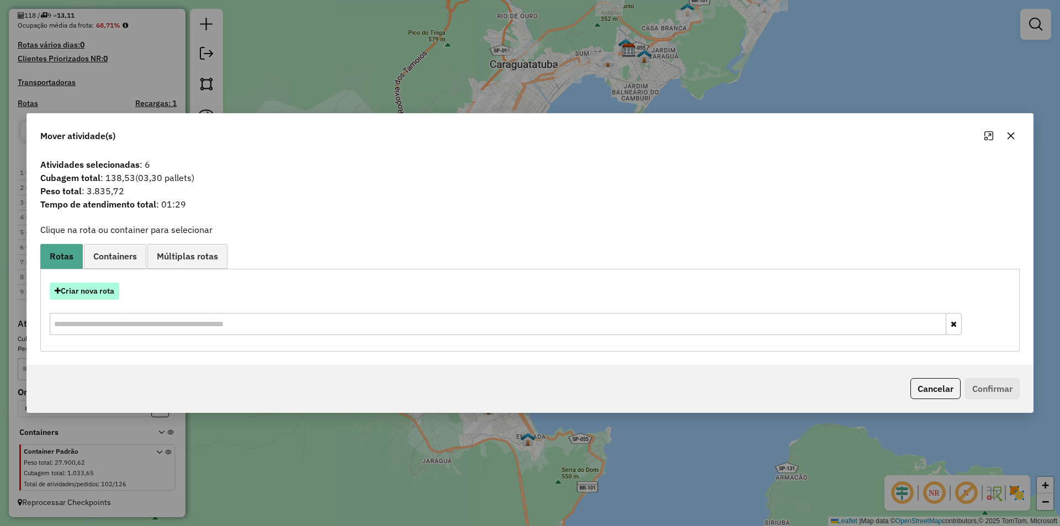
click at [83, 292] on button "Criar nova rota" at bounding box center [85, 291] width 70 height 17
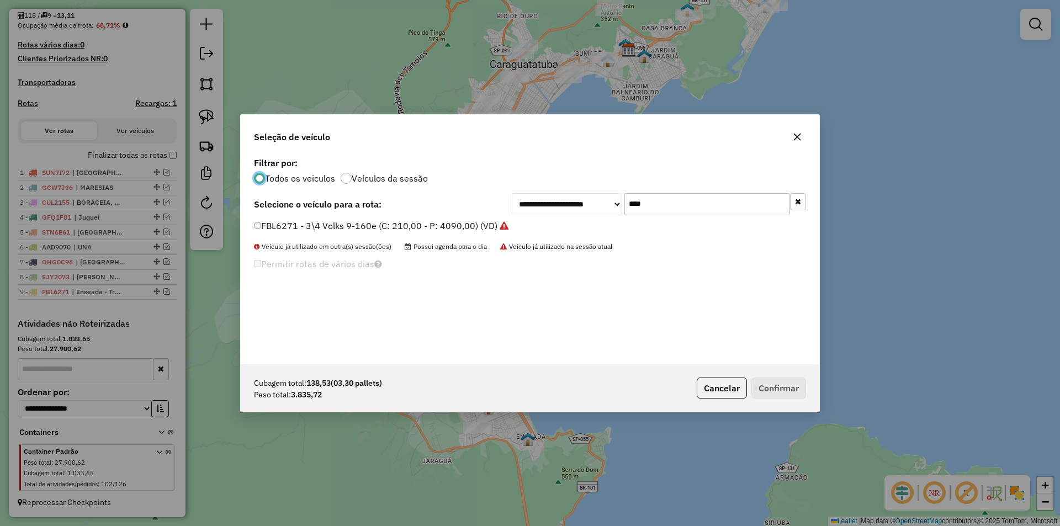
click at [652, 204] on input "****" at bounding box center [707, 204] width 166 height 22
click at [653, 204] on input "****" at bounding box center [707, 204] width 166 height 22
type input "***"
click at [325, 223] on label "FEY9280 - TOCO Volvo VM 220 (C: 392,00 - P: 7670,00) (VD)" at bounding box center [380, 225] width 253 height 13
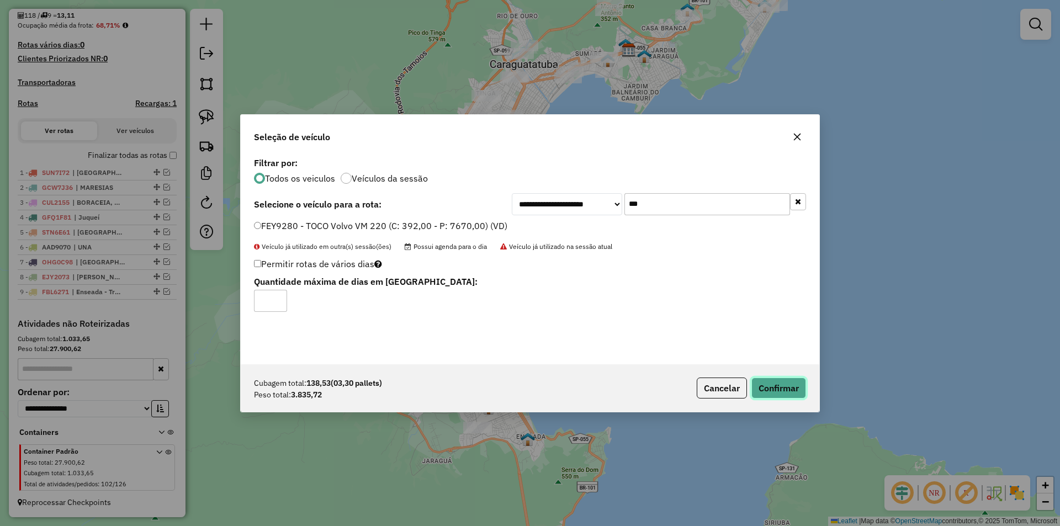
click at [765, 387] on button "Confirmar" at bounding box center [778, 387] width 55 height 21
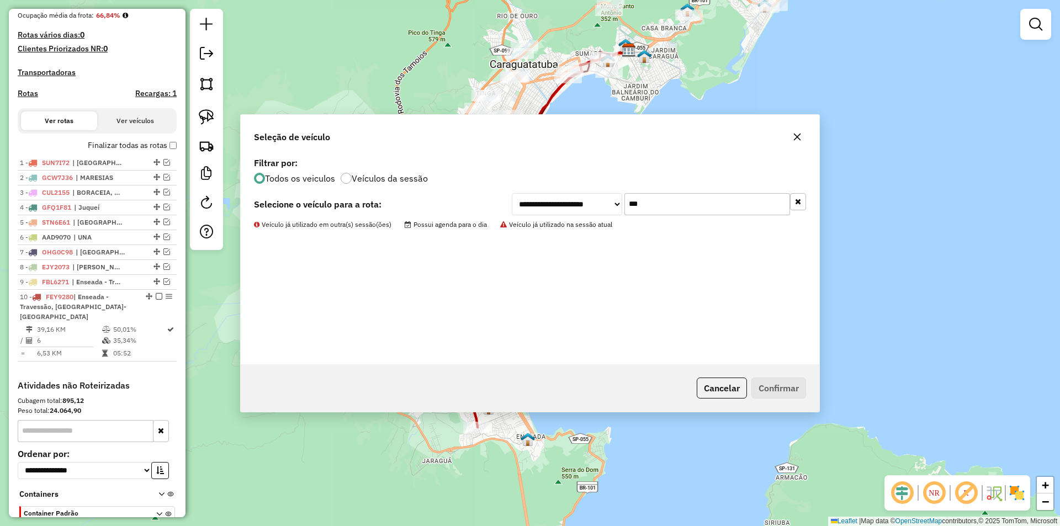
scroll to position [342, 0]
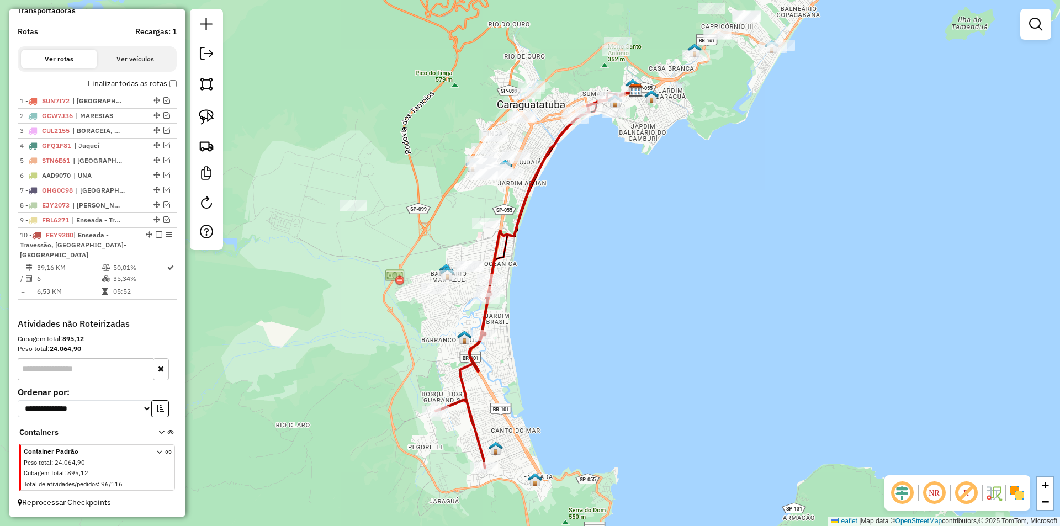
drag, startPoint x: 572, startPoint y: 233, endPoint x: 586, endPoint y: 267, distance: 36.4
click at [586, 267] on div "Janela de atendimento Grade de atendimento Capacidade Transportadoras Veículos …" at bounding box center [530, 263] width 1060 height 526
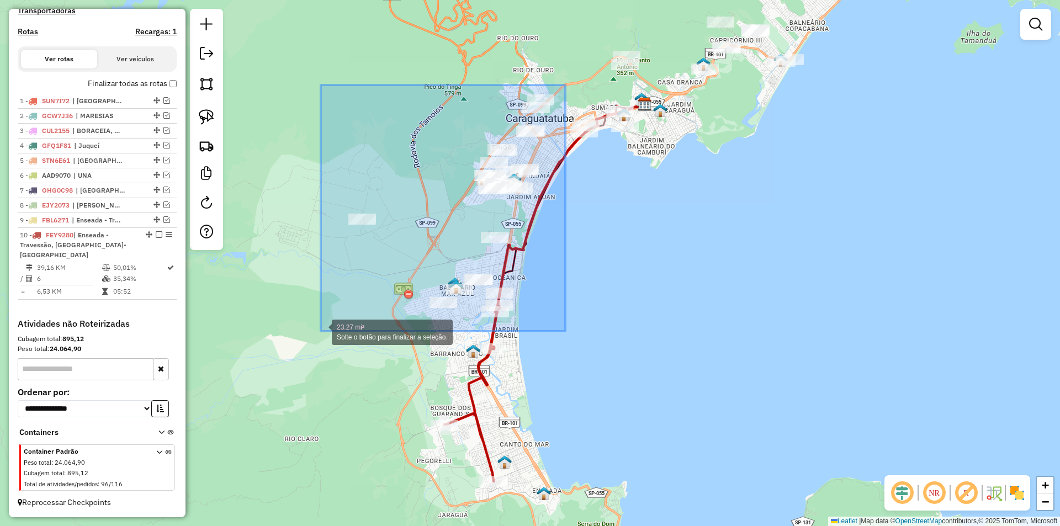
drag, startPoint x: 564, startPoint y: 86, endPoint x: 321, endPoint y: 331, distance: 345.3
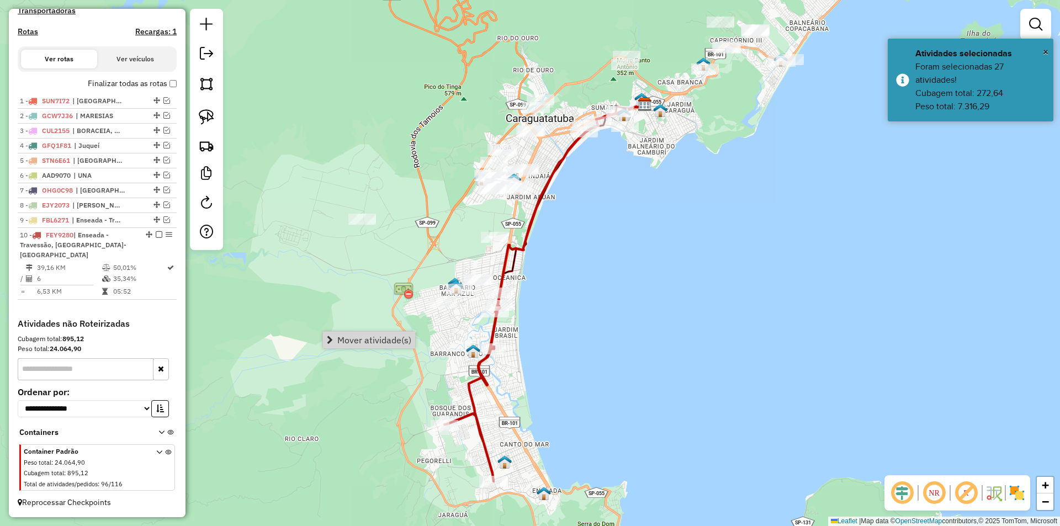
click at [654, 221] on div "Janela de atendimento Grade de atendimento Capacidade Transportadoras Veículos …" at bounding box center [530, 263] width 1060 height 526
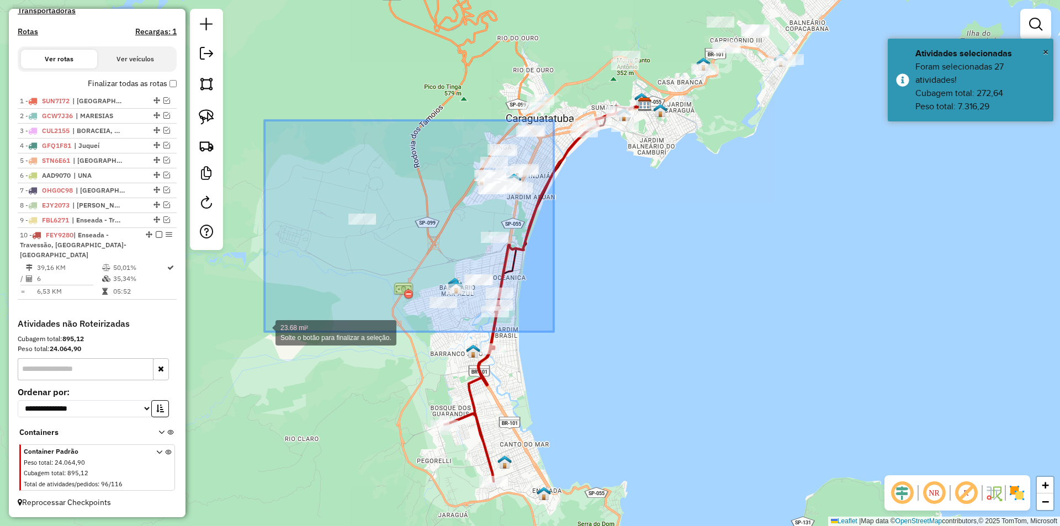
drag, startPoint x: 553, startPoint y: 120, endPoint x: 264, endPoint y: 332, distance: 358.2
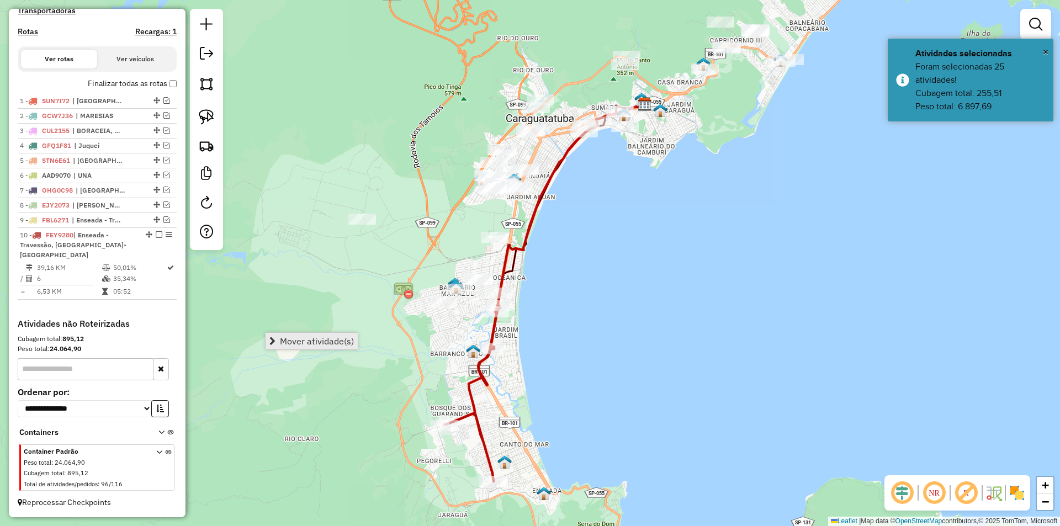
click at [283, 338] on span "Mover atividade(s)" at bounding box center [317, 341] width 74 height 9
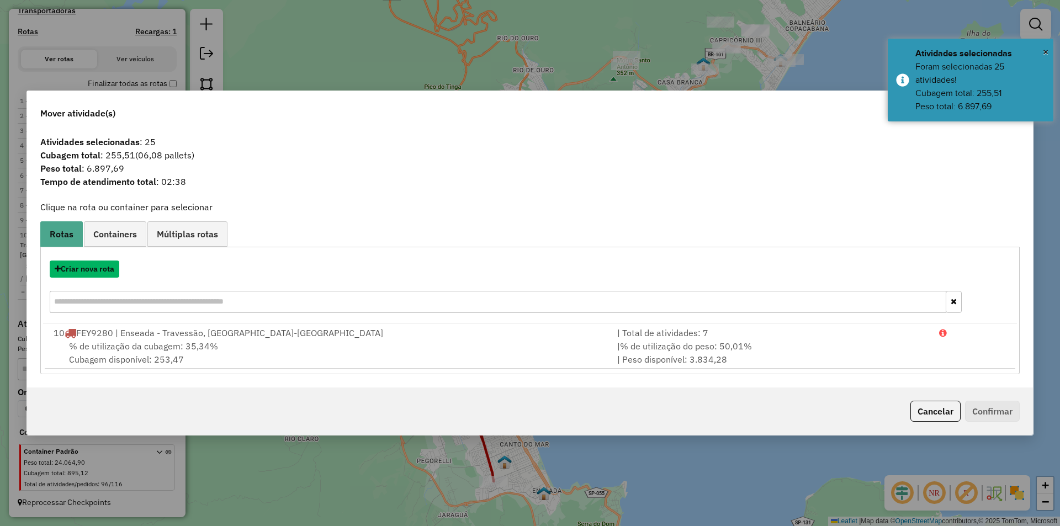
click at [78, 272] on button "Criar nova rota" at bounding box center [85, 268] width 70 height 17
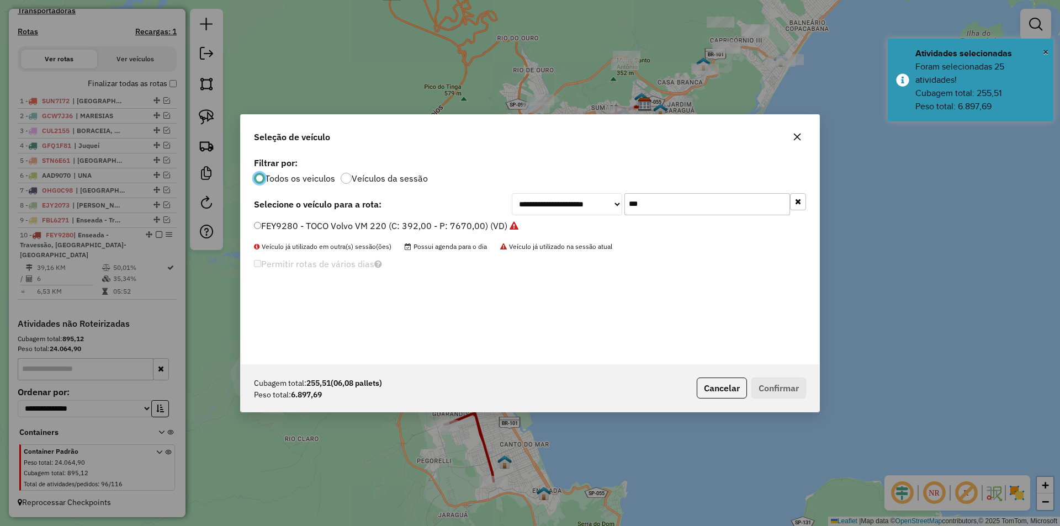
scroll to position [6, 3]
click at [654, 203] on input "***" at bounding box center [707, 204] width 166 height 22
click at [653, 203] on input "***" at bounding box center [707, 204] width 166 height 22
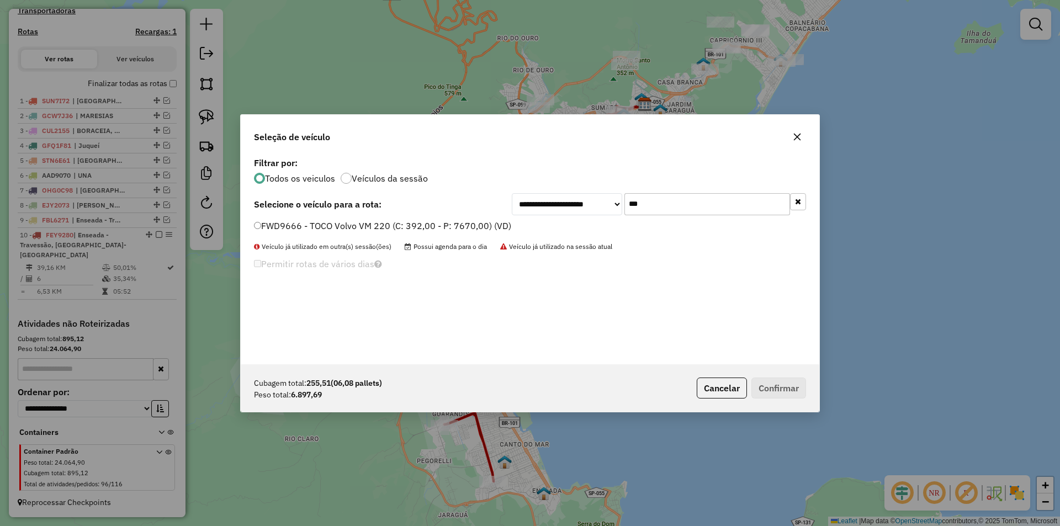
type input "***"
click at [337, 226] on label "FWD9666 - TOCO Volvo VM 220 (C: 392,00 - P: 7670,00) (VD)" at bounding box center [382, 225] width 257 height 13
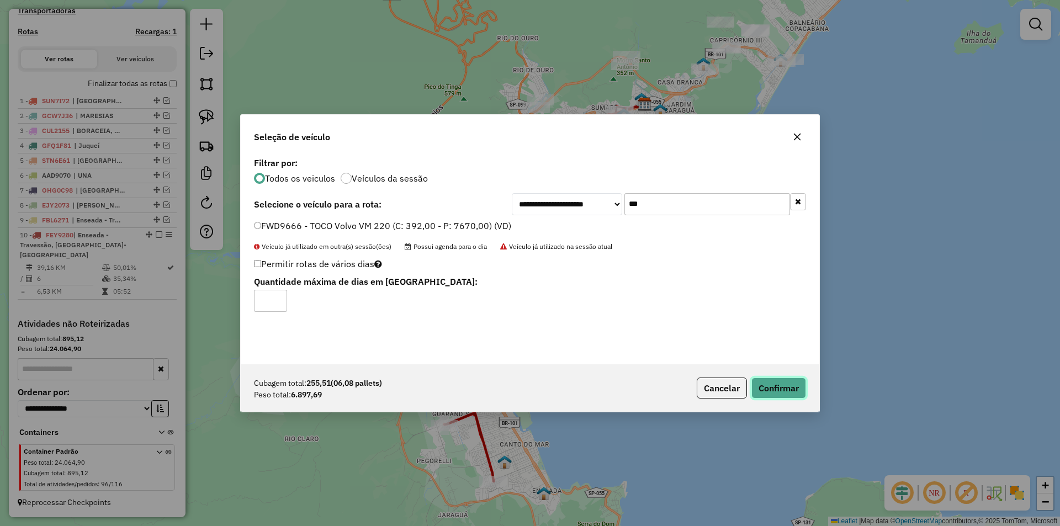
click at [770, 390] on button "Confirmar" at bounding box center [778, 387] width 55 height 21
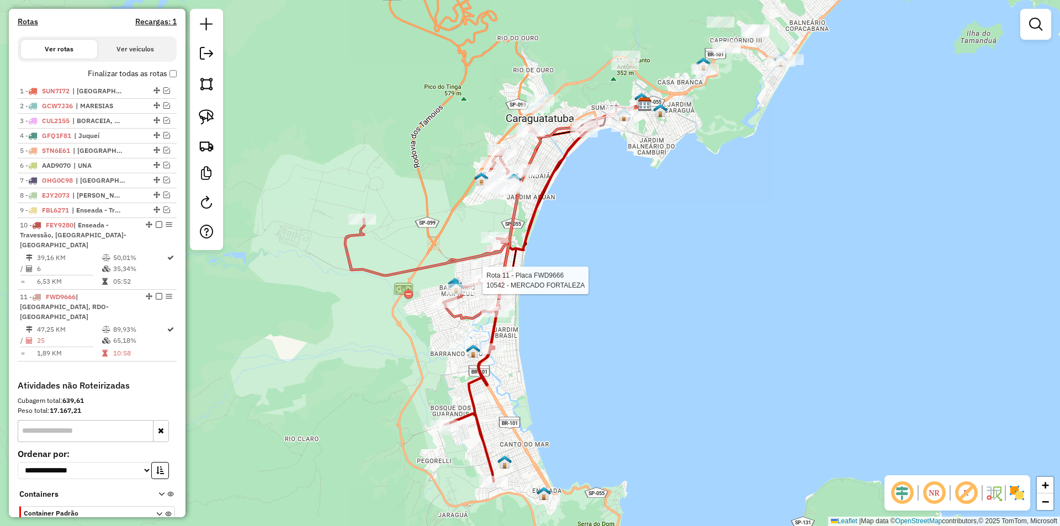
scroll to position [404, 0]
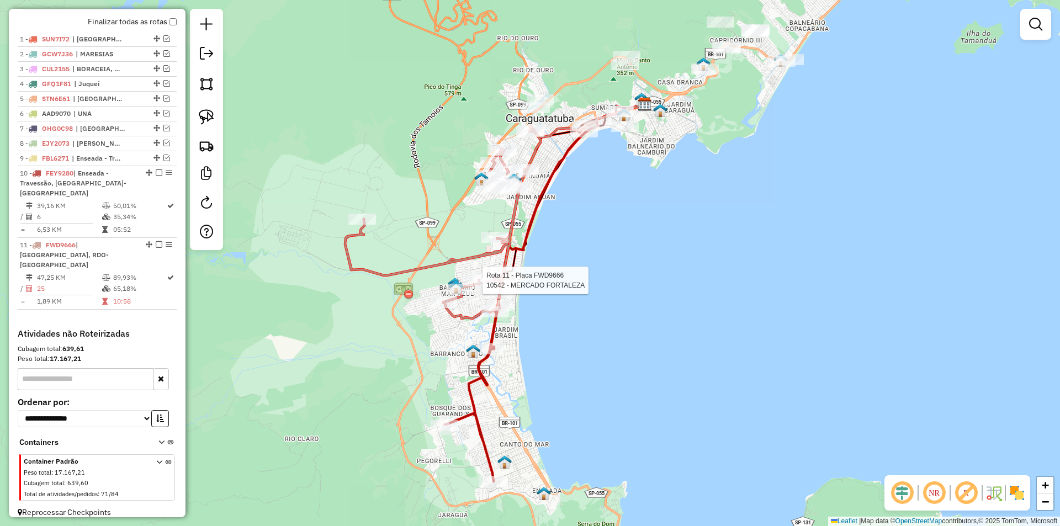
select select "*********"
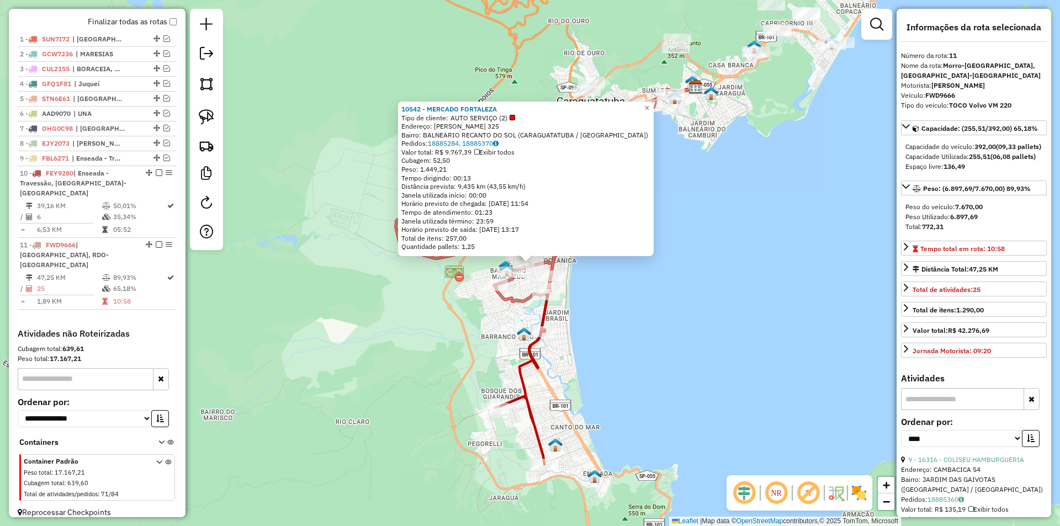
click at [648, 324] on div "10542 - MERCADO FORTALEZA Tipo de cliente: AUTO SERVIÇO (2) Endereço: ALICE ARO…" at bounding box center [530, 263] width 1060 height 526
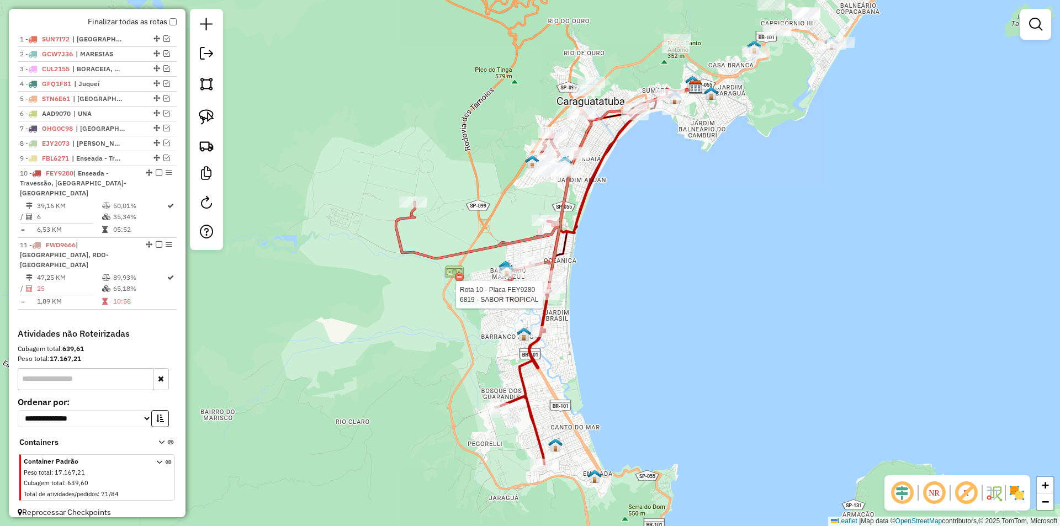
select select "*********"
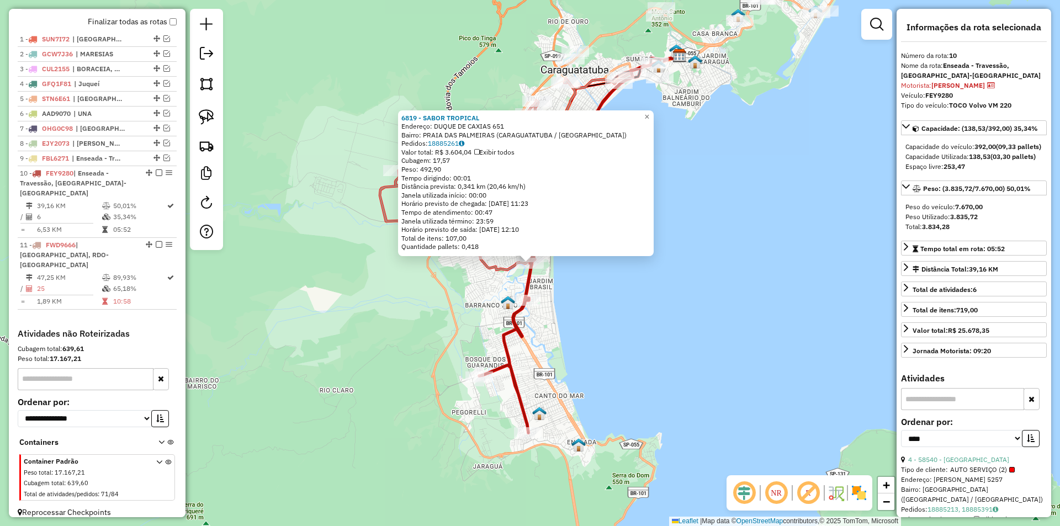
click at [607, 305] on div "6819 - SABOR TROPICAL Endereço: DUQUE DE CAXIAS 651 Bairro: PRAIA DAS PALMEIRAS…" at bounding box center [530, 263] width 1060 height 526
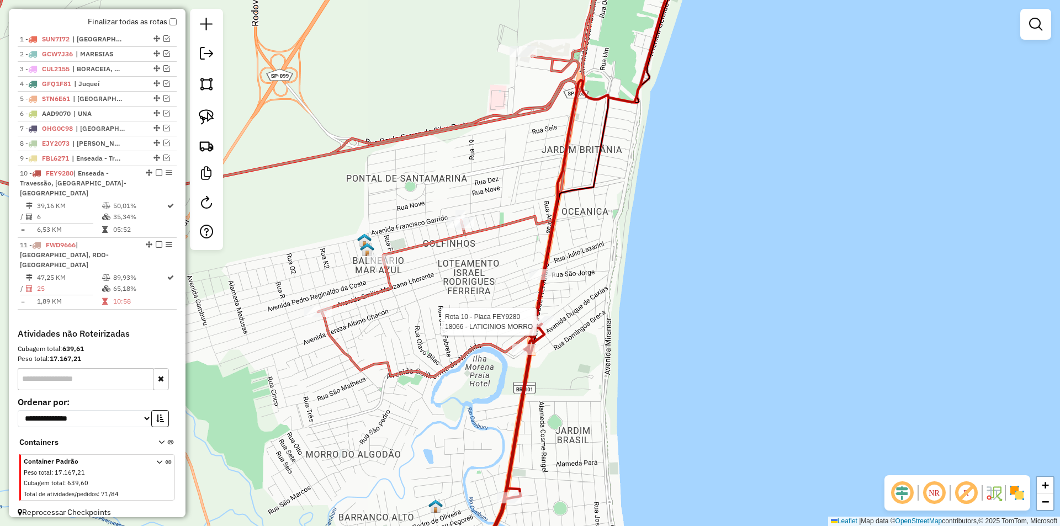
select select "*********"
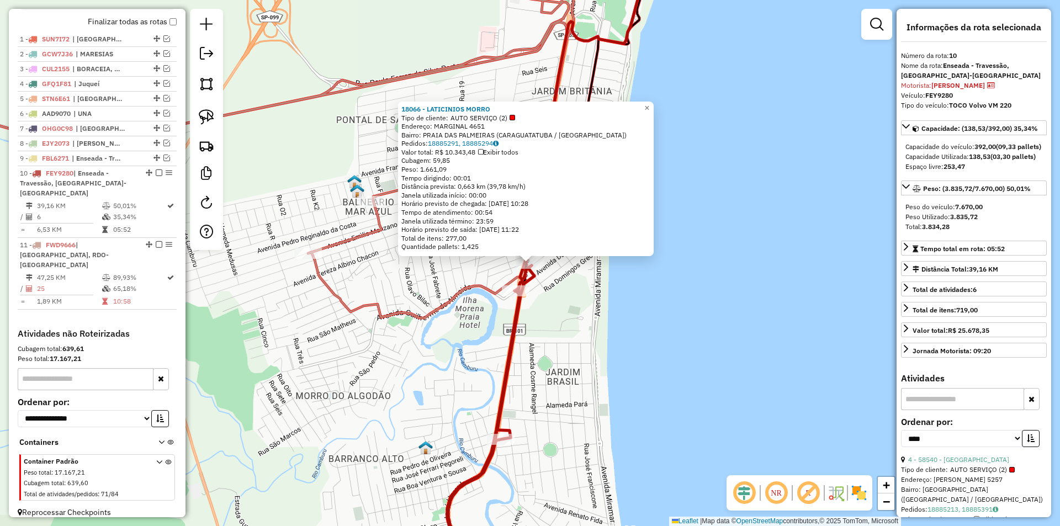
click at [567, 335] on div "18066 - LATICINIOS MORRO Tipo de cliente: AUTO SERVIÇO (2) Endereço: MARGINAL 4…" at bounding box center [530, 263] width 1060 height 526
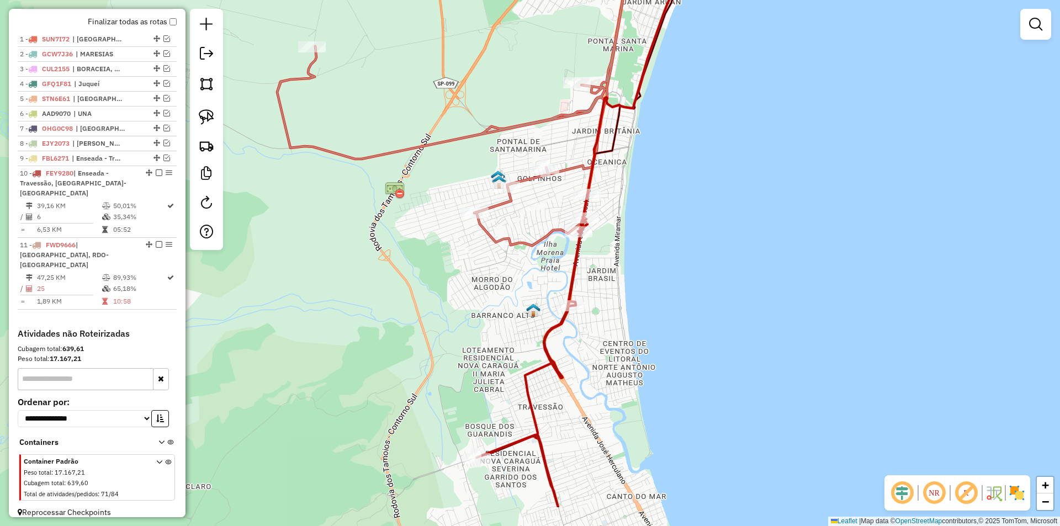
drag, startPoint x: 596, startPoint y: 337, endPoint x: 609, endPoint y: 265, distance: 73.0
click at [609, 265] on div "Janela de atendimento Grade de atendimento Capacidade Transportadoras Veículos …" at bounding box center [530, 263] width 1060 height 526
select select "*********"
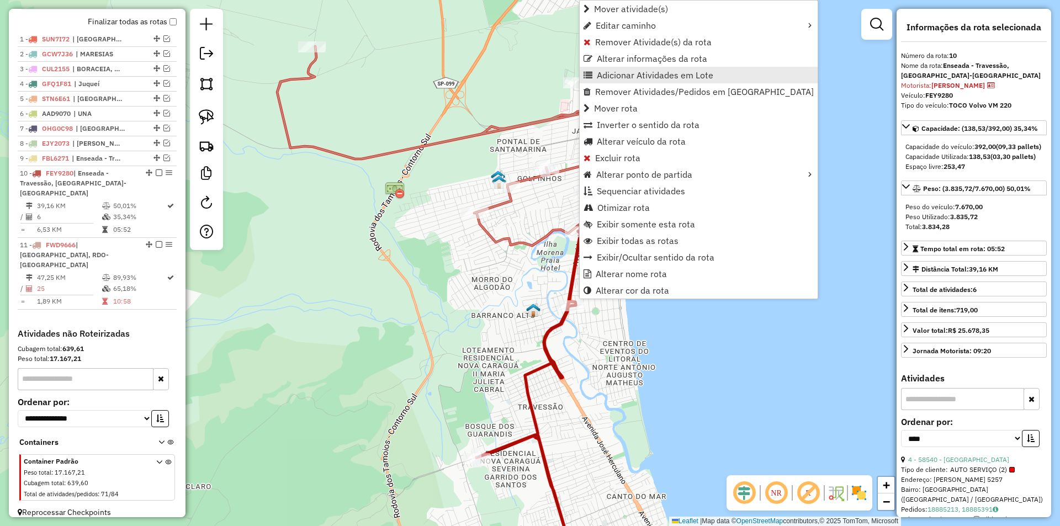
click at [597, 73] on span "Adicionar Atividades em Lote" at bounding box center [655, 75] width 116 height 9
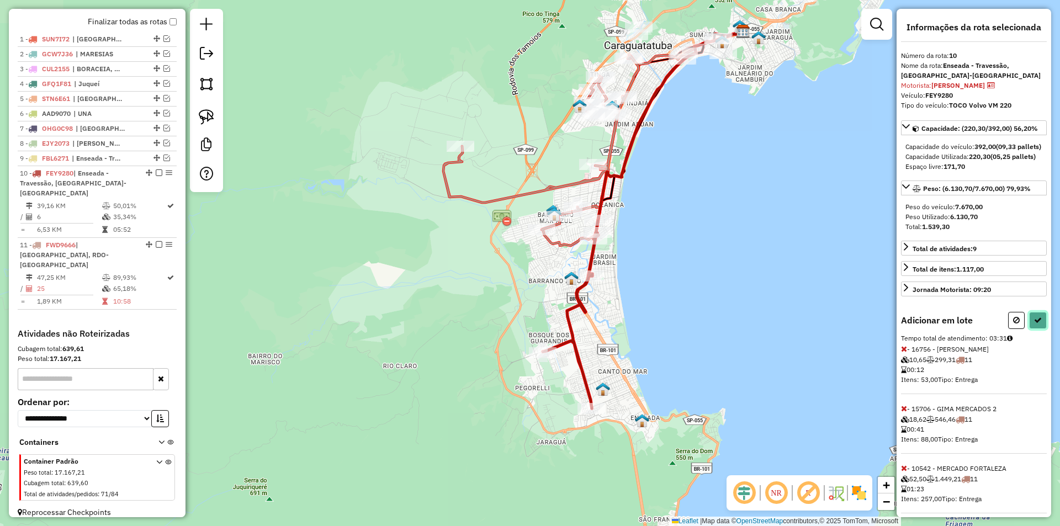
click at [1034, 324] on icon at bounding box center [1038, 320] width 8 height 8
select select "*********"
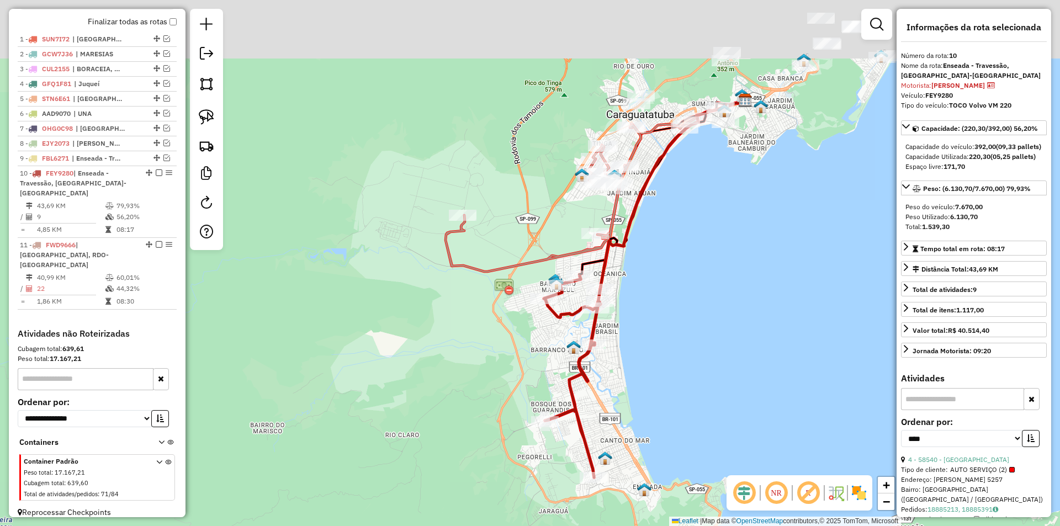
drag, startPoint x: 673, startPoint y: 187, endPoint x: 666, endPoint y: 251, distance: 64.5
click at [675, 257] on div "Janela de atendimento Grade de atendimento Capacidade Transportadoras Veículos …" at bounding box center [530, 263] width 1060 height 526
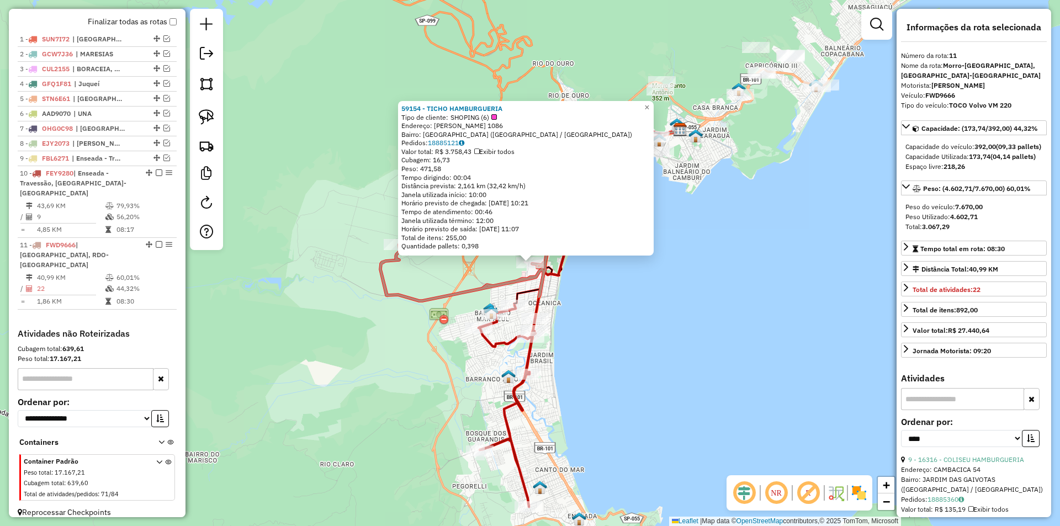
click at [681, 286] on div "59154 - TICHO HAMBURGUERIA Tipo de cliente: SHOPING (6) Endereço: JOSE HERCULAN…" at bounding box center [530, 263] width 1060 height 526
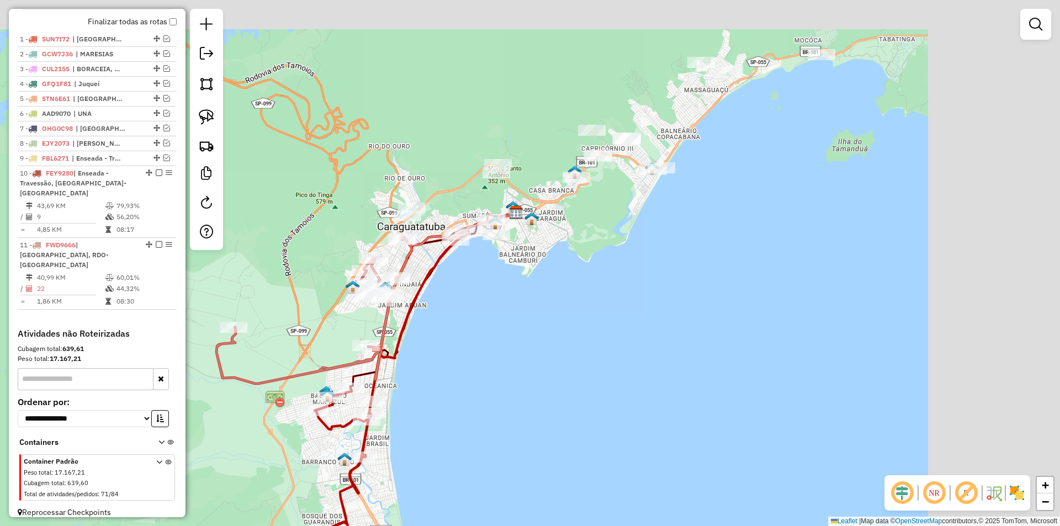
drag, startPoint x: 680, startPoint y: 297, endPoint x: 567, endPoint y: 337, distance: 119.9
click at [568, 337] on div "Janela de atendimento Grade de atendimento Capacidade Transportadoras Veículos …" at bounding box center [530, 263] width 1060 height 526
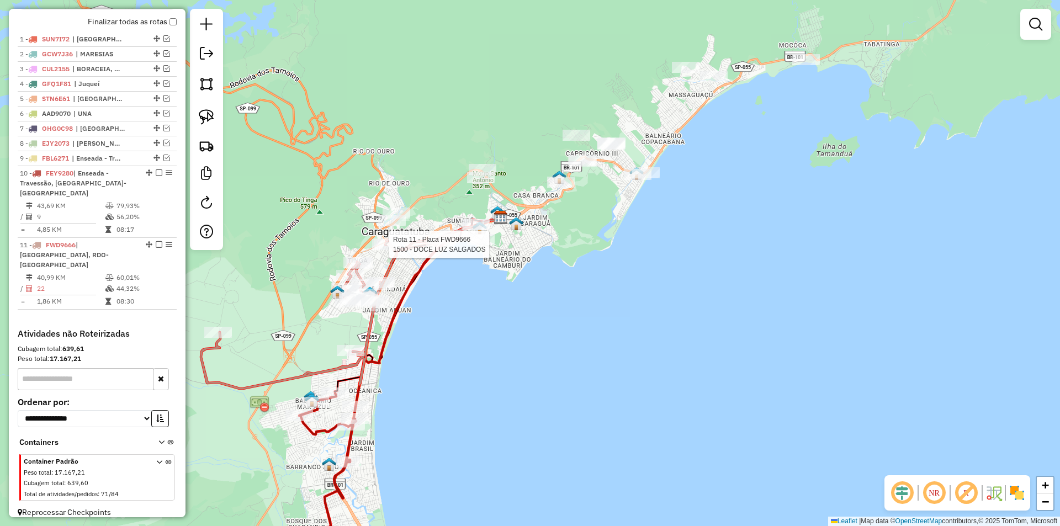
select select "*********"
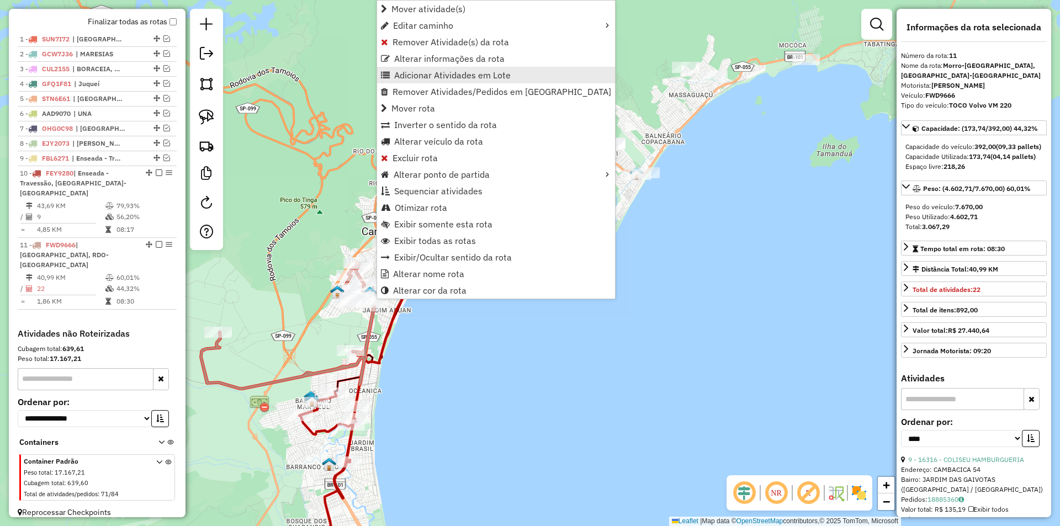
click at [400, 74] on span "Adicionar Atividades em Lote" at bounding box center [452, 75] width 116 height 9
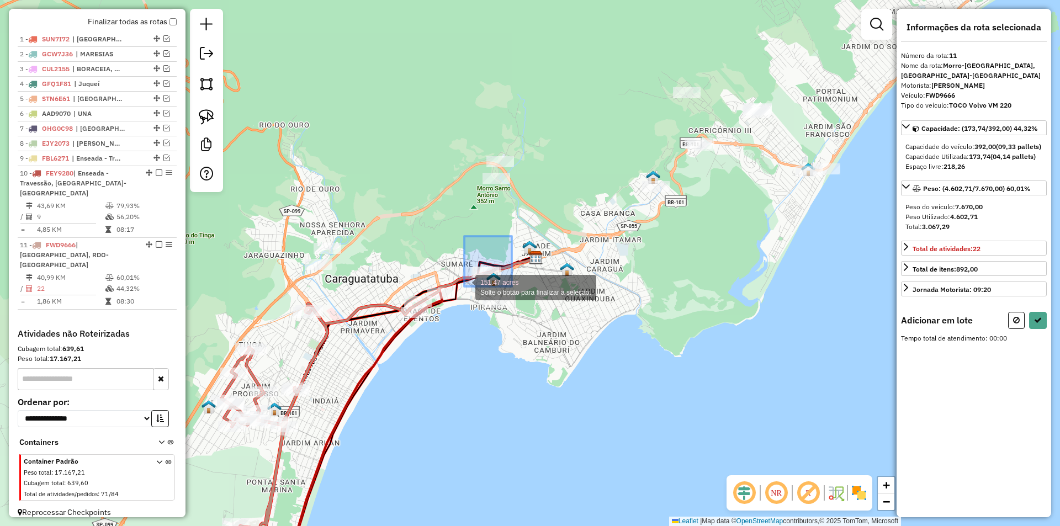
drag, startPoint x: 512, startPoint y: 236, endPoint x: 464, endPoint y: 286, distance: 69.1
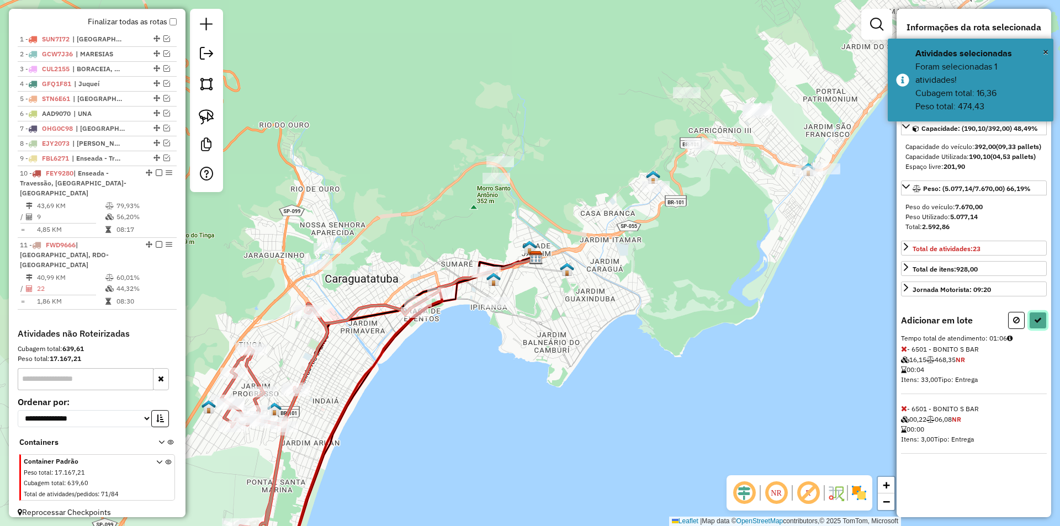
click at [1039, 323] on icon at bounding box center [1038, 320] width 8 height 8
select select "*********"
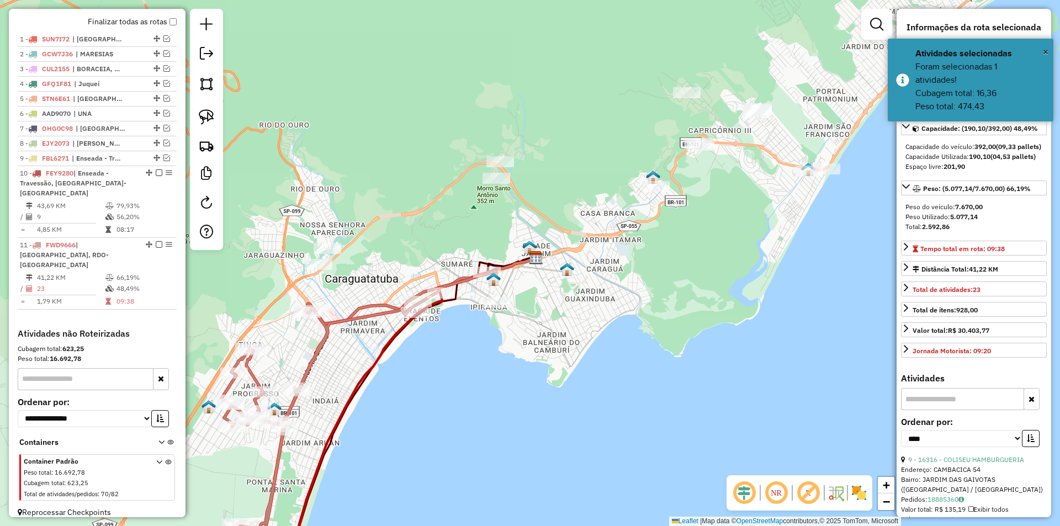
drag, startPoint x: 420, startPoint y: 459, endPoint x: 444, endPoint y: 312, distance: 148.8
click at [444, 312] on div "Janela de atendimento Grade de atendimento Capacidade Transportadoras Veículos …" at bounding box center [530, 263] width 1060 height 526
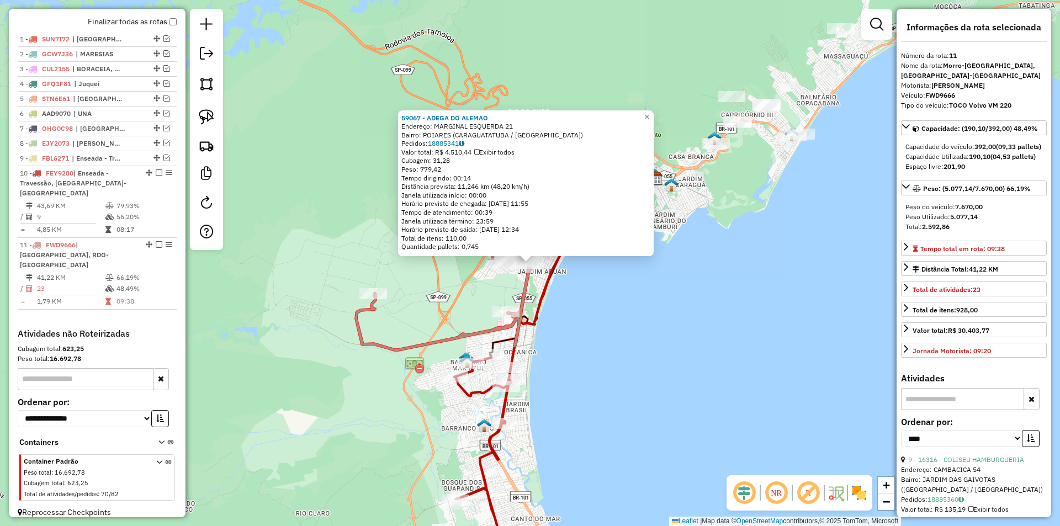
click at [584, 351] on div "59067 - ADEGA DO ALEMAO Endereço: MARGINAL ESQUERDA 21 Bairro: POIARES (CARAGUA…" at bounding box center [530, 263] width 1060 height 526
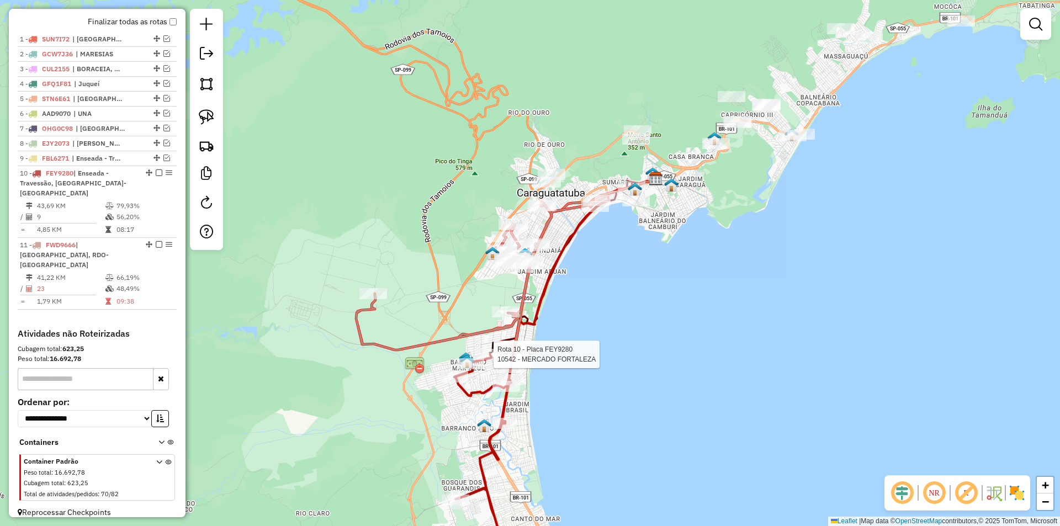
select select "*********"
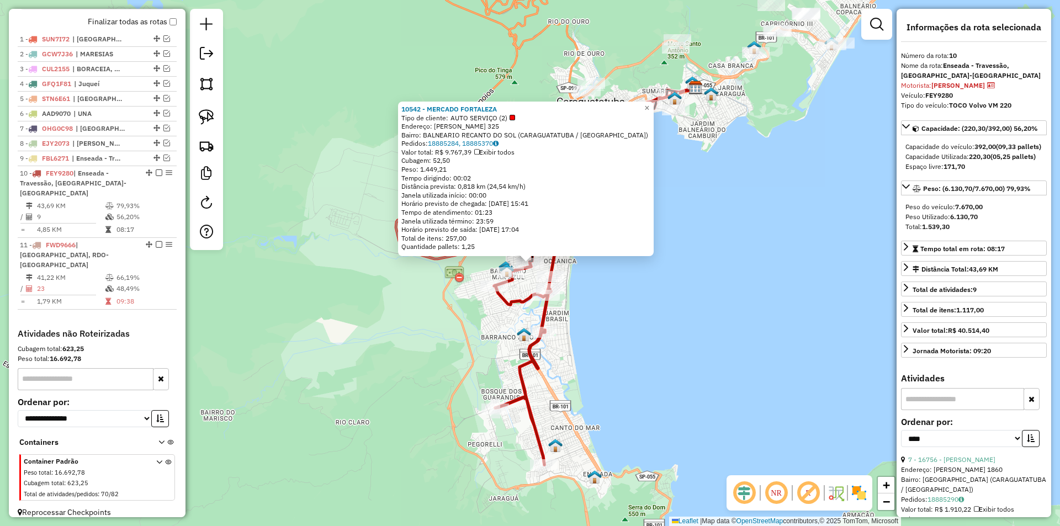
click at [629, 339] on div "10542 - MERCADO FORTALEZA Tipo de cliente: AUTO SERVIÇO (2) Endereço: ALICE ARO…" at bounding box center [530, 263] width 1060 height 526
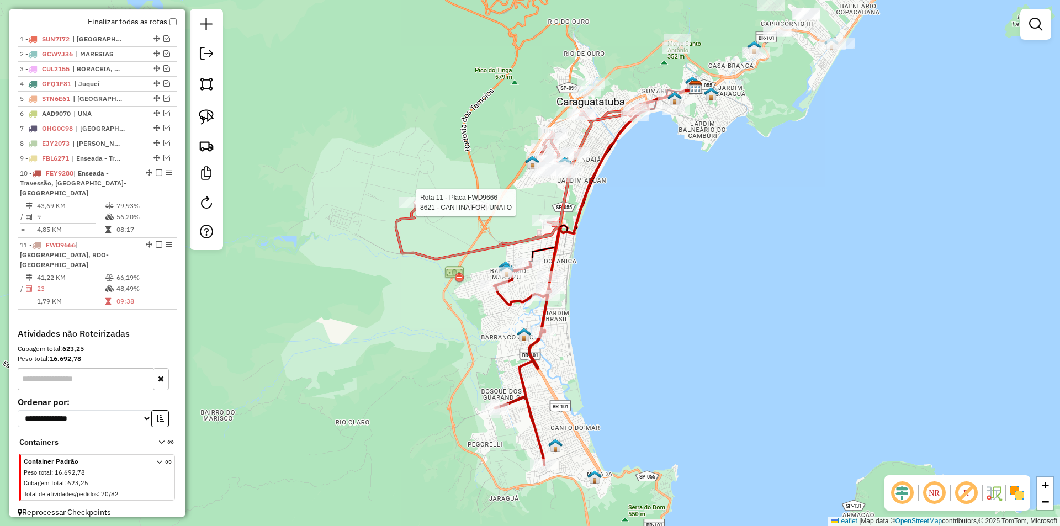
select select "*********"
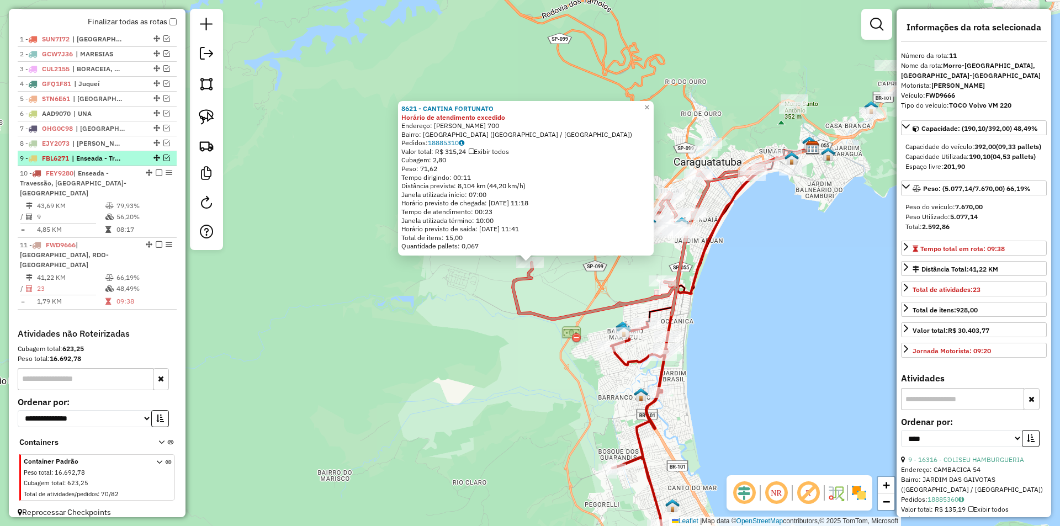
click at [163, 161] on em at bounding box center [166, 158] width 7 height 7
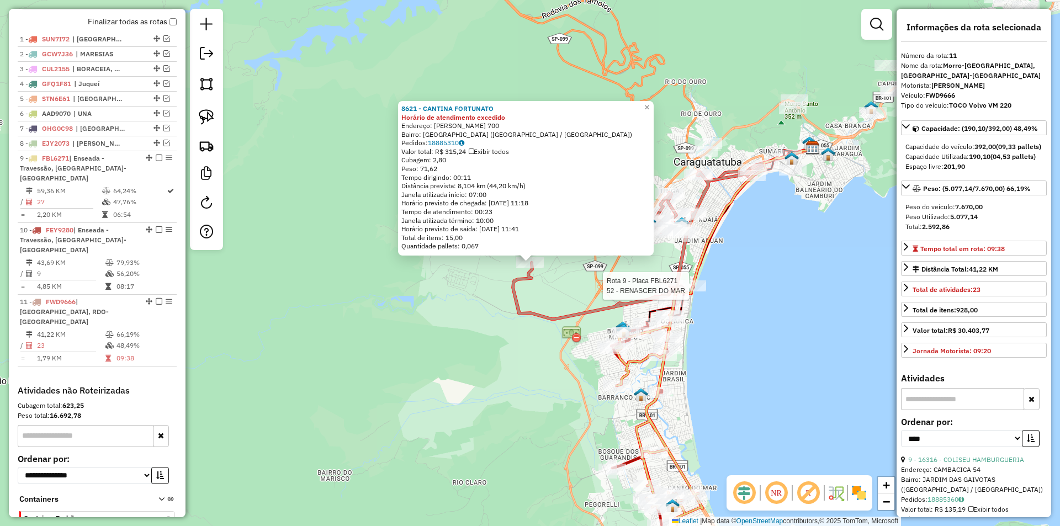
scroll to position [451, 0]
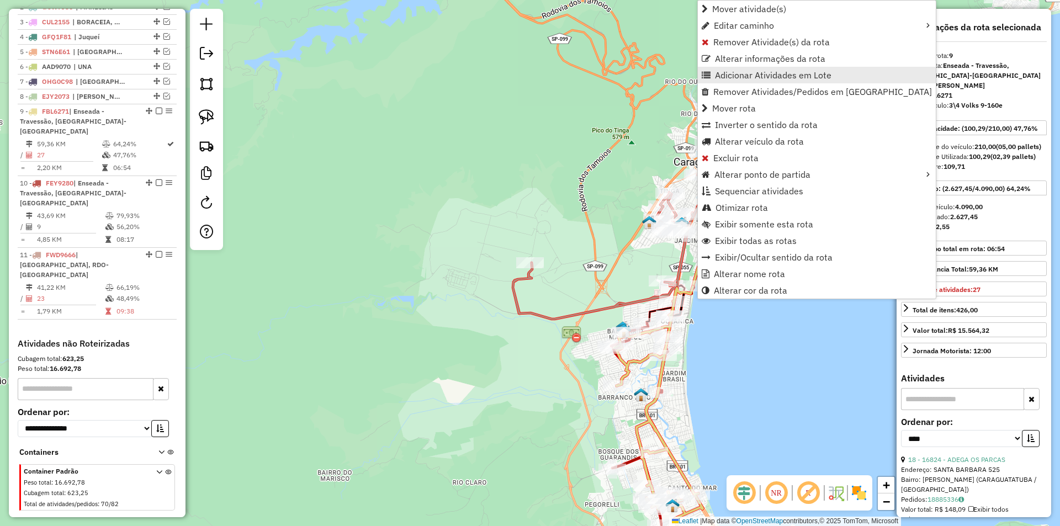
click at [729, 76] on span "Adicionar Atividades em Lote" at bounding box center [773, 75] width 116 height 9
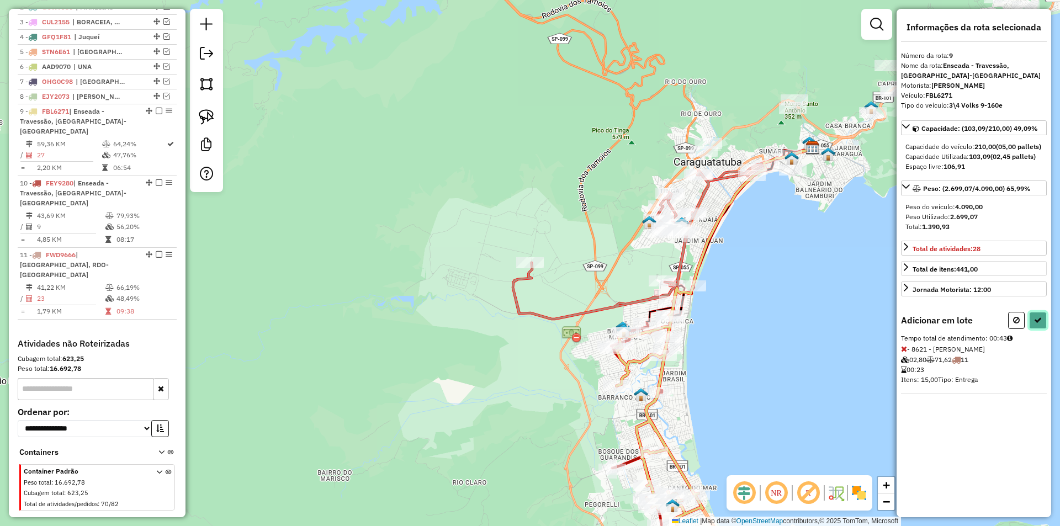
click at [1036, 324] on icon at bounding box center [1038, 320] width 8 height 8
select select "*********"
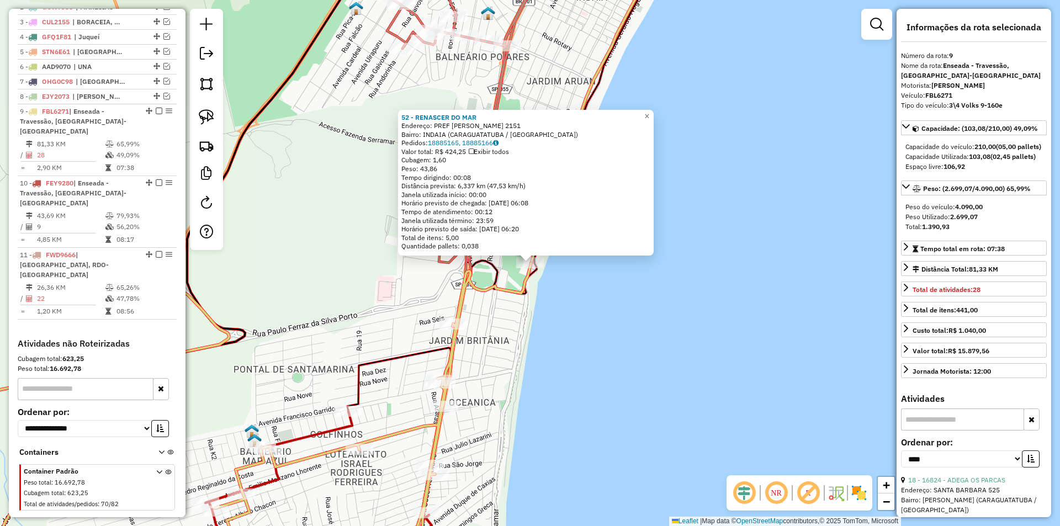
click at [549, 343] on div "52 - RENASCER DO MAR Endereço: PREF GERALDO NOGUEIRA SILVA 2151 Bairro: INDAIA …" at bounding box center [530, 263] width 1060 height 526
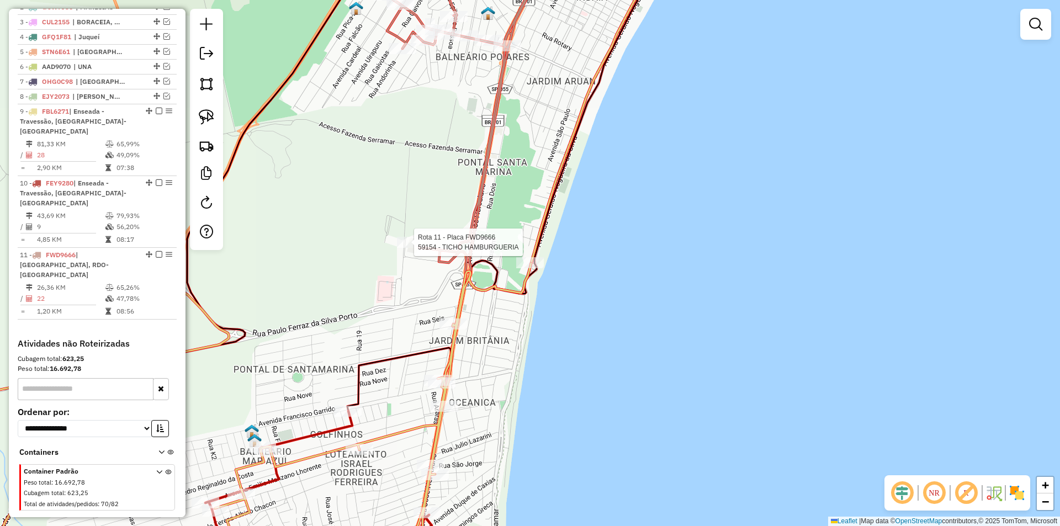
select select "*********"
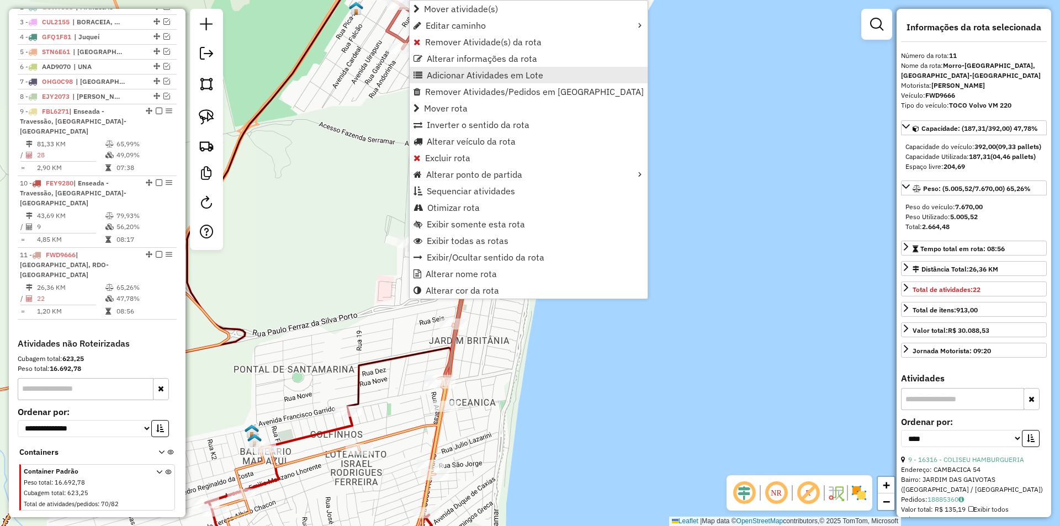
drag, startPoint x: 448, startPoint y: 57, endPoint x: 448, endPoint y: 73, distance: 15.5
click at [448, 73] on ul "Mover atividade(s) Editar caminho Remover Atividade(s) da rota Alterar informaç…" at bounding box center [528, 150] width 238 height 298
click at [448, 73] on span "Adicionar Atividades em Lote" at bounding box center [485, 75] width 116 height 9
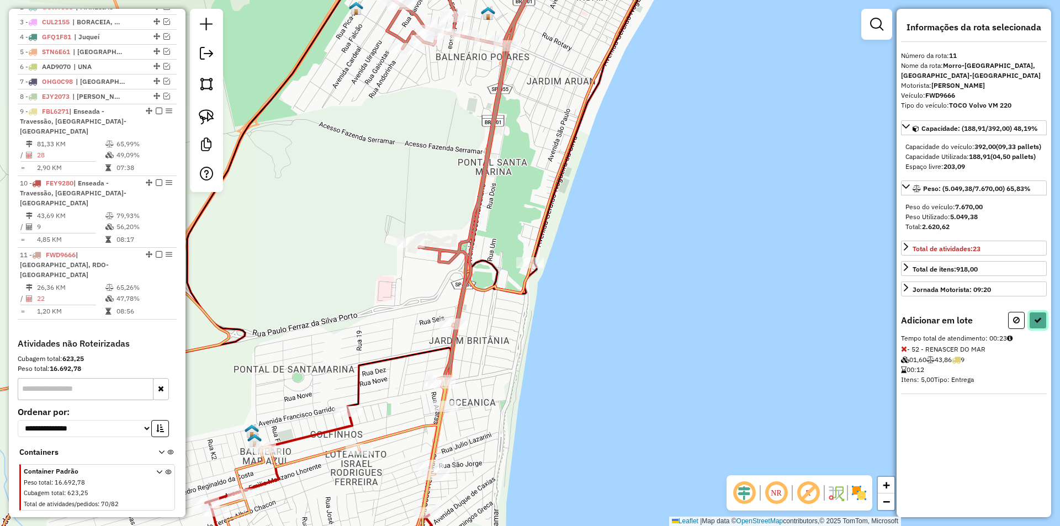
click at [1042, 321] on button at bounding box center [1038, 320] width 18 height 17
select select "*********"
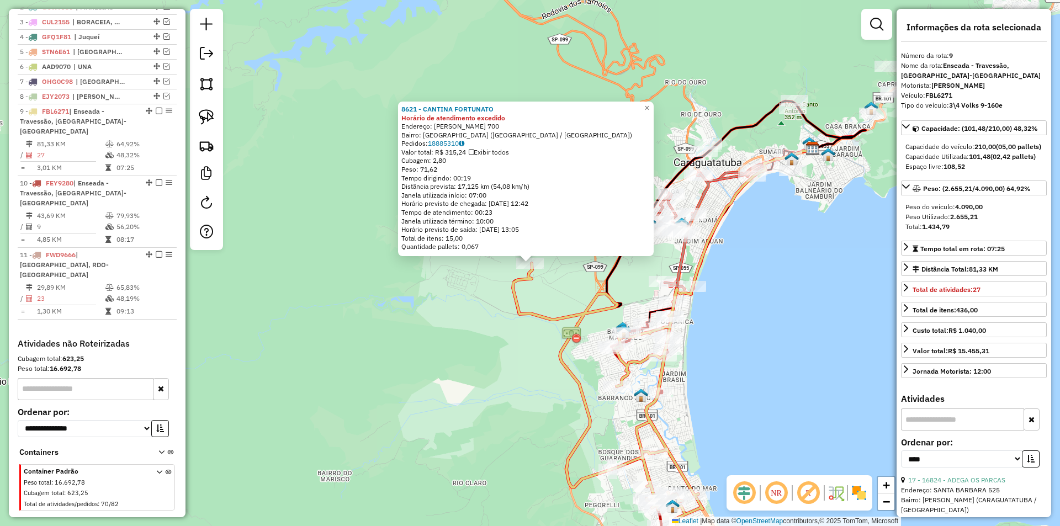
click at [397, 378] on div "8621 - CANTINA FORTUNATO Horário de atendimento excedido Endereço: JOSE HERCULA…" at bounding box center [530, 263] width 1060 height 526
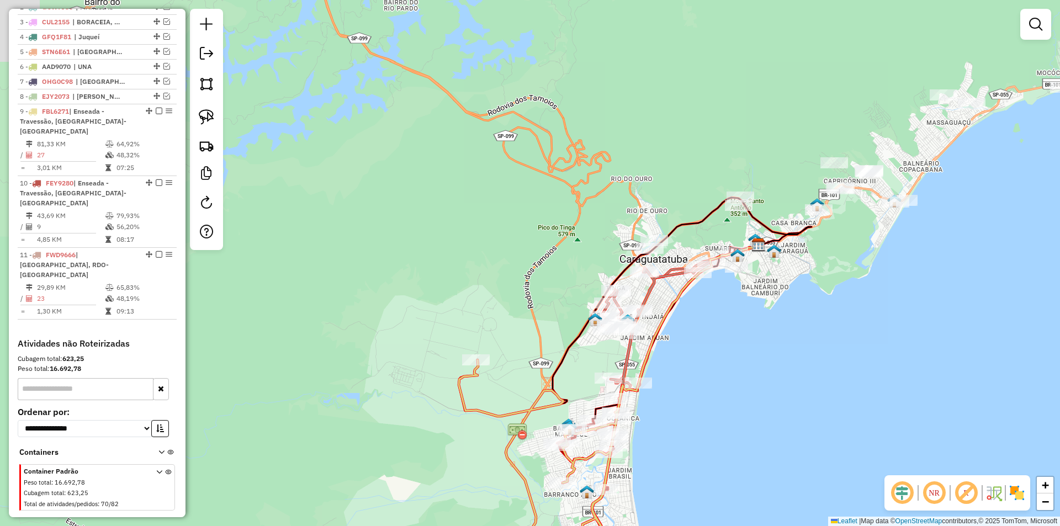
drag, startPoint x: 725, startPoint y: 289, endPoint x: 635, endPoint y: 426, distance: 164.5
click at [635, 427] on div "Janela de atendimento Grade de atendimento Capacidade Transportadoras Veículos …" at bounding box center [530, 263] width 1060 height 526
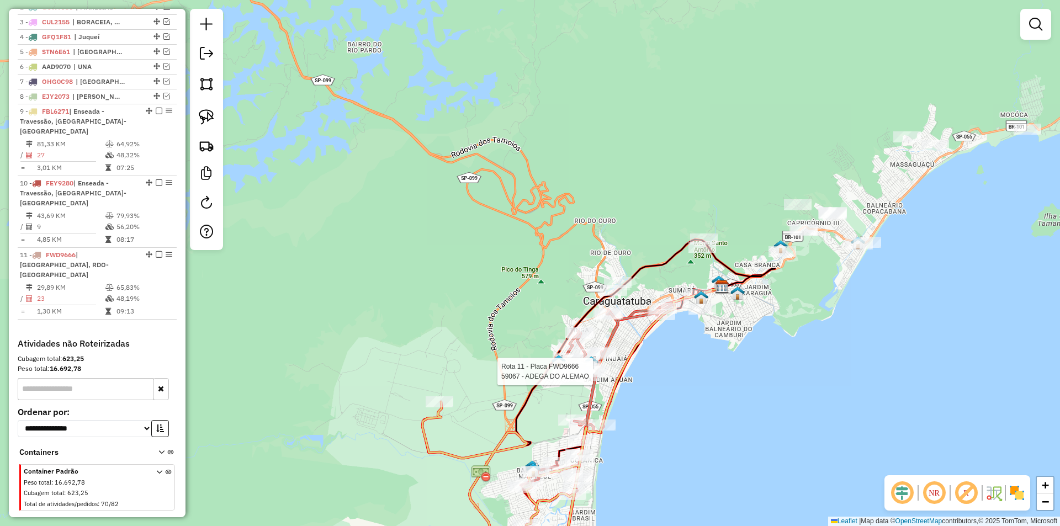
select select "*********"
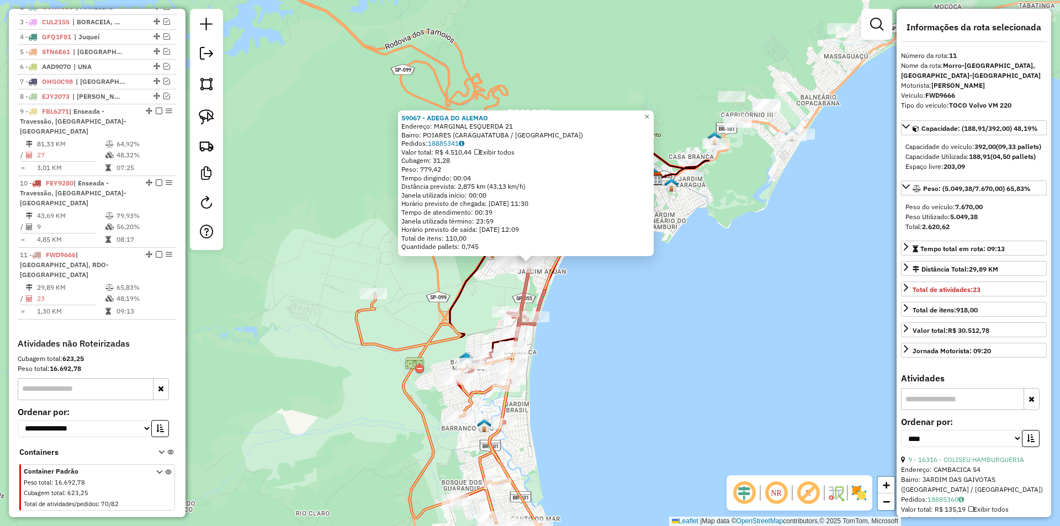
click at [667, 383] on div "59067 - ADEGA DO ALEMAO Endereço: MARGINAL ESQUERDA 21 Bairro: POIARES (CARAGUA…" at bounding box center [530, 263] width 1060 height 526
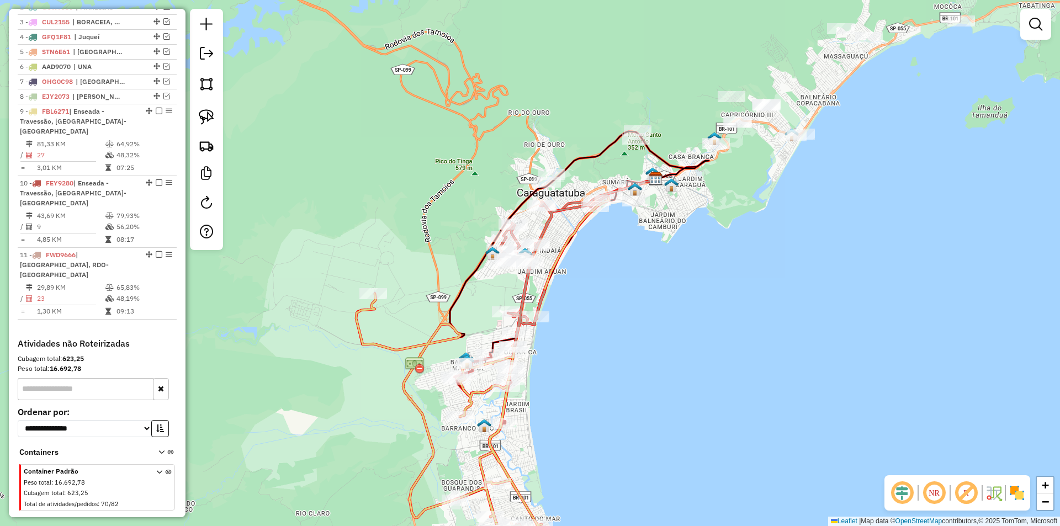
drag, startPoint x: 693, startPoint y: 347, endPoint x: 515, endPoint y: 489, distance: 227.7
click at [515, 489] on div "Janela de atendimento Grade de atendimento Capacidade Transportadoras Veículos …" at bounding box center [530, 263] width 1060 height 526
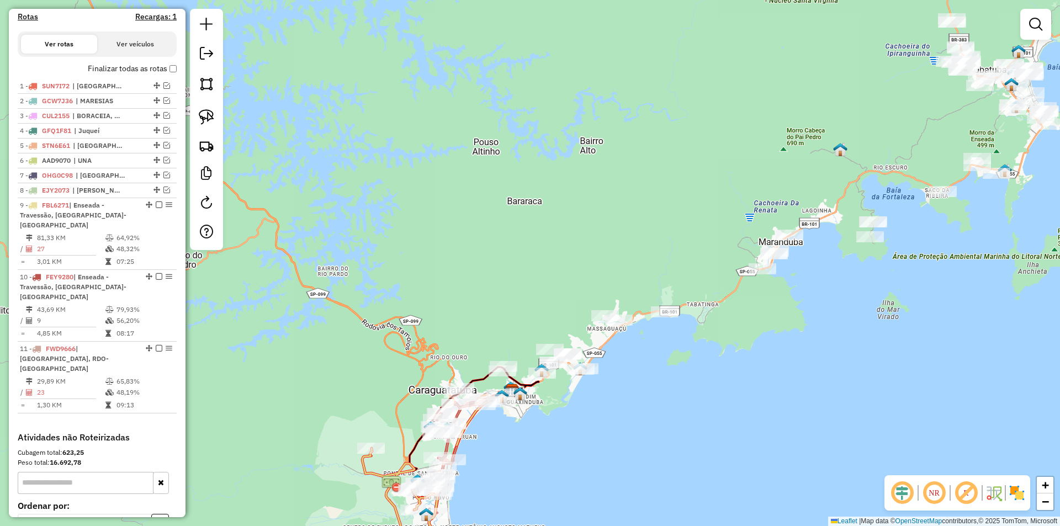
scroll to position [285, 0]
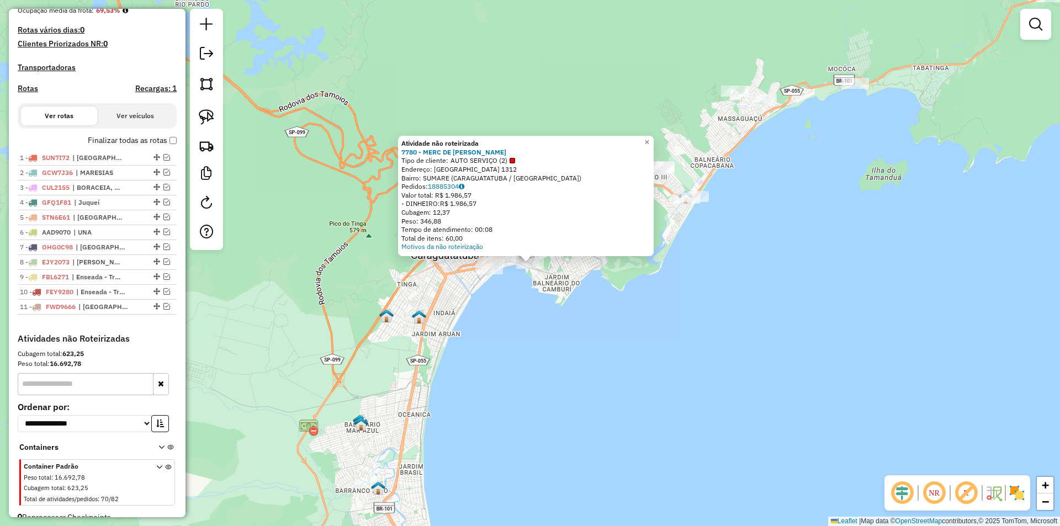
click at [497, 388] on div "Atividade não roteirizada 7780 - MERC DE LIMA SANTOS Tipo de cliente: AUTO SERV…" at bounding box center [530, 263] width 1060 height 526
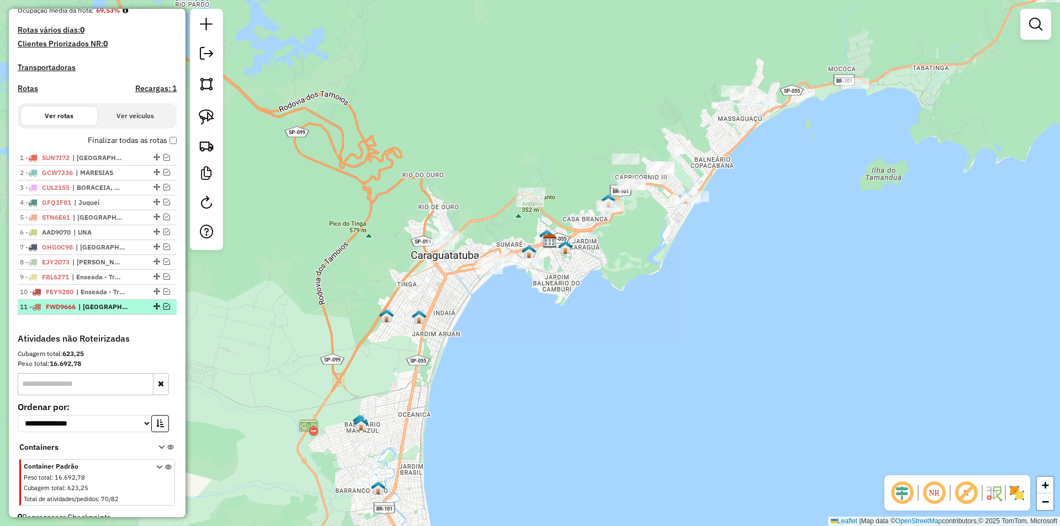
click at [163, 310] on em at bounding box center [166, 306] width 7 height 7
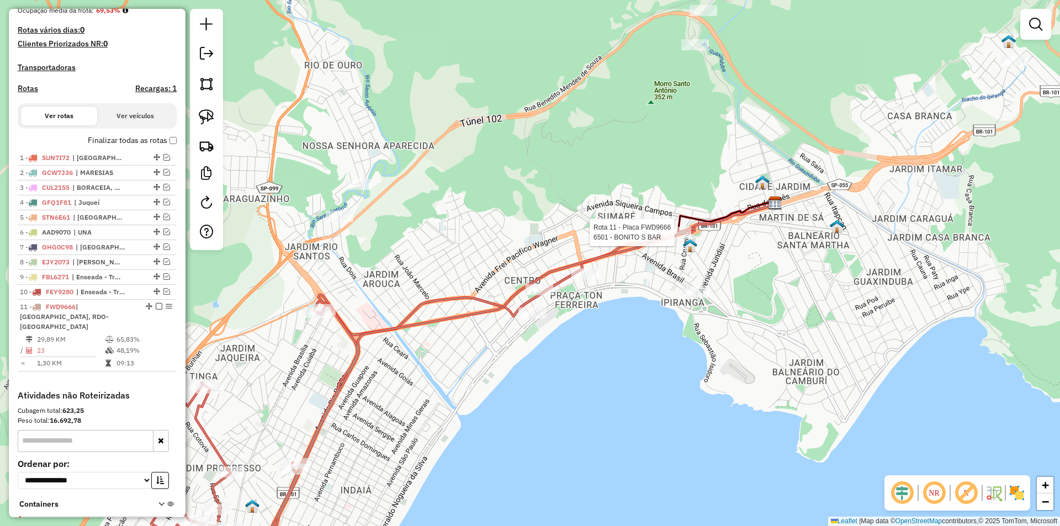
select select "*********"
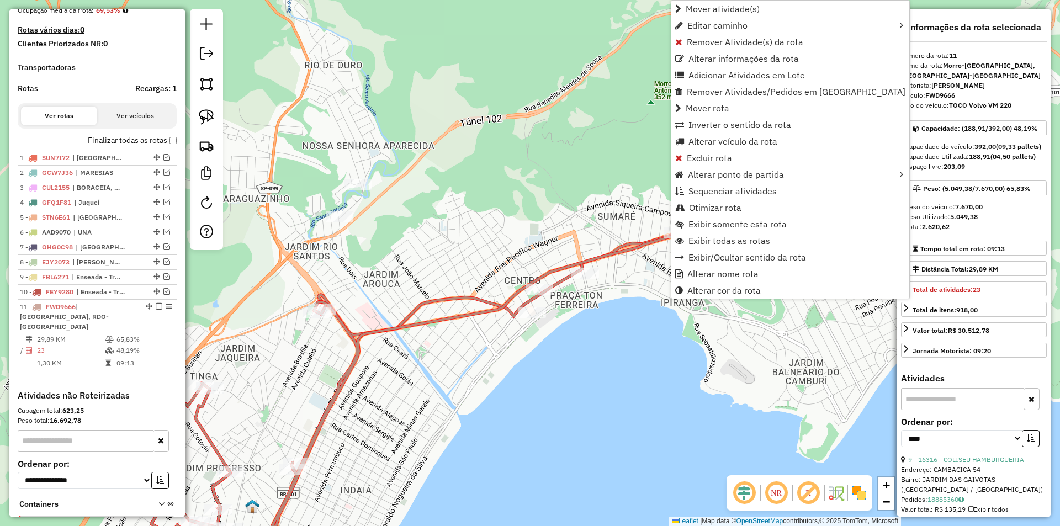
scroll to position [357, 0]
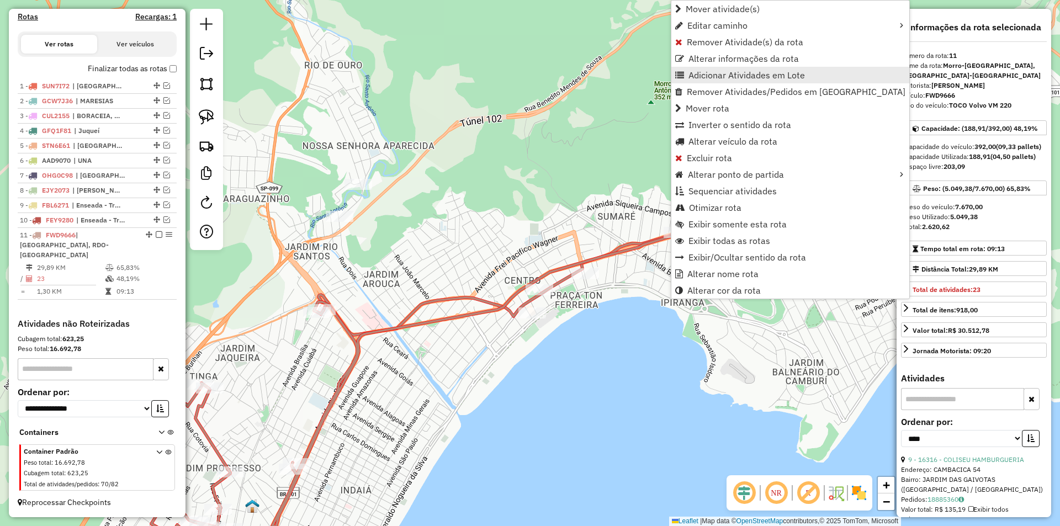
click at [698, 77] on span "Adicionar Atividades em Lote" at bounding box center [746, 75] width 116 height 9
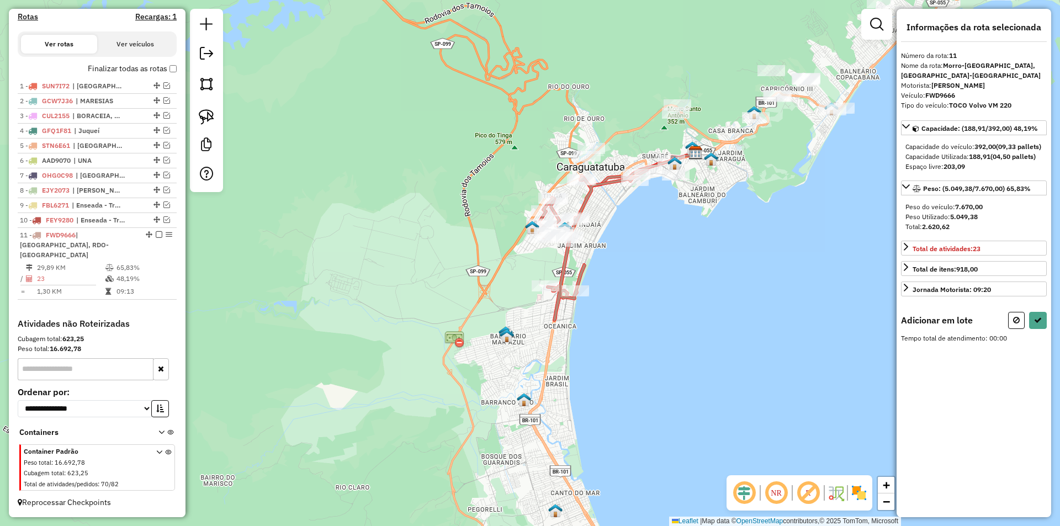
drag, startPoint x: 544, startPoint y: 492, endPoint x: 624, endPoint y: 256, distance: 249.6
click at [624, 256] on div "Janela de atendimento Grade de atendimento Capacidade Transportadoras Veículos …" at bounding box center [530, 263] width 1060 height 526
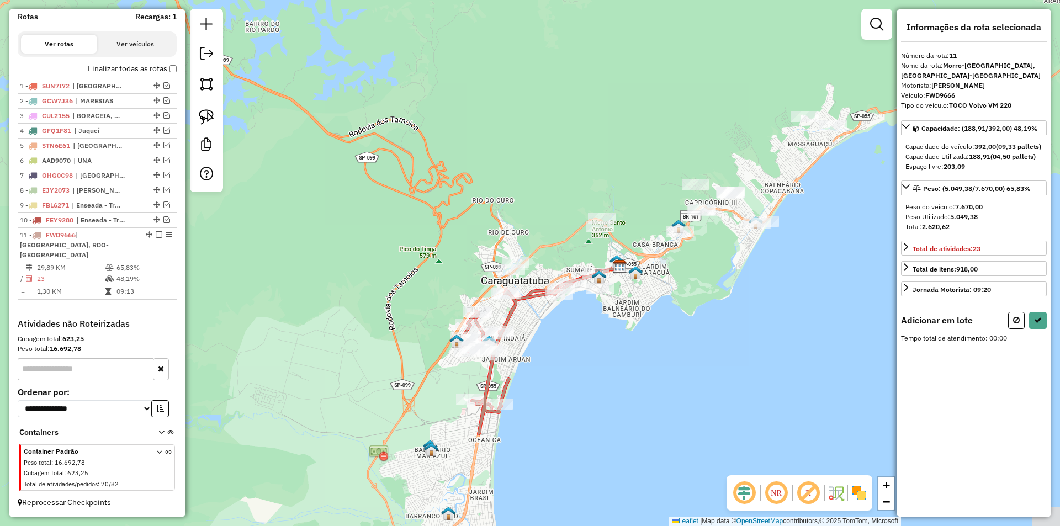
drag, startPoint x: 628, startPoint y: 257, endPoint x: 541, endPoint y: 415, distance: 180.5
click at [541, 415] on div "Janela de atendimento Grade de atendimento Capacidade Transportadoras Veículos …" at bounding box center [530, 263] width 1060 height 526
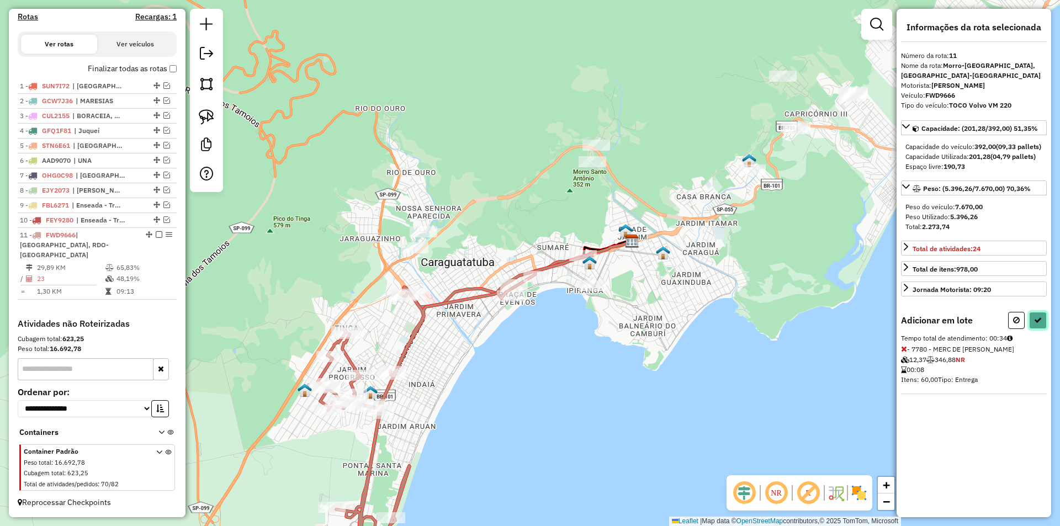
click at [1044, 323] on button at bounding box center [1038, 320] width 18 height 17
select select "*********"
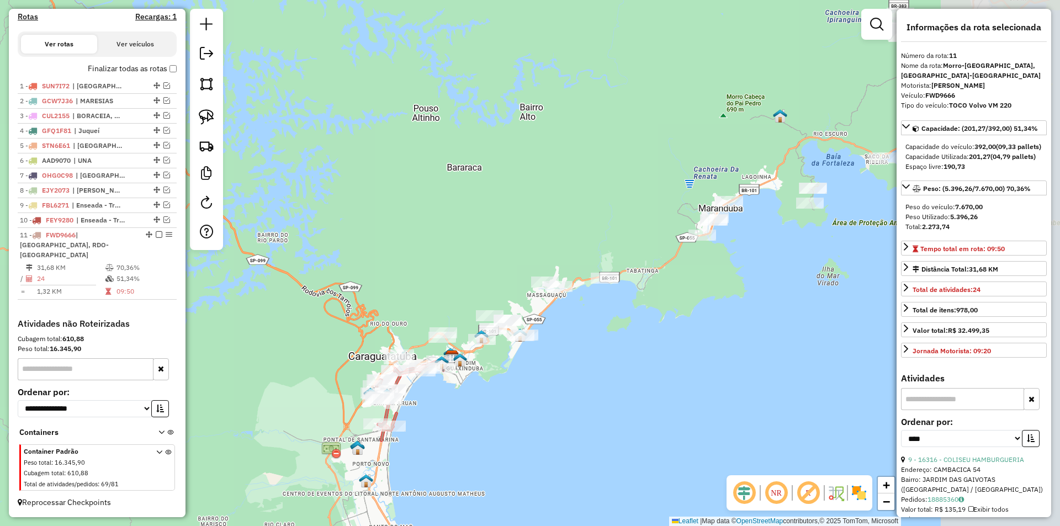
drag, startPoint x: 704, startPoint y: 384, endPoint x: 562, endPoint y: 381, distance: 141.9
click at [562, 381] on div "Janela de atendimento Grade de atendimento Capacidade Transportadoras Veículos …" at bounding box center [530, 263] width 1060 height 526
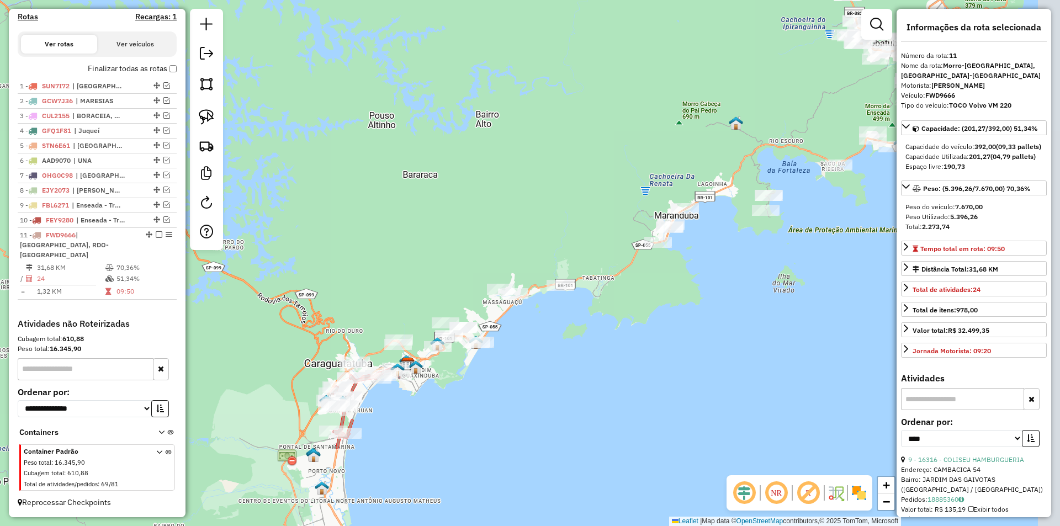
drag, startPoint x: 762, startPoint y: 283, endPoint x: 733, endPoint y: 288, distance: 29.0
click at [733, 288] on div "Janela de atendimento Grade de atendimento Capacidade Transportadoras Veículos …" at bounding box center [530, 263] width 1060 height 526
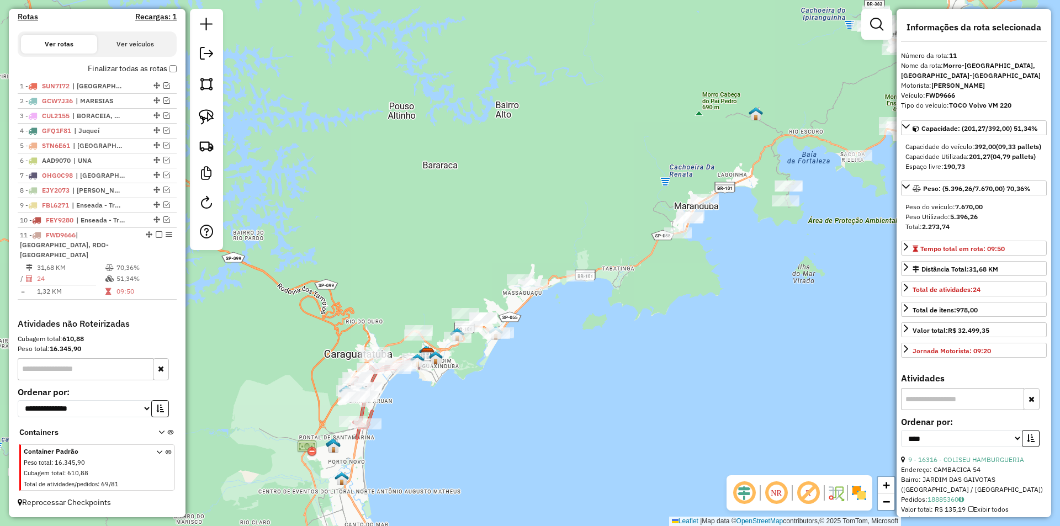
drag, startPoint x: 544, startPoint y: 380, endPoint x: 573, endPoint y: 350, distance: 41.8
click at [545, 377] on div "Janela de atendimento Grade de atendimento Capacidade Transportadoras Veículos …" at bounding box center [530, 263] width 1060 height 526
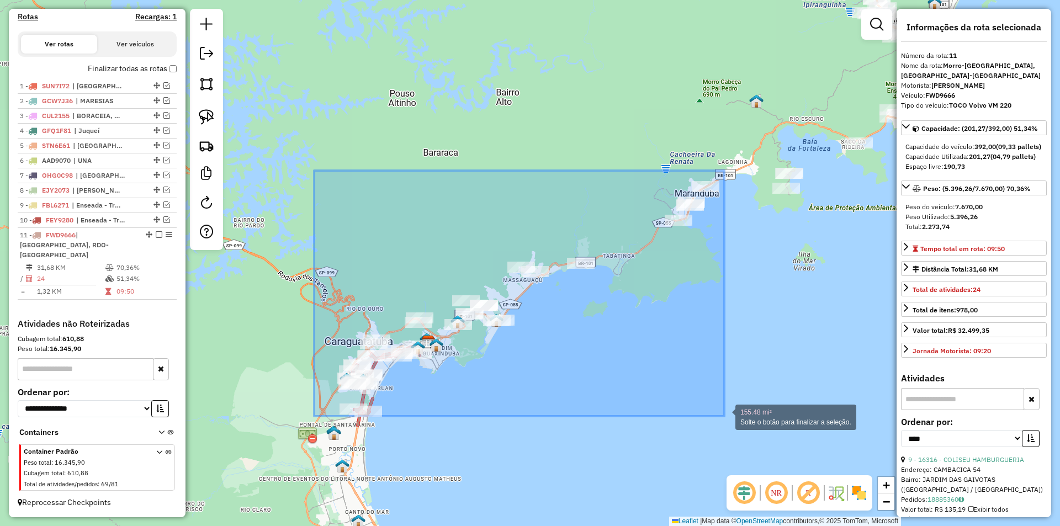
drag, startPoint x: 314, startPoint y: 171, endPoint x: 724, endPoint y: 416, distance: 477.9
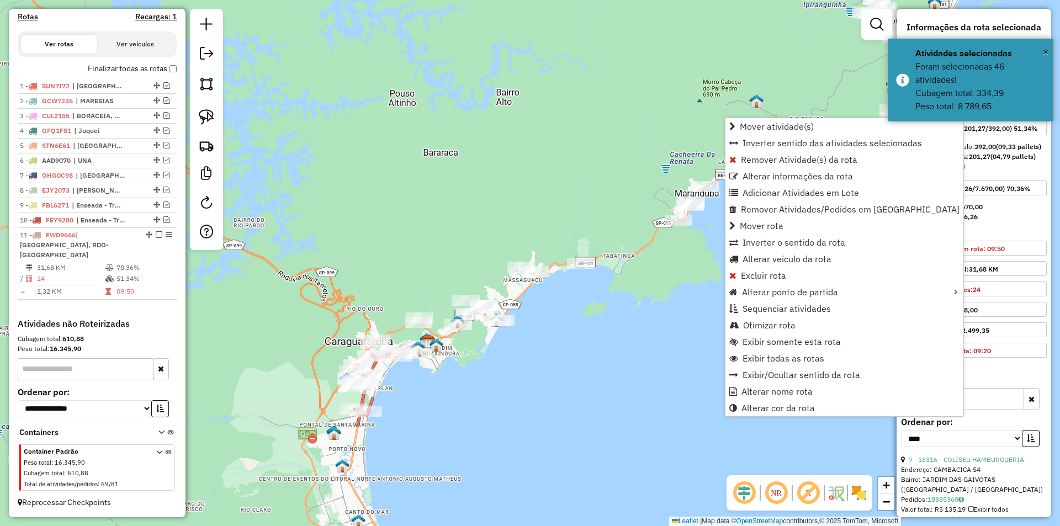
click at [519, 395] on div "Janela de atendimento Grade de atendimento Capacidade Transportadoras Veículos …" at bounding box center [530, 263] width 1060 height 526
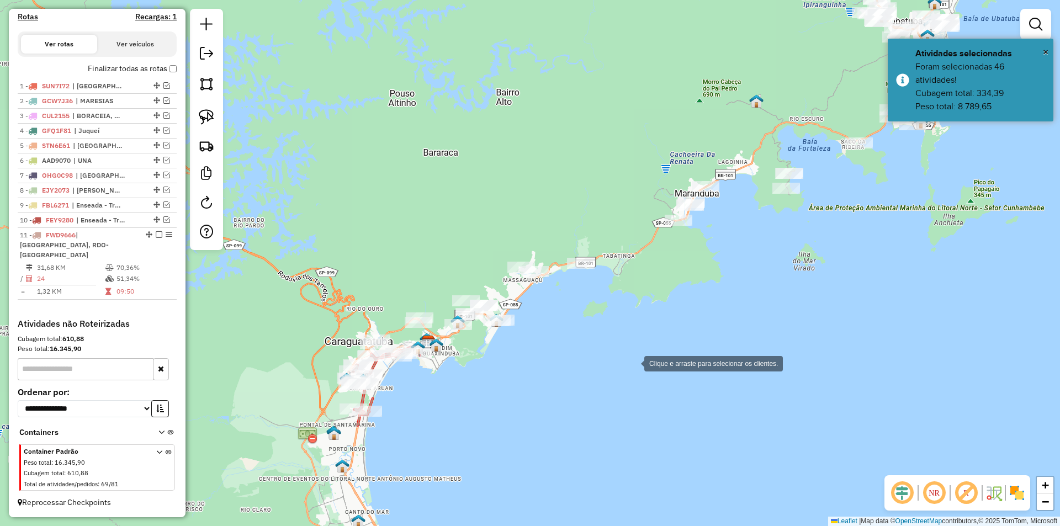
drag, startPoint x: 231, startPoint y: 148, endPoint x: 627, endPoint y: 363, distance: 450.2
click at [632, 363] on hb-router-mapa "Informações da Sessão 991081 - 19/08/2025 Criação: 18/08/2025 17:58 Depósito: I…" at bounding box center [530, 263] width 1060 height 526
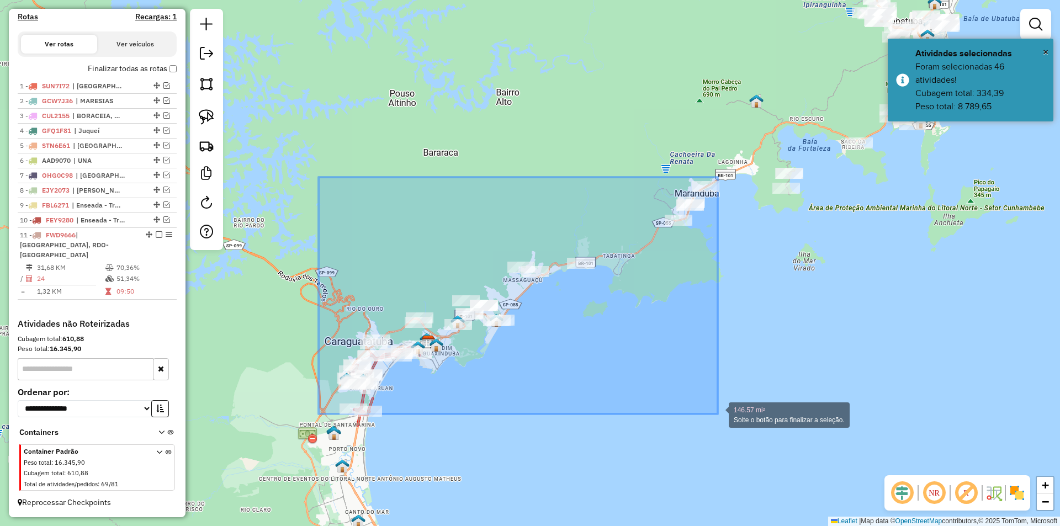
drag, startPoint x: 318, startPoint y: 177, endPoint x: 717, endPoint y: 414, distance: 463.9
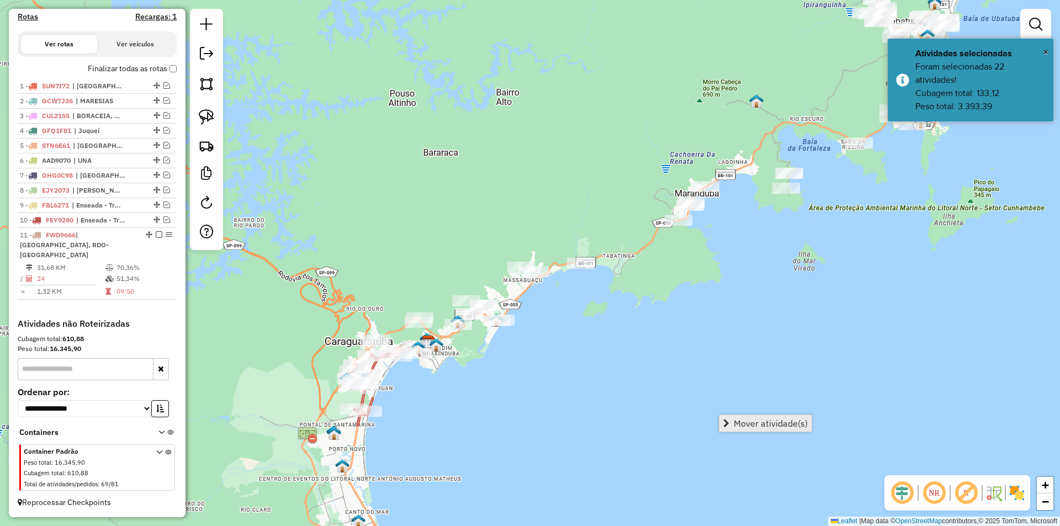
click at [736, 425] on span "Mover atividade(s)" at bounding box center [770, 423] width 74 height 9
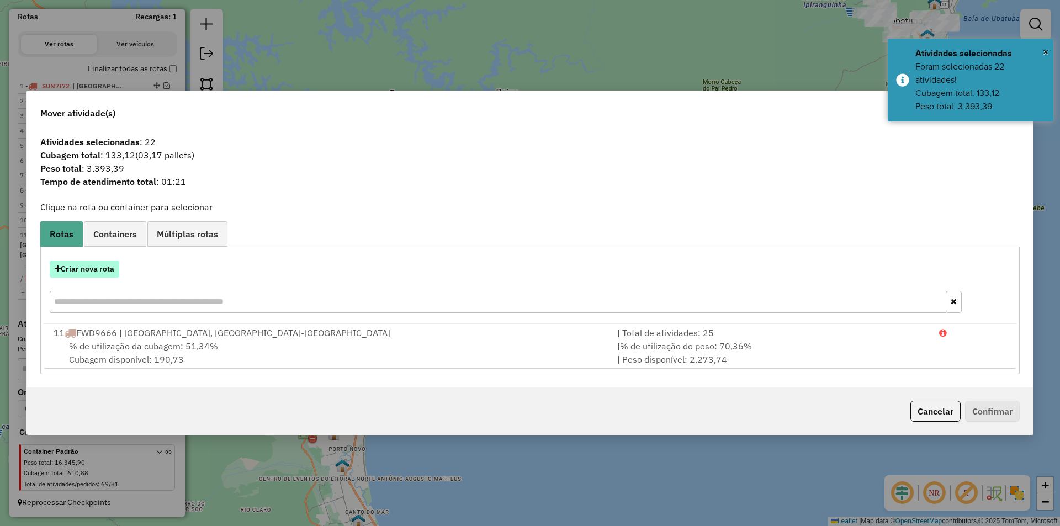
click at [87, 266] on button "Criar nova rota" at bounding box center [85, 268] width 70 height 17
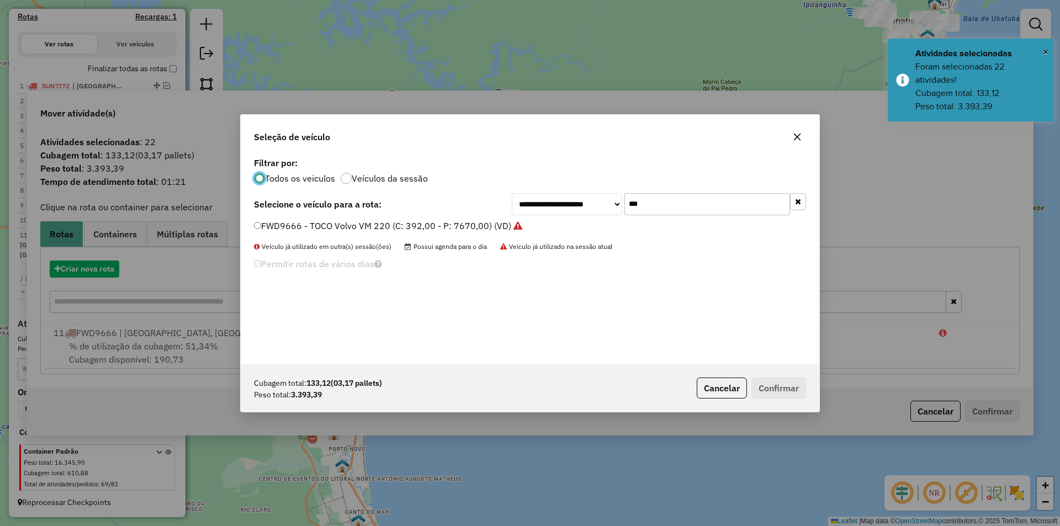
scroll to position [6, 3]
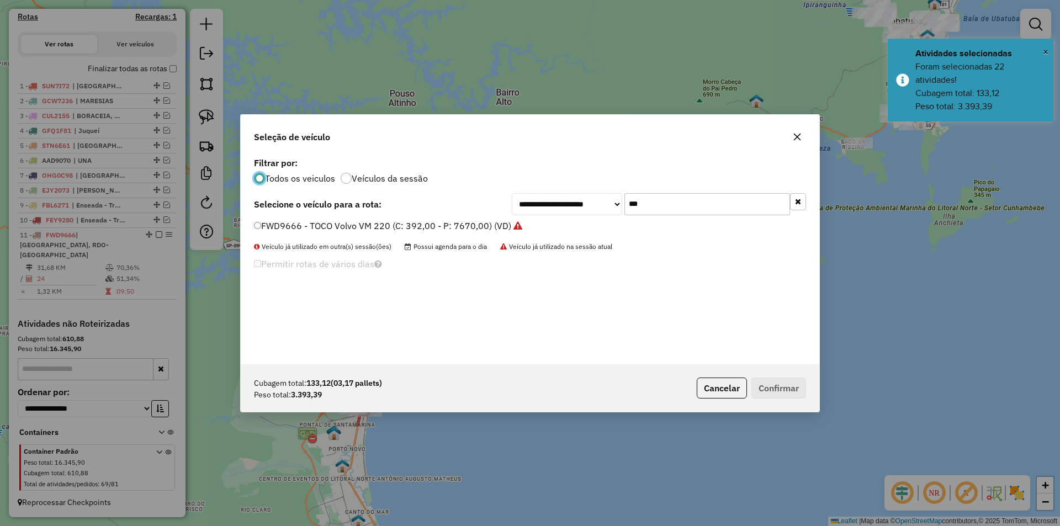
click at [664, 211] on input "***" at bounding box center [707, 204] width 166 height 22
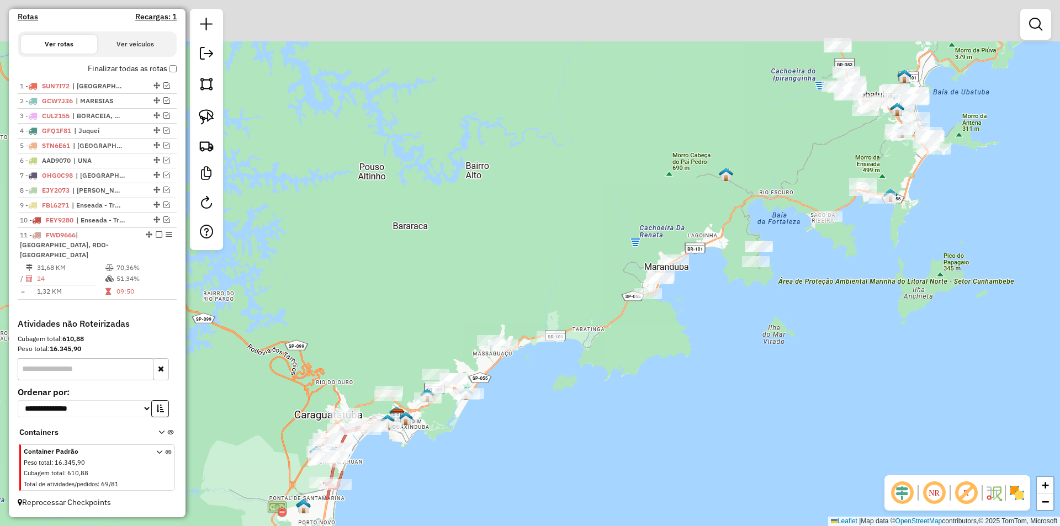
drag, startPoint x: 832, startPoint y: 288, endPoint x: 743, endPoint y: 395, distance: 139.9
click at [734, 419] on div "Janela de atendimento Grade de atendimento Capacidade Transportadoras Veículos …" at bounding box center [530, 263] width 1060 height 526
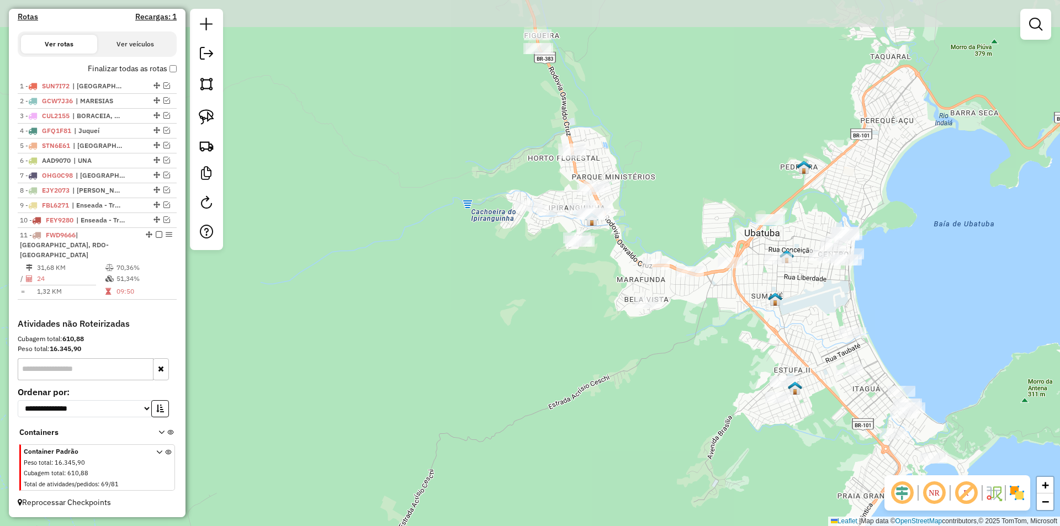
drag, startPoint x: 647, startPoint y: 290, endPoint x: 657, endPoint y: 379, distance: 89.9
click at [657, 379] on div "Janela de atendimento Grade de atendimento Capacidade Transportadoras Veículos …" at bounding box center [530, 263] width 1060 height 526
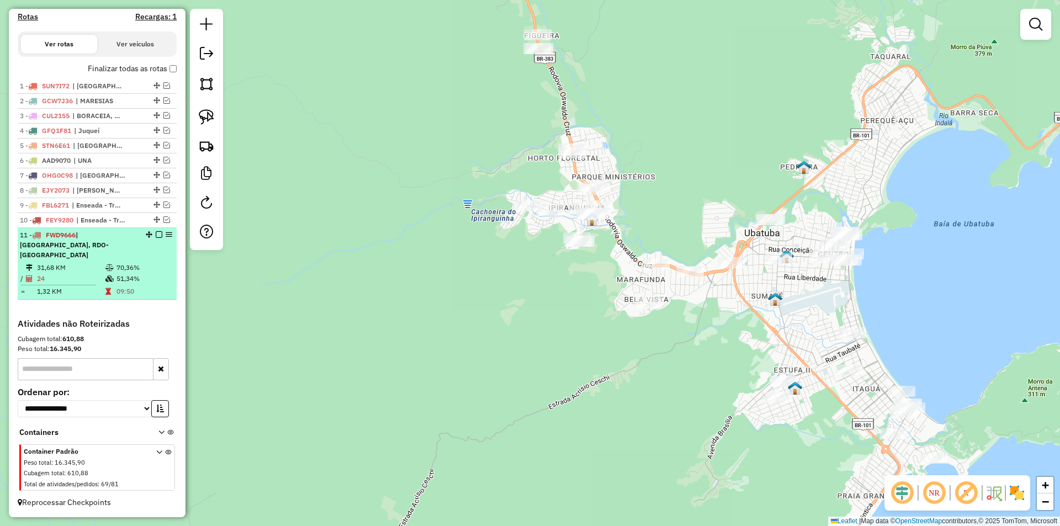
click at [156, 238] on em at bounding box center [159, 234] width 7 height 7
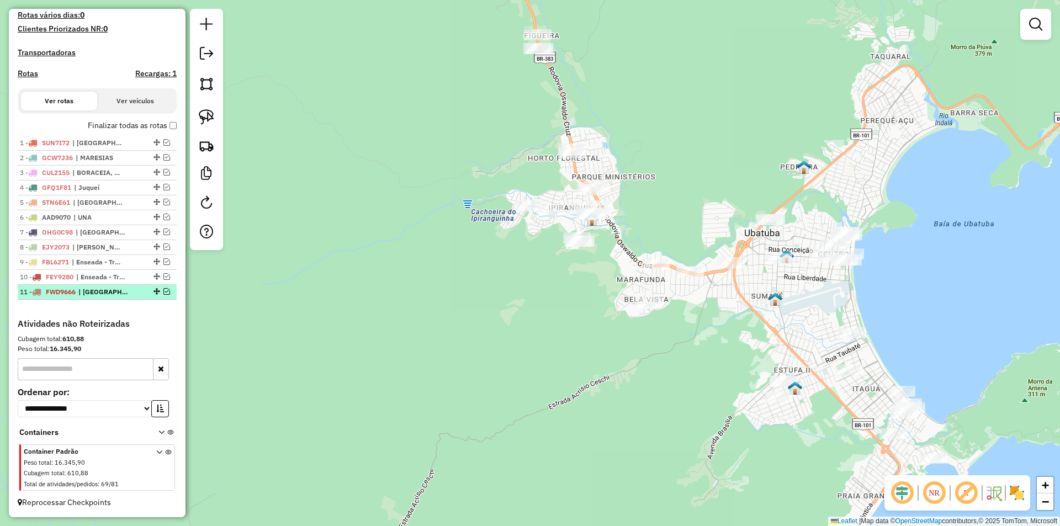
scroll to position [310, 0]
drag, startPoint x: 472, startPoint y: 343, endPoint x: 409, endPoint y: 158, distance: 195.5
click at [409, 158] on div "Janela de atendimento Grade de atendimento Capacidade Transportadoras Veículos …" at bounding box center [530, 263] width 1060 height 526
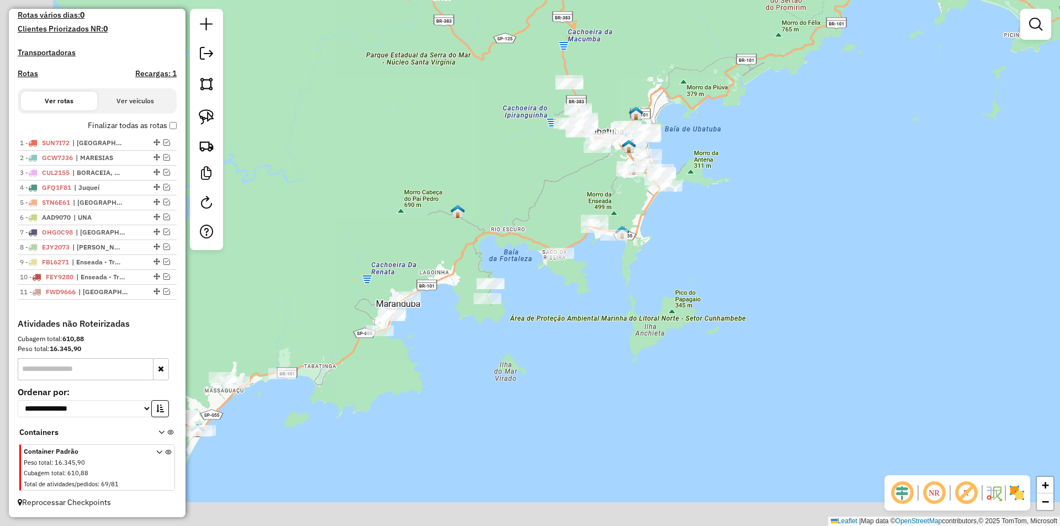
drag, startPoint x: 529, startPoint y: 320, endPoint x: 476, endPoint y: 231, distance: 103.0
click at [641, 278] on div "Janela de atendimento Grade de atendimento Capacidade Transportadoras Veículos …" at bounding box center [530, 263] width 1060 height 526
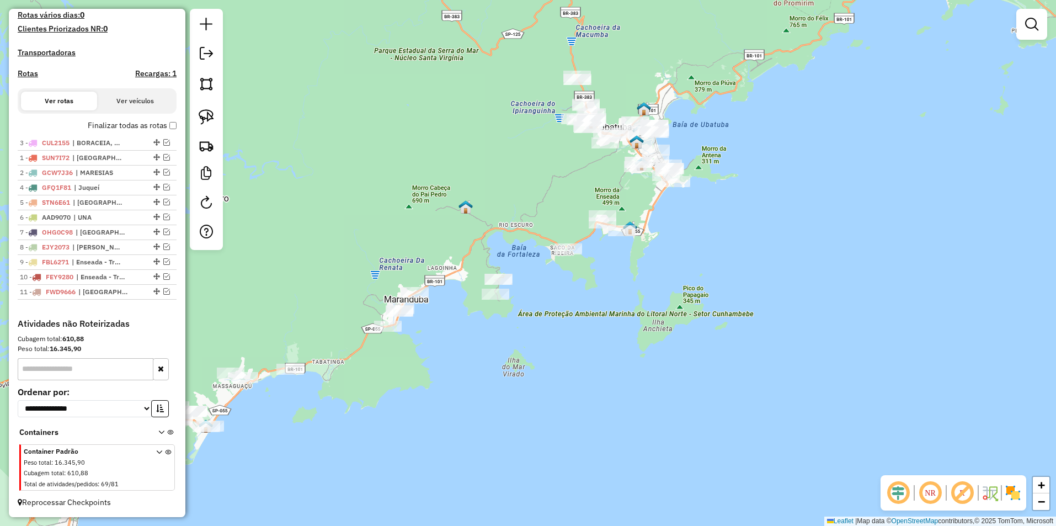
drag, startPoint x: 153, startPoint y: 170, endPoint x: 152, endPoint y: 126, distance: 43.6
drag, startPoint x: 153, startPoint y: 172, endPoint x: 152, endPoint y: 154, distance: 17.7
drag, startPoint x: 150, startPoint y: 190, endPoint x: 150, endPoint y: 157, distance: 33.1
drag, startPoint x: 152, startPoint y: 204, endPoint x: 156, endPoint y: 156, distance: 48.2
drag, startPoint x: 153, startPoint y: 248, endPoint x: 153, endPoint y: 168, distance: 79.5
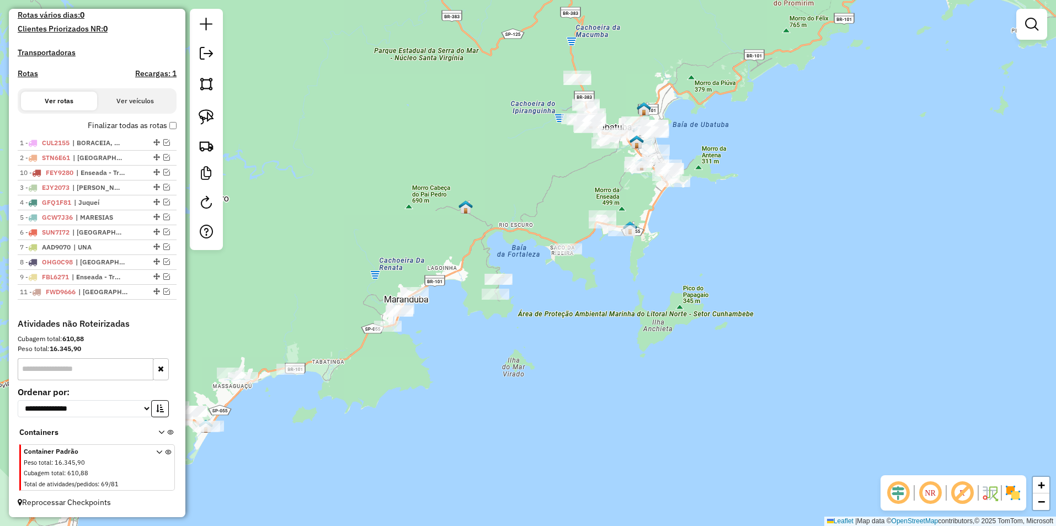
drag, startPoint x: 153, startPoint y: 277, endPoint x: 147, endPoint y: 170, distance: 107.2
drag, startPoint x: 153, startPoint y: 294, endPoint x: 144, endPoint y: 183, distance: 111.3
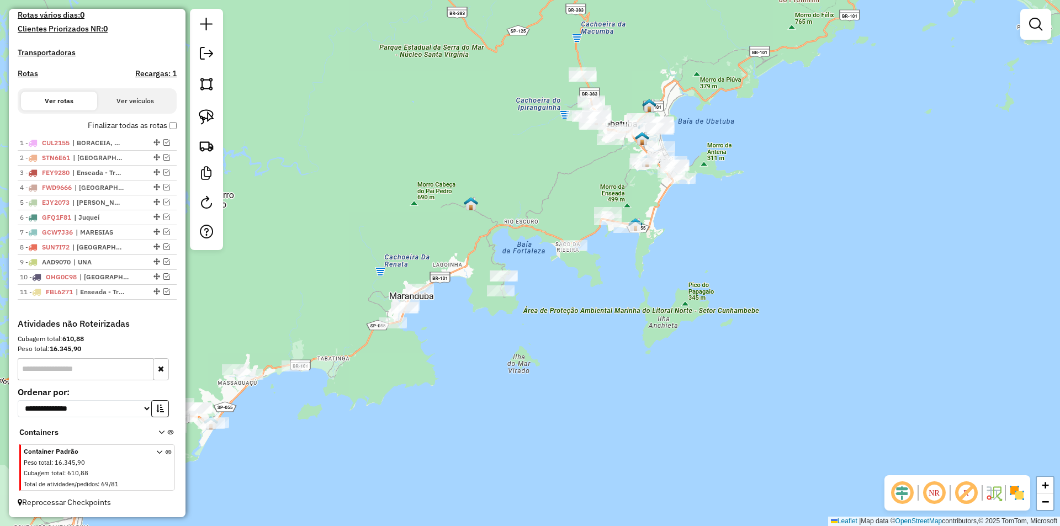
drag, startPoint x: 438, startPoint y: 392, endPoint x: 456, endPoint y: 379, distance: 23.0
click at [456, 379] on div "Janela de atendimento Grade de atendimento Capacidade Transportadoras Veículos …" at bounding box center [530, 263] width 1060 height 526
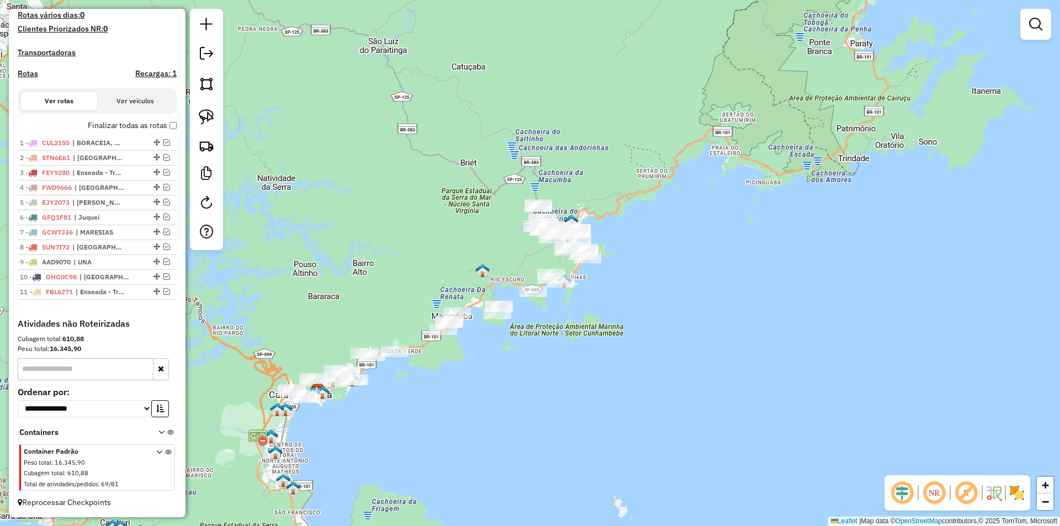
drag, startPoint x: 514, startPoint y: 344, endPoint x: 519, endPoint y: 339, distance: 7.4
click at [518, 339] on div "Janela de atendimento Grade de atendimento Capacidade Transportadoras Veículos …" at bounding box center [530, 263] width 1060 height 526
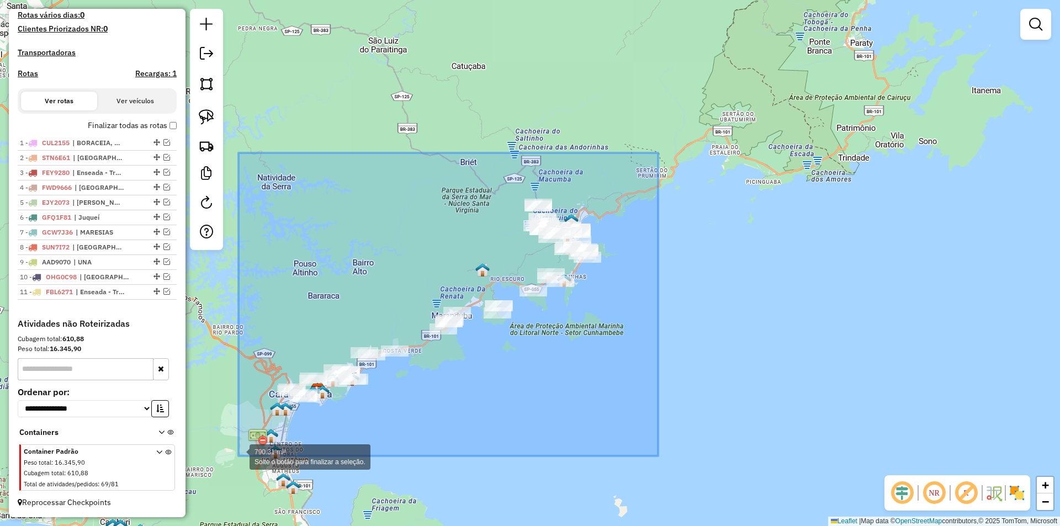
drag, startPoint x: 658, startPoint y: 153, endPoint x: 241, endPoint y: 456, distance: 515.6
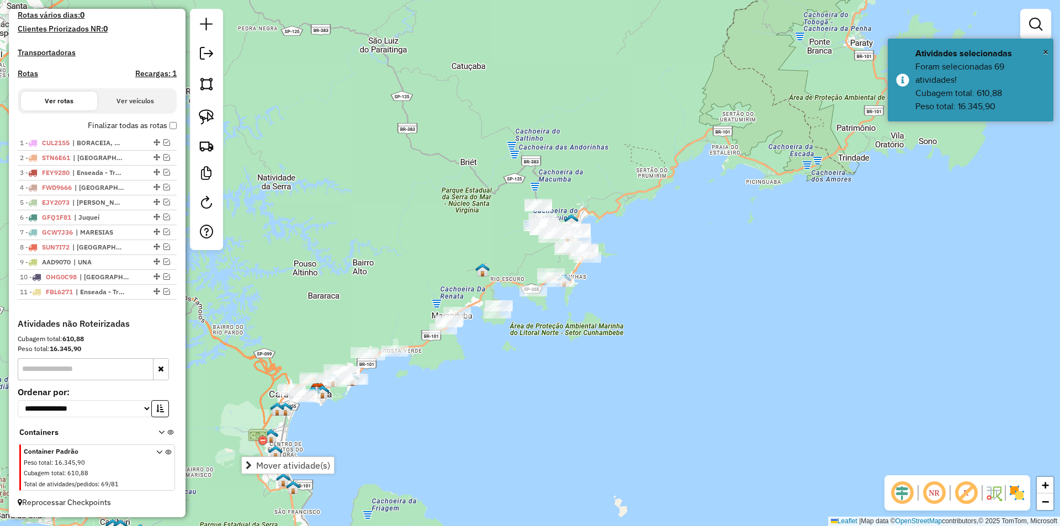
click at [550, 389] on div "Janela de atendimento Grade de atendimento Capacidade Transportadoras Veículos …" at bounding box center [530, 263] width 1060 height 526
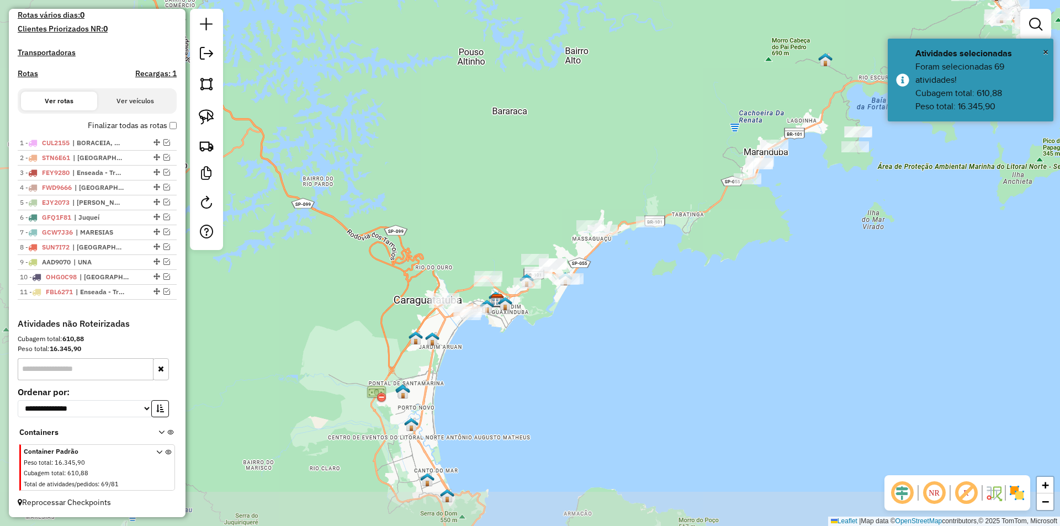
drag, startPoint x: 533, startPoint y: 375, endPoint x: 602, endPoint y: 348, distance: 74.1
click at [602, 348] on div "Janela de atendimento Grade de atendimento Capacidade Transportadoras Veículos …" at bounding box center [530, 263] width 1060 height 526
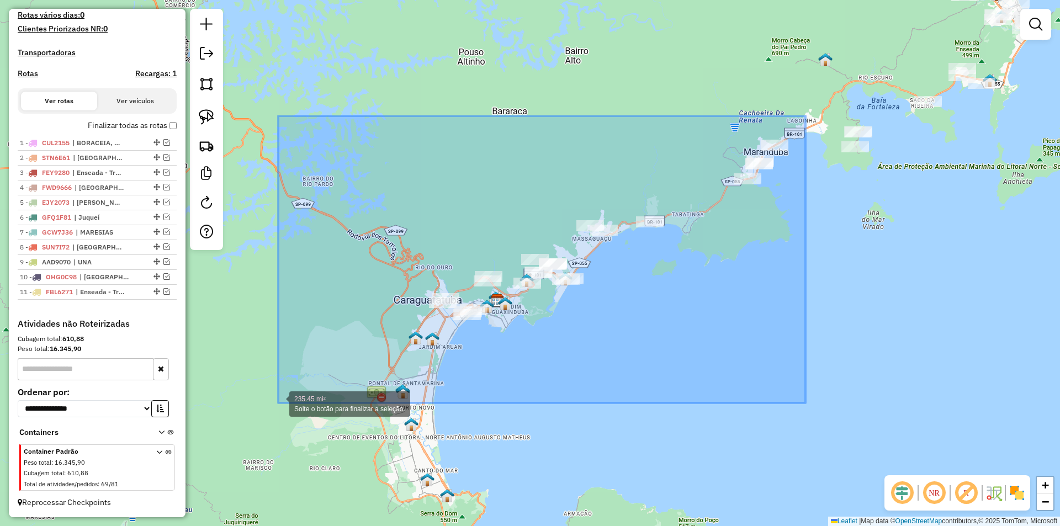
drag, startPoint x: 805, startPoint y: 116, endPoint x: 305, endPoint y: 403, distance: 577.2
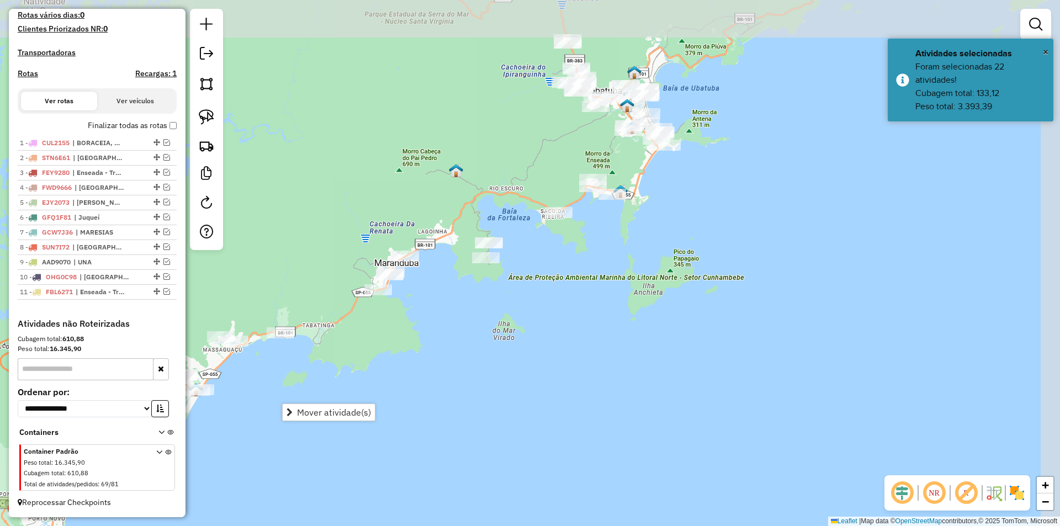
drag, startPoint x: 791, startPoint y: 344, endPoint x: 430, endPoint y: 453, distance: 376.9
click at [430, 453] on div "Janela de atendimento Grade de atendimento Capacidade Transportadoras Veículos …" at bounding box center [530, 263] width 1060 height 526
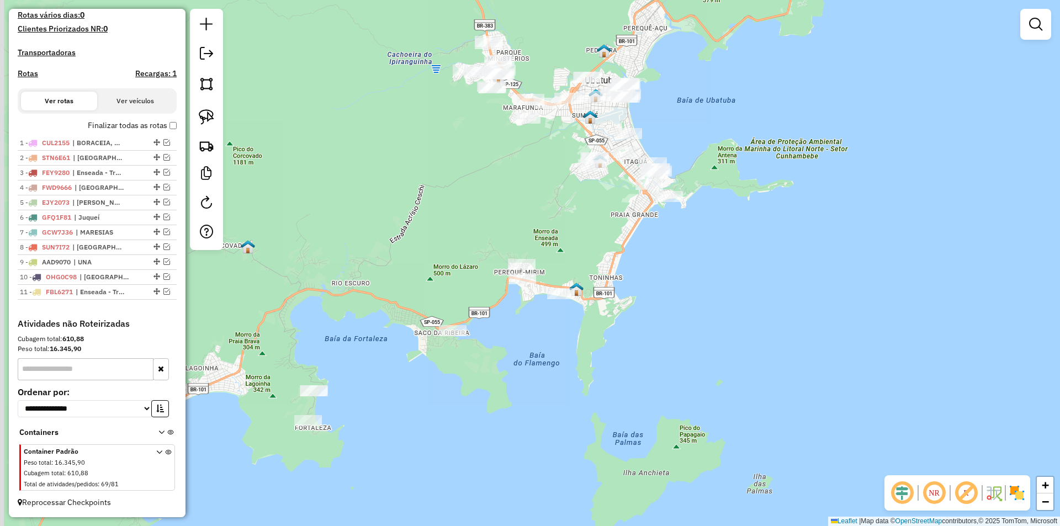
drag, startPoint x: 491, startPoint y: 324, endPoint x: 519, endPoint y: 387, distance: 69.4
click at [519, 387] on div "Janela de atendimento Grade de atendimento Capacidade Transportadoras Veículos …" at bounding box center [530, 263] width 1060 height 526
click at [207, 114] on img at bounding box center [206, 116] width 15 height 15
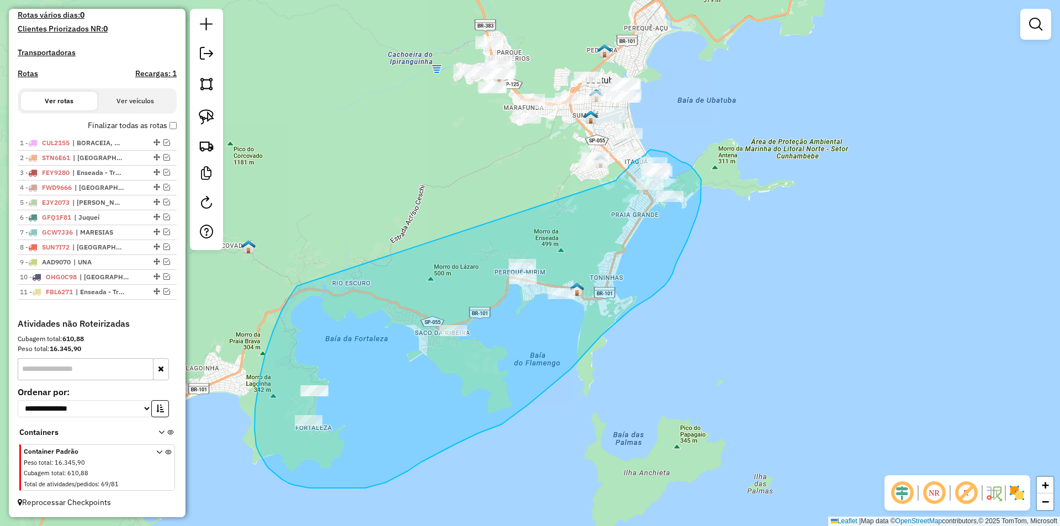
drag, startPoint x: 297, startPoint y: 286, endPoint x: 588, endPoint y: 207, distance: 301.3
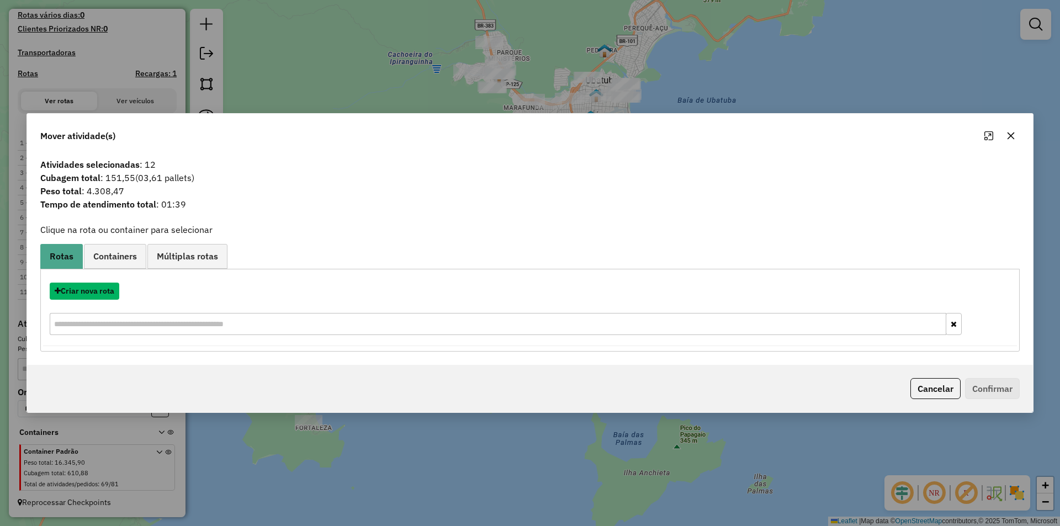
click at [88, 291] on button "Criar nova rota" at bounding box center [85, 291] width 70 height 17
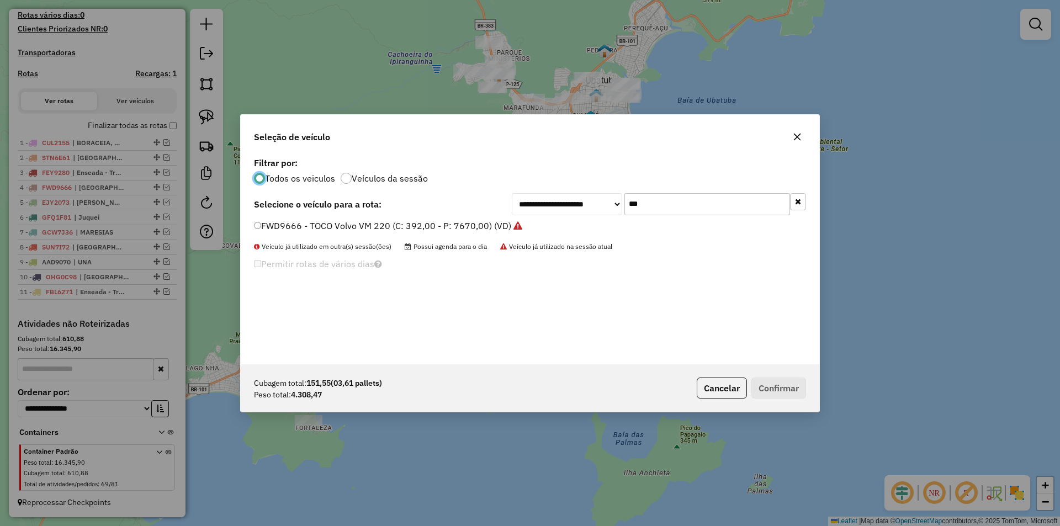
scroll to position [6, 3]
click at [660, 207] on input "***" at bounding box center [707, 204] width 166 height 22
type input "***"
click at [369, 226] on label "GCV2H92 - 23 - VULC TRUCK 13180 6x2 (C: 252,00 - P: 7480,00) (VD)" at bounding box center [400, 225] width 293 height 13
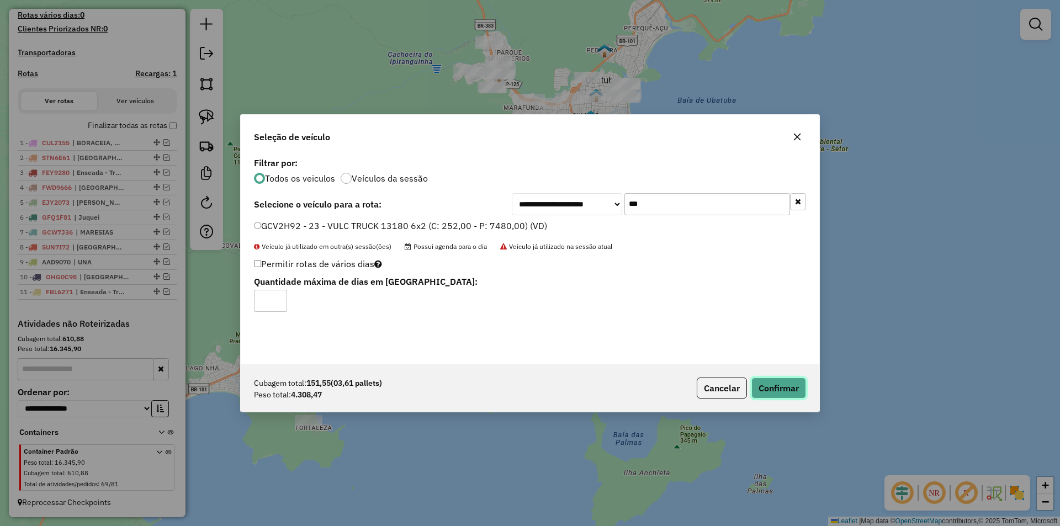
click at [765, 377] on button "Confirmar" at bounding box center [778, 387] width 55 height 21
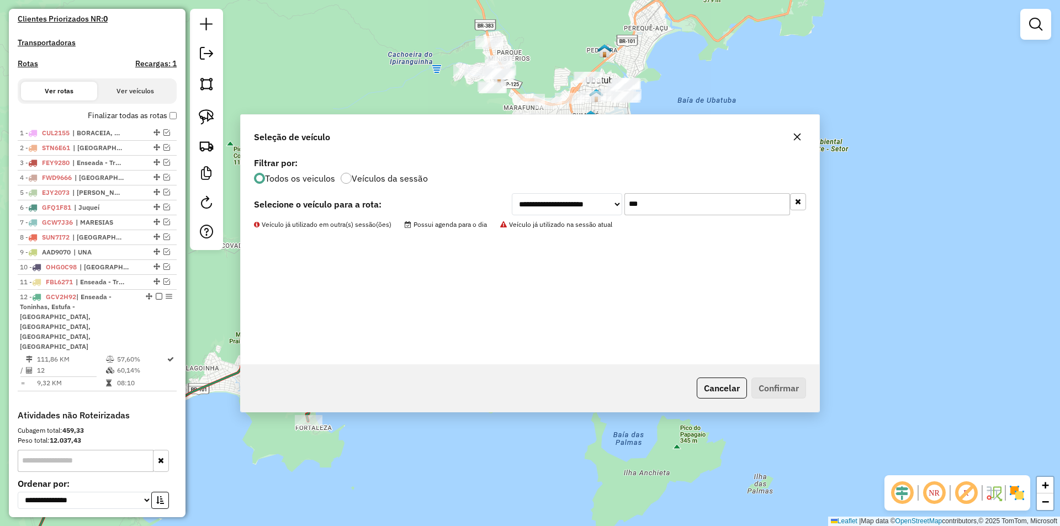
scroll to position [357, 0]
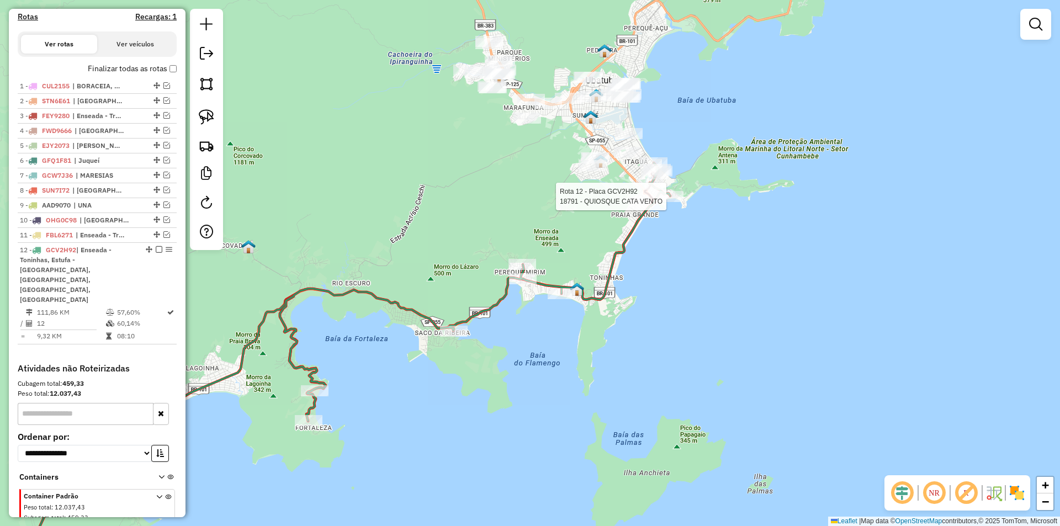
click at [675, 202] on div at bounding box center [670, 196] width 28 height 11
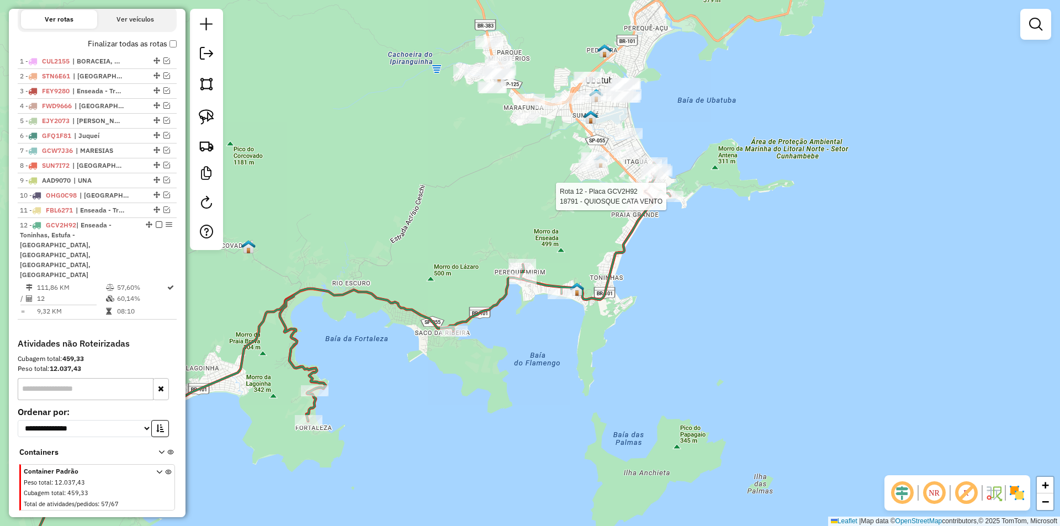
select select "*********"
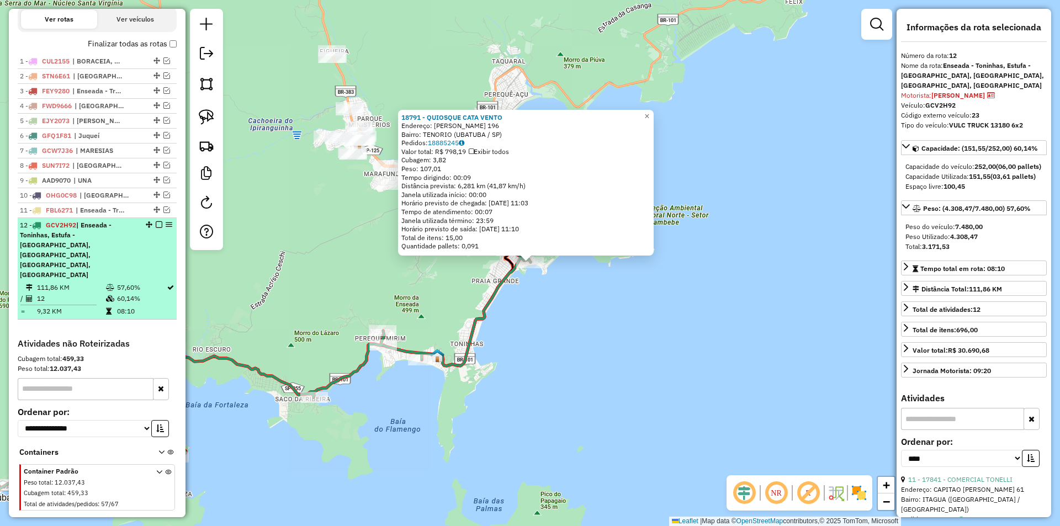
click at [156, 228] on em at bounding box center [159, 224] width 7 height 7
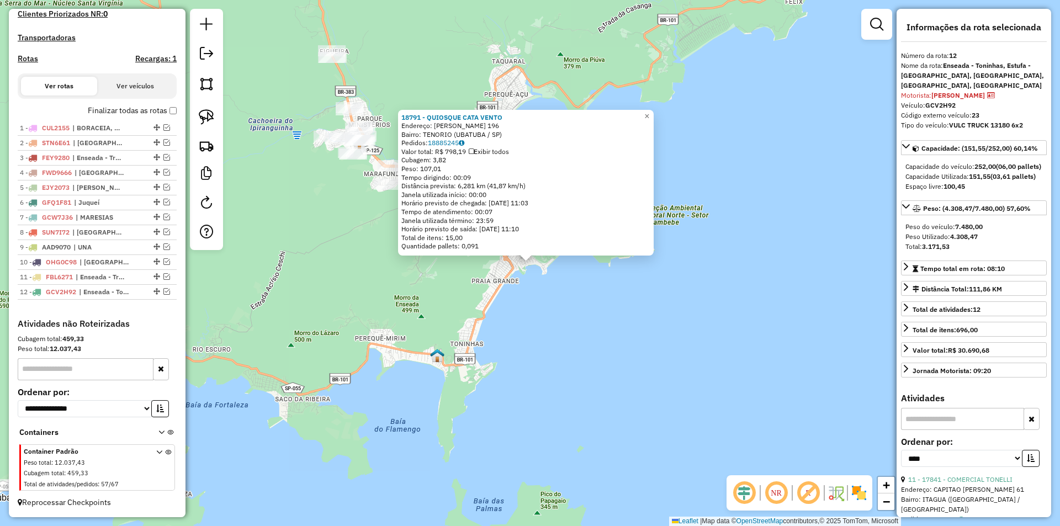
scroll to position [325, 0]
click at [310, 252] on div "18791 - QUIOSQUE CATA VENTO Endereço: Ruth 196 Bairro: TENORIO (UBATUBA / SP) P…" at bounding box center [530, 263] width 1060 height 526
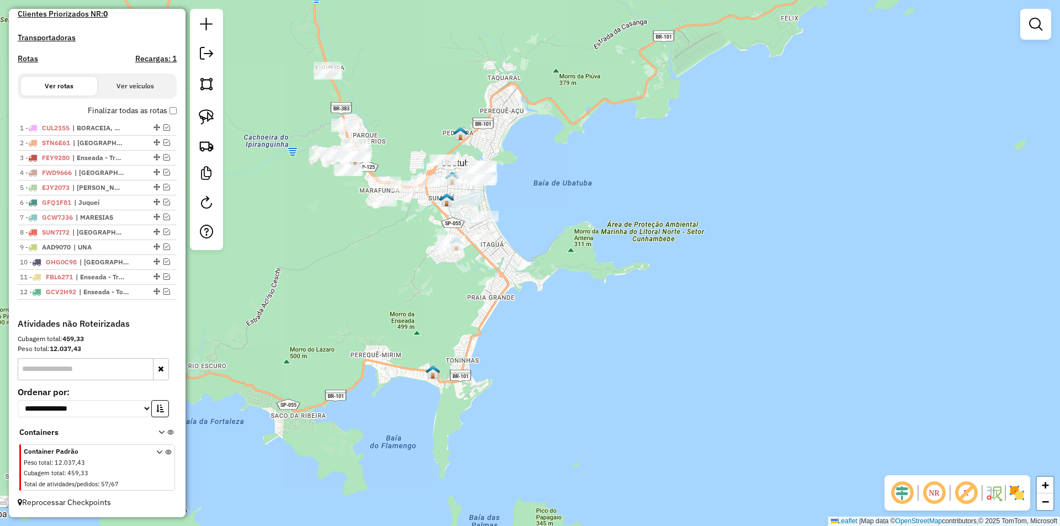
drag, startPoint x: 353, startPoint y: 289, endPoint x: 334, endPoint y: 313, distance: 31.1
click at [334, 313] on div "Janela de atendimento Grade de atendimento Capacidade Transportadoras Veículos …" at bounding box center [530, 263] width 1060 height 526
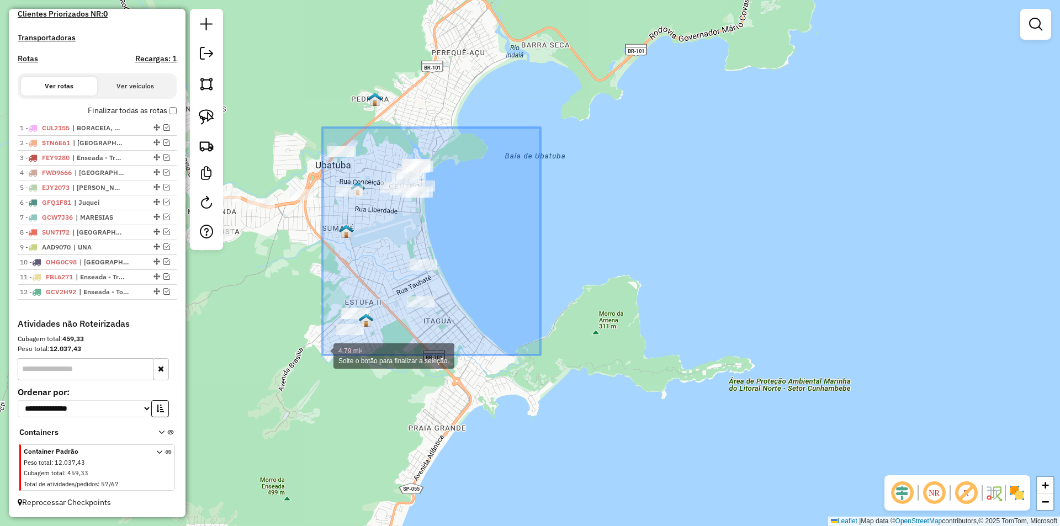
drag, startPoint x: 534, startPoint y: 136, endPoint x: 325, endPoint y: 356, distance: 304.1
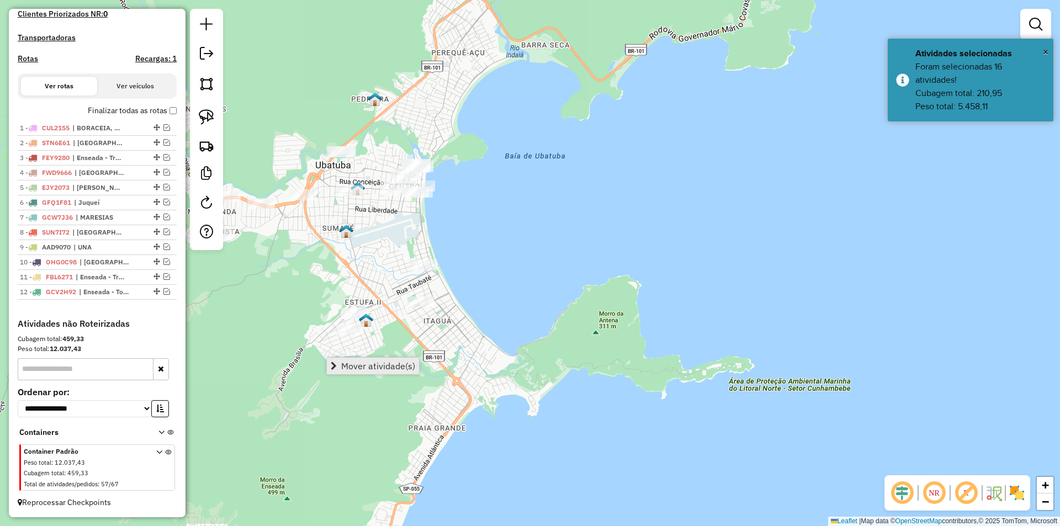
click at [365, 367] on span "Mover atividade(s)" at bounding box center [378, 365] width 74 height 9
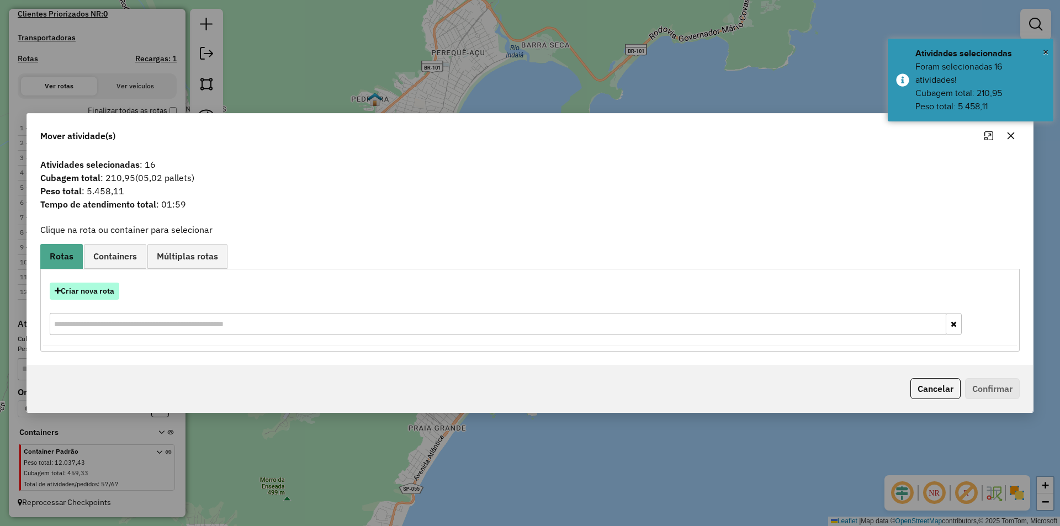
click at [91, 290] on button "Criar nova rota" at bounding box center [85, 291] width 70 height 17
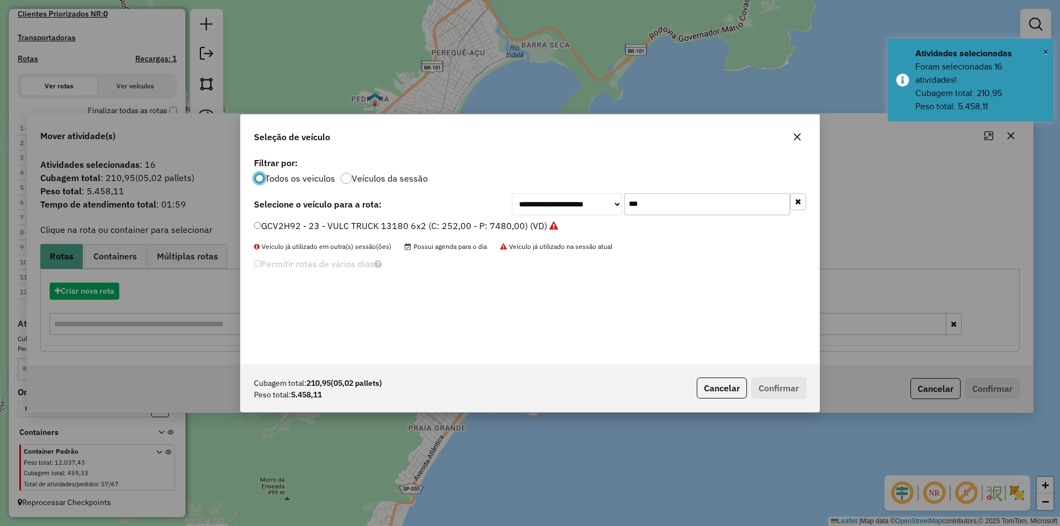
scroll to position [6, 3]
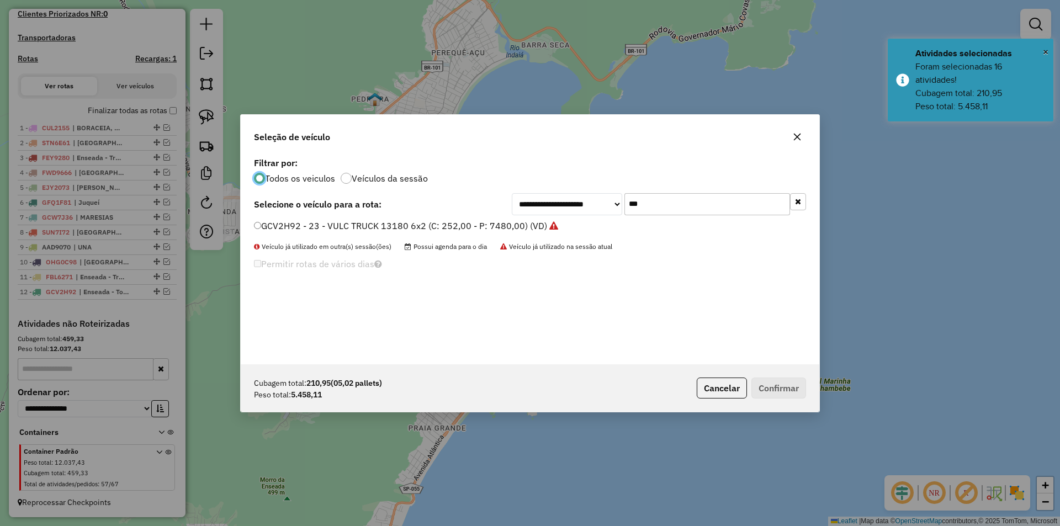
click at [660, 204] on input "***" at bounding box center [707, 204] width 166 height 22
click at [659, 205] on input "***" at bounding box center [707, 204] width 166 height 22
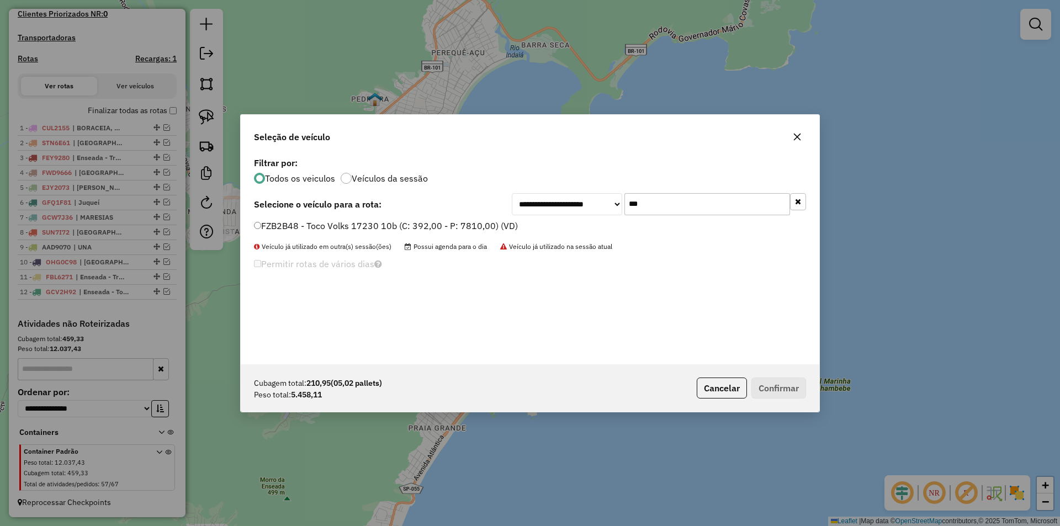
type input "***"
click at [366, 226] on label "FZB2B48 - Toco Volks 17230 10b (C: 392,00 - P: 7810,00) (VD)" at bounding box center [386, 225] width 264 height 13
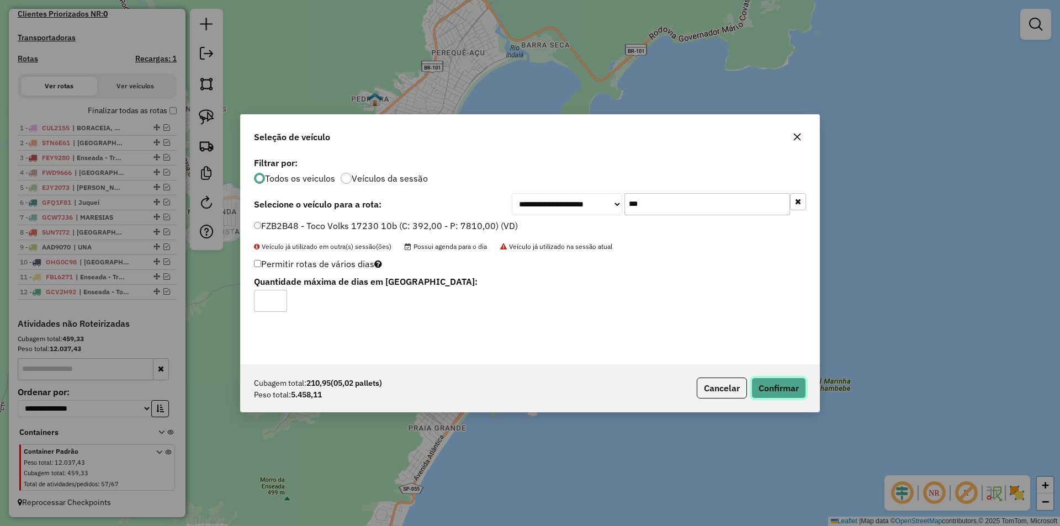
click at [780, 390] on button "Confirmar" at bounding box center [778, 387] width 55 height 21
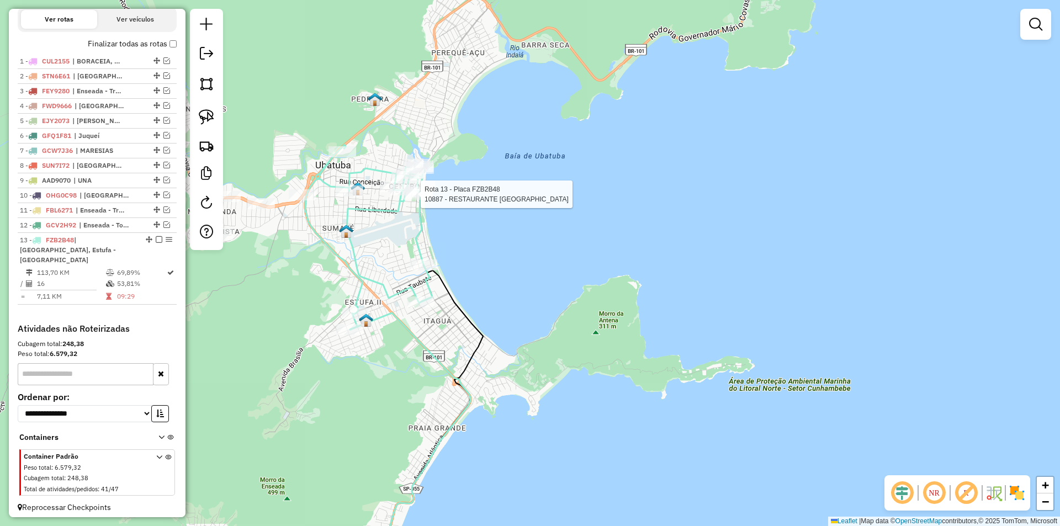
click at [409, 200] on div at bounding box center [417, 194] width 28 height 11
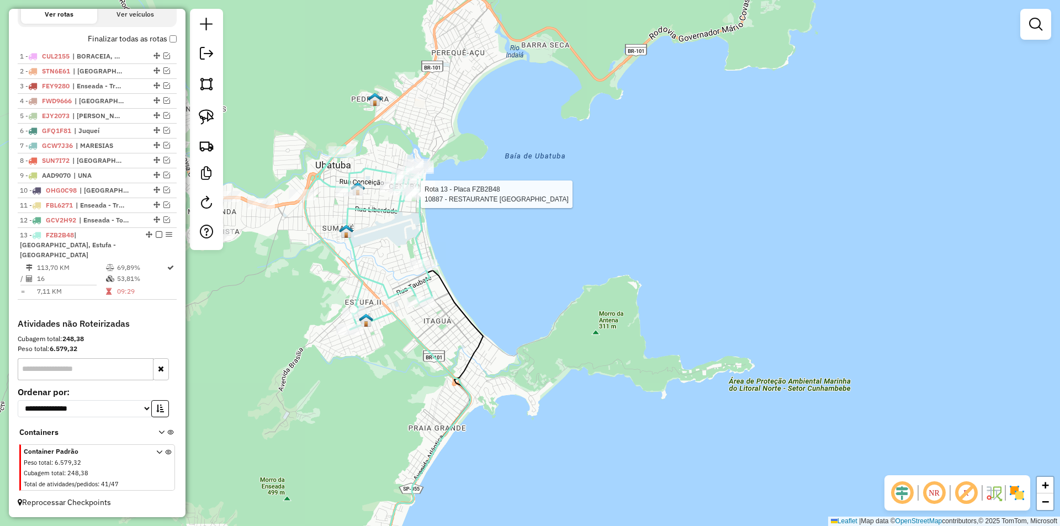
select select "*********"
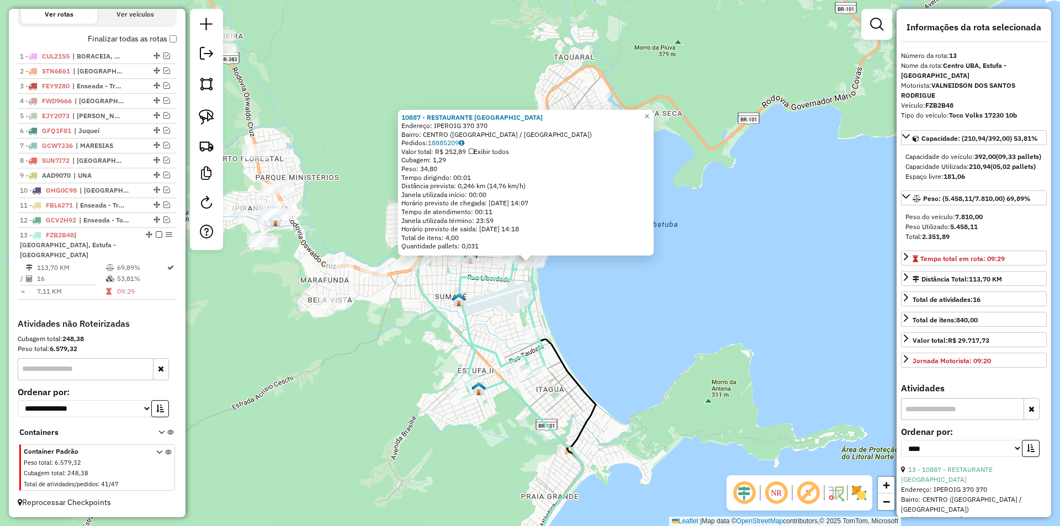
click at [372, 313] on div "10887 - RESTAURANTE MAKAUBA Endereço: IPEROIG 370 370 Bairro: CENTRO (UBATUBA /…" at bounding box center [530, 263] width 1060 height 526
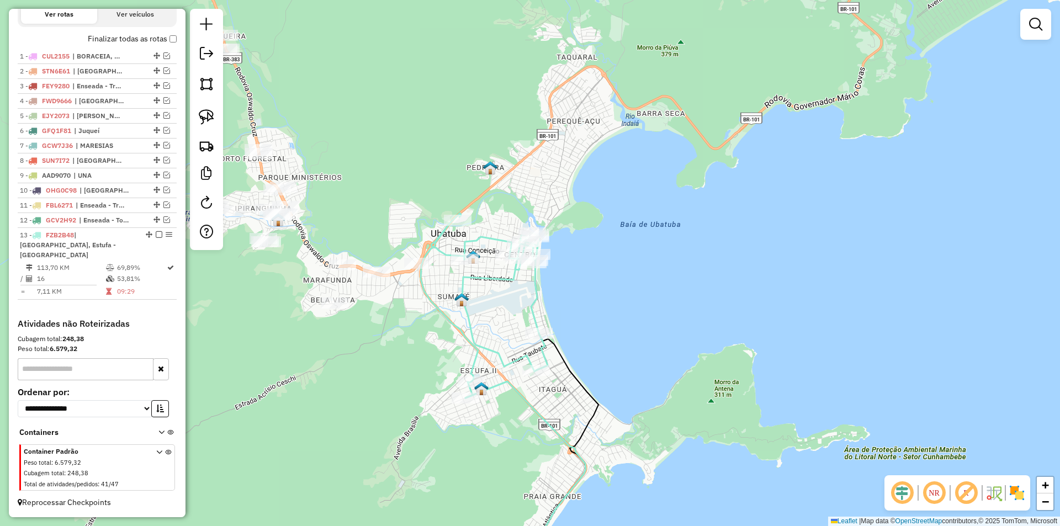
drag, startPoint x: 352, startPoint y: 351, endPoint x: 575, endPoint y: 339, distance: 223.8
click at [575, 339] on div "Janela de atendimento Grade de atendimento Capacidade Transportadoras Veículos …" at bounding box center [530, 263] width 1060 height 526
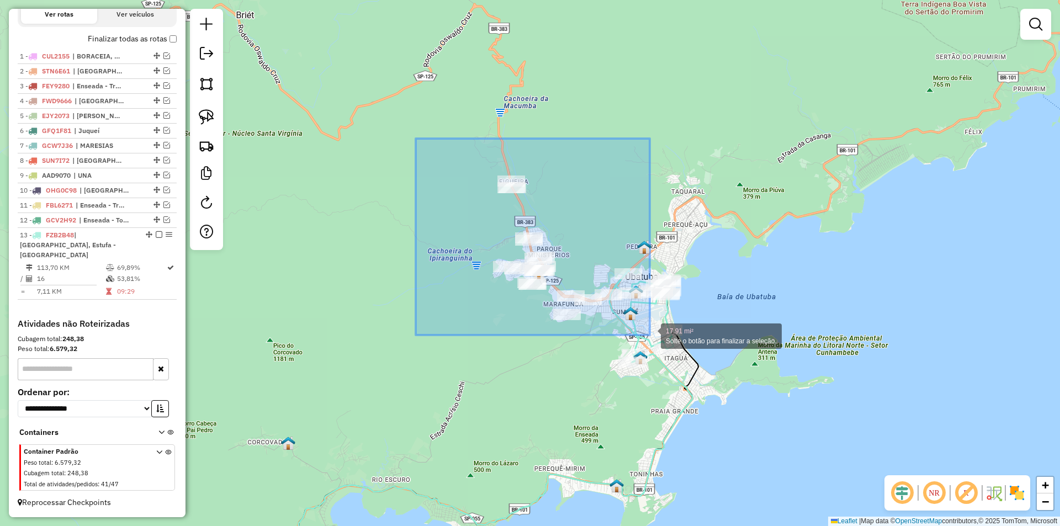
drag, startPoint x: 419, startPoint y: 140, endPoint x: 644, endPoint y: 337, distance: 299.5
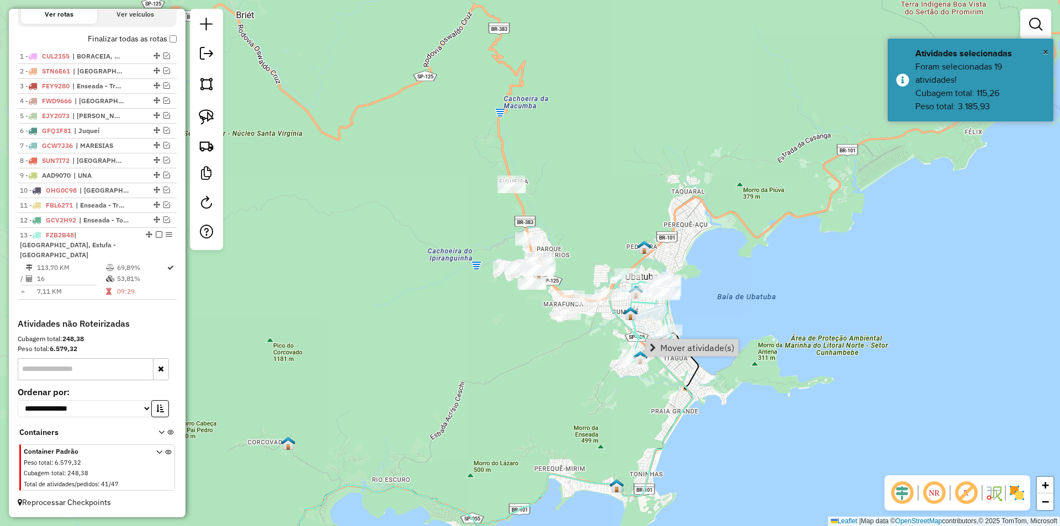
click at [482, 355] on div "Janela de atendimento Grade de atendimento Capacidade Transportadoras Veículos …" at bounding box center [530, 263] width 1060 height 526
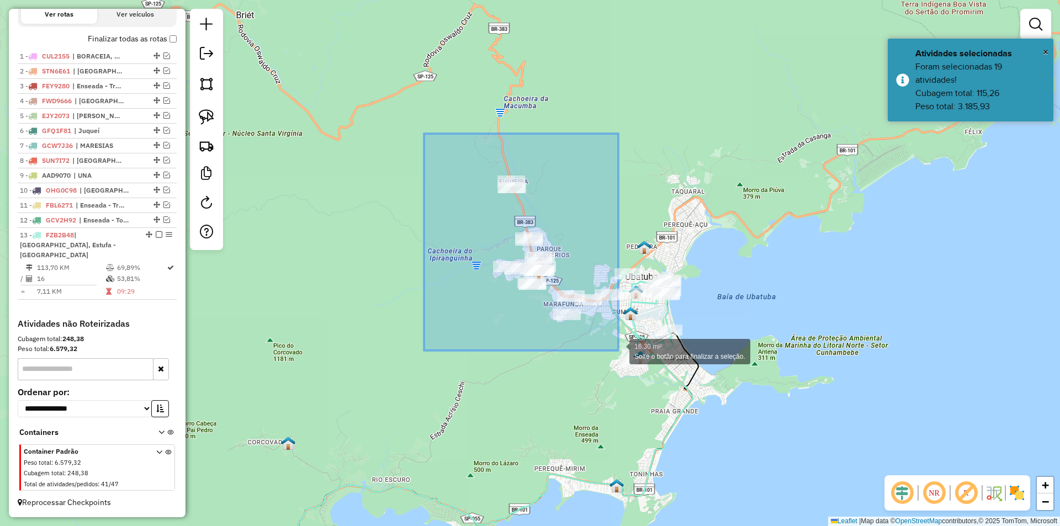
drag, startPoint x: 424, startPoint y: 134, endPoint x: 618, endPoint y: 350, distance: 291.1
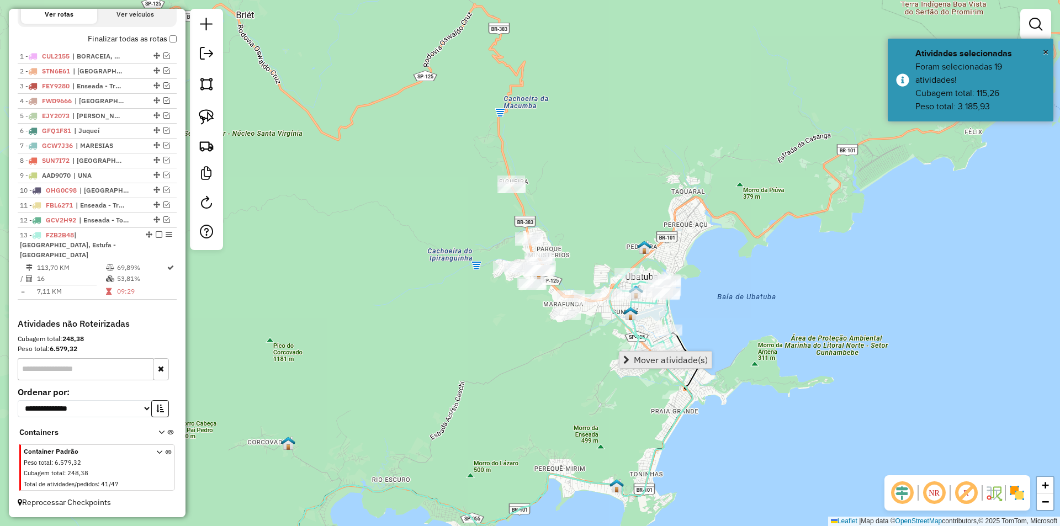
click at [662, 359] on span "Mover atividade(s)" at bounding box center [671, 359] width 74 height 9
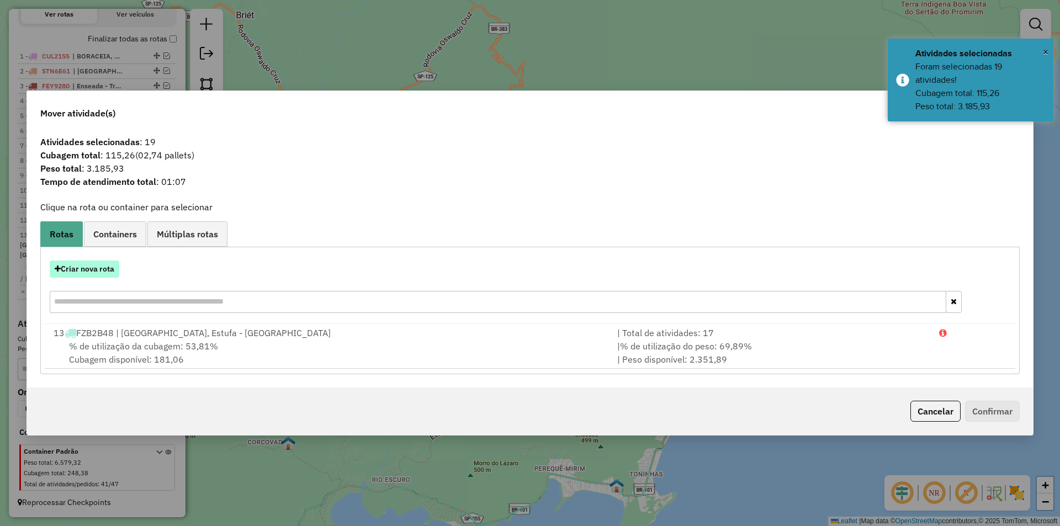
click at [98, 276] on button "Criar nova rota" at bounding box center [85, 268] width 70 height 17
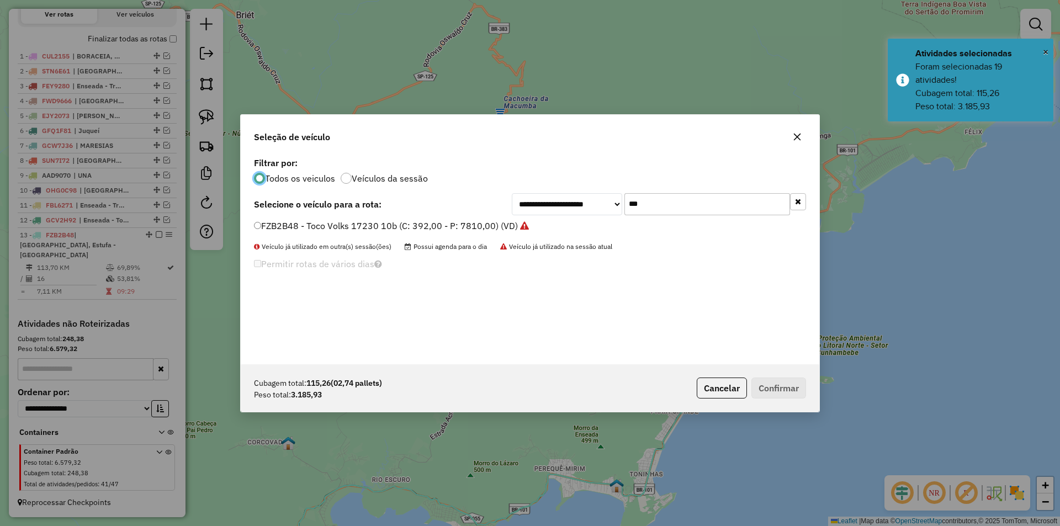
scroll to position [6, 3]
click at [654, 214] on input "***" at bounding box center [707, 204] width 166 height 22
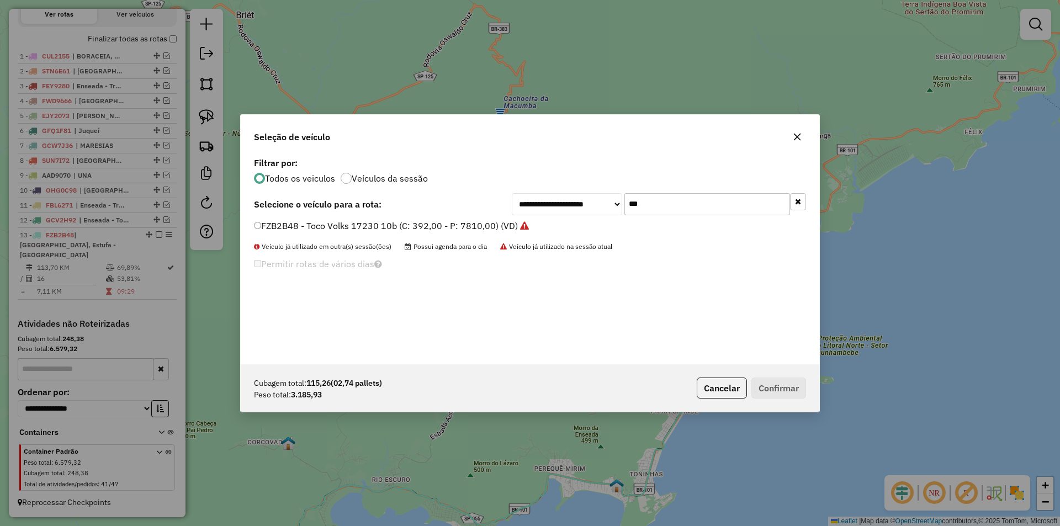
click at [654, 201] on input "***" at bounding box center [707, 204] width 166 height 22
type input "***"
click at [363, 230] on label "GBA1075 - TOCO Volks 17230 - 8b (C: 322,00 - P: 8310,00) (VD)" at bounding box center [388, 225] width 269 height 13
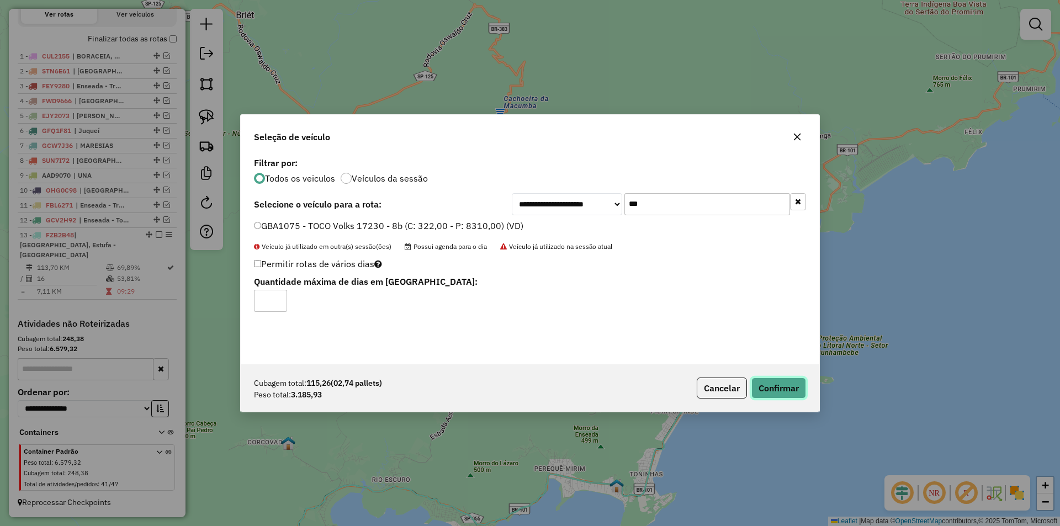
click at [773, 390] on button "Confirmar" at bounding box center [778, 387] width 55 height 21
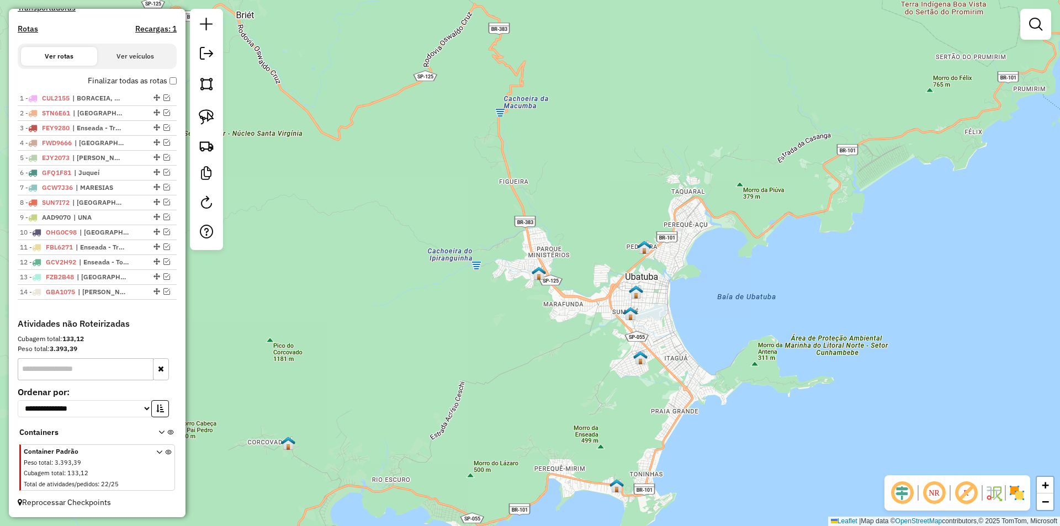
scroll to position [355, 0]
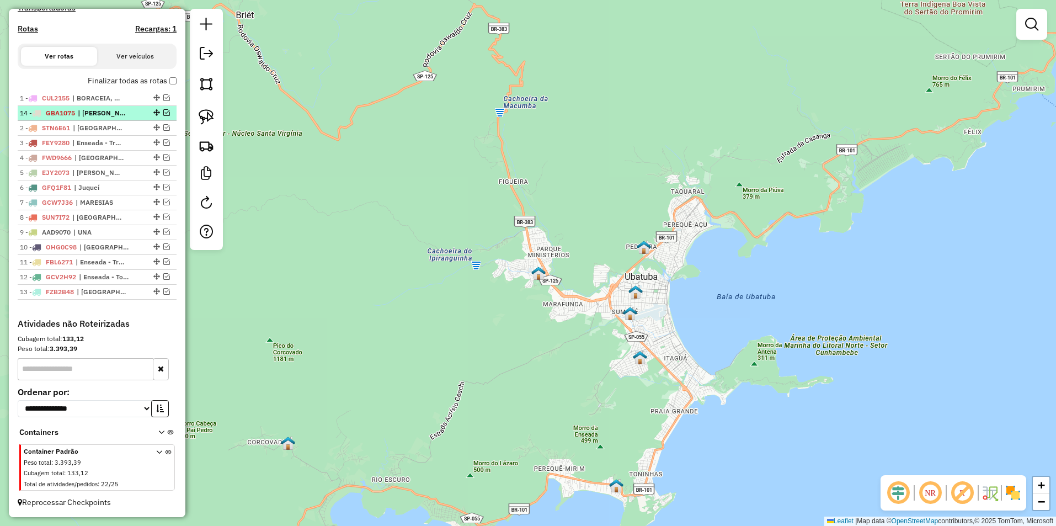
drag, startPoint x: 151, startPoint y: 291, endPoint x: 142, endPoint y: 117, distance: 174.6
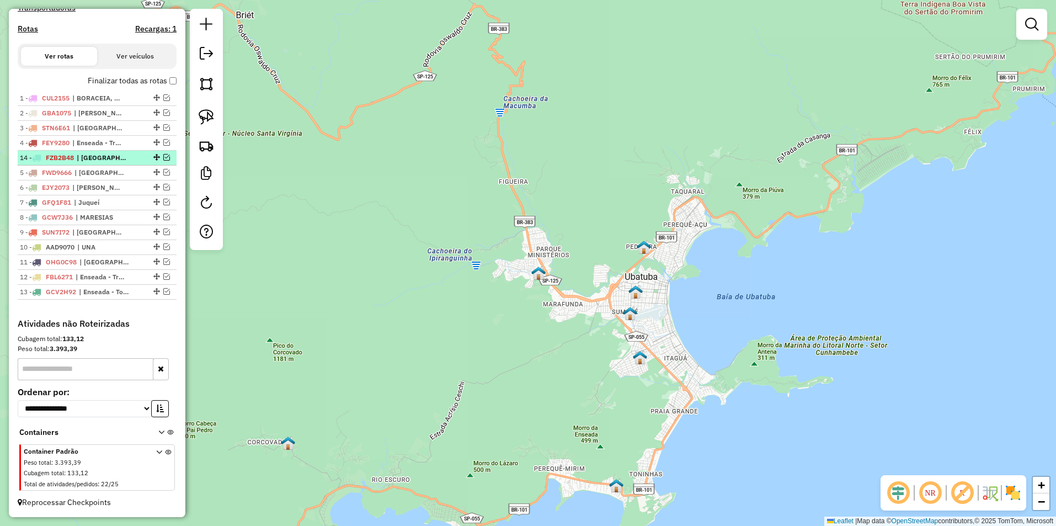
drag, startPoint x: 153, startPoint y: 292, endPoint x: 148, endPoint y: 157, distance: 135.8
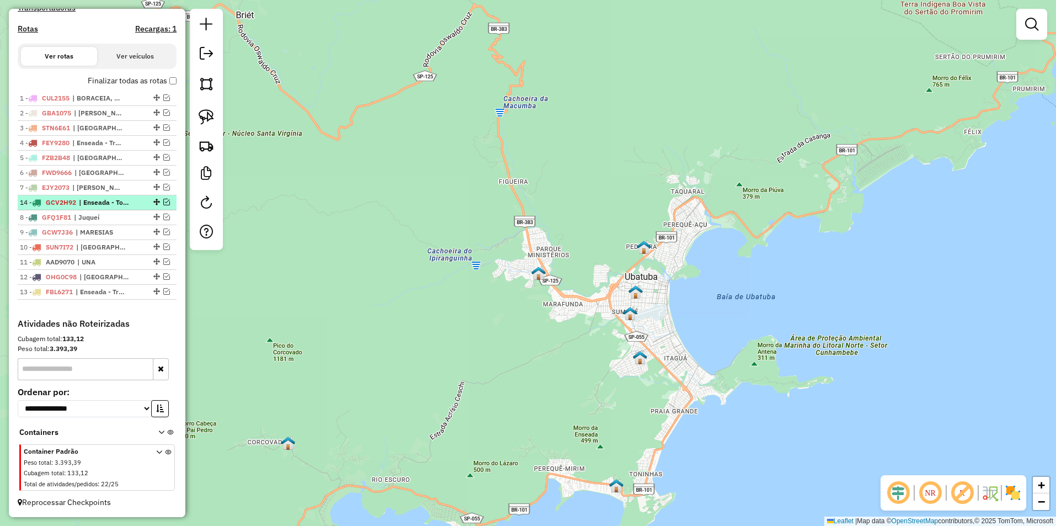
drag, startPoint x: 152, startPoint y: 290, endPoint x: 155, endPoint y: 196, distance: 93.8
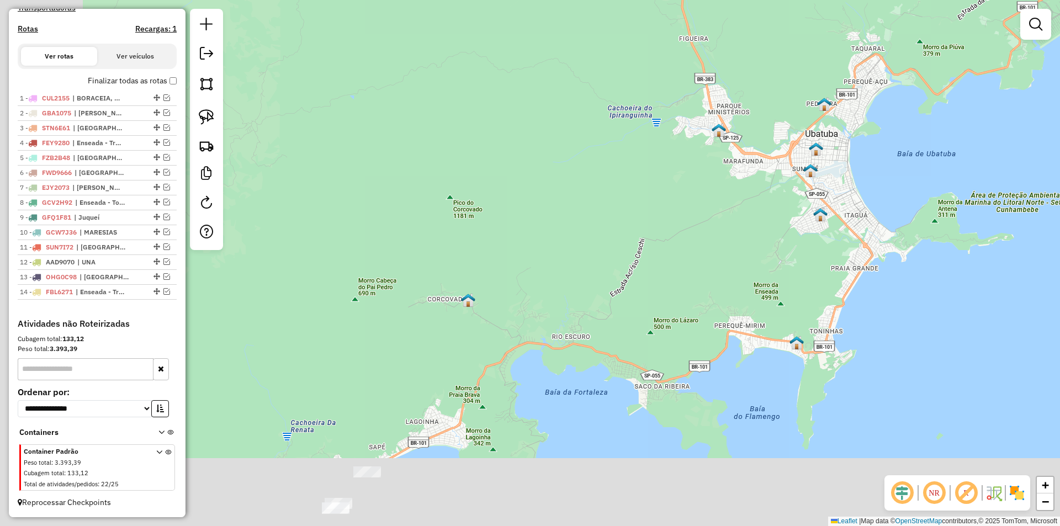
drag, startPoint x: 427, startPoint y: 265, endPoint x: 530, endPoint y: 196, distance: 123.7
click at [528, 197] on div "Janela de atendimento Grade de atendimento Capacidade Transportadoras Veículos …" at bounding box center [530, 263] width 1060 height 526
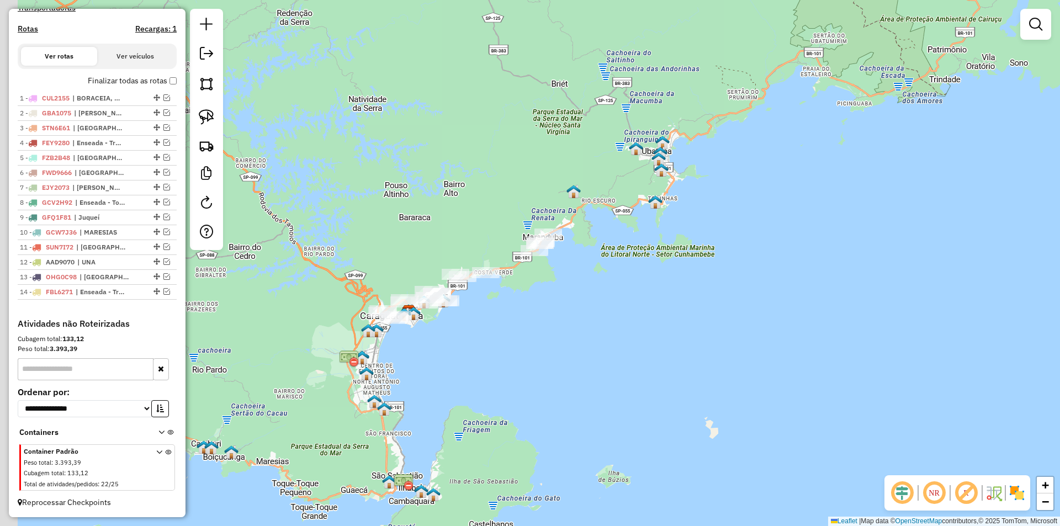
drag, startPoint x: 556, startPoint y: 365, endPoint x: 618, endPoint y: 258, distance: 123.4
click at [605, 336] on div "Janela de atendimento Grade de atendimento Capacidade Transportadoras Veículos …" at bounding box center [530, 263] width 1060 height 526
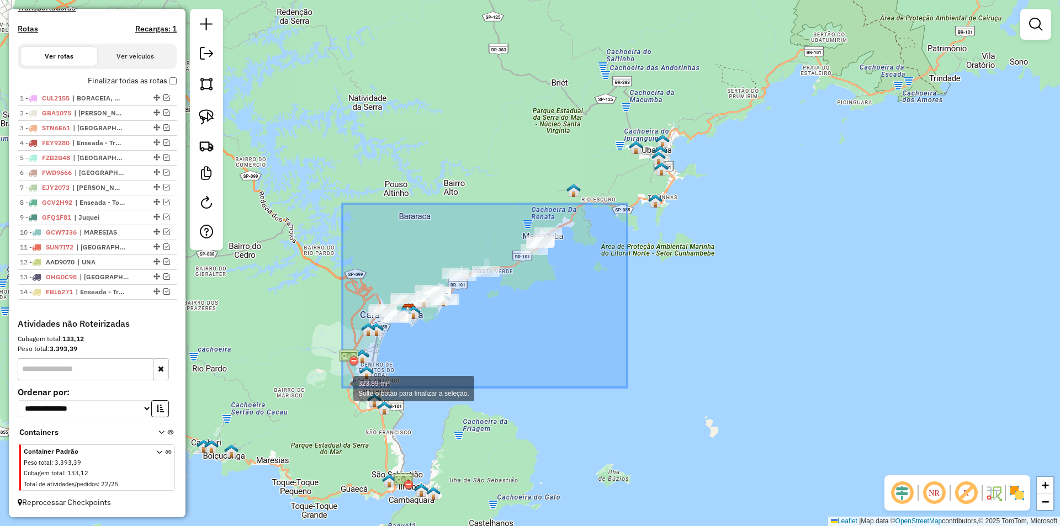
drag, startPoint x: 594, startPoint y: 236, endPoint x: 342, endPoint y: 390, distance: 295.3
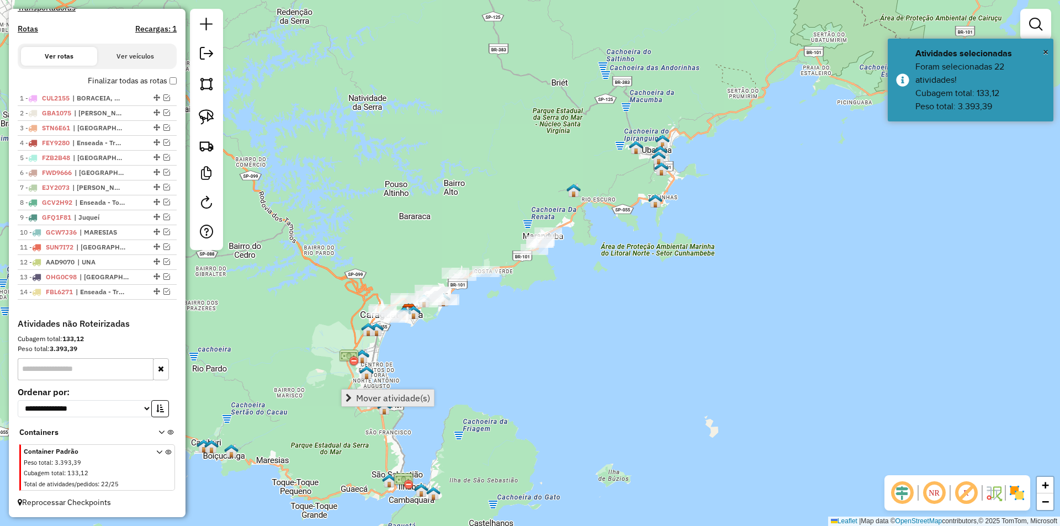
click at [392, 402] on span "Mover atividade(s)" at bounding box center [393, 397] width 74 height 9
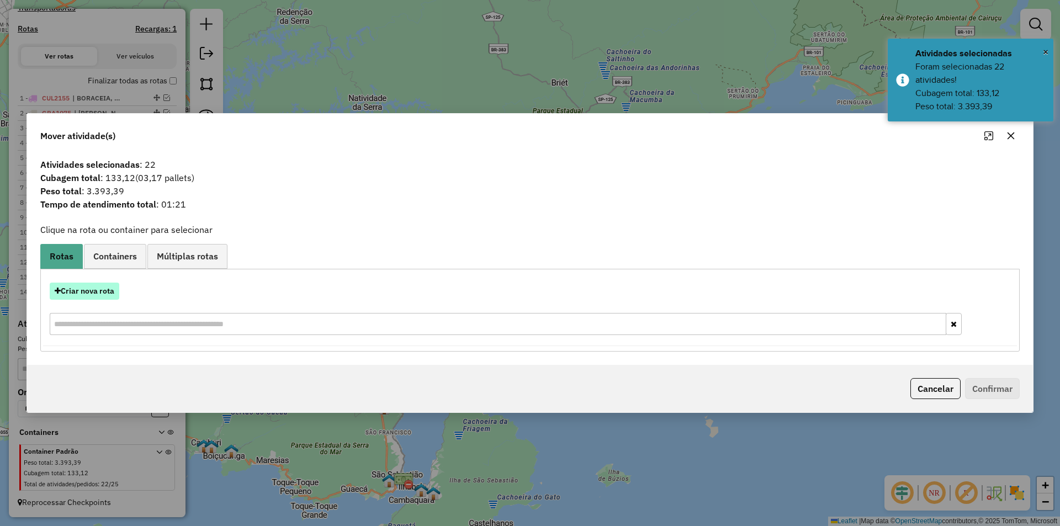
click at [92, 294] on button "Criar nova rota" at bounding box center [85, 291] width 70 height 17
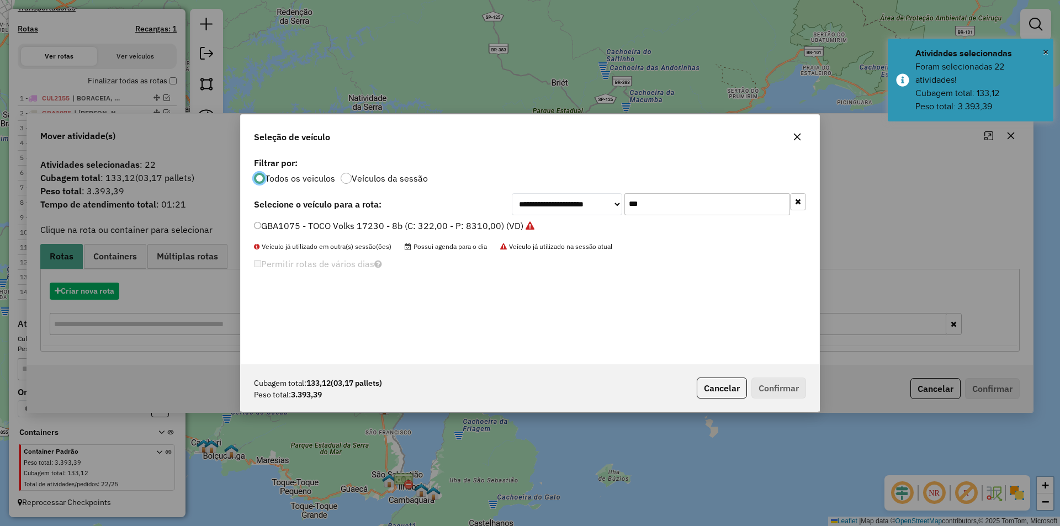
scroll to position [6, 3]
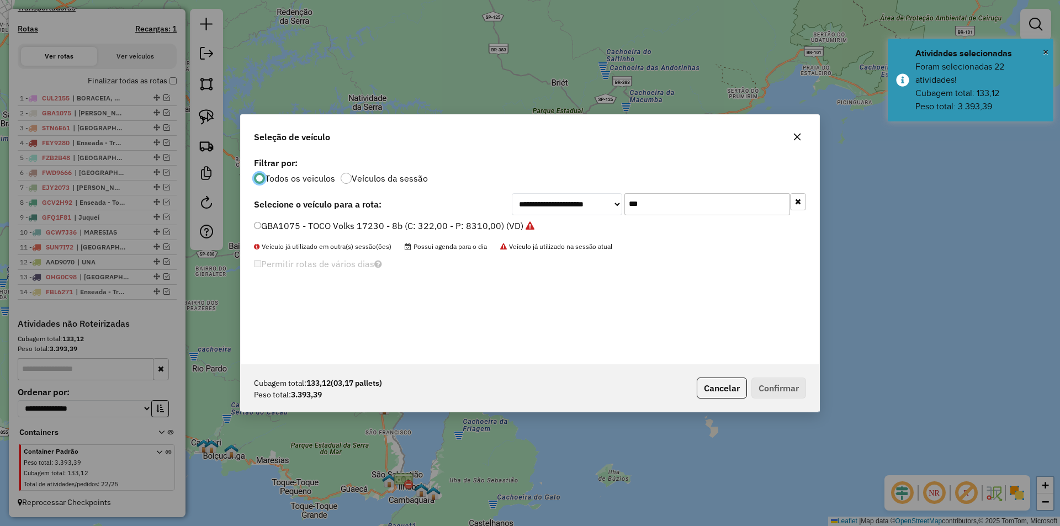
click at [668, 207] on input "***" at bounding box center [707, 204] width 166 height 22
click at [668, 206] on input "***" at bounding box center [707, 204] width 166 height 22
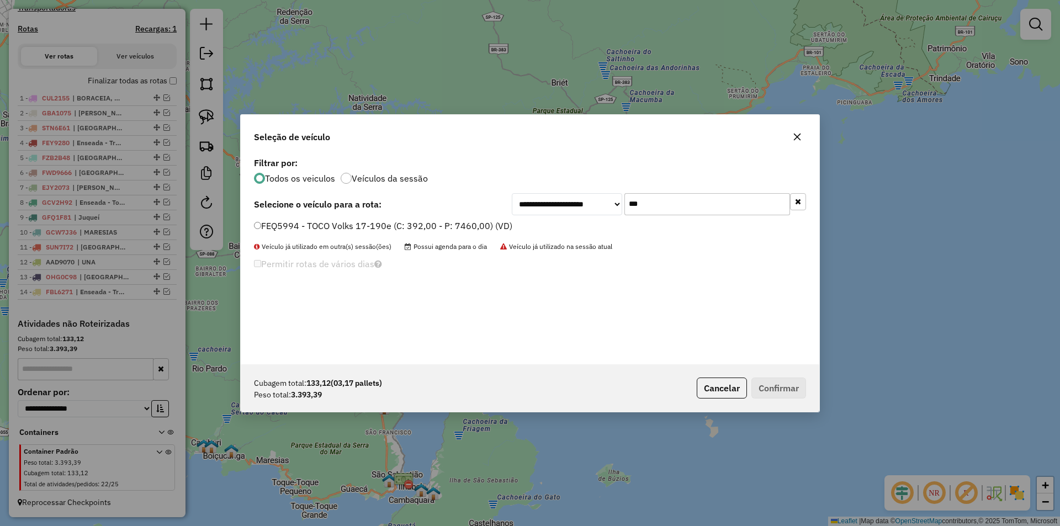
type input "***"
click at [332, 231] on label "FEQ5994 - TOCO Volks 17-190e (C: 392,00 - P: 7460,00) (VD)" at bounding box center [383, 225] width 258 height 13
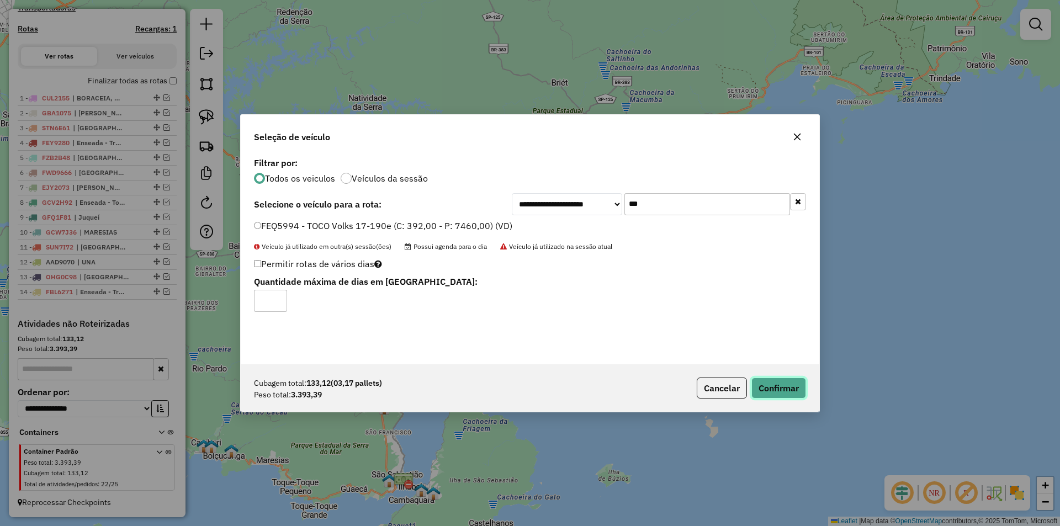
click at [788, 384] on button "Confirmar" at bounding box center [778, 387] width 55 height 21
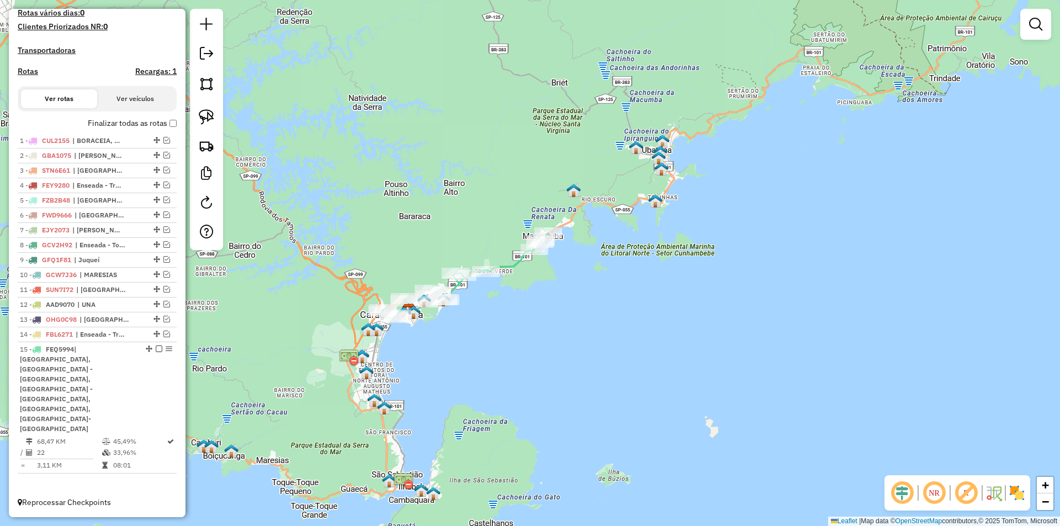
scroll to position [253, 0]
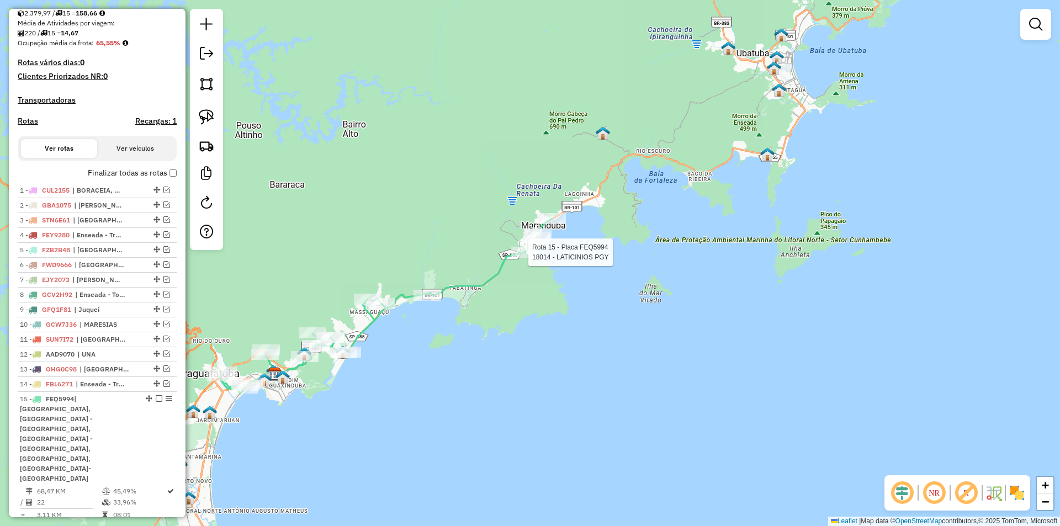
click at [520, 258] on div at bounding box center [525, 252] width 28 height 11
select select "*********"
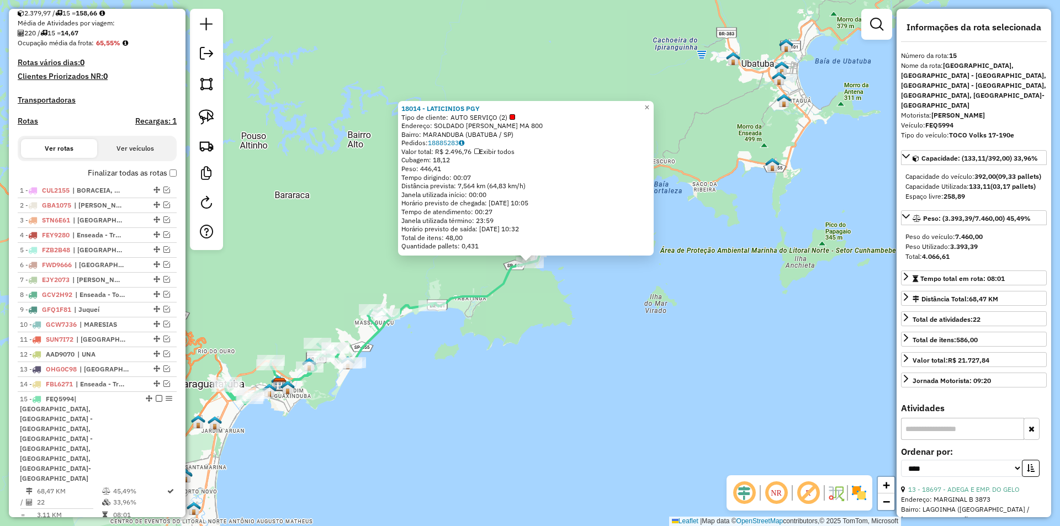
click at [503, 368] on div "18014 - LATICINIOS PGY Tipo de cliente: AUTO SERVIÇO (2) Endereço: SOLDADO JOSE…" at bounding box center [530, 263] width 1060 height 526
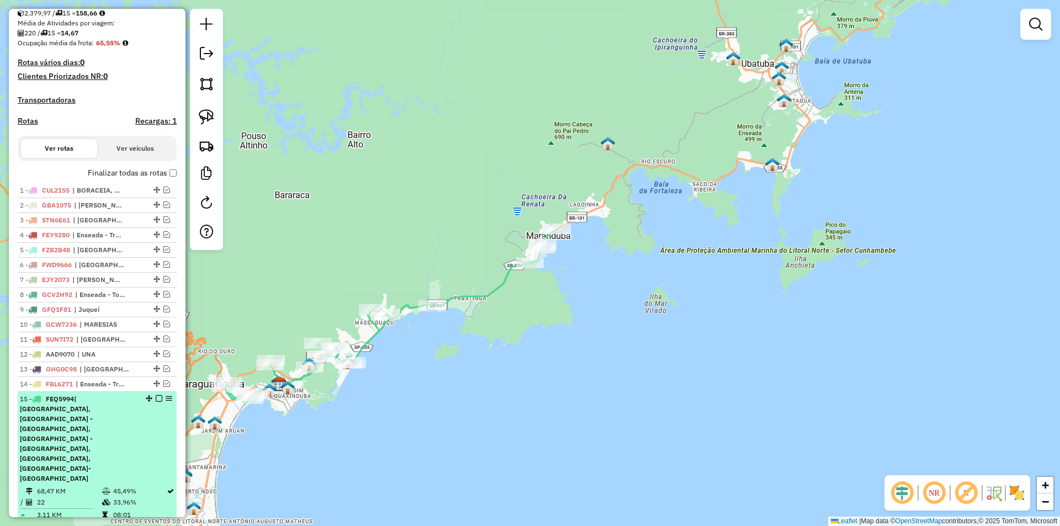
click at [156, 402] on em at bounding box center [159, 398] width 7 height 7
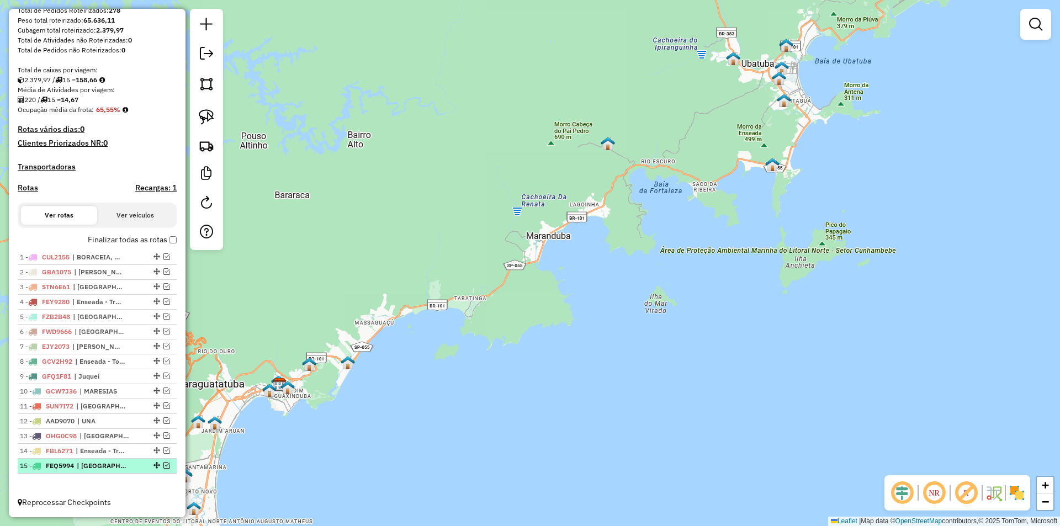
scroll to position [196, 0]
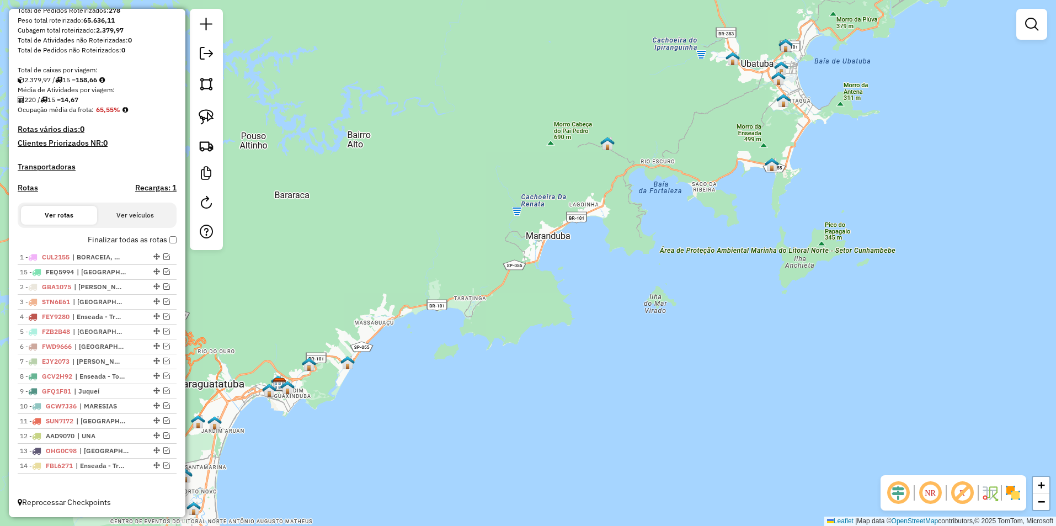
drag, startPoint x: 152, startPoint y: 465, endPoint x: 151, endPoint y: 272, distance: 193.7
drag, startPoint x: 152, startPoint y: 438, endPoint x: 151, endPoint y: 483, distance: 45.8
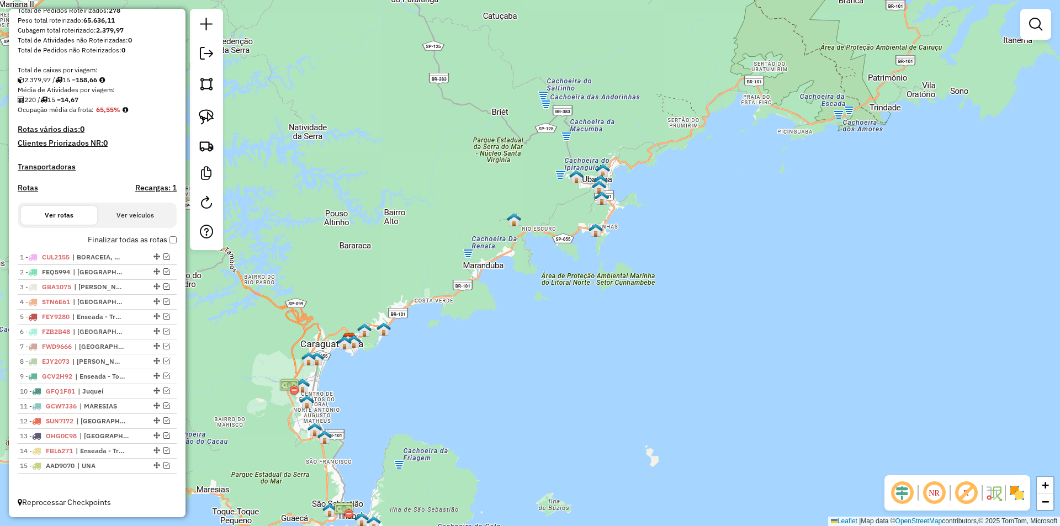
drag, startPoint x: 355, startPoint y: 386, endPoint x: 400, endPoint y: 364, distance: 49.9
click at [400, 364] on div "Janela de atendimento Grade de atendimento Capacidade Transportadoras Veículos …" at bounding box center [530, 263] width 1060 height 526
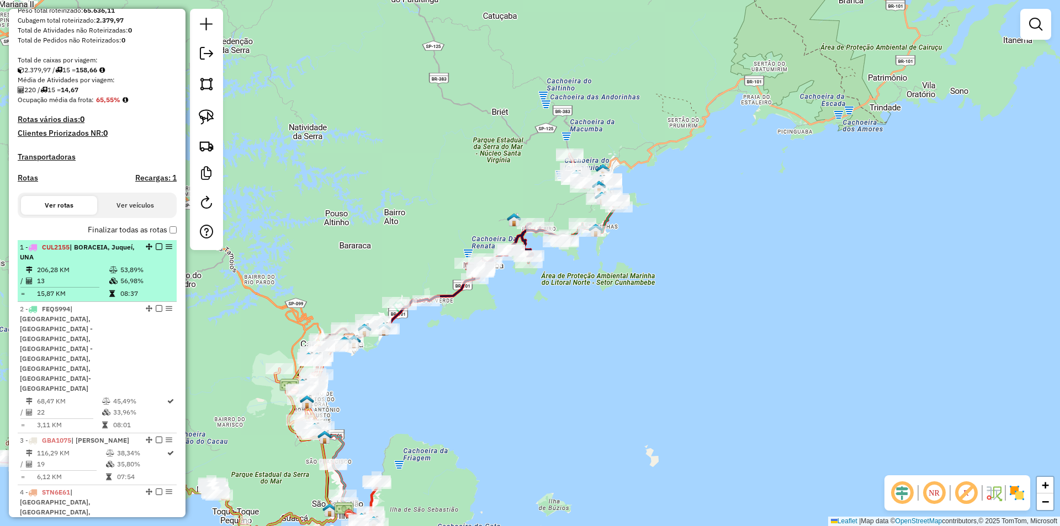
click at [156, 250] on em at bounding box center [159, 246] width 7 height 7
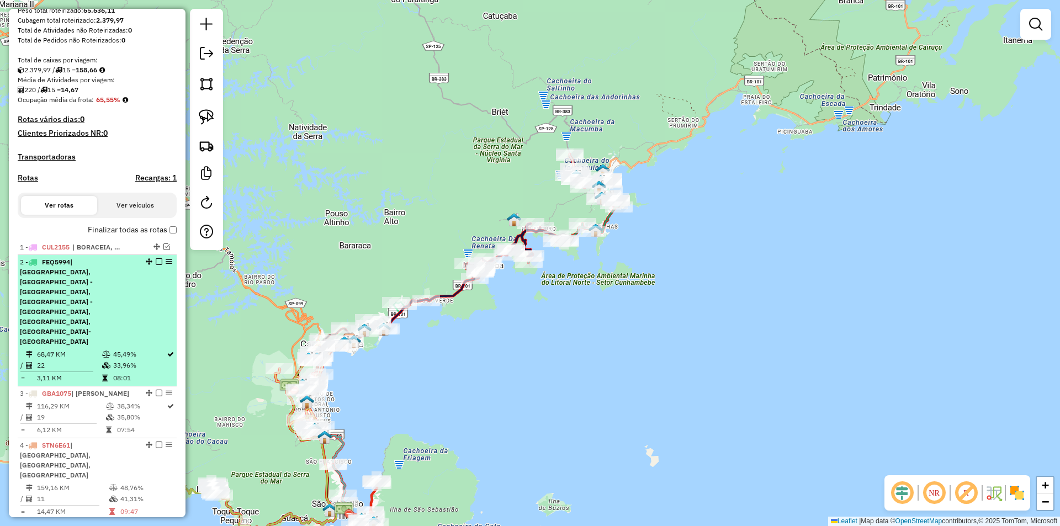
click at [157, 265] on em at bounding box center [159, 261] width 7 height 7
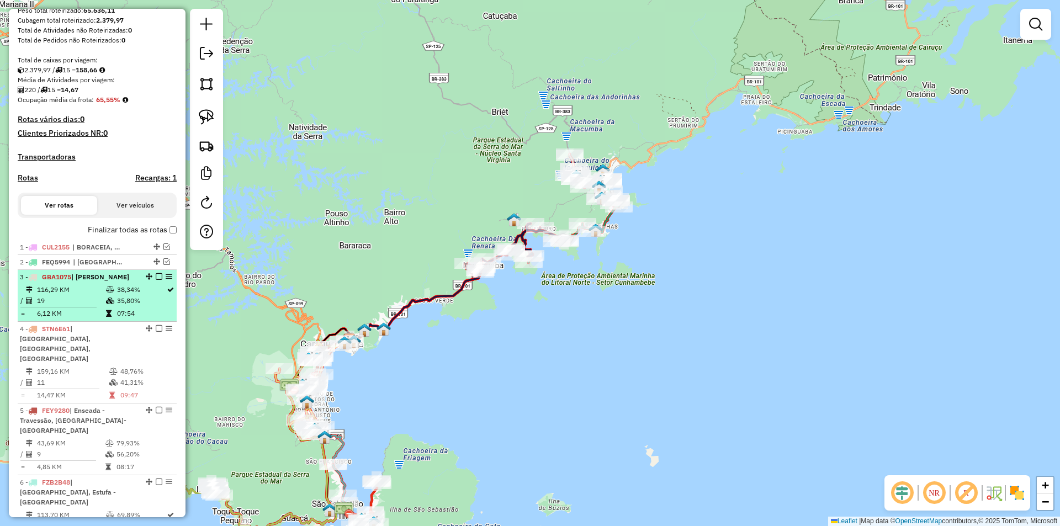
click at [156, 280] on em at bounding box center [159, 276] width 7 height 7
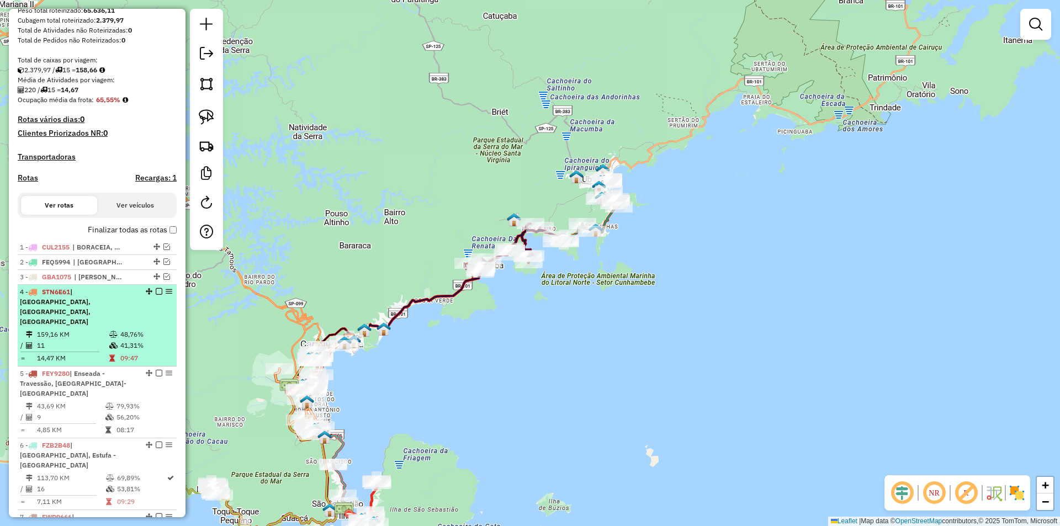
click at [142, 340] on td "41,31%" at bounding box center [146, 345] width 52 height 11
select select "*********"
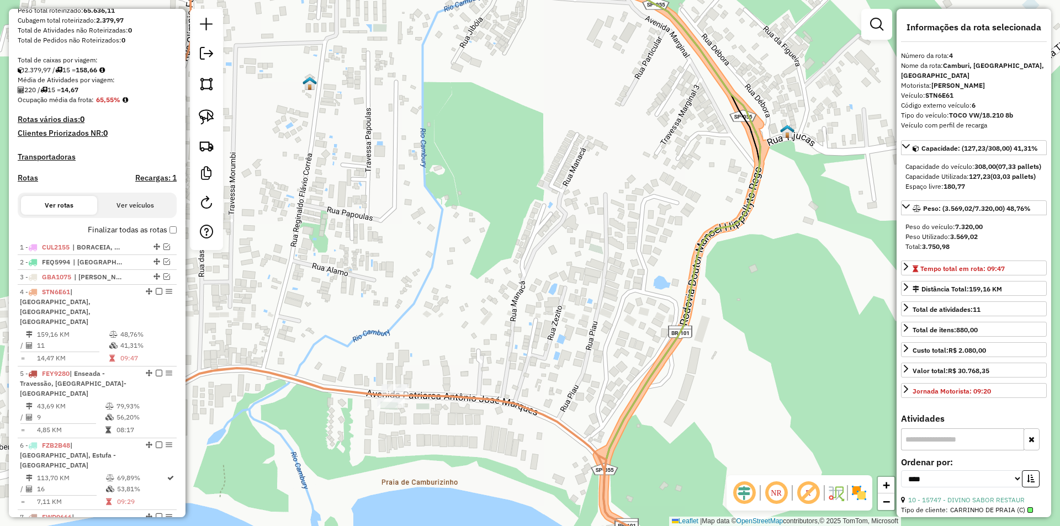
drag, startPoint x: 334, startPoint y: 422, endPoint x: 562, endPoint y: 366, distance: 234.1
click at [555, 371] on div "Rota 4 - Placa STN6E61 2233 - SUPERMECADO SALES Rota 4 - Placa STN6E61 10467 - …" at bounding box center [530, 263] width 1060 height 526
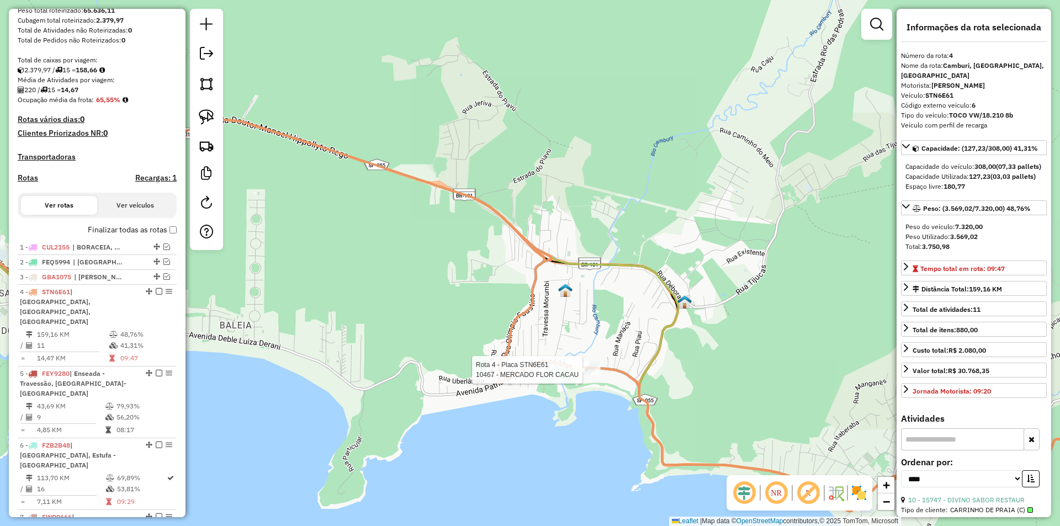
drag, startPoint x: 499, startPoint y: 416, endPoint x: 662, endPoint y: 420, distance: 162.3
click at [662, 421] on div "Rota 4 - Placa STN6E61 10467 - MERCADO FLOR CACAU Janela de atendimento Grade d…" at bounding box center [530, 263] width 1060 height 526
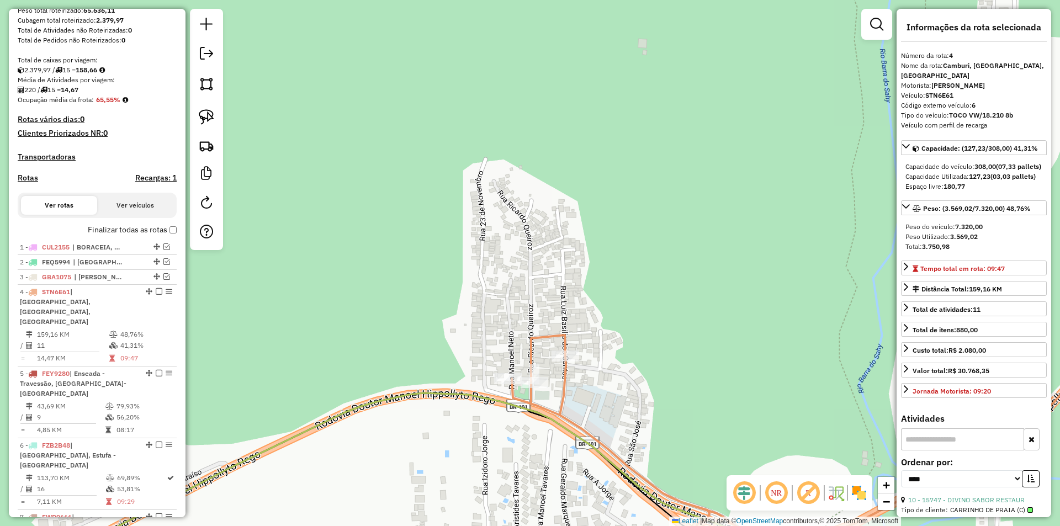
click at [658, 400] on div "Rota 4 - Placa STN6E61 10467 - MERCADO FLOR CACAU Janela de atendimento Grade d…" at bounding box center [530, 263] width 1060 height 526
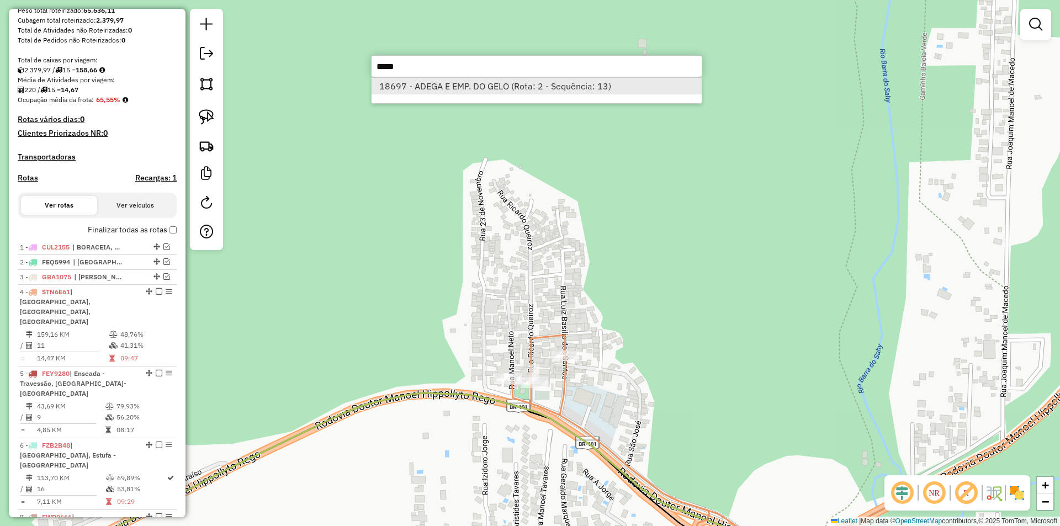
type input "*****"
click at [515, 85] on li "18697 - ADEGA E EMP. DO GELO (Rota: 2 - Sequência: 13)" at bounding box center [536, 86] width 330 height 17
select select "*********"
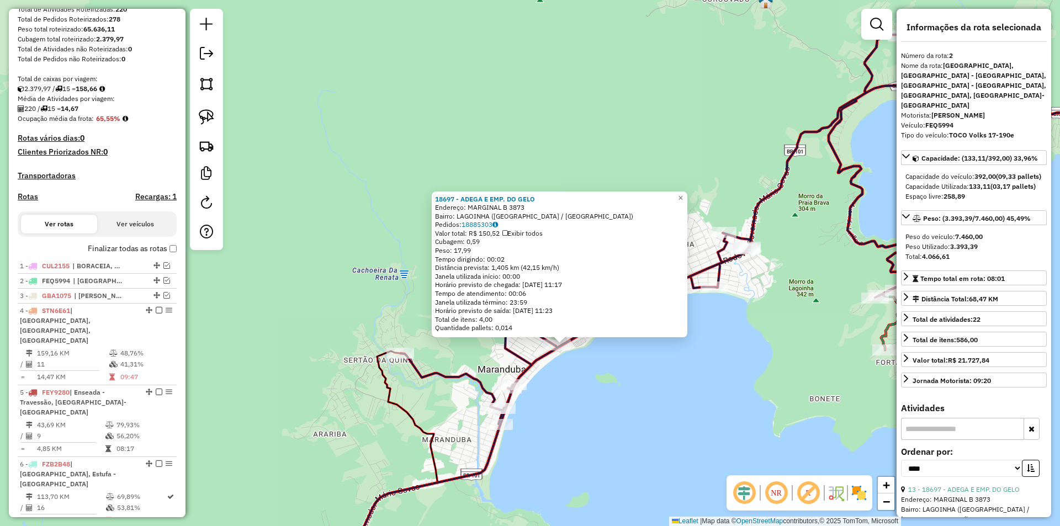
scroll to position [176, 0]
click at [163, 285] on em at bounding box center [166, 281] width 7 height 7
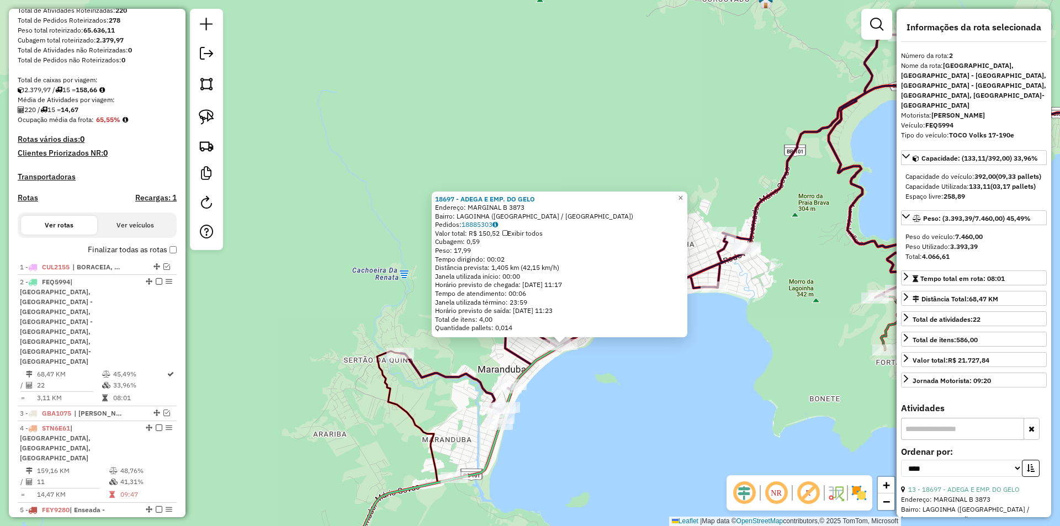
click at [615, 392] on div "18697 - ADEGA E EMP. DO GELO Endereço: MARGINAL B 3873 Bairro: LAGOINHA (UBATUB…" at bounding box center [530, 263] width 1060 height 526
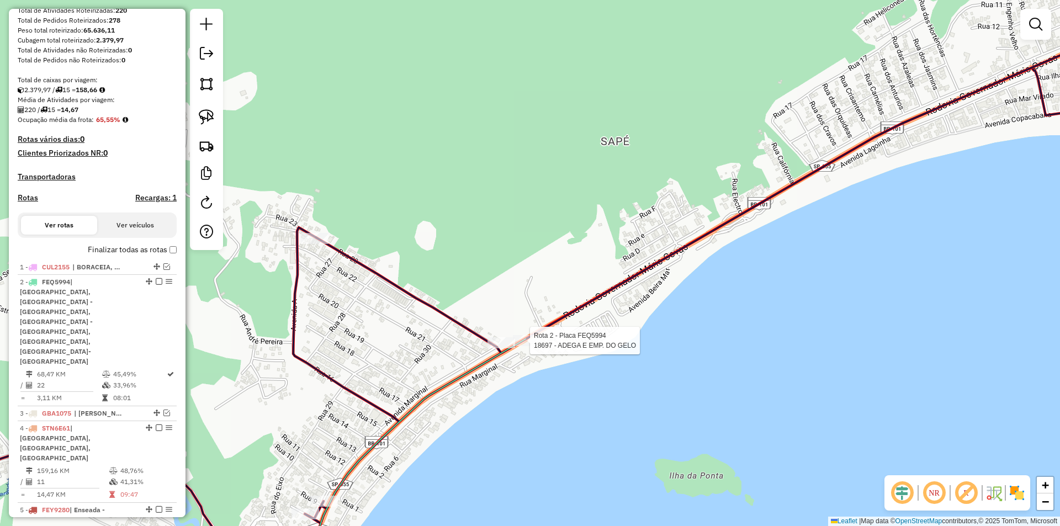
select select "*********"
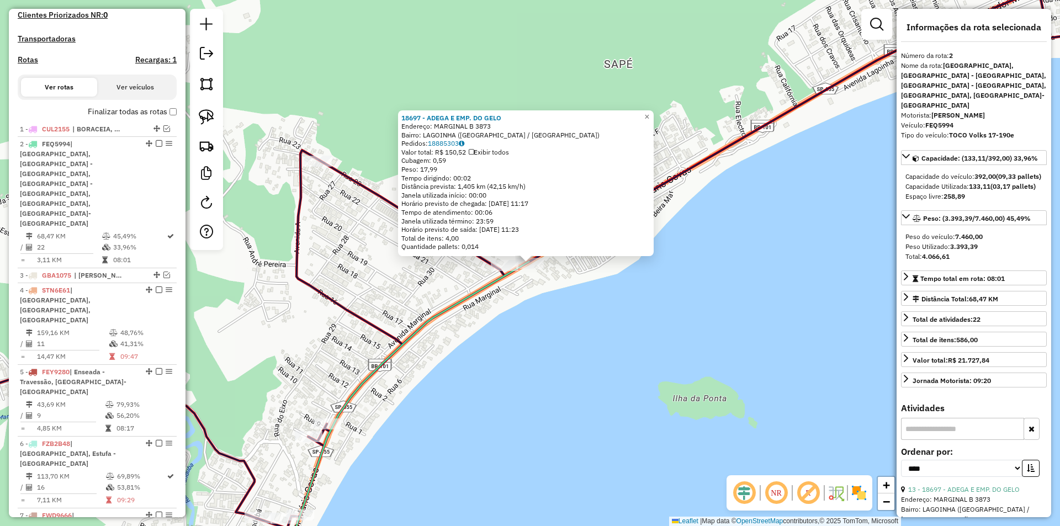
scroll to position [452, 0]
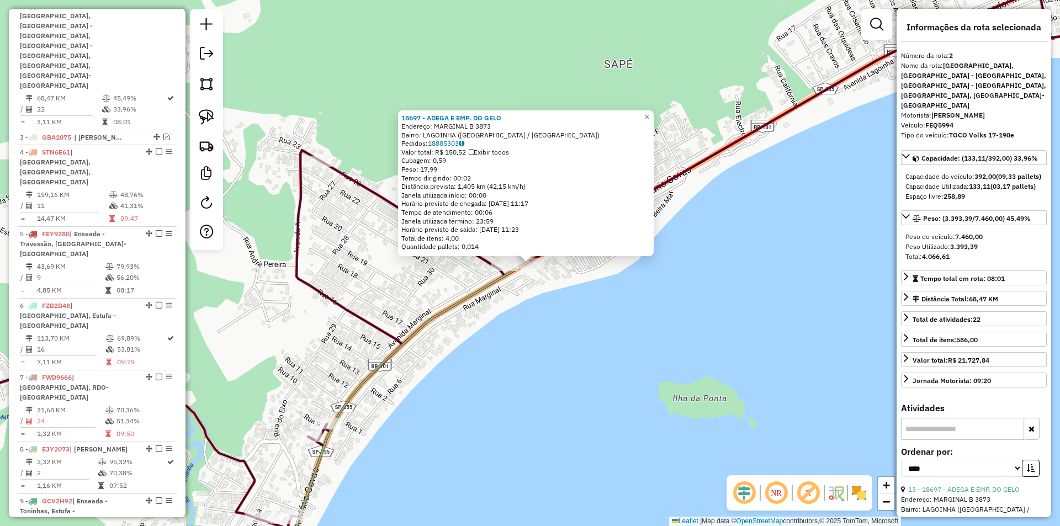
click at [543, 380] on div "18697 - ADEGA E EMP. DO GELO Endereço: MARGINAL B 3873 Bairro: LAGOINHA (UBATUB…" at bounding box center [530, 263] width 1060 height 526
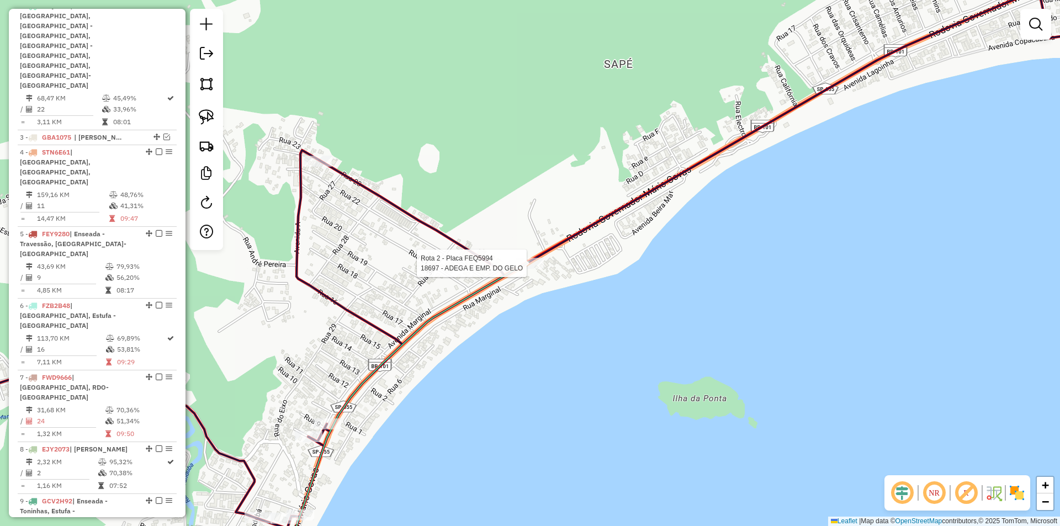
select select "*********"
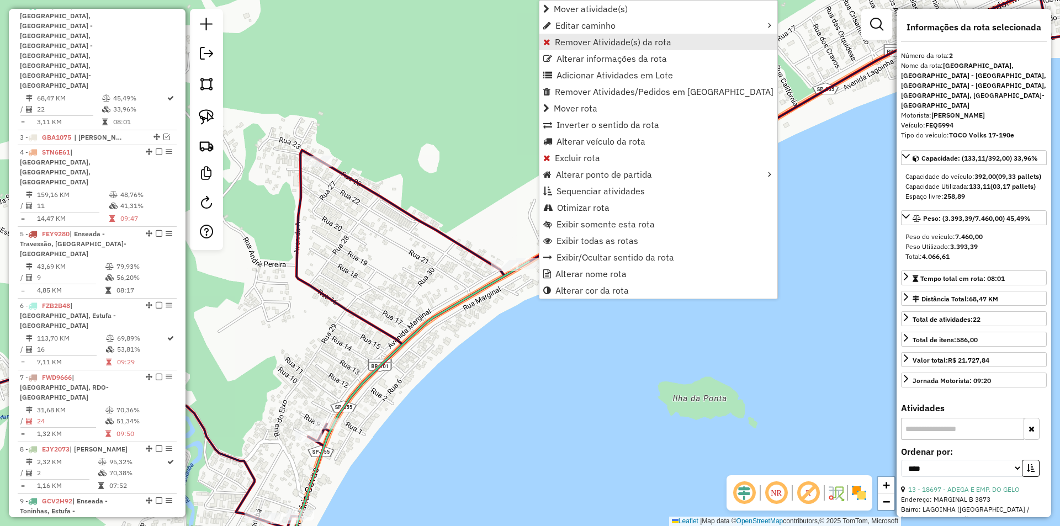
click at [570, 41] on span "Remover Atividade(s) da rota" at bounding box center [613, 42] width 116 height 9
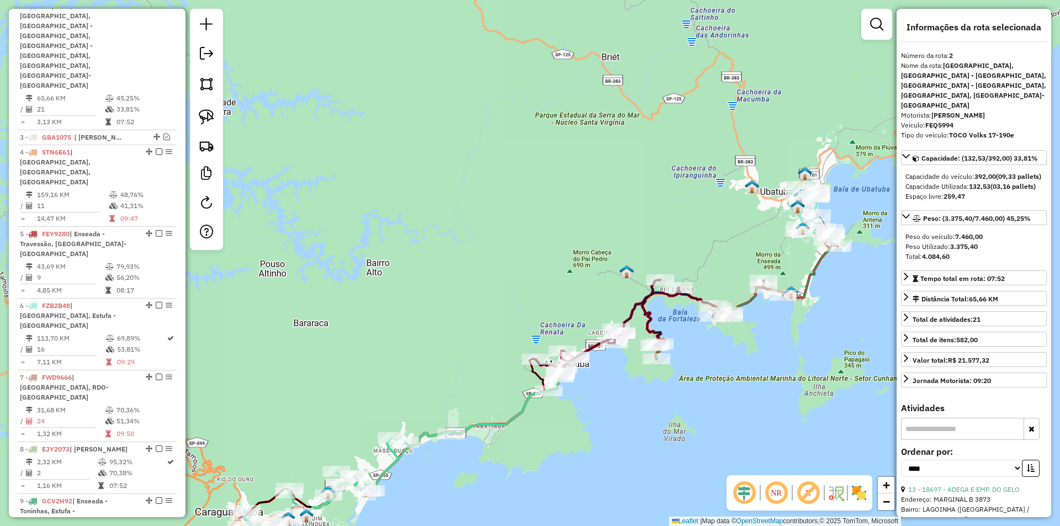
drag, startPoint x: 749, startPoint y: 353, endPoint x: 690, endPoint y: 360, distance: 59.5
click at [689, 360] on div "Janela de atendimento Grade de atendimento Capacidade Transportadoras Veículos …" at bounding box center [530, 263] width 1060 height 526
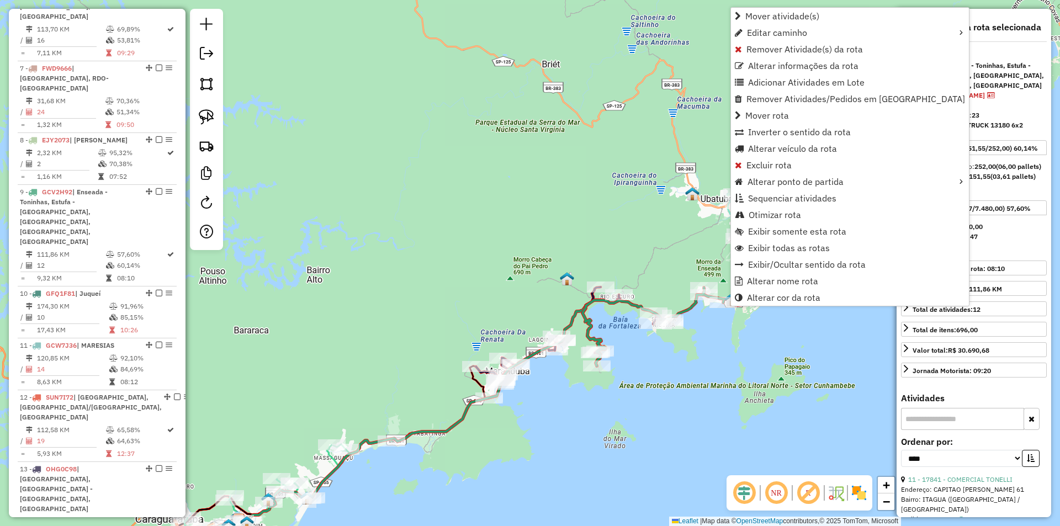
scroll to position [838, 0]
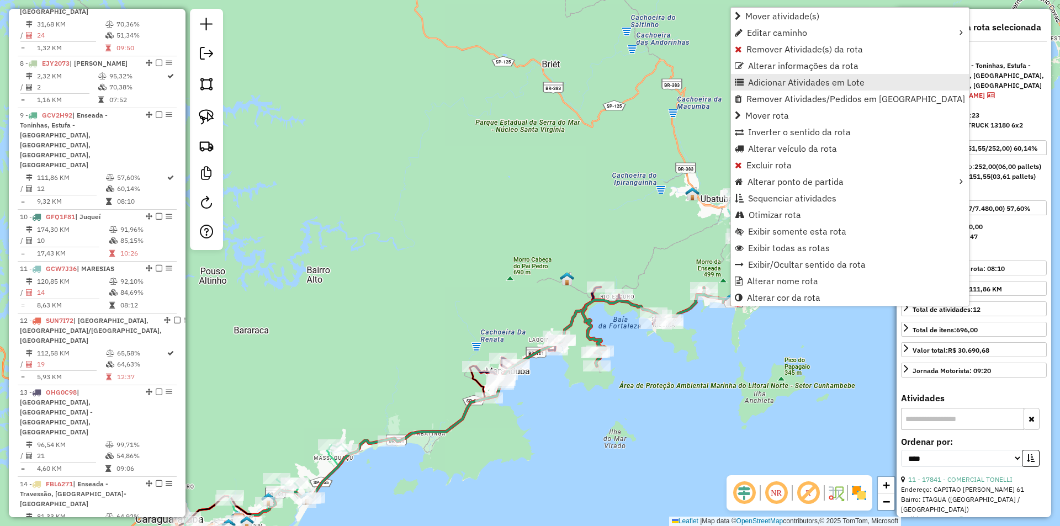
click at [759, 84] on span "Adicionar Atividades em Lote" at bounding box center [806, 82] width 116 height 9
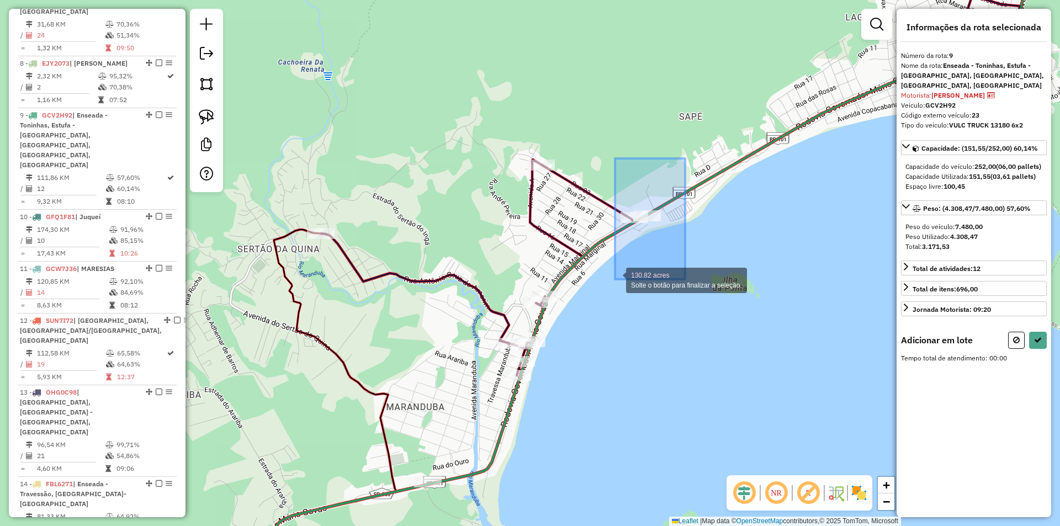
drag, startPoint x: 662, startPoint y: 227, endPoint x: 615, endPoint y: 279, distance: 70.3
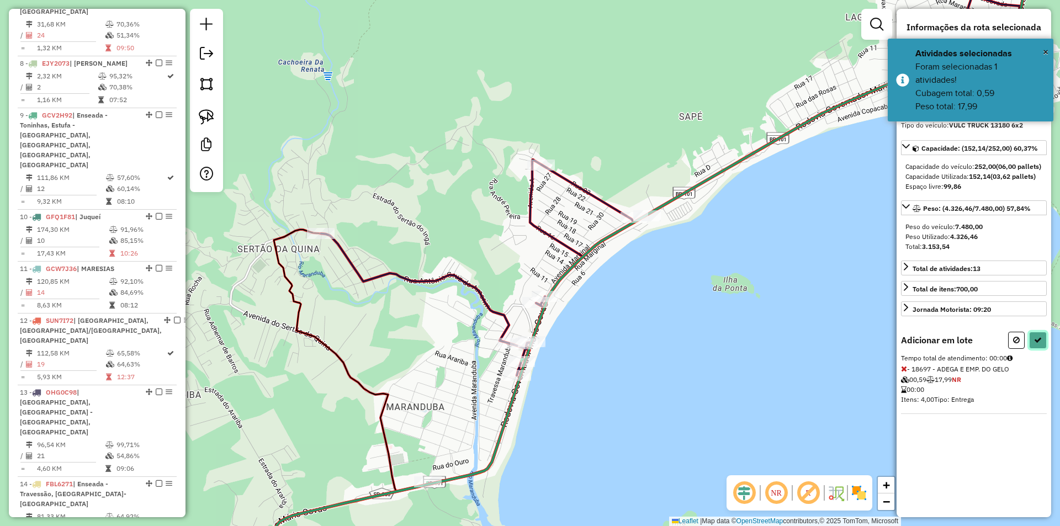
click at [1039, 349] on button at bounding box center [1038, 340] width 18 height 17
select select "*********"
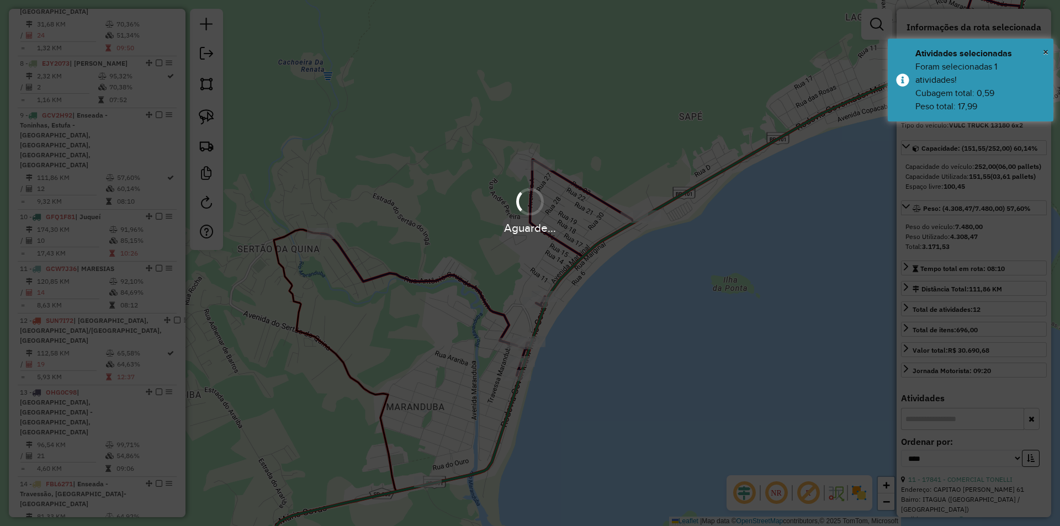
scroll to position [796, 0]
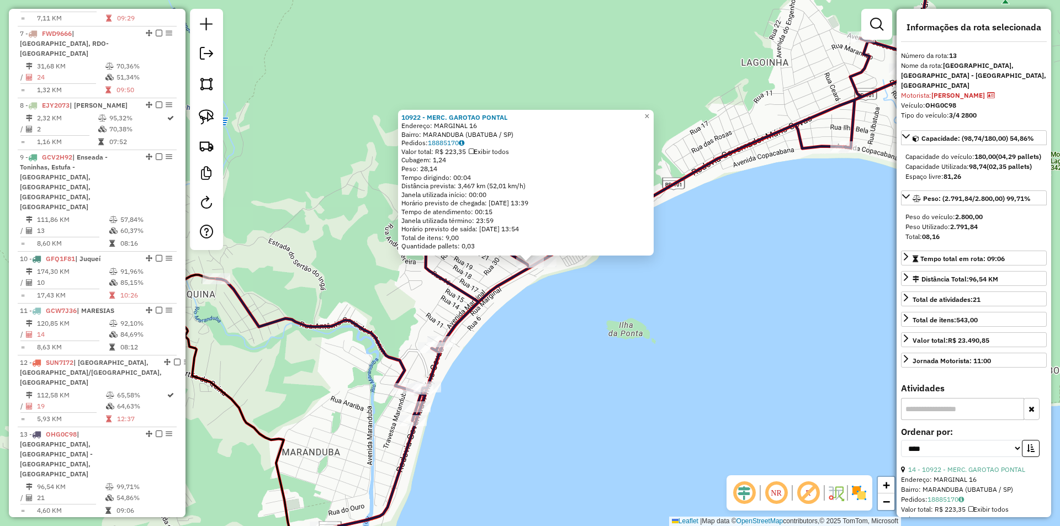
click at [661, 345] on div "10922 - MERC. GAROTAO PONTAL Endereço: MARGINAL 16 Bairro: MARANDUBA (UBATUBA /…" at bounding box center [530, 263] width 1060 height 526
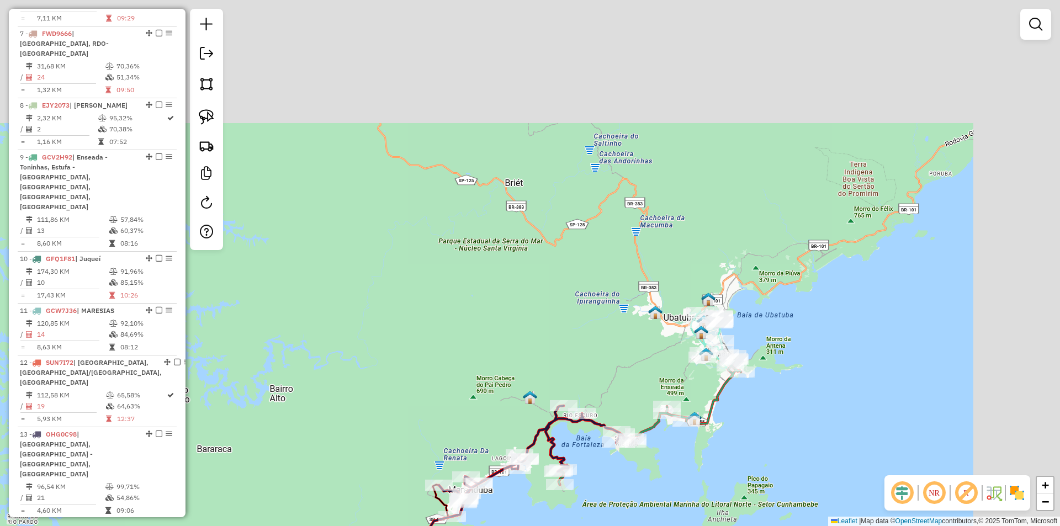
drag, startPoint x: 886, startPoint y: 340, endPoint x: 719, endPoint y: 490, distance: 224.7
click at [719, 490] on div "Janela de atendimento Grade de atendimento Capacidade Transportadoras Veículos …" at bounding box center [530, 263] width 1060 height 526
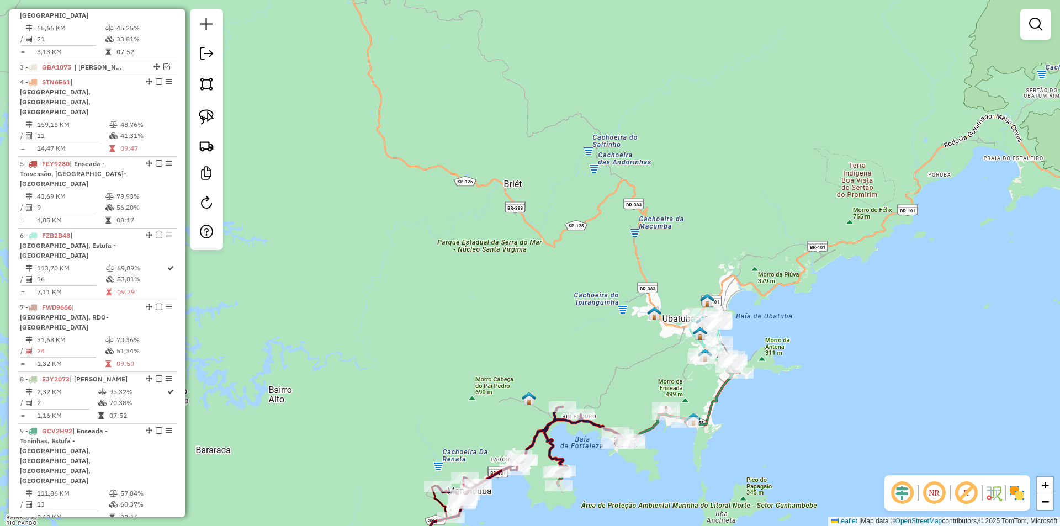
scroll to position [520, 0]
click at [362, 268] on div "Janela de atendimento Grade de atendimento Capacidade Transportadoras Veículos …" at bounding box center [530, 263] width 1060 height 526
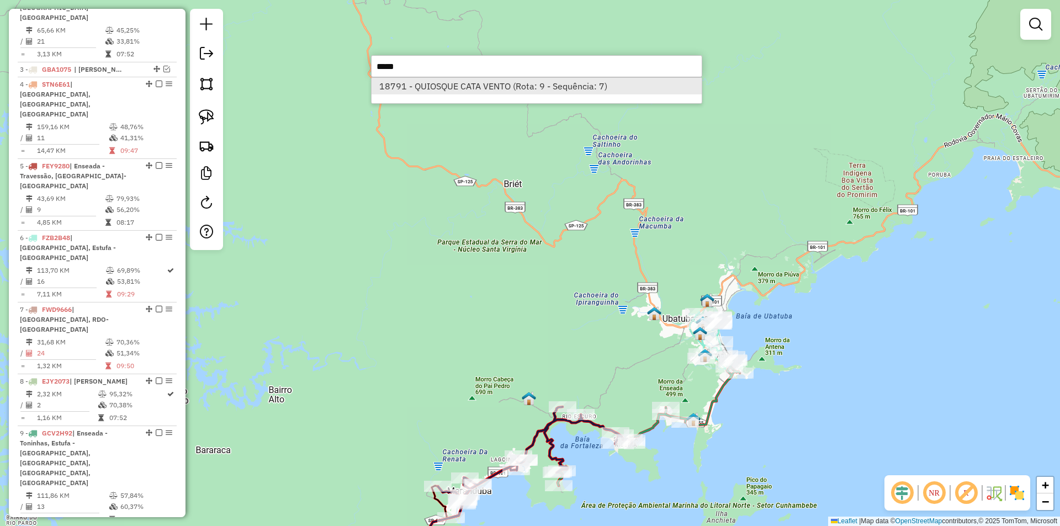
type input "*****"
click at [511, 88] on li "18791 - QUIOSQUE CATA VENTO (Rota: 9 - Sequência: 7)" at bounding box center [536, 86] width 330 height 17
select select "*********"
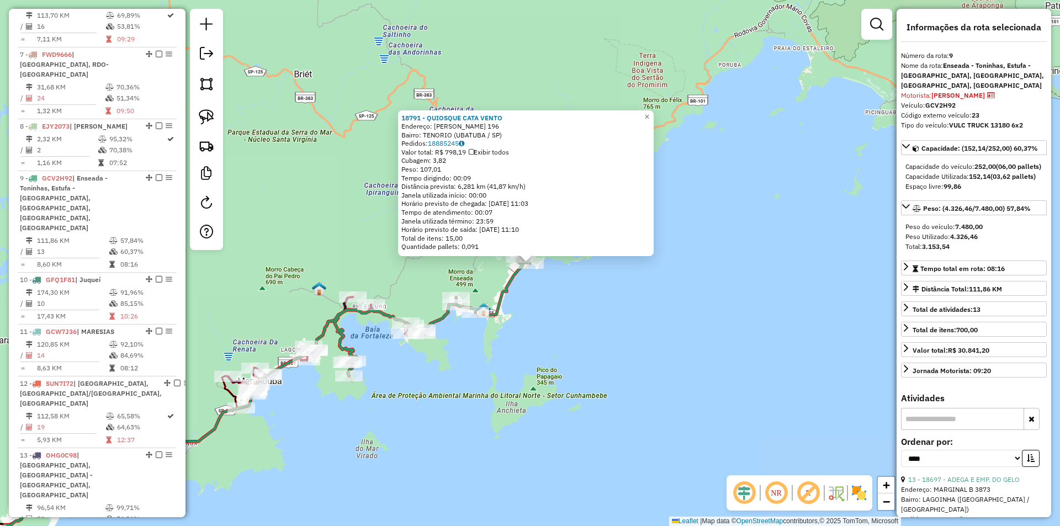
scroll to position [796, 0]
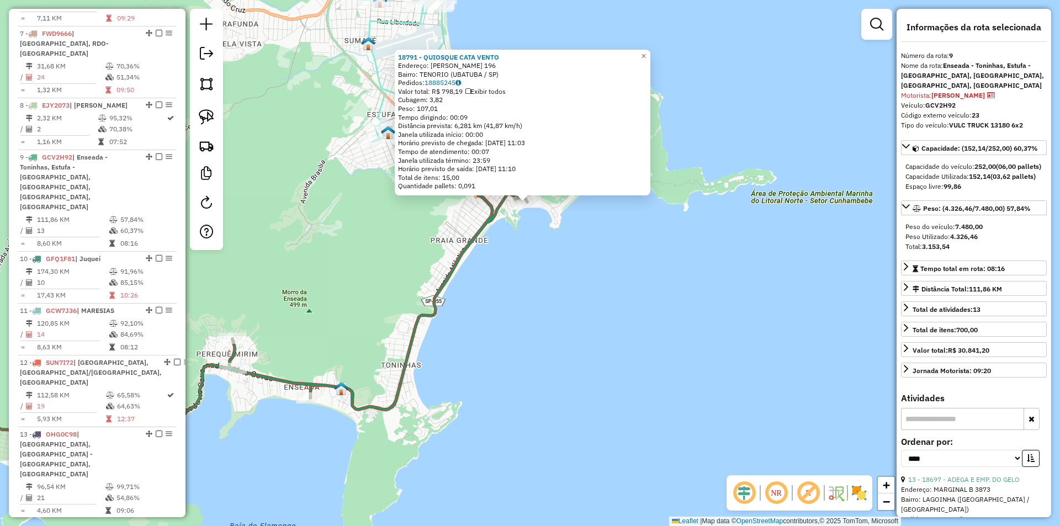
click at [526, 268] on div "18791 - QUIOSQUE CATA VENTO Endereço: Ruth 196 Bairro: TENORIO (UBATUBA / SP) P…" at bounding box center [530, 263] width 1060 height 526
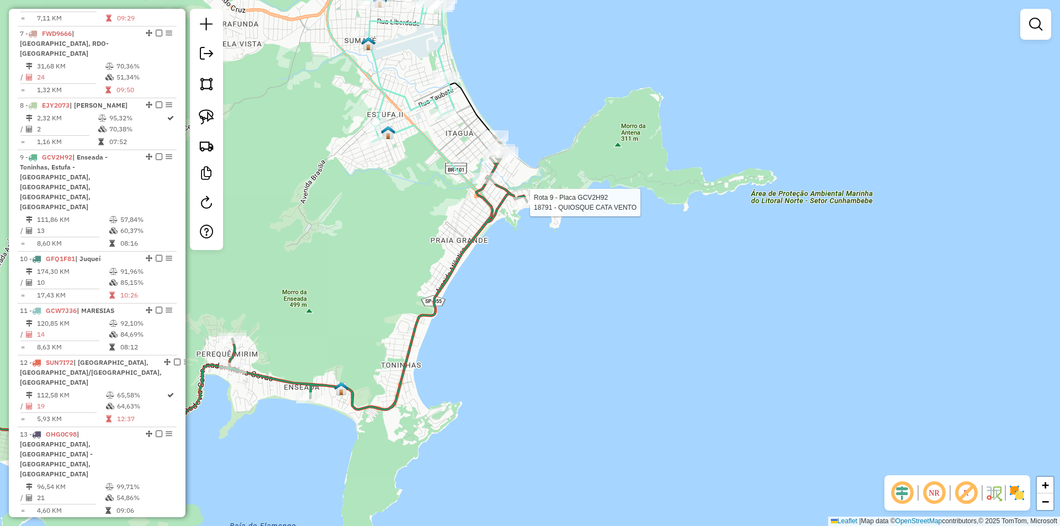
select select "*********"
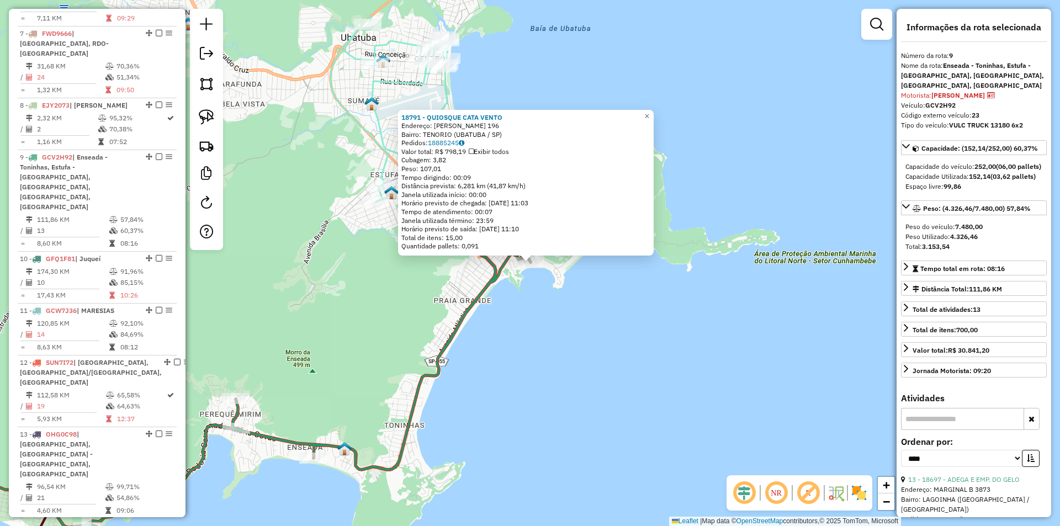
click at [496, 354] on div "18791 - QUIOSQUE CATA VENTO Endereço: Ruth 196 Bairro: TENORIO (UBATUBA / SP) P…" at bounding box center [530, 263] width 1060 height 526
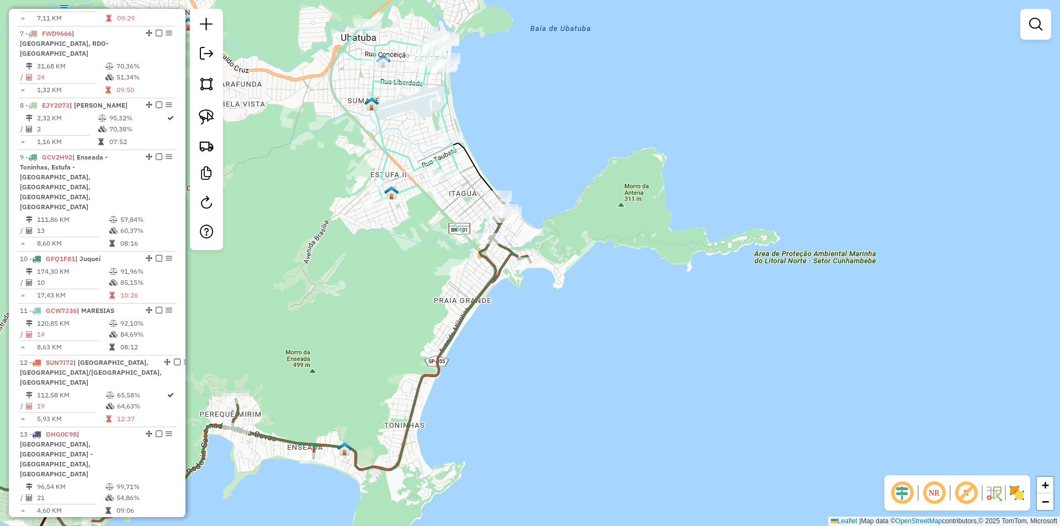
drag, startPoint x: 691, startPoint y: 314, endPoint x: 799, endPoint y: 254, distance: 122.8
click at [799, 255] on div "Janela de atendimento Grade de atendimento Capacidade Transportadoras Veículos …" at bounding box center [530, 263] width 1060 height 526
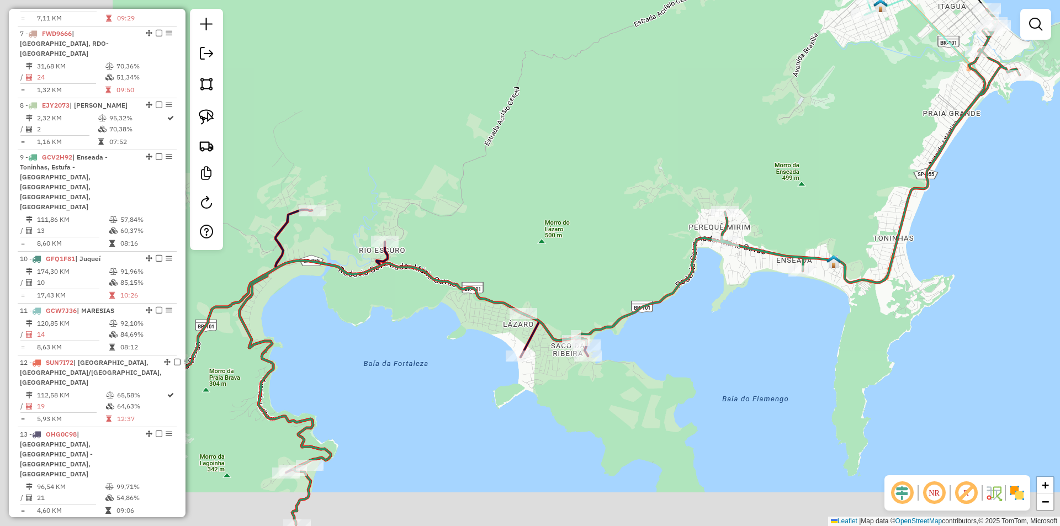
drag, startPoint x: 623, startPoint y: 376, endPoint x: 770, endPoint y: 347, distance: 149.7
click at [778, 347] on div "Janela de atendimento Grade de atendimento Capacidade Transportadoras Veículos …" at bounding box center [530, 263] width 1060 height 526
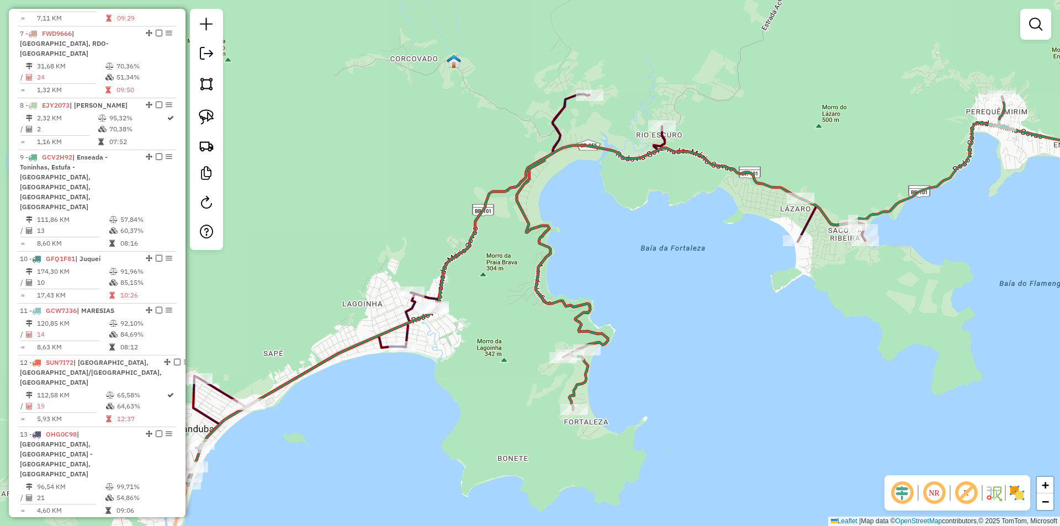
drag, startPoint x: 328, startPoint y: 395, endPoint x: 509, endPoint y: 303, distance: 202.6
click at [509, 303] on div "Janela de atendimento Grade de atendimento Capacidade Transportadoras Veículos …" at bounding box center [530, 263] width 1060 height 526
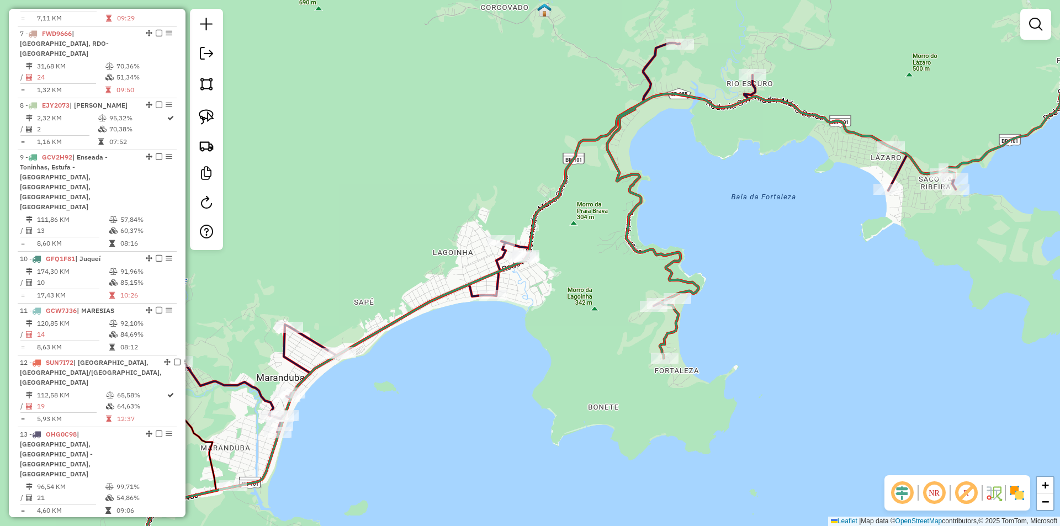
drag, startPoint x: 544, startPoint y: 336, endPoint x: 577, endPoint y: 319, distance: 36.5
click at [577, 319] on div "Janela de atendimento Grade de atendimento Capacidade Transportadoras Veículos …" at bounding box center [530, 263] width 1060 height 526
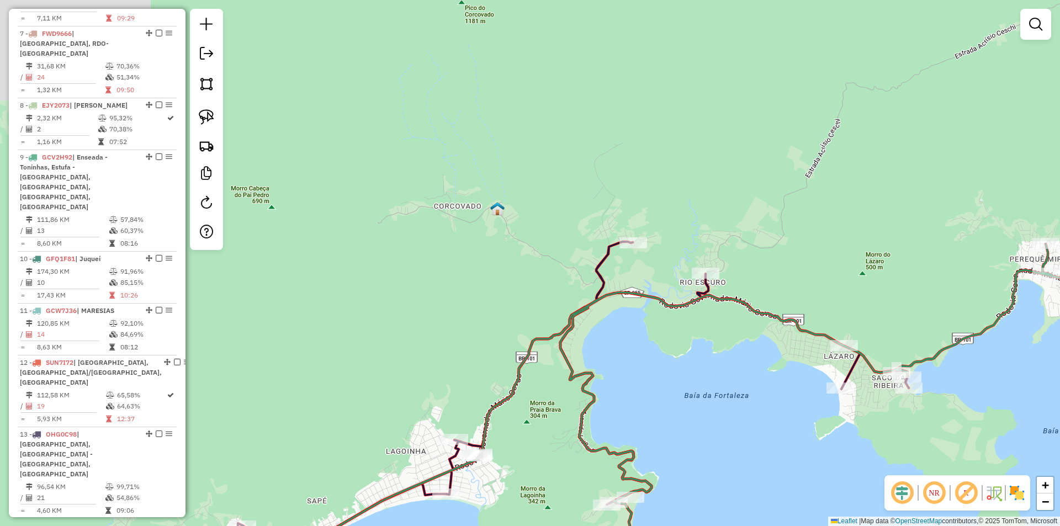
drag, startPoint x: 738, startPoint y: 265, endPoint x: 603, endPoint y: 419, distance: 204.9
click at [619, 450] on div "Janela de atendimento Grade de atendimento Capacidade Transportadoras Veículos …" at bounding box center [530, 263] width 1060 height 526
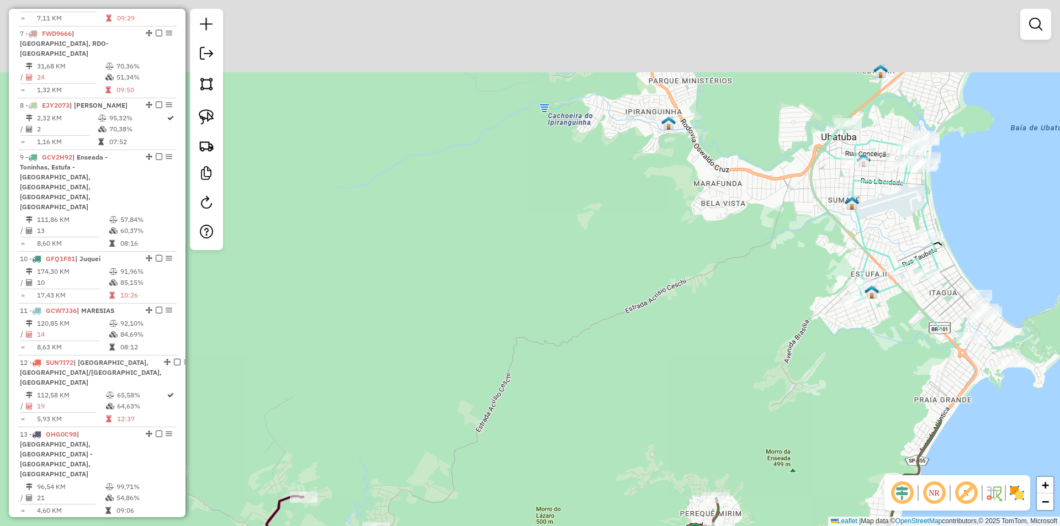
drag, startPoint x: 695, startPoint y: 253, endPoint x: 498, endPoint y: 348, distance: 218.9
click at [498, 365] on div "Janela de atendimento Grade de atendimento Capacidade Transportadoras Veículos …" at bounding box center [530, 263] width 1060 height 526
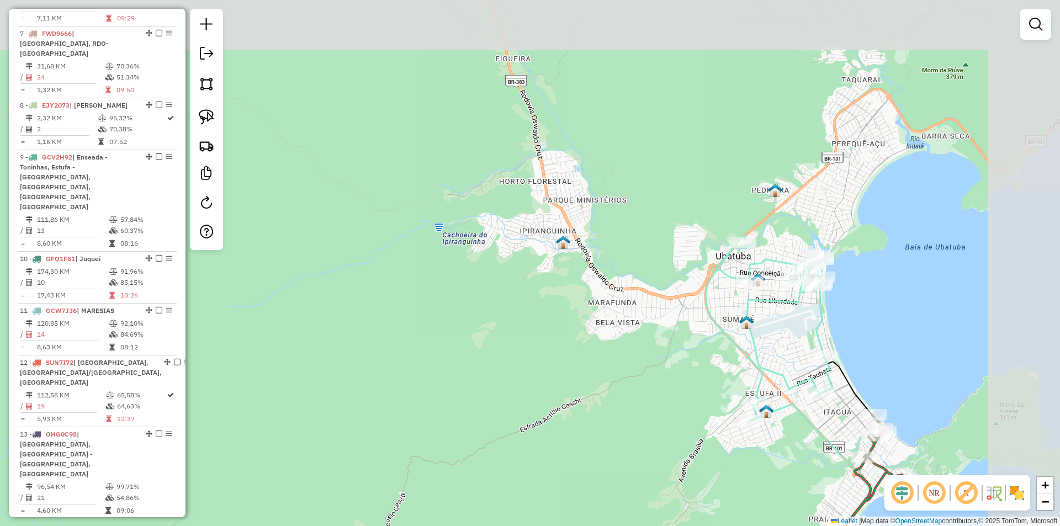
drag, startPoint x: 469, startPoint y: 388, endPoint x: 477, endPoint y: 374, distance: 17.0
click at [463, 391] on div "Janela de atendimento Grade de atendimento Capacidade Transportadoras Veículos …" at bounding box center [530, 263] width 1060 height 526
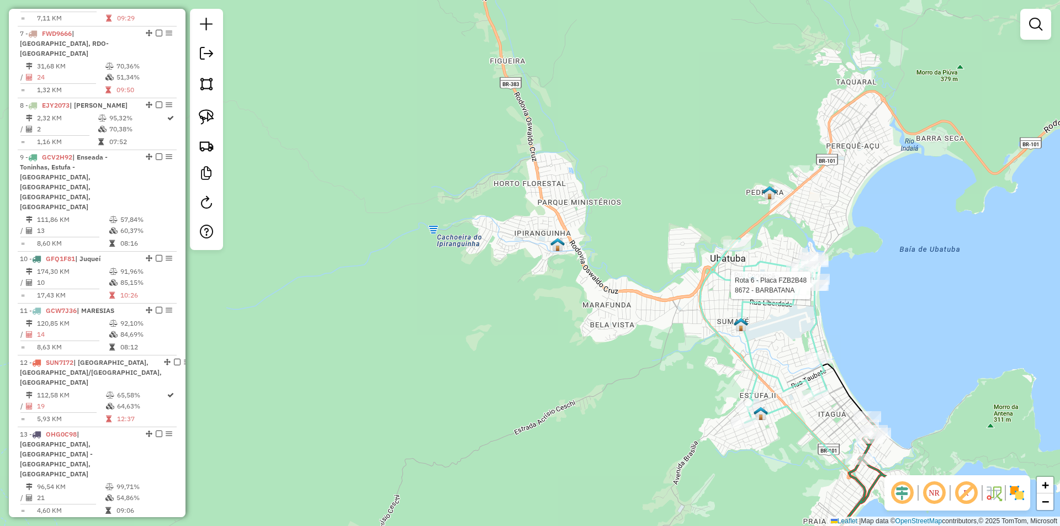
select select "*********"
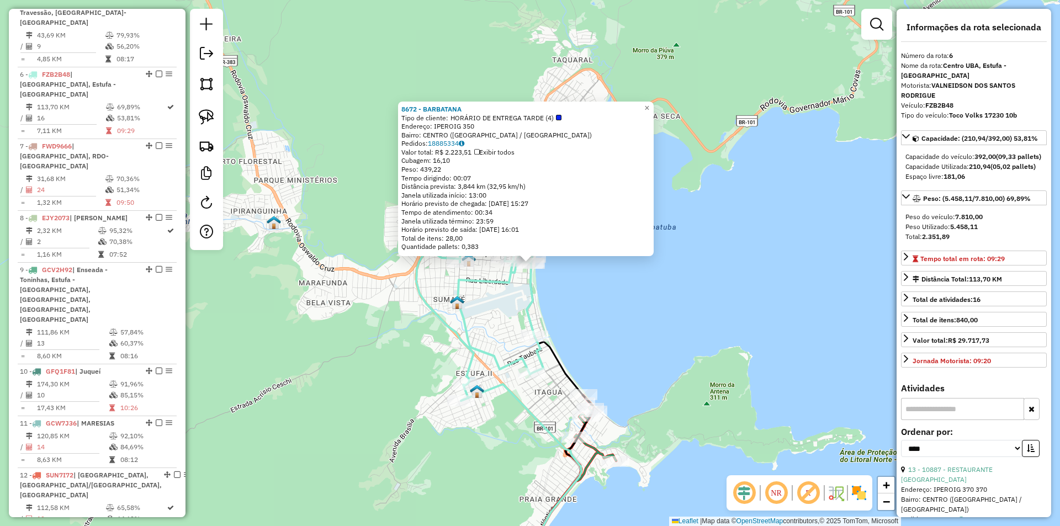
scroll to position [662, 0]
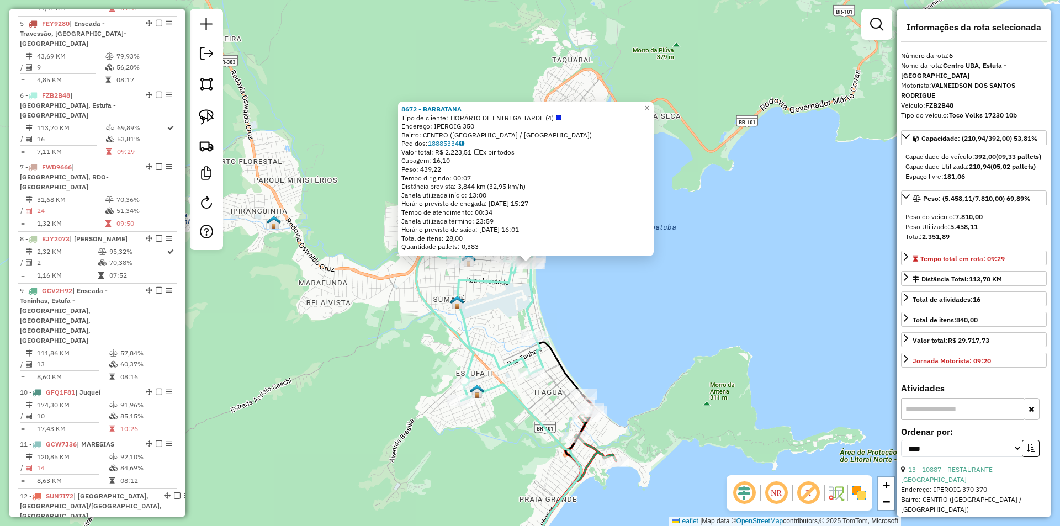
click at [700, 329] on div "8672 - BARBATANA Tipo de cliente: HORÁRIO DE ENTREGA TARDE (4) Endereço: IPEROI…" at bounding box center [530, 263] width 1060 height 526
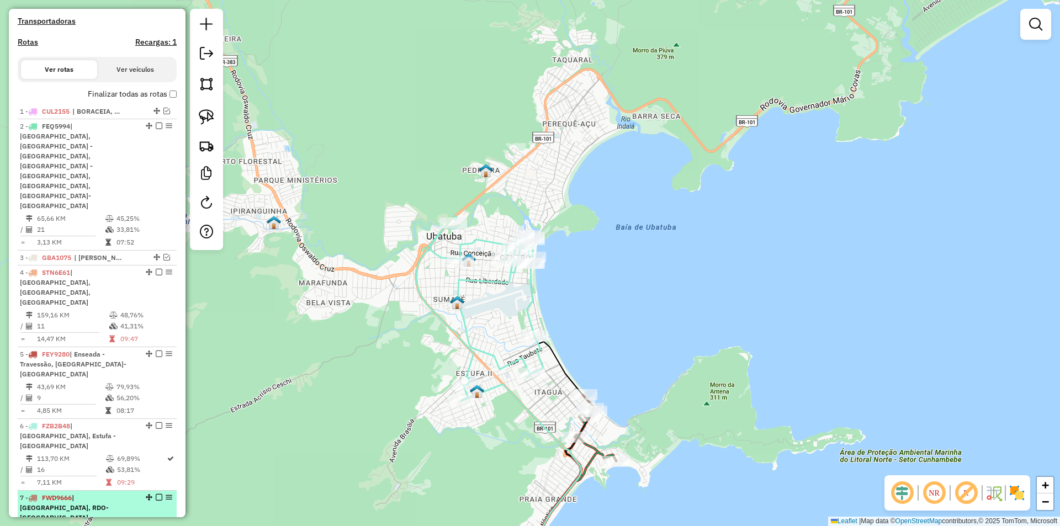
scroll to position [331, 0]
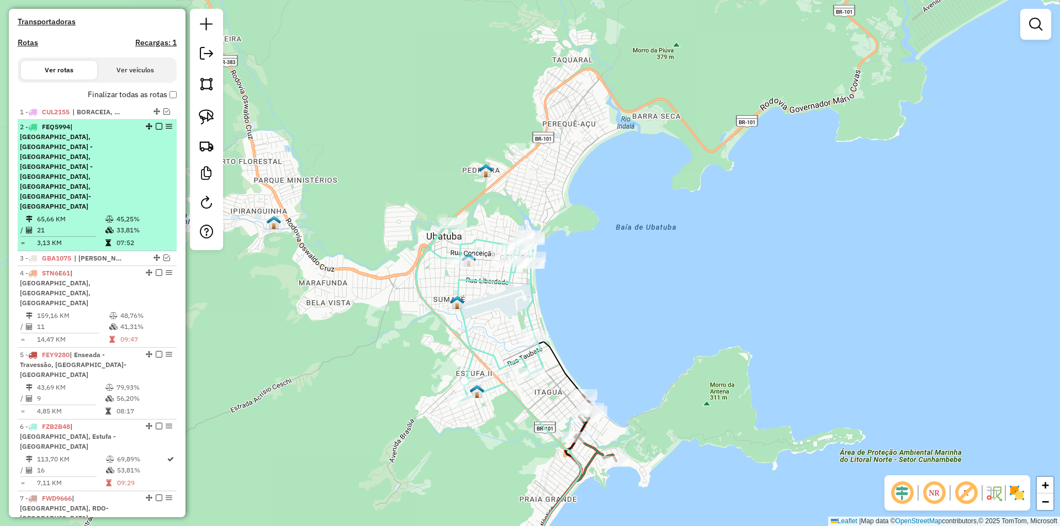
click at [156, 130] on em at bounding box center [159, 126] width 7 height 7
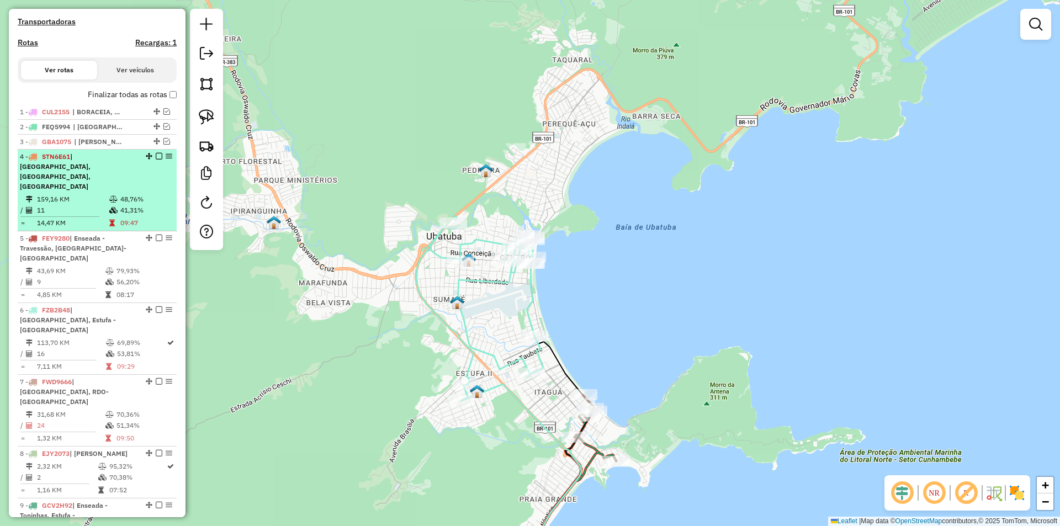
click at [137, 205] on td "41,31%" at bounding box center [146, 210] width 52 height 11
select select "*********"
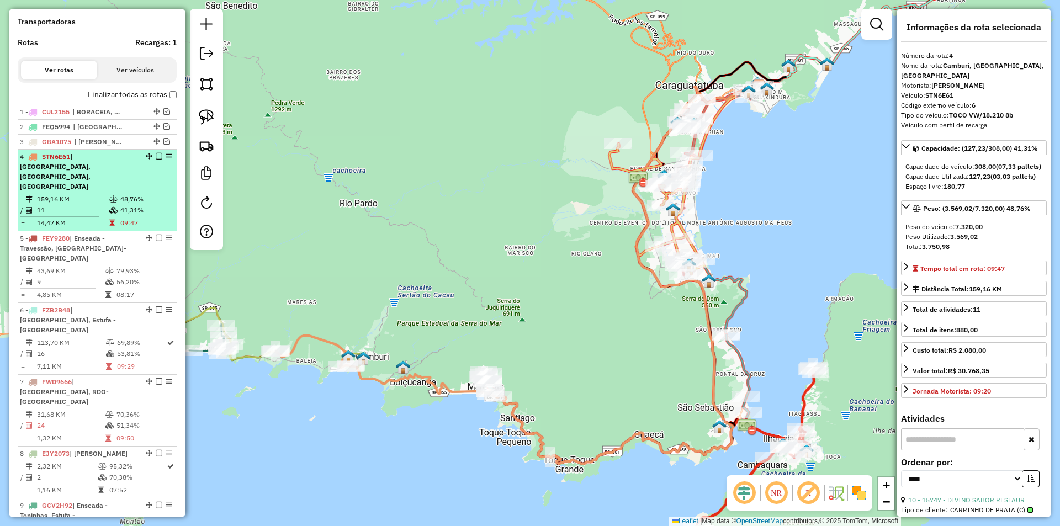
click at [137, 205] on td "41,31%" at bounding box center [146, 210] width 52 height 11
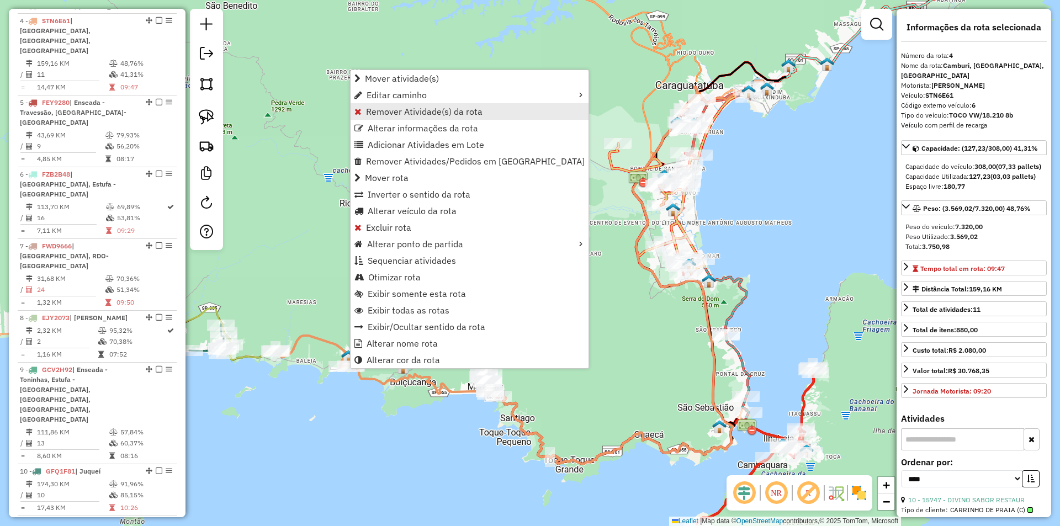
scroll to position [482, 0]
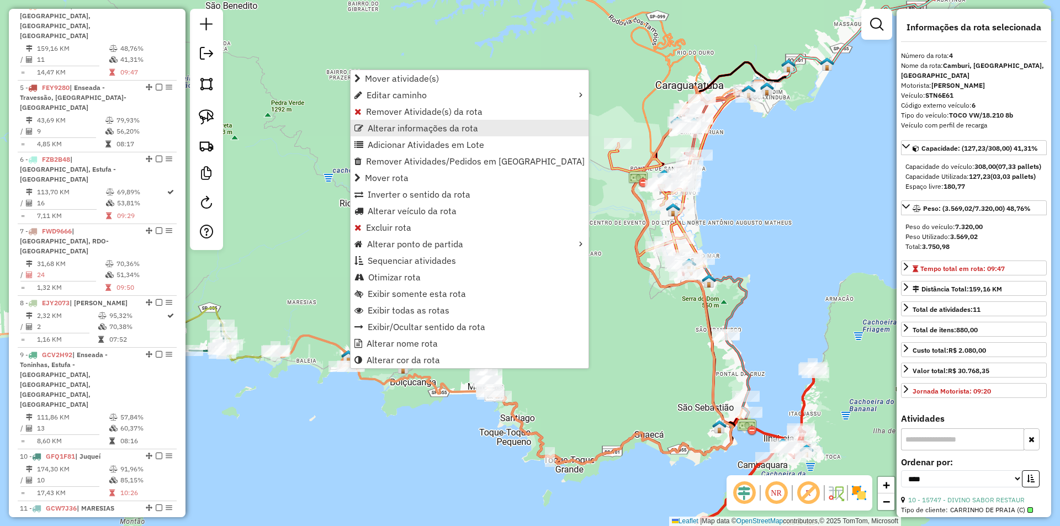
click at [388, 124] on span "Alterar informações da rota" at bounding box center [423, 128] width 110 height 9
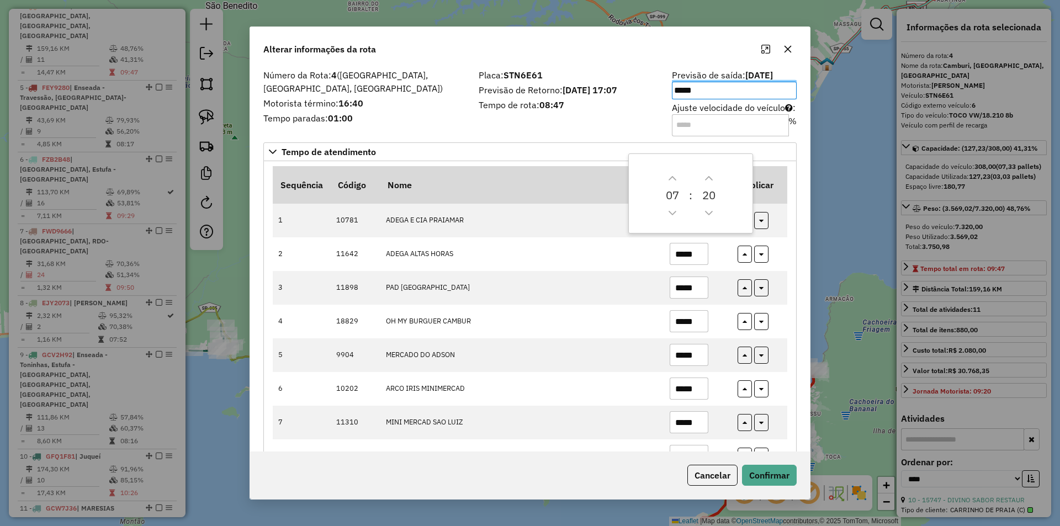
click at [794, 280] on div "Sequência Código Nome Tempo Atendimento Replicar 1 10781 ADEGA E CIA PRAIAMAR *…" at bounding box center [529, 370] width 533 height 419
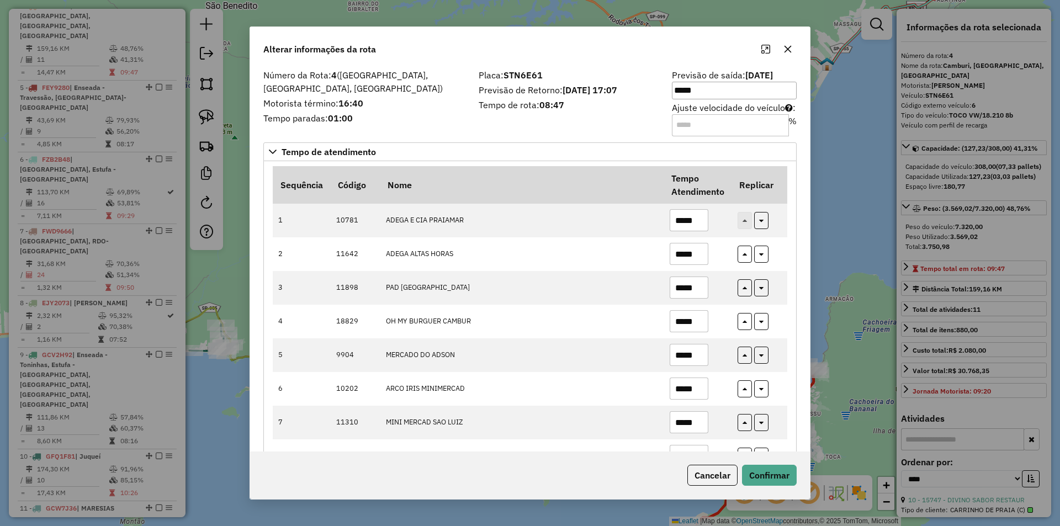
click at [791, 47] on icon "button" at bounding box center [787, 48] width 7 height 7
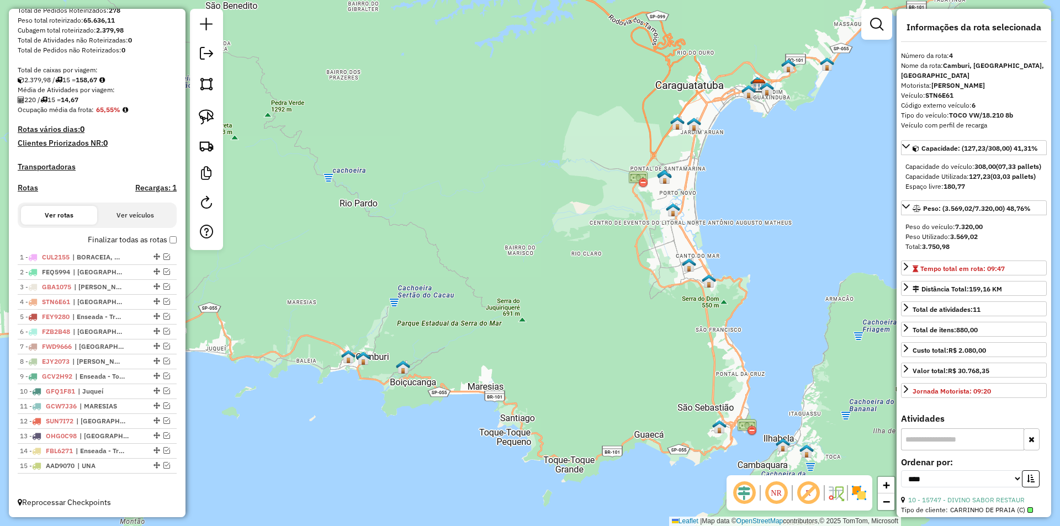
scroll to position [196, 0]
click at [168, 236] on div "Placa STN6E61" at bounding box center [184, 232] width 98 height 13
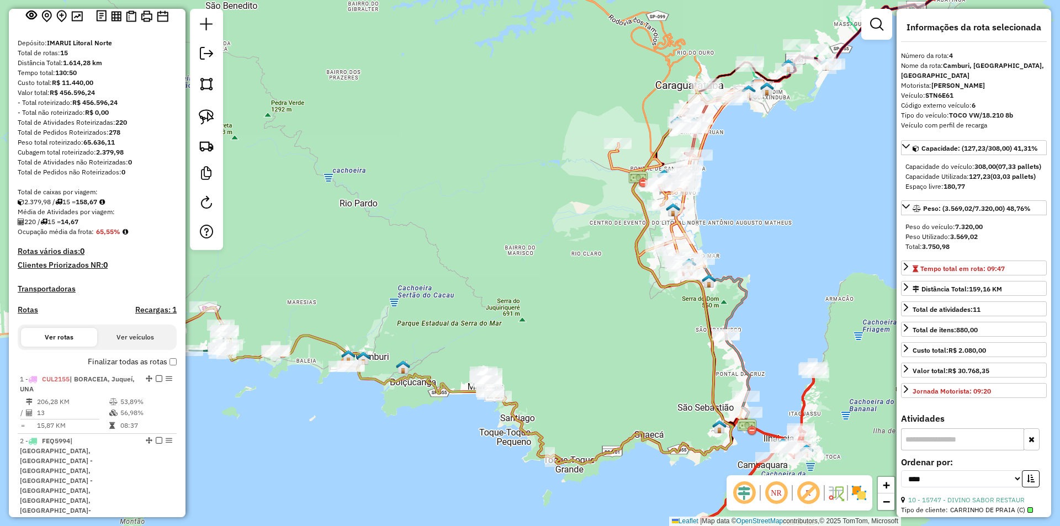
scroll to position [0, 0]
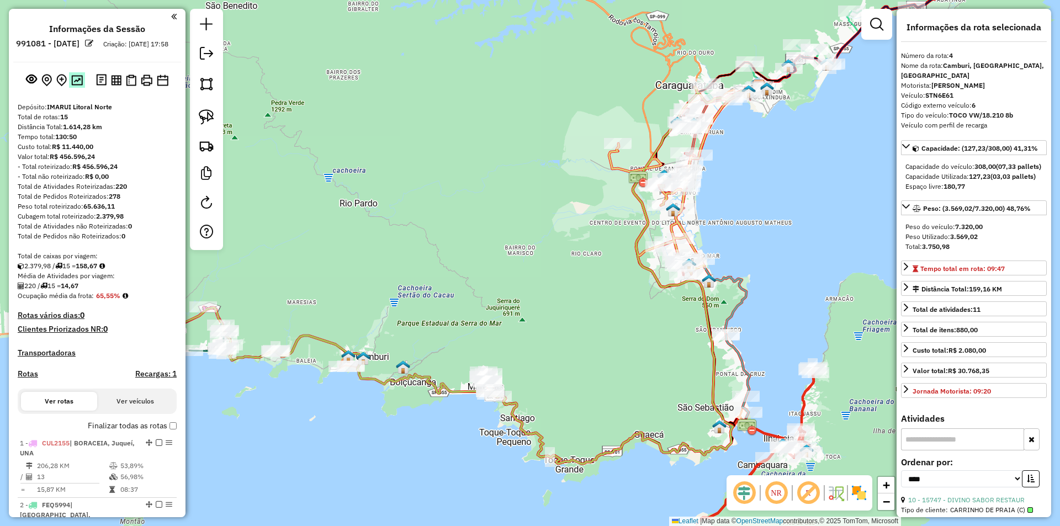
click at [74, 86] on img at bounding box center [77, 80] width 12 height 10
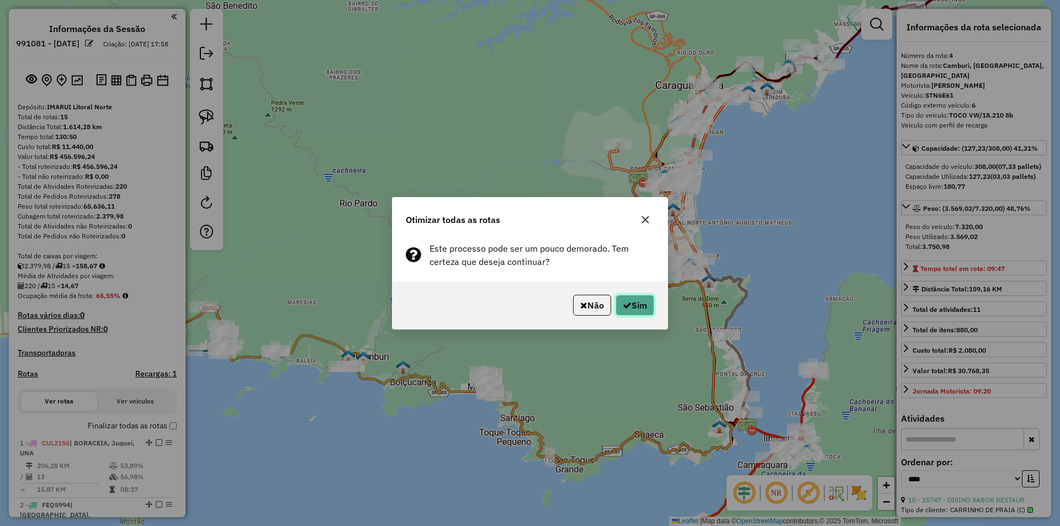
click at [627, 304] on icon "button" at bounding box center [626, 305] width 9 height 9
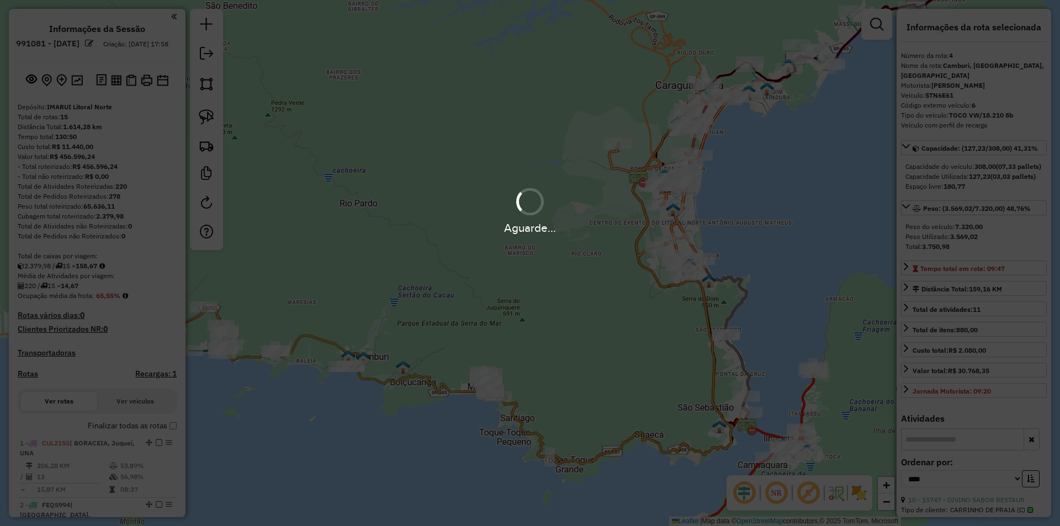
select select "*********"
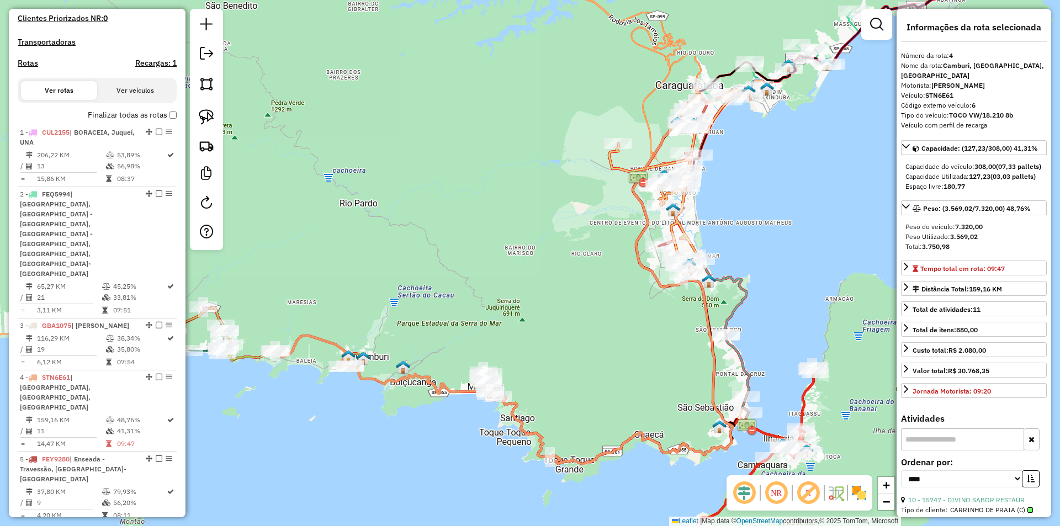
scroll to position [622, 0]
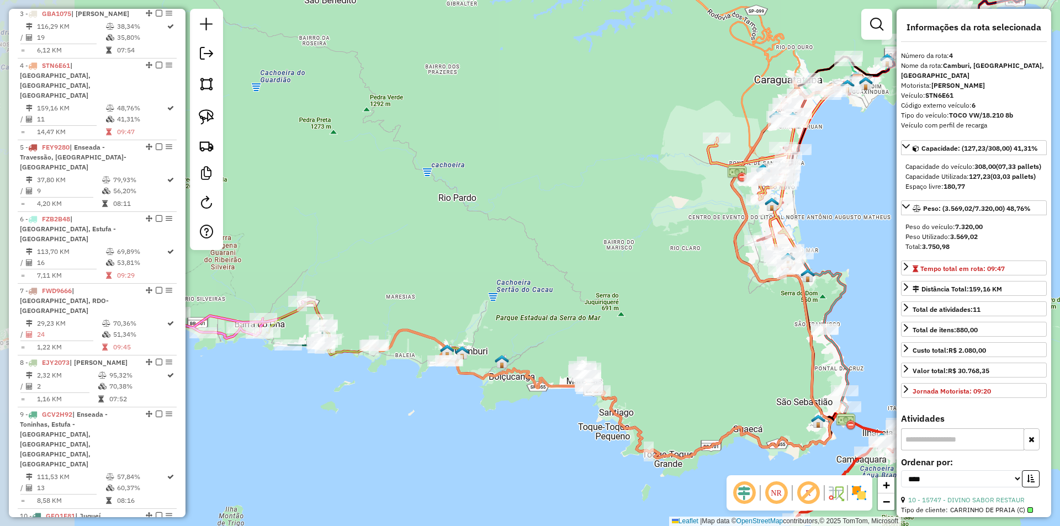
drag, startPoint x: 295, startPoint y: 472, endPoint x: 394, endPoint y: 466, distance: 98.9
click at [394, 466] on div "Janela de atendimento Grade de atendimento Capacidade Transportadoras Veículos …" at bounding box center [530, 263] width 1060 height 526
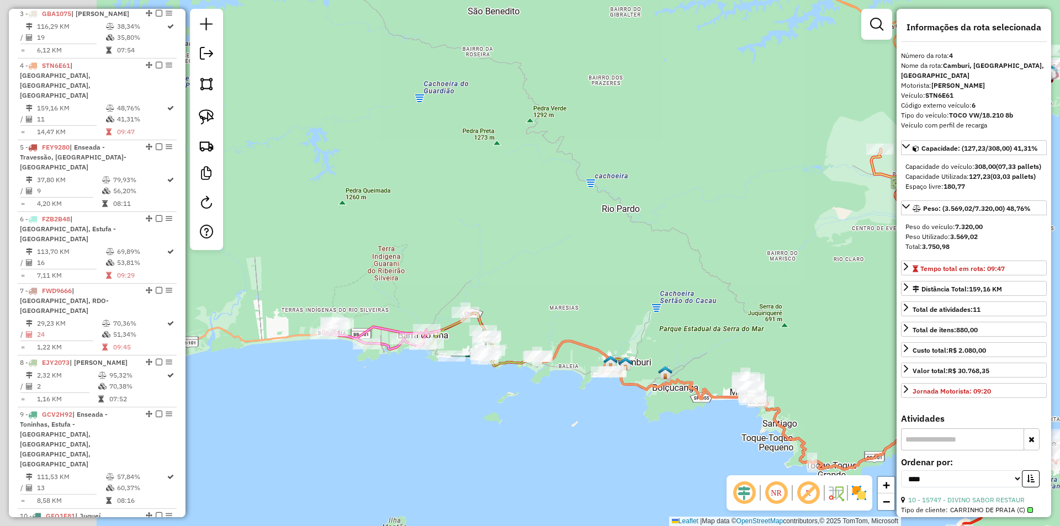
drag, startPoint x: 448, startPoint y: 413, endPoint x: 450, endPoint y: 408, distance: 5.7
click at [456, 411] on div "Janela de atendimento Grade de atendimento Capacidade Transportadoras Veículos …" at bounding box center [530, 263] width 1060 height 526
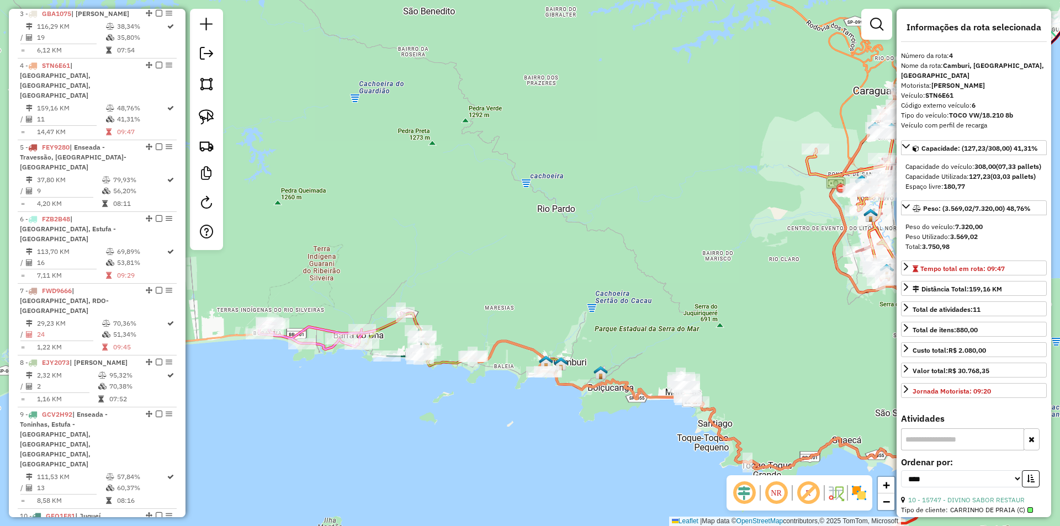
drag, startPoint x: 388, startPoint y: 412, endPoint x: 355, endPoint y: 413, distance: 33.7
click at [355, 413] on div "Janela de atendimento Grade de atendimento Capacidade Transportadoras Veículos …" at bounding box center [530, 263] width 1060 height 526
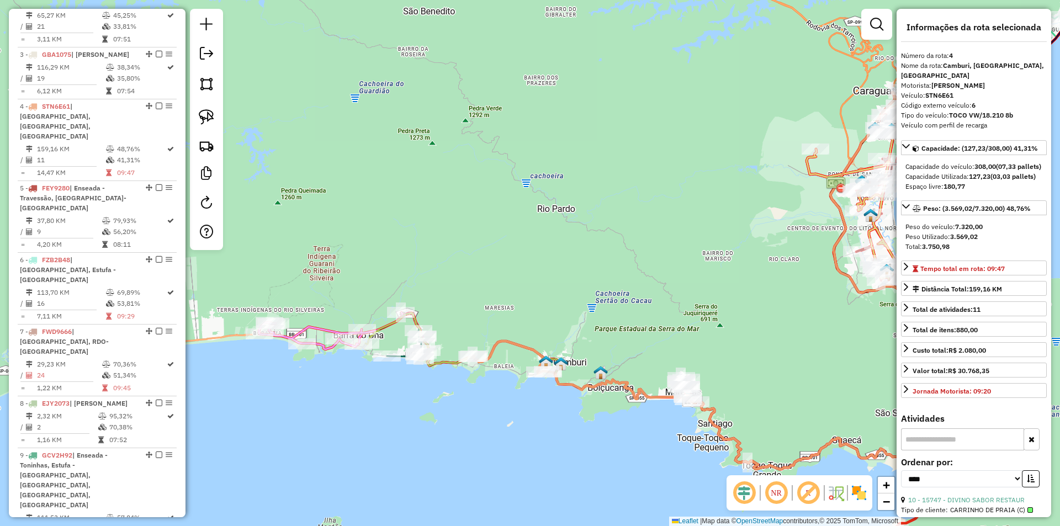
scroll to position [347, 0]
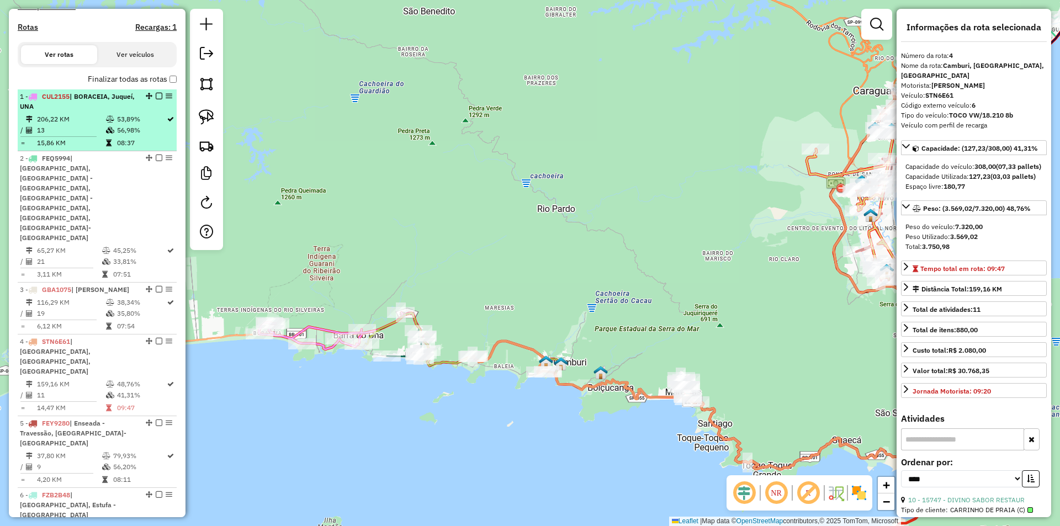
click at [144, 124] on td "53,89%" at bounding box center [141, 119] width 50 height 11
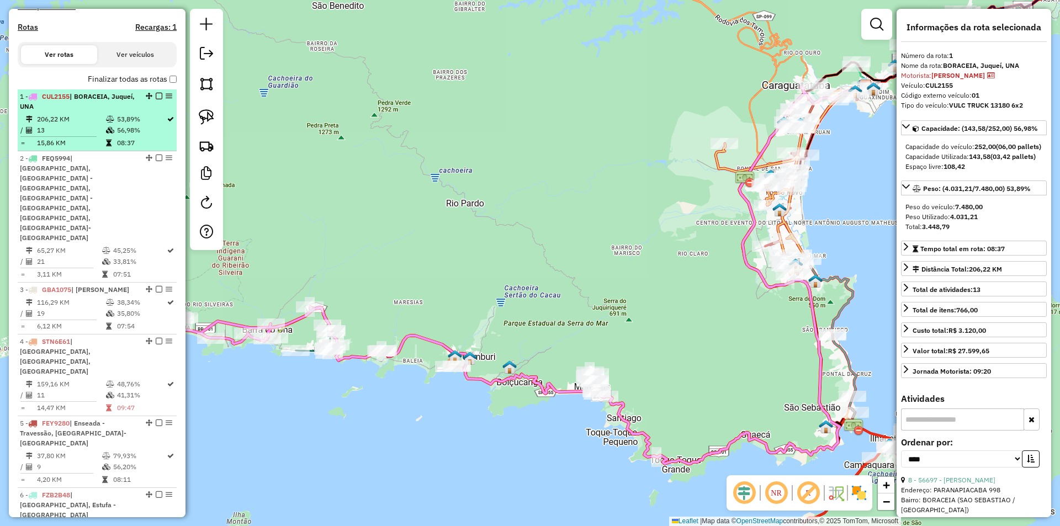
click at [156, 99] on em at bounding box center [159, 96] width 7 height 7
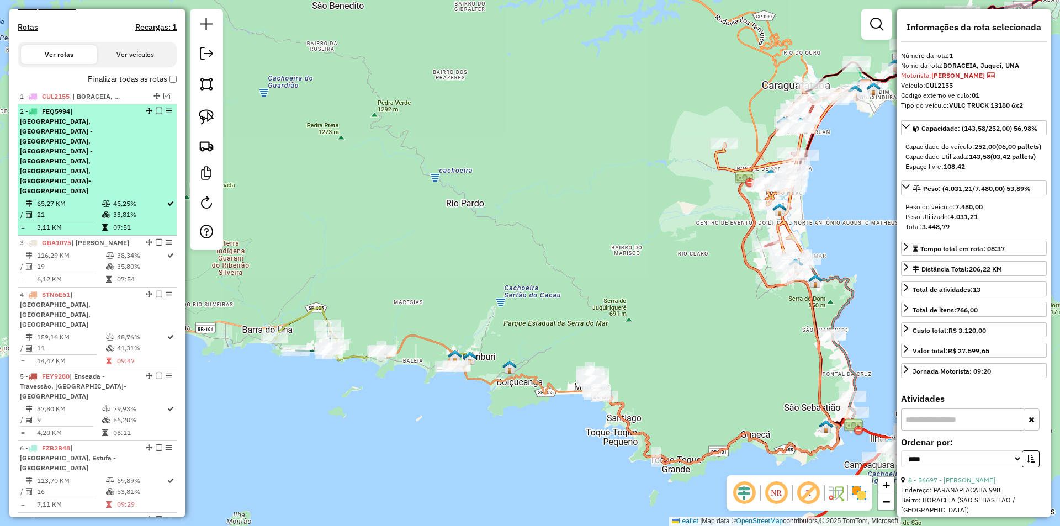
click at [109, 198] on td at bounding box center [107, 203] width 11 height 11
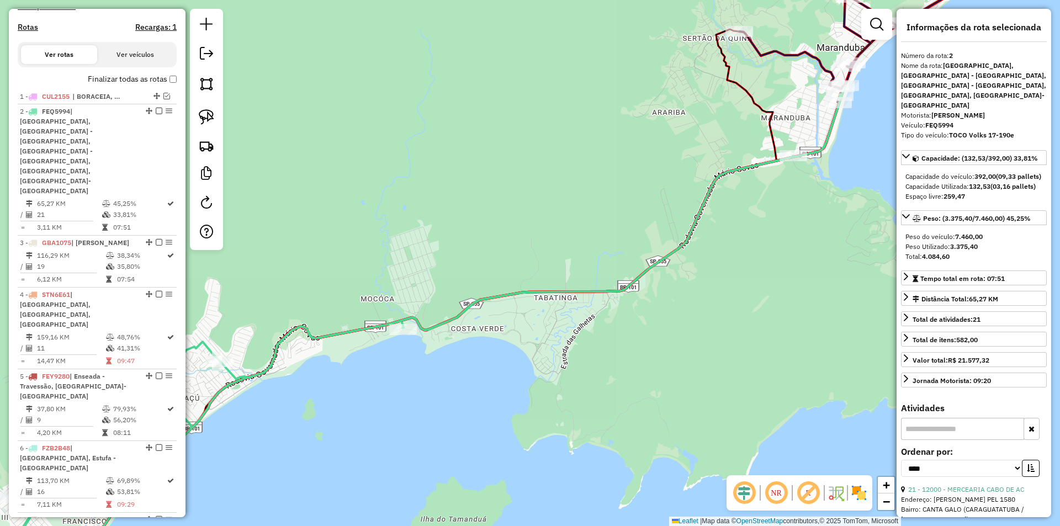
drag, startPoint x: 732, startPoint y: 258, endPoint x: 725, endPoint y: 264, distance: 9.1
click at [725, 268] on div "Janela de atendimento Grade de atendimento Capacidade Transportadoras Veículos …" at bounding box center [530, 263] width 1060 height 526
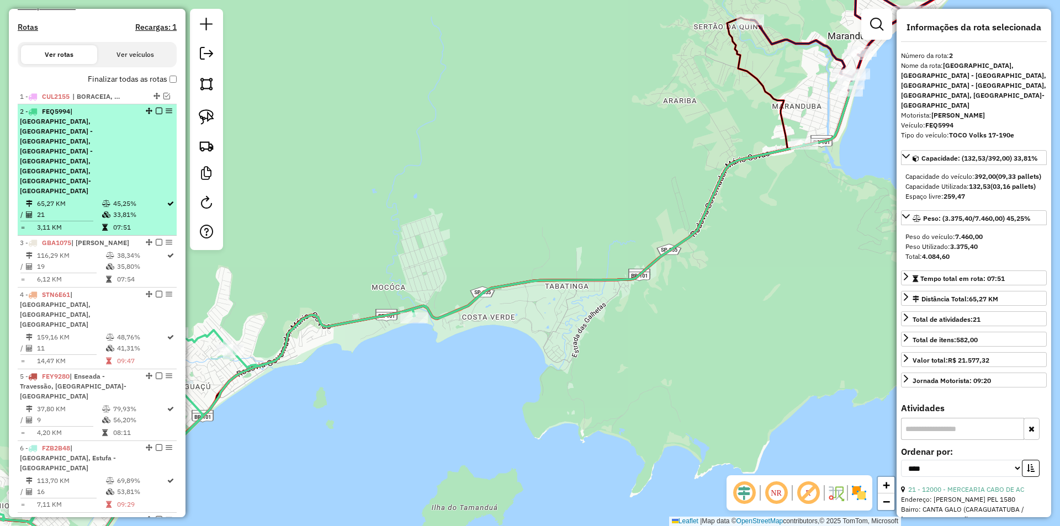
click at [157, 114] on em at bounding box center [159, 111] width 7 height 7
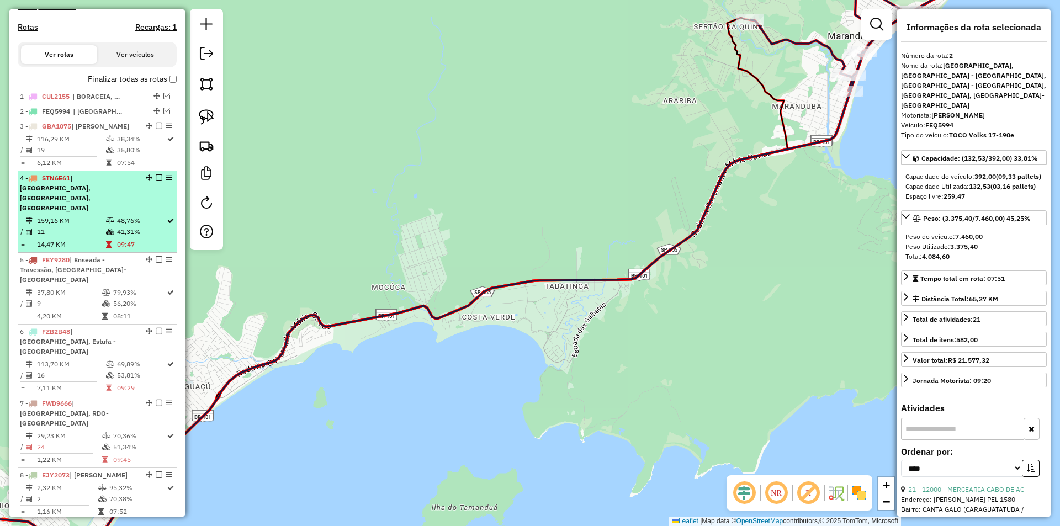
click at [106, 217] on icon at bounding box center [110, 220] width 8 height 7
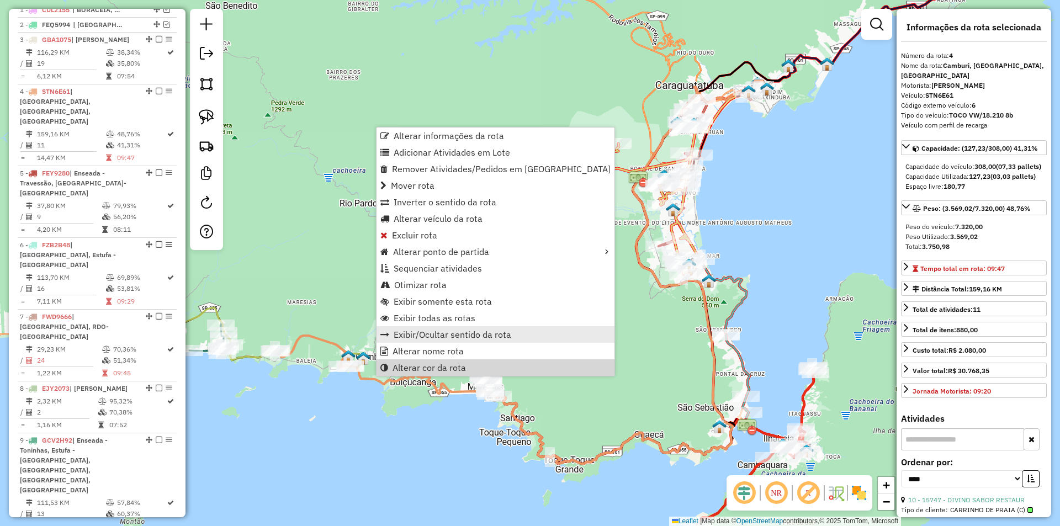
scroll to position [519, 0]
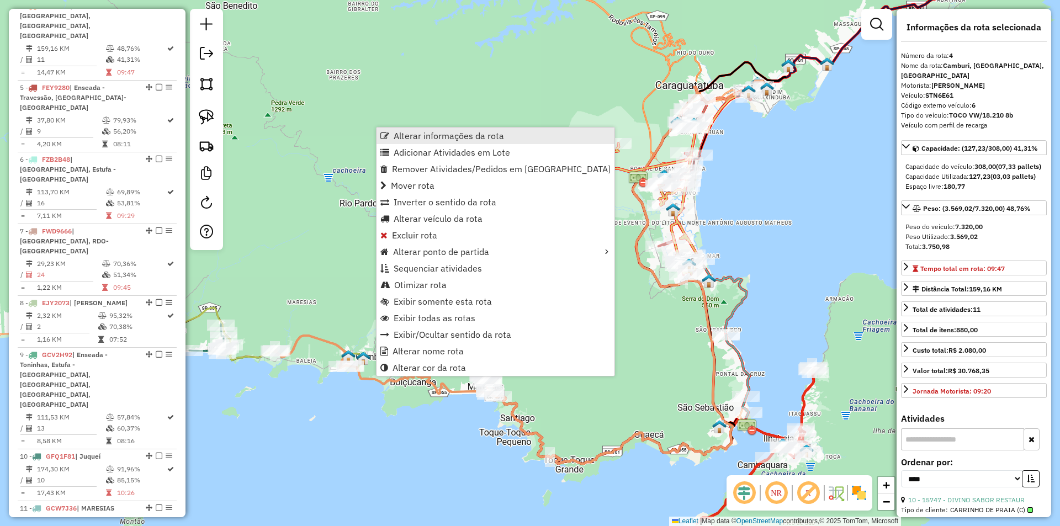
click at [407, 138] on span "Alterar informações da rota" at bounding box center [448, 135] width 110 height 9
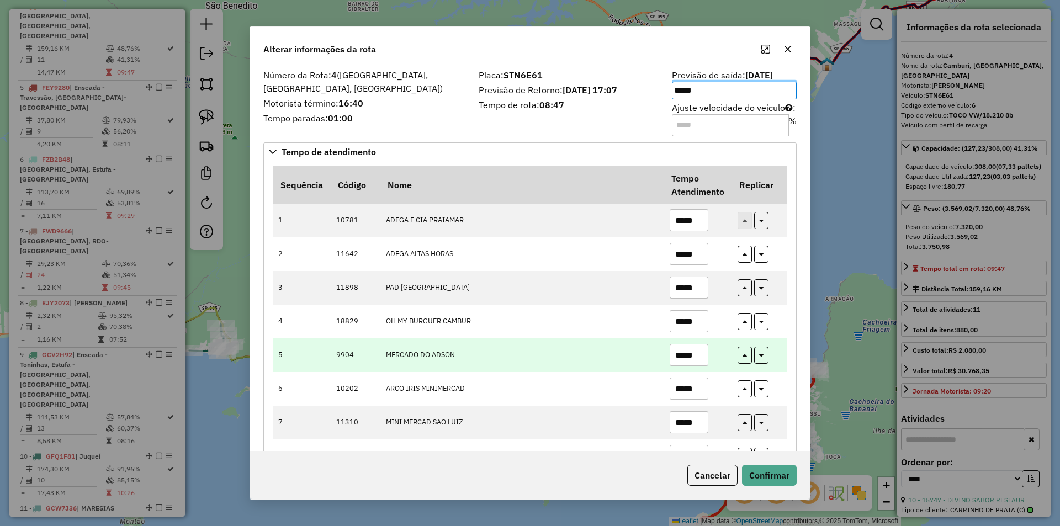
click at [693, 352] on input "*****" at bounding box center [688, 355] width 39 height 22
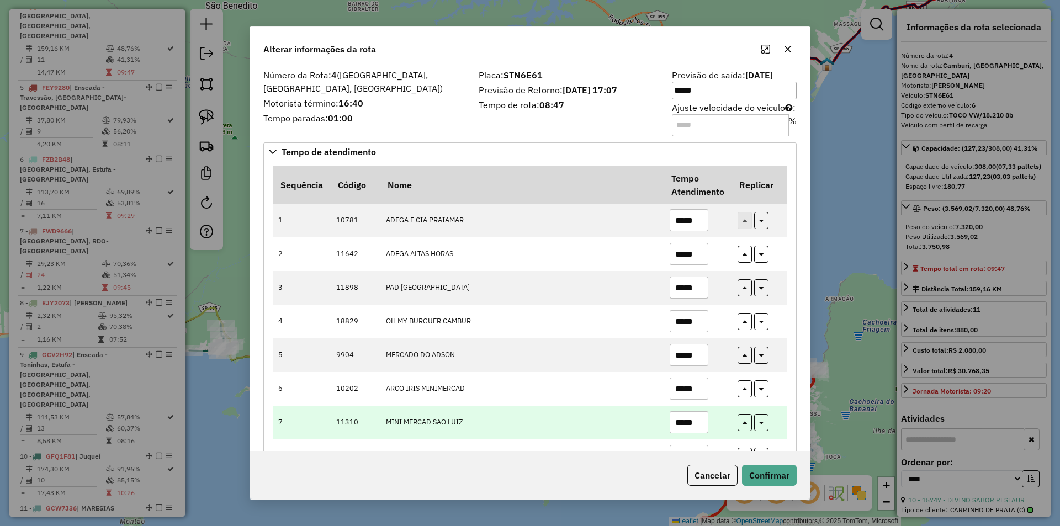
scroll to position [142, 0]
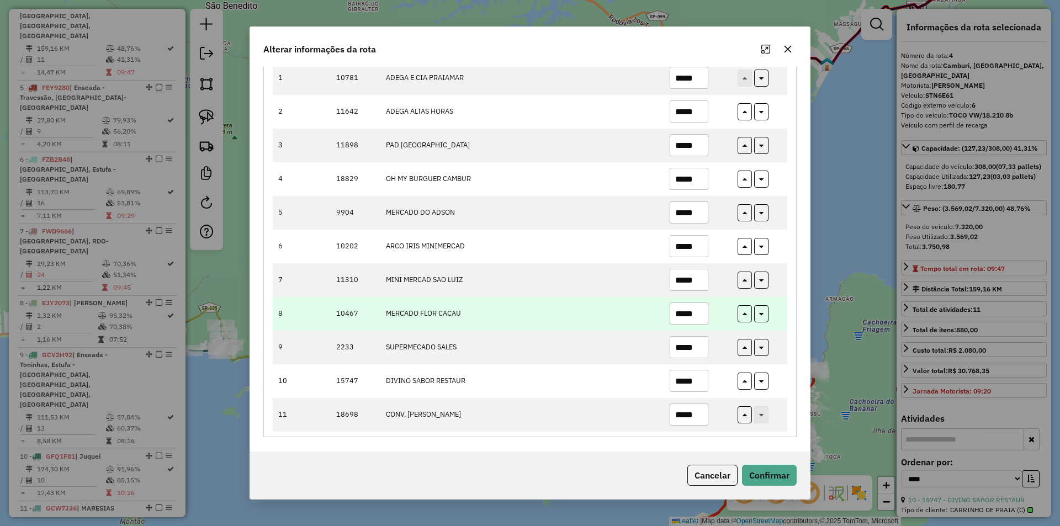
type input "*****"
click at [695, 309] on input "*****" at bounding box center [688, 313] width 39 height 22
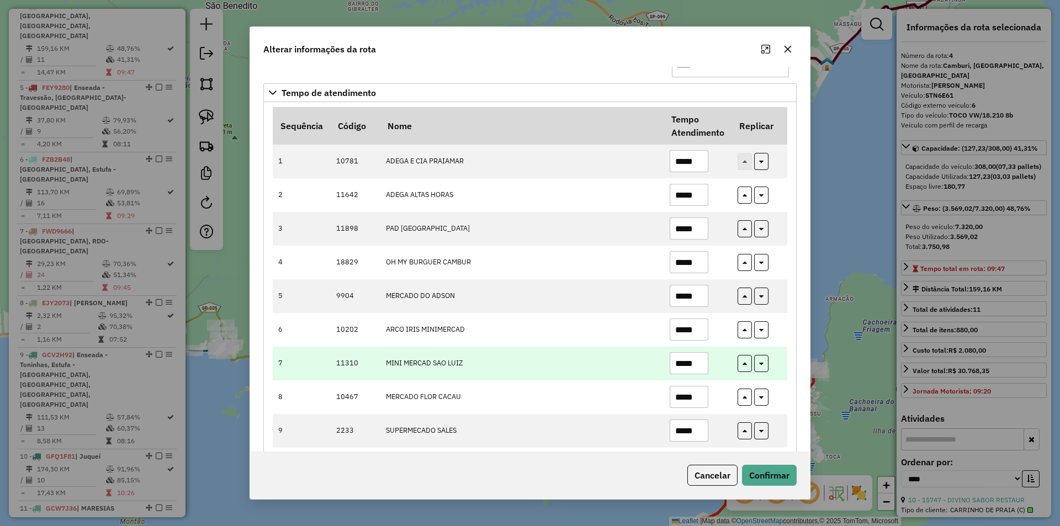
scroll to position [0, 0]
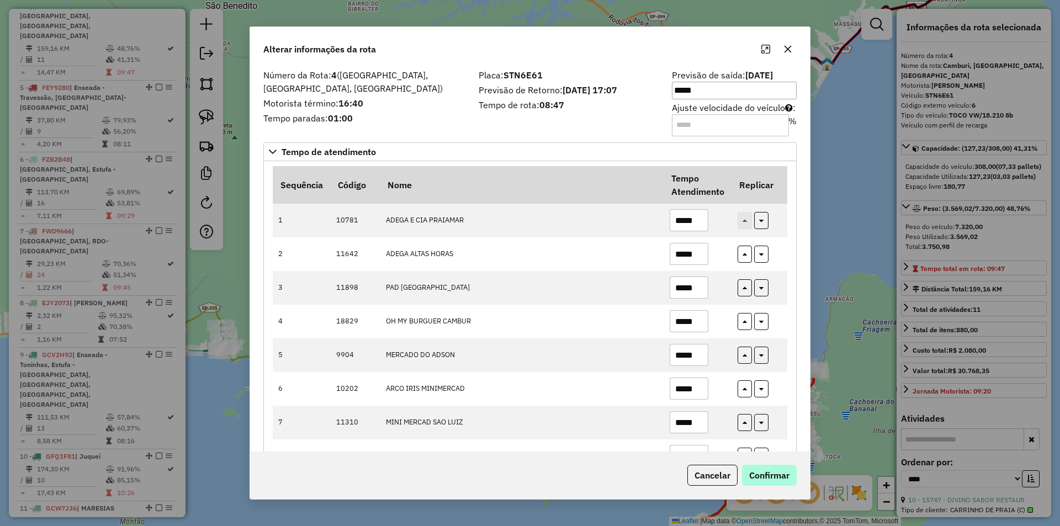
type input "*****"
click at [769, 474] on button "Confirmar" at bounding box center [769, 475] width 55 height 21
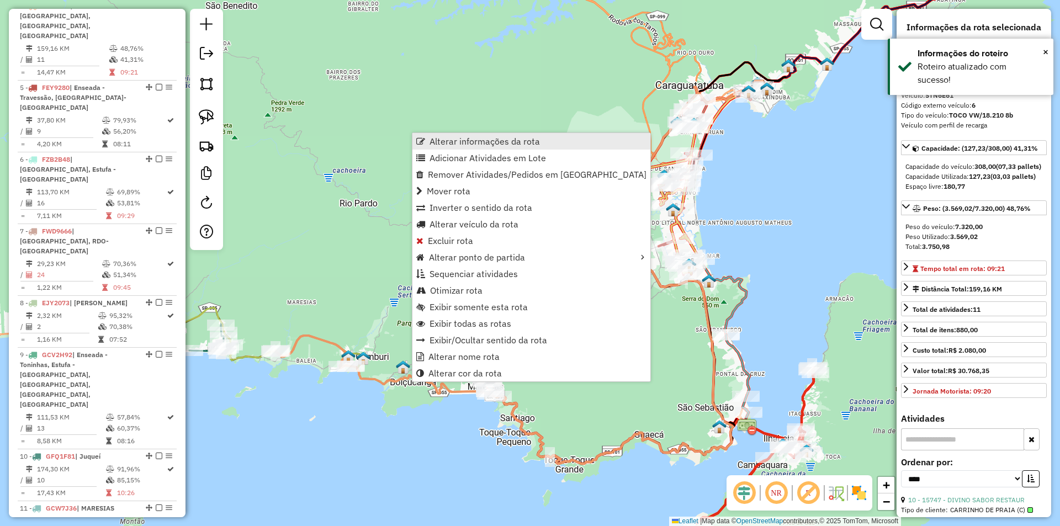
click at [452, 143] on span "Alterar informações da rota" at bounding box center [484, 141] width 110 height 9
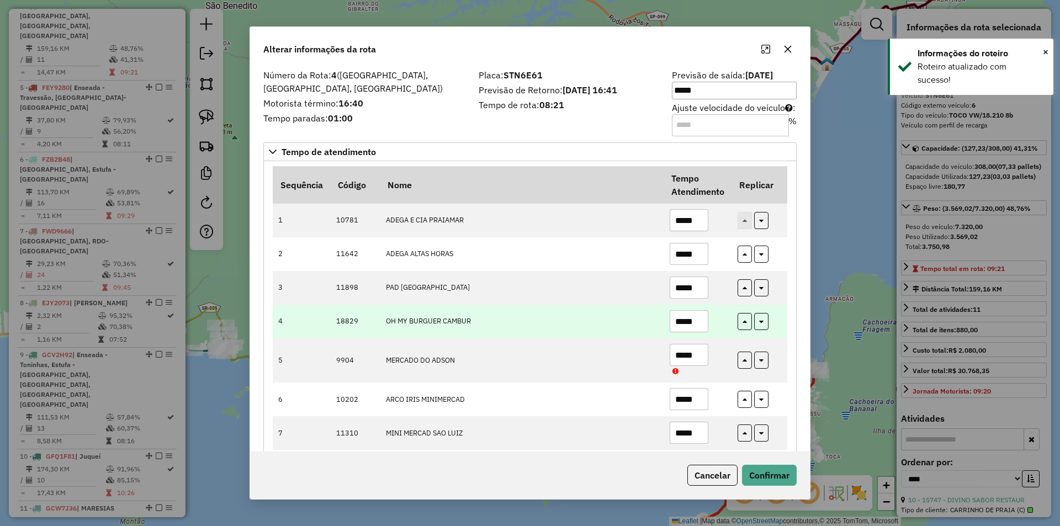
click at [785, 320] on td at bounding box center [759, 322] width 55 height 34
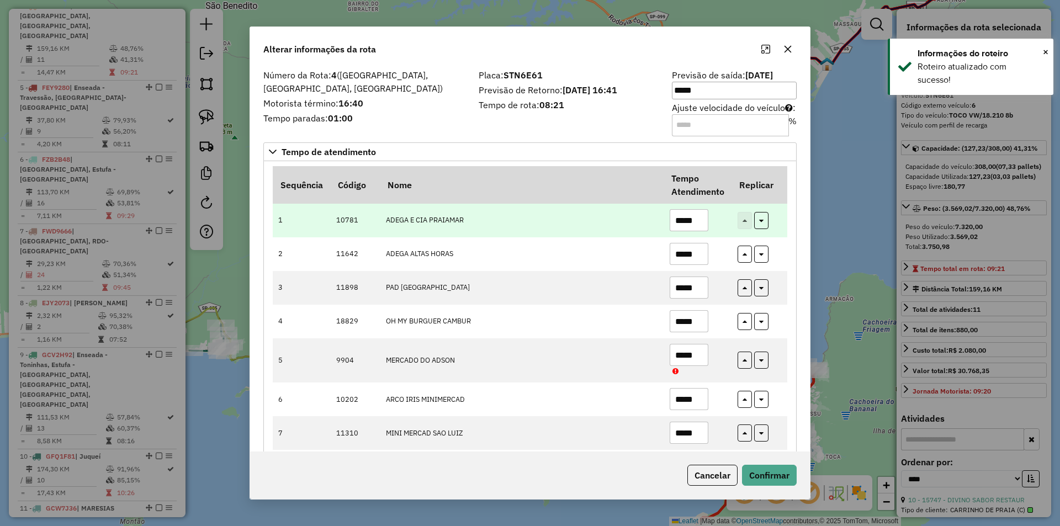
click at [689, 220] on input "*****" at bounding box center [688, 220] width 39 height 22
click at [674, 217] on input "*****" at bounding box center [688, 220] width 39 height 22
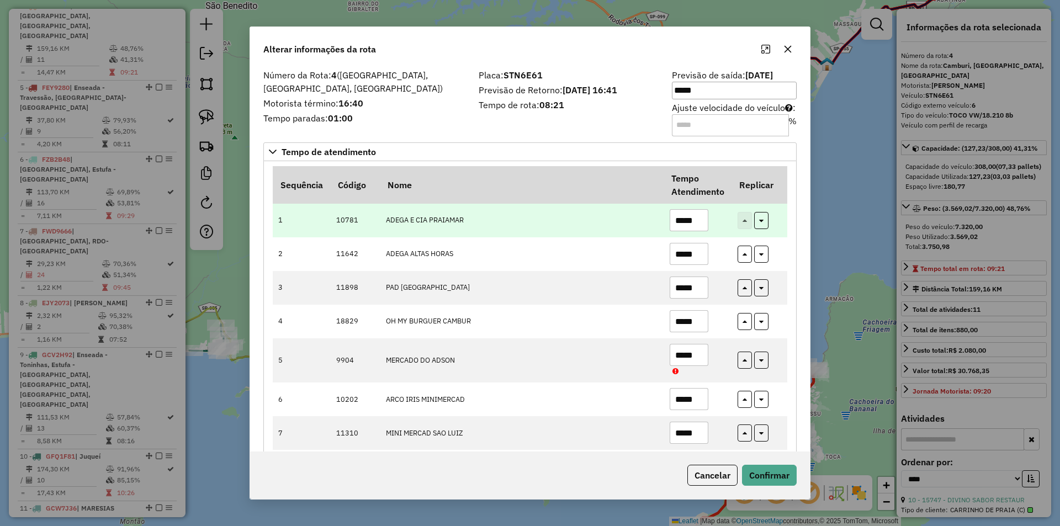
click at [674, 217] on input "*****" at bounding box center [688, 220] width 39 height 22
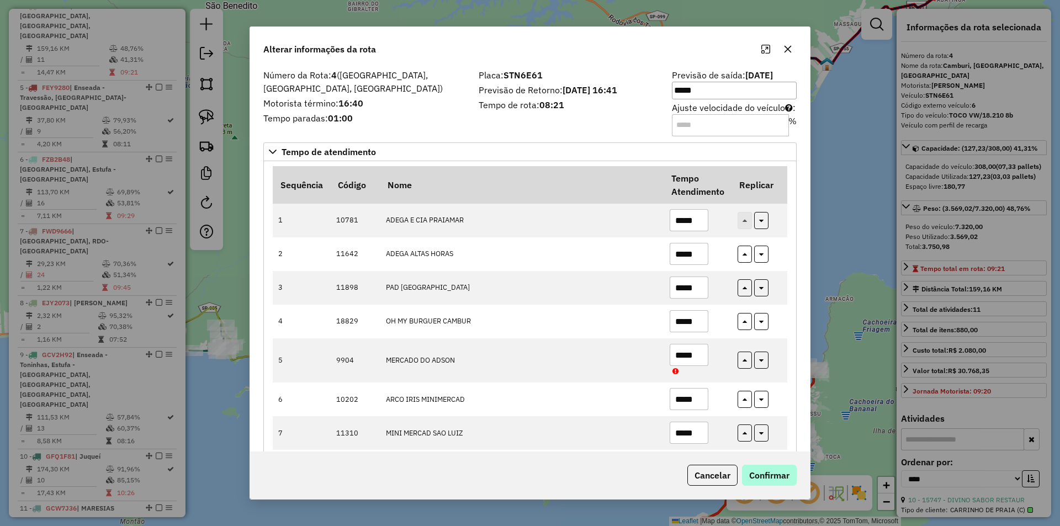
type input "*****"
click at [764, 473] on button "Confirmar" at bounding box center [769, 475] width 55 height 21
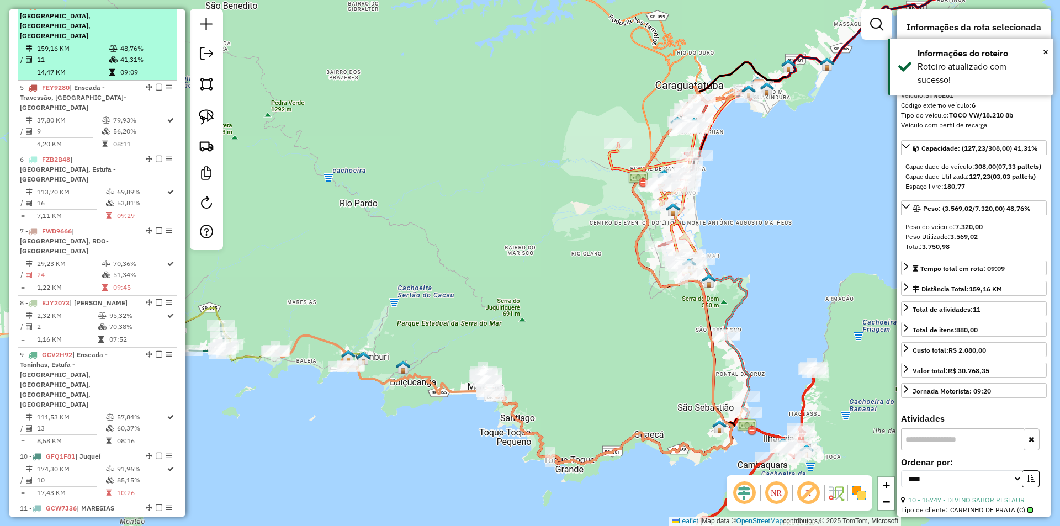
click at [156, 9] on em at bounding box center [159, 5] width 7 height 7
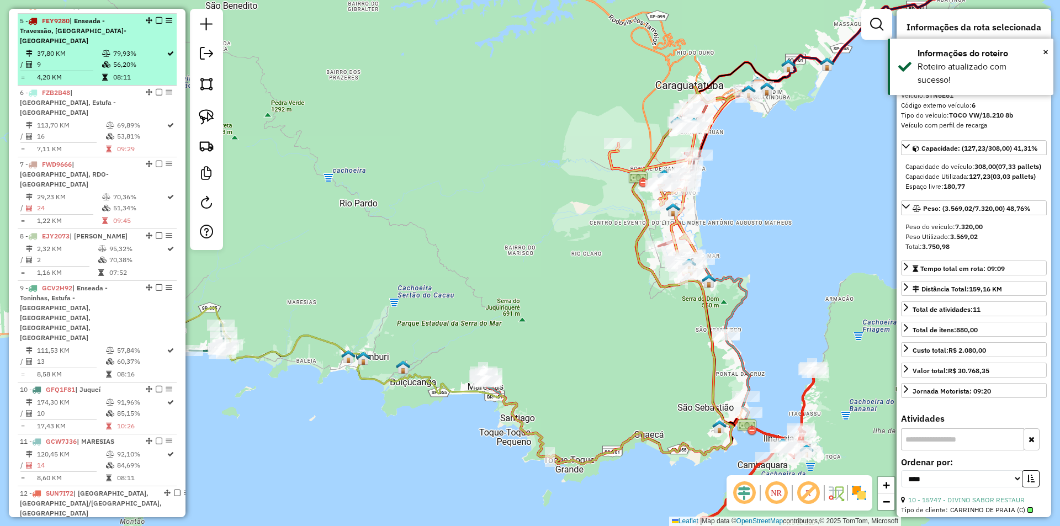
click at [143, 51] on td "79,93%" at bounding box center [140, 53] width 54 height 11
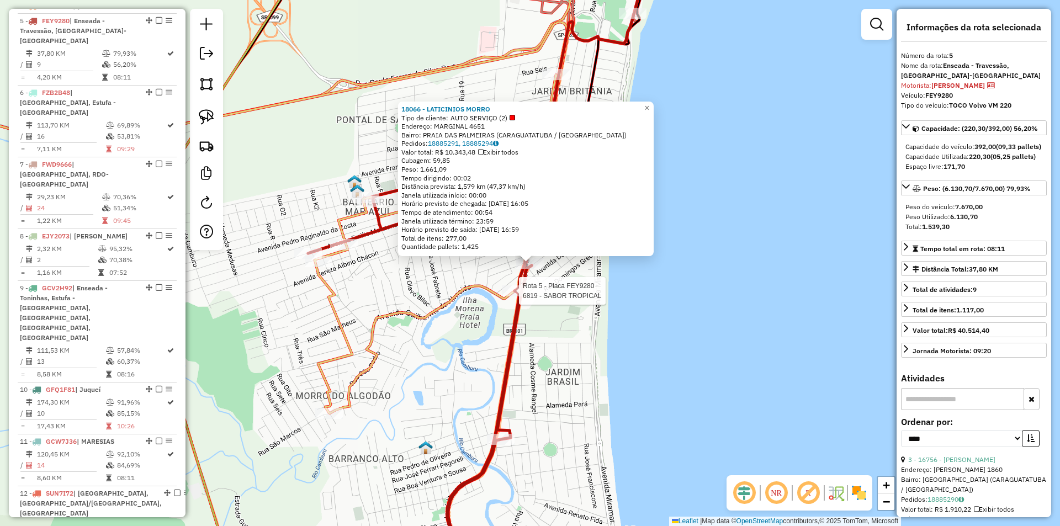
scroll to position [534, 0]
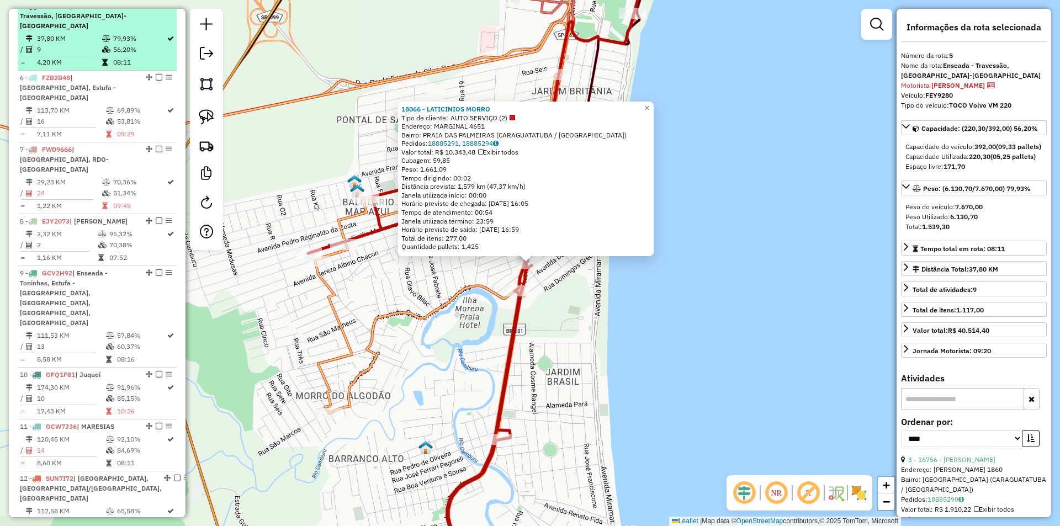
click at [156, 9] on em at bounding box center [159, 5] width 7 height 7
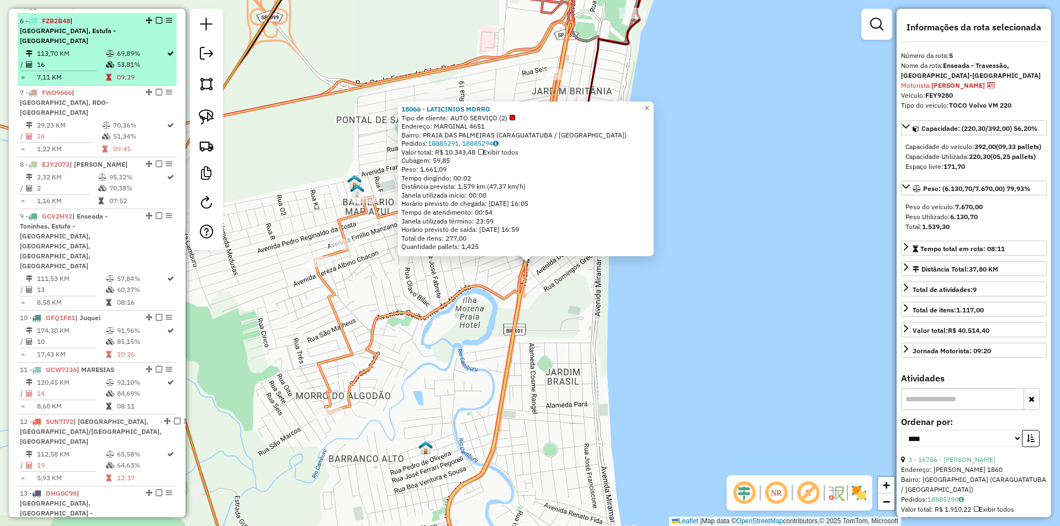
click at [106, 52] on icon at bounding box center [110, 53] width 8 height 7
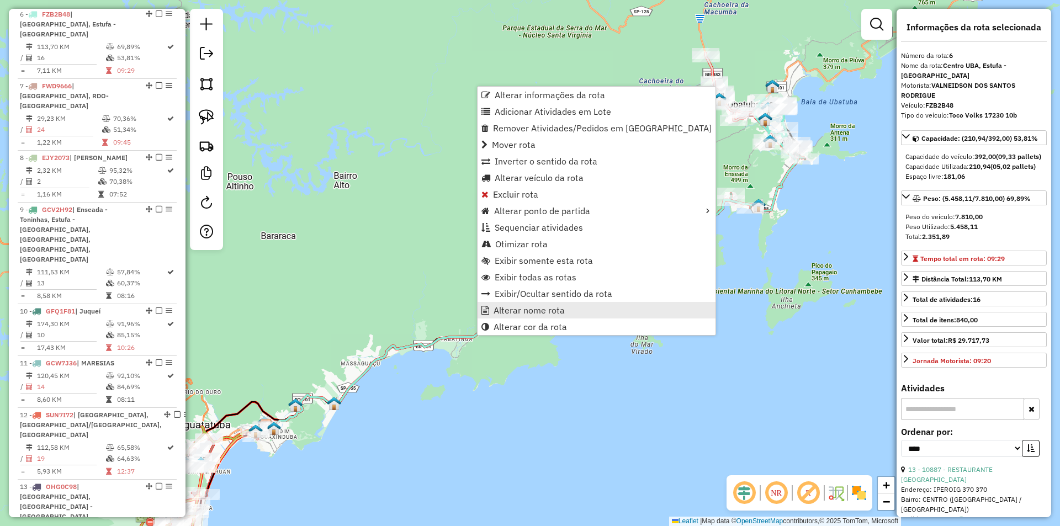
scroll to position [549, 0]
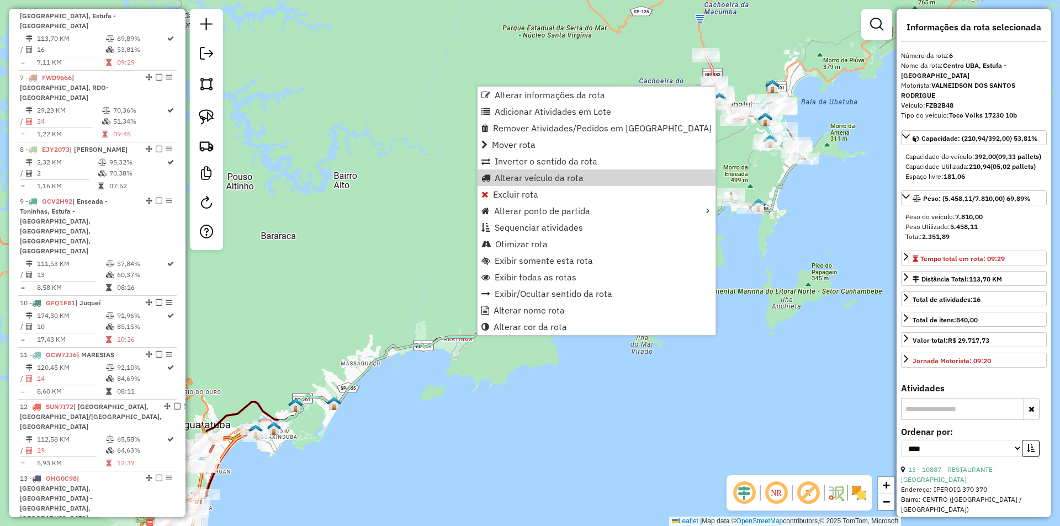
click at [767, 316] on div "Janela de atendimento Grade de atendimento Capacidade Transportadoras Veículos …" at bounding box center [530, 263] width 1060 height 526
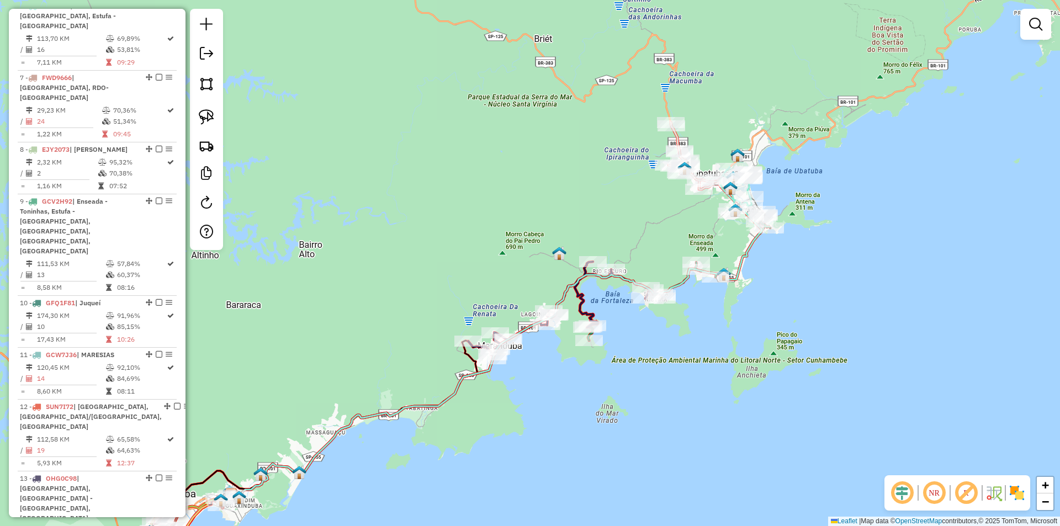
drag, startPoint x: 810, startPoint y: 239, endPoint x: 732, endPoint y: 380, distance: 161.1
click at [732, 380] on div "Janela de atendimento Grade de atendimento Capacidade Transportadoras Veículos …" at bounding box center [530, 263] width 1060 height 526
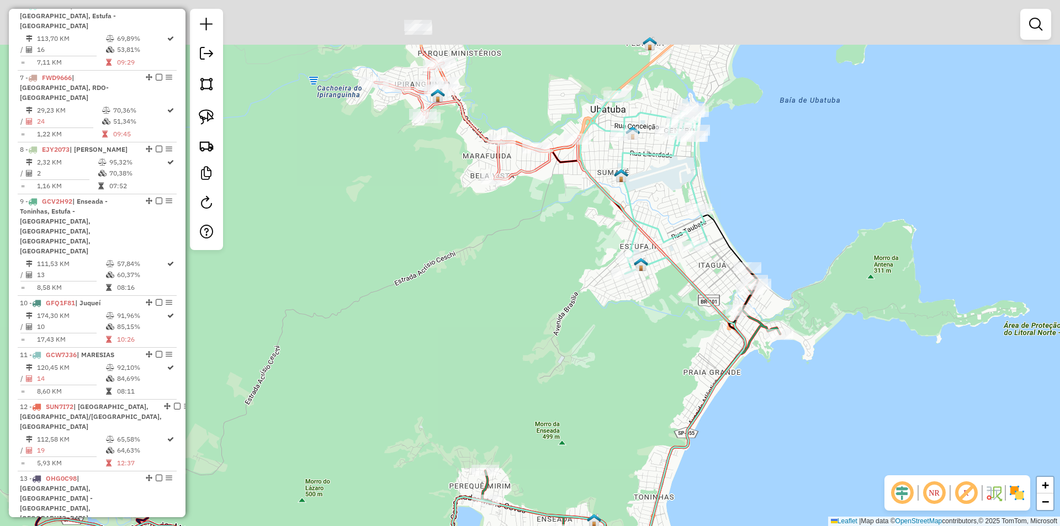
drag, startPoint x: 653, startPoint y: 368, endPoint x: 643, endPoint y: 437, distance: 70.2
click at [643, 437] on div "Janela de atendimento Grade de atendimento Capacidade Transportadoras Veículos …" at bounding box center [530, 263] width 1060 height 526
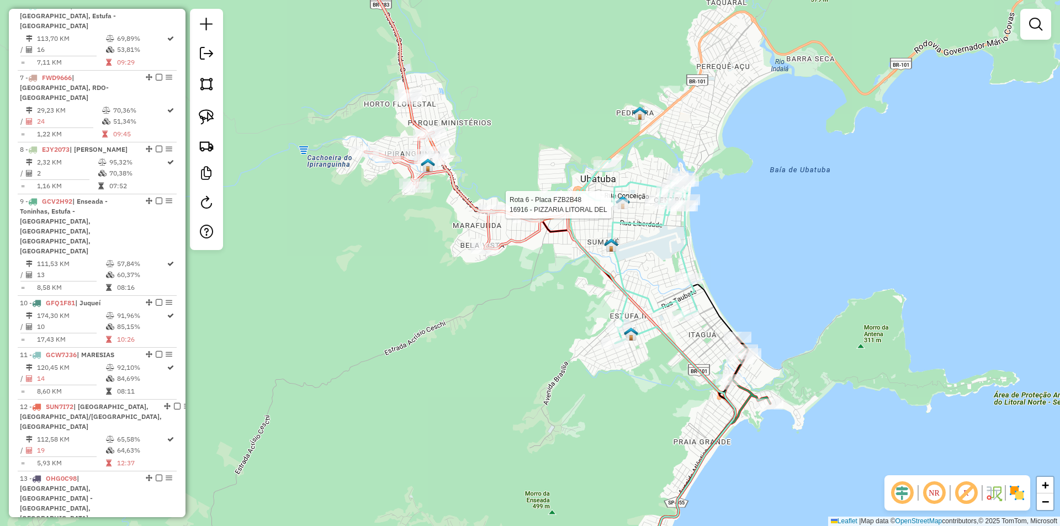
select select "*********"
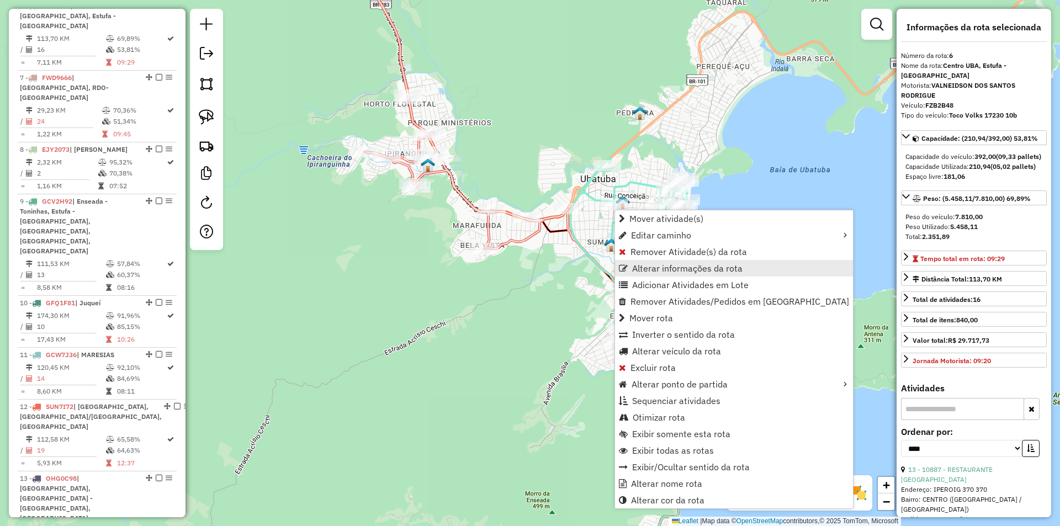
click at [660, 272] on span "Alterar informações da rota" at bounding box center [687, 268] width 110 height 9
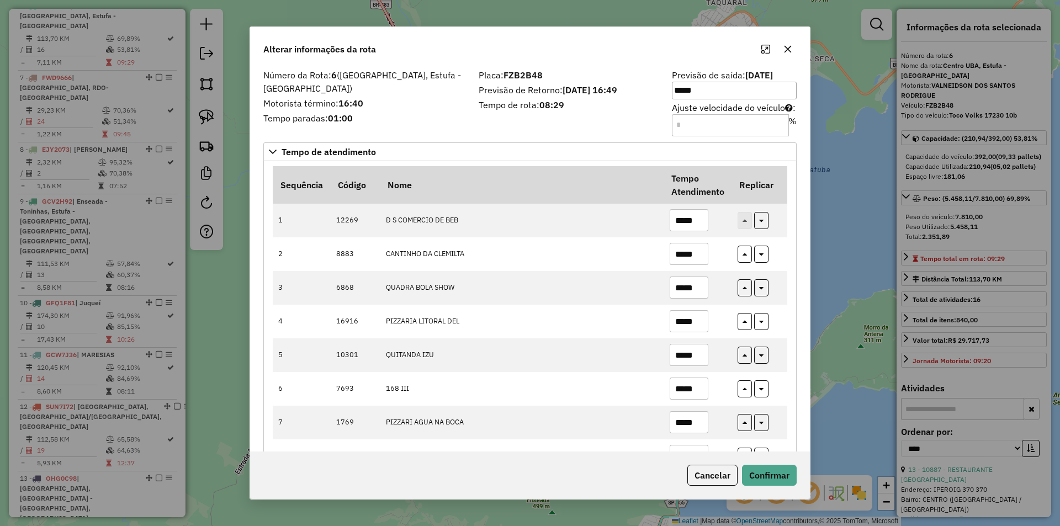
click at [798, 335] on div "Número da Rota: 6 (Centro UBA, Estufa - Itagua) Motorista término: 16:40 Tempo …" at bounding box center [530, 259] width 560 height 385
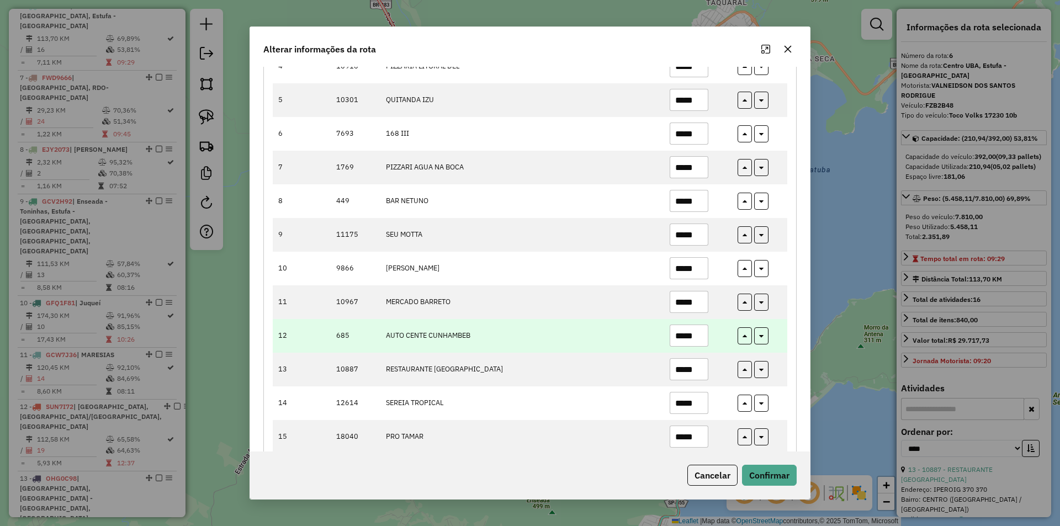
scroll to position [311, 0]
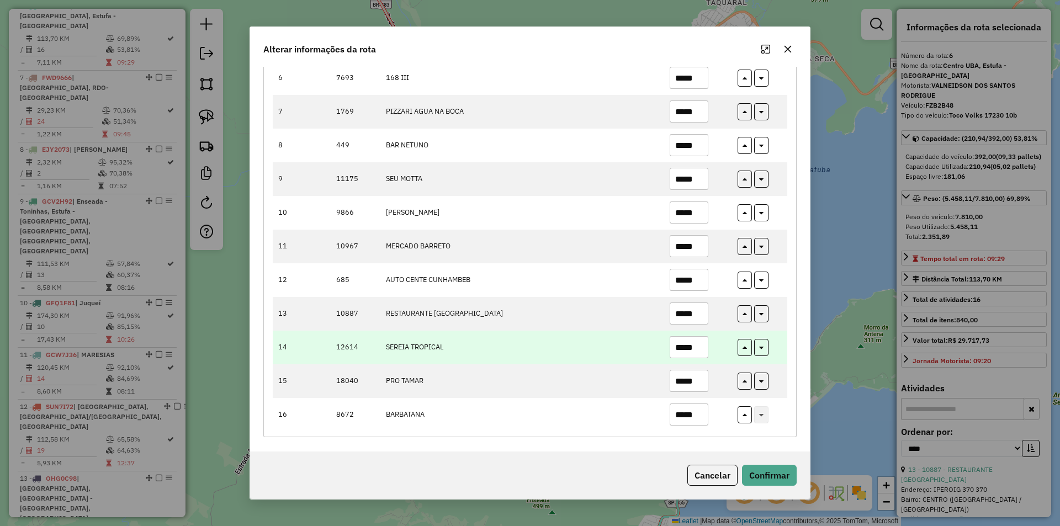
click at [694, 349] on input "*****" at bounding box center [688, 347] width 39 height 22
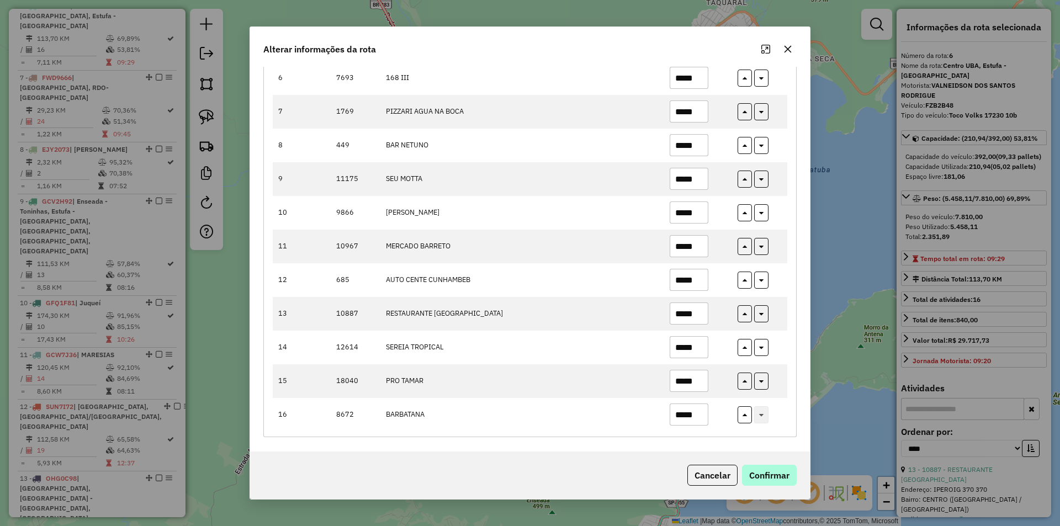
type input "*****"
click at [785, 480] on button "Confirmar" at bounding box center [769, 475] width 55 height 21
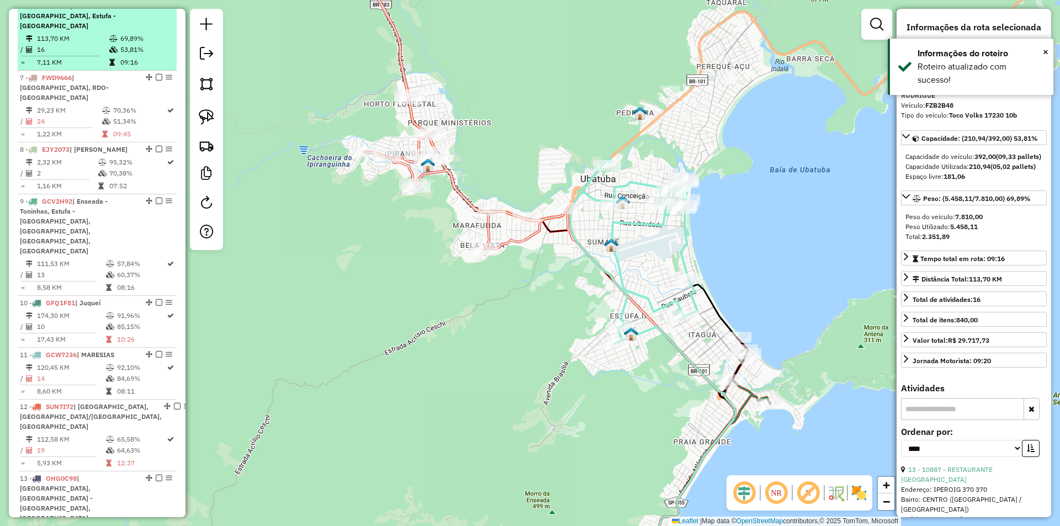
click at [157, 9] on em at bounding box center [159, 5] width 7 height 7
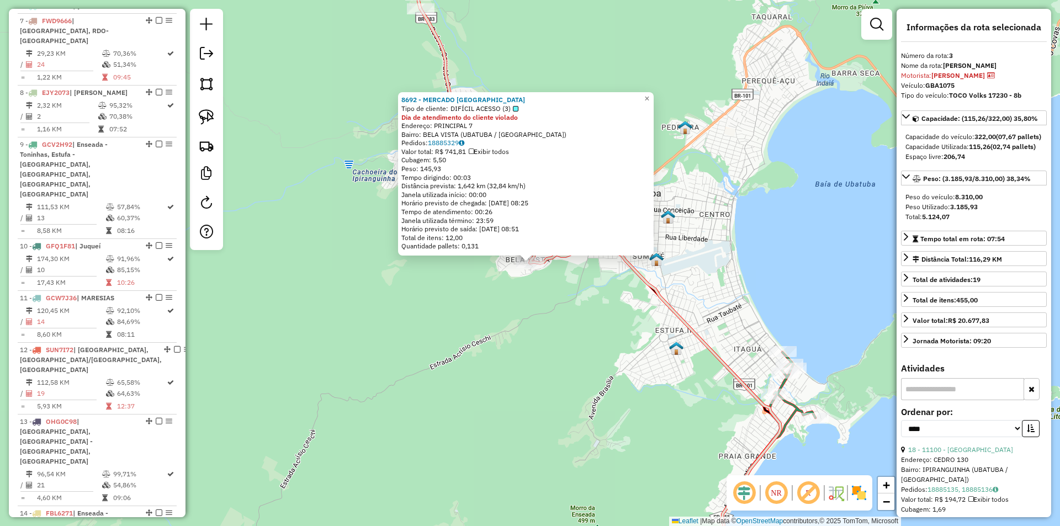
scroll to position [467, 0]
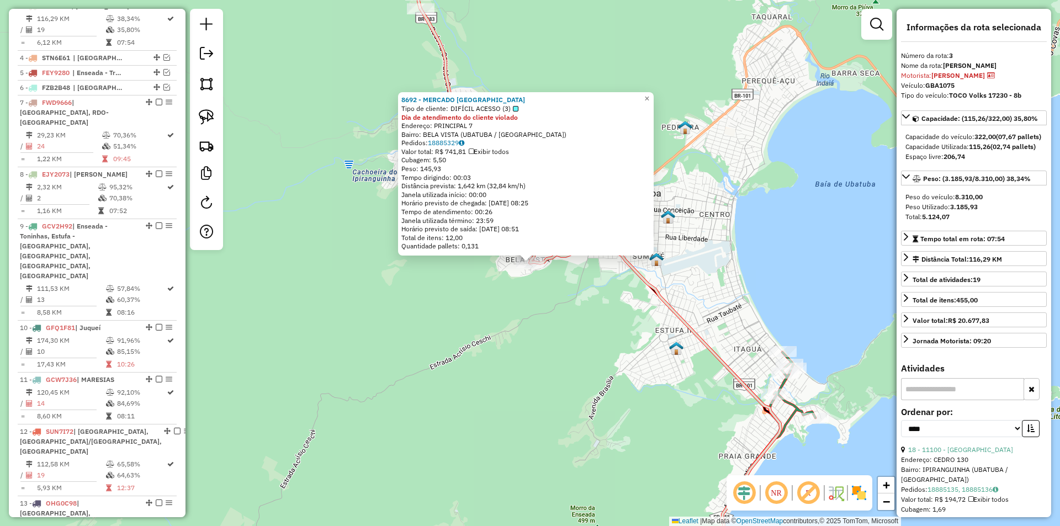
click at [512, 357] on div "8692 - MERCADO BELA VISTA Tipo de cliente: DIFÍCIL ACESSO (3) Dia de atendiment…" at bounding box center [530, 263] width 1060 height 526
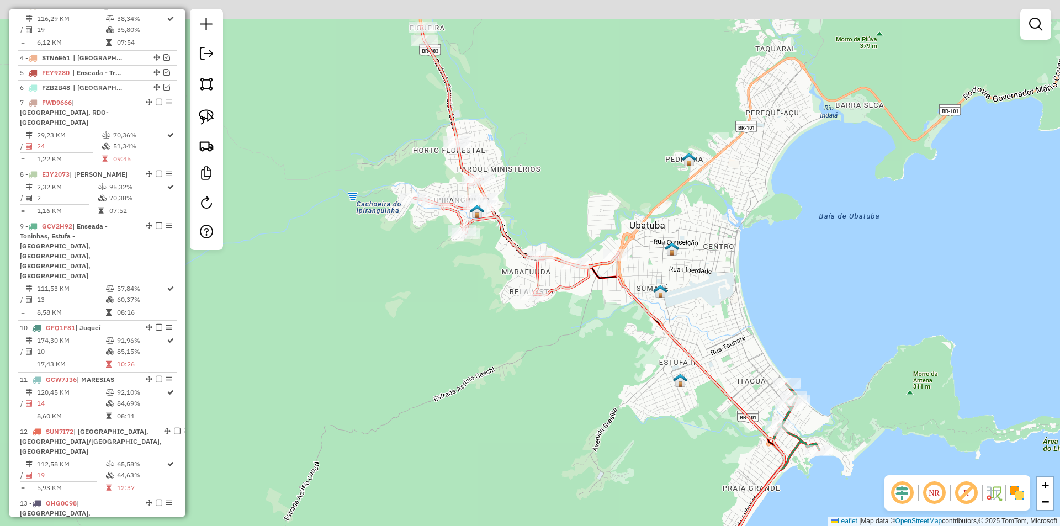
drag, startPoint x: 491, startPoint y: 249, endPoint x: 478, endPoint y: 252, distance: 13.0
click at [491, 280] on div "Janela de atendimento Grade de atendimento Capacidade Transportadoras Veículos …" at bounding box center [530, 263] width 1060 height 526
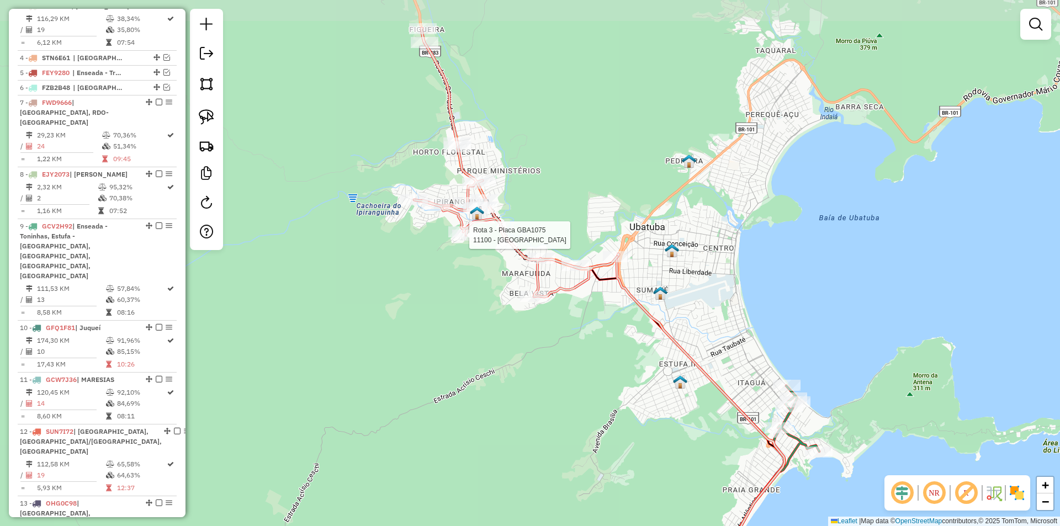
select select "*********"
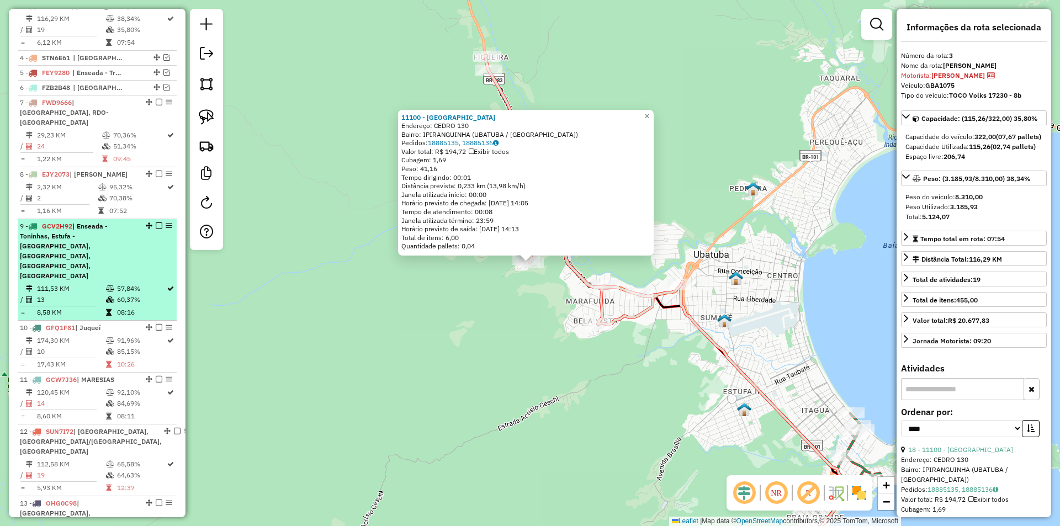
scroll to position [356, 0]
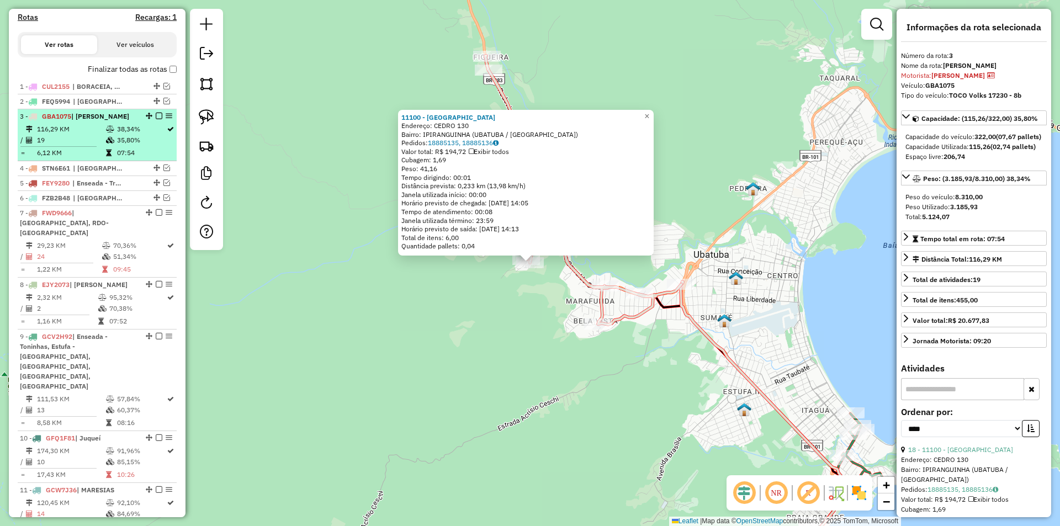
click at [156, 119] on em at bounding box center [159, 116] width 7 height 7
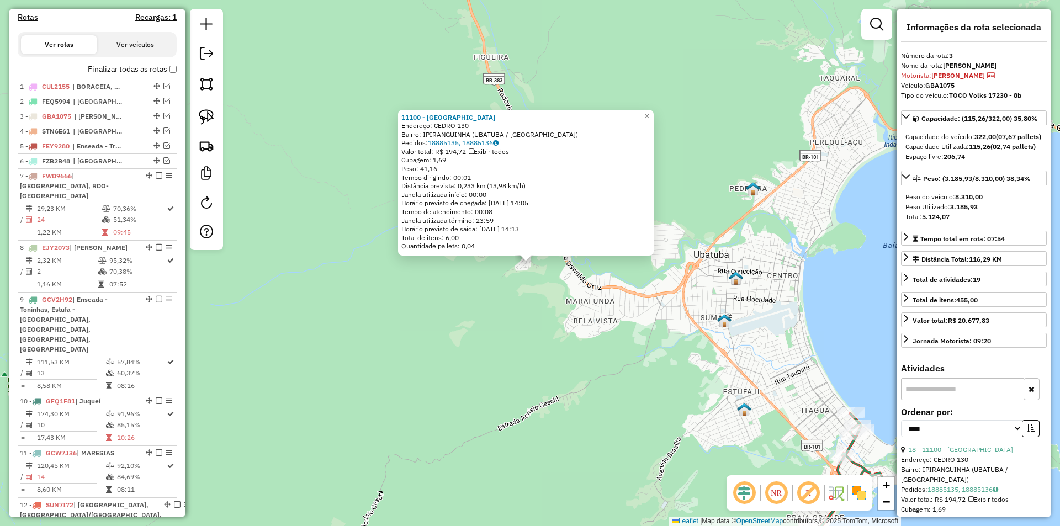
click at [423, 322] on div "11100 - [GEOGRAPHIC_DATA][PERSON_NAME]: CEDRO 130 Bairro: IPIRANGUINHA ([GEOGRA…" at bounding box center [530, 263] width 1060 height 526
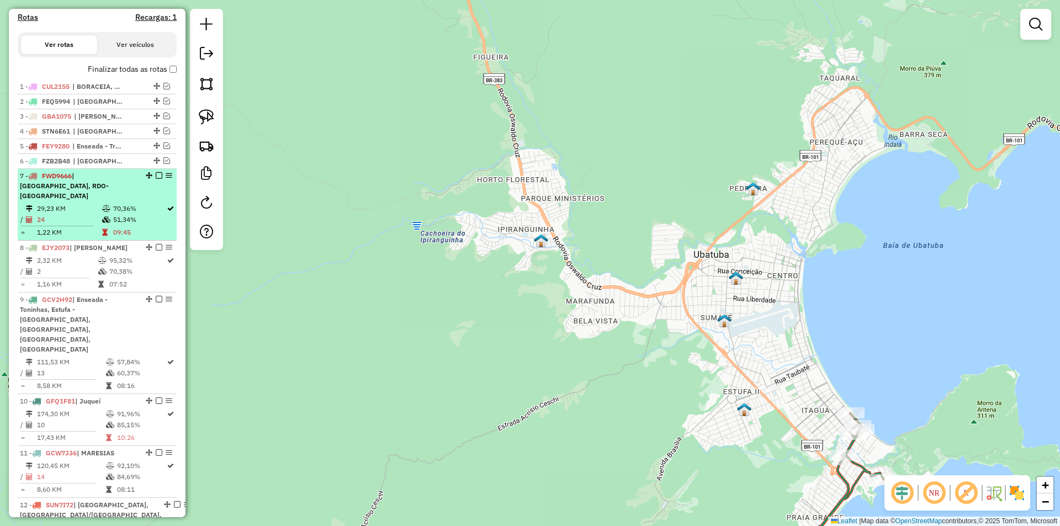
click at [102, 209] on icon at bounding box center [106, 208] width 8 height 7
select select "*********"
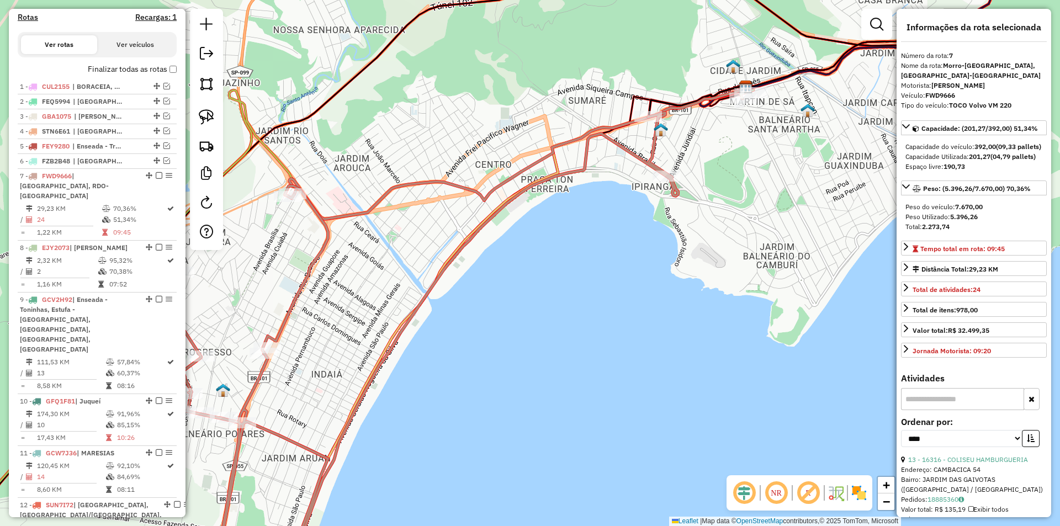
drag, startPoint x: 465, startPoint y: 265, endPoint x: 648, endPoint y: 223, distance: 188.0
click at [650, 226] on div "Rota 7 - Placa FWD9666 6501 - BONITO S BAR Janela de atendimento Grade de atend…" at bounding box center [530, 263] width 1060 height 526
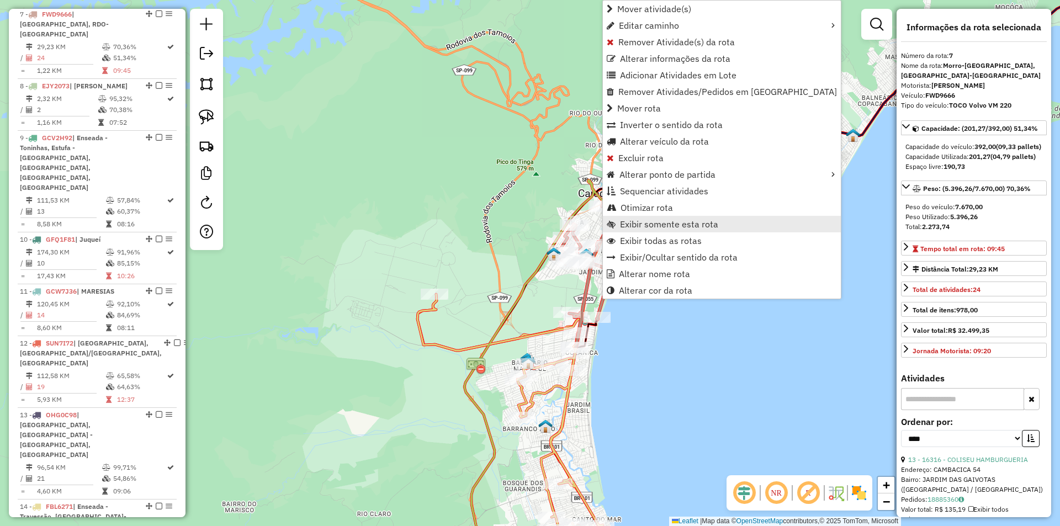
scroll to position [526, 0]
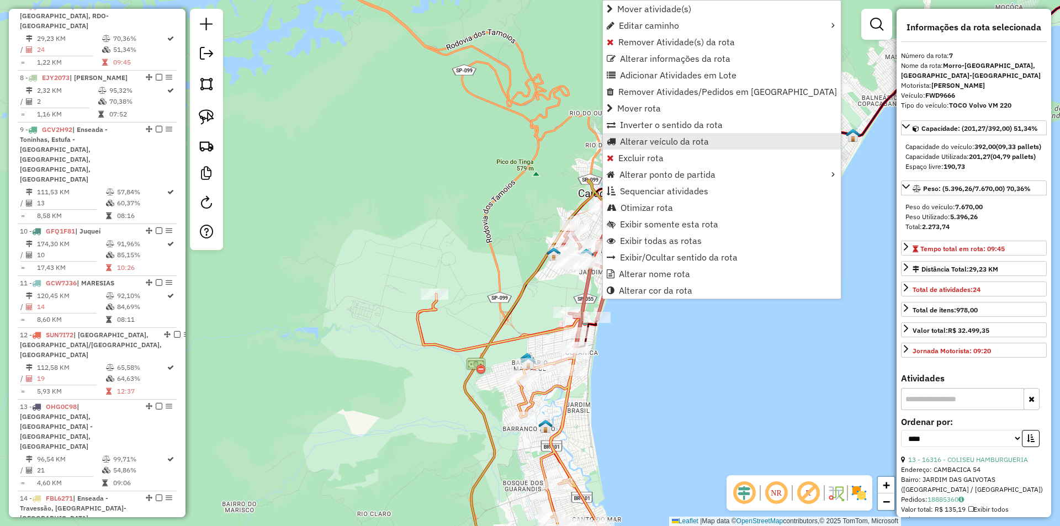
click at [637, 143] on span "Alterar veículo da rota" at bounding box center [664, 141] width 89 height 9
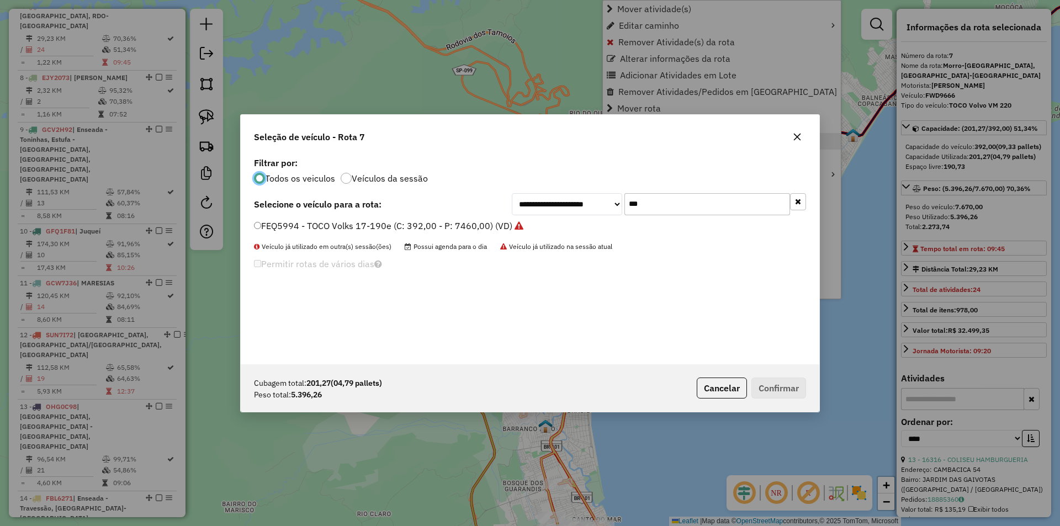
scroll to position [6, 3]
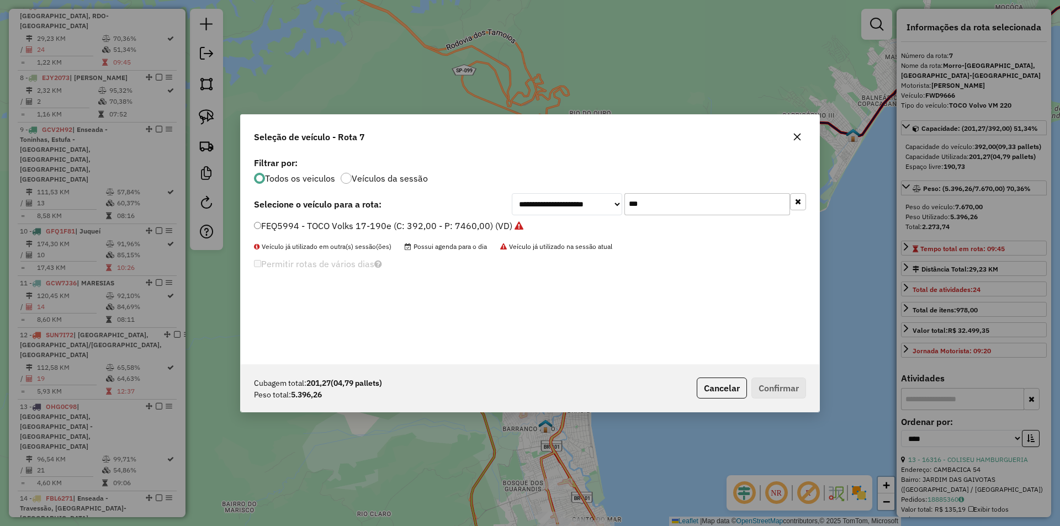
click at [677, 204] on input "***" at bounding box center [707, 204] width 166 height 22
type input "***"
click at [405, 221] on label "FEY9280 - TOCO Volvo VM 220 (C: 392,00 - P: 7670,00) (VD)" at bounding box center [386, 225] width 264 height 13
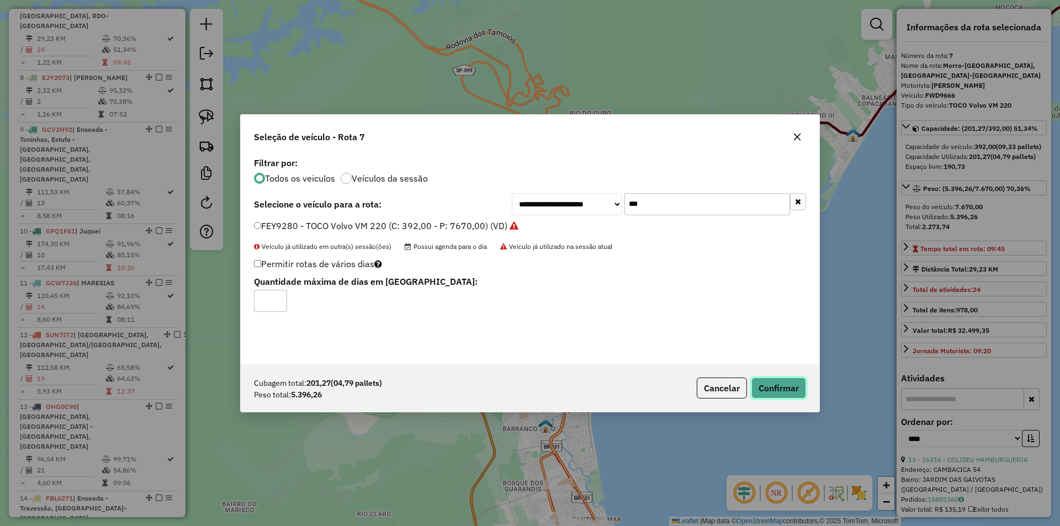
click at [773, 386] on button "Confirmar" at bounding box center [778, 387] width 55 height 21
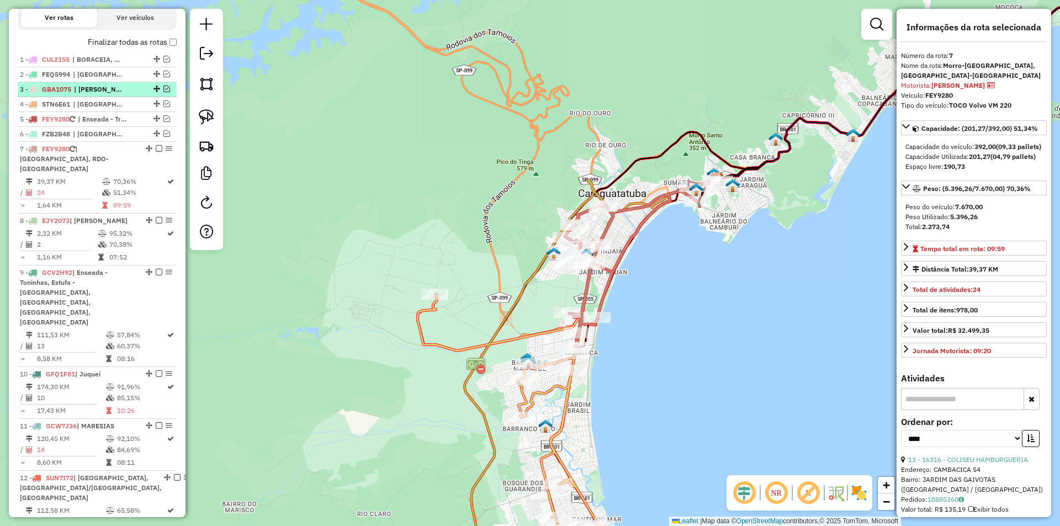
scroll to position [361, 0]
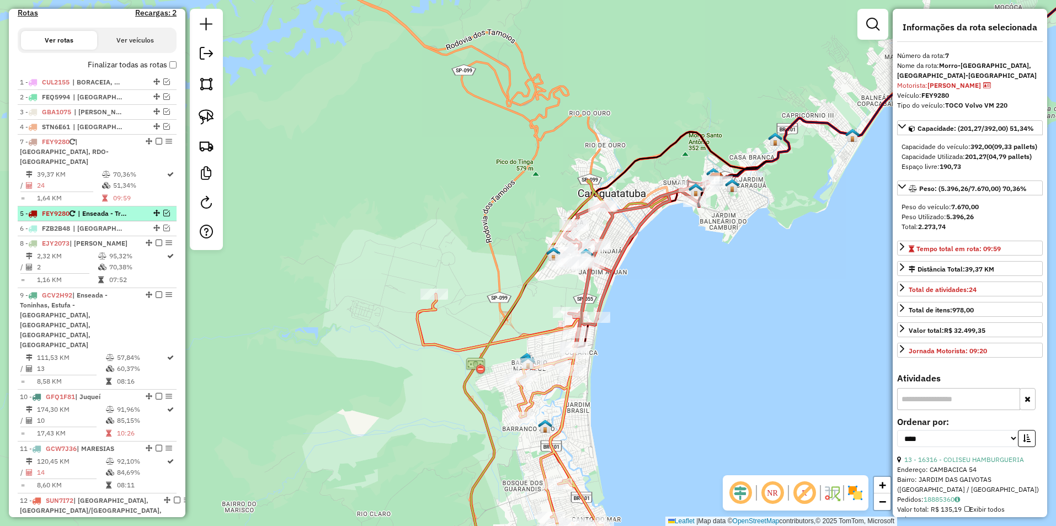
drag, startPoint x: 146, startPoint y: 182, endPoint x: 148, endPoint y: 151, distance: 31.0
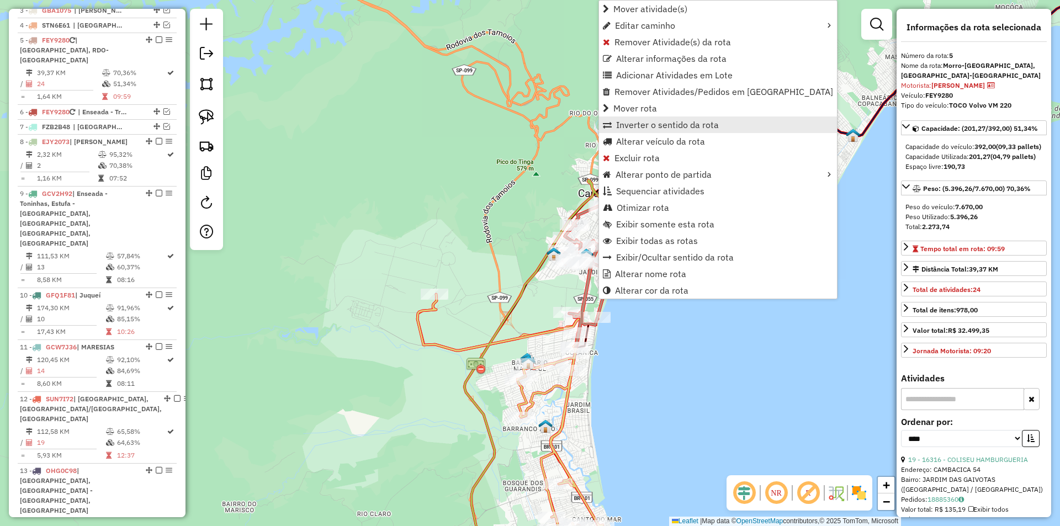
scroll to position [497, 0]
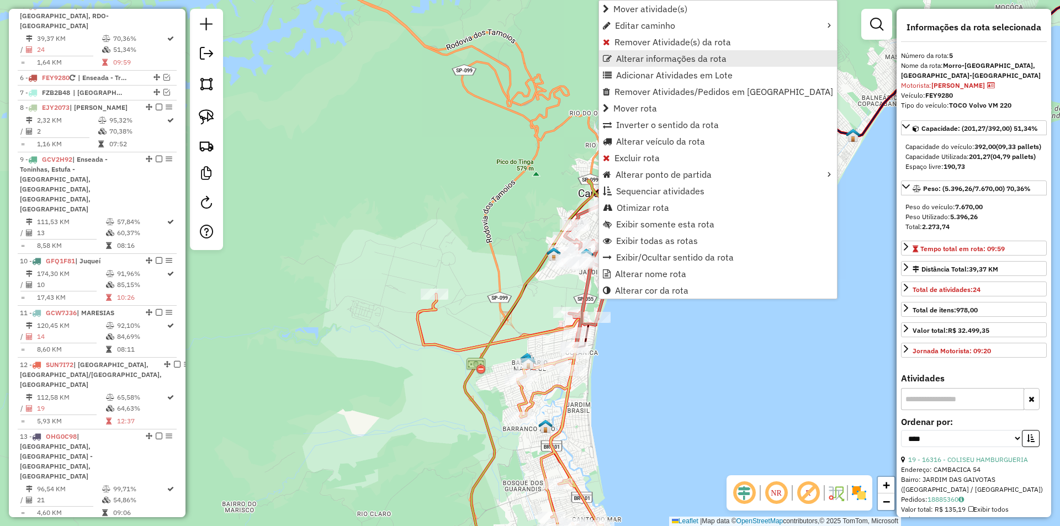
click at [641, 59] on span "Alterar informações da rota" at bounding box center [671, 58] width 110 height 9
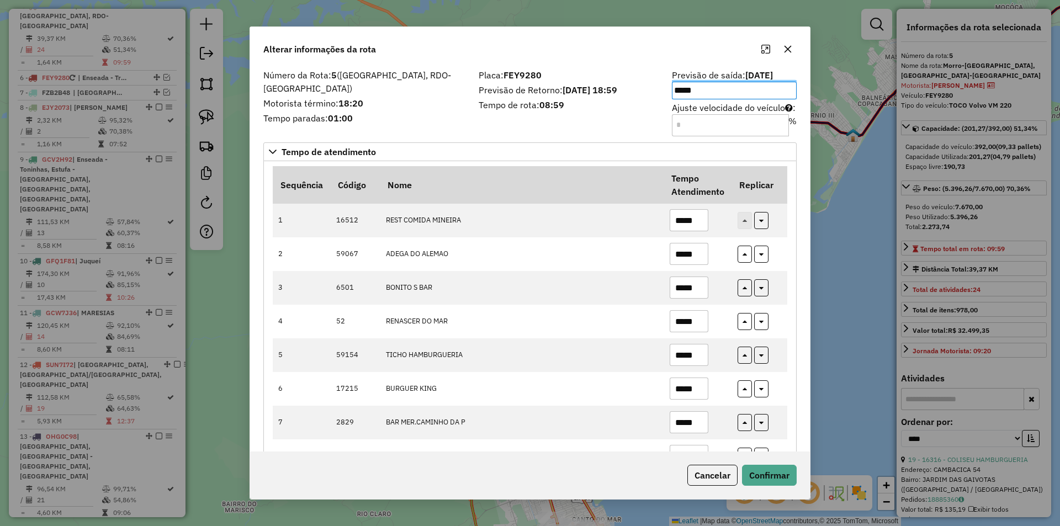
click at [795, 329] on div "Número da Rota: 5 ([GEOGRAPHIC_DATA], RDO-[GEOGRAPHIC_DATA]) Motorista término:…" at bounding box center [530, 259] width 560 height 385
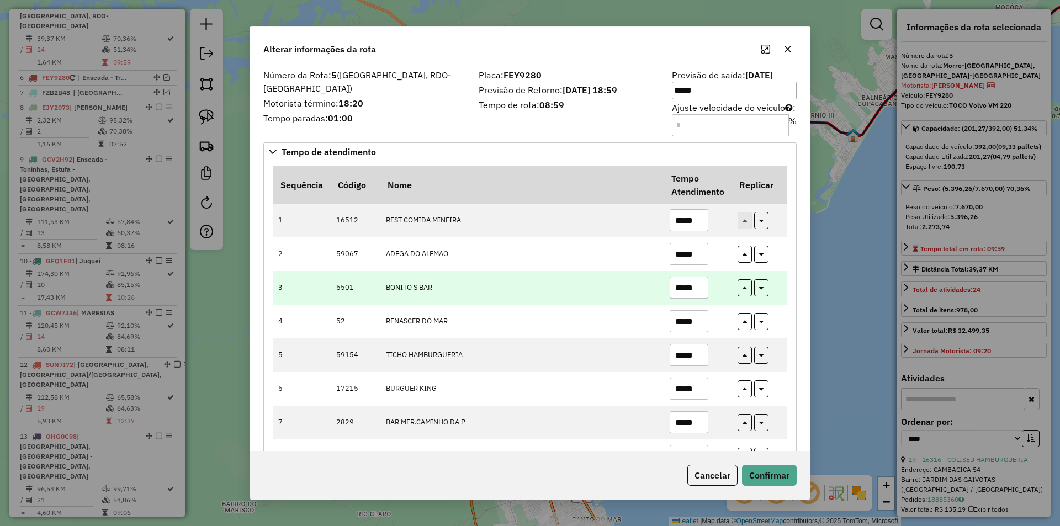
click at [676, 286] on input "*****" at bounding box center [688, 287] width 39 height 22
click at [675, 286] on input "*****" at bounding box center [688, 287] width 39 height 22
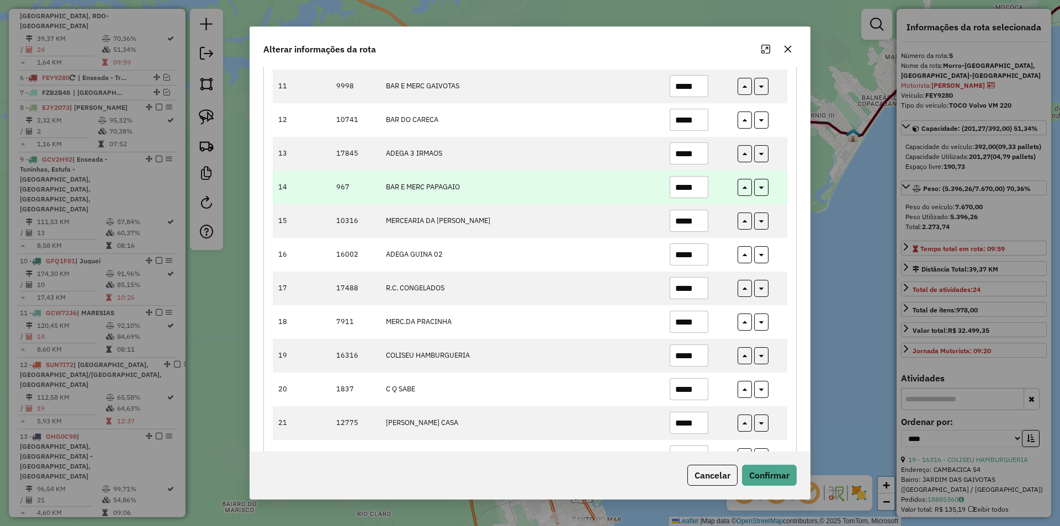
scroll to position [552, 0]
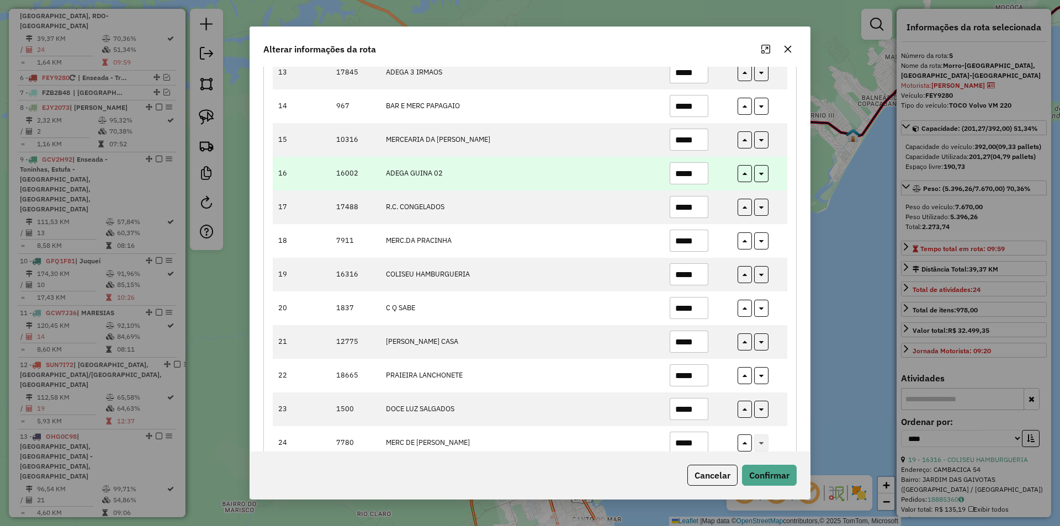
type input "*****"
click at [694, 171] on input "*****" at bounding box center [688, 173] width 39 height 22
click at [675, 169] on input "*****" at bounding box center [688, 173] width 39 height 22
click at [673, 169] on input "*****" at bounding box center [688, 173] width 39 height 22
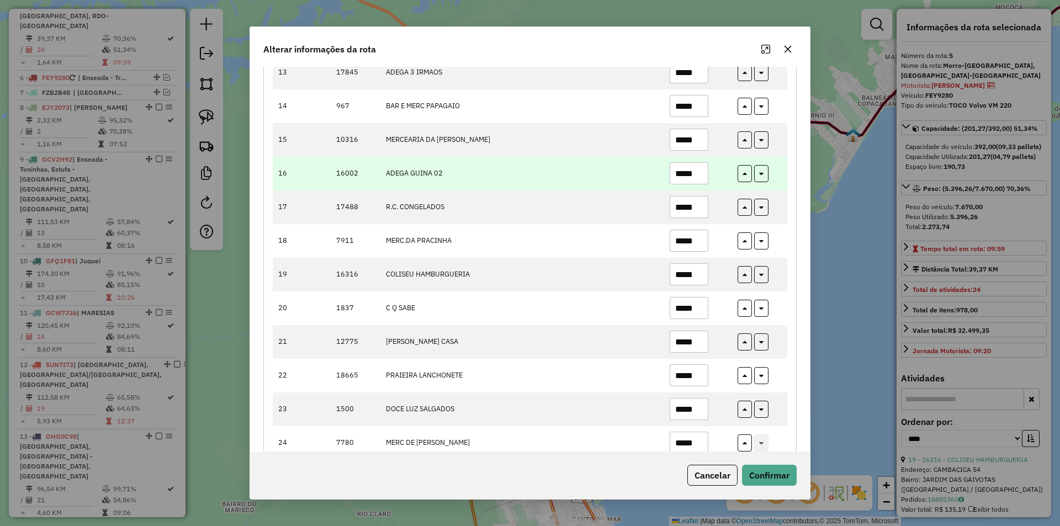
click at [675, 172] on input "*****" at bounding box center [688, 173] width 39 height 22
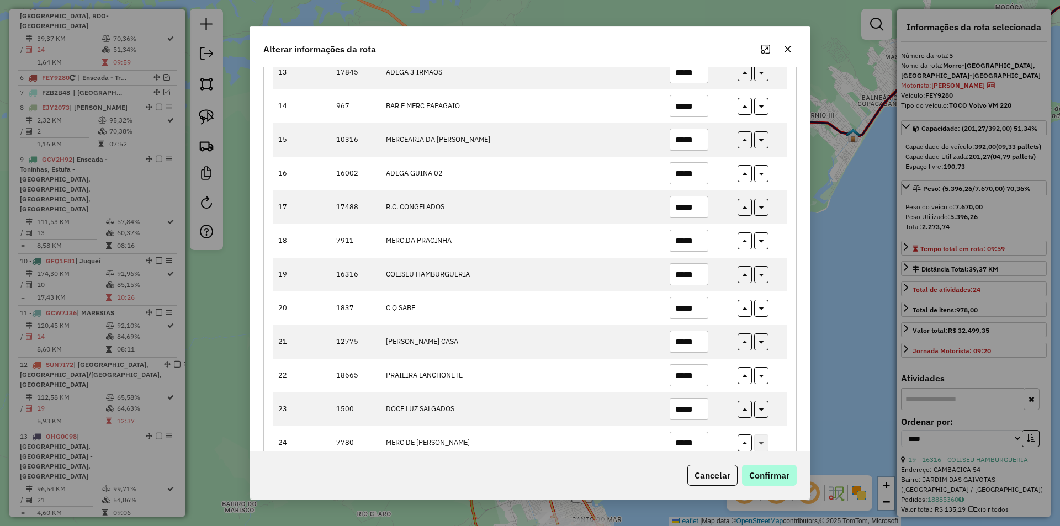
type input "*****"
click at [764, 469] on button "Confirmar" at bounding box center [769, 475] width 55 height 21
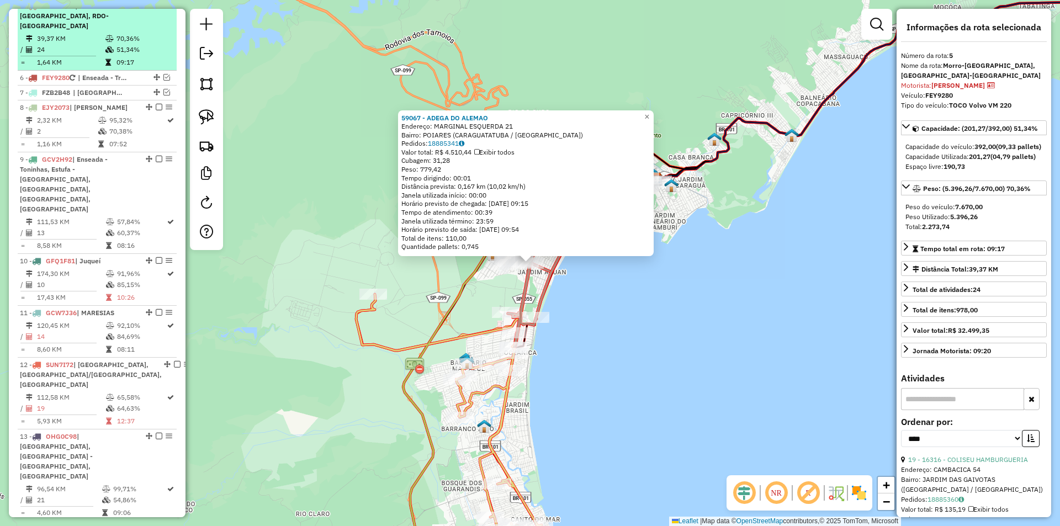
click at [156, 9] on em at bounding box center [159, 5] width 7 height 7
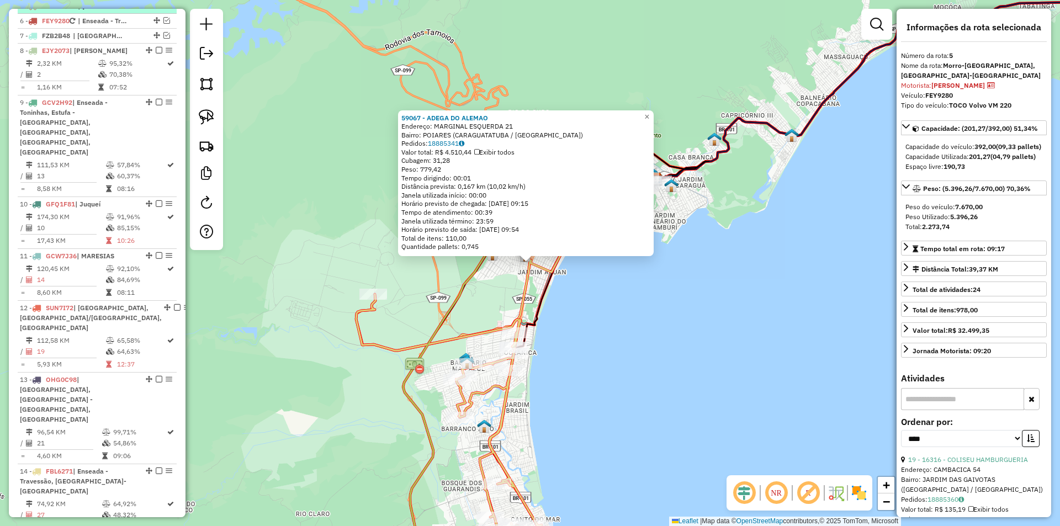
click at [164, 9] on em at bounding box center [166, 5] width 7 height 7
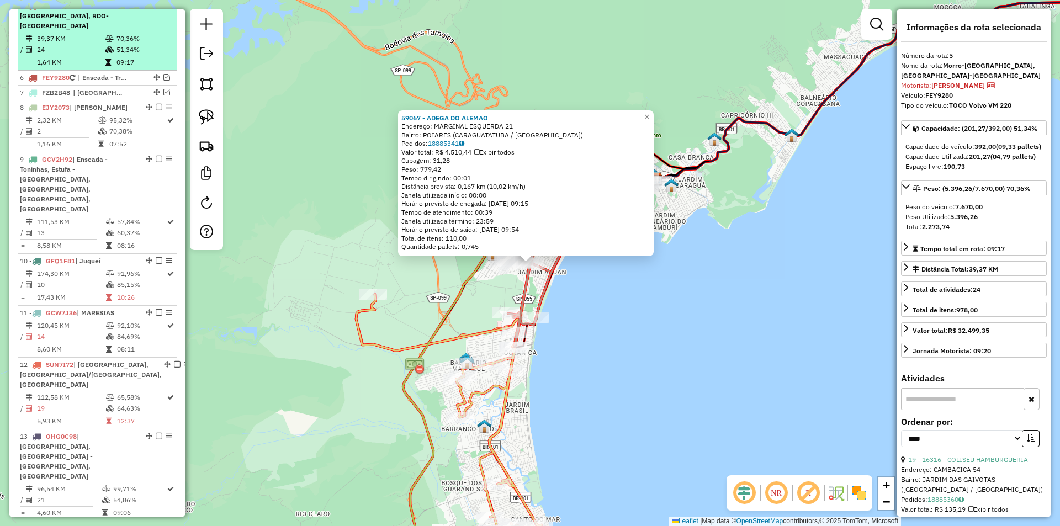
click at [156, 9] on em at bounding box center [159, 5] width 7 height 7
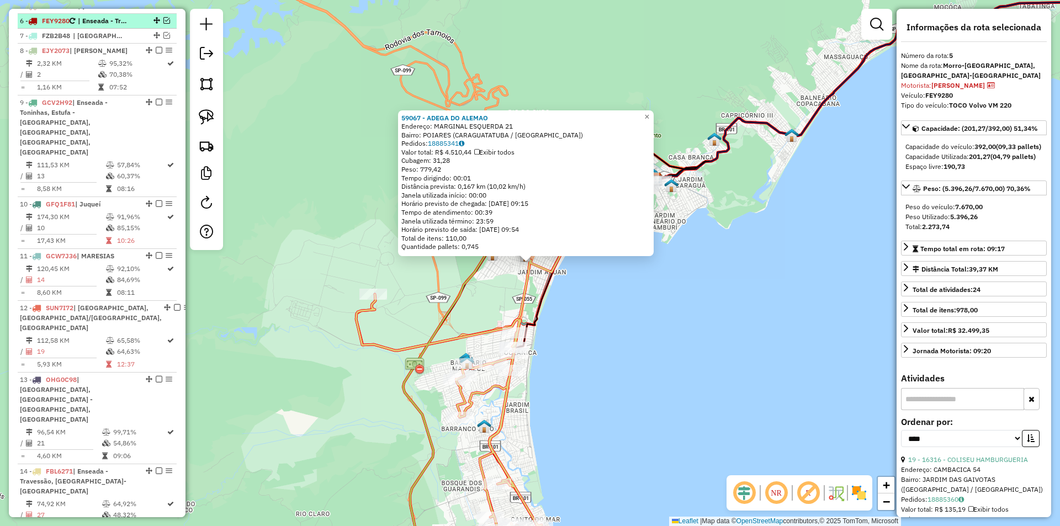
click at [164, 24] on em at bounding box center [166, 20] width 7 height 7
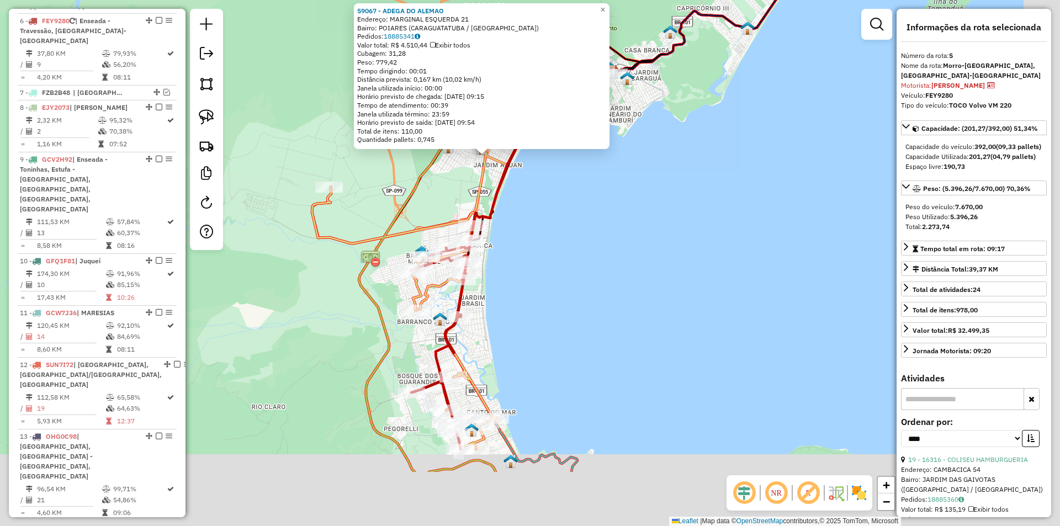
drag, startPoint x: 406, startPoint y: 461, endPoint x: 363, endPoint y: 349, distance: 119.5
click at [363, 349] on div "59067 - ADEGA DO ALEMAO Endereço: MARGINAL ESQUERDA 21 Bairro: POIARES ([GEOGRA…" at bounding box center [530, 263] width 1060 height 526
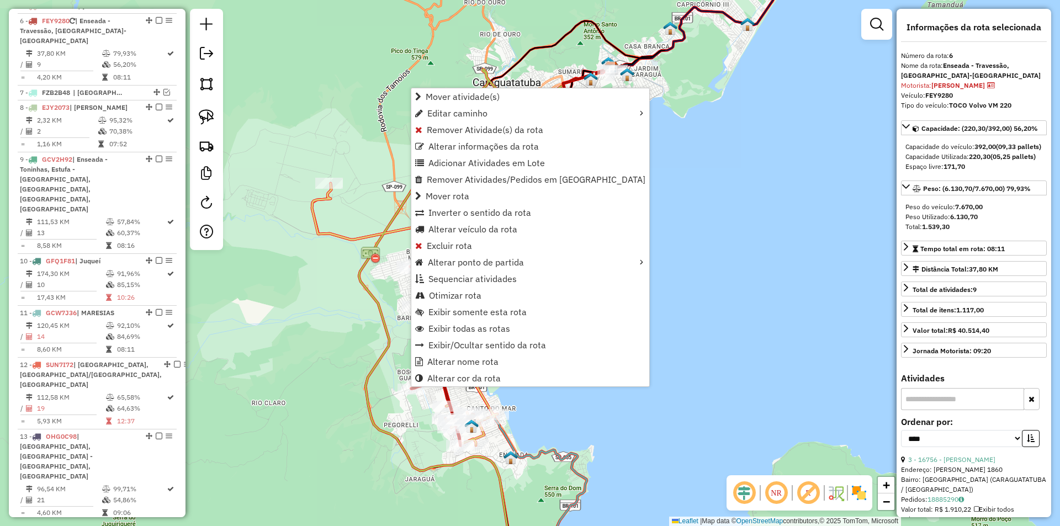
scroll to position [512, 0]
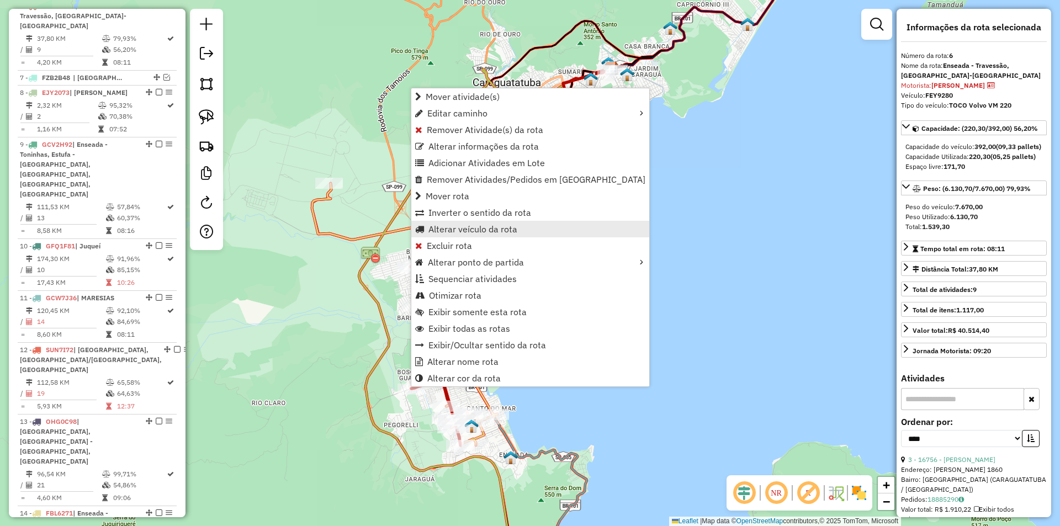
click at [448, 229] on span "Alterar veículo da rota" at bounding box center [472, 229] width 89 height 9
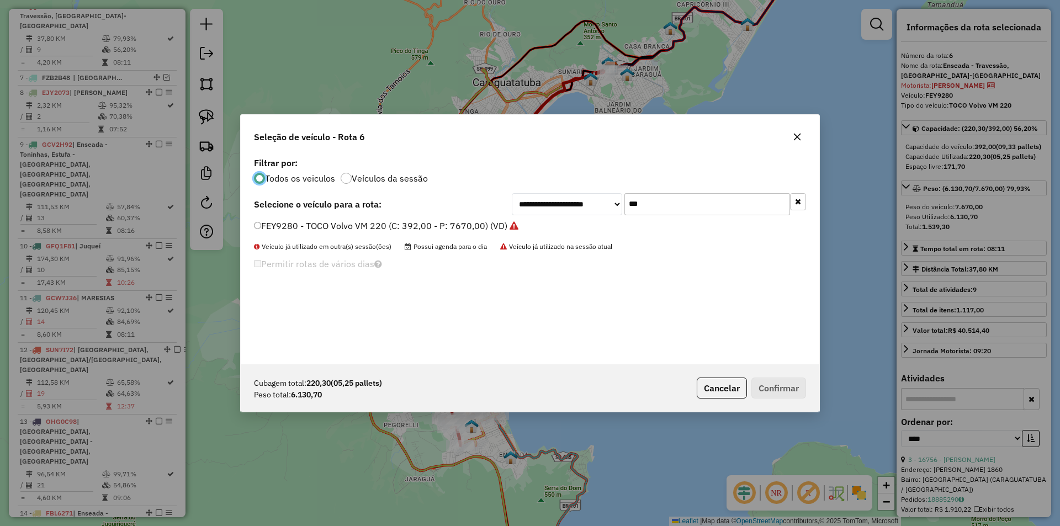
scroll to position [6, 3]
click at [632, 200] on input "***" at bounding box center [707, 204] width 166 height 22
type input "***"
click at [401, 226] on label "FWD9666 - TOCO Volvo VM 220 (C: 392,00 - P: 7670,00) (VD)" at bounding box center [382, 225] width 257 height 13
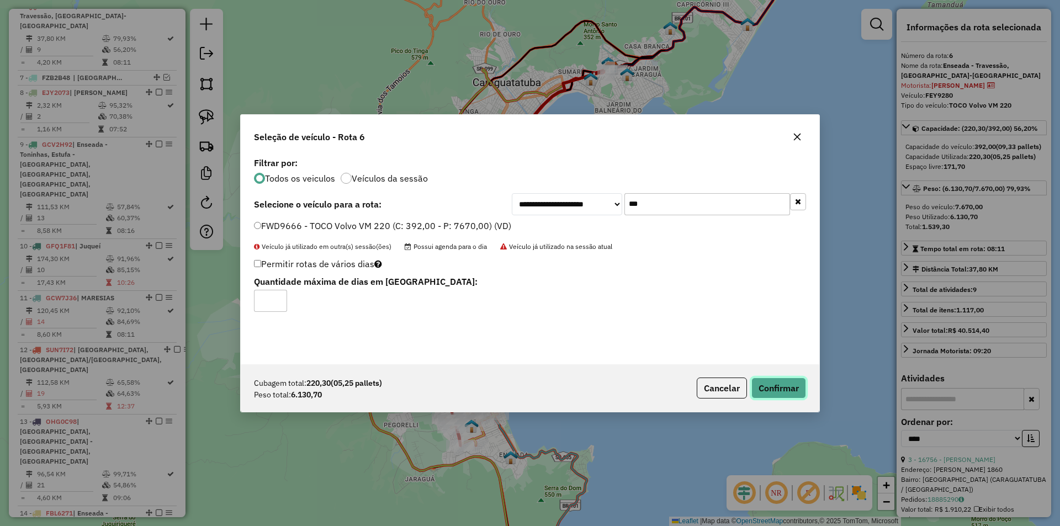
click at [771, 386] on button "Confirmar" at bounding box center [778, 387] width 55 height 21
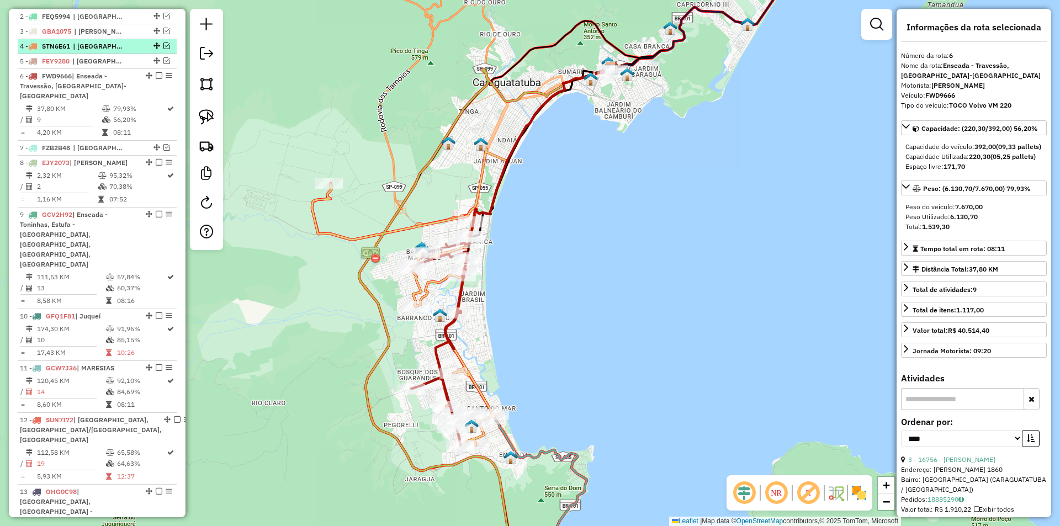
scroll to position [401, 0]
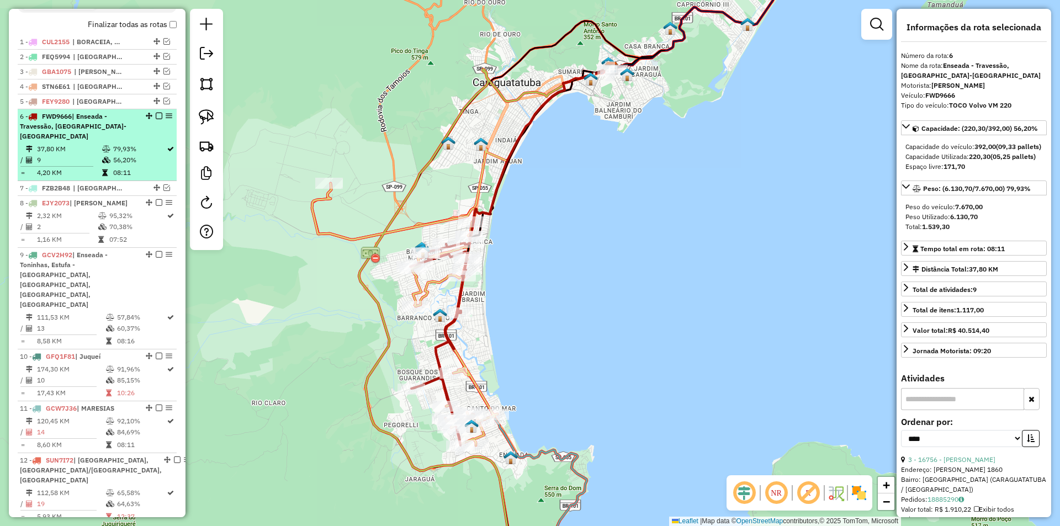
click at [156, 119] on em at bounding box center [159, 116] width 7 height 7
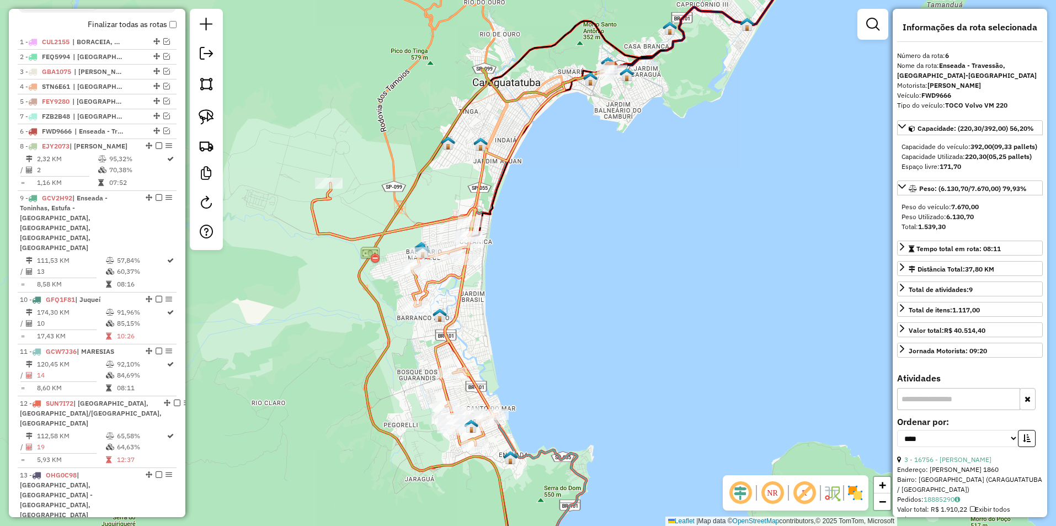
drag, startPoint x: 151, startPoint y: 123, endPoint x: 157, endPoint y: 144, distance: 21.7
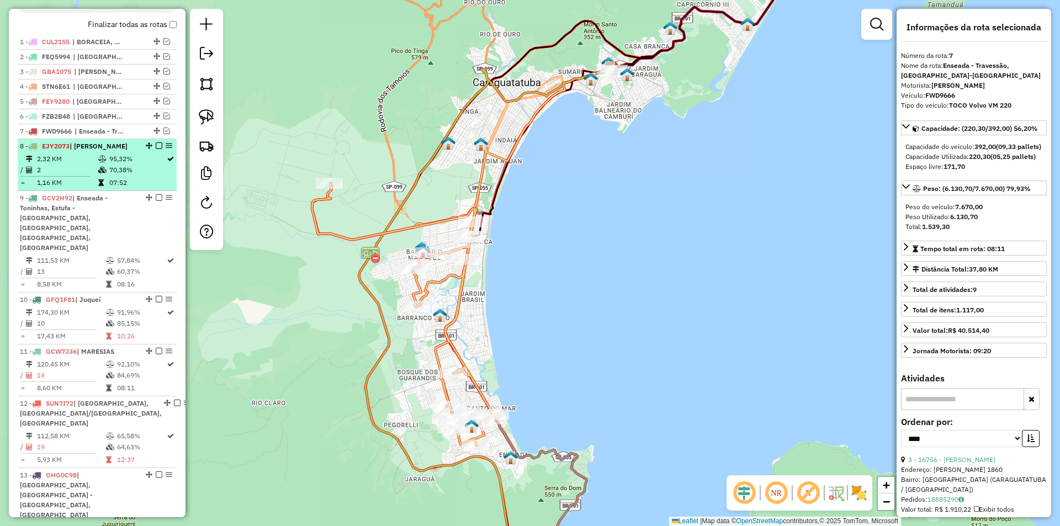
click at [142, 175] on td "70,38%" at bounding box center [137, 169] width 57 height 11
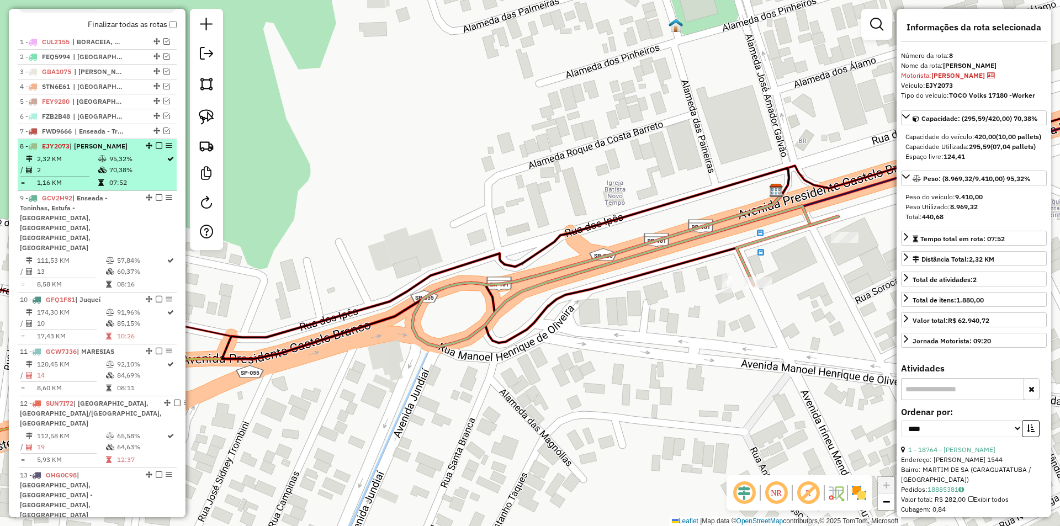
click at [156, 149] on em at bounding box center [159, 145] width 7 height 7
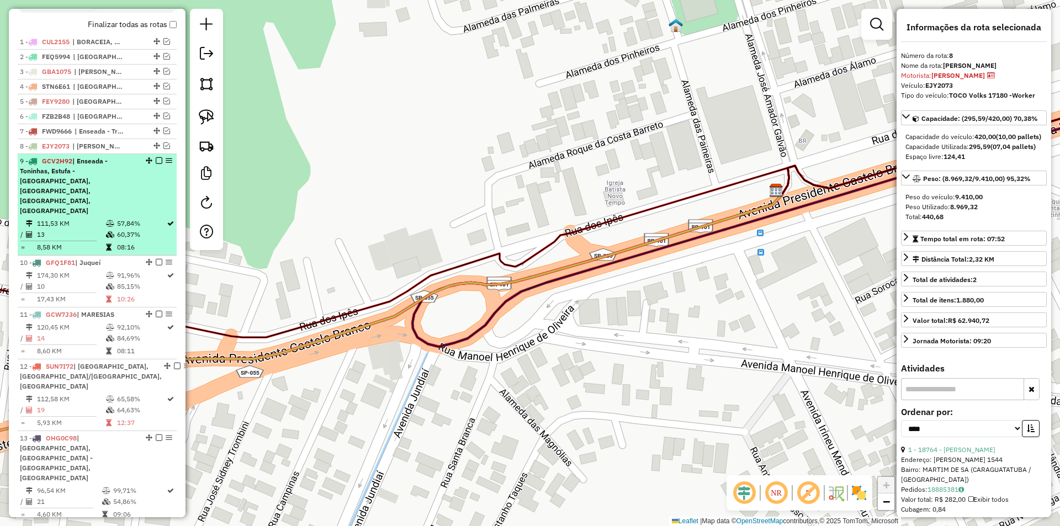
click at [137, 191] on div "9 - GCV2H92 | Enseada - Toninhas, Estufa - [GEOGRAPHIC_DATA], [GEOGRAPHIC_DATA]…" at bounding box center [97, 186] width 155 height 60
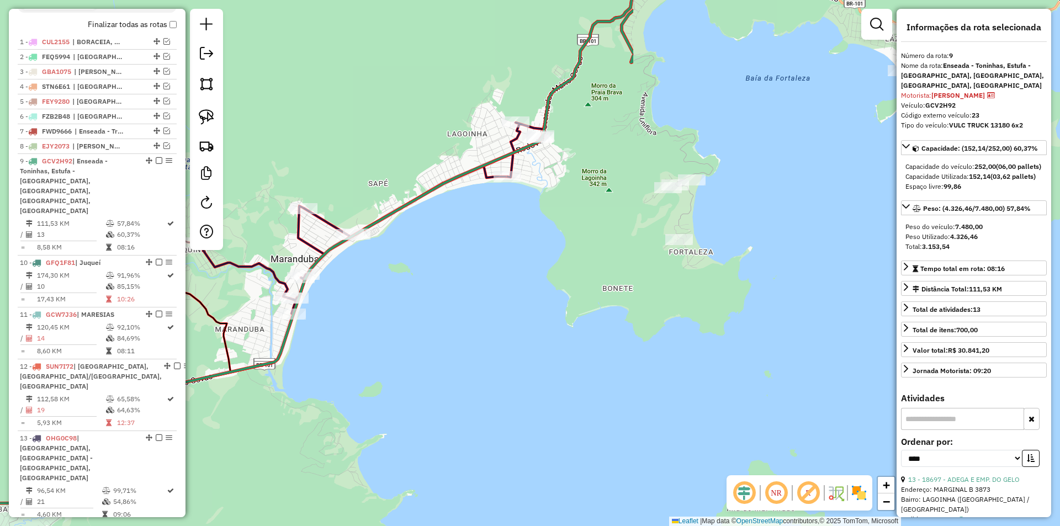
drag, startPoint x: 743, startPoint y: 346, endPoint x: 215, endPoint y: 296, distance: 529.9
click at [215, 296] on div "Janela de atendimento Grade de atendimento Capacidade Transportadoras Veículos …" at bounding box center [530, 263] width 1060 height 526
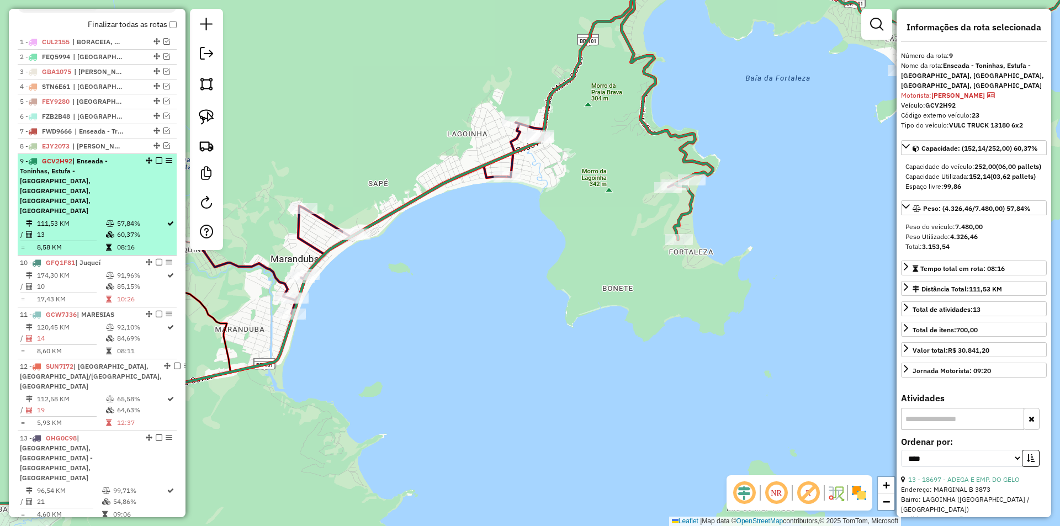
click at [156, 164] on em at bounding box center [159, 160] width 7 height 7
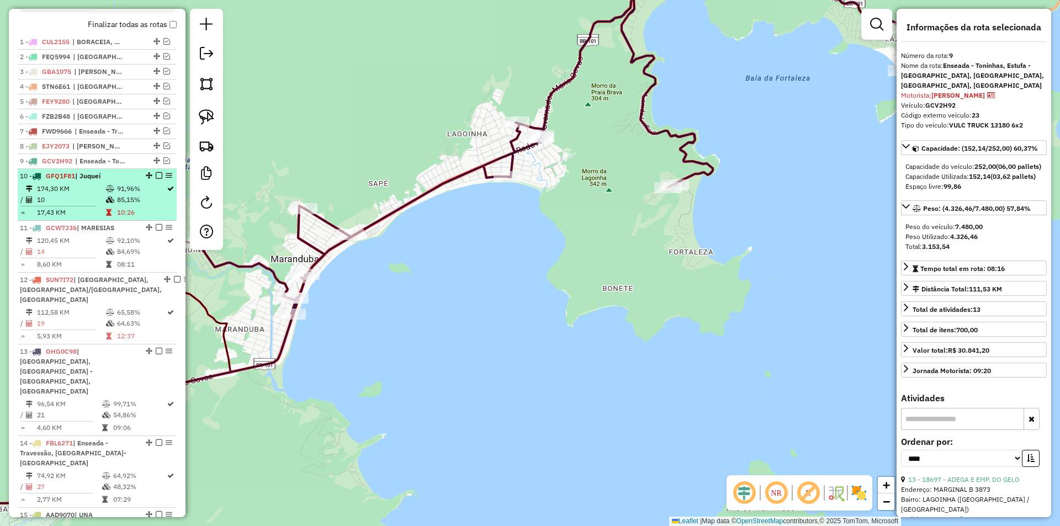
click at [136, 194] on td "91,96%" at bounding box center [141, 188] width 50 height 11
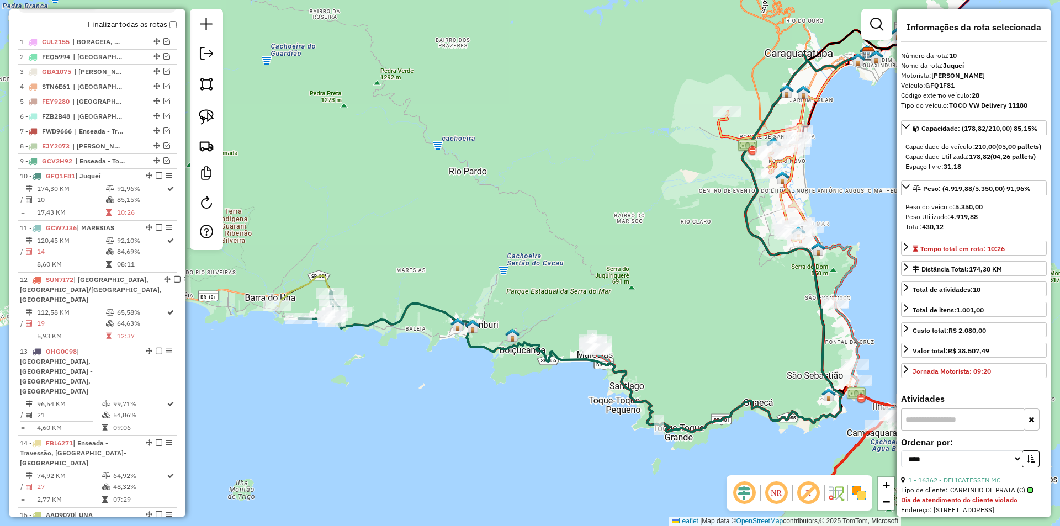
drag, startPoint x: 318, startPoint y: 398, endPoint x: 385, endPoint y: 366, distance: 74.0
click at [385, 366] on div "Janela de atendimento Grade de atendimento Capacidade Transportadoras Veículos …" at bounding box center [530, 263] width 1060 height 526
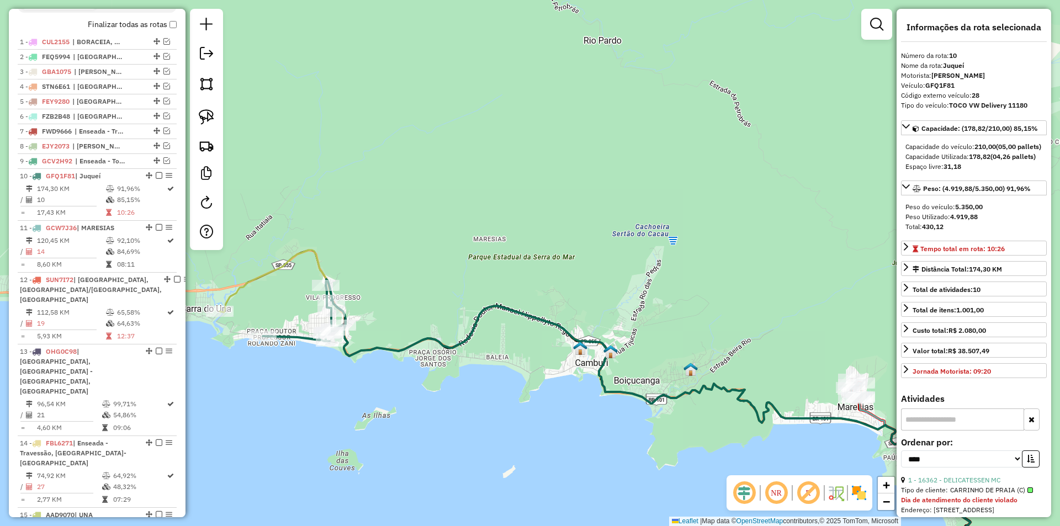
scroll to position [457, 0]
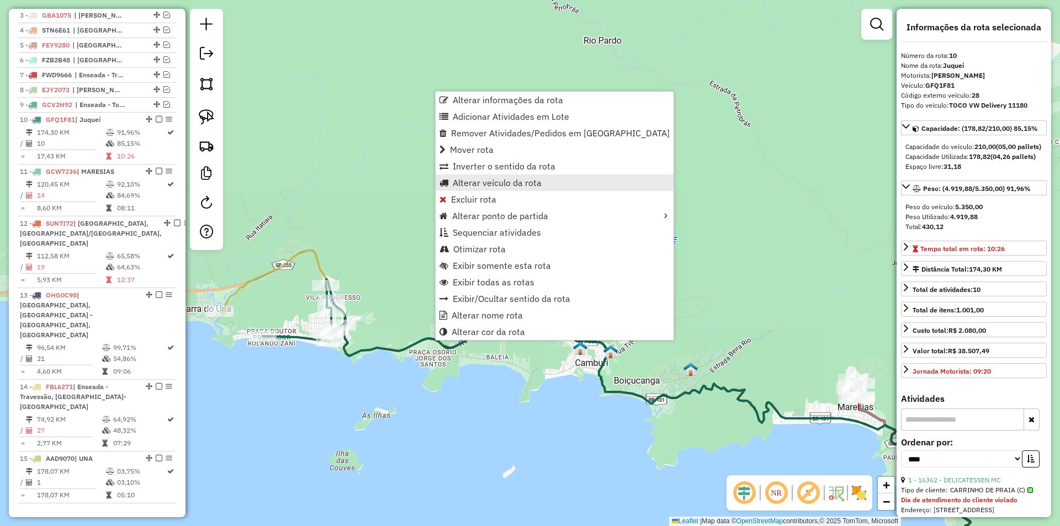
click at [471, 182] on span "Alterar veículo da rota" at bounding box center [497, 182] width 89 height 9
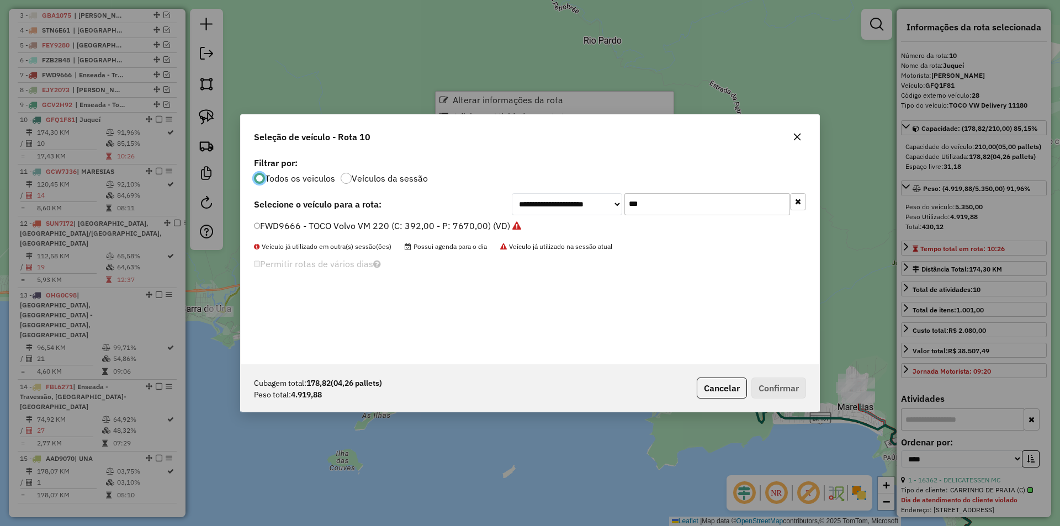
scroll to position [6, 3]
click at [799, 135] on icon "button" at bounding box center [797, 136] width 7 height 7
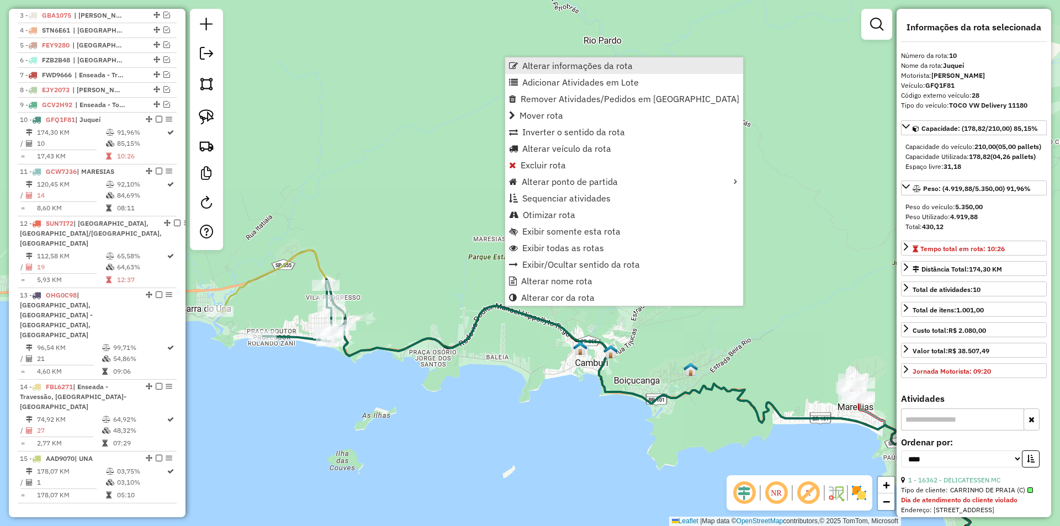
click at [542, 61] on span "Alterar informações da rota" at bounding box center [577, 65] width 110 height 9
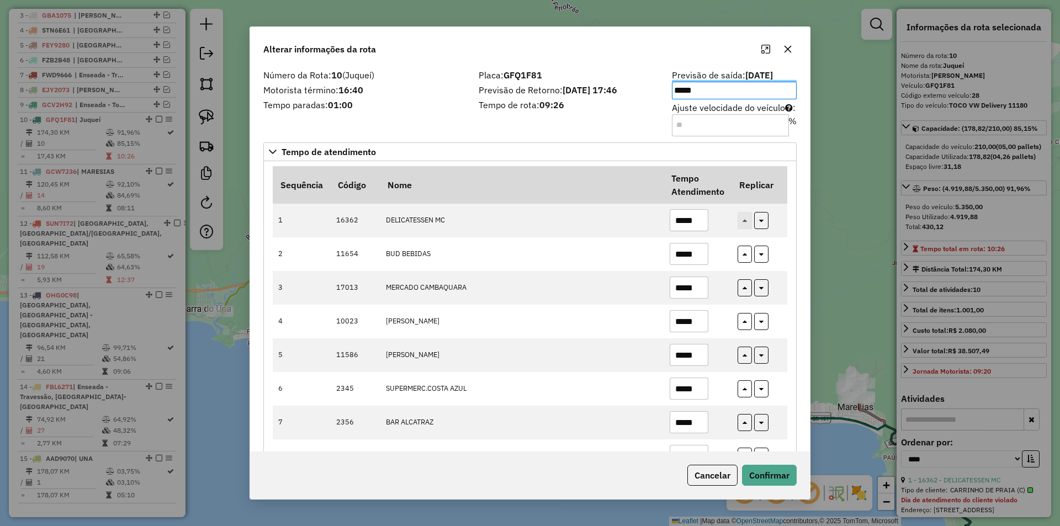
click at [791, 344] on div "Sequência Código Nome Tempo Atendimento Replicar 1 16362 DELICATESSEN MC ***** …" at bounding box center [529, 353] width 533 height 385
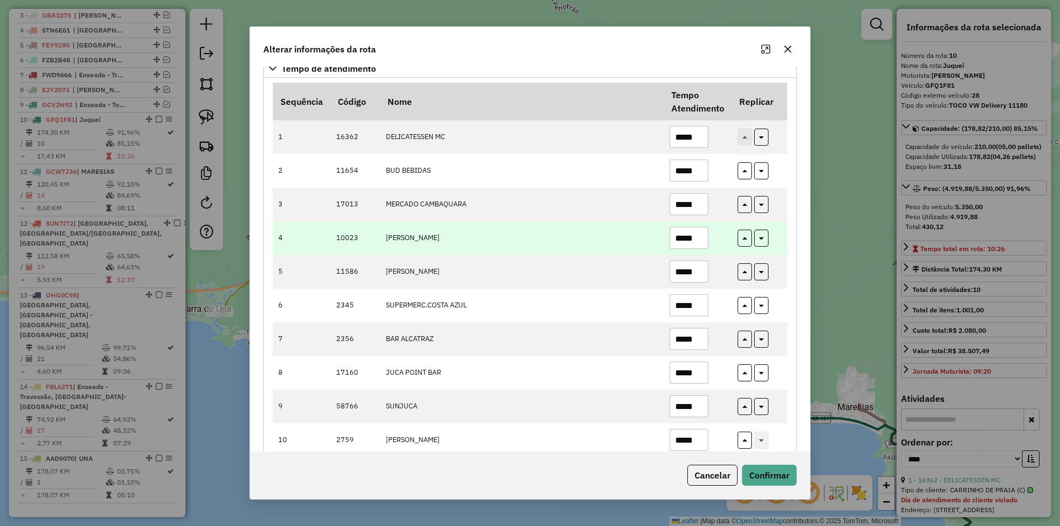
scroll to position [109, 0]
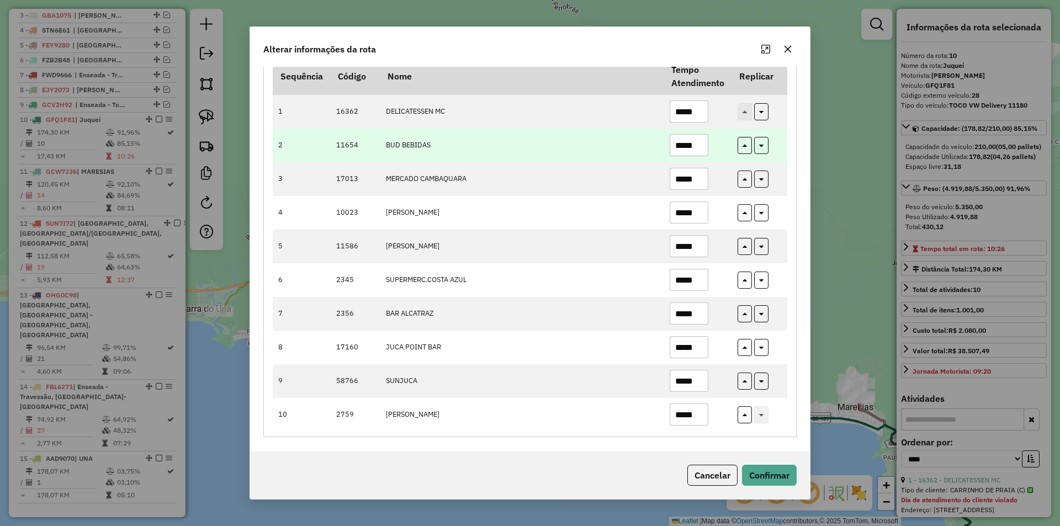
click at [689, 139] on input "*****" at bounding box center [688, 145] width 39 height 22
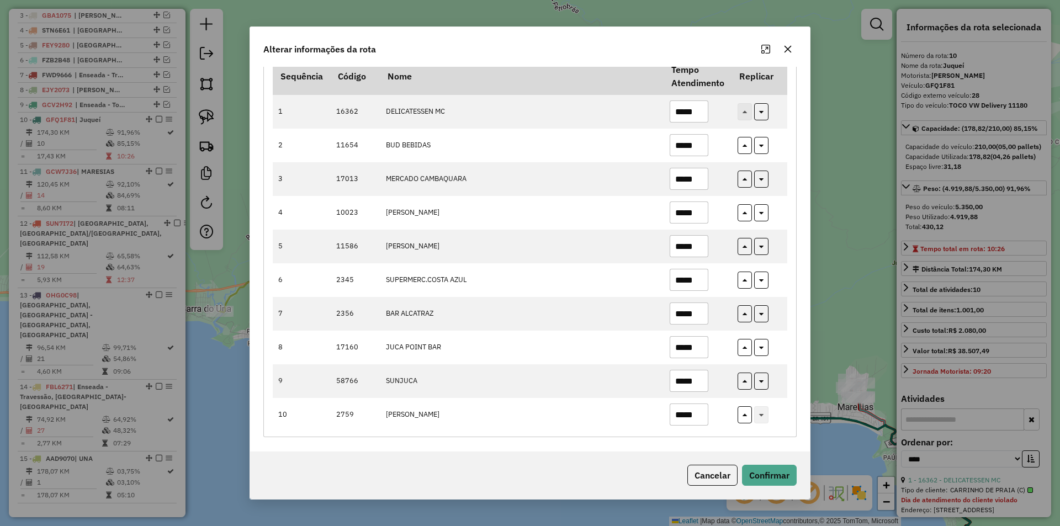
type input "*****"
click at [798, 207] on div "Número da Rota: 10 (Juqueí) Motorista término: 16:40 Tempo paradas: 01:00 Placa…" at bounding box center [530, 259] width 560 height 385
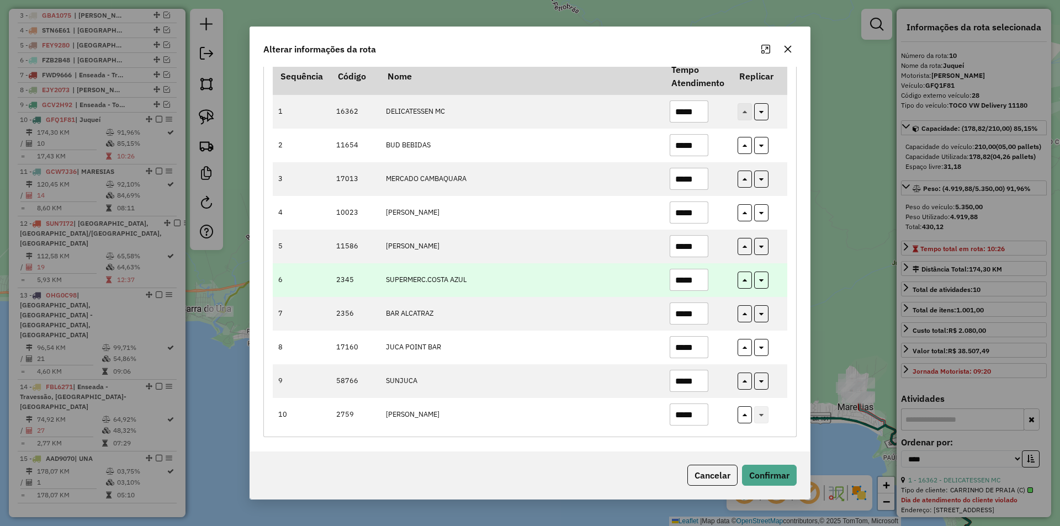
click at [692, 279] on input "*****" at bounding box center [688, 280] width 39 height 22
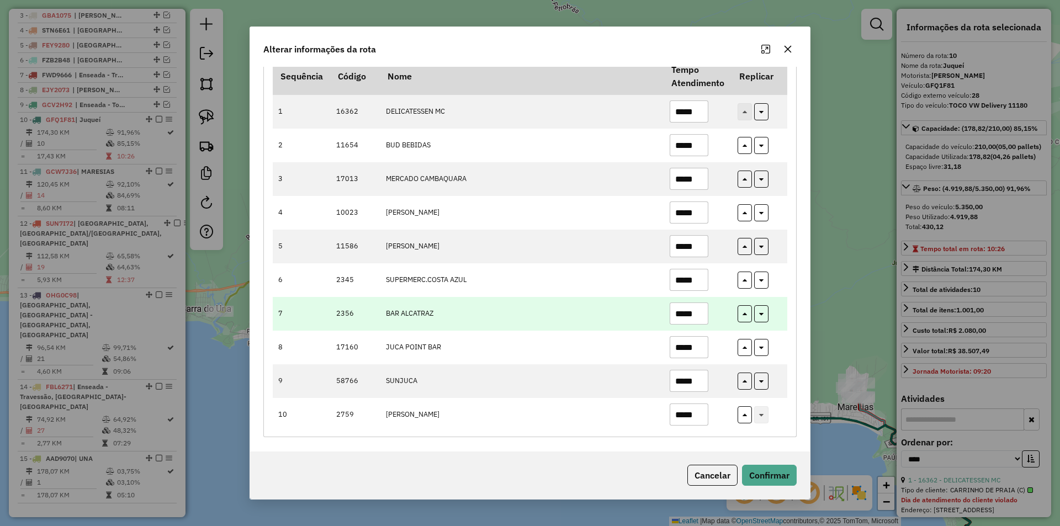
type input "*****"
click at [692, 312] on input "*****" at bounding box center [688, 313] width 39 height 22
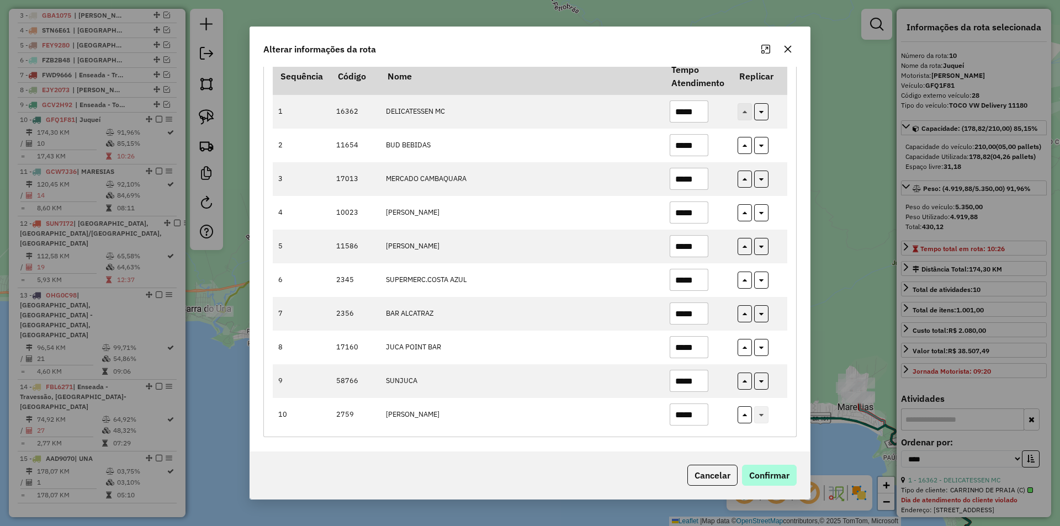
type input "*****"
click at [770, 475] on button "Confirmar" at bounding box center [769, 475] width 55 height 21
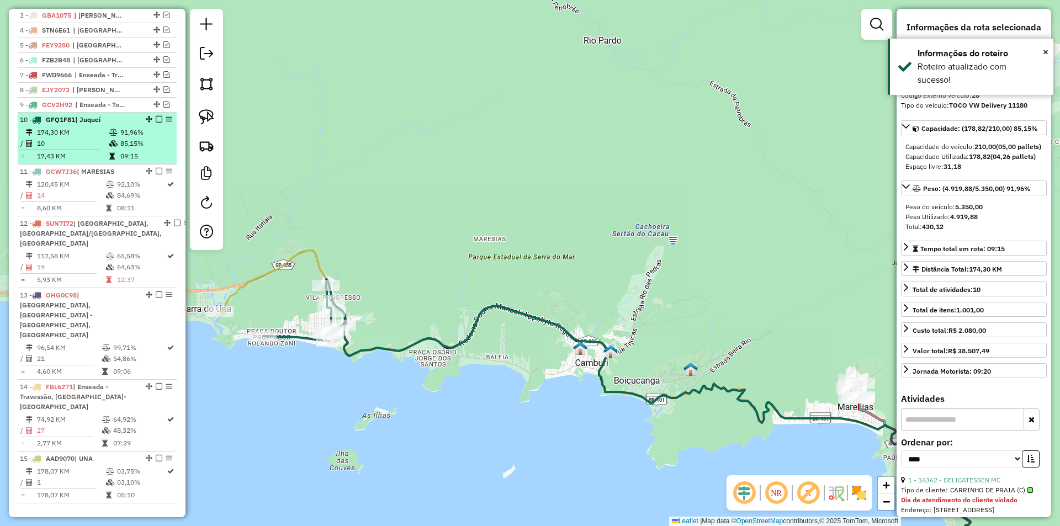
click at [156, 123] on em at bounding box center [159, 119] width 7 height 7
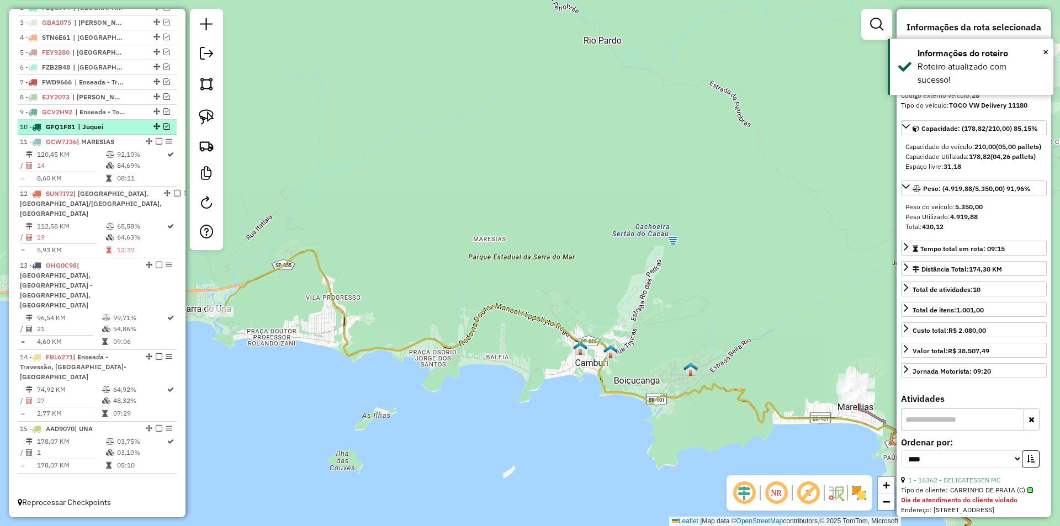
scroll to position [421, 0]
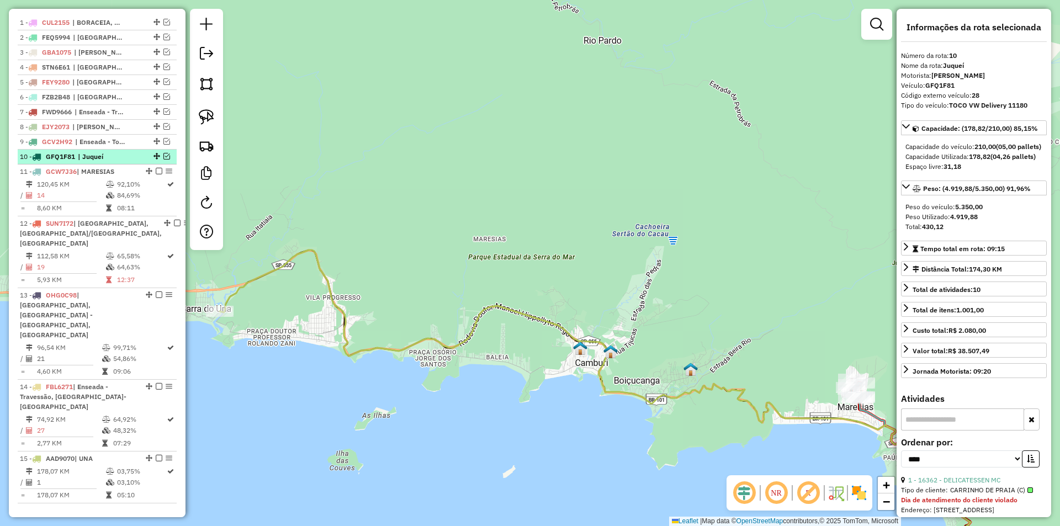
click at [165, 159] on em at bounding box center [166, 156] width 7 height 7
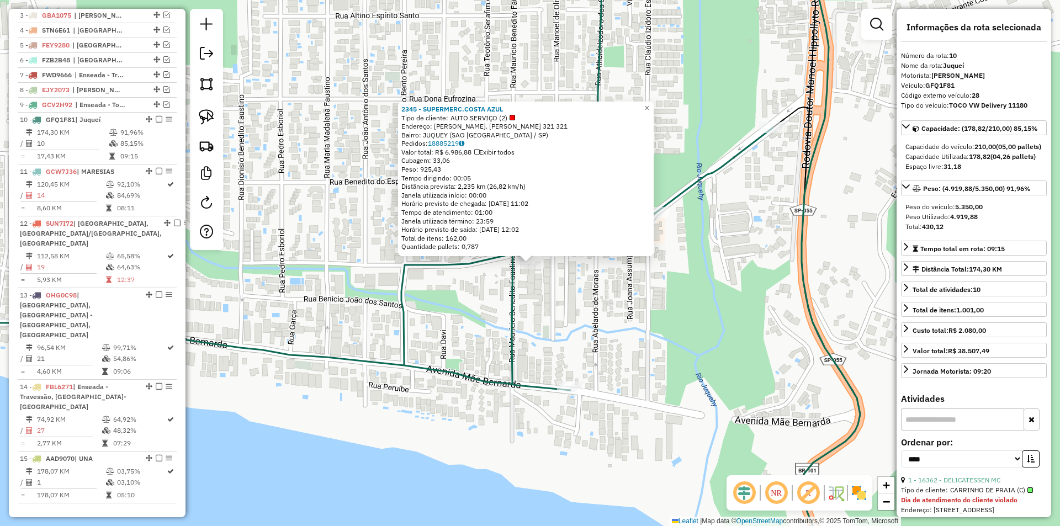
click at [552, 333] on div "2345 - SUPERMERC.COSTA AZUL Tipo de cliente: AUTO SERVIÇO (2) Endereço: [PERSON…" at bounding box center [530, 263] width 1060 height 526
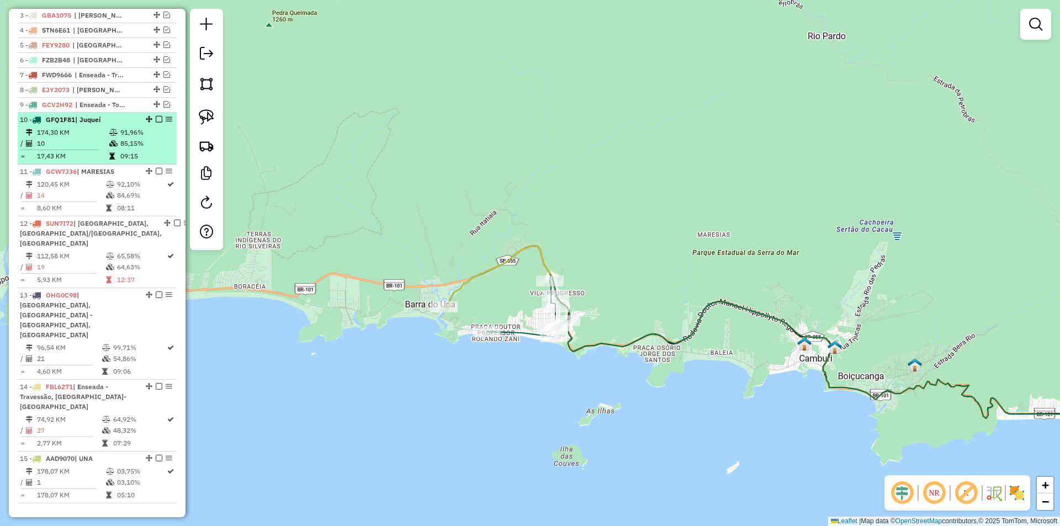
click at [156, 123] on em at bounding box center [159, 119] width 7 height 7
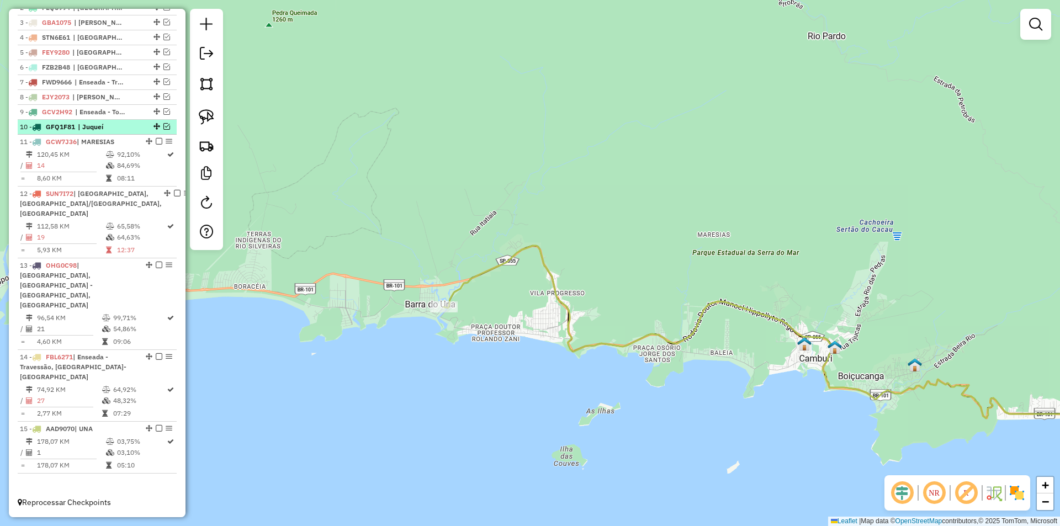
scroll to position [421, 0]
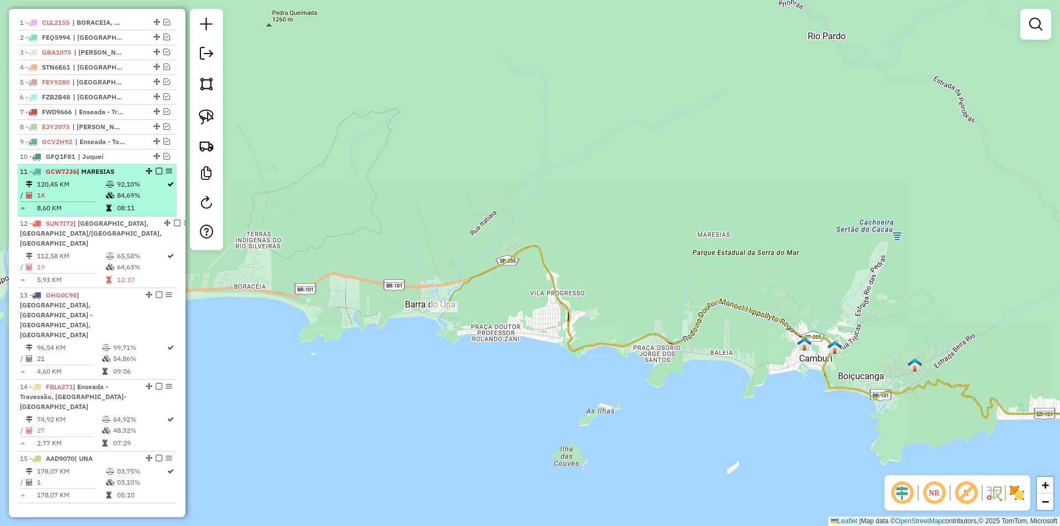
click at [142, 200] on td "84,69%" at bounding box center [141, 195] width 50 height 11
select select "*********"
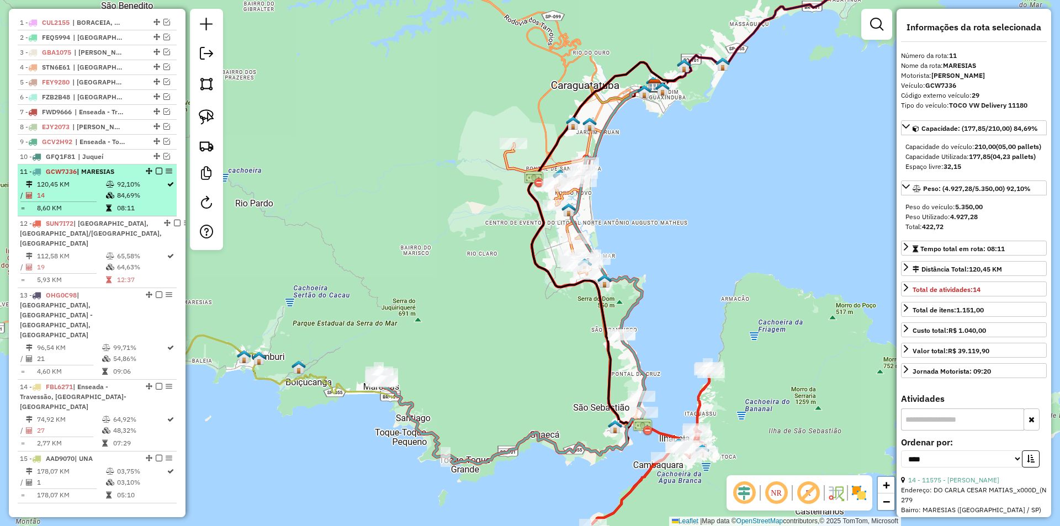
click at [156, 174] on em at bounding box center [159, 171] width 7 height 7
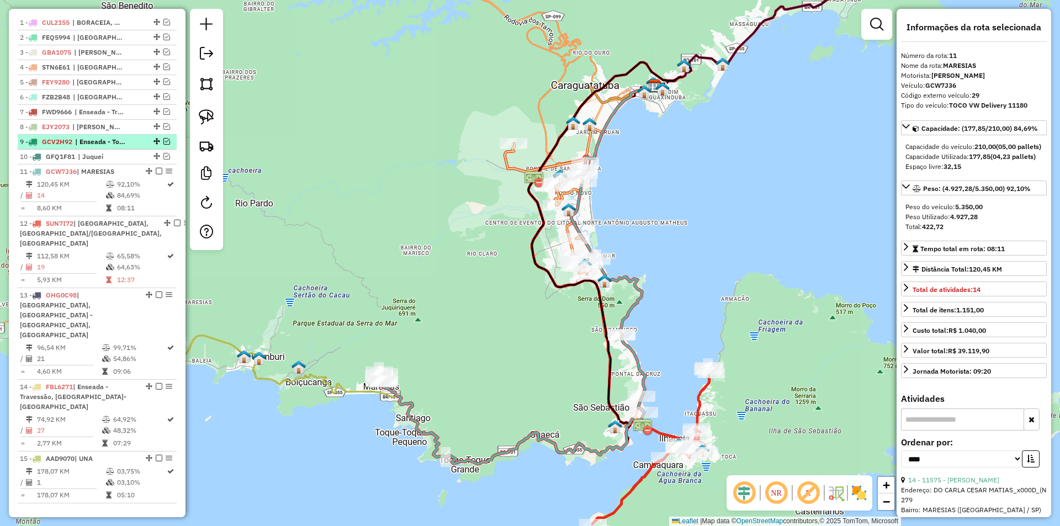
scroll to position [384, 0]
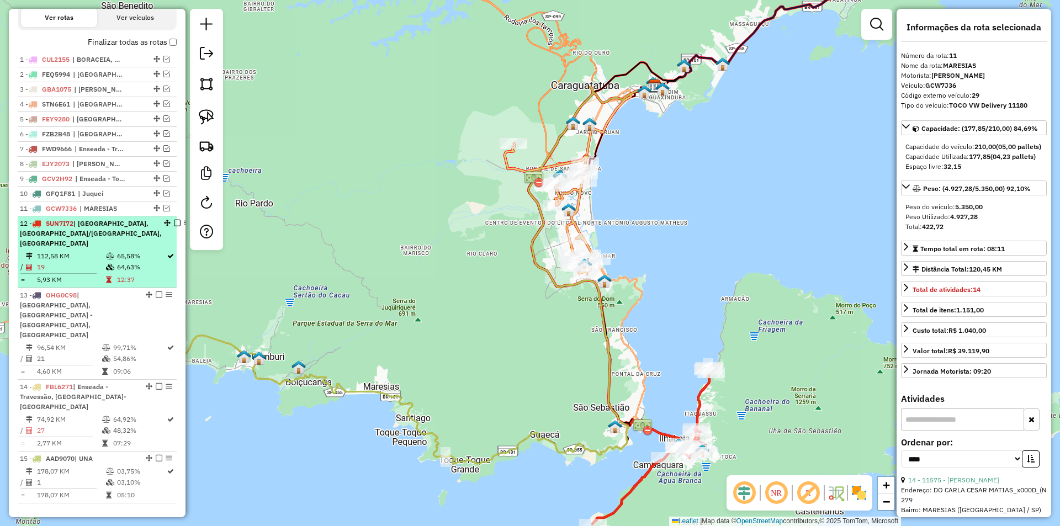
click at [124, 249] on li "12 - SUN7I72 | [GEOGRAPHIC_DATA], [GEOGRAPHIC_DATA]/[GEOGRAPHIC_DATA], VILA - I…" at bounding box center [97, 252] width 159 height 72
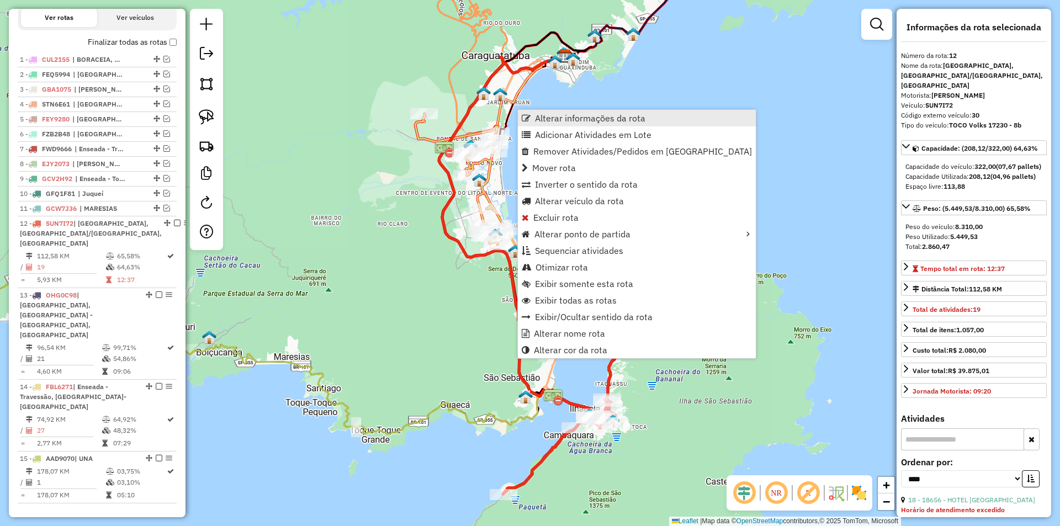
click at [536, 119] on span "Alterar informações da rota" at bounding box center [590, 118] width 110 height 9
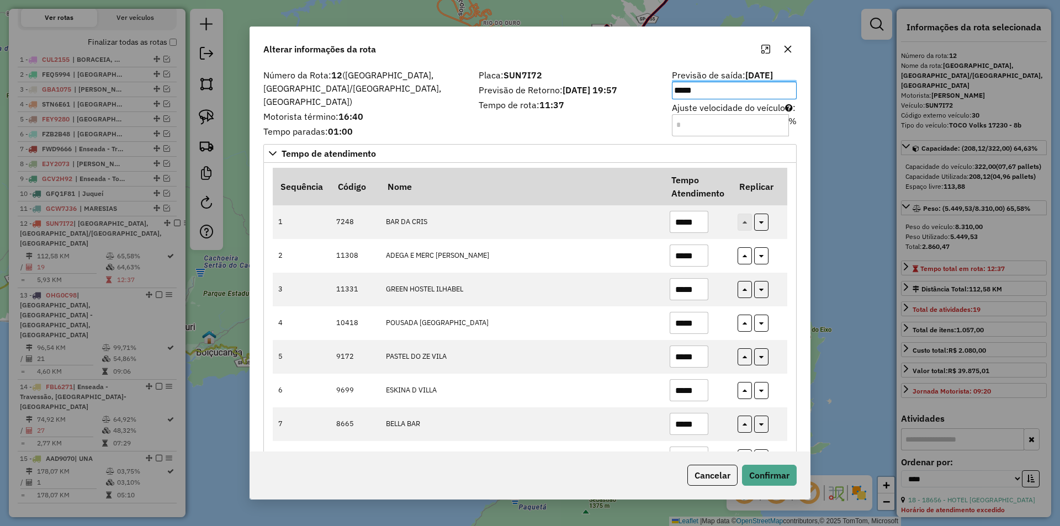
click at [793, 264] on div "Sequência Código Nome Tempo Atendimento Replicar 1 7248 BAR DA CRIS ***** 2 113…" at bounding box center [529, 507] width 533 height 688
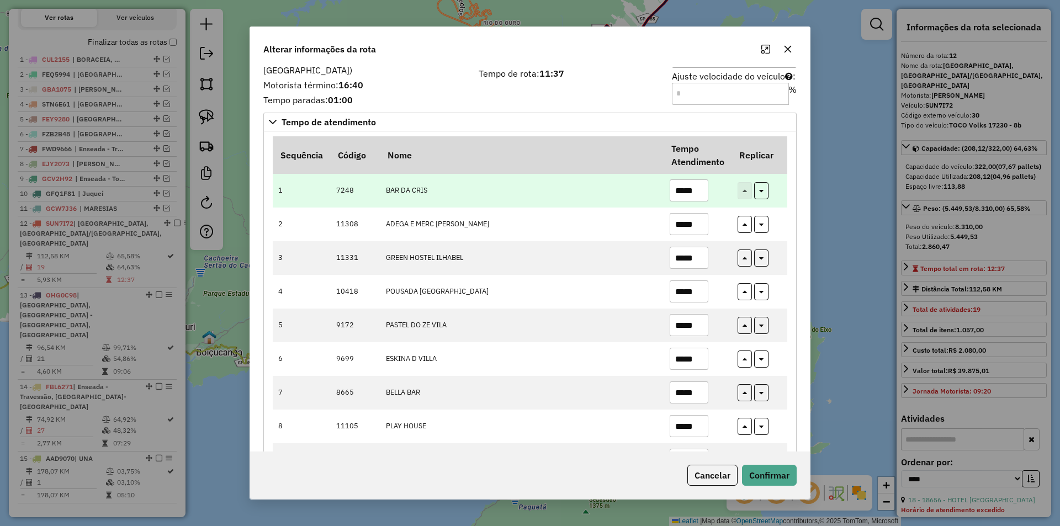
scroll to position [0, 0]
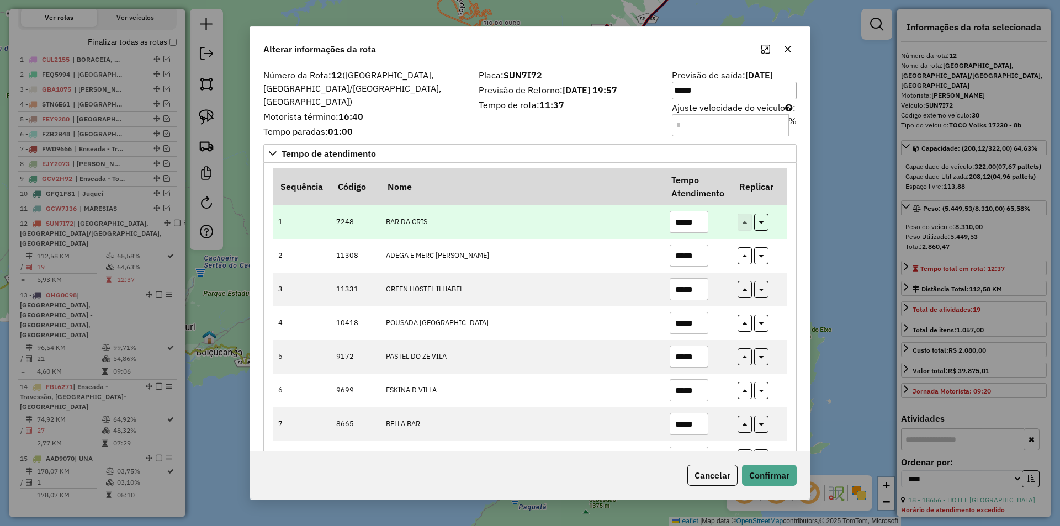
click at [691, 220] on input "*****" at bounding box center [688, 222] width 39 height 22
type input "*****"
click at [759, 222] on icon "button" at bounding box center [761, 221] width 4 height 8
type input "*****"
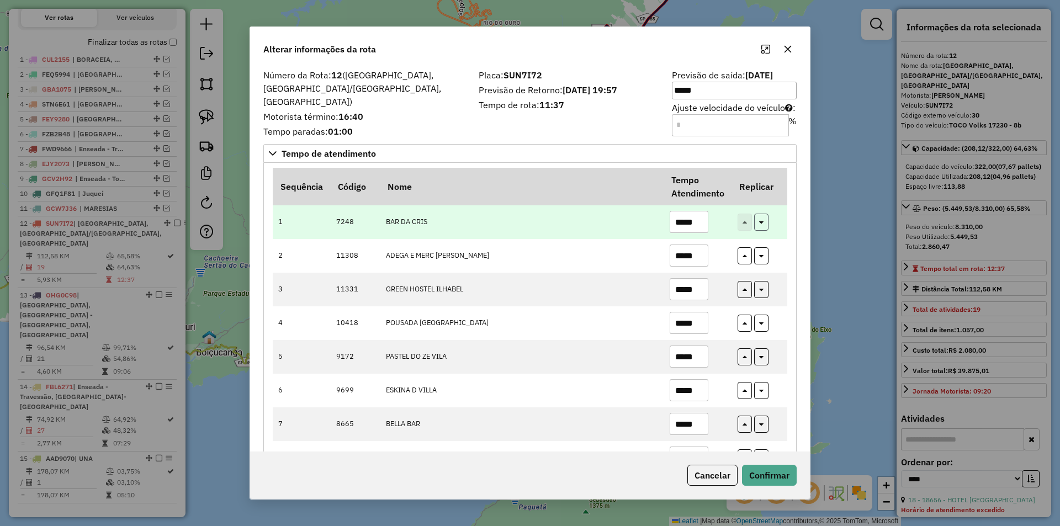
type input "*****"
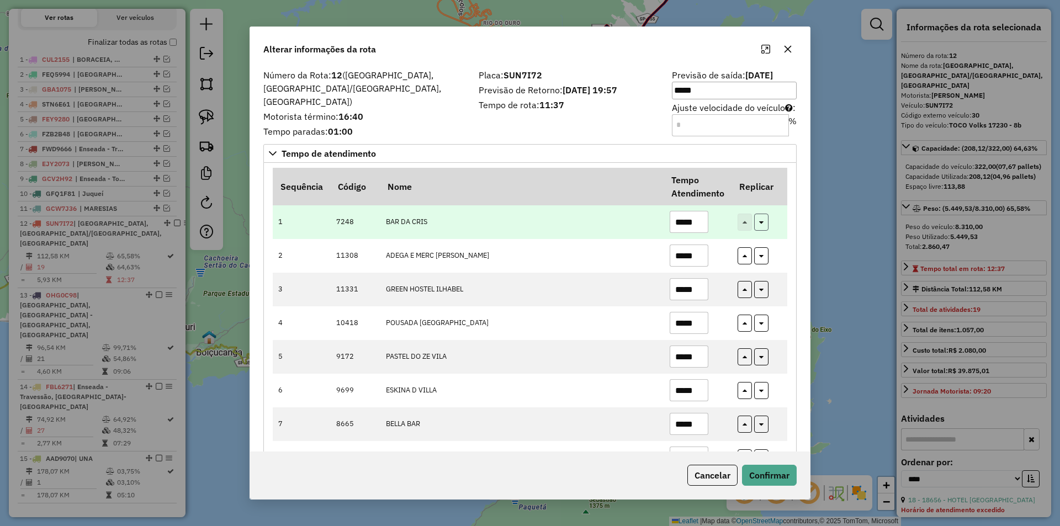
type input "*****"
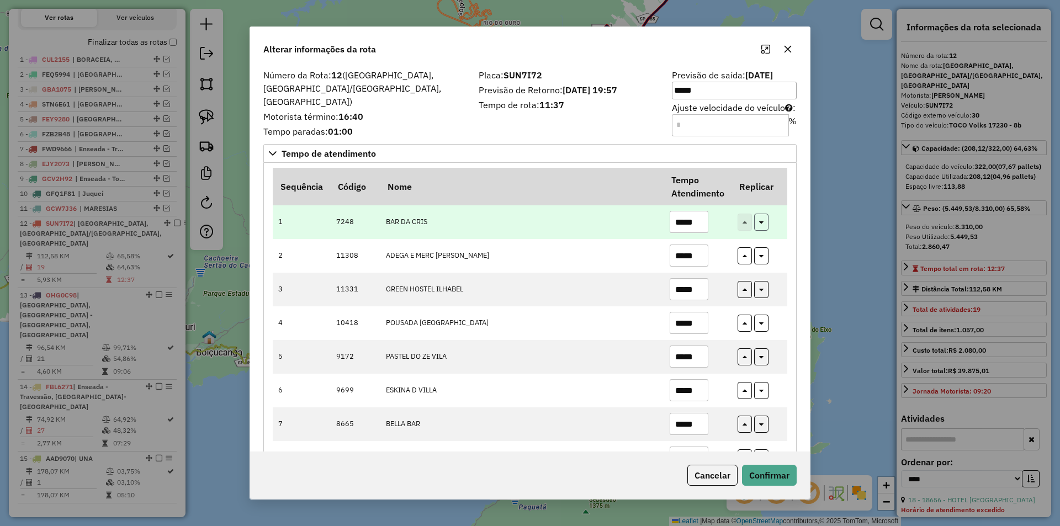
type input "*****"
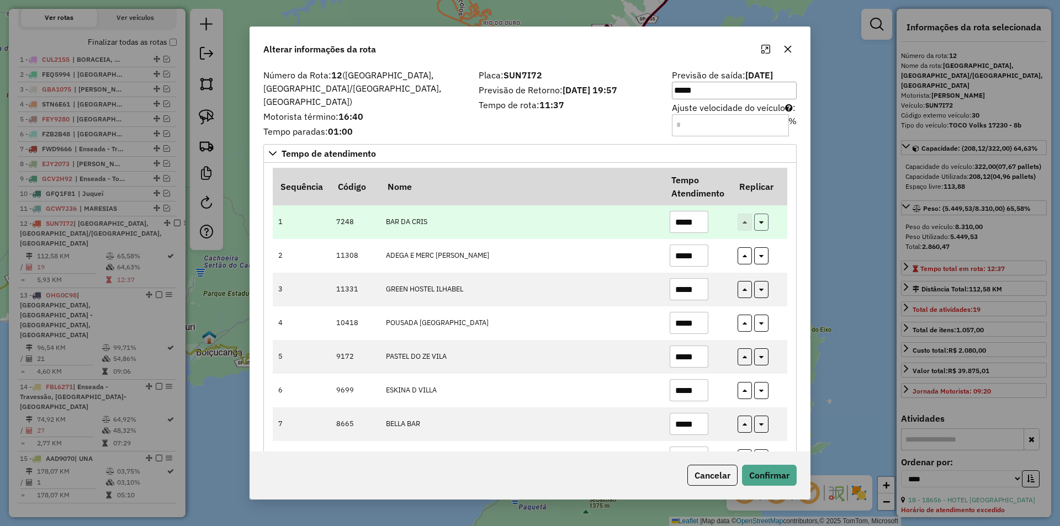
type input "*****"
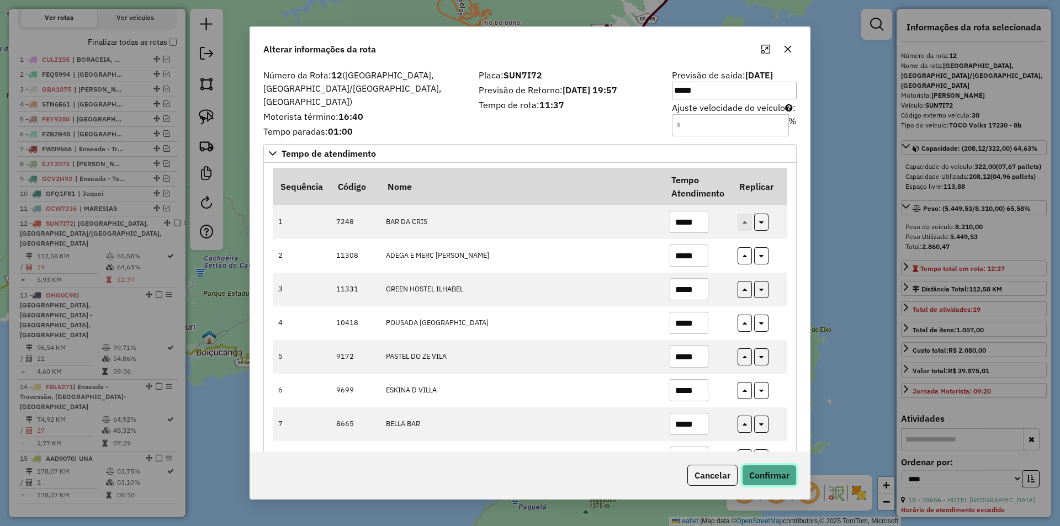
click at [770, 472] on button "Confirmar" at bounding box center [769, 475] width 55 height 21
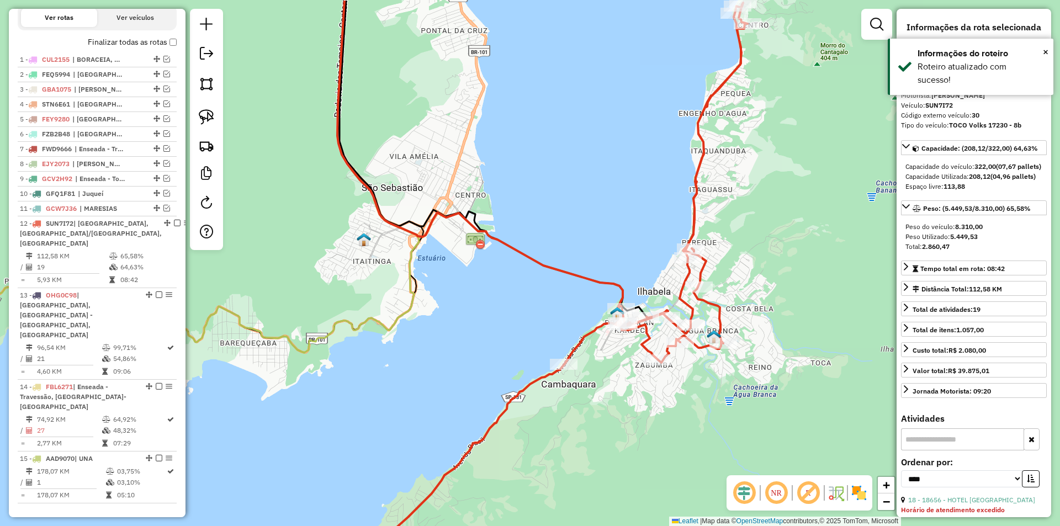
click at [640, 407] on div "Janela de atendimento Grade de atendimento Capacidade Transportadoras Veículos …" at bounding box center [530, 263] width 1060 height 526
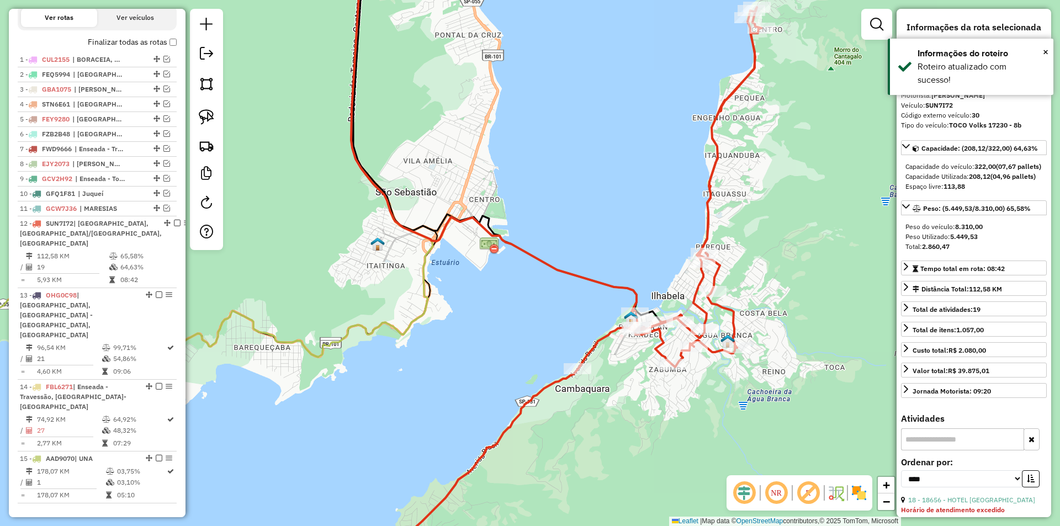
drag, startPoint x: 780, startPoint y: 228, endPoint x: 781, endPoint y: 237, distance: 8.9
click at [794, 225] on div "Janela de atendimento Grade de atendimento Capacidade Transportadoras Veículos …" at bounding box center [530, 263] width 1060 height 526
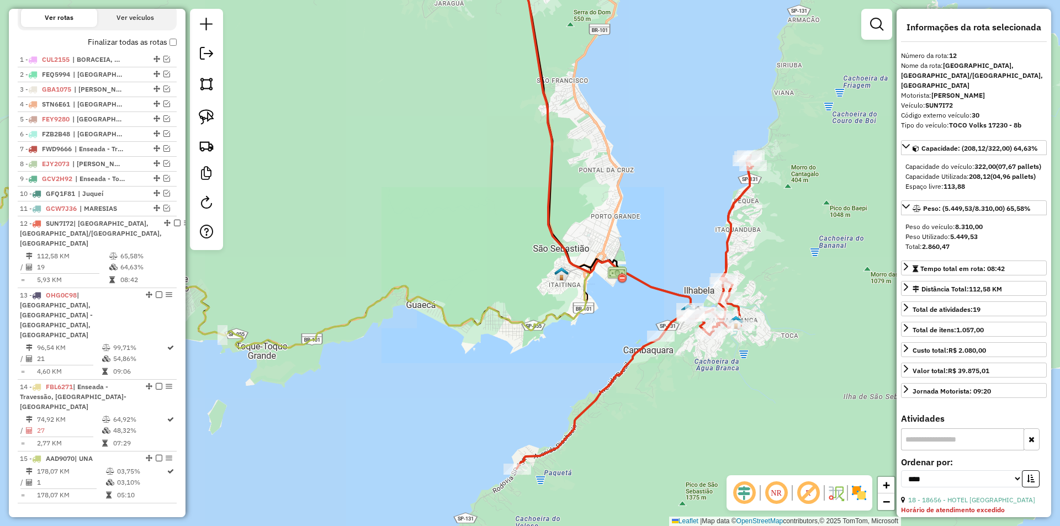
drag, startPoint x: 747, startPoint y: 320, endPoint x: 733, endPoint y: 339, distance: 23.7
click at [734, 342] on div "Janela de atendimento Grade de atendimento Capacidade Transportadoras Veículos …" at bounding box center [530, 263] width 1060 height 526
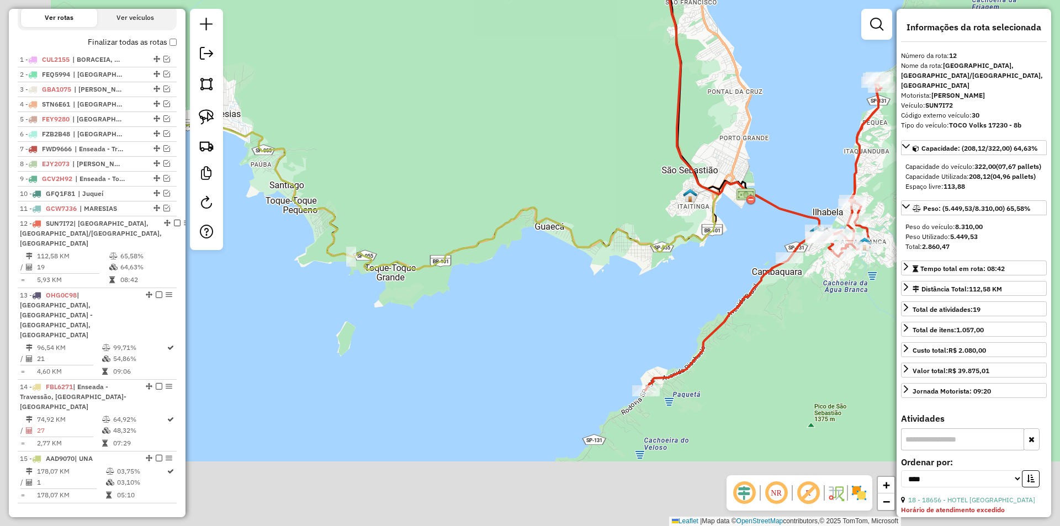
drag, startPoint x: 543, startPoint y: 400, endPoint x: 704, endPoint y: 241, distance: 225.9
click at [704, 241] on icon at bounding box center [384, 32] width 666 height 476
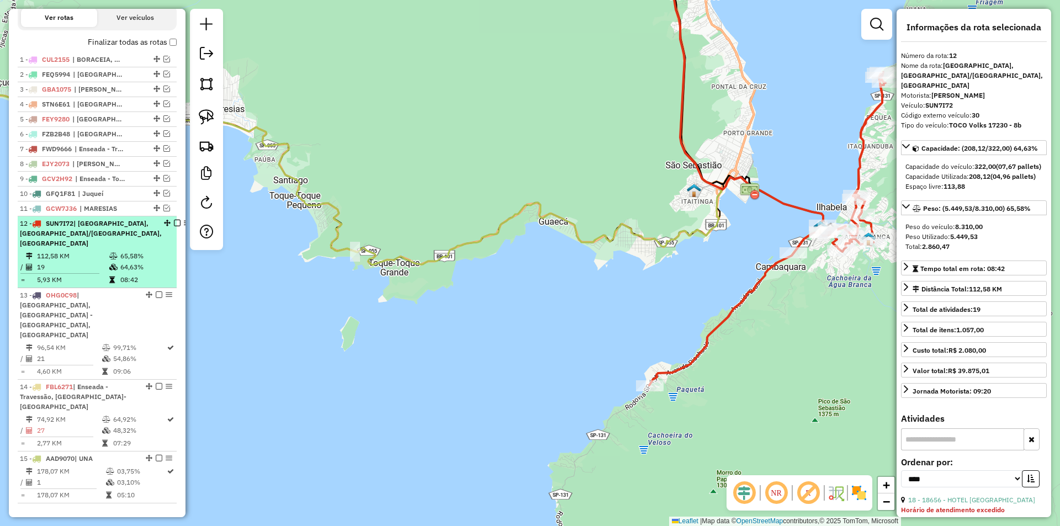
click at [174, 226] on em at bounding box center [177, 223] width 7 height 7
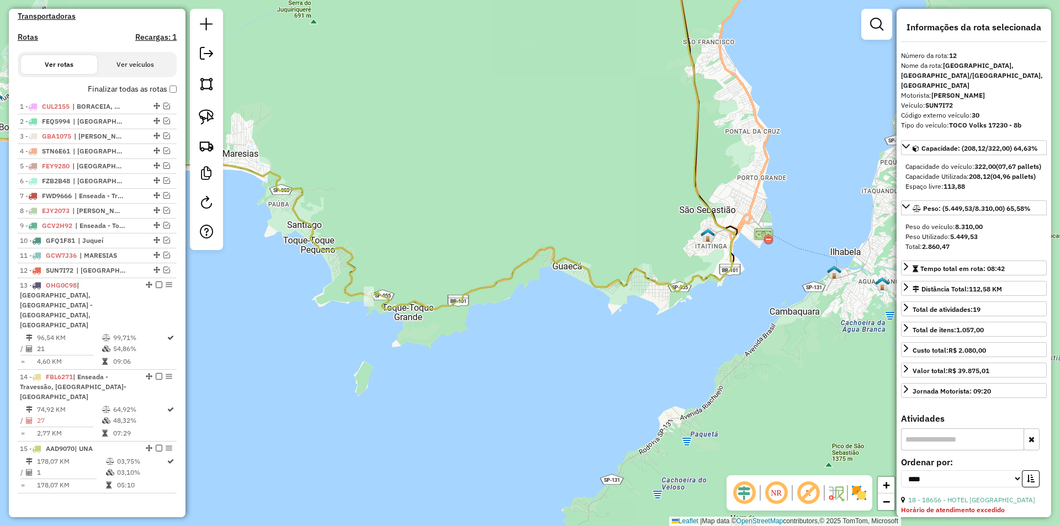
drag, startPoint x: 365, startPoint y: 291, endPoint x: 382, endPoint y: 348, distance: 58.8
click at [384, 348] on div "Janela de atendimento Grade de atendimento Capacidade Transportadoras Veículos …" at bounding box center [530, 263] width 1060 height 526
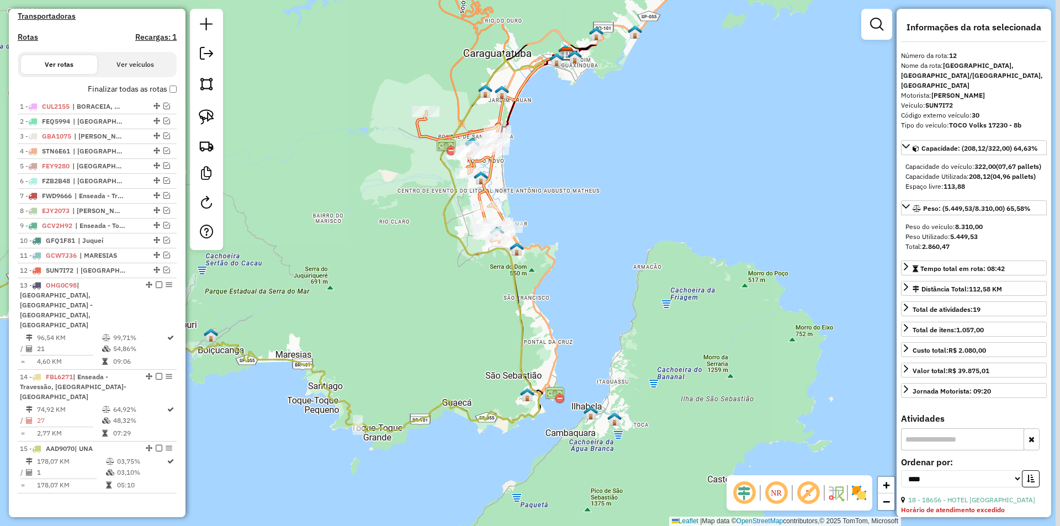
drag, startPoint x: 347, startPoint y: 322, endPoint x: 301, endPoint y: 412, distance: 100.4
click at [292, 422] on div "Janela de atendimento Grade de atendimento Capacidade Transportadoras Veículos …" at bounding box center [530, 263] width 1060 height 526
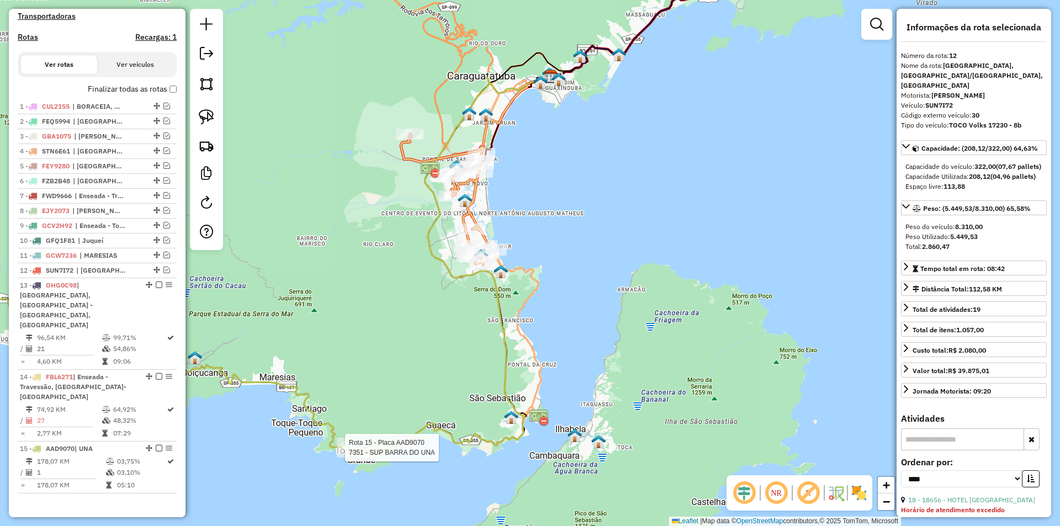
drag, startPoint x: 405, startPoint y: 321, endPoint x: 433, endPoint y: 381, distance: 66.4
click at [433, 381] on div "Rota 15 - Placa AAD9070 7351 - SUP BARRA DO UNA Janela de atendimento Grade de …" at bounding box center [530, 263] width 1060 height 526
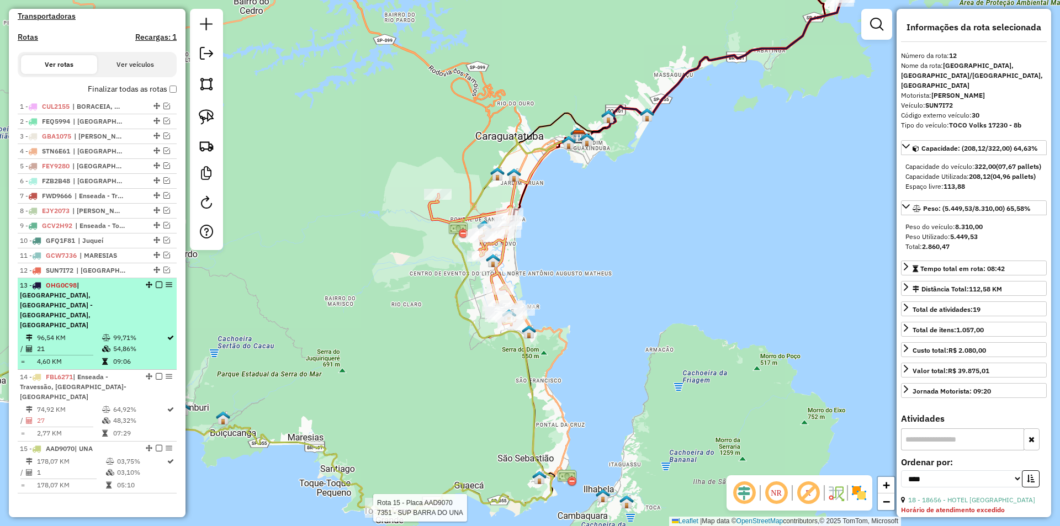
click at [156, 288] on em at bounding box center [159, 284] width 7 height 7
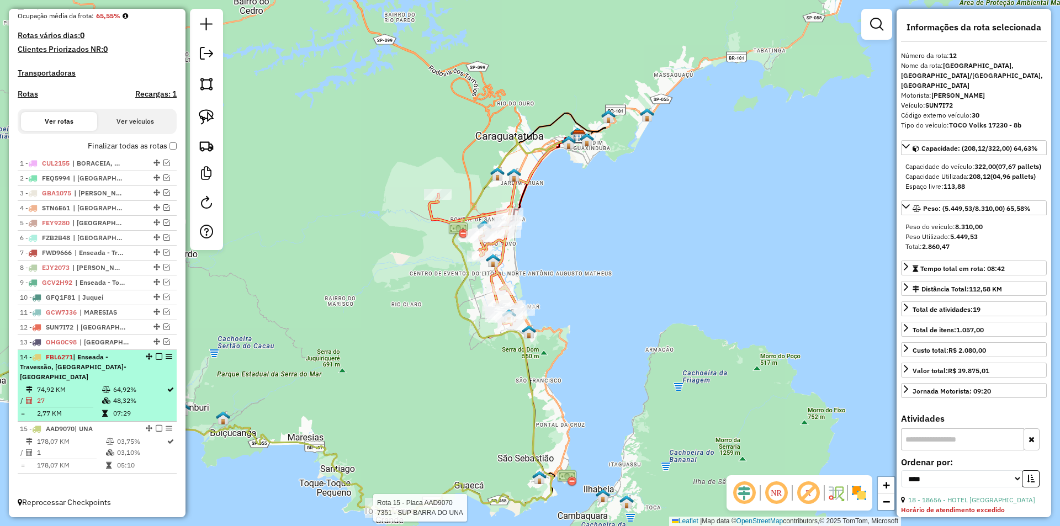
click at [156, 360] on em at bounding box center [159, 356] width 7 height 7
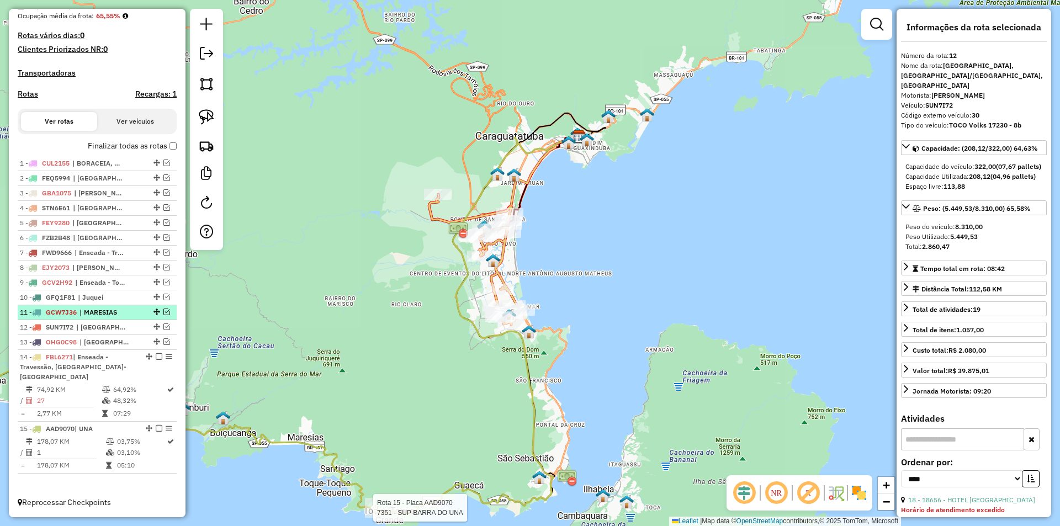
scroll to position [233, 0]
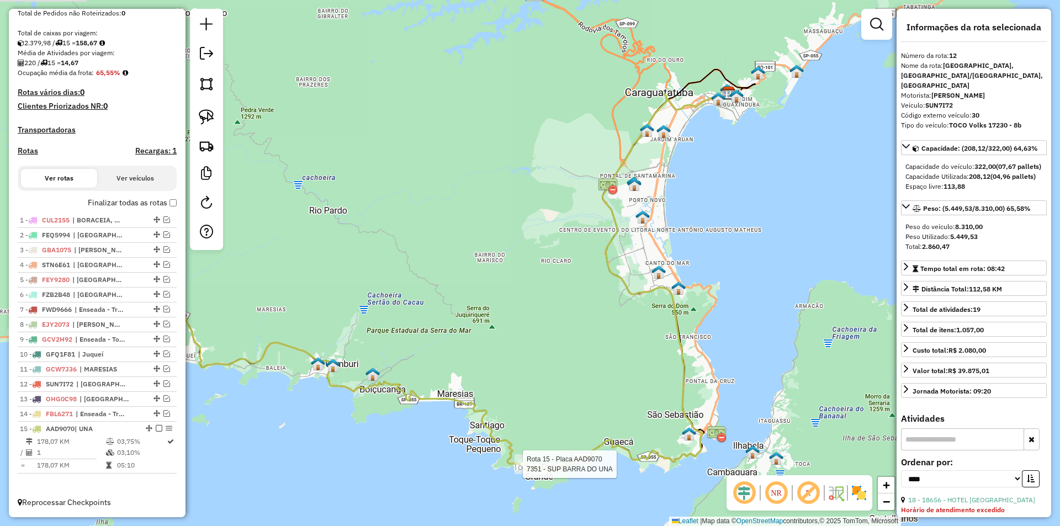
drag, startPoint x: 489, startPoint y: 364, endPoint x: 639, endPoint y: 342, distance: 151.7
click at [639, 342] on div "Rota 15 - Placa AAD9070 7351 - SUP BARRA DO UNA Janela de atendimento Grade de …" at bounding box center [530, 263] width 1060 height 526
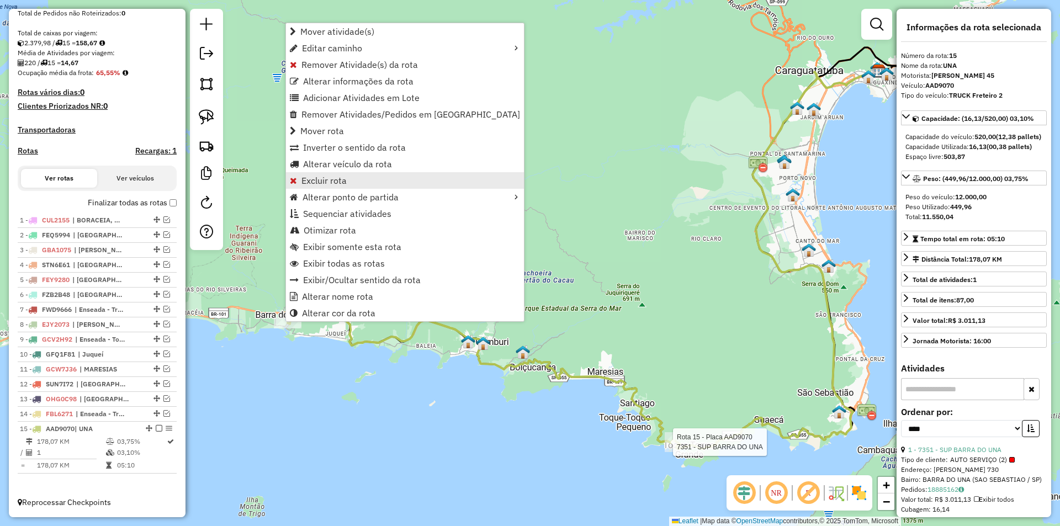
click at [316, 177] on span "Excluir rota" at bounding box center [323, 180] width 45 height 9
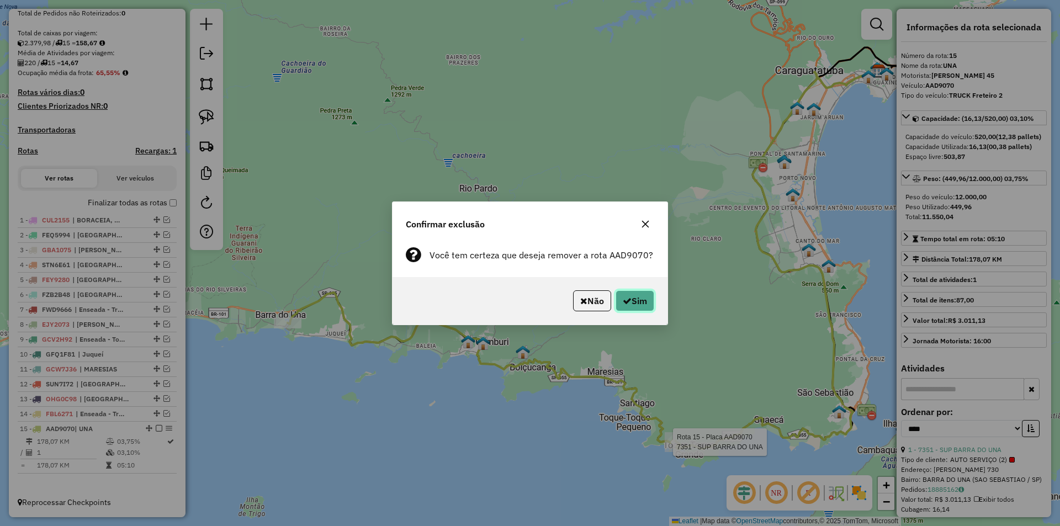
click at [643, 298] on button "Sim" at bounding box center [634, 300] width 39 height 21
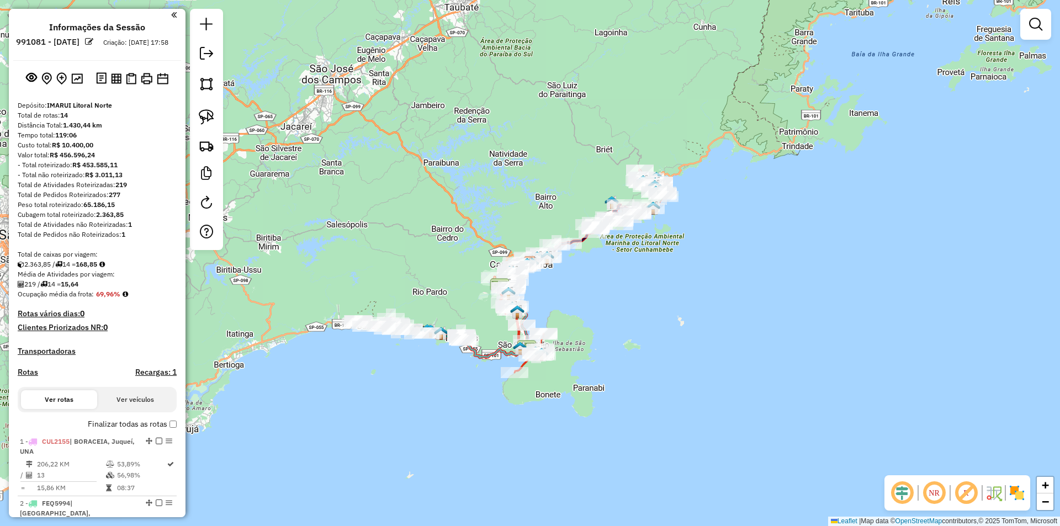
scroll to position [0, 0]
click at [113, 86] on img at bounding box center [116, 80] width 10 height 10
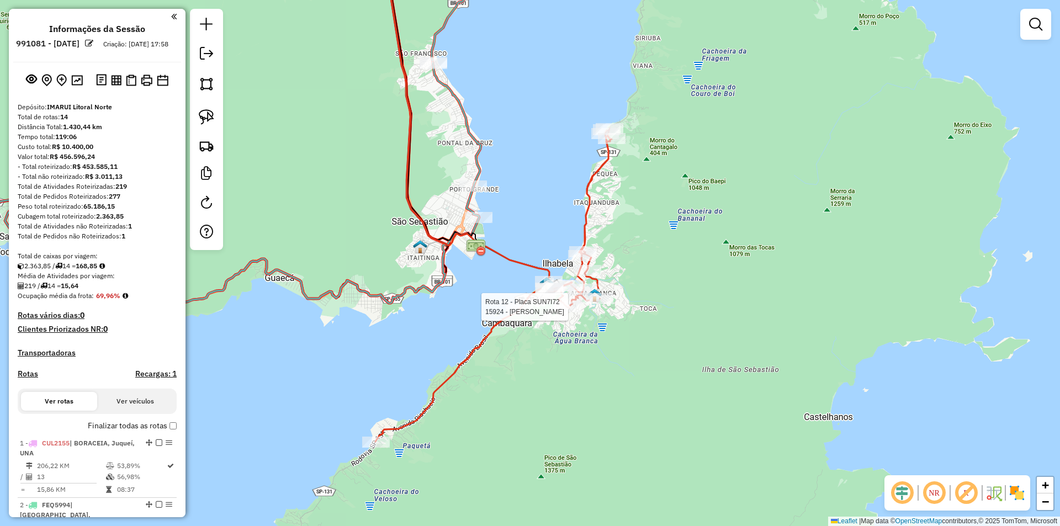
select select "*********"
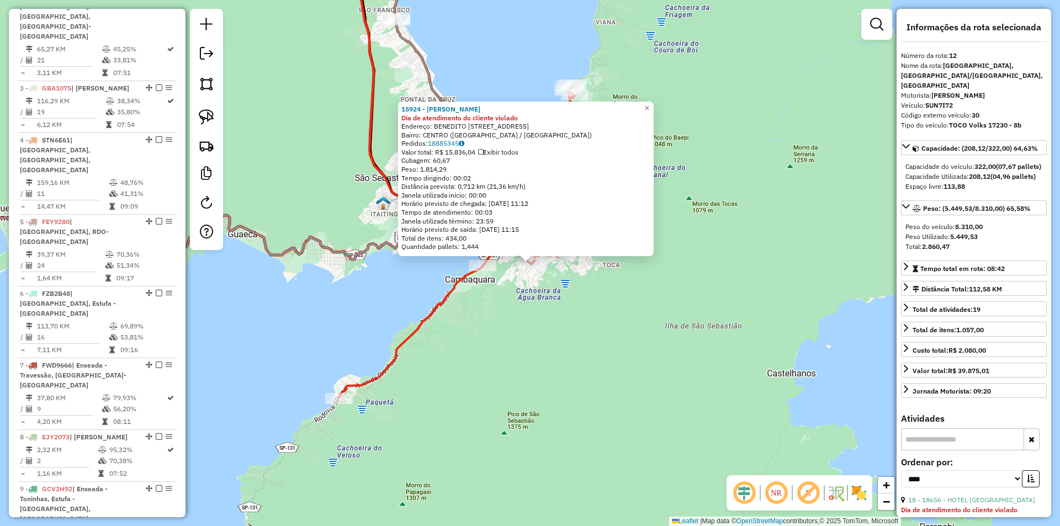
scroll to position [1002, 0]
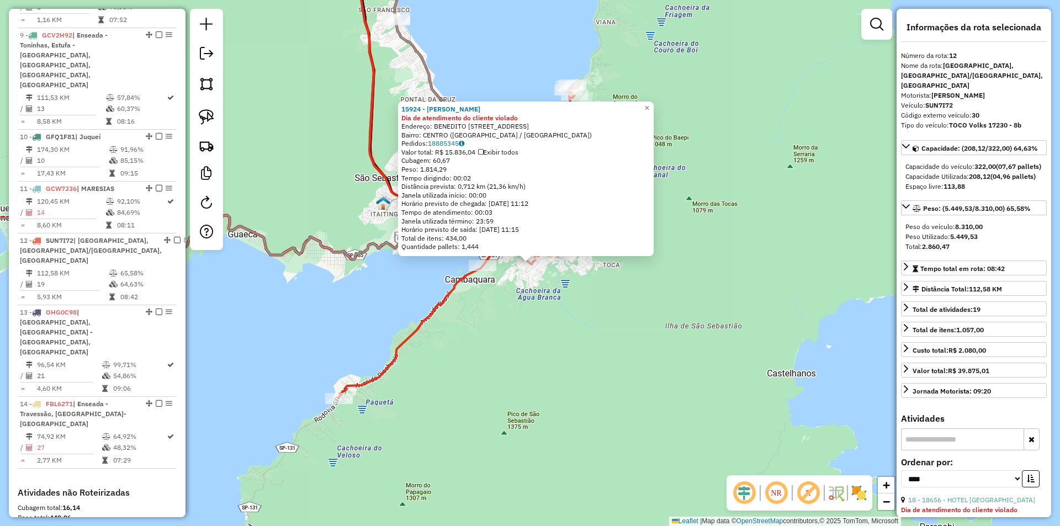
click at [551, 393] on div "15924 - GELA GUELA Dia de atendimento do cliente violado Endereço: [PERSON_NAME…" at bounding box center [530, 263] width 1060 height 526
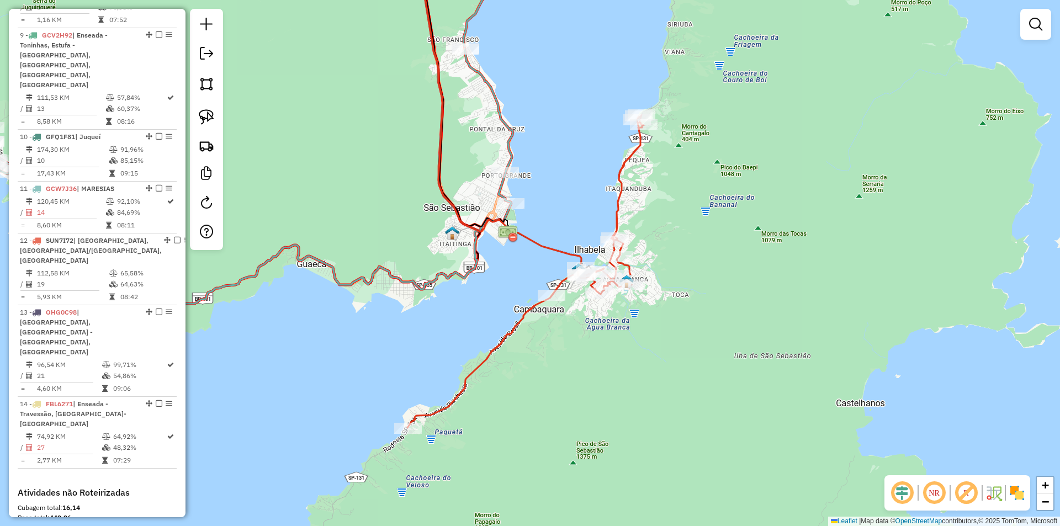
drag, startPoint x: 549, startPoint y: 382, endPoint x: 618, endPoint y: 412, distance: 75.1
click at [618, 412] on div "Janela de atendimento Grade de atendimento Capacidade Transportadoras Veículos …" at bounding box center [530, 263] width 1060 height 526
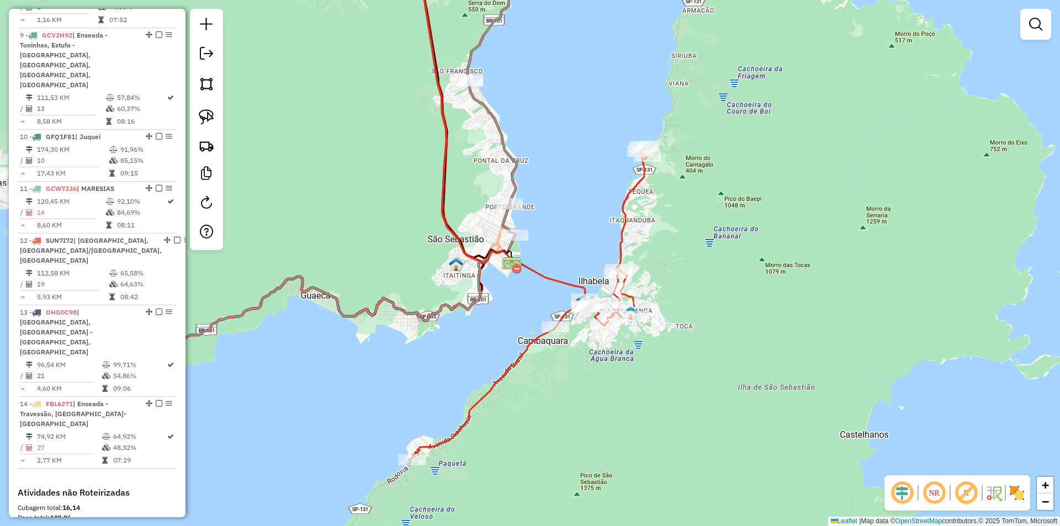
drag, startPoint x: 626, startPoint y: 387, endPoint x: 636, endPoint y: 401, distance: 17.3
click at [636, 401] on div "Janela de atendimento Grade de atendimento Capacidade Transportadoras Veículos …" at bounding box center [530, 263] width 1060 height 526
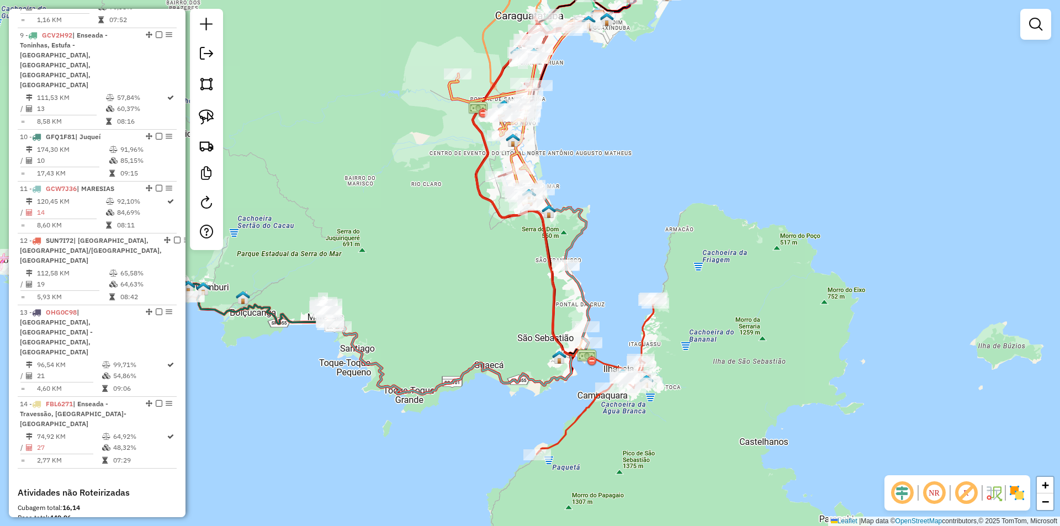
drag, startPoint x: 621, startPoint y: 401, endPoint x: 631, endPoint y: 421, distance: 22.0
click at [631, 421] on div "Janela de atendimento Grade de atendimento Capacidade Transportadoras Veículos …" at bounding box center [530, 263] width 1060 height 526
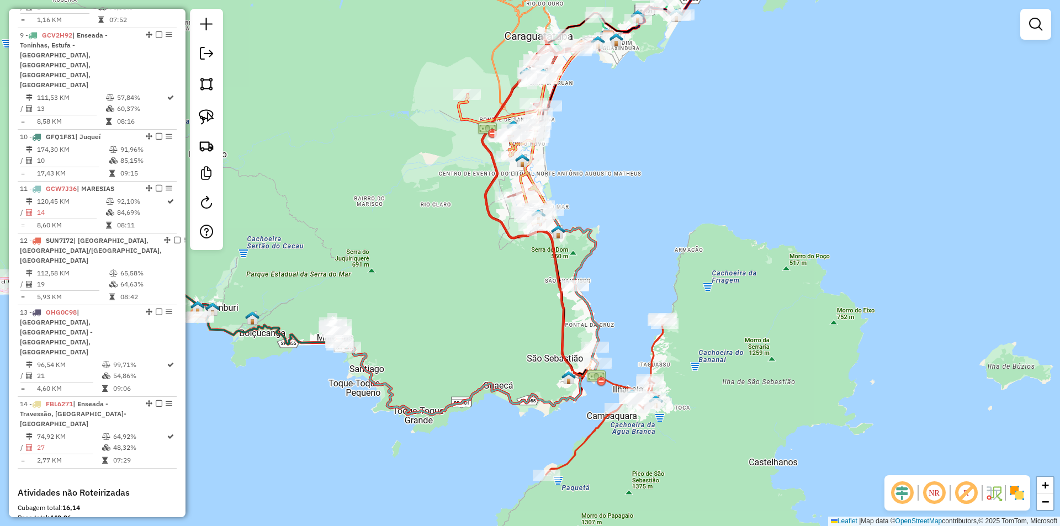
drag, startPoint x: 485, startPoint y: 296, endPoint x: 496, endPoint y: 332, distance: 37.7
click at [496, 332] on div "Janela de atendimento Grade de atendimento Capacidade Transportadoras Veículos …" at bounding box center [530, 263] width 1060 height 526
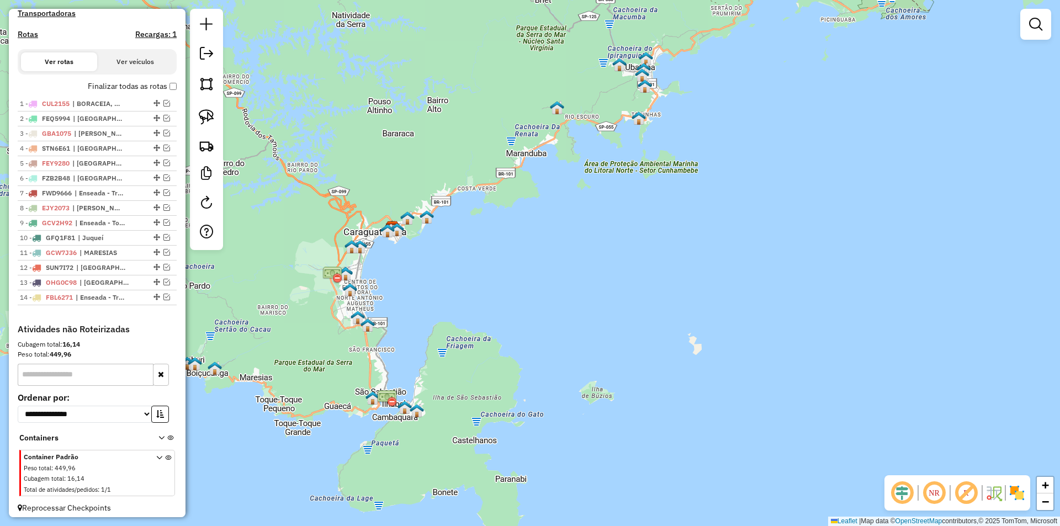
scroll to position [229, 0]
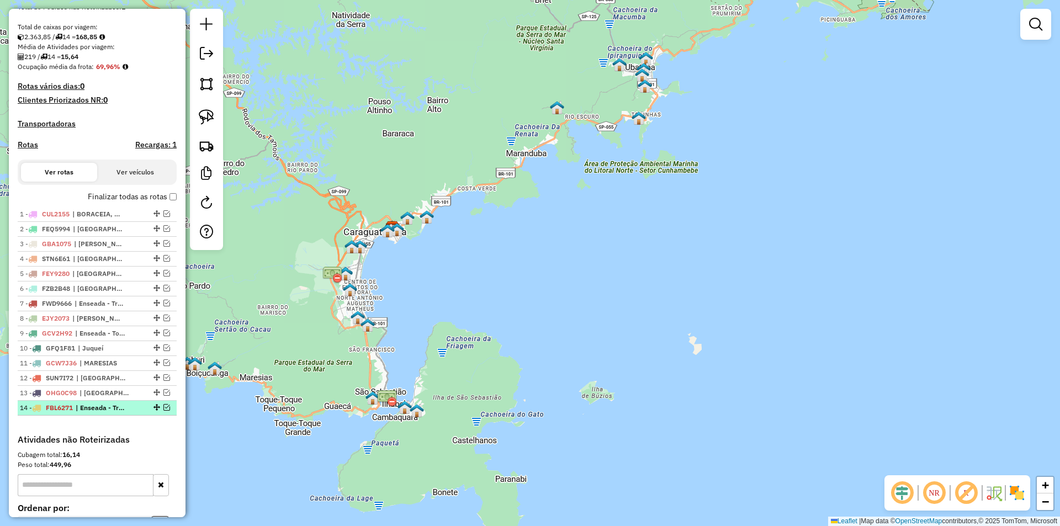
click at [164, 411] on em at bounding box center [166, 407] width 7 height 7
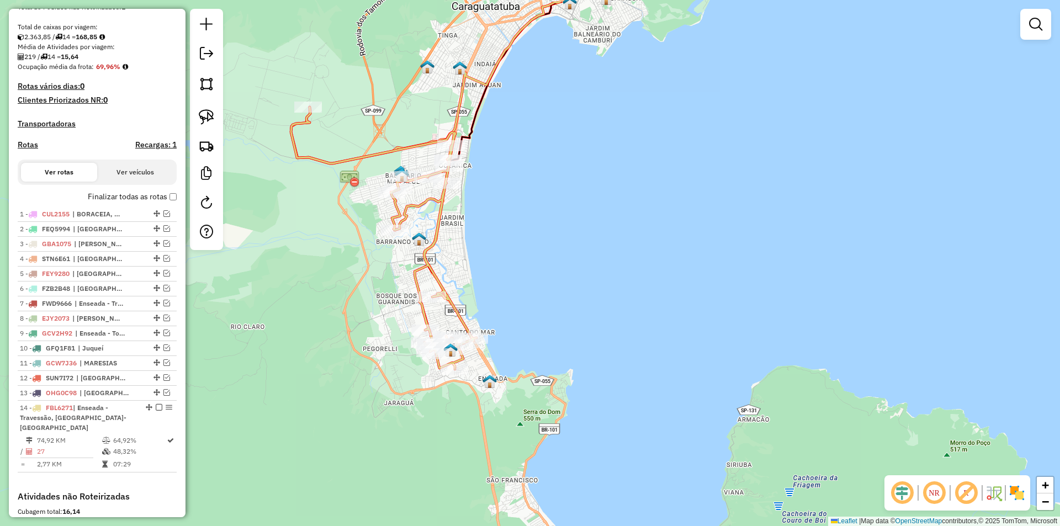
drag, startPoint x: 360, startPoint y: 265, endPoint x: 360, endPoint y: 346, distance: 81.1
click at [360, 346] on div "Janela de atendimento Grade de atendimento Capacidade Transportadoras Veículos …" at bounding box center [530, 263] width 1060 height 526
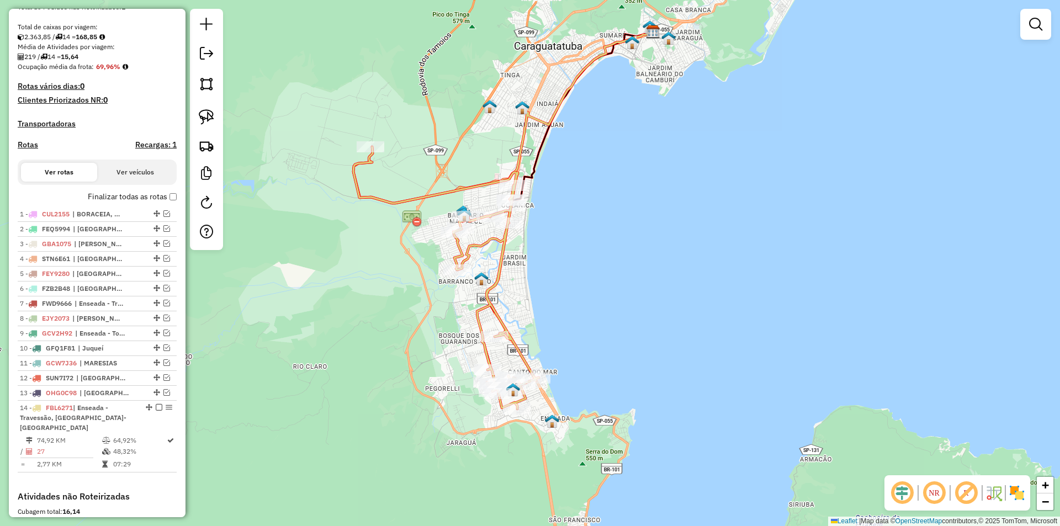
drag, startPoint x: 561, startPoint y: 306, endPoint x: 561, endPoint y: 330, distance: 24.3
click at [561, 330] on div "Janela de atendimento Grade de atendimento Capacidade Transportadoras Veículos …" at bounding box center [530, 263] width 1060 height 526
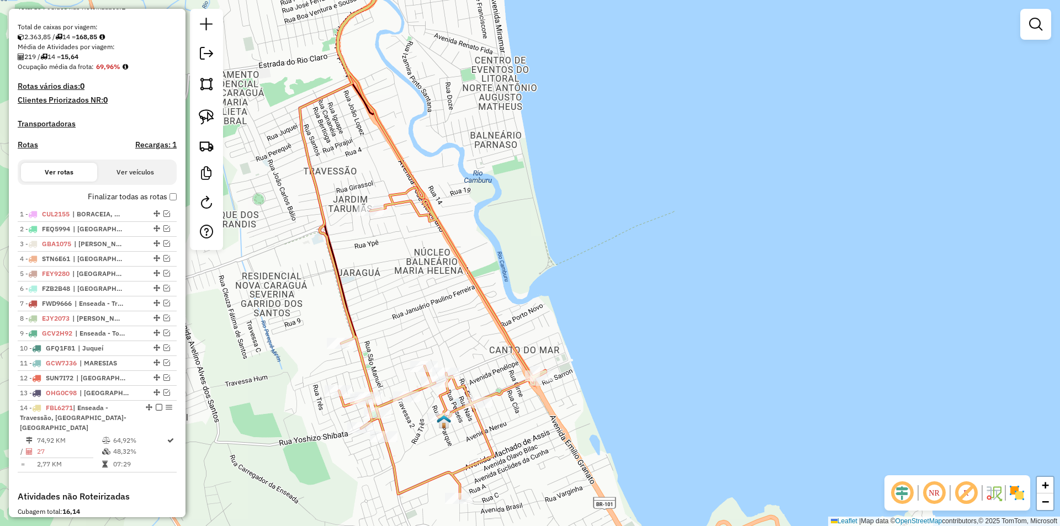
drag, startPoint x: 445, startPoint y: 441, endPoint x: 462, endPoint y: 461, distance: 26.2
click at [462, 461] on div "Janela de atendimento Grade de atendimento Capacidade Transportadoras Veículos …" at bounding box center [530, 263] width 1060 height 526
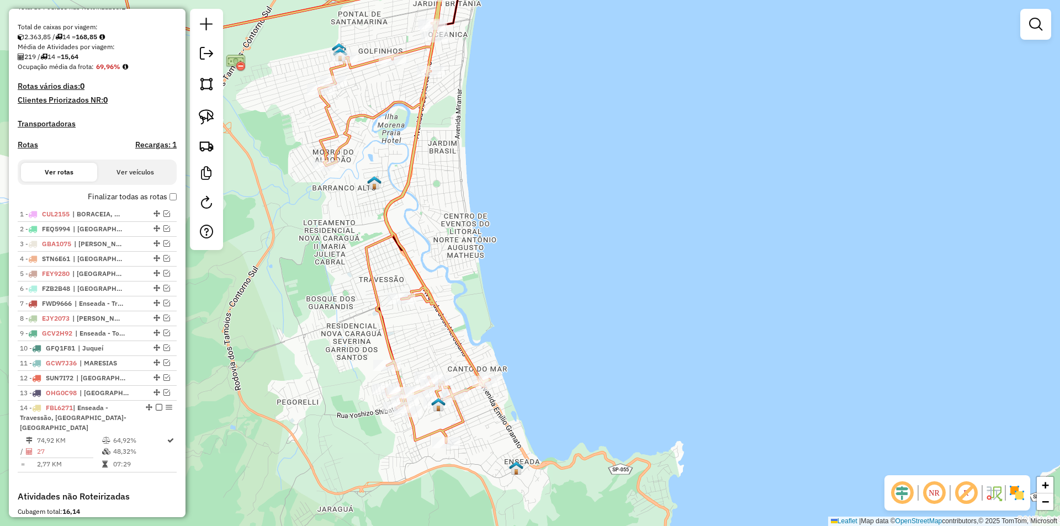
click at [490, 375] on div "Rota 14 - Placa FBL6271 8848 - BAR DA BAIANA PEREQU Rota 14 - Placa FBL6271 315…" at bounding box center [530, 263] width 1060 height 526
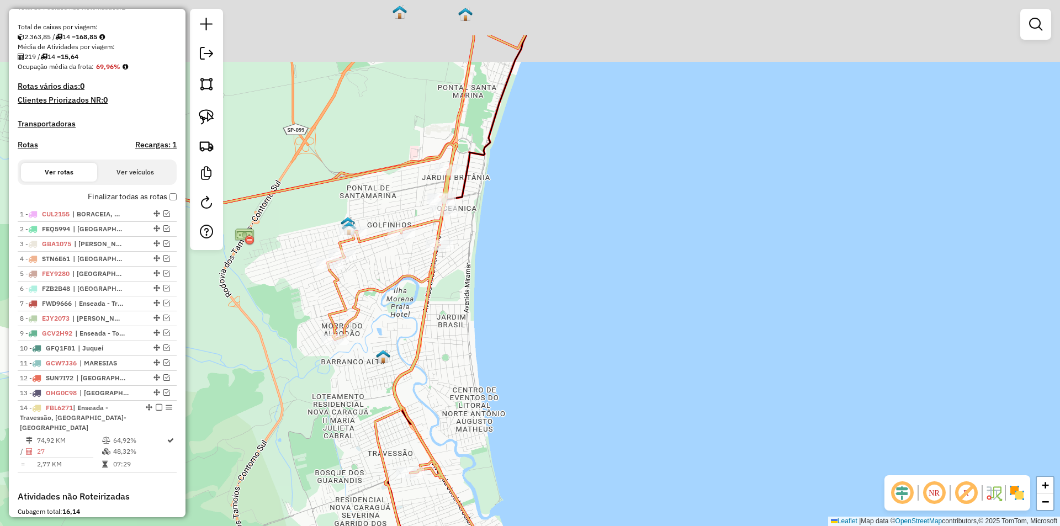
click at [518, 400] on div "Janela de atendimento Grade de atendimento Capacidade Transportadoras Veículos …" at bounding box center [530, 263] width 1060 height 526
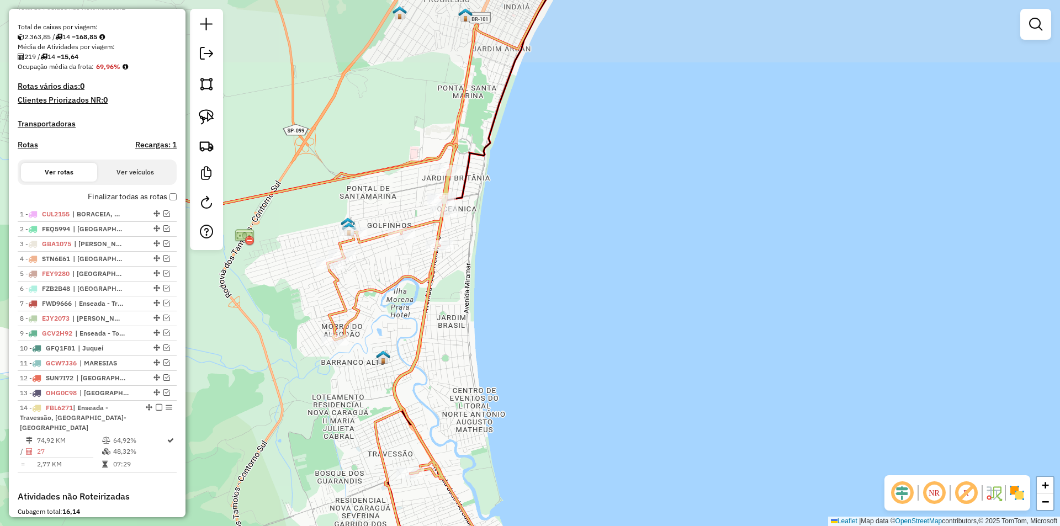
click at [532, 409] on div "Janela de atendimento Grade de atendimento Capacidade Transportadoras Veículos …" at bounding box center [530, 263] width 1060 height 526
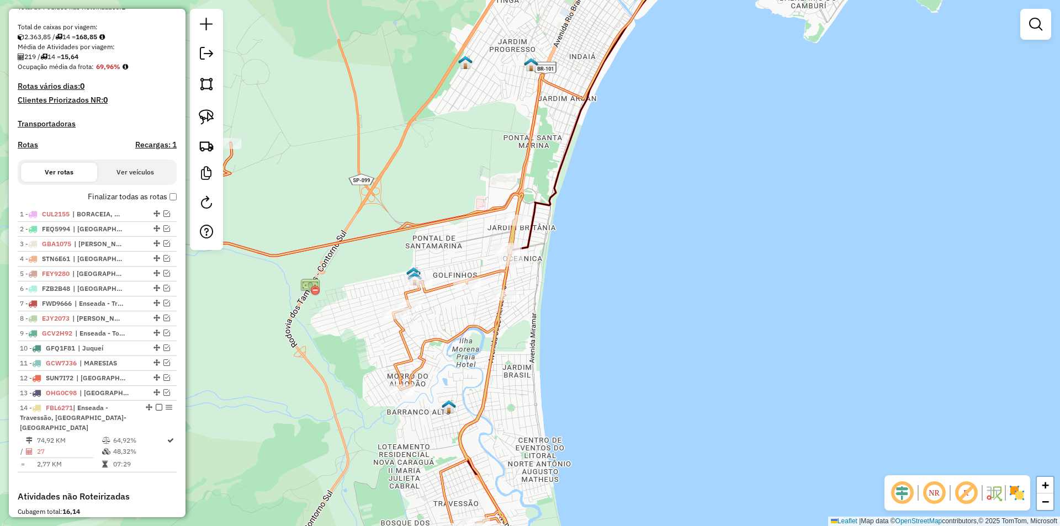
click at [521, 345] on div "Janela de atendimento Grade de atendimento Capacidade Transportadoras Veículos …" at bounding box center [530, 263] width 1060 height 526
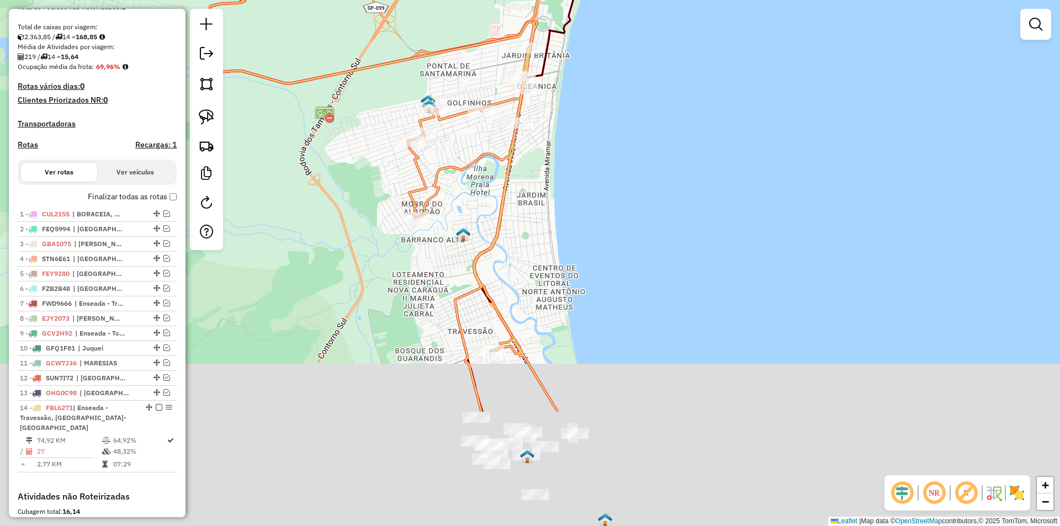
drag, startPoint x: 523, startPoint y: 412, endPoint x: 536, endPoint y: 245, distance: 167.7
click at [536, 245] on div "Janela de atendimento Grade de atendimento Capacidade Transportadoras Veículos …" at bounding box center [530, 263] width 1060 height 526
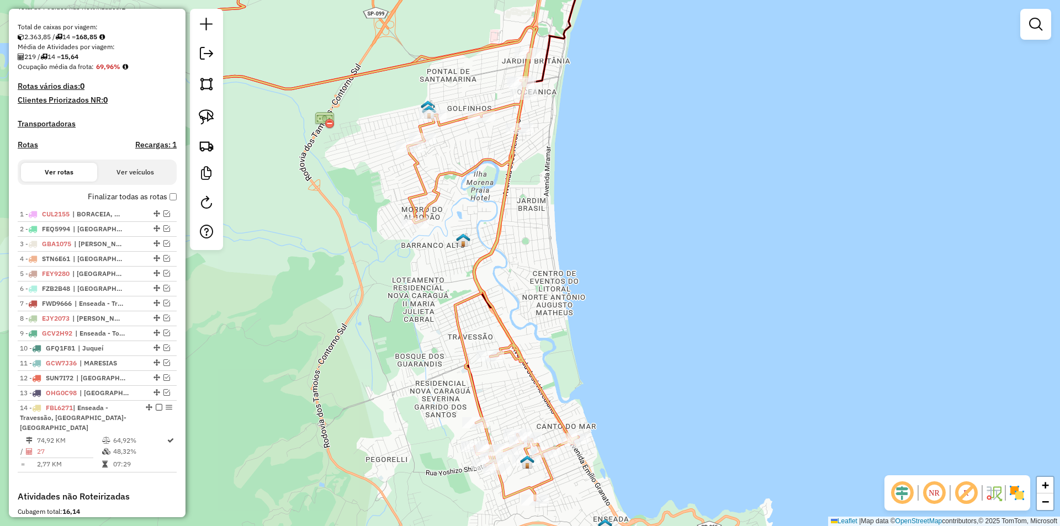
drag, startPoint x: 570, startPoint y: 248, endPoint x: 567, endPoint y: 300, distance: 51.9
click at [567, 300] on div "Janela de atendimento Grade de atendimento Capacidade Transportadoras Veículos …" at bounding box center [530, 263] width 1060 height 526
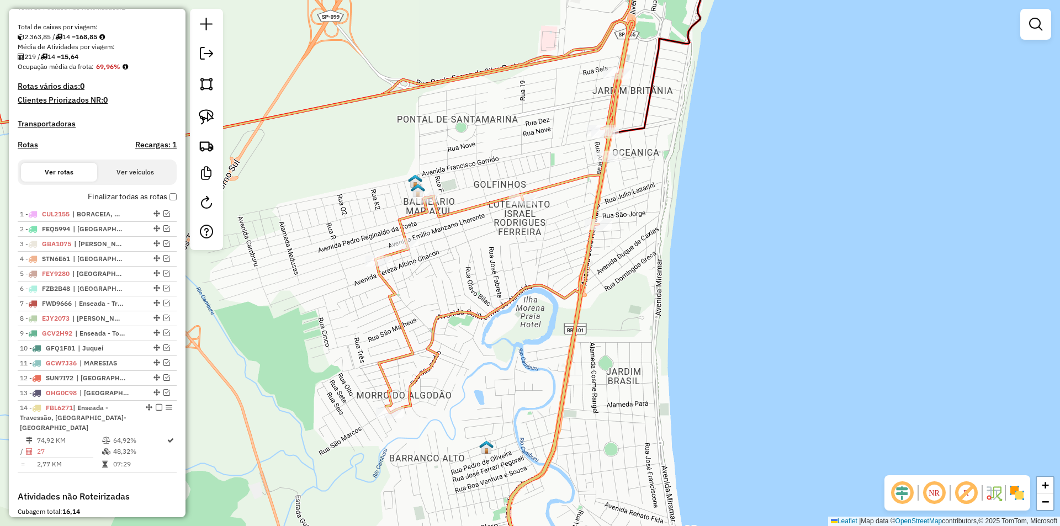
drag, startPoint x: 446, startPoint y: 224, endPoint x: 443, endPoint y: 260, distance: 36.6
click at [443, 260] on div "Janela de atendimento Grade de atendimento Capacidade Transportadoras Veículos …" at bounding box center [530, 263] width 1060 height 526
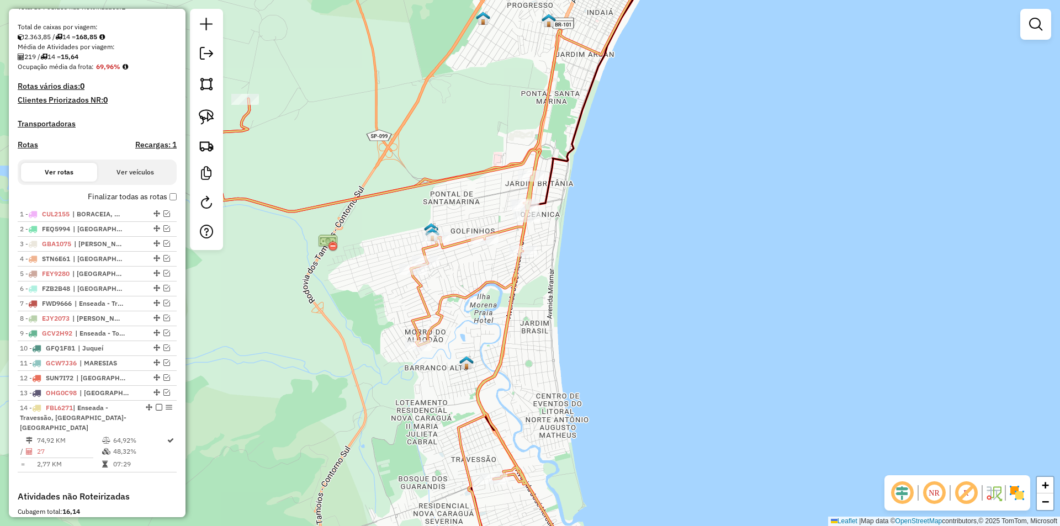
drag, startPoint x: 481, startPoint y: 254, endPoint x: 460, endPoint y: 289, distance: 40.4
click at [460, 289] on div "Janela de atendimento Grade de atendimento Capacidade Transportadoras Veículos …" at bounding box center [530, 263] width 1060 height 526
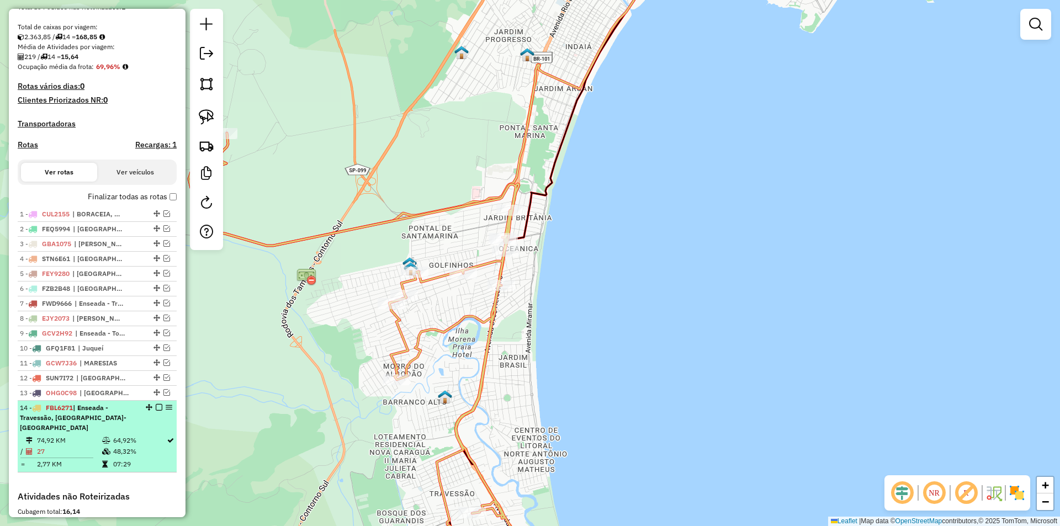
click at [156, 411] on em at bounding box center [159, 407] width 7 height 7
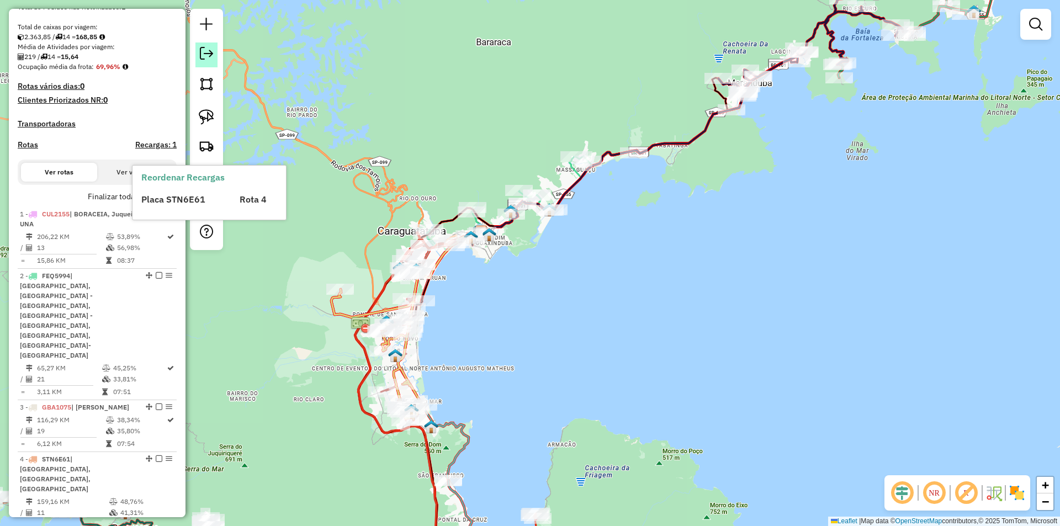
click at [212, 54] on em at bounding box center [206, 53] width 13 height 13
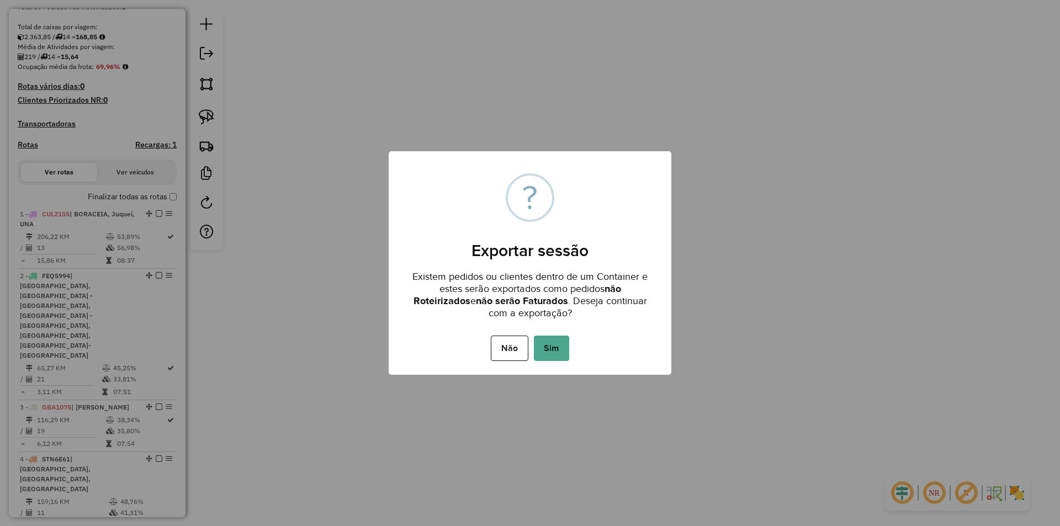
click at [558, 349] on button "Sim" at bounding box center [551, 348] width 35 height 25
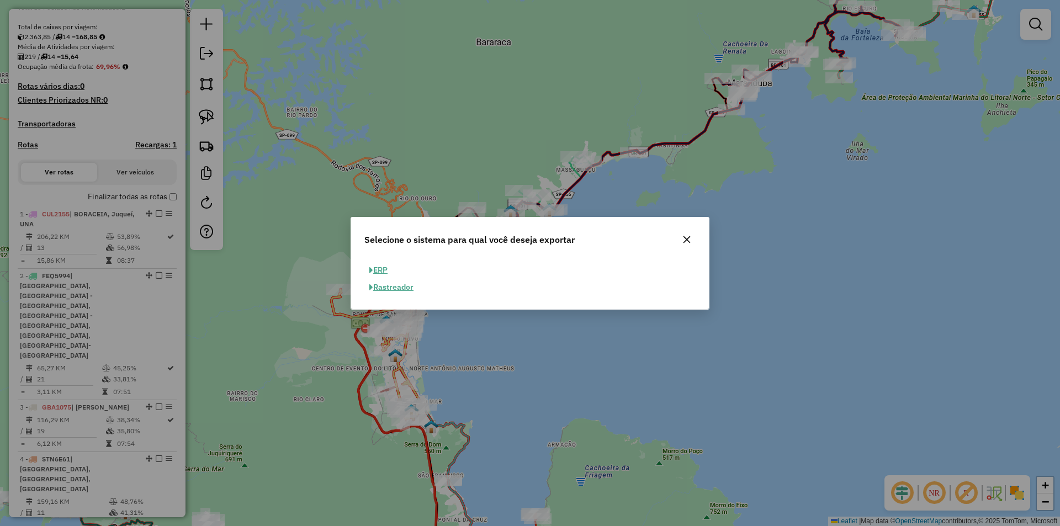
click at [384, 268] on button "ERP" at bounding box center [378, 270] width 28 height 17
select select "**"
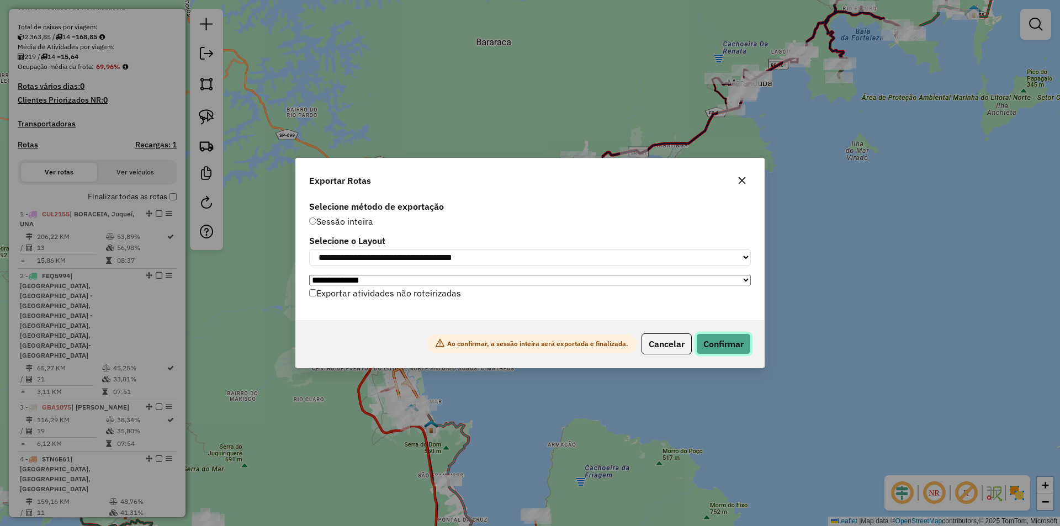
click at [715, 344] on button "Confirmar" at bounding box center [723, 343] width 55 height 21
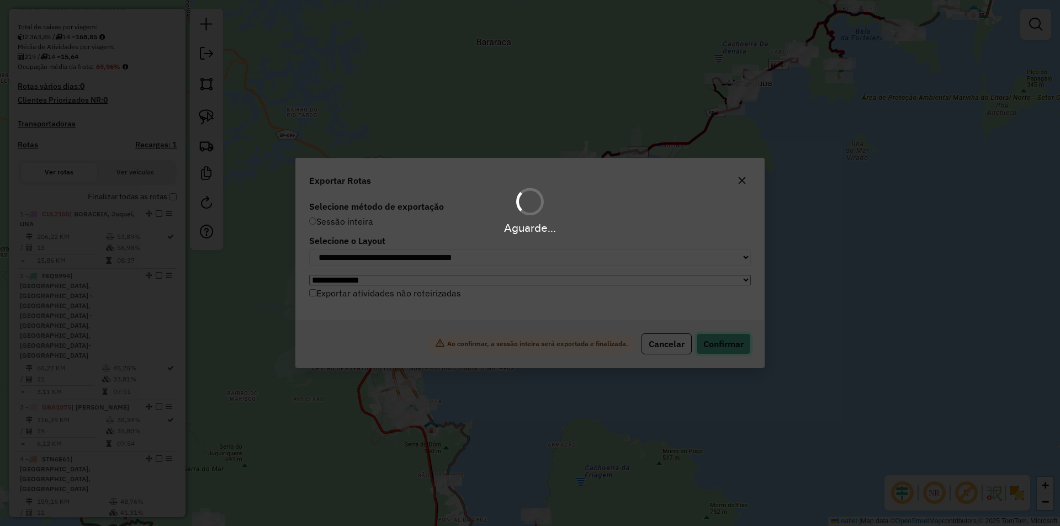
scroll to position [259, 0]
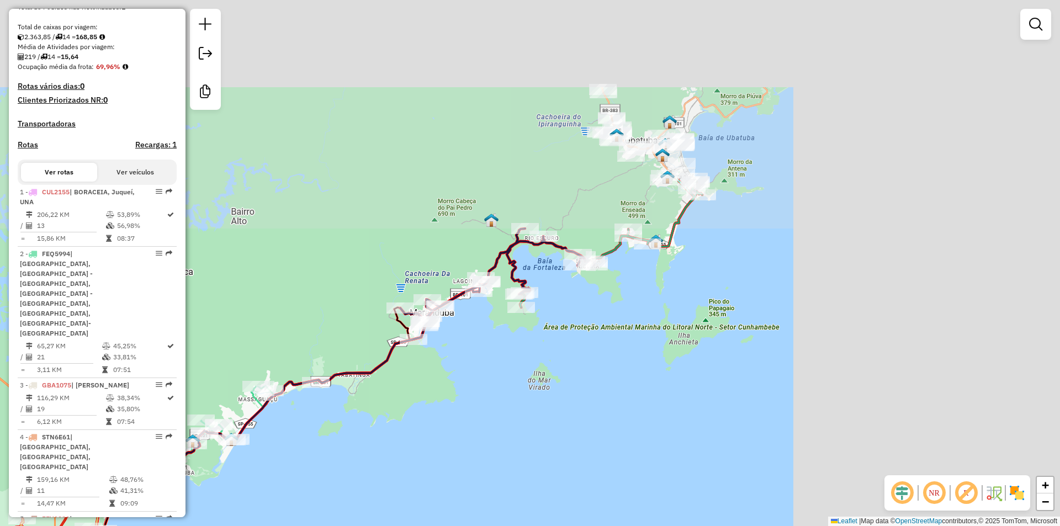
drag, startPoint x: 423, startPoint y: 487, endPoint x: 406, endPoint y: 485, distance: 17.2
click at [398, 503] on div "Janela de atendimento Grade de atendimento Capacidade Transportadoras Veículos …" at bounding box center [530, 263] width 1060 height 526
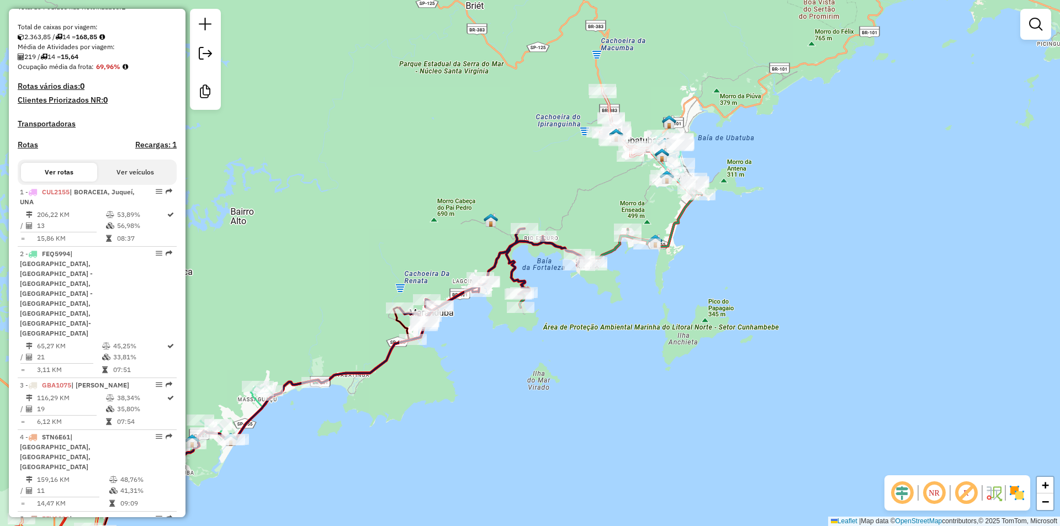
drag, startPoint x: 663, startPoint y: 292, endPoint x: 582, endPoint y: 400, distance: 135.1
click at [582, 400] on div "Janela de atendimento Grade de atendimento Capacidade Transportadoras Veículos …" at bounding box center [530, 263] width 1060 height 526
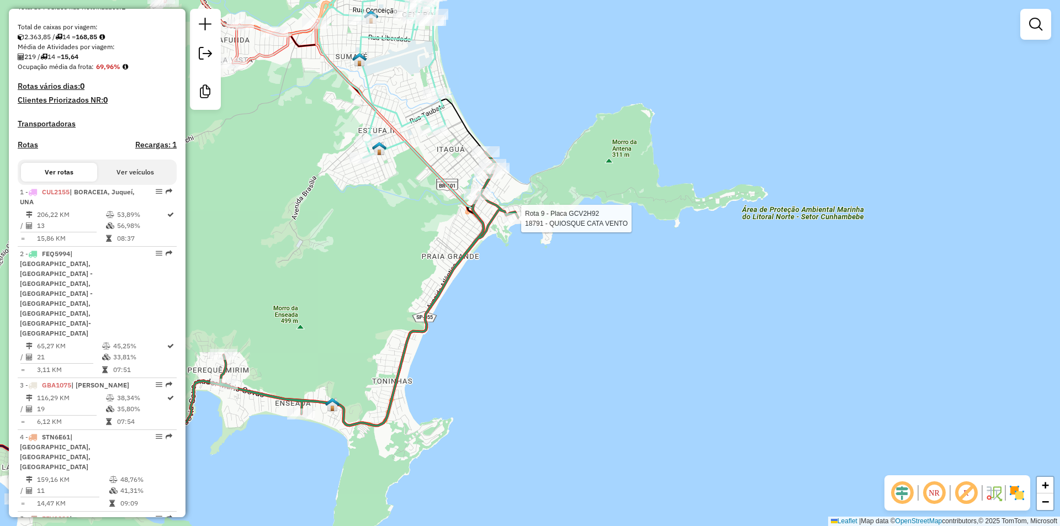
select select "*********"
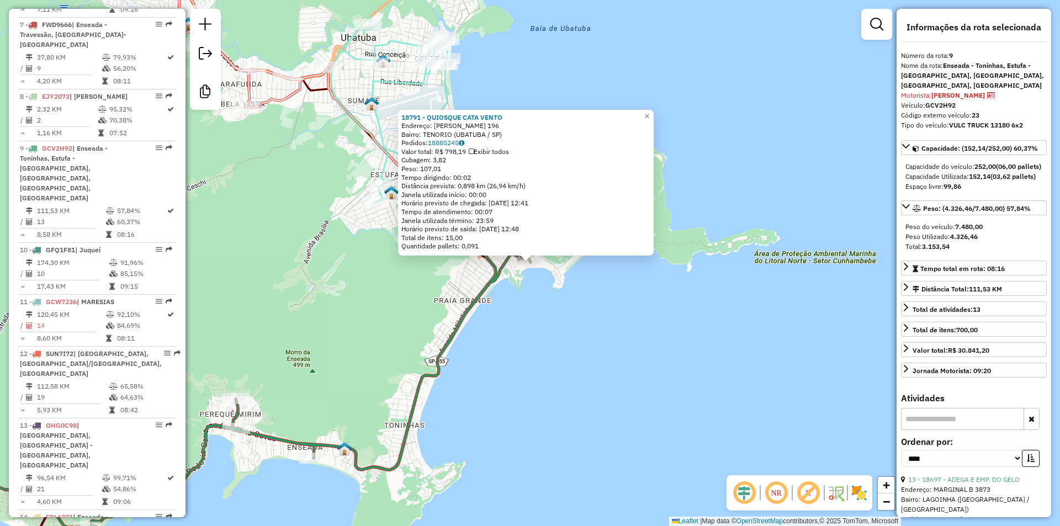
scroll to position [929, 0]
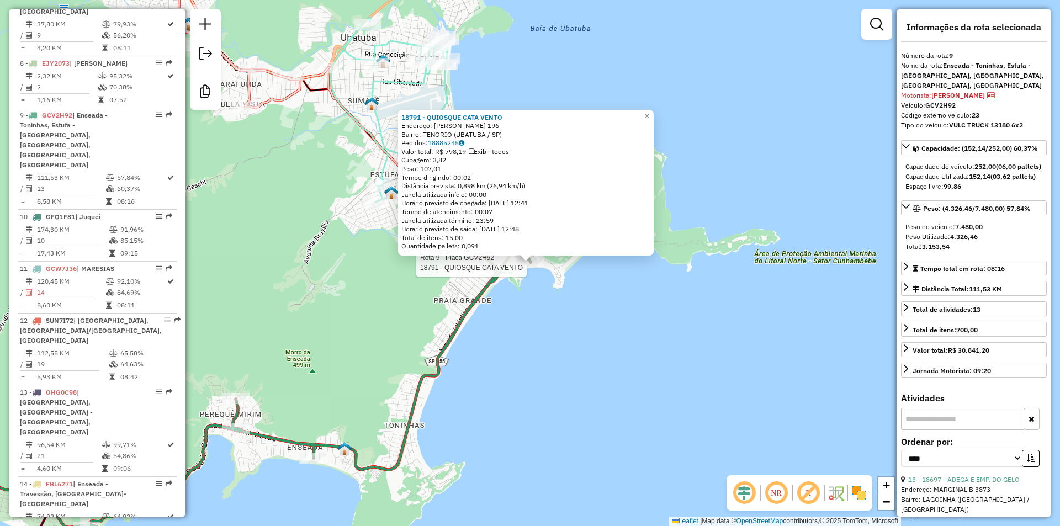
drag, startPoint x: 470, startPoint y: 421, endPoint x: 862, endPoint y: 235, distance: 434.2
click at [840, 251] on div "Rota 9 - Placa GCV2H92 18791 - QUIOSQUE CATA VENTO 18791 - QUIOSQUE CATA VENTO …" at bounding box center [530, 263] width 1060 height 526
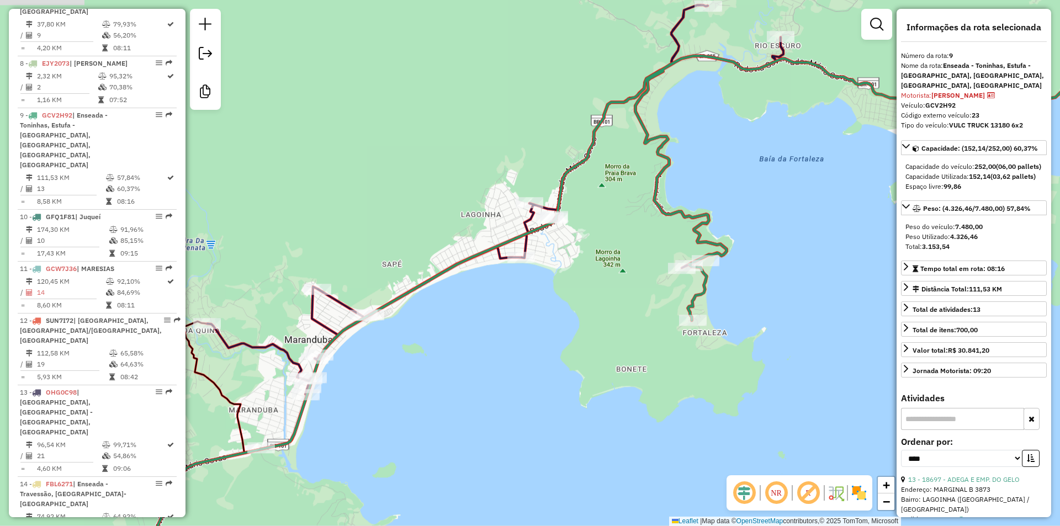
drag, startPoint x: 445, startPoint y: 352, endPoint x: 529, endPoint y: 358, distance: 84.1
click at [529, 358] on div "18791 - QUIOSQUE CATA VENTO Endereço: [PERSON_NAME] 196 Bairro: TENORIO (UBATUB…" at bounding box center [530, 263] width 1060 height 526
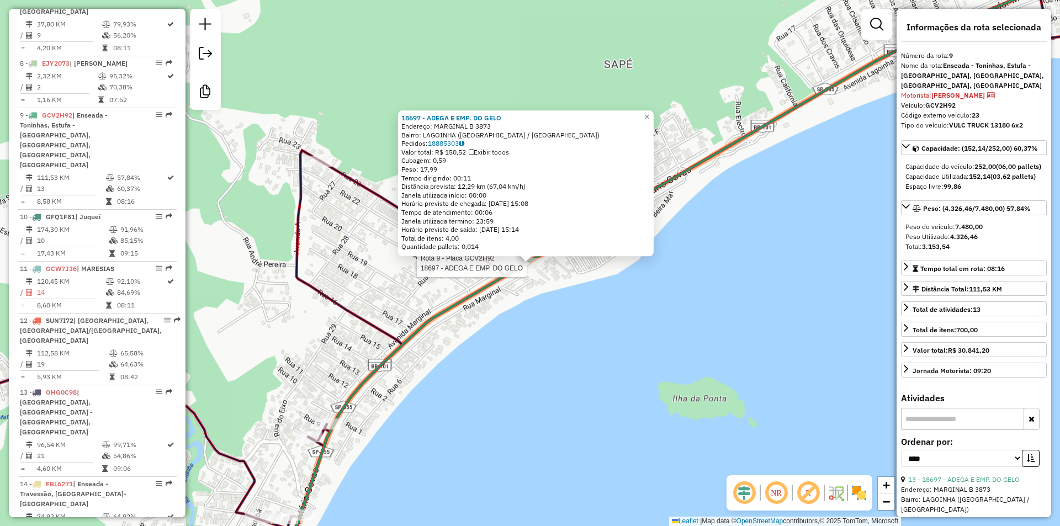
click at [476, 439] on div "Rota 9 - Placa GCV2H92 18697 - ADEGA E EMP. DO GELO 18697 - ADEGA E EMP. DO GEL…" at bounding box center [530, 263] width 1060 height 526
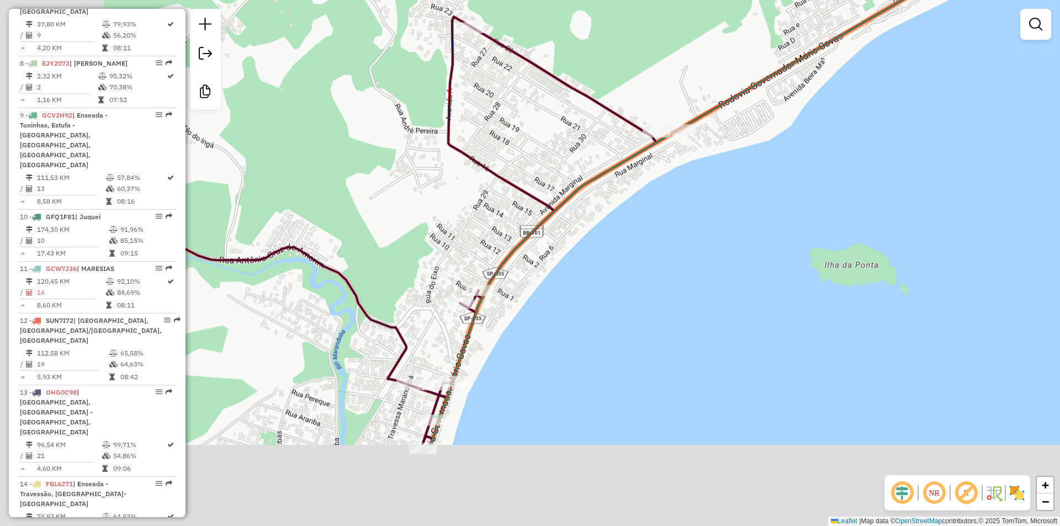
drag, startPoint x: 445, startPoint y: 490, endPoint x: 628, endPoint y: 334, distance: 240.0
click at [624, 337] on div "Janela de atendimento Grade de atendimento Capacidade Transportadoras Veículos …" at bounding box center [530, 263] width 1060 height 526
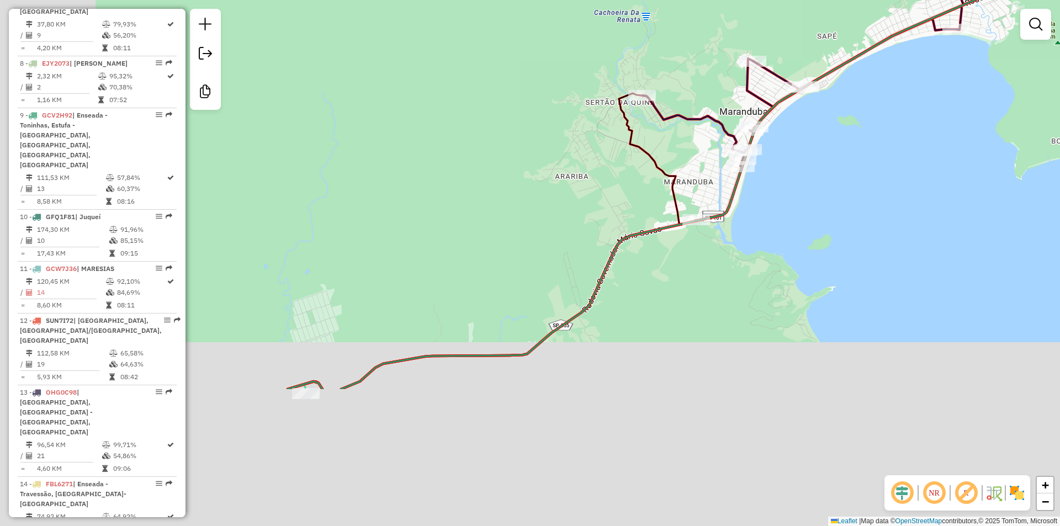
drag, startPoint x: 690, startPoint y: 367, endPoint x: 828, endPoint y: 185, distance: 228.0
click at [827, 186] on div "Janela de atendimento Grade de atendimento Capacidade Transportadoras Veículos …" at bounding box center [530, 263] width 1060 height 526
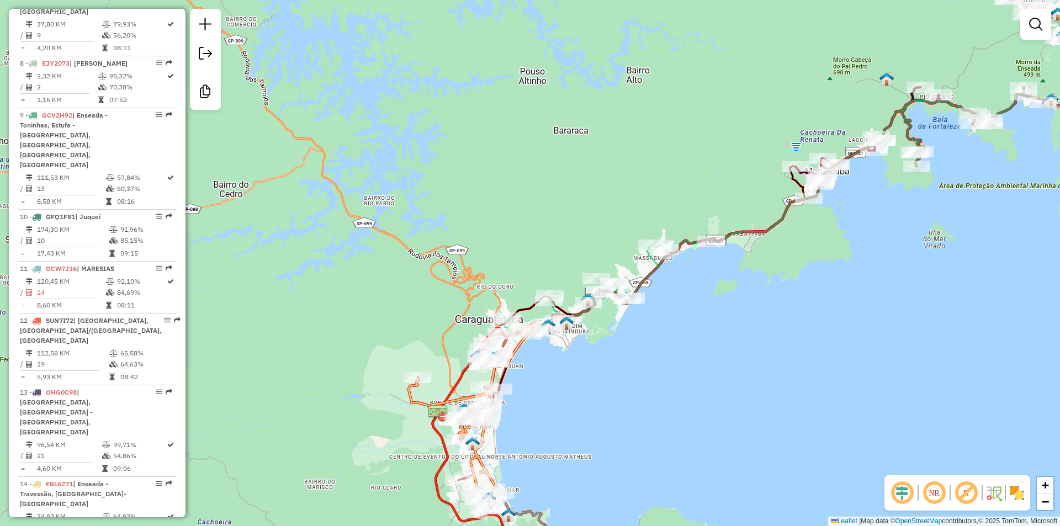
drag, startPoint x: 668, startPoint y: 375, endPoint x: 758, endPoint y: 258, distance: 146.8
click at [758, 258] on div "Janela de atendimento Grade de atendimento Capacidade Transportadoras Veículos …" at bounding box center [530, 263] width 1060 height 526
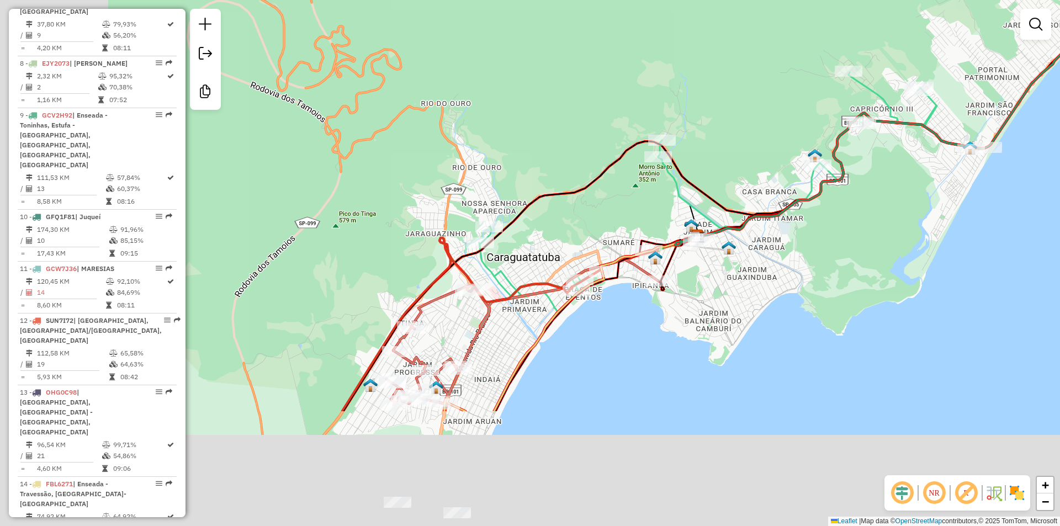
drag, startPoint x: 592, startPoint y: 471, endPoint x: 715, endPoint y: 304, distance: 207.7
click at [715, 304] on div "Janela de atendimento Grade de atendimento Capacidade Transportadoras Veículos …" at bounding box center [530, 263] width 1060 height 526
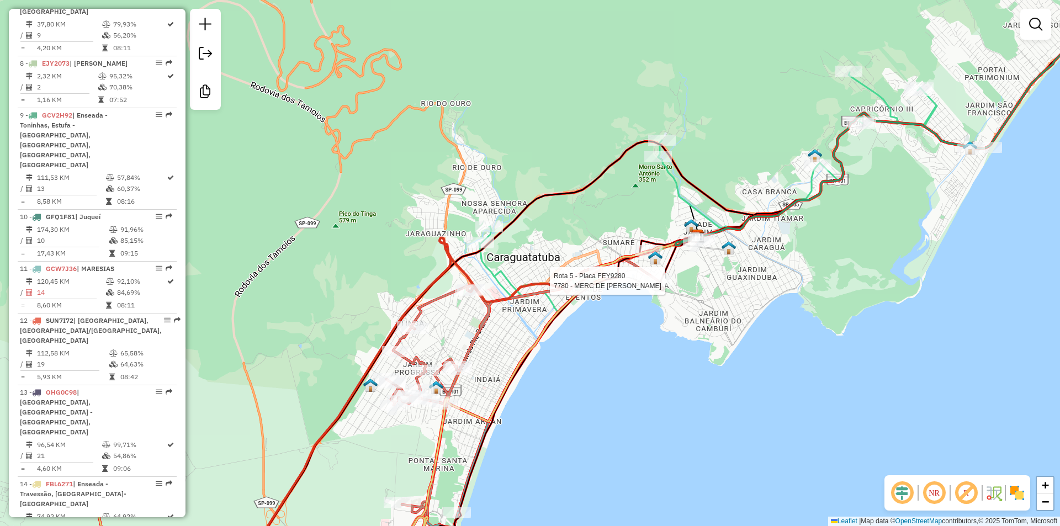
select select "*********"
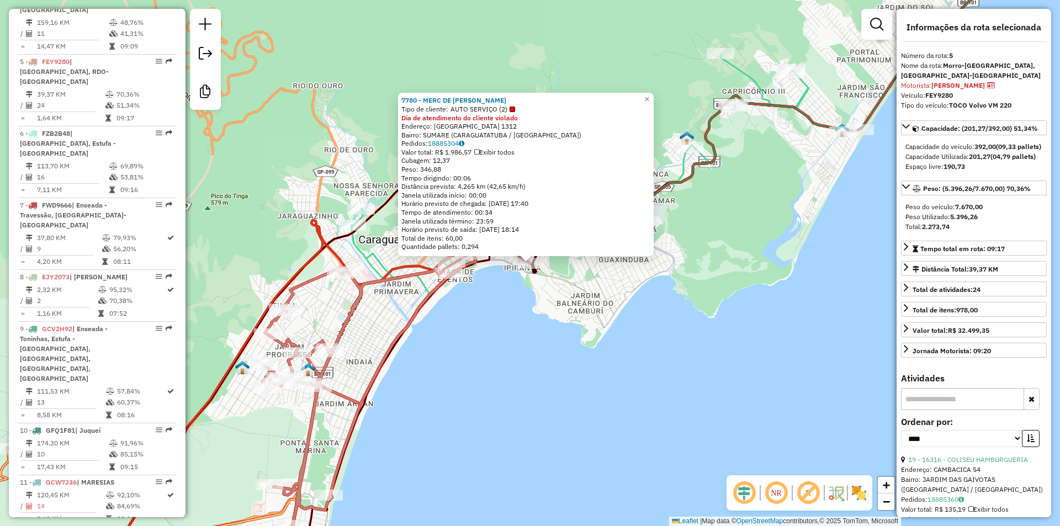
scroll to position [692, 0]
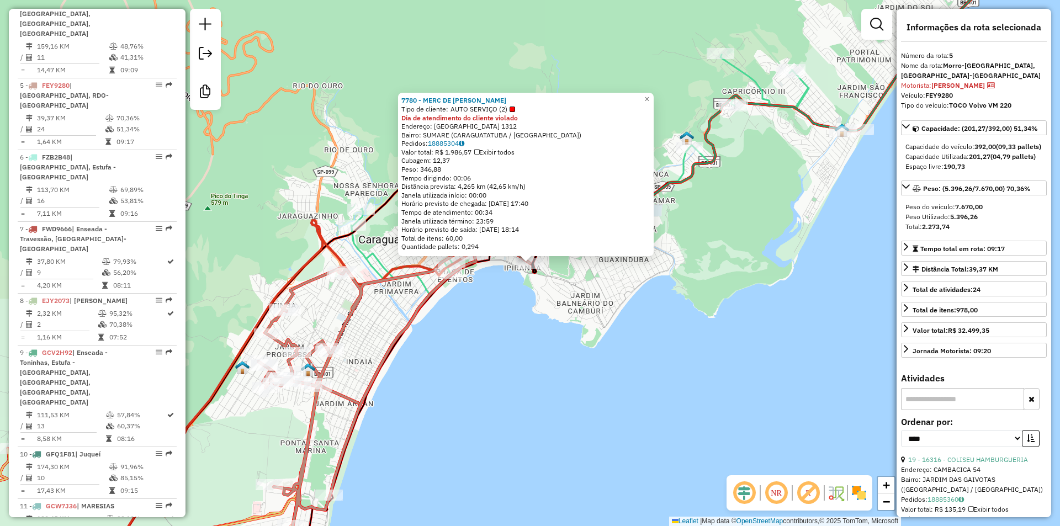
click at [504, 401] on div "7780 - MERC DE [PERSON_NAME] Tipo de cliente: AUTO SERVIÇO (2) Dia de atendimen…" at bounding box center [530, 263] width 1060 height 526
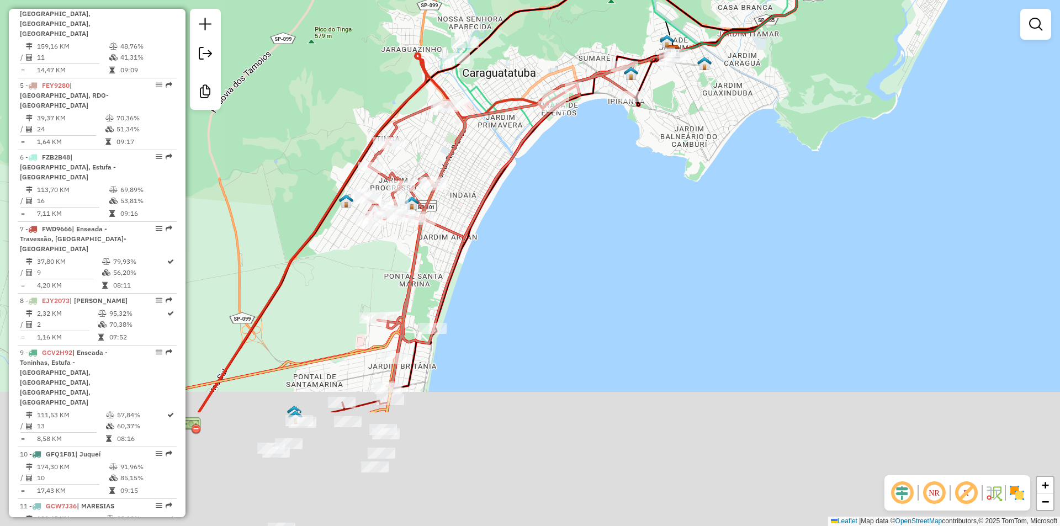
drag, startPoint x: 596, startPoint y: 278, endPoint x: 600, endPoint y: 273, distance: 6.7
click at [600, 273] on div "Janela de atendimento Grade de atendimento Capacidade Transportadoras Veículos …" at bounding box center [530, 263] width 1060 height 526
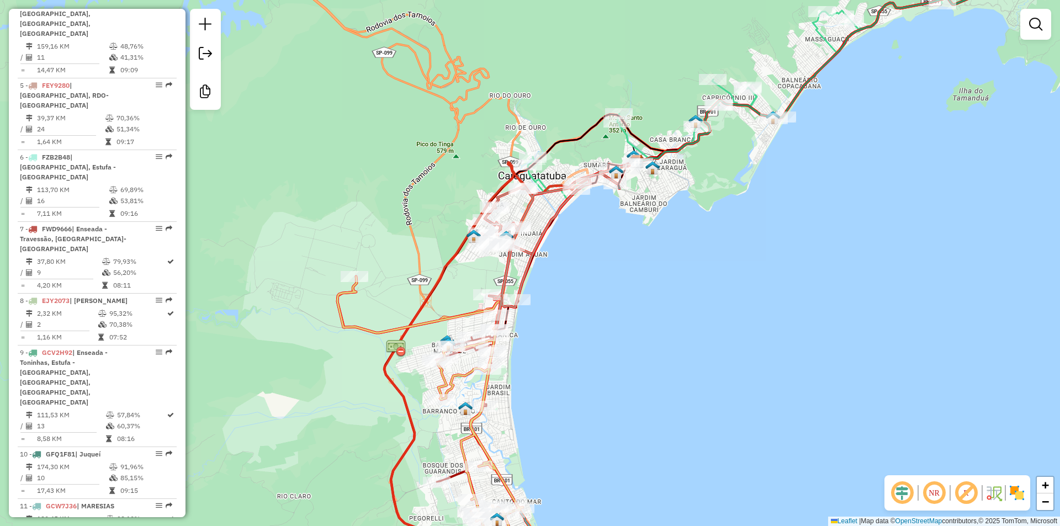
drag, startPoint x: 608, startPoint y: 294, endPoint x: 632, endPoint y: 205, distance: 91.7
click at [632, 205] on div "Janela de atendimento Grade de atendimento Capacidade Transportadoras Veículos …" at bounding box center [530, 263] width 1060 height 526
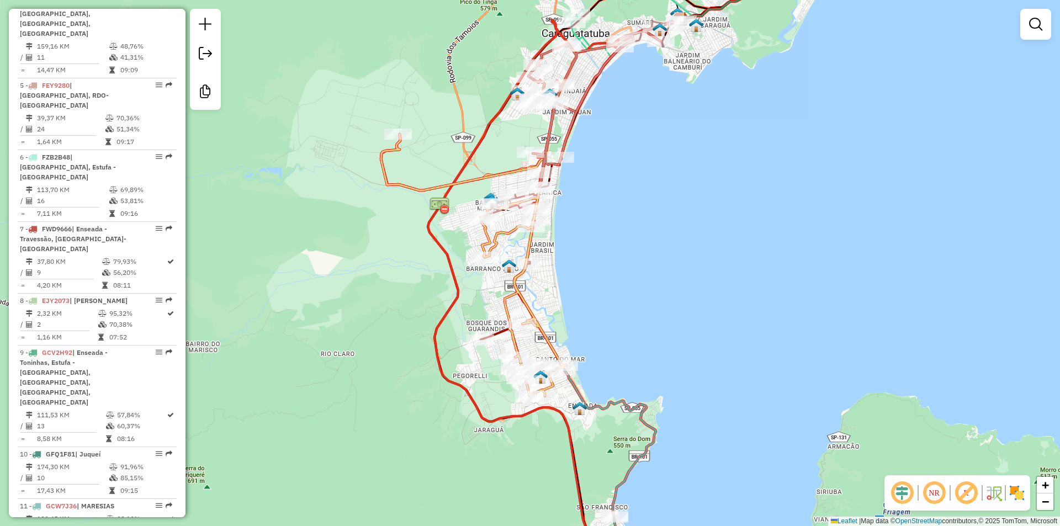
click at [384, 296] on div "Janela de atendimento Grade de atendimento Capacidade Transportadoras Veículos …" at bounding box center [530, 263] width 1060 height 526
click at [371, 356] on div "Janela de atendimento Grade de atendimento Capacidade Transportadoras Veículos …" at bounding box center [530, 263] width 1060 height 526
click at [800, 342] on div "Janela de atendimento Grade de atendimento Capacidade Transportadoras Veículos …" at bounding box center [530, 263] width 1060 height 526
click at [344, 356] on div "Janela de atendimento Grade de atendimento Capacidade Transportadoras Veículos …" at bounding box center [530, 263] width 1060 height 526
click at [416, 372] on div "Janela de atendimento Grade de atendimento Capacidade Transportadoras Veículos …" at bounding box center [530, 263] width 1060 height 526
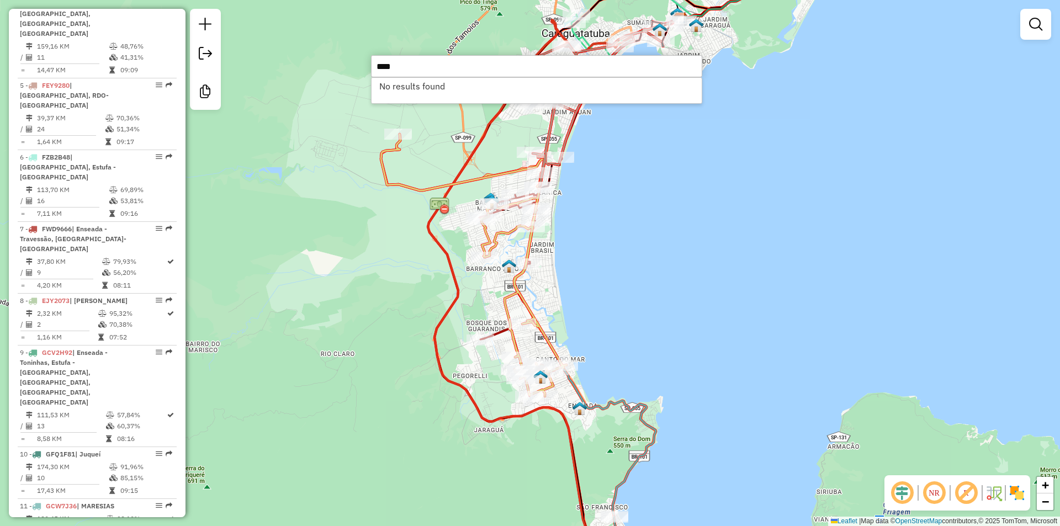
type input "****"
click at [307, 283] on div "Janela de atendimento Grade de atendimento Capacidade Transportadoras Veículos …" at bounding box center [530, 263] width 1060 height 526
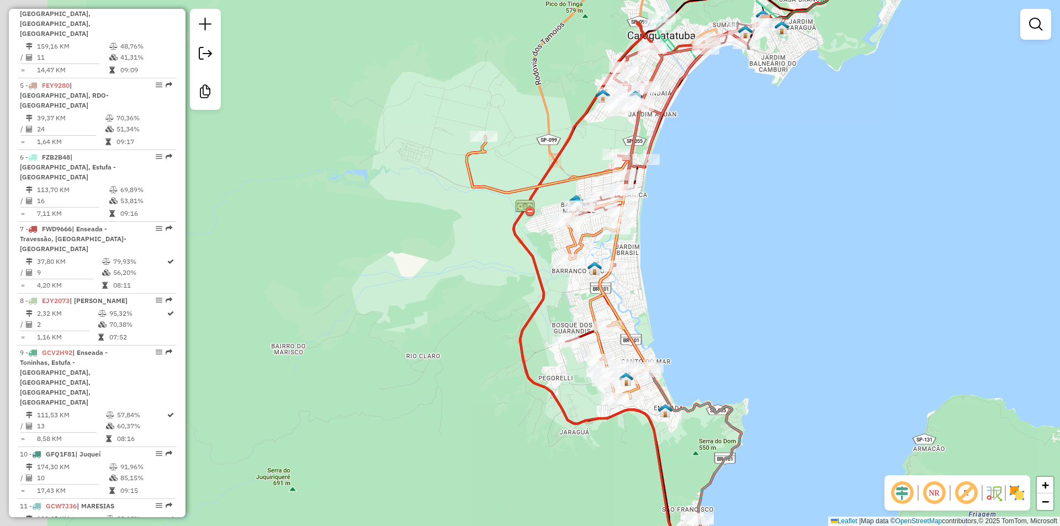
drag, startPoint x: 354, startPoint y: 270, endPoint x: 439, endPoint y: 272, distance: 85.6
click at [439, 272] on div "Janela de atendimento Grade de atendimento Capacidade Transportadoras Veículos …" at bounding box center [530, 263] width 1060 height 526
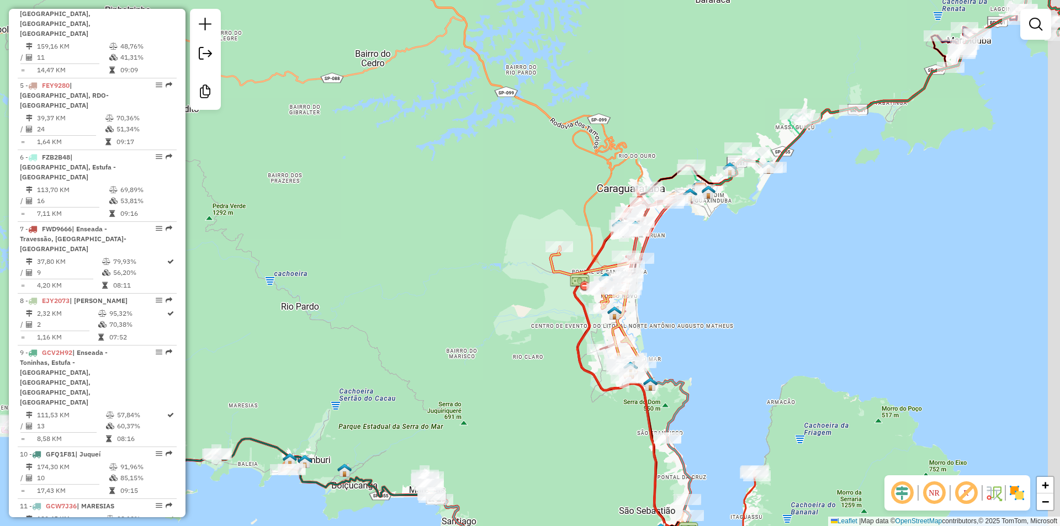
drag, startPoint x: 728, startPoint y: 292, endPoint x: 655, endPoint y: 307, distance: 74.4
click at [653, 324] on div "Janela de atendimento Grade de atendimento Capacidade Transportadoras Veículos …" at bounding box center [530, 263] width 1060 height 526
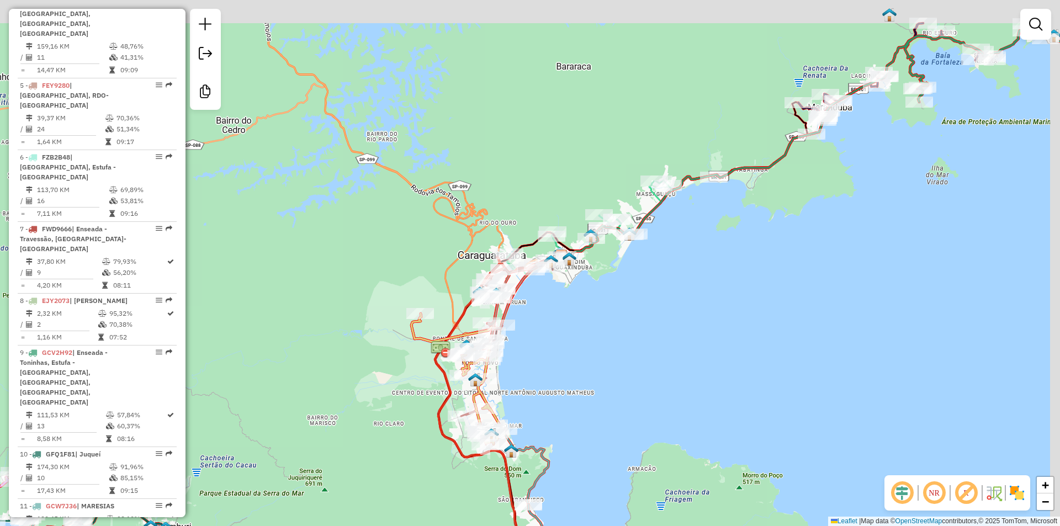
drag, startPoint x: 645, startPoint y: 297, endPoint x: 671, endPoint y: 316, distance: 32.0
click at [561, 348] on div "Janela de atendimento Grade de atendimento Capacidade Transportadoras Veículos …" at bounding box center [530, 263] width 1060 height 526
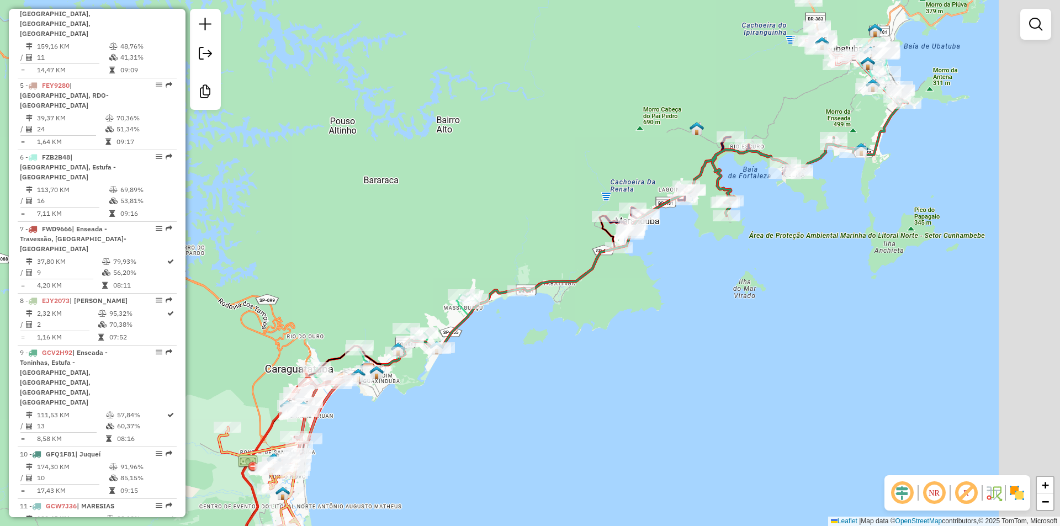
drag, startPoint x: 701, startPoint y: 306, endPoint x: 552, endPoint y: 380, distance: 166.1
click at [524, 409] on div "Janela de atendimento Grade de atendimento Capacidade Transportadoras Veículos …" at bounding box center [530, 263] width 1060 height 526
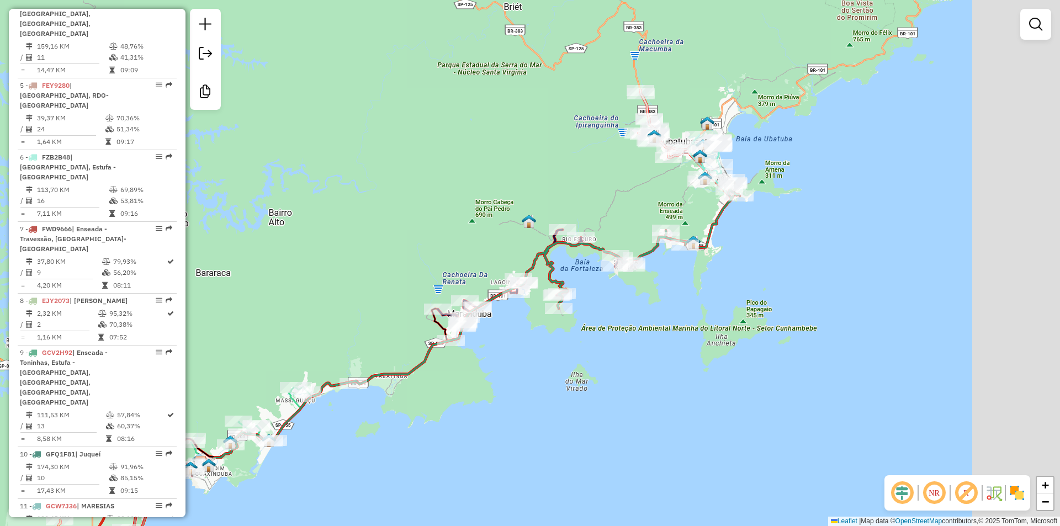
drag, startPoint x: 673, startPoint y: 363, endPoint x: 594, endPoint y: 412, distance: 92.5
click at [594, 412] on div "Janela de atendimento Grade de atendimento Capacidade Transportadoras Veículos …" at bounding box center [530, 263] width 1060 height 526
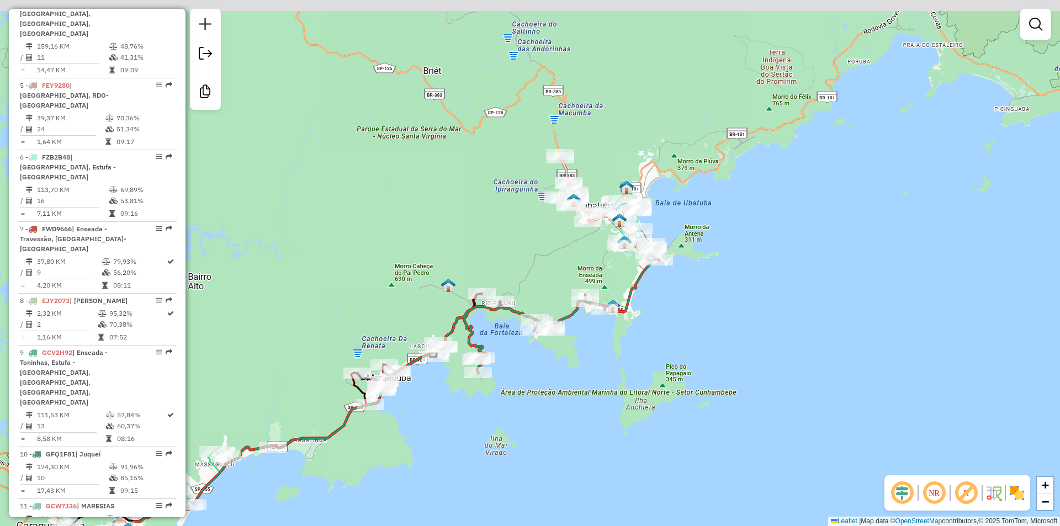
drag, startPoint x: 702, startPoint y: 299, endPoint x: 699, endPoint y: 317, distance: 18.4
click at [699, 316] on div "Janela de atendimento Grade de atendimento Capacidade Transportadoras Veículos …" at bounding box center [530, 263] width 1060 height 526
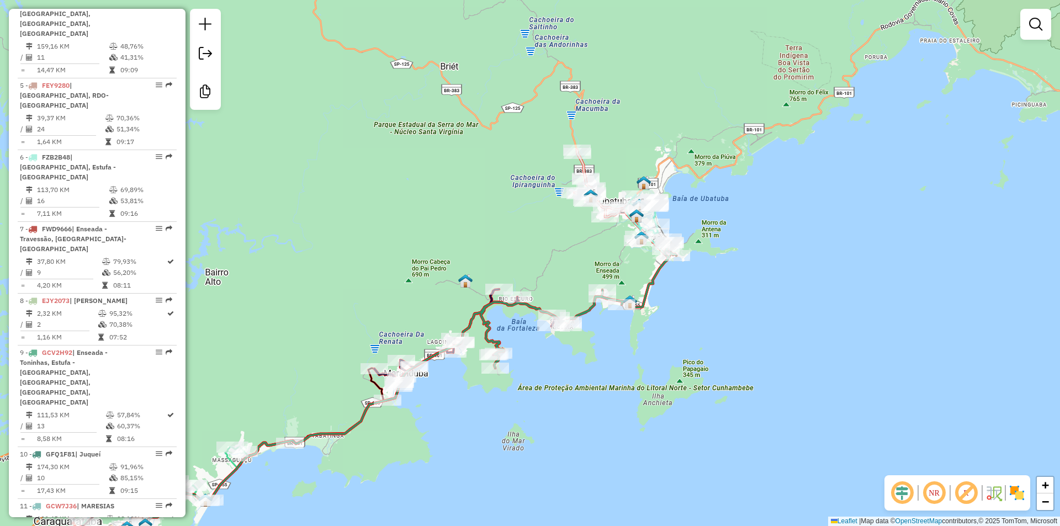
drag, startPoint x: 436, startPoint y: 150, endPoint x: 481, endPoint y: 116, distance: 56.4
click at [481, 116] on div "Janela de atendimento Grade de atendimento Capacidade Transportadoras Veículos …" at bounding box center [530, 263] width 1060 height 526
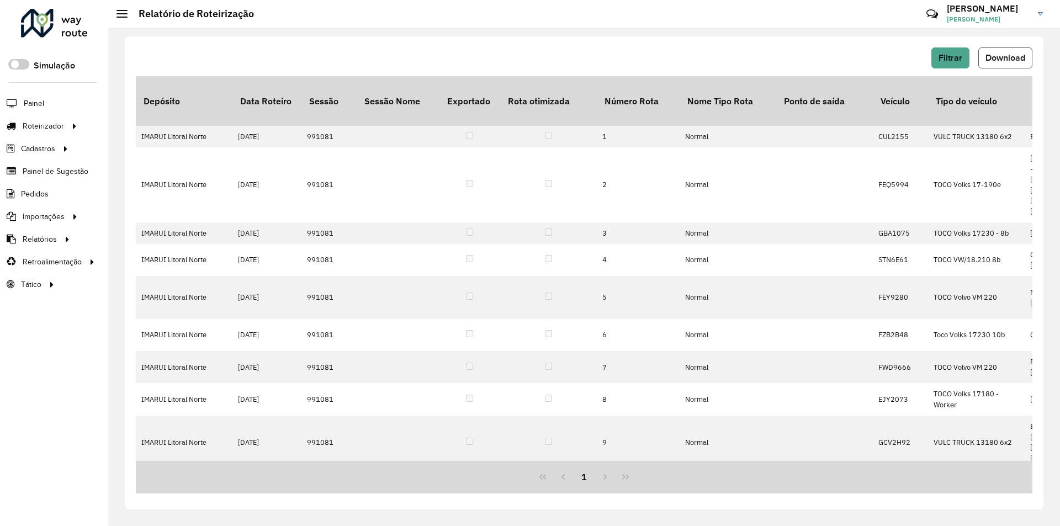
click at [1008, 60] on span "Download" at bounding box center [1005, 57] width 40 height 9
